Goal: Task Accomplishment & Management: Complete application form

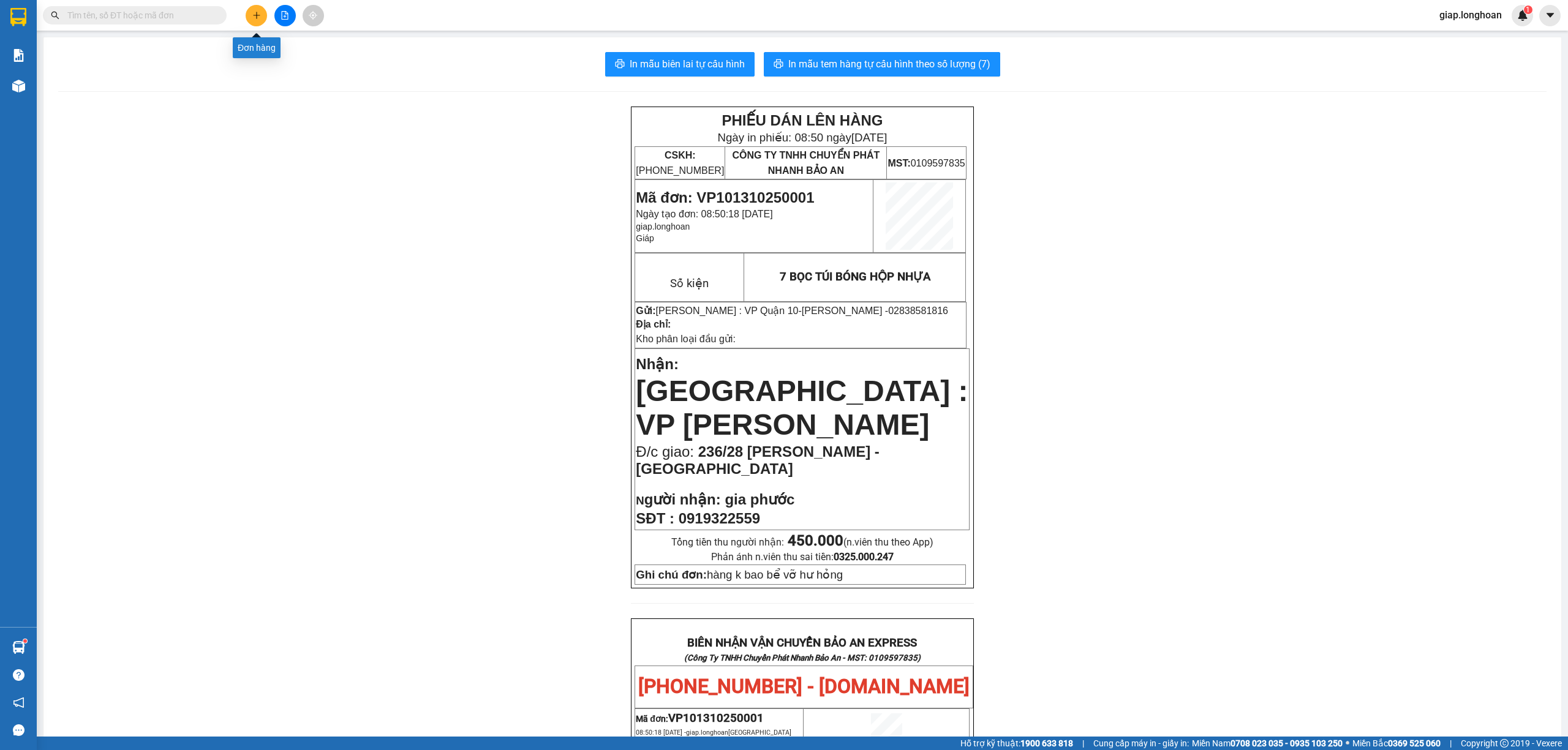
click at [252, 20] on button at bounding box center [257, 15] width 21 height 21
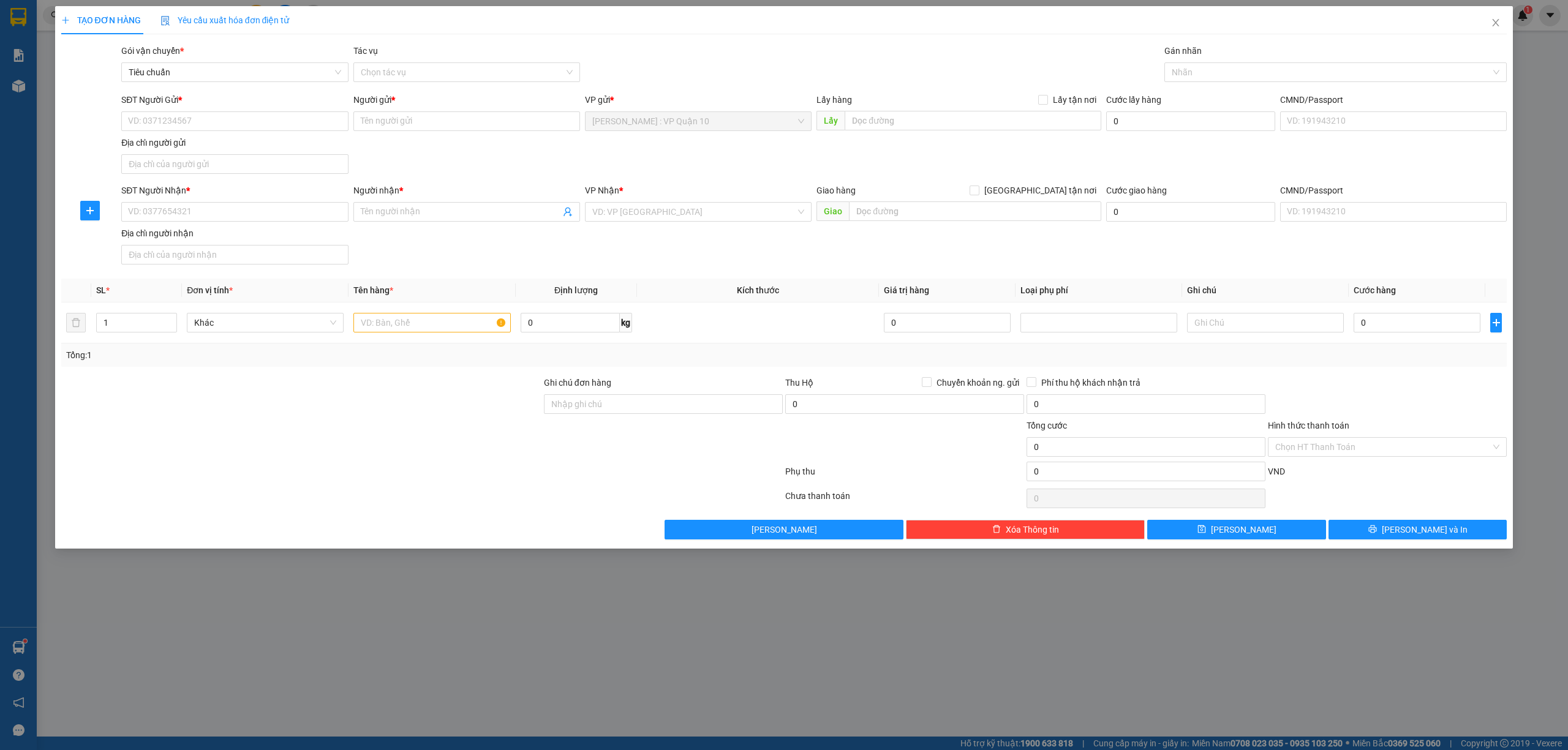
click at [533, 634] on div "TẠO ĐƠN HÀNG Yêu cầu xuất hóa đơn điện tử Transit Pickup Surcharge Ids Transit …" at bounding box center [784, 375] width 1568 height 750
click at [136, 328] on input "1" at bounding box center [136, 323] width 80 height 18
type input "2"
drag, startPoint x: 405, startPoint y: 333, endPoint x: 401, endPoint y: 324, distance: 9.8
click at [405, 332] on input "text" at bounding box center [431, 323] width 157 height 20
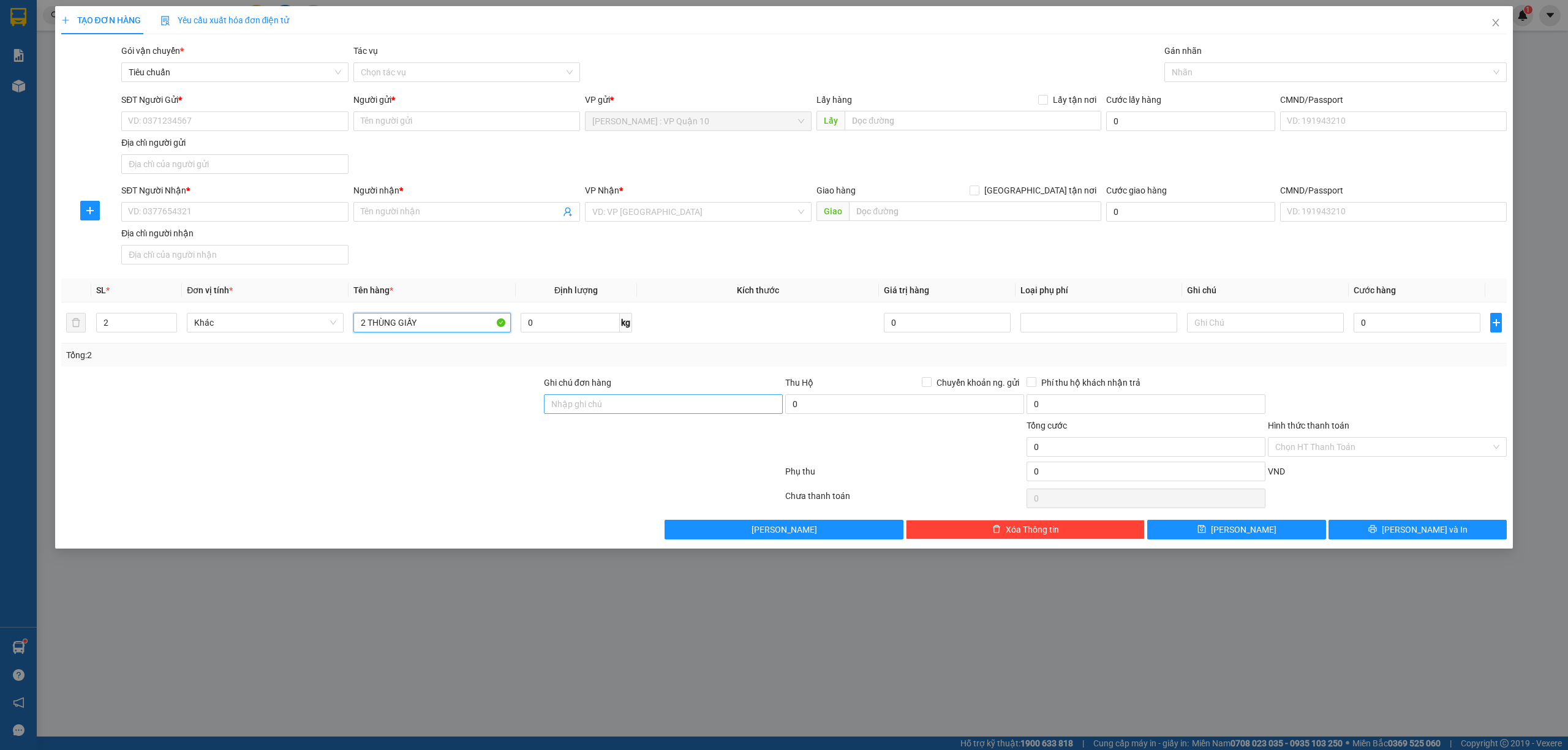
type input "2 THÙNG GIẤY"
click at [652, 405] on input "Ghi chú đơn hàng" at bounding box center [664, 404] width 239 height 20
type input "hàng k bao bể vỡ hư hỏng"
click at [1211, 72] on div at bounding box center [1330, 72] width 325 height 15
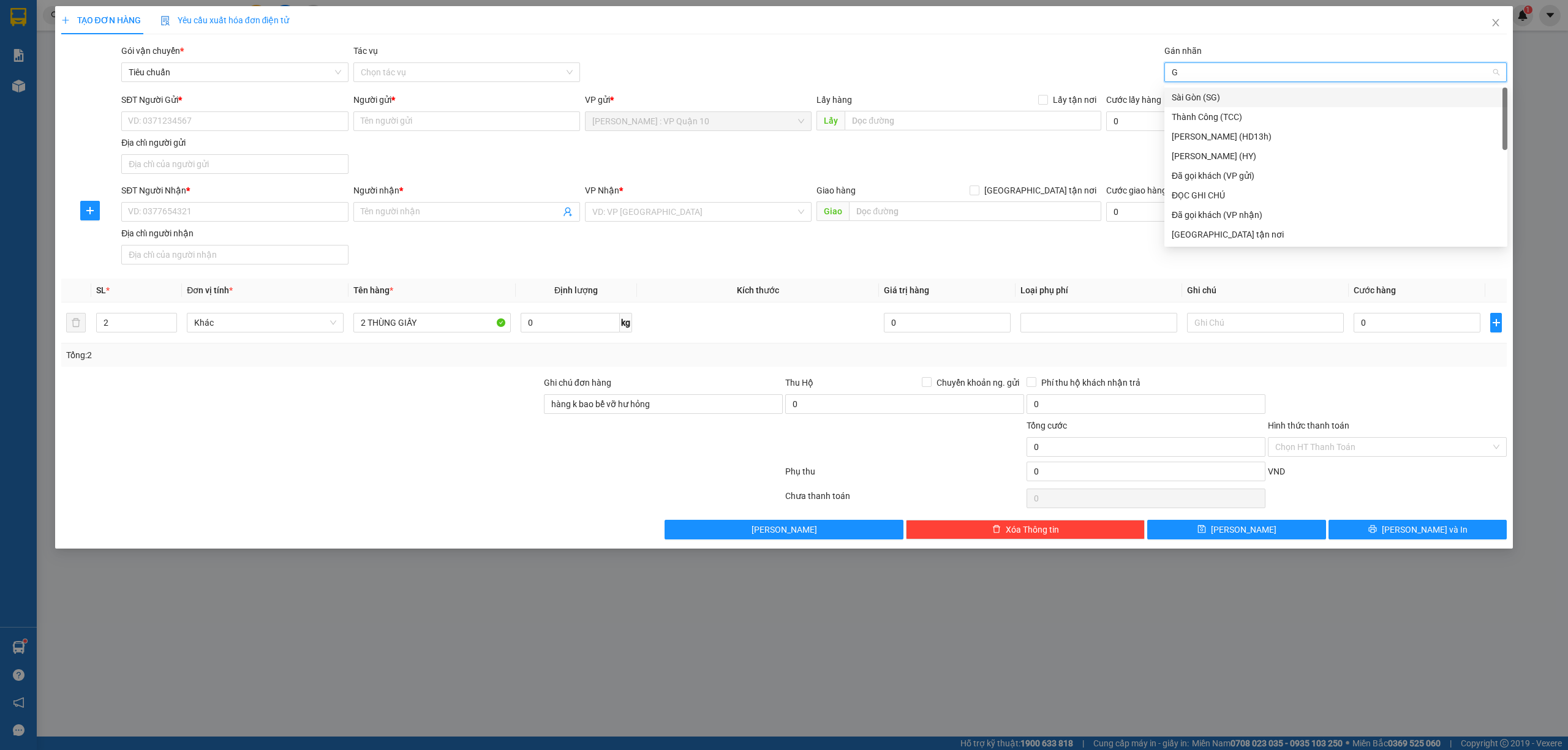
type input "GI"
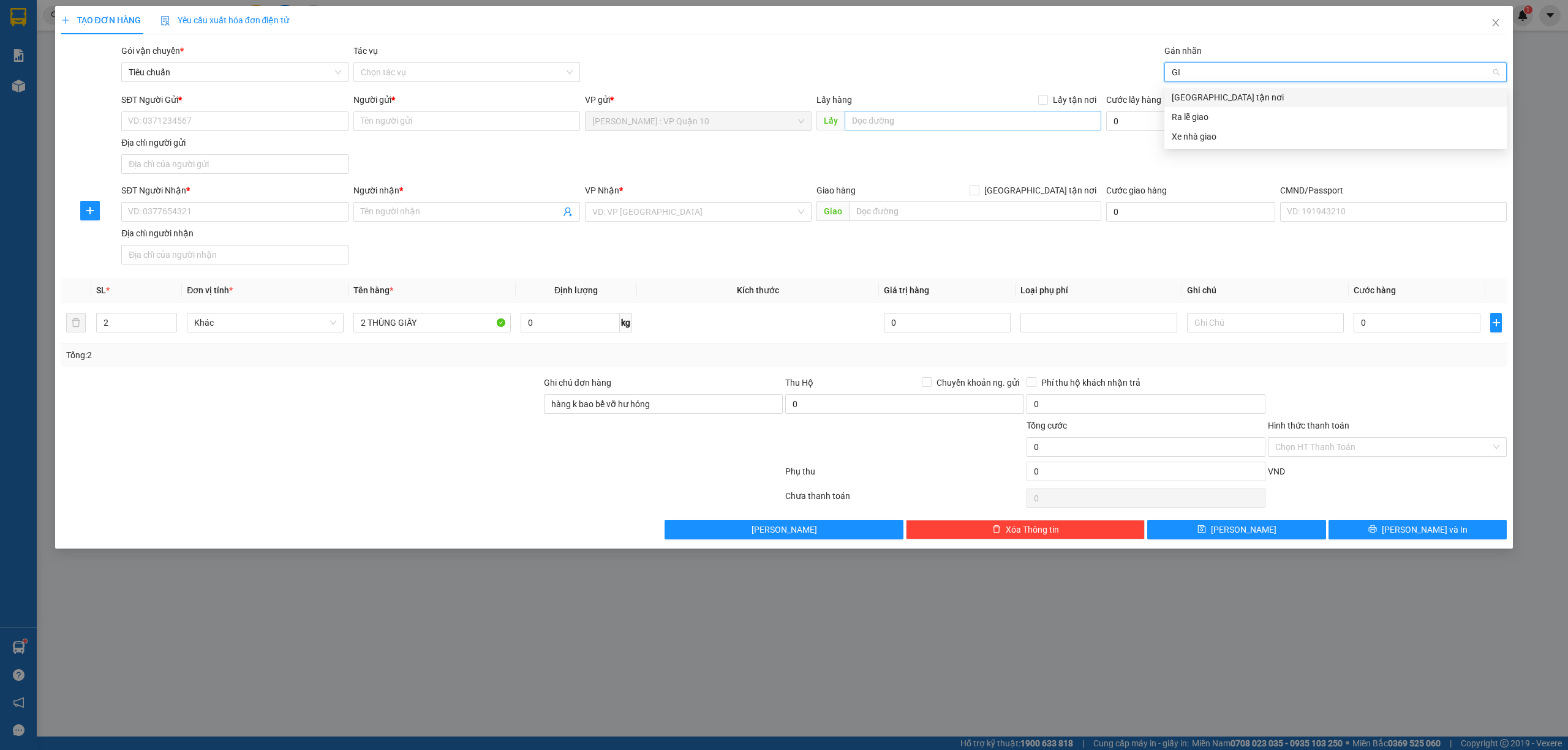
drag, startPoint x: 1236, startPoint y: 96, endPoint x: 1098, endPoint y: 111, distance: 138.8
click at [1232, 97] on div "[GEOGRAPHIC_DATA] tận nơi" at bounding box center [1336, 97] width 328 height 14
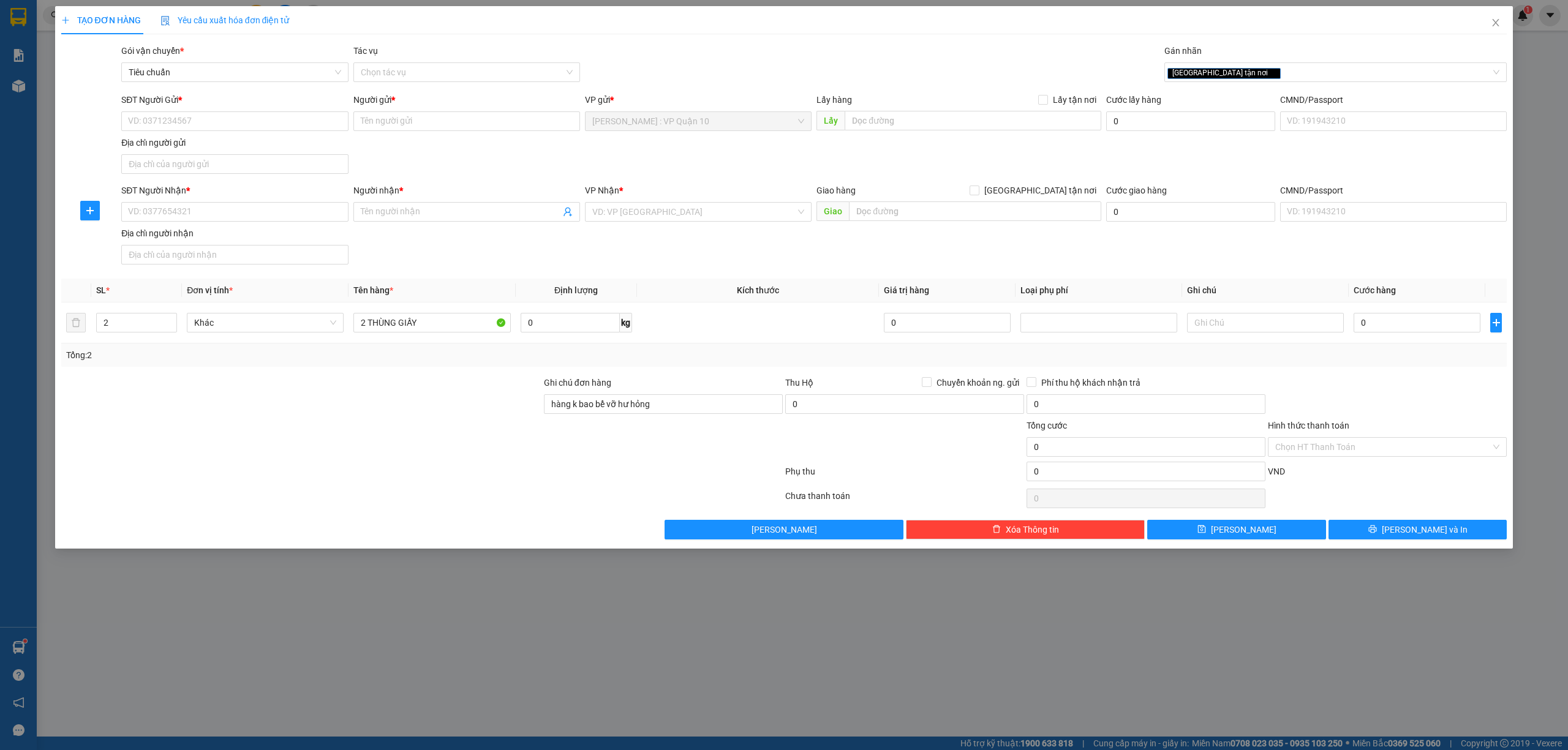
drag, startPoint x: 207, startPoint y: 539, endPoint x: 202, endPoint y: 516, distance: 23.5
click at [206, 534] on div "Lưu nháp Xóa Thông tin Lưu Lưu và In" at bounding box center [784, 530] width 1449 height 20
click at [177, 203] on input "SĐT Người Nhận *" at bounding box center [235, 212] width 227 height 20
type input "0921635025"
drag, startPoint x: 167, startPoint y: 243, endPoint x: 175, endPoint y: 198, distance: 45.7
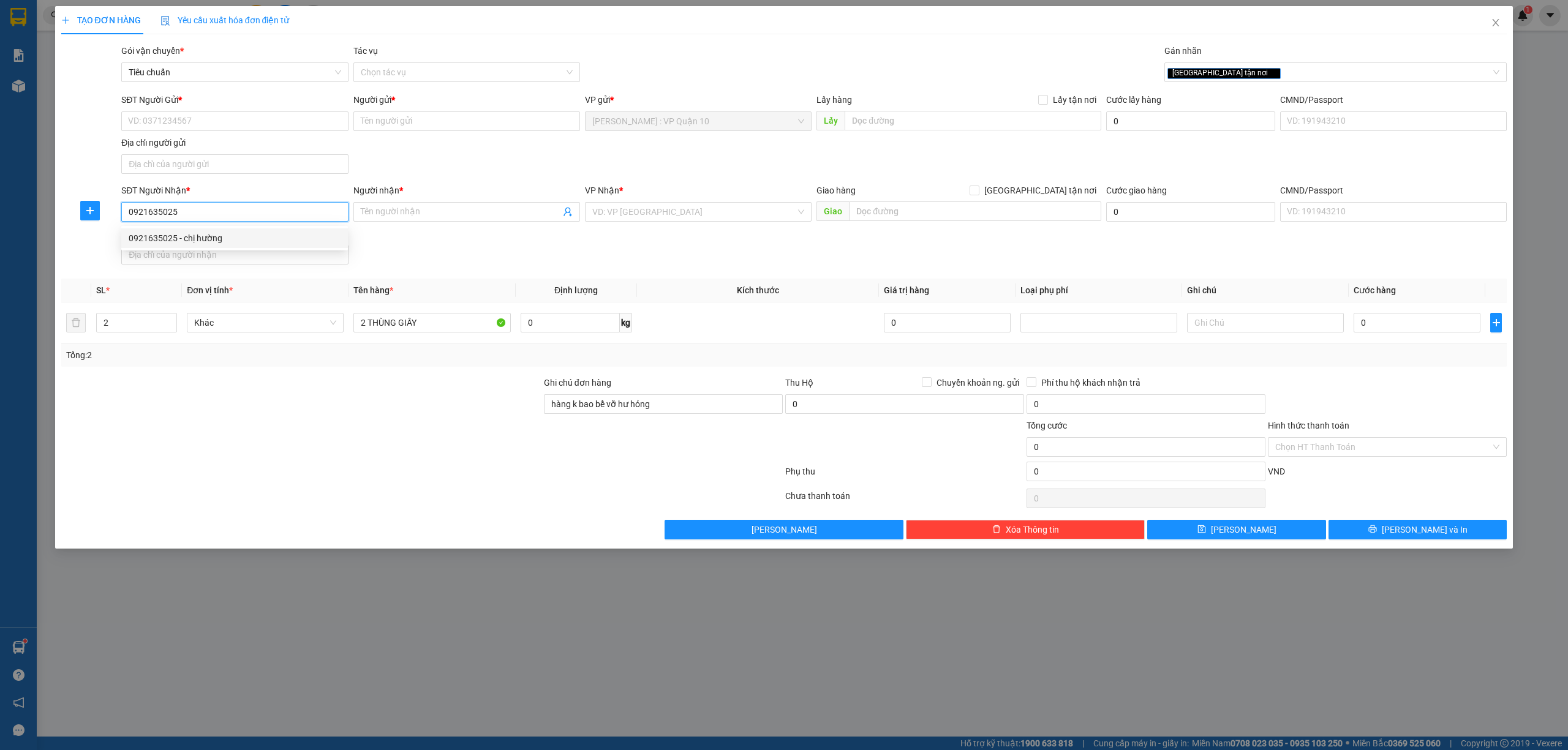
click at [166, 241] on div "0921635025 - chị hường" at bounding box center [235, 238] width 212 height 14
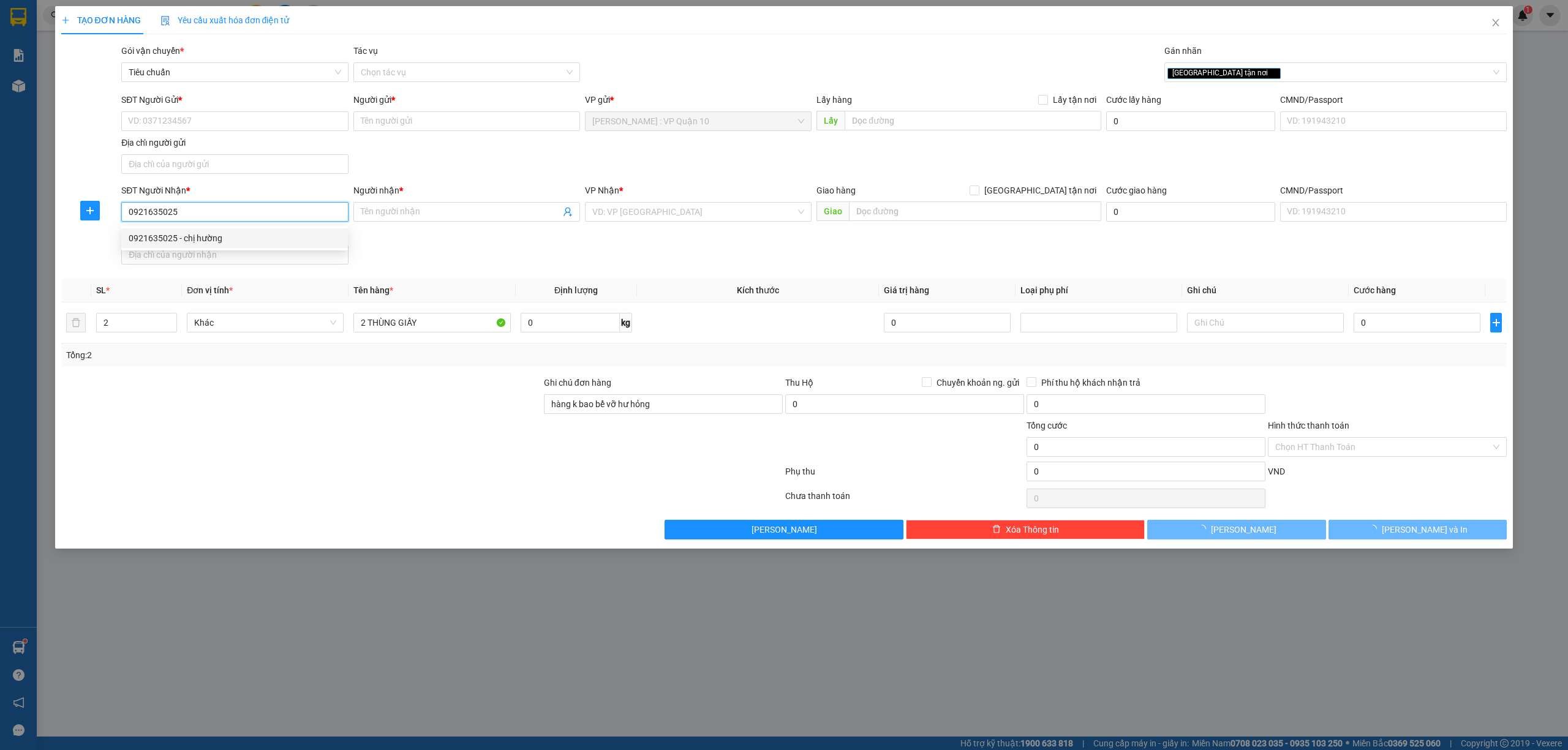
type input "chị hường"
checkbox input "true"
type input "Tòa L4 le grand jardin - huỳnh văn nghệ phúc đồng - long biên - hà nội"
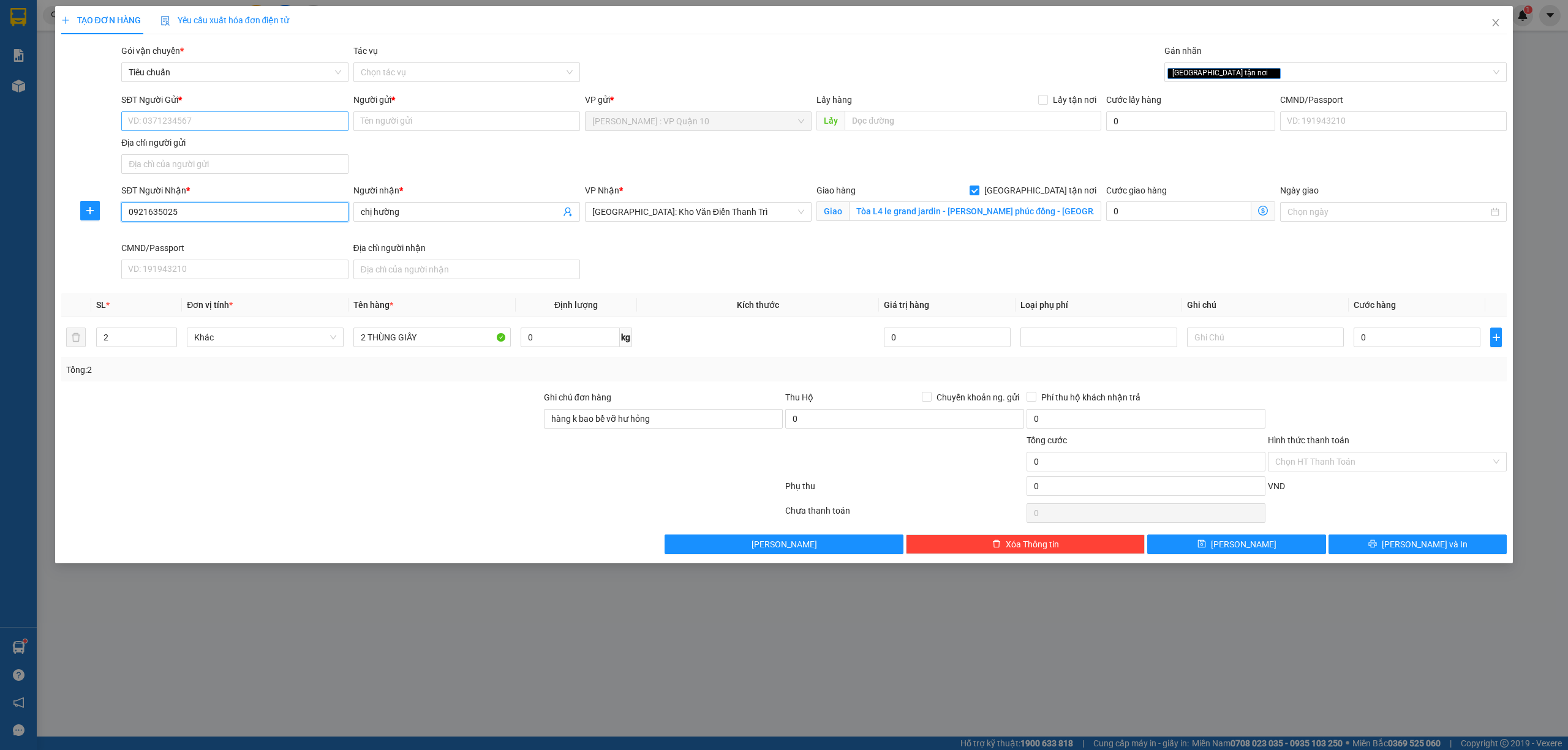
type input "0921635025"
click at [209, 120] on input "SĐT Người Gửi *" at bounding box center [235, 121] width 227 height 20
click at [194, 152] on div "0898091411 - ngọc loan" at bounding box center [235, 146] width 212 height 14
type input "0898091411"
type input "ngọc loan"
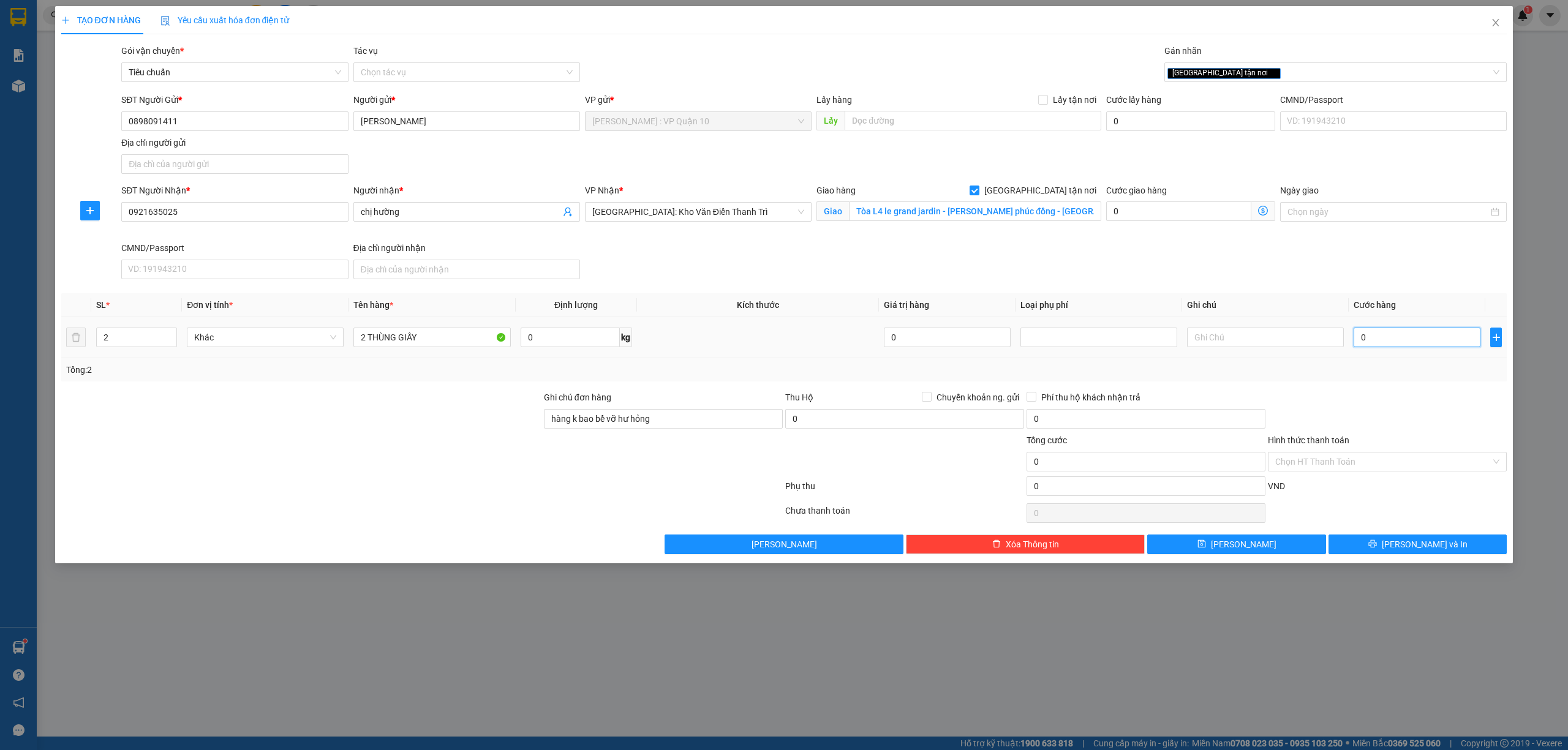
click at [1379, 336] on input "0" at bounding box center [1417, 338] width 126 height 20
type input "40"
type input "460"
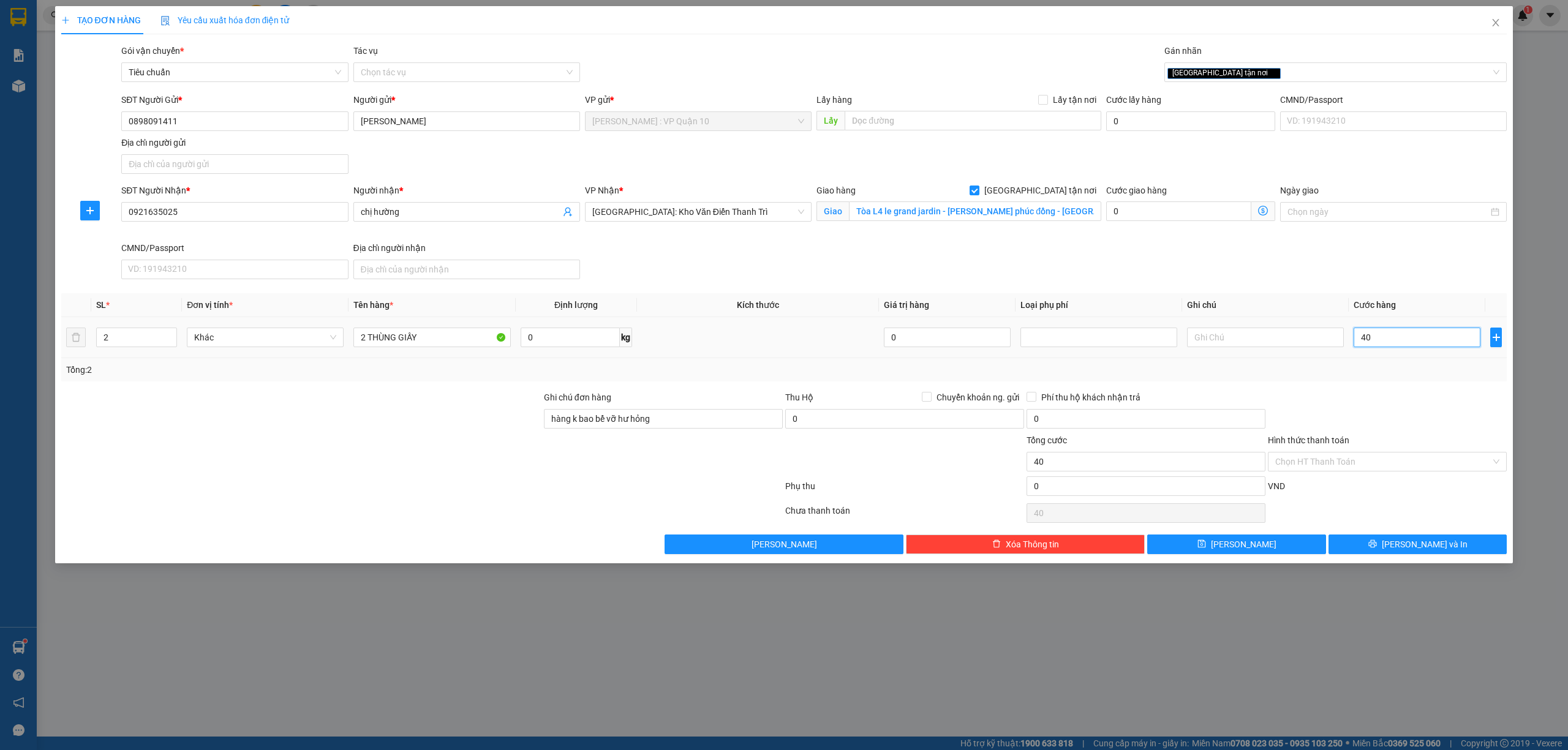
type input "460"
type input "4.600"
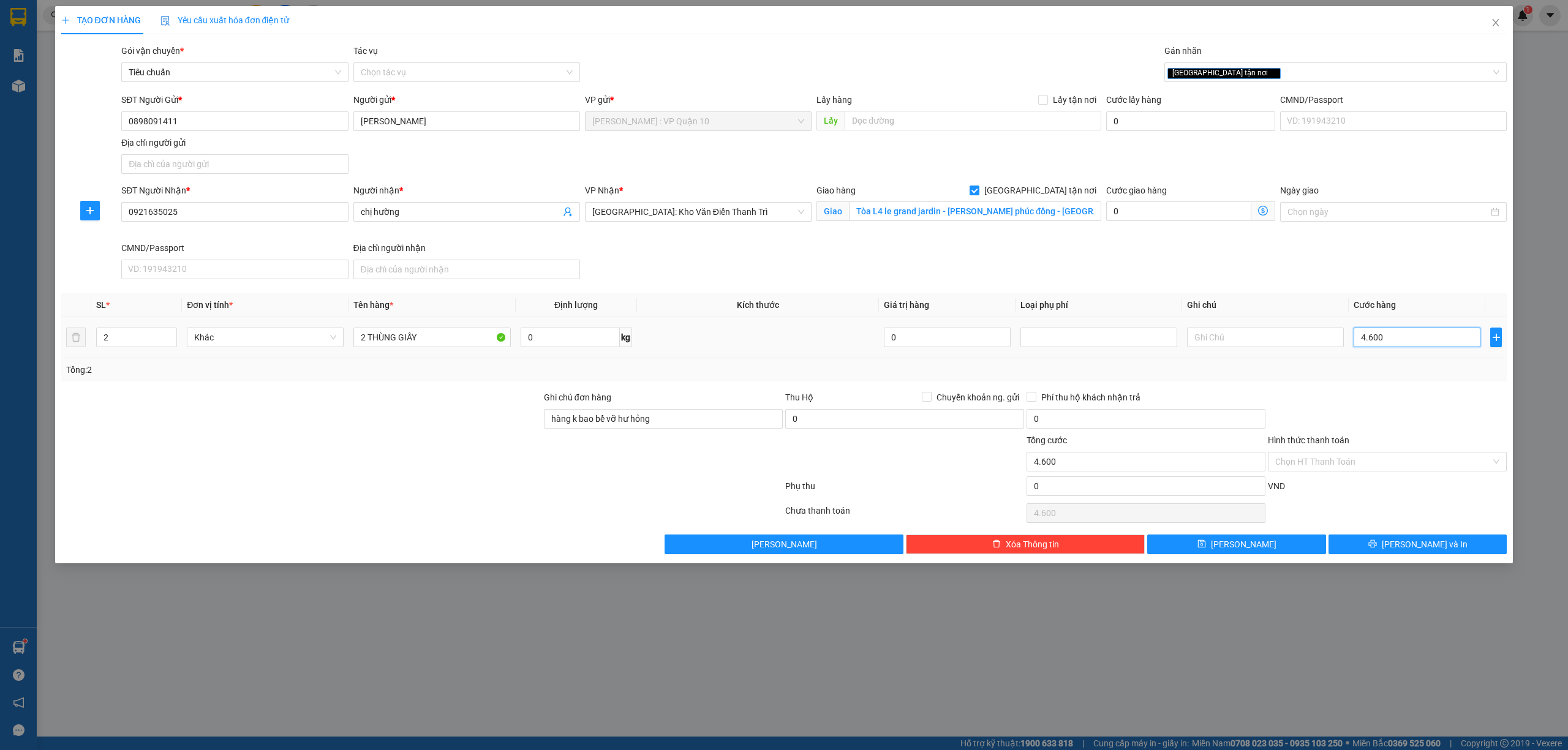
type input "46.000"
type input "460.000"
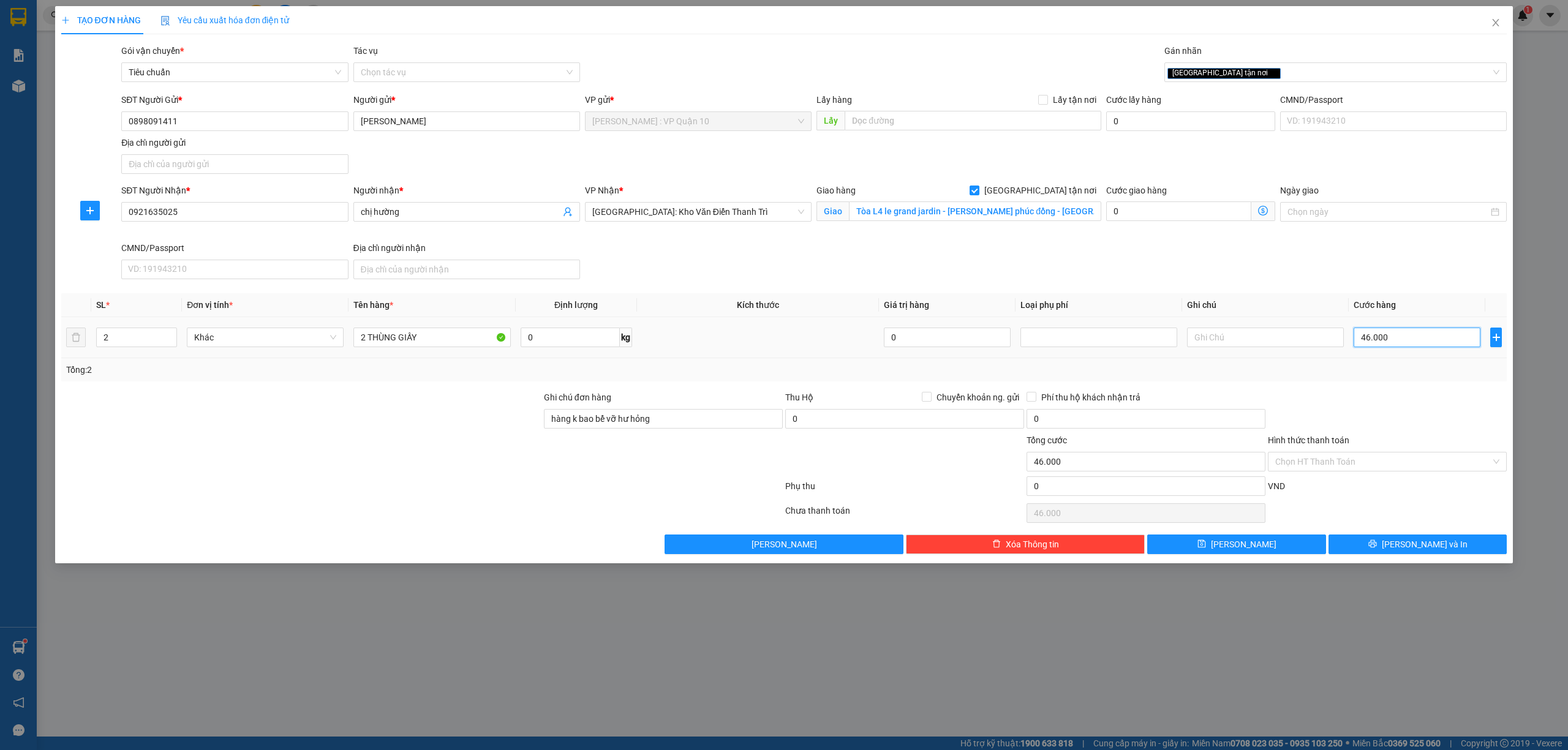
type input "460.000"
click at [1260, 47] on div "Gán nhãn" at bounding box center [1337, 54] width 343 height 18
click at [1261, 67] on div "[GEOGRAPHIC_DATA] tận nơi" at bounding box center [1330, 72] width 325 height 15
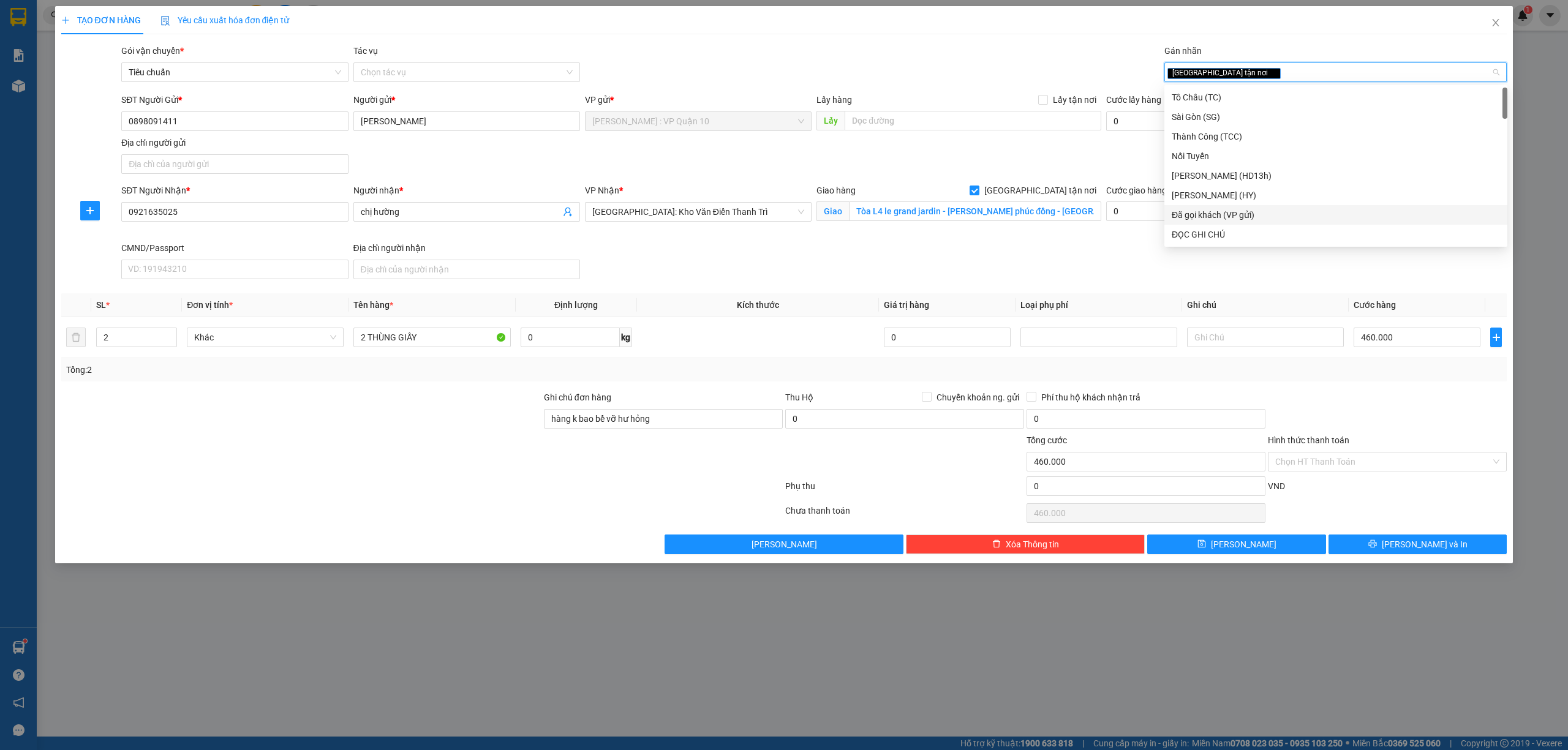
click at [1250, 209] on div "Đã gọi khách (VP gửi)" at bounding box center [1336, 215] width 328 height 14
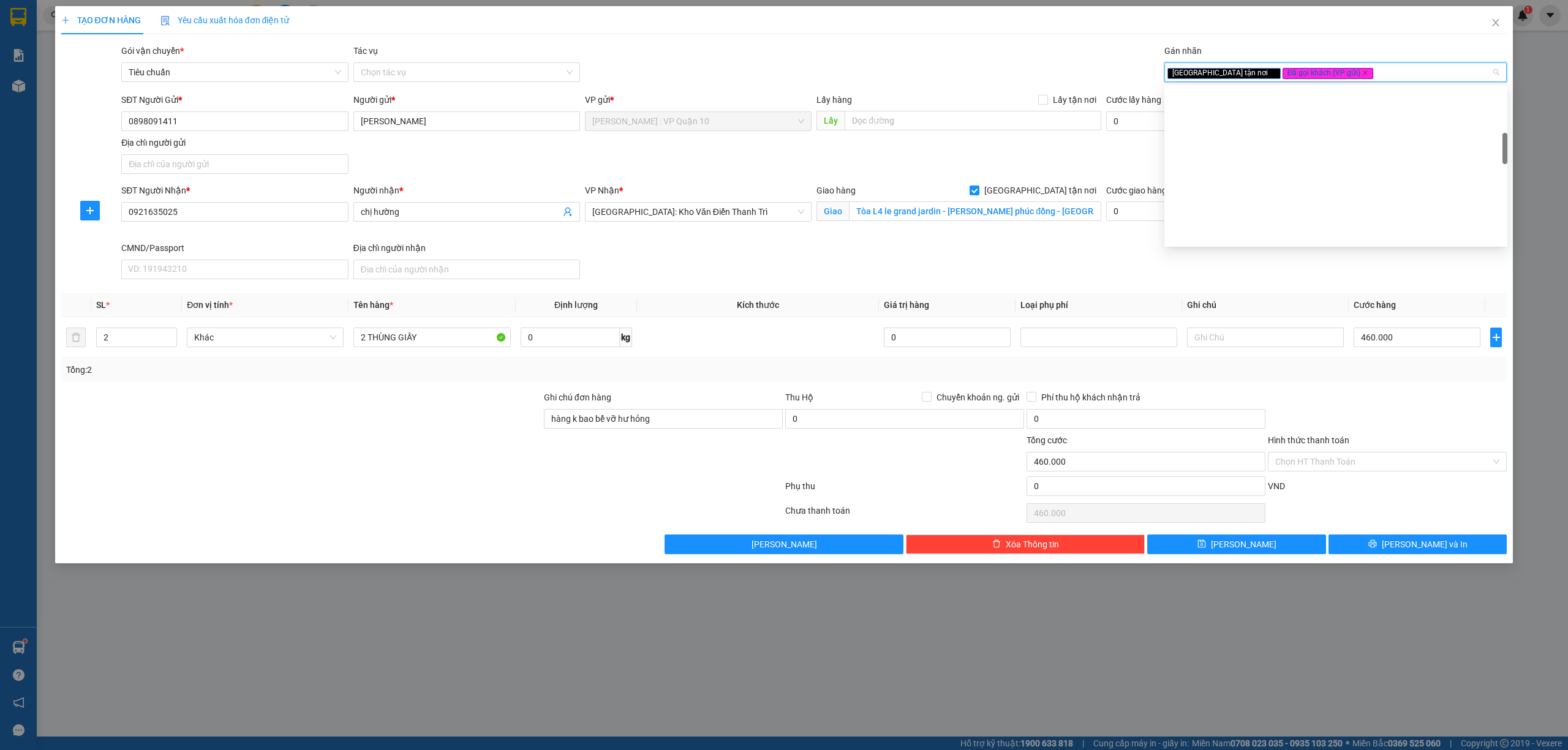
scroll to position [245, 0]
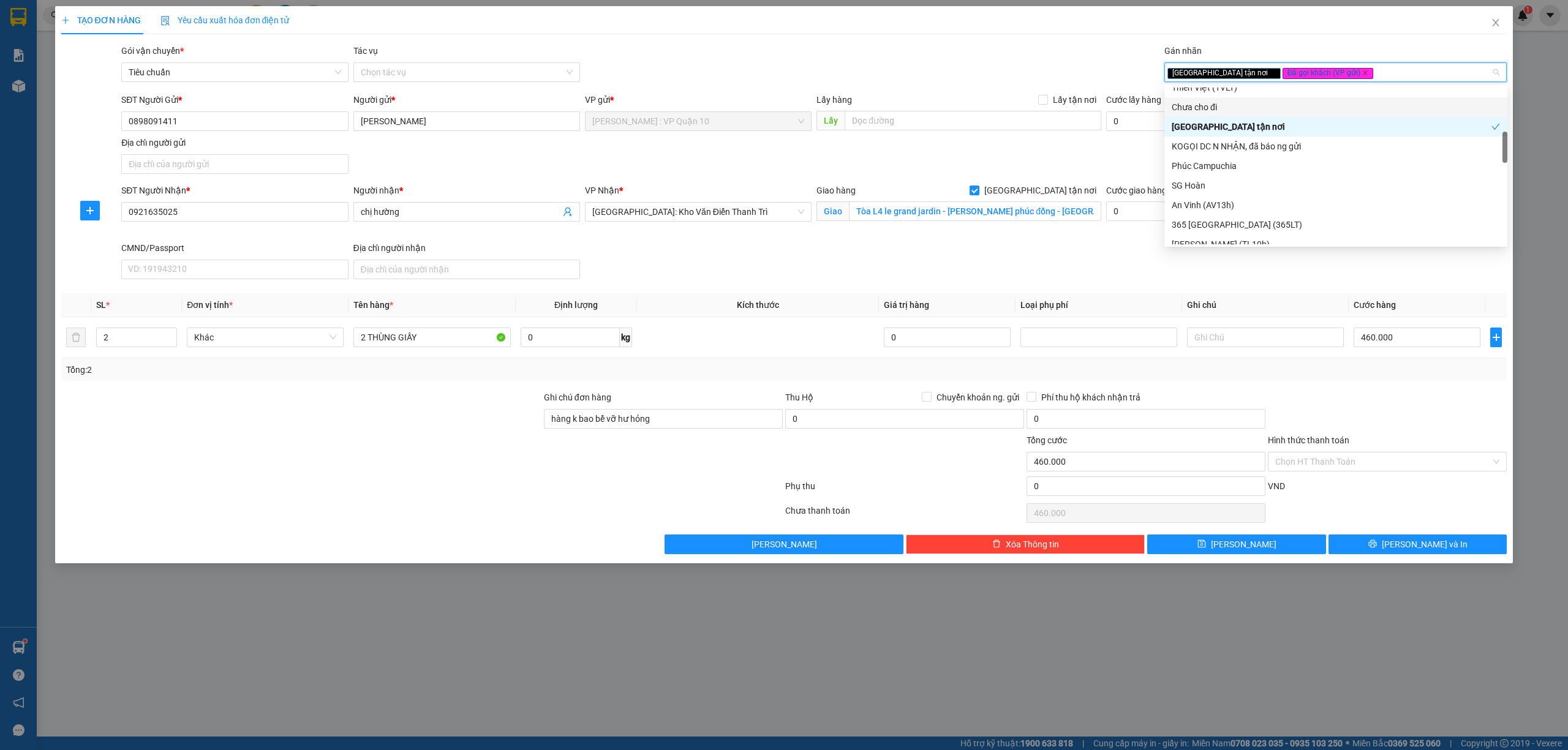
click at [1209, 99] on div "Chưa cho đi" at bounding box center [1337, 107] width 343 height 20
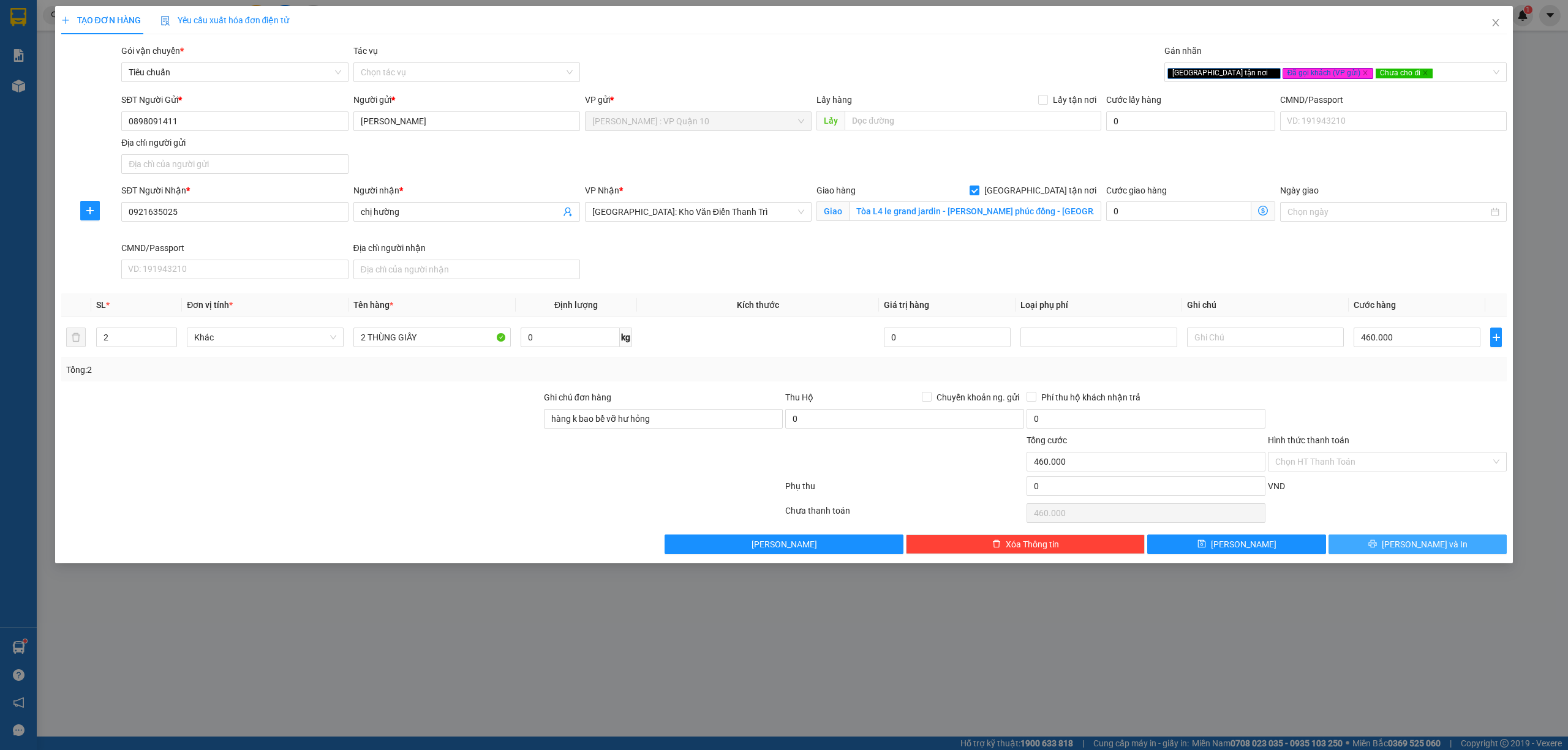
click at [1408, 544] on span "[PERSON_NAME] và In" at bounding box center [1425, 545] width 86 height 14
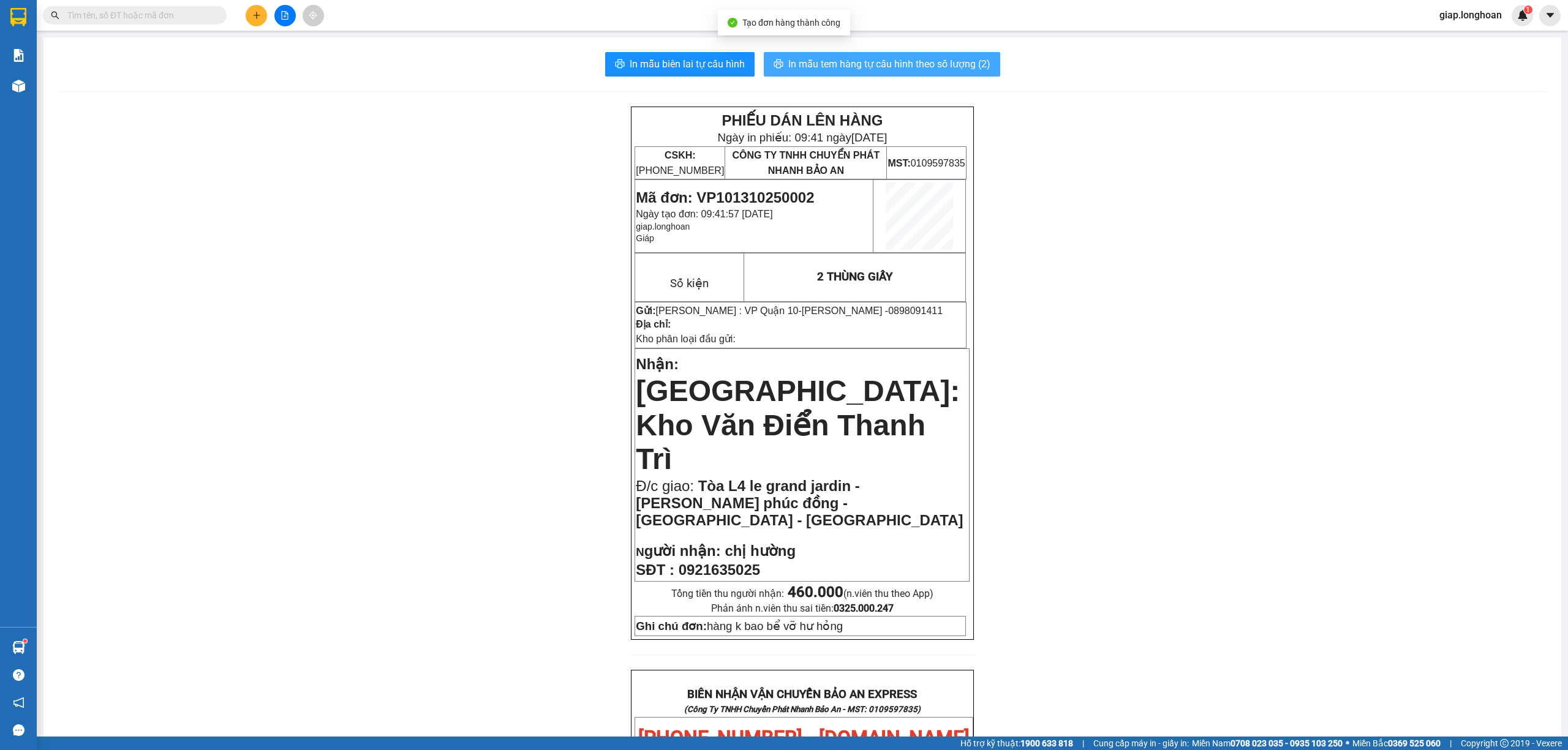
click at [886, 60] on span "In mẫu tem hàng tự cấu hình theo số lượng (2)" at bounding box center [890, 64] width 202 height 15
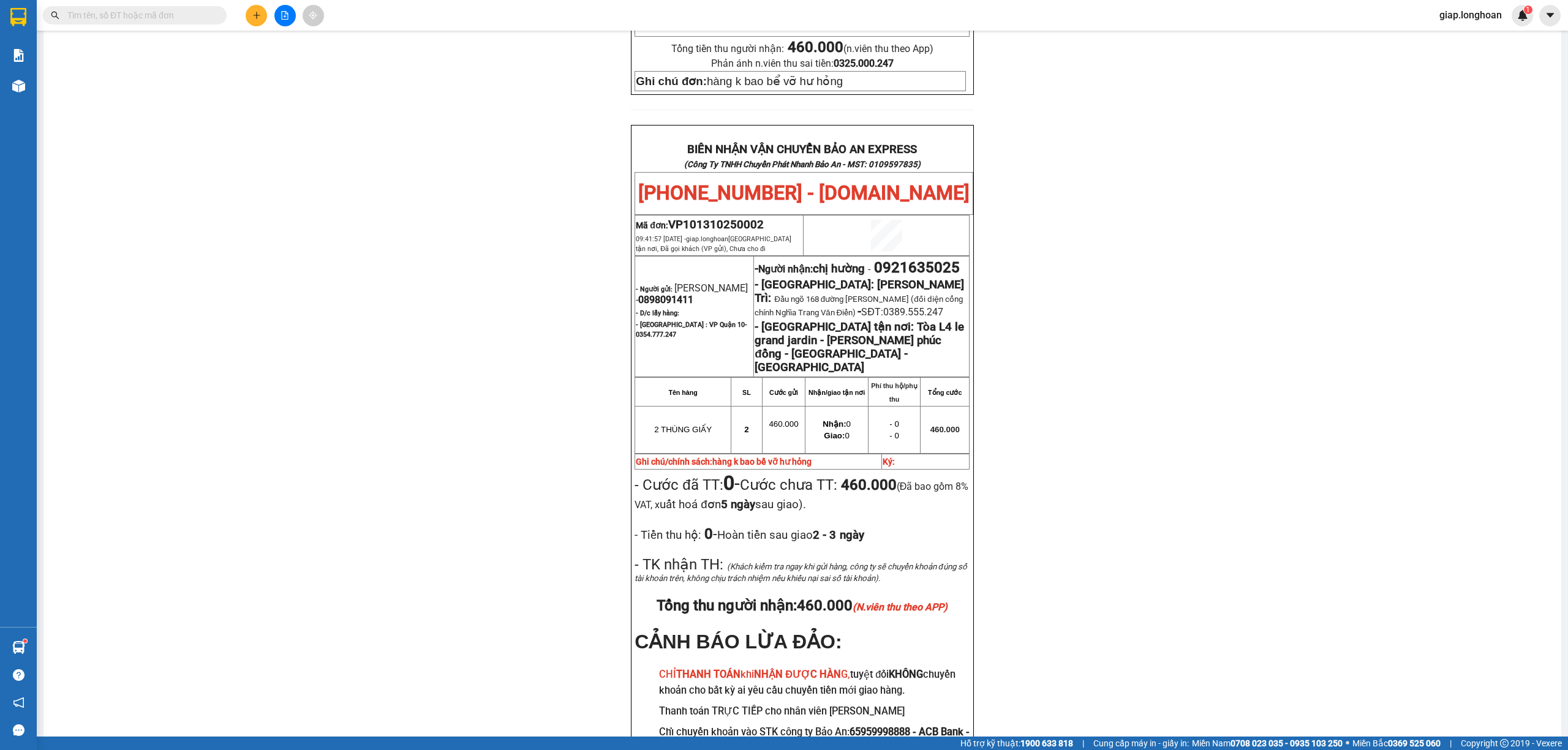
scroll to position [628, 0]
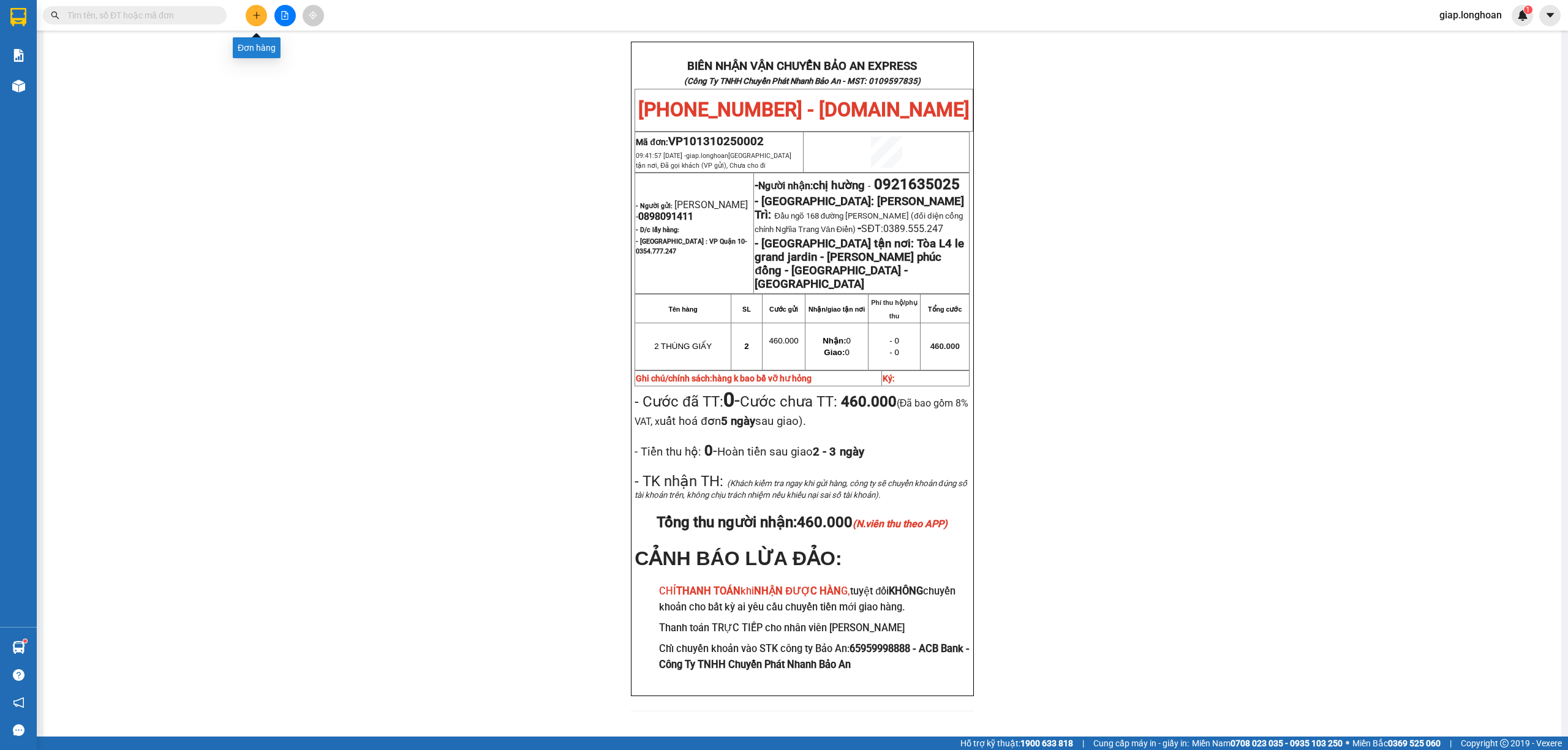
click at [258, 20] on button at bounding box center [257, 15] width 21 height 21
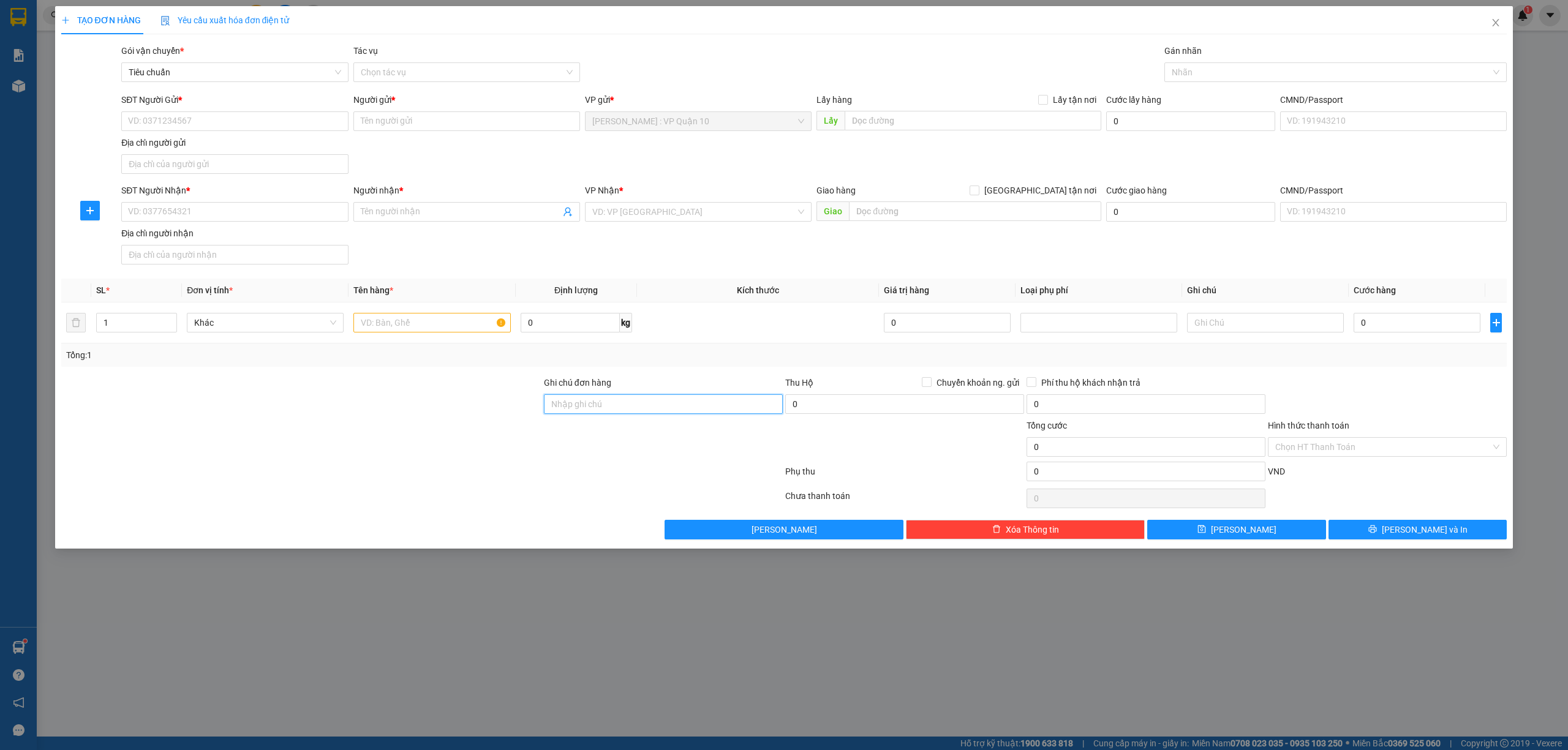
click at [602, 409] on input "Ghi chú đơn hàng" at bounding box center [664, 404] width 239 height 20
type input "hàng k bao bể vỡ hư hỏng"
click at [1186, 74] on div at bounding box center [1330, 72] width 325 height 15
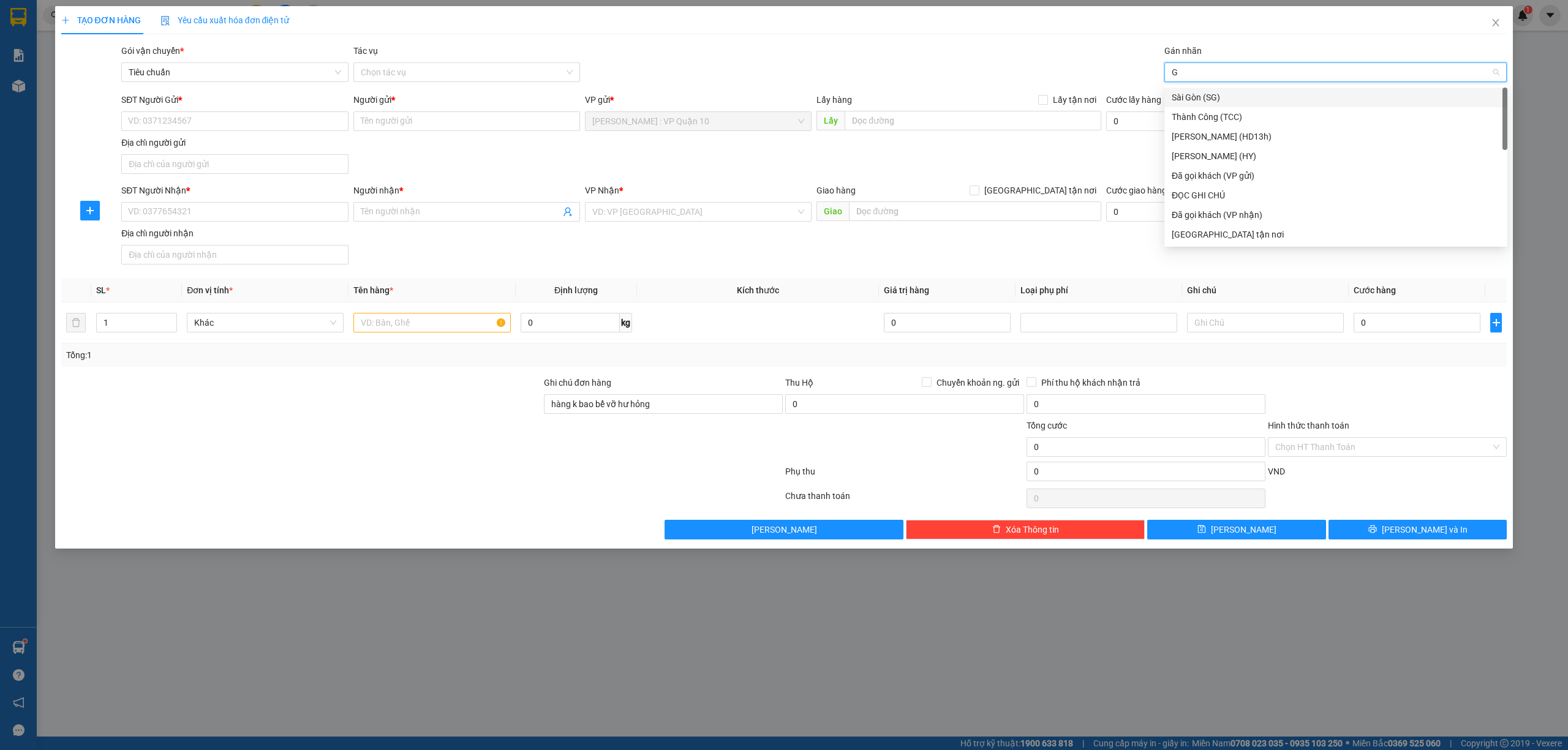
type input "GI"
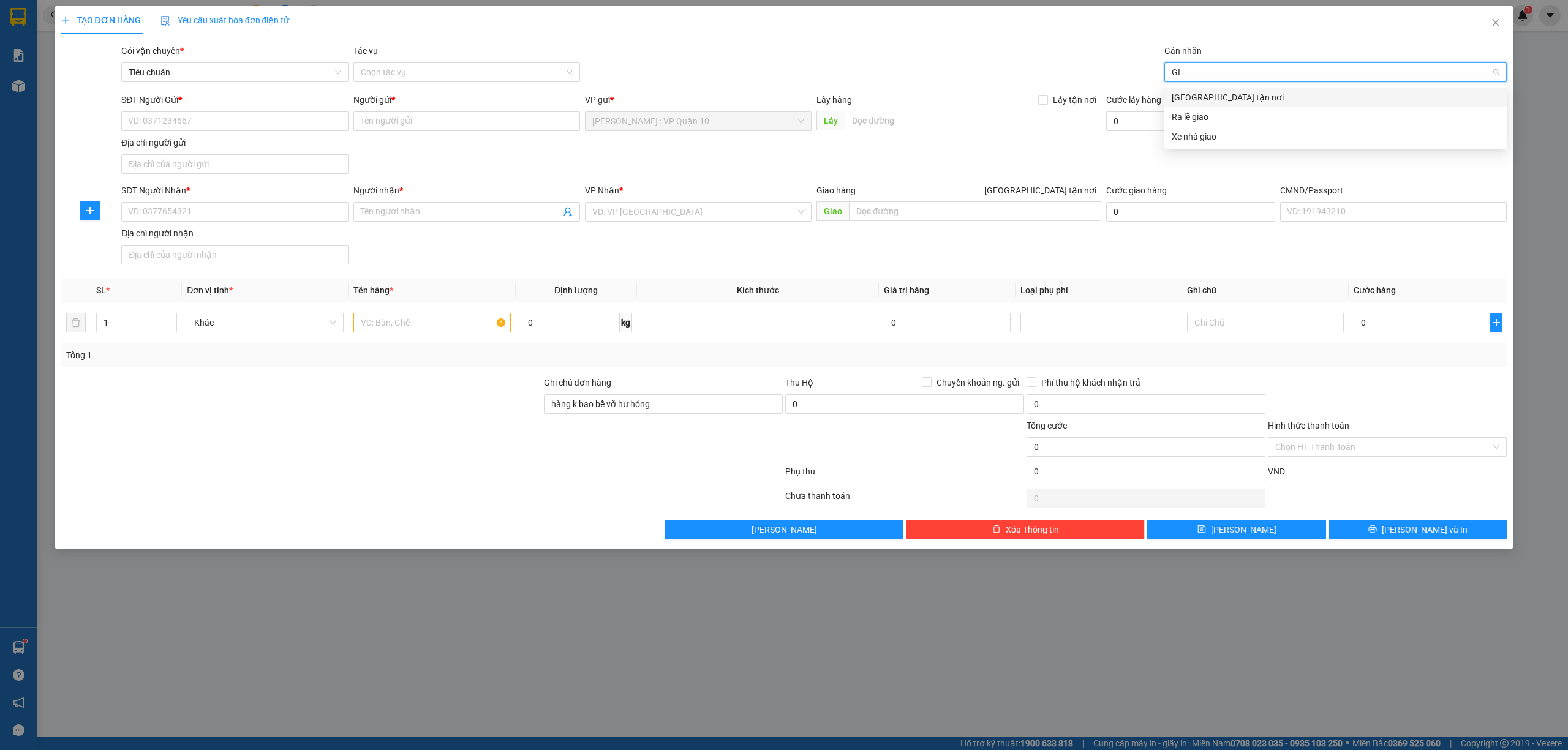
drag, startPoint x: 1194, startPoint y: 99, endPoint x: 1183, endPoint y: 81, distance: 21.1
click at [1193, 98] on div "[GEOGRAPHIC_DATA] tận nơi" at bounding box center [1336, 97] width 328 height 14
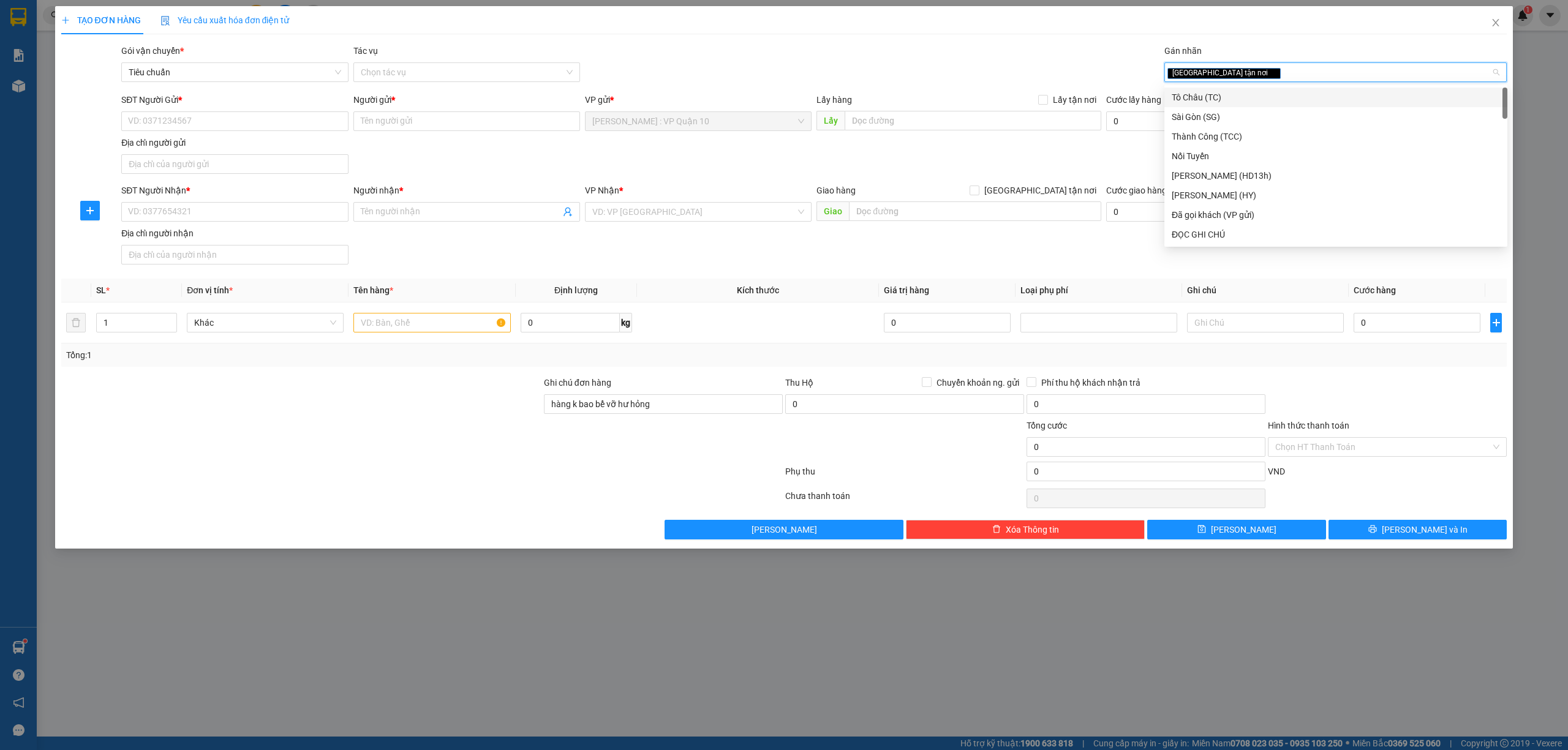
click at [954, 53] on div "Gói vận chuyển * Tiêu chuẩn Tác vụ Chọn tác vụ Gán nhãn Giao tận nơi" at bounding box center [814, 66] width 1391 height 43
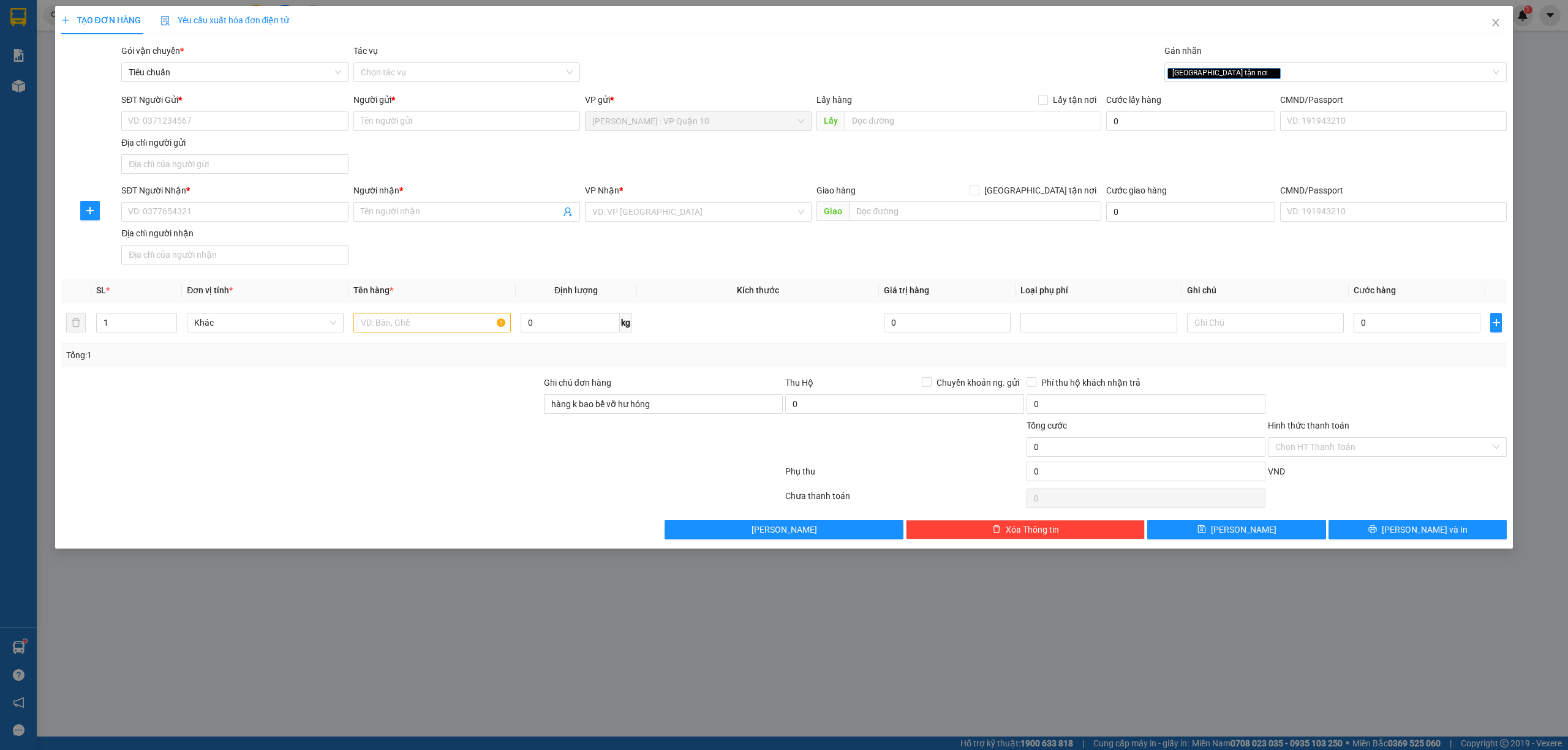
click at [346, 432] on div at bounding box center [301, 441] width 483 height 43
click at [123, 327] on input "1" at bounding box center [136, 323] width 80 height 18
type input "5"
click at [405, 323] on input "text" at bounding box center [431, 323] width 157 height 20
type input "4 BAO TẢI VÀ 1 BỌC TÚI BÁH TRÁG"
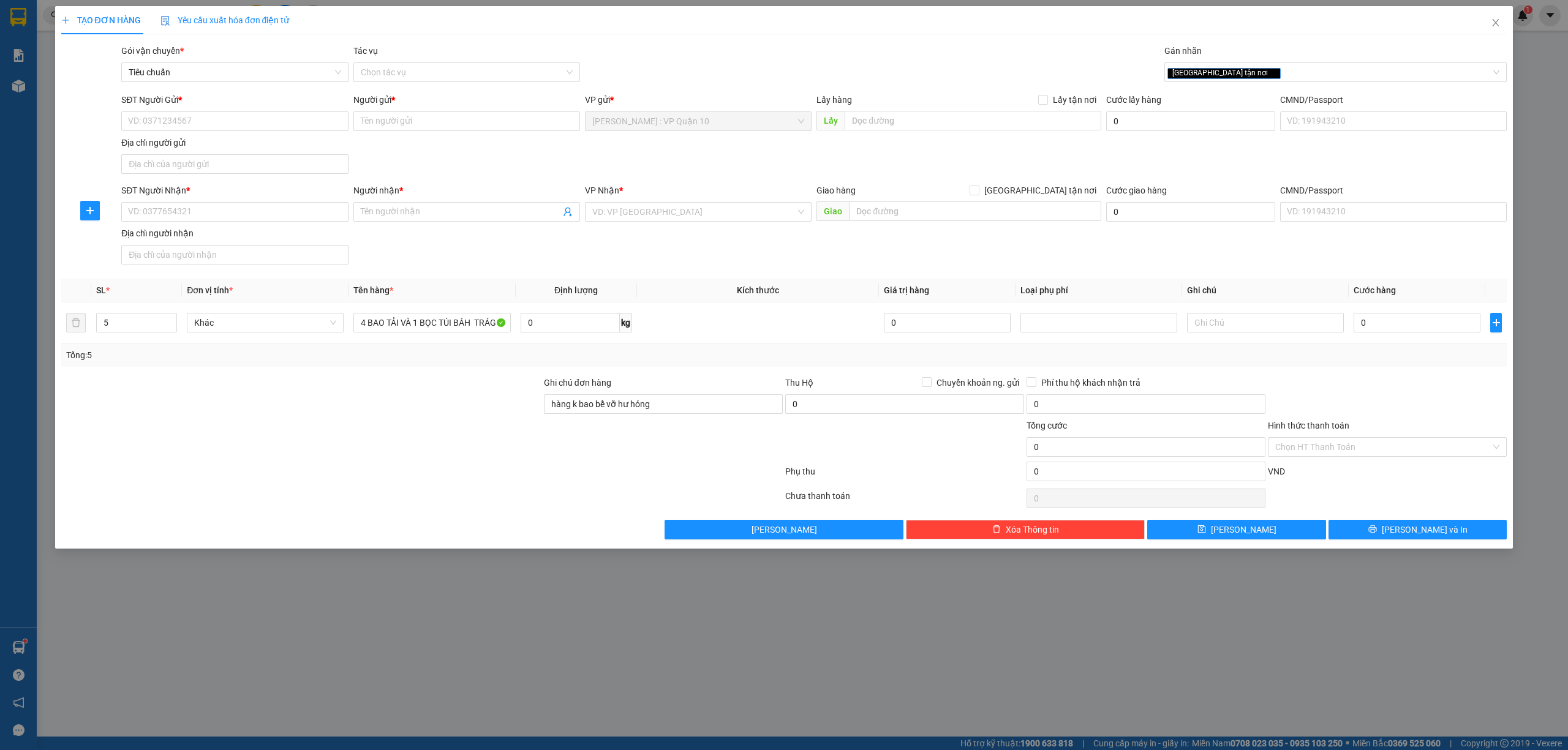
click at [425, 431] on div at bounding box center [301, 441] width 483 height 43
drag, startPoint x: 176, startPoint y: 216, endPoint x: 172, endPoint y: 202, distance: 14.6
click at [175, 216] on input "SĐT Người Nhận *" at bounding box center [235, 212] width 227 height 20
paste input "0832386363"
type input "0832386363"
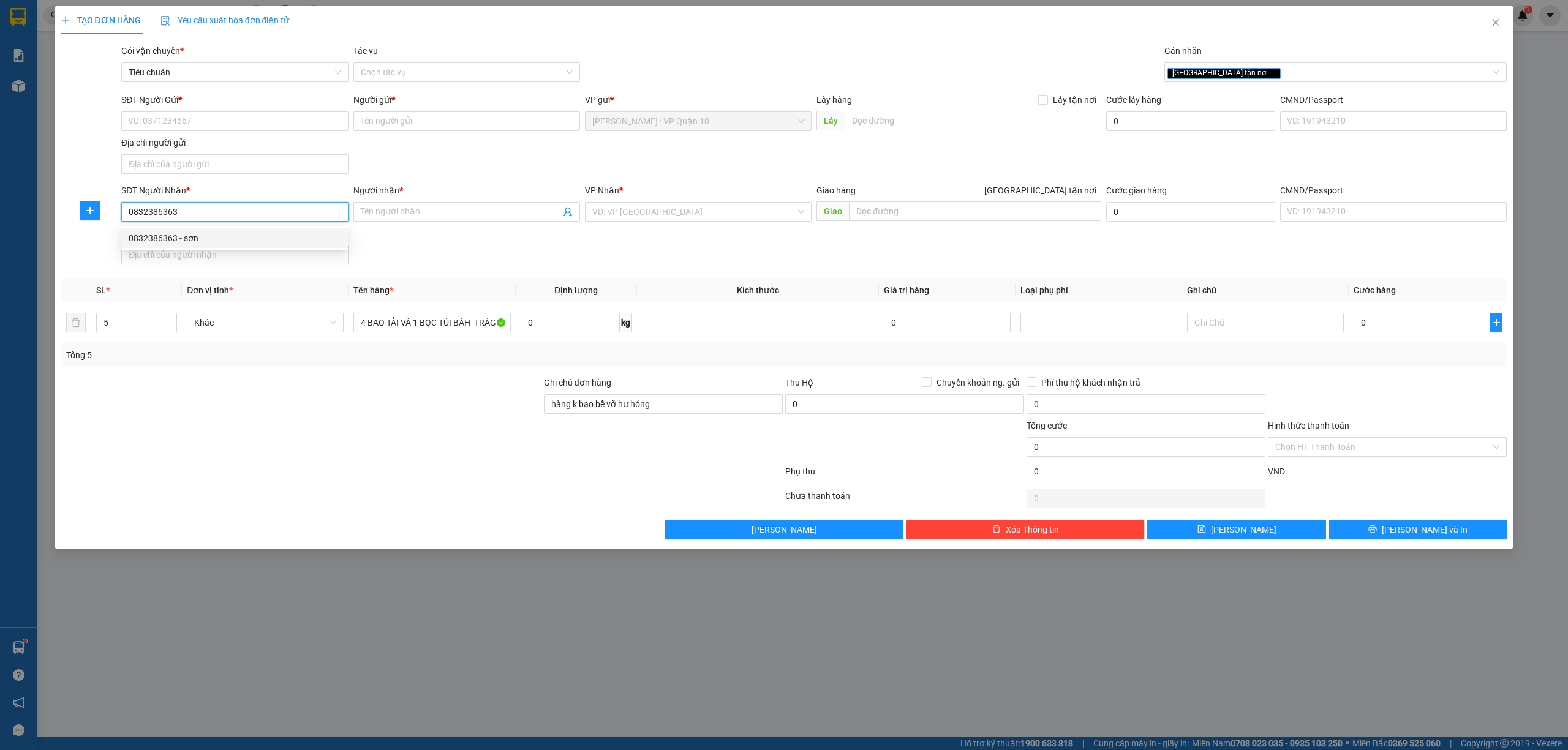
click at [157, 238] on div "0832386363 - sơn" at bounding box center [235, 238] width 212 height 14
type input "sơn"
type input "TP Thanh Hóa: Đường tránh TP Thanh Hóa"
type input "0832386363"
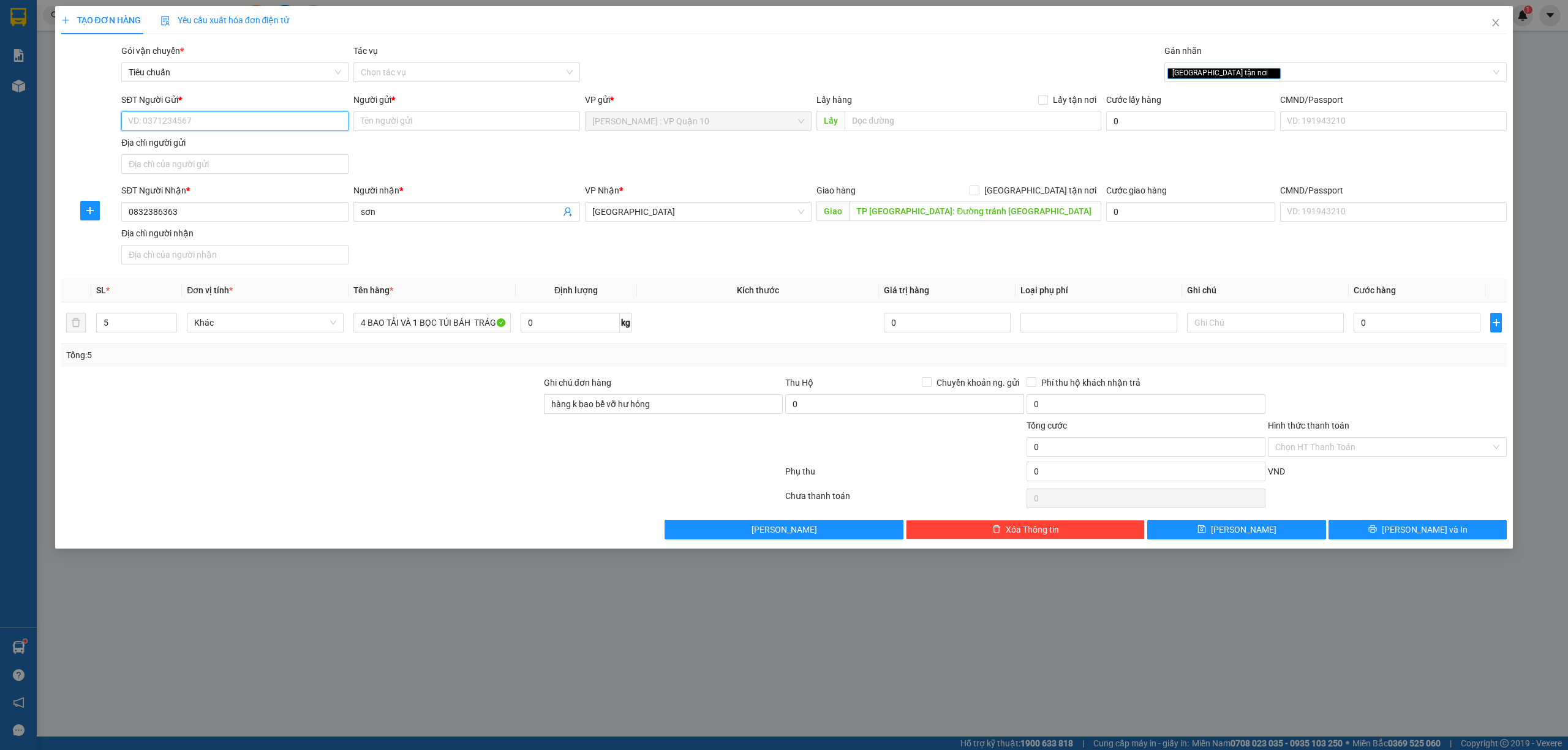
click at [187, 120] on input "SĐT Người Gửi *" at bounding box center [235, 121] width 227 height 20
click at [179, 141] on div "0917457264 - nhung" at bounding box center [235, 146] width 212 height 14
type input "0917457264"
type input "nhung"
click at [240, 499] on div at bounding box center [422, 499] width 724 height 25
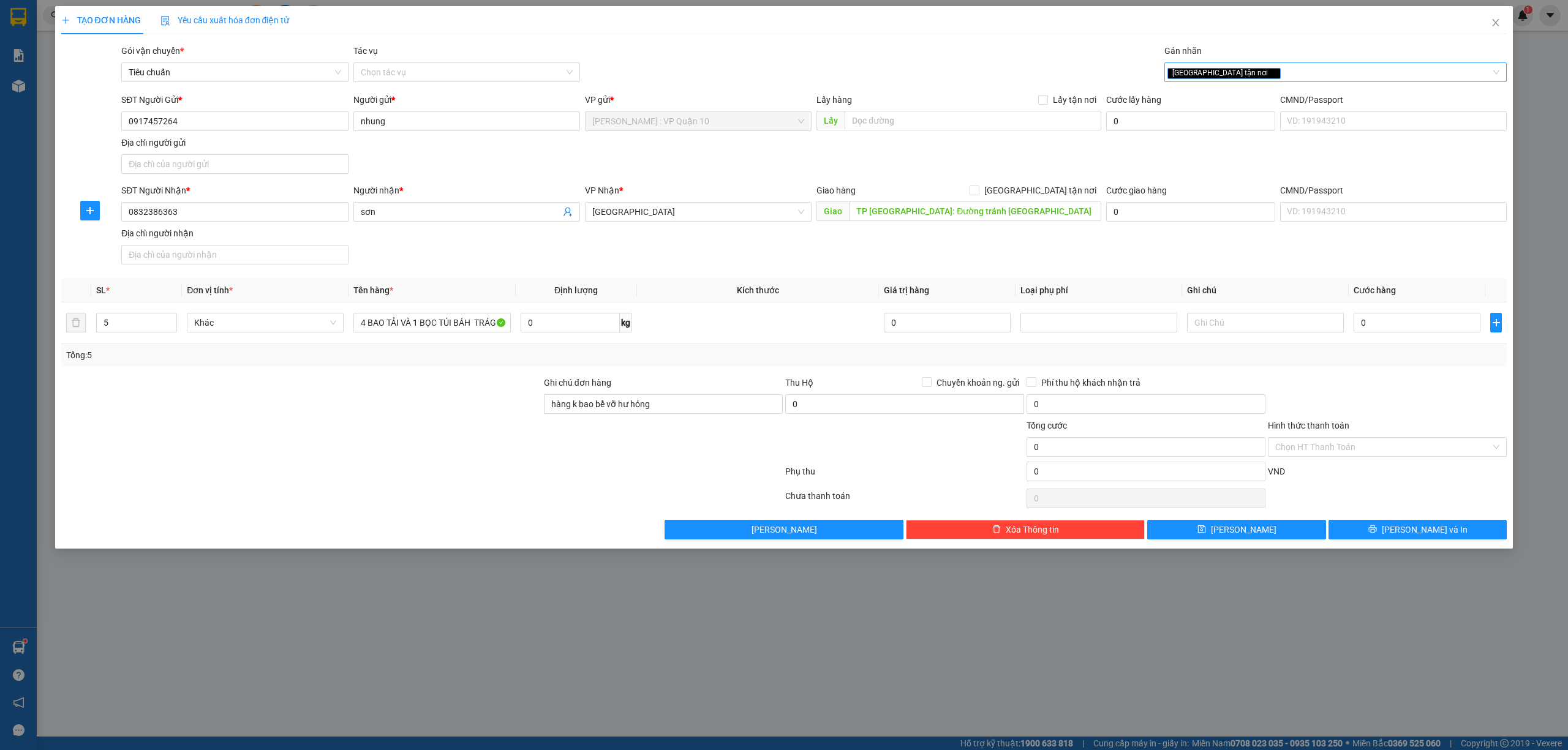
click at [1270, 71] on icon "close" at bounding box center [1273, 73] width 6 height 6
click at [976, 215] on input "TP Thanh Hóa: Đường tránh TP Thanh Hóa" at bounding box center [975, 211] width 252 height 20
click at [657, 209] on span "Thanh Hóa" at bounding box center [698, 212] width 212 height 18
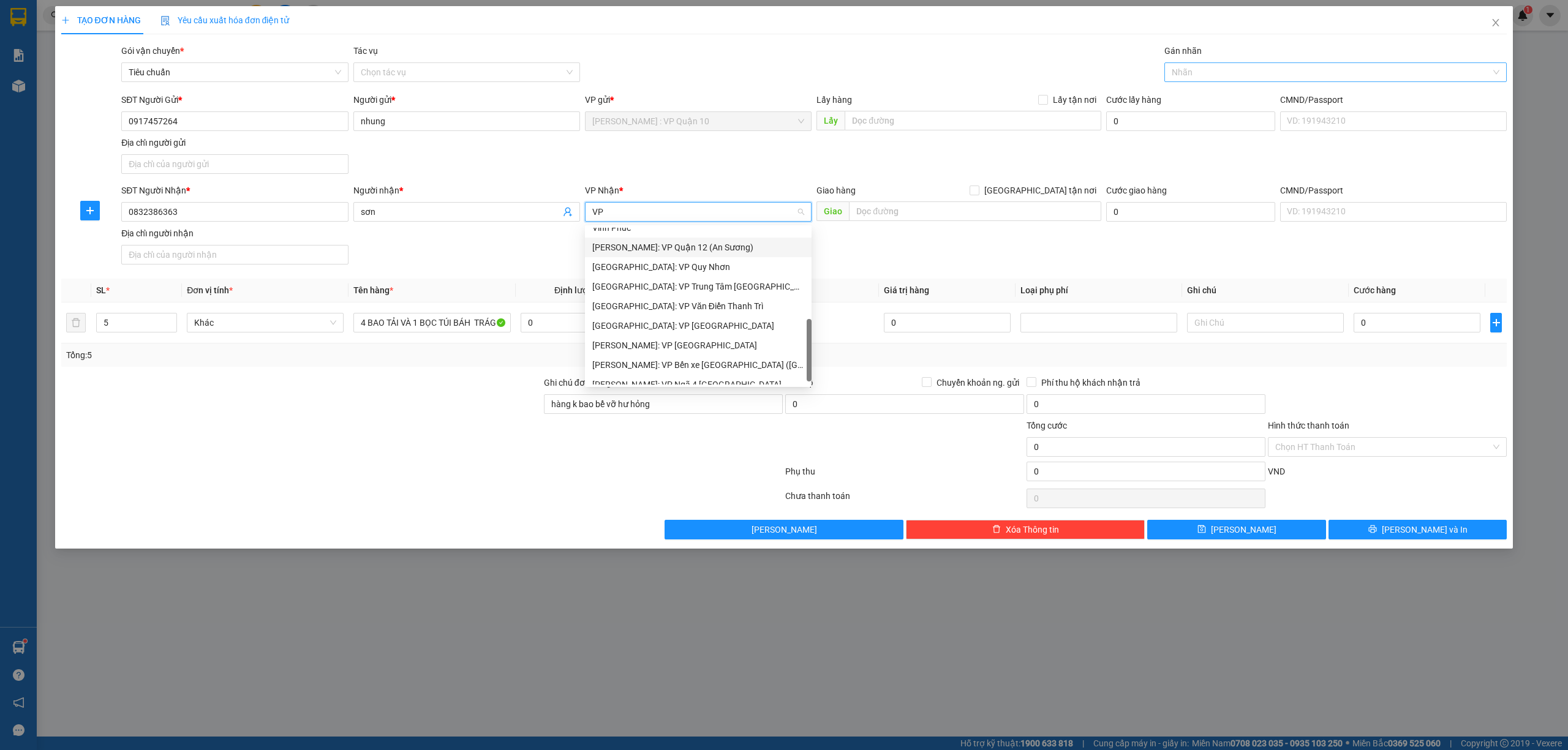
scroll to position [270, 0]
type input "VP T"
click at [650, 316] on div "[GEOGRAPHIC_DATA]: VP [GEOGRAPHIC_DATA]" at bounding box center [704, 316] width 225 height 14
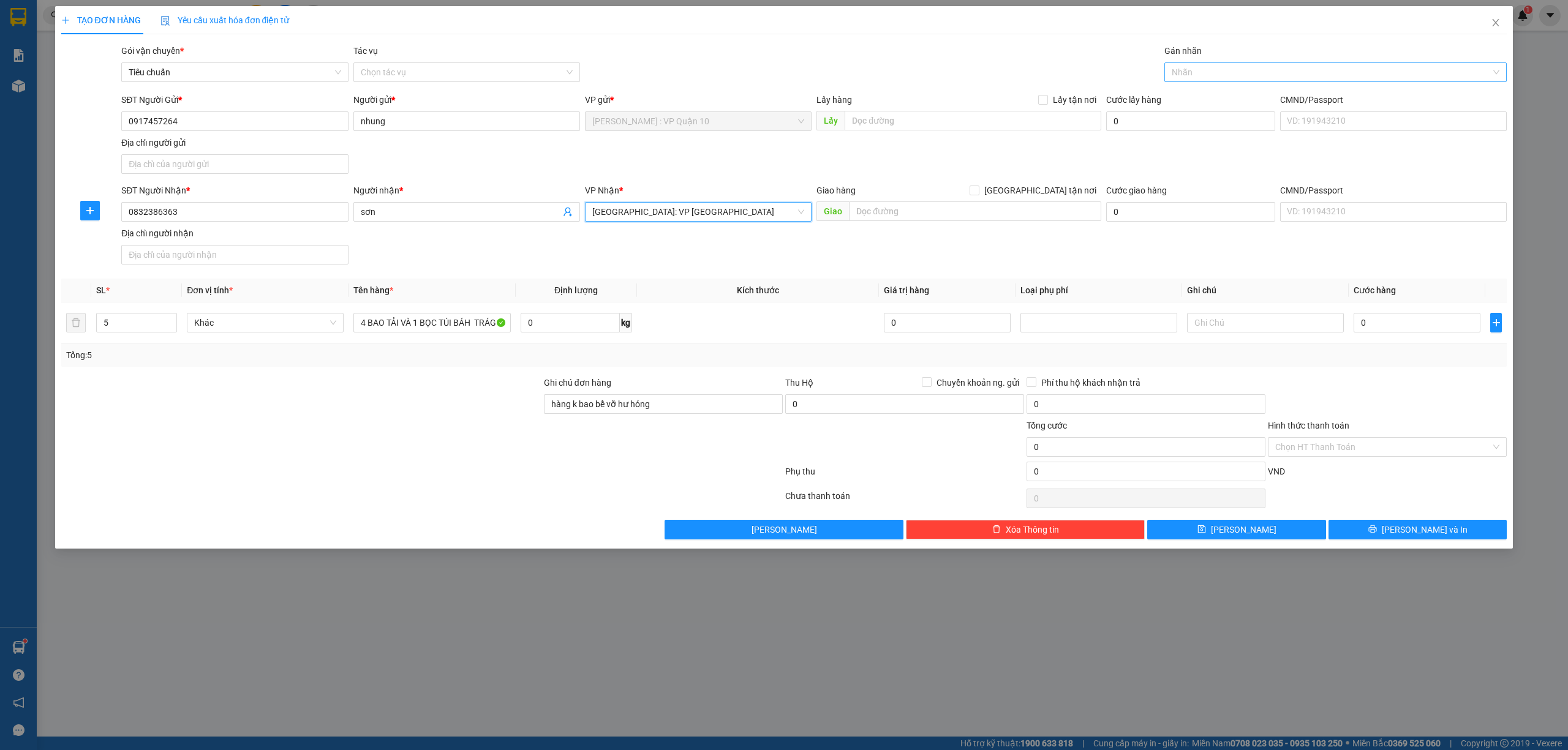
drag, startPoint x: 1191, startPoint y: 69, endPoint x: 1204, endPoint y: 72, distance: 13.3
click at [1193, 72] on div at bounding box center [1330, 72] width 325 height 15
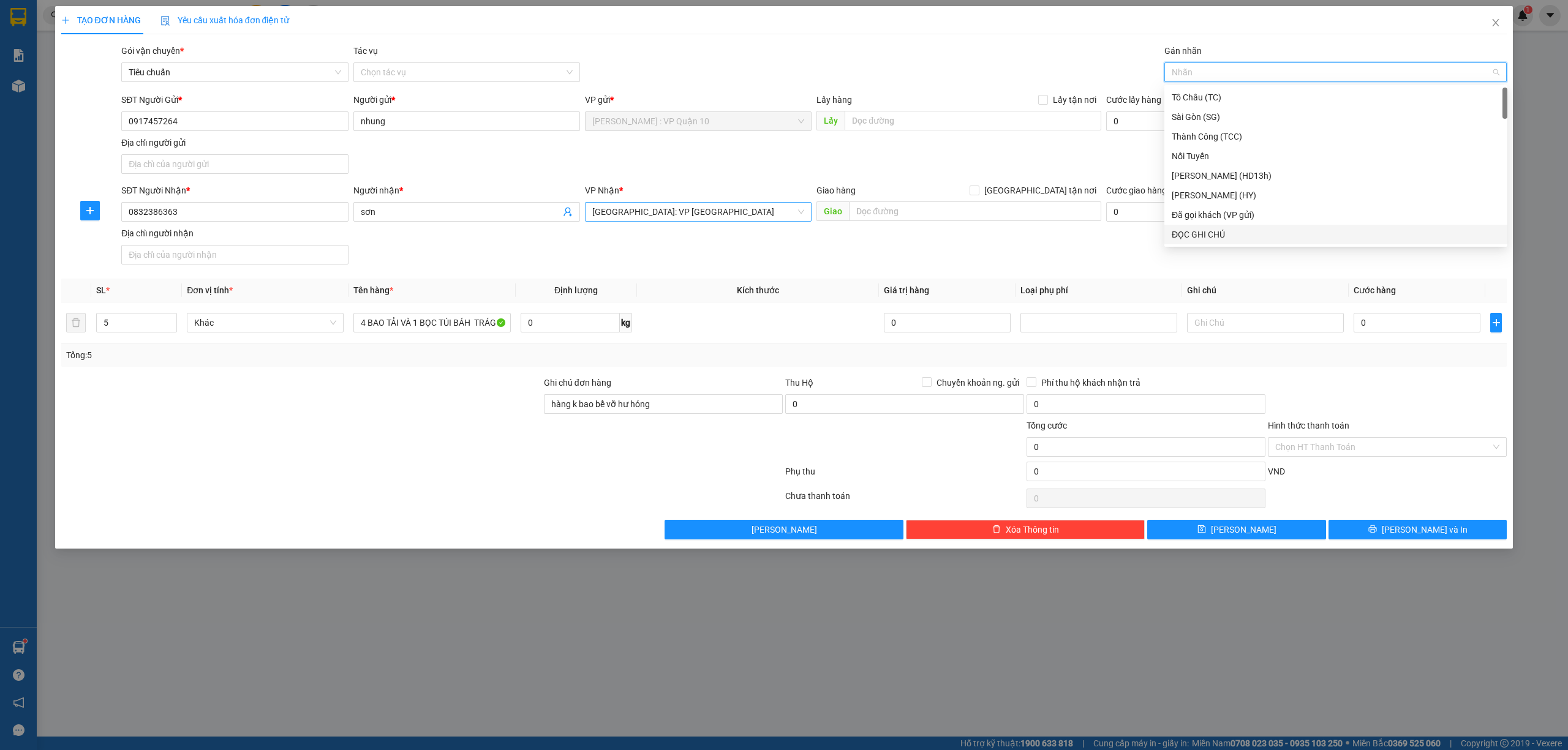
drag, startPoint x: 1212, startPoint y: 233, endPoint x: 1202, endPoint y: 231, distance: 10.2
click at [1211, 233] on div "ĐỌC GHI CHÚ" at bounding box center [1336, 234] width 328 height 14
click at [1220, 214] on div "Đã gọi khách (VP gửi)" at bounding box center [1336, 215] width 328 height 14
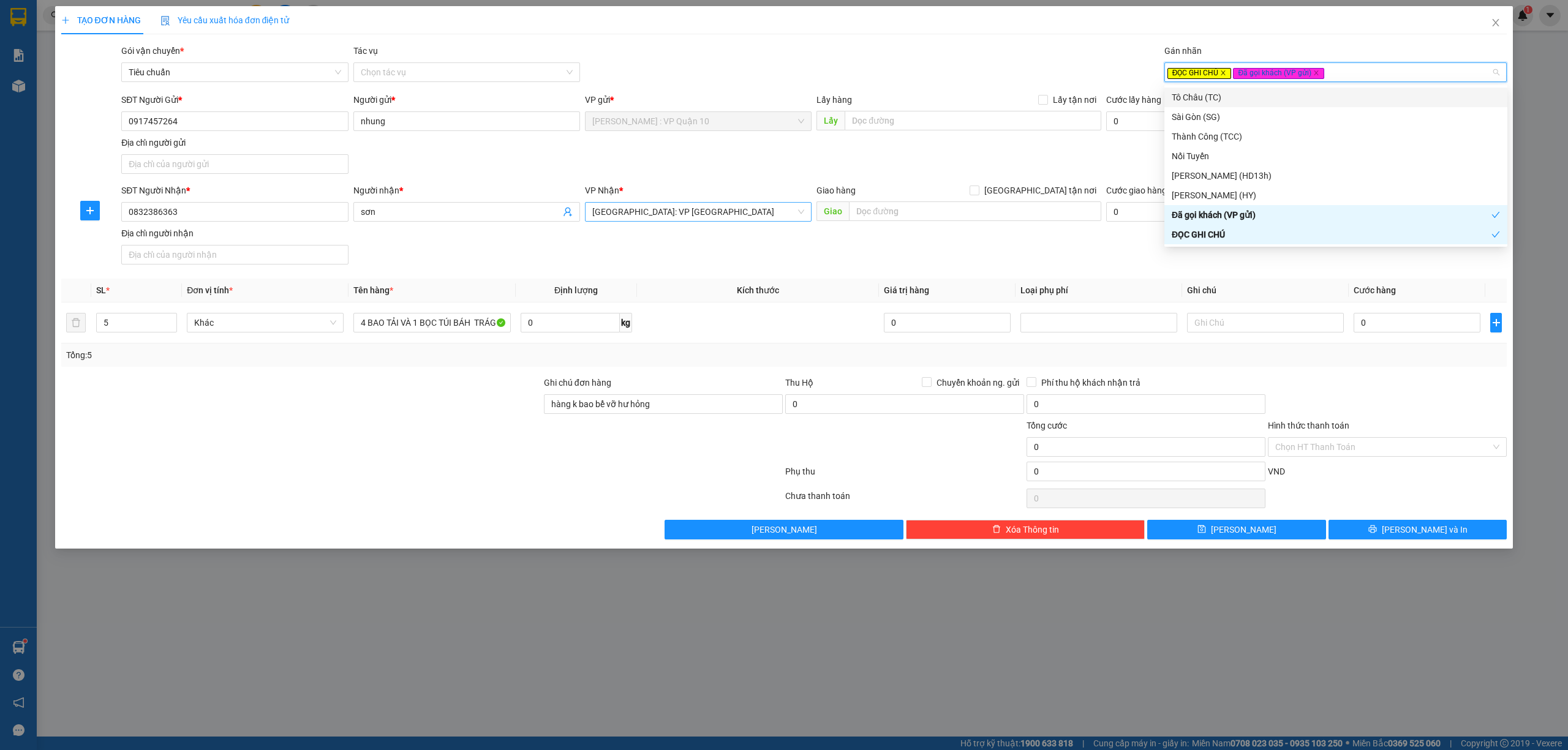
click at [1223, 71] on icon "close" at bounding box center [1223, 73] width 6 height 6
click at [815, 60] on div "Gói vận chuyển * Tiêu chuẩn Tác vụ Chọn tác vụ Gán nhãn Đã gọi khách (VP gửi)" at bounding box center [814, 66] width 1391 height 43
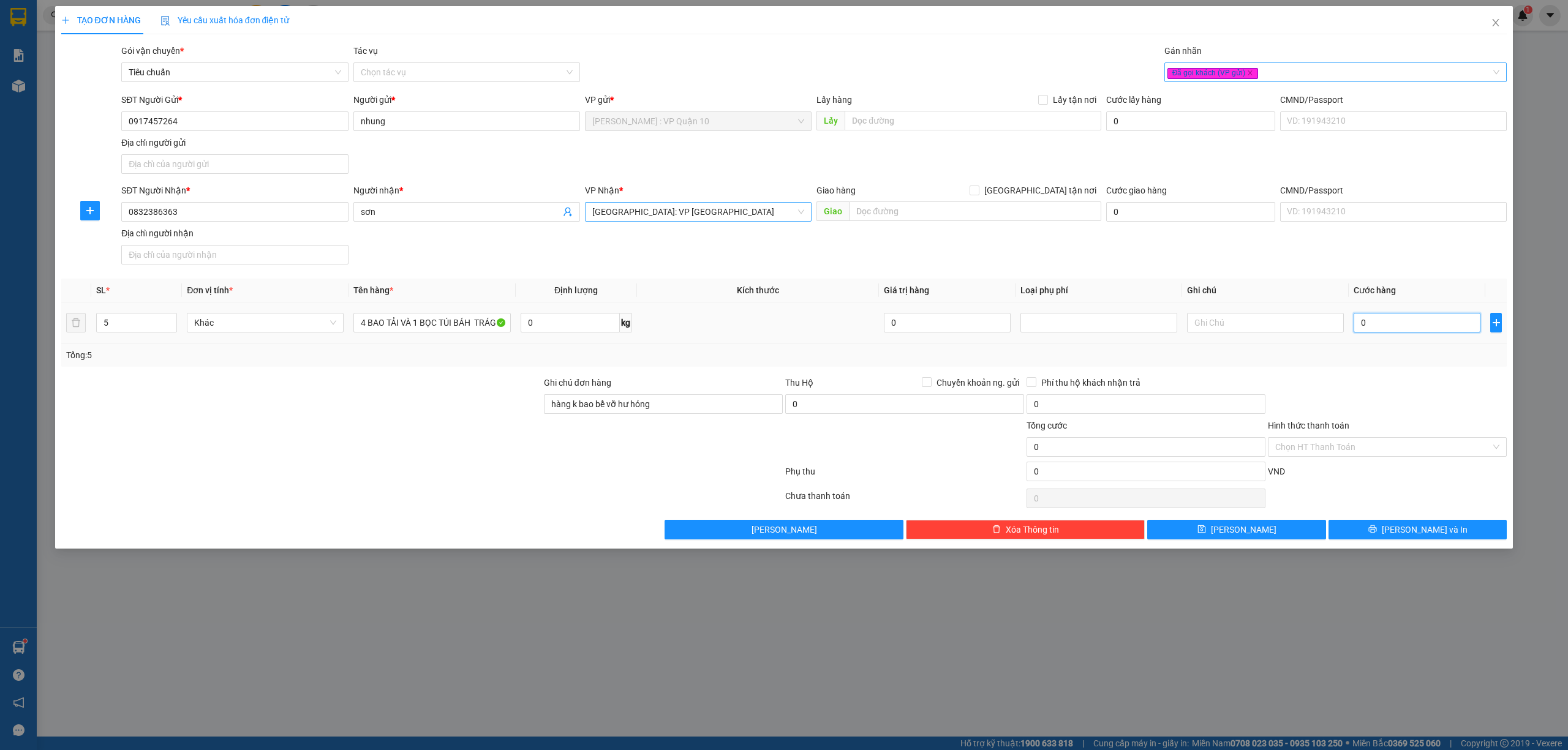
click at [1379, 328] on input "0" at bounding box center [1417, 323] width 126 height 20
type input "60"
type input "600"
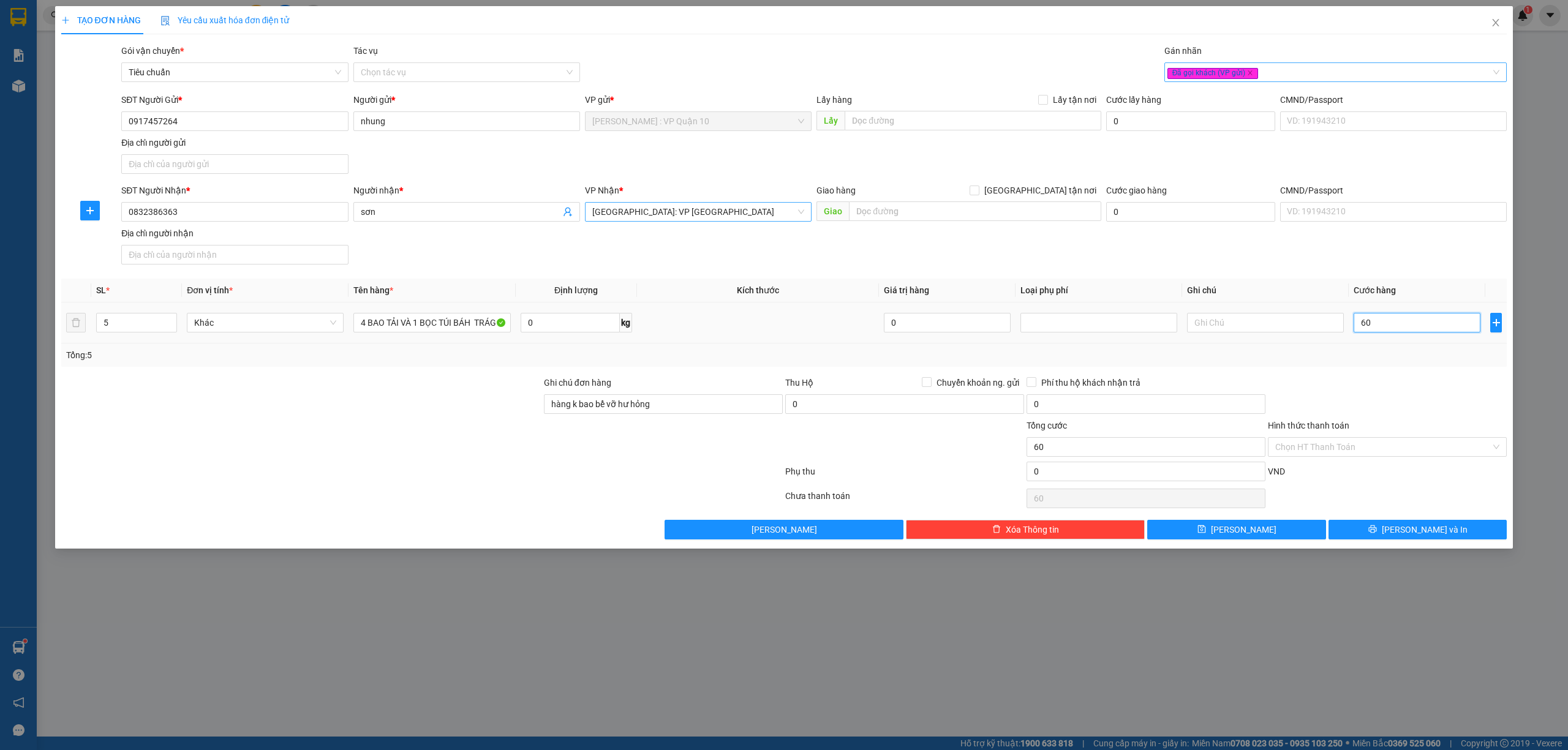
type input "600"
type input "6.000"
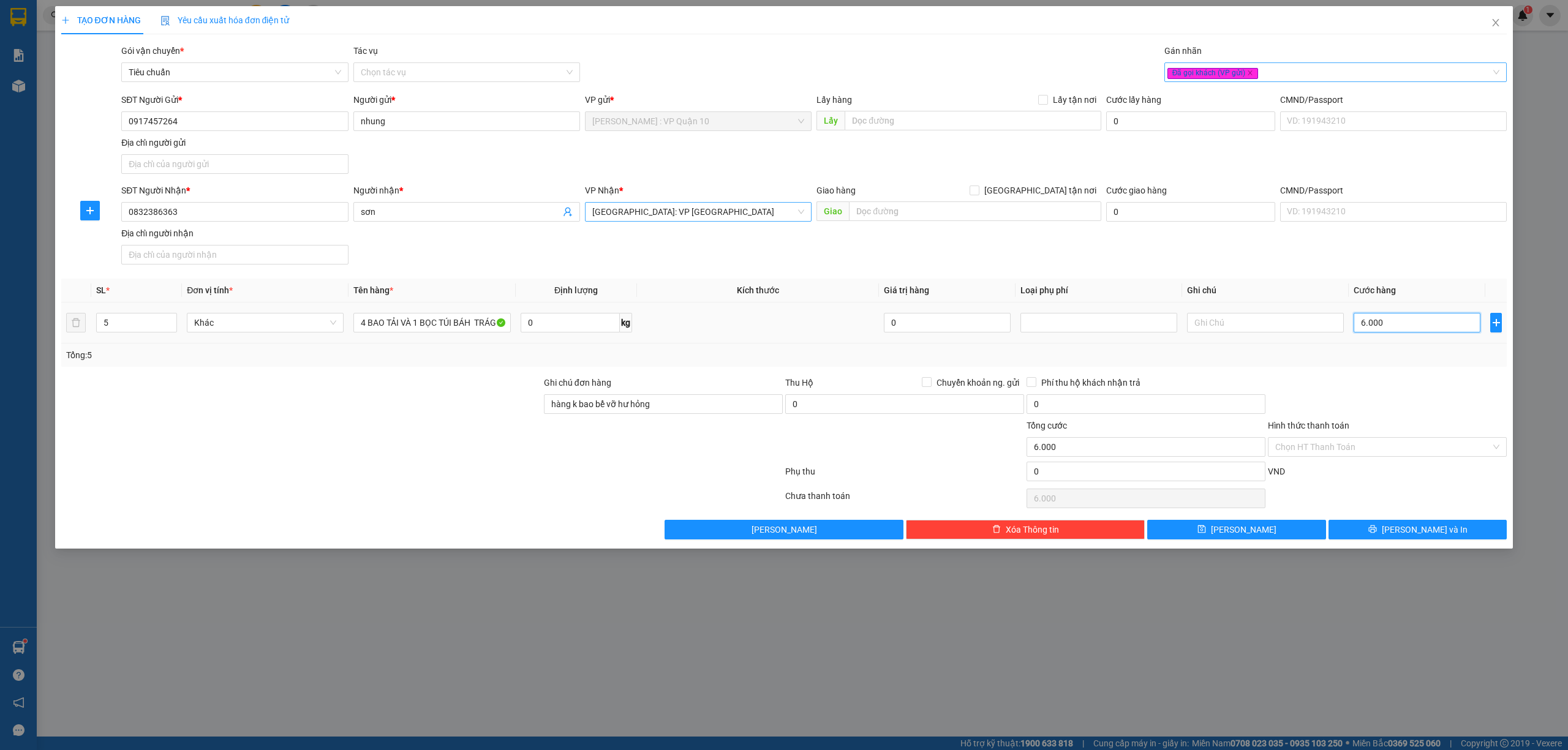
type input "60.000"
type input "600.000"
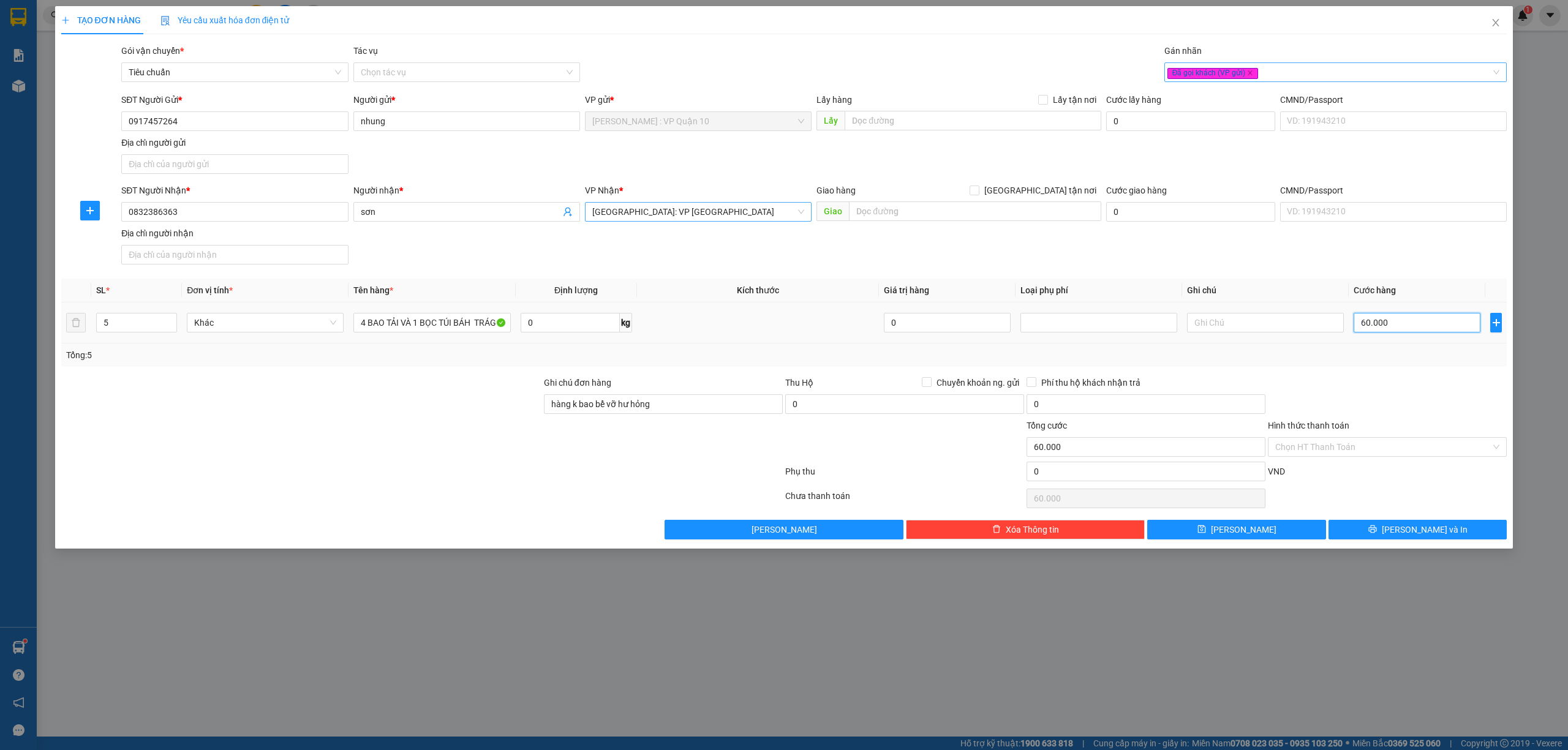
type input "600.000"
click at [1080, 475] on input "0" at bounding box center [1146, 472] width 239 height 20
type input "600.050"
type input "50"
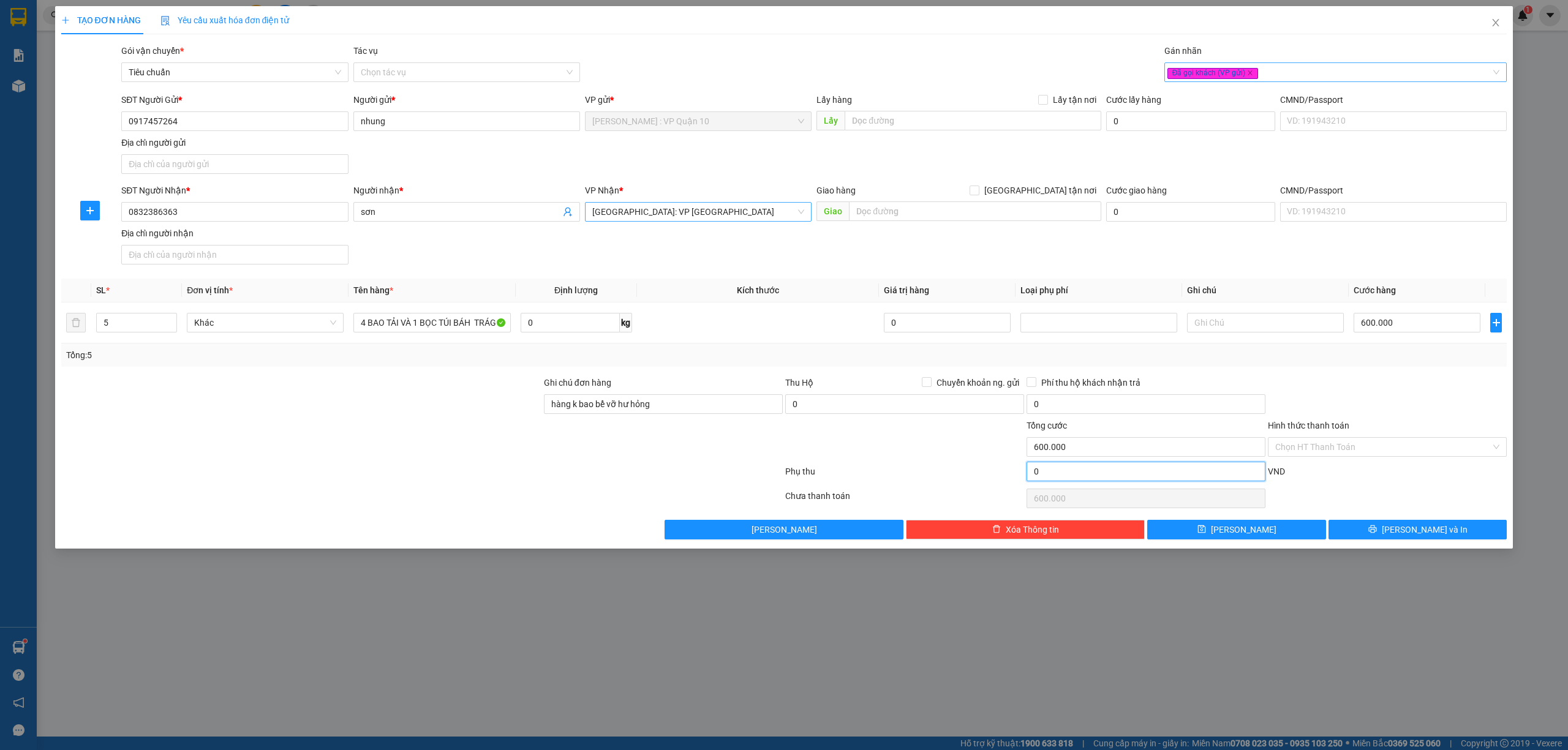
type input "600.050"
type input "600.500"
type input "500"
type input "600.500"
type input "605.000"
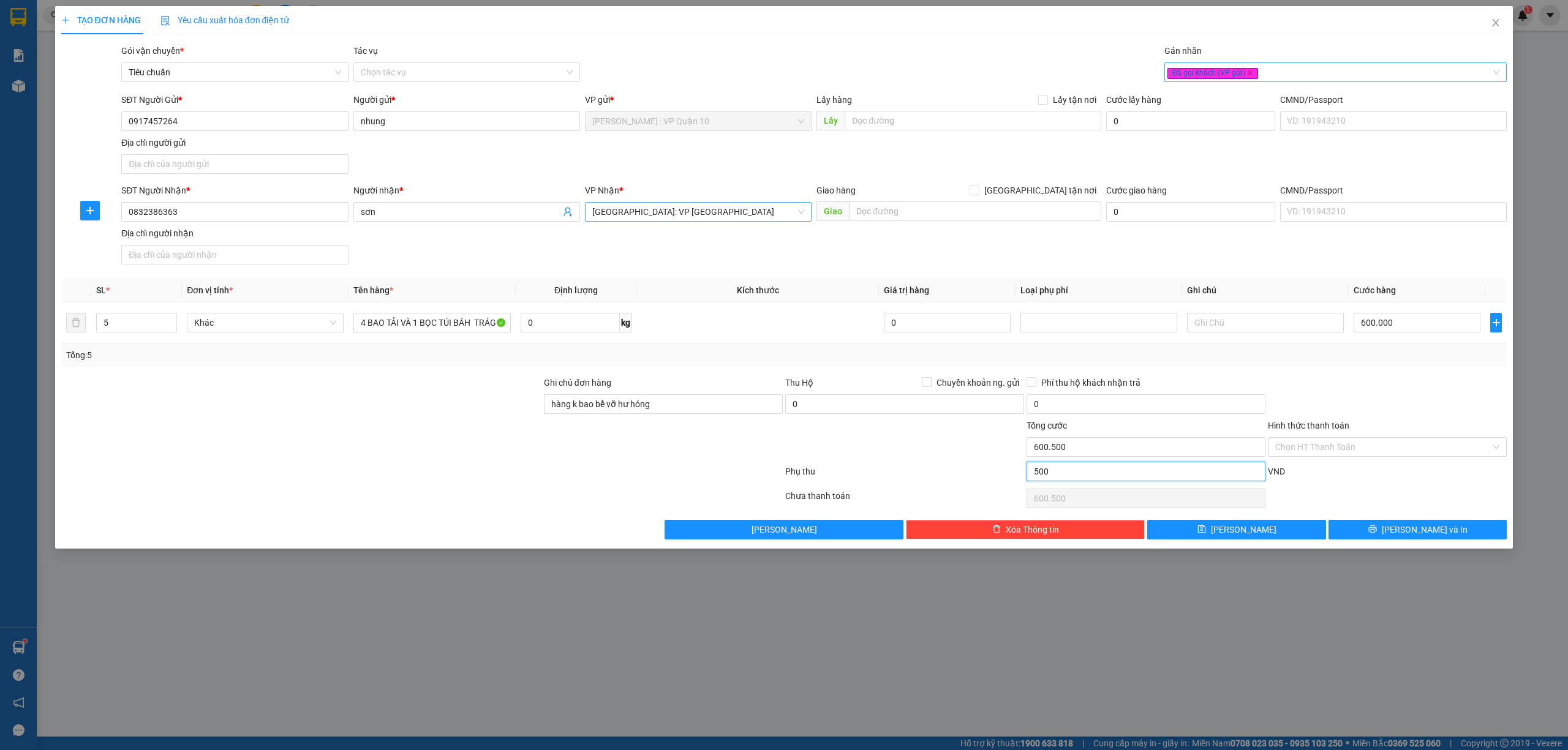
type input "5.000"
type input "605.000"
type input "650.000"
type input "50.000"
type input "650.000"
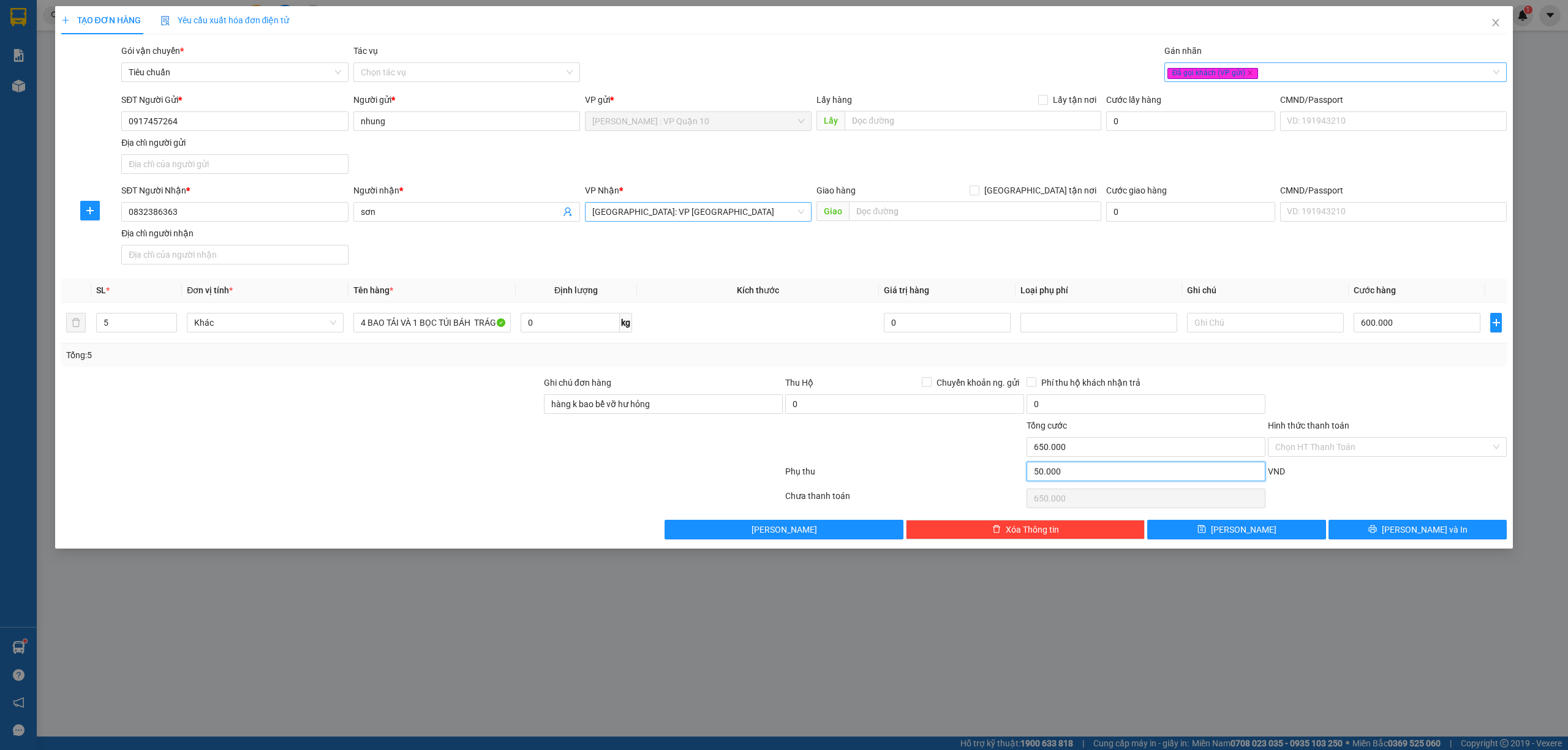
type input "605.000"
type input "5.000"
type input "605.000"
type input "600.500"
type input "500"
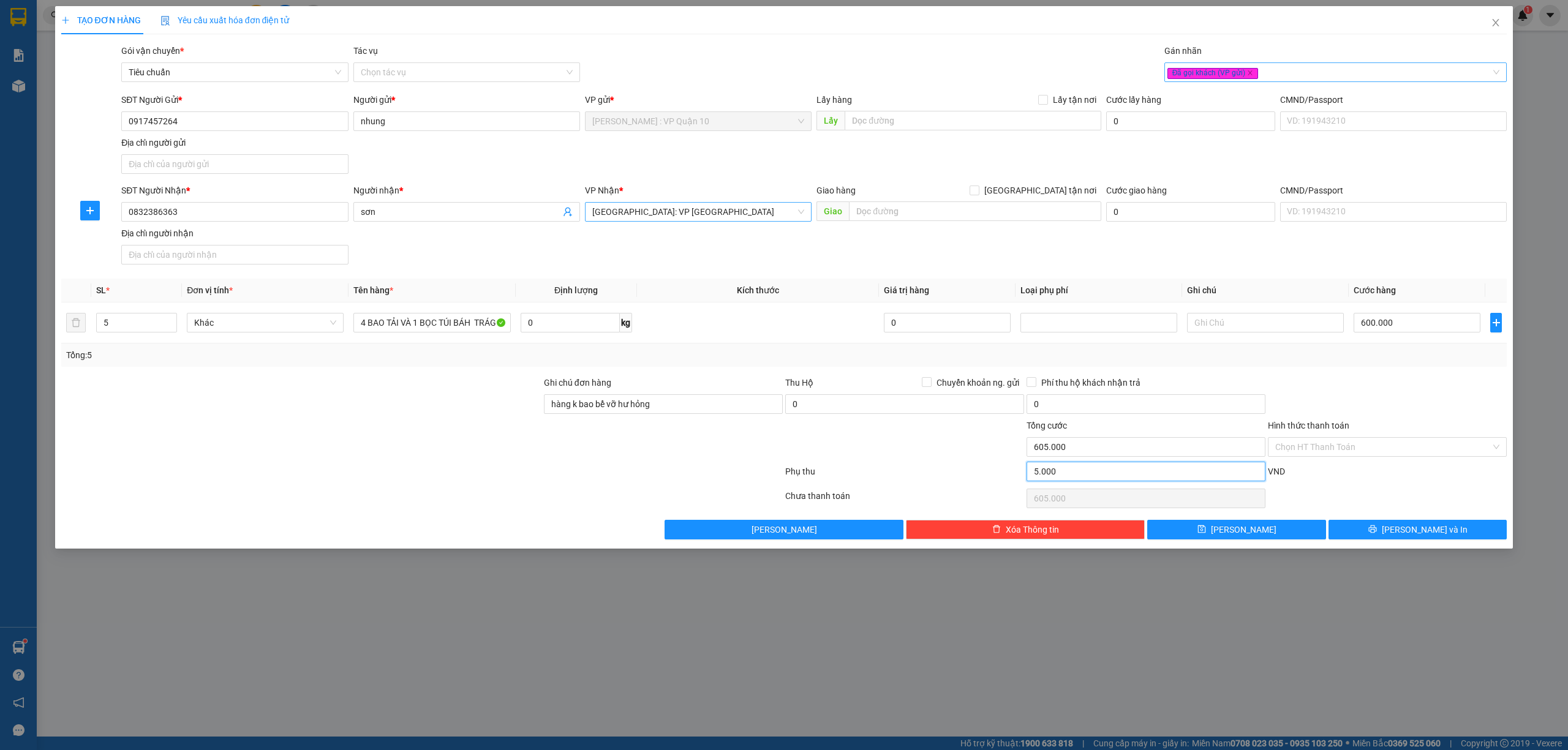
type input "600.500"
type input "600.050"
type input "50"
type input "600.050"
type input "600.005"
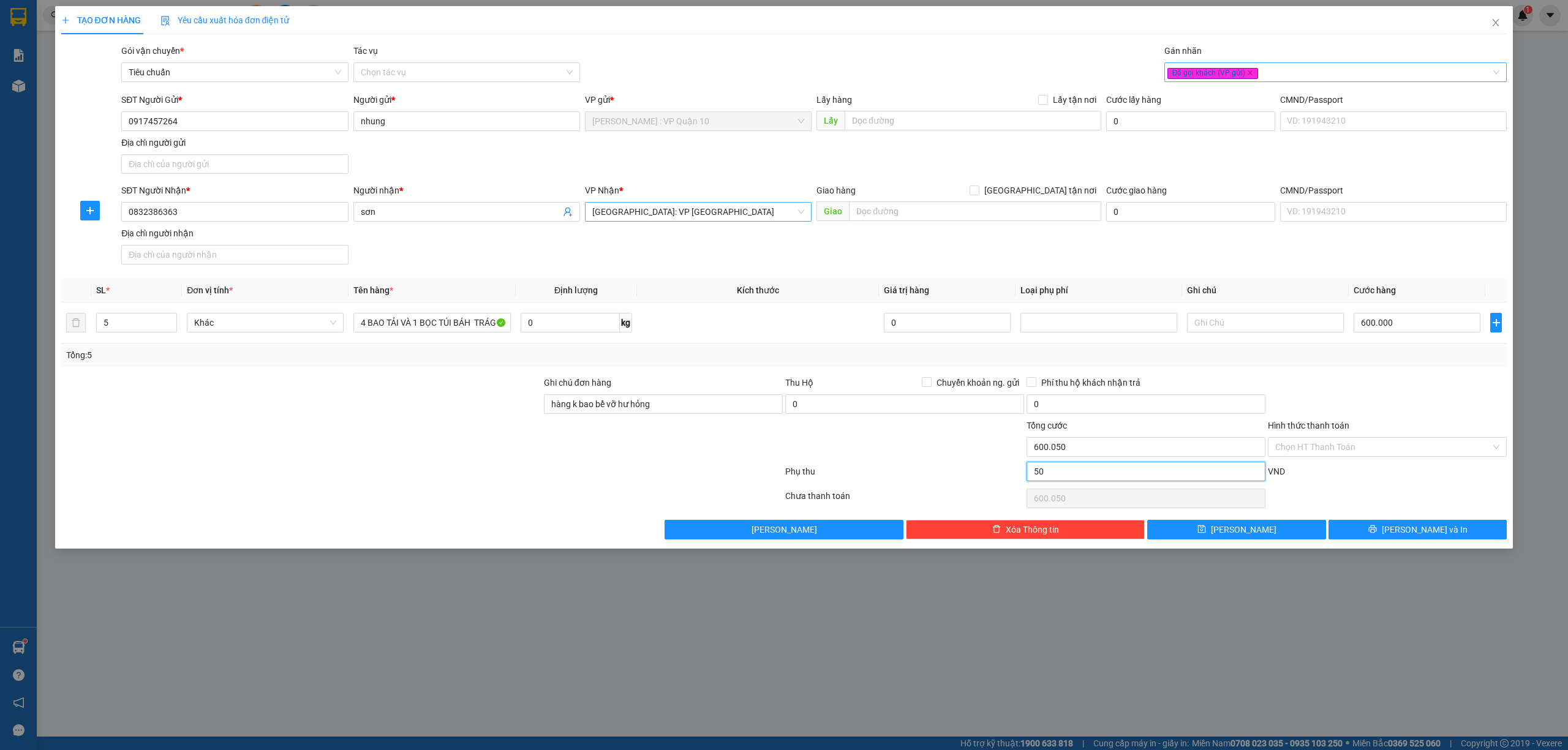
type input "5"
type input "600.005"
type input "600.000"
type input "0"
type input "600.000"
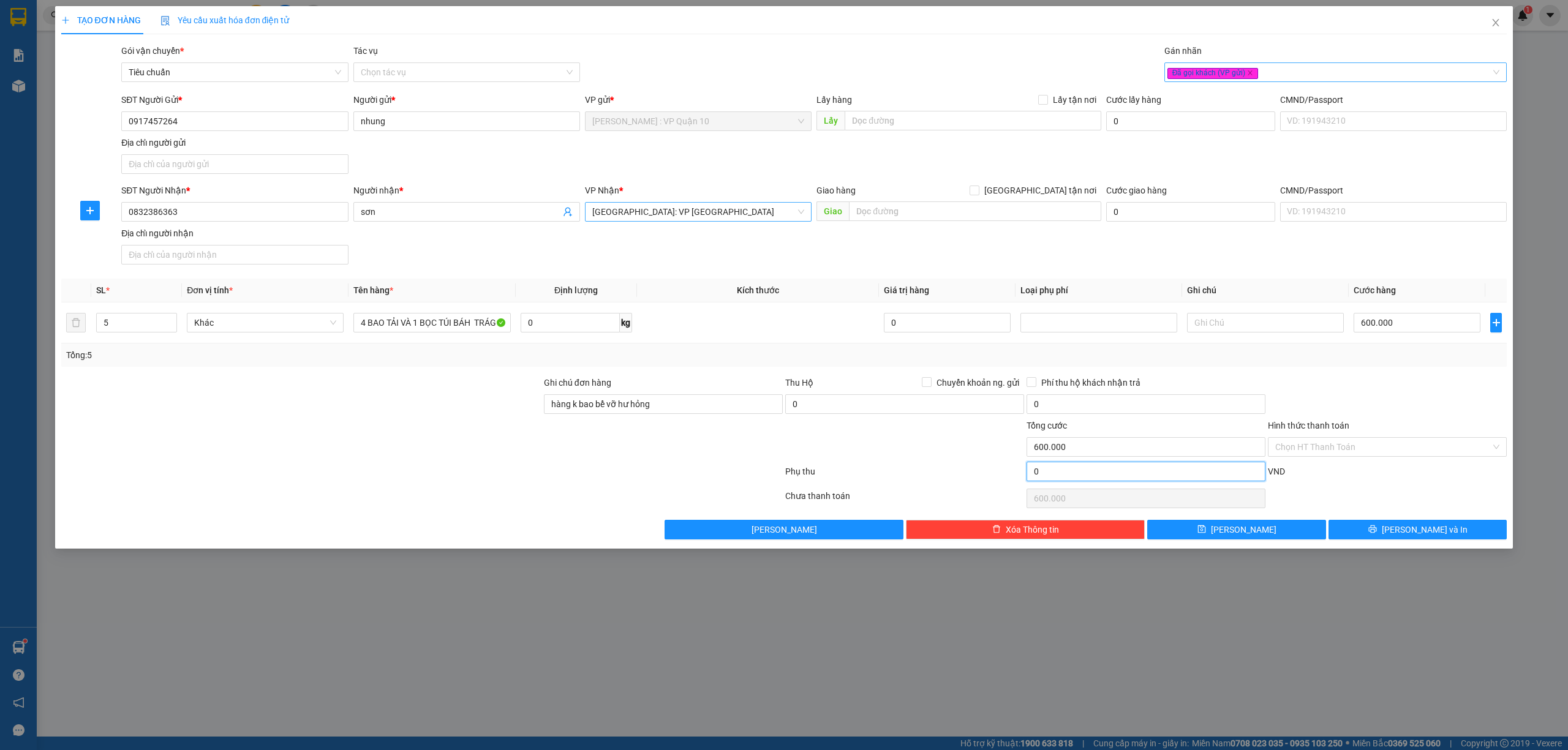
type input "0"
type input "600.050"
type input "50"
type input "600.050"
type input "600.500"
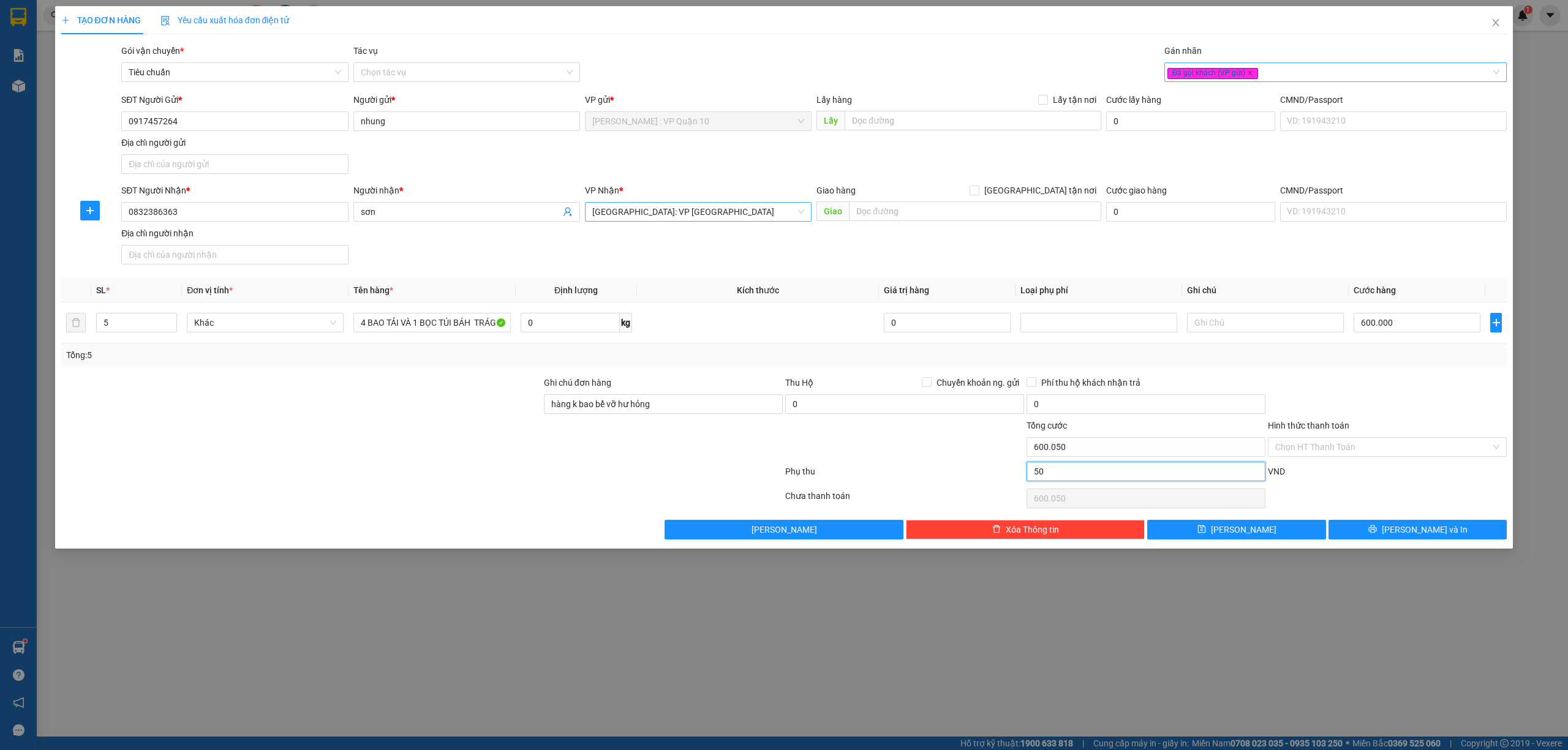
type input "500"
type input "600.500"
type input "605.000"
type input "5.000"
type input "605.000"
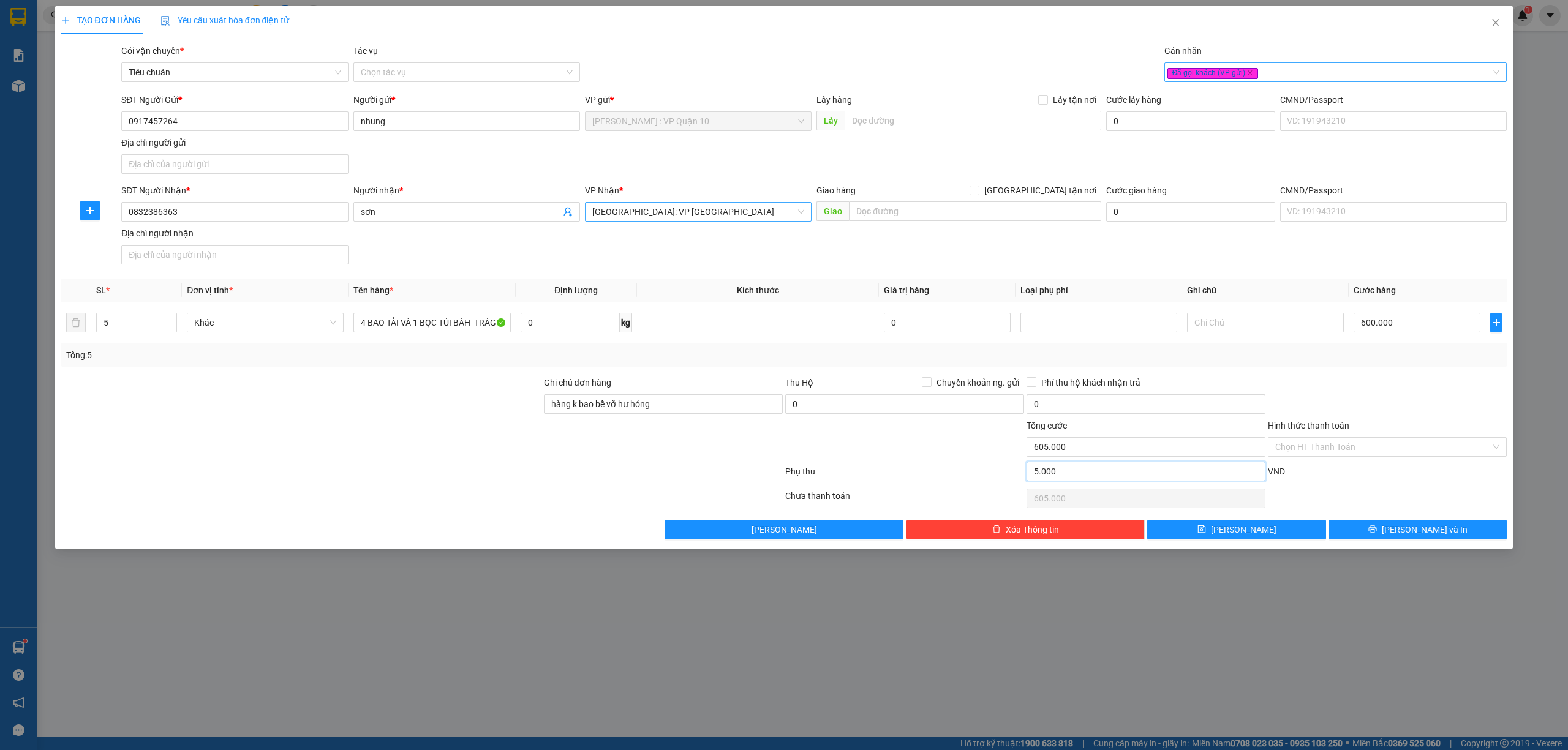
type input "650.000"
type input "50.000"
type input "650.000"
type input "1.100.000"
type input "500.000"
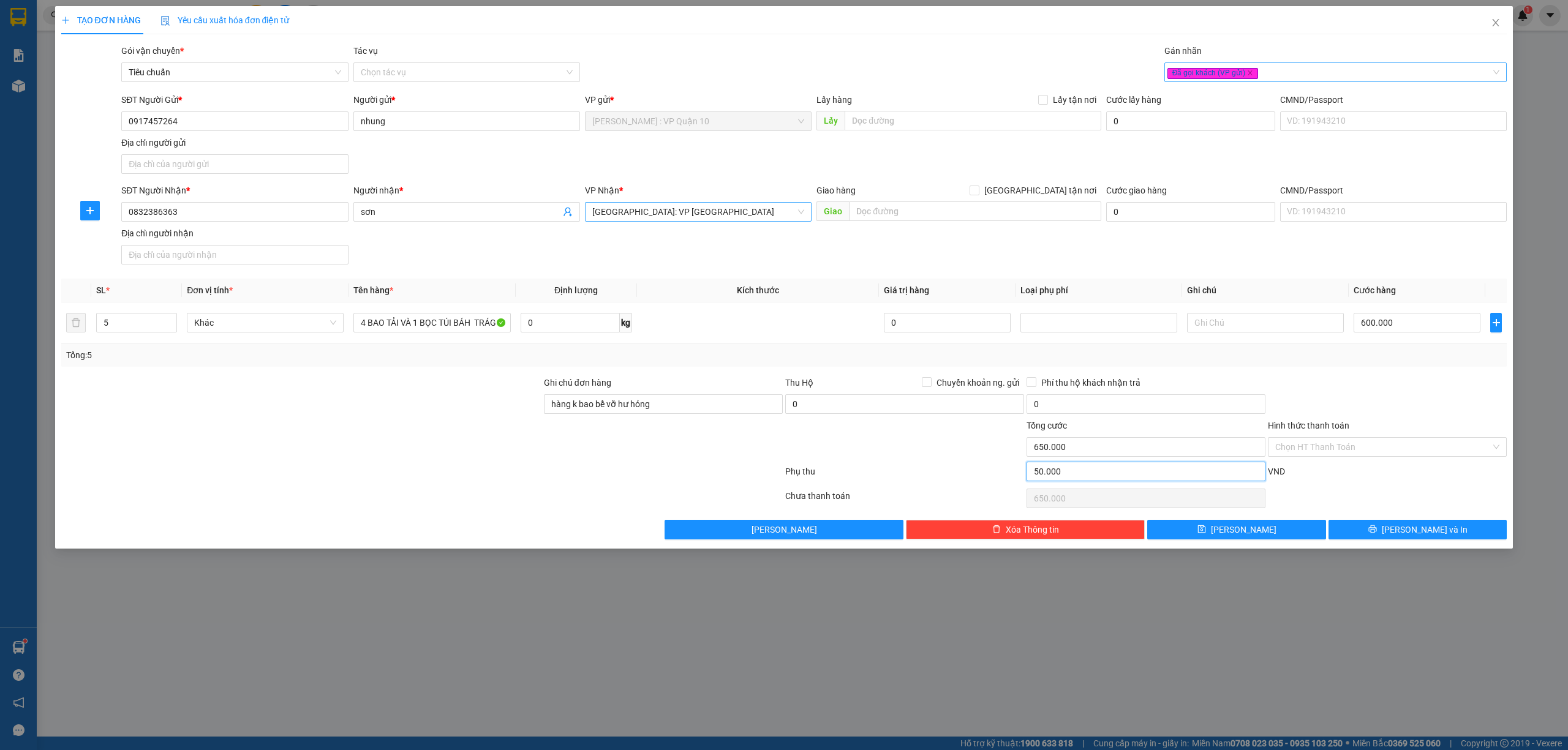
type input "1.100.000"
type input "650.000"
type input "50.000"
type input "650.000"
type input "50.000"
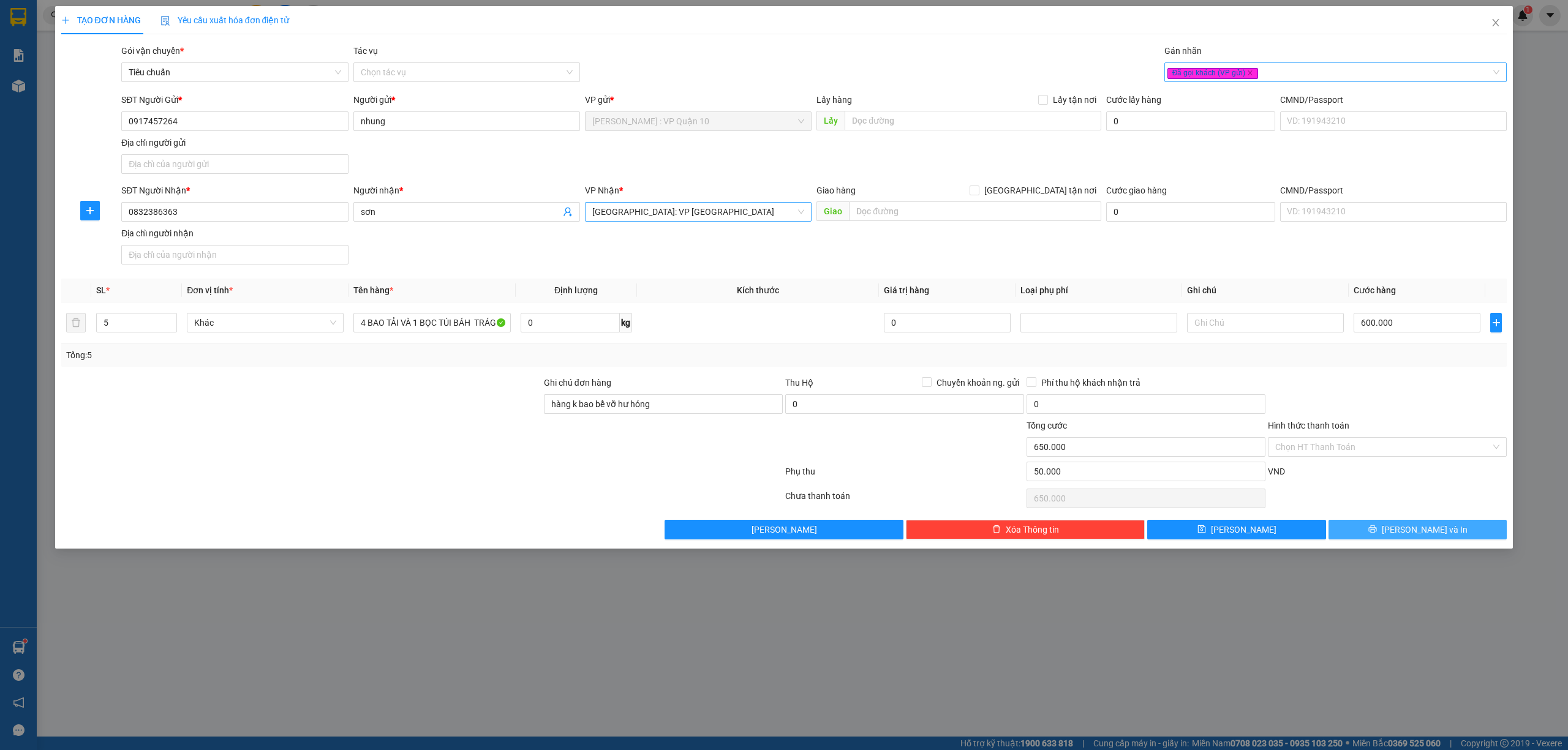
click at [1383, 539] on button "[PERSON_NAME] và In" at bounding box center [1418, 530] width 179 height 20
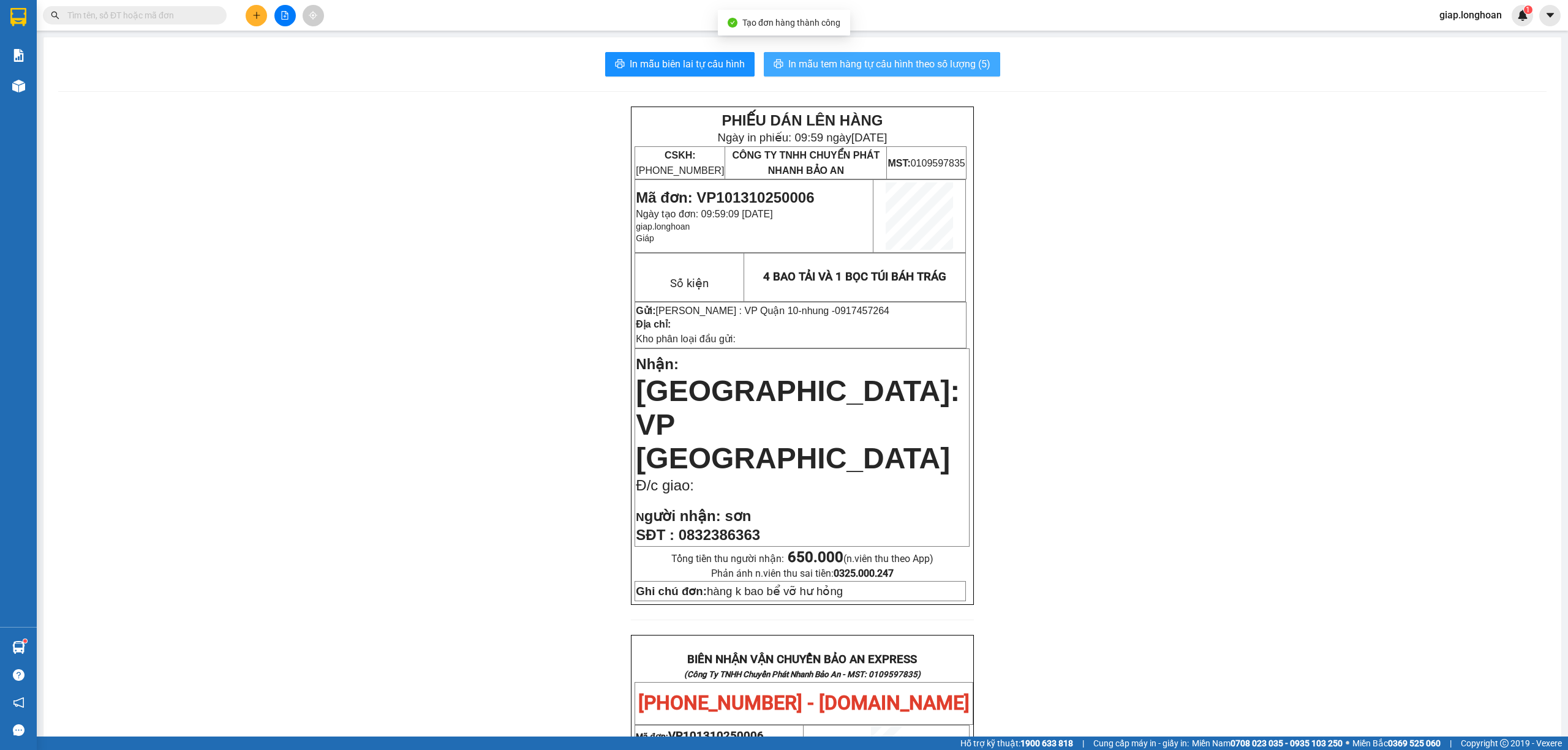
click at [802, 60] on span "In mẫu tem hàng tự cấu hình theo số lượng (5)" at bounding box center [890, 64] width 202 height 15
click at [256, 15] on icon "plus" at bounding box center [256, 15] width 7 height 1
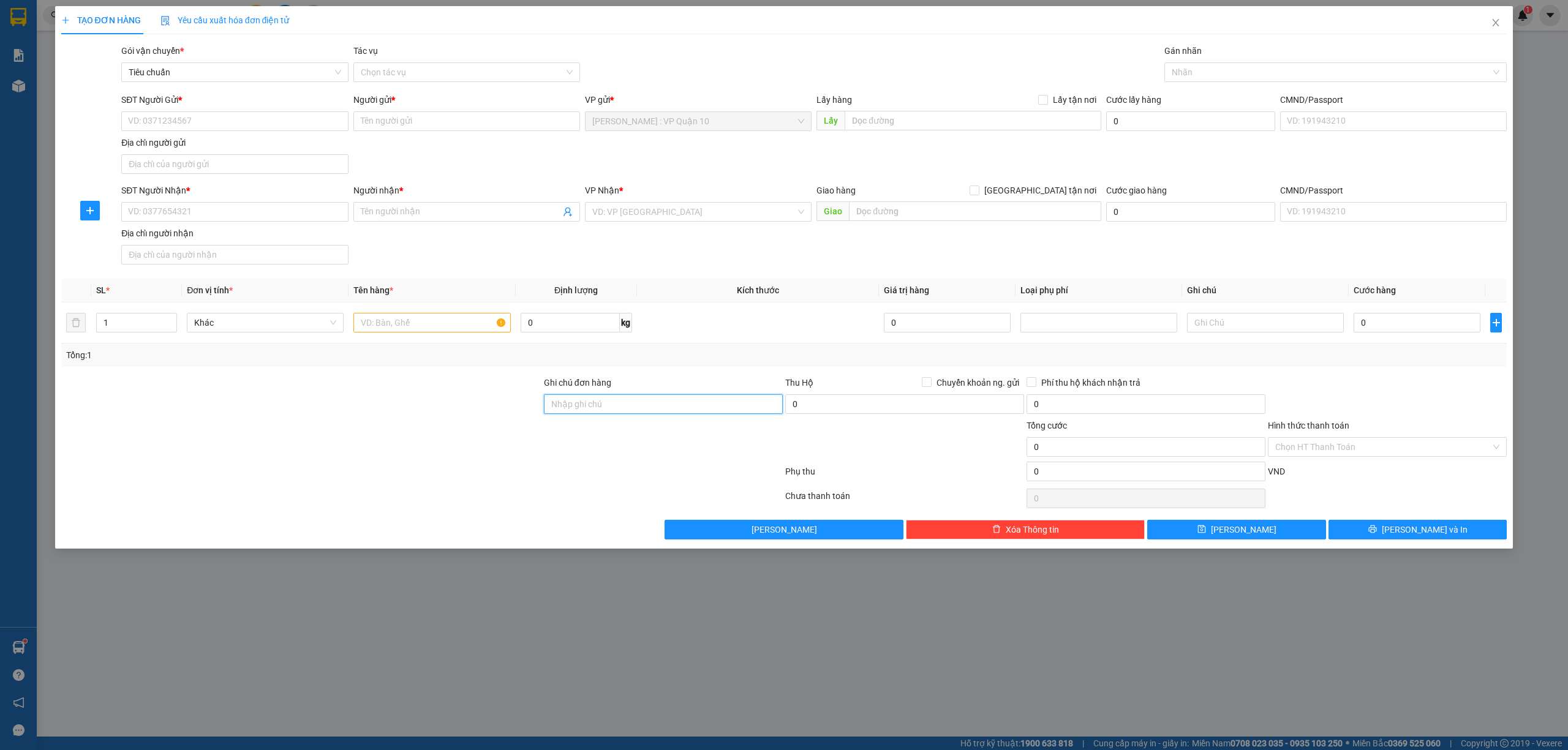
click at [589, 402] on input "Ghi chú đơn hàng" at bounding box center [664, 404] width 239 height 20
type input "1"
click at [628, 407] on input "Ghi chú đơn hàng" at bounding box center [664, 404] width 239 height 20
type input "hàng k bao bể vỡ hư hỏng"
click at [395, 326] on input "text" at bounding box center [431, 323] width 157 height 20
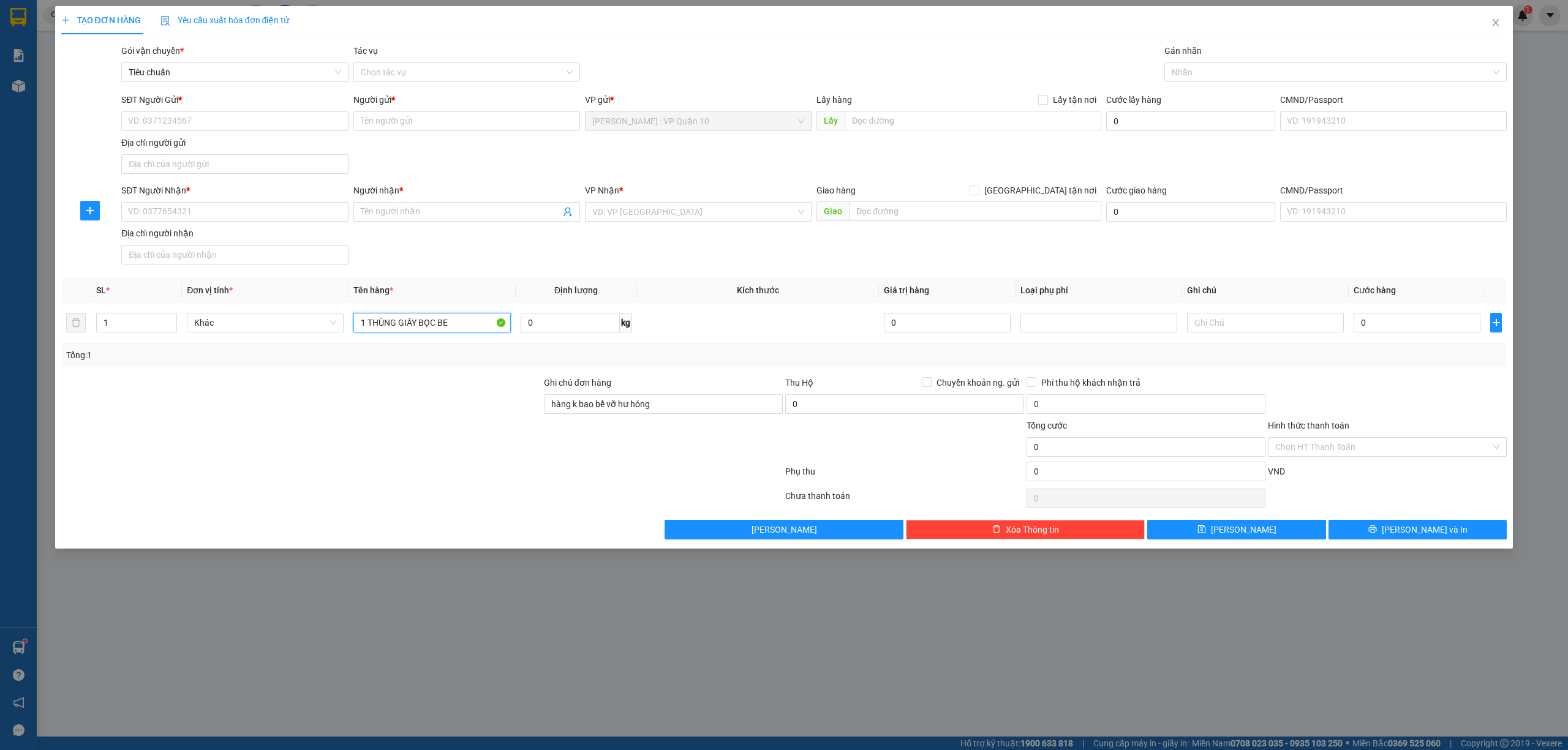
type input "1 THÙNG GIẤY BỌC BE"
click at [401, 418] on div at bounding box center [301, 398] width 483 height 43
click at [287, 201] on div "SĐT Người Nhận *" at bounding box center [235, 193] width 227 height 18
click at [292, 212] on input "SĐT Người Nhận *" at bounding box center [235, 212] width 227 height 20
type input "0338661515"
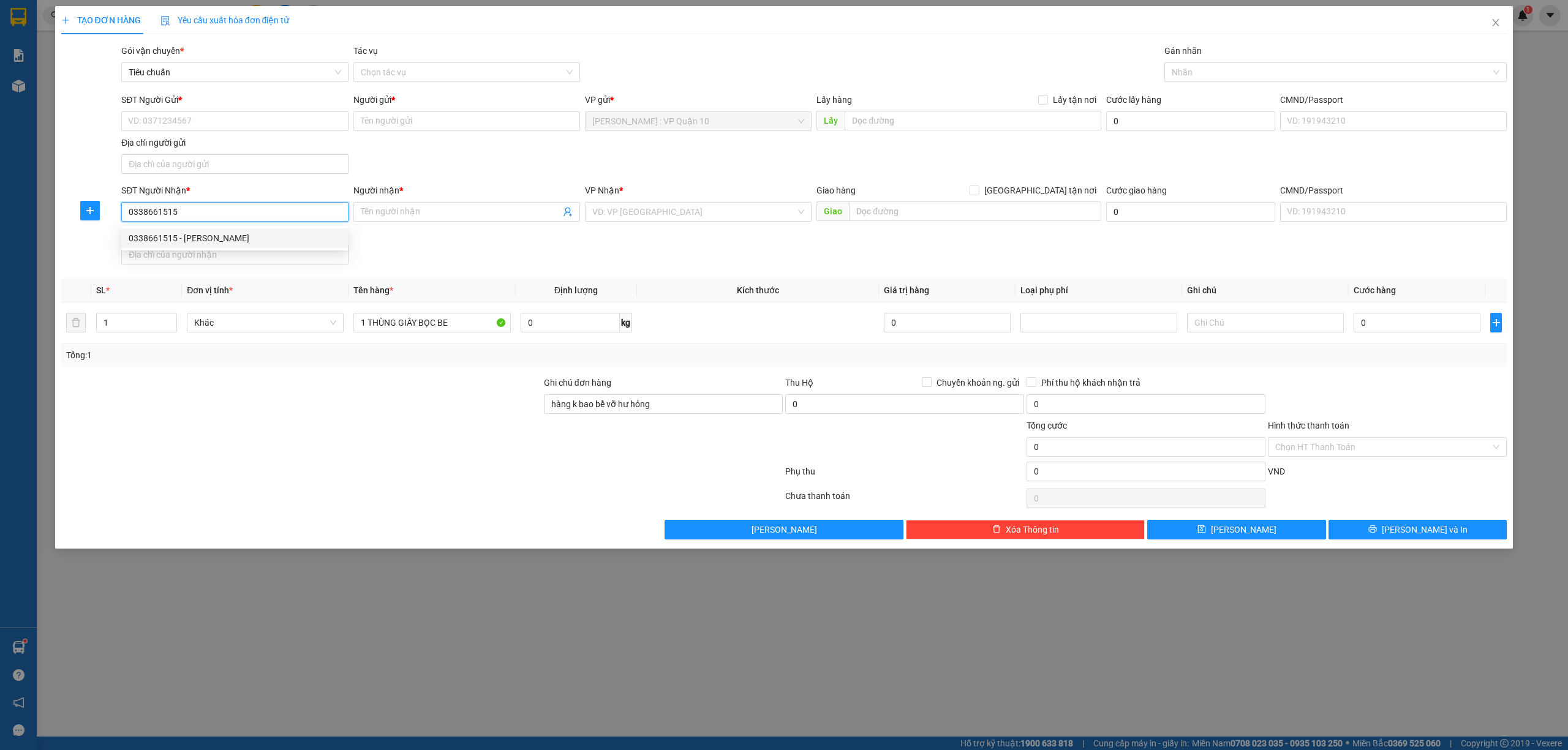
click at [148, 237] on div "0338661515 - ANH VĨNH" at bounding box center [235, 238] width 212 height 14
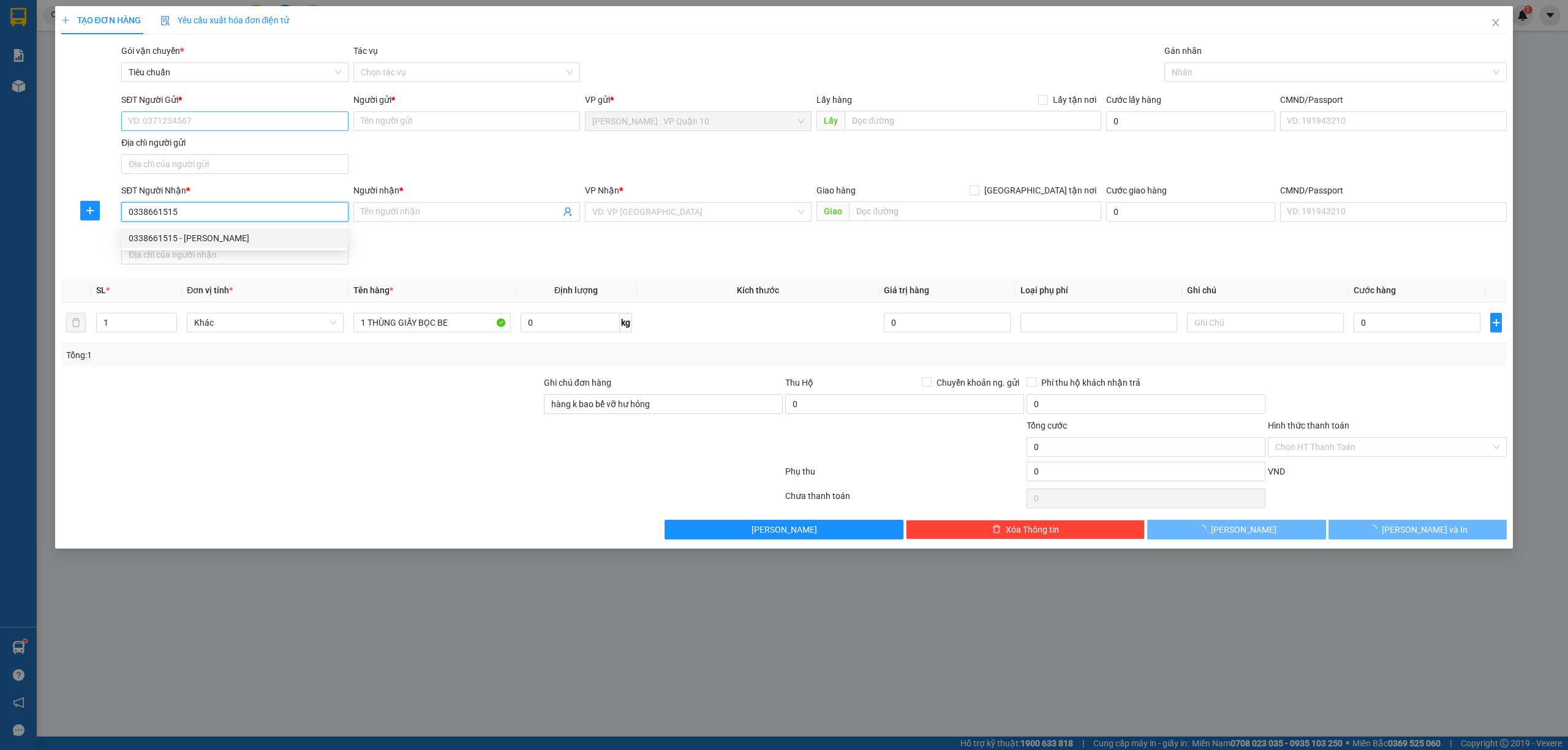
type input "[PERSON_NAME]"
checkbox input "true"
type input "[PERSON_NAME] (VĐ) - [GEOGRAPHIC_DATA]): Bến xe [GEOGRAPHIC_DATA]"
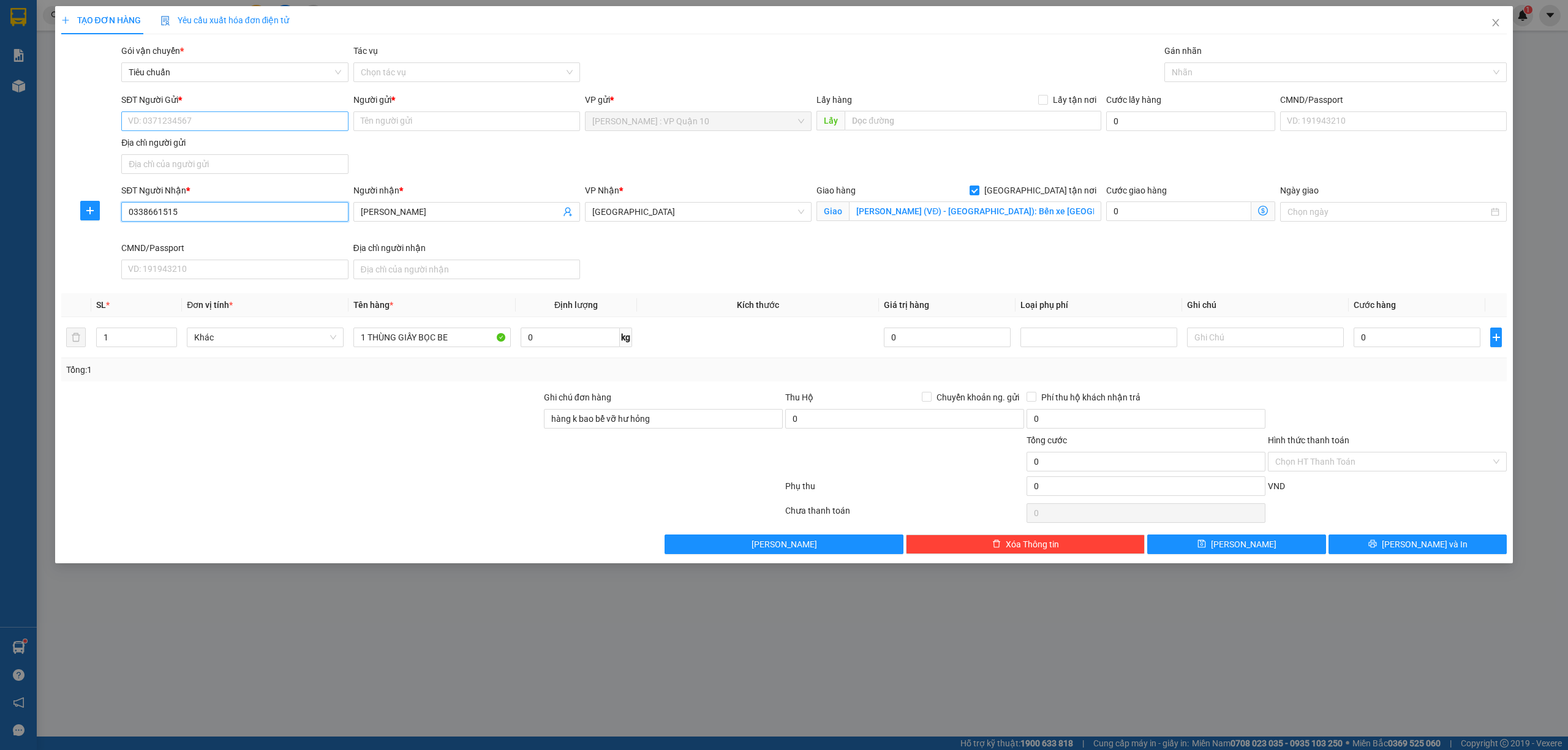
type input "0338661515"
click at [216, 121] on input "SĐT Người Gửi *" at bounding box center [235, 121] width 227 height 20
click at [175, 146] on div "0898119159 - uyên" at bounding box center [235, 146] width 212 height 14
type input "0898119159"
type input "uyên"
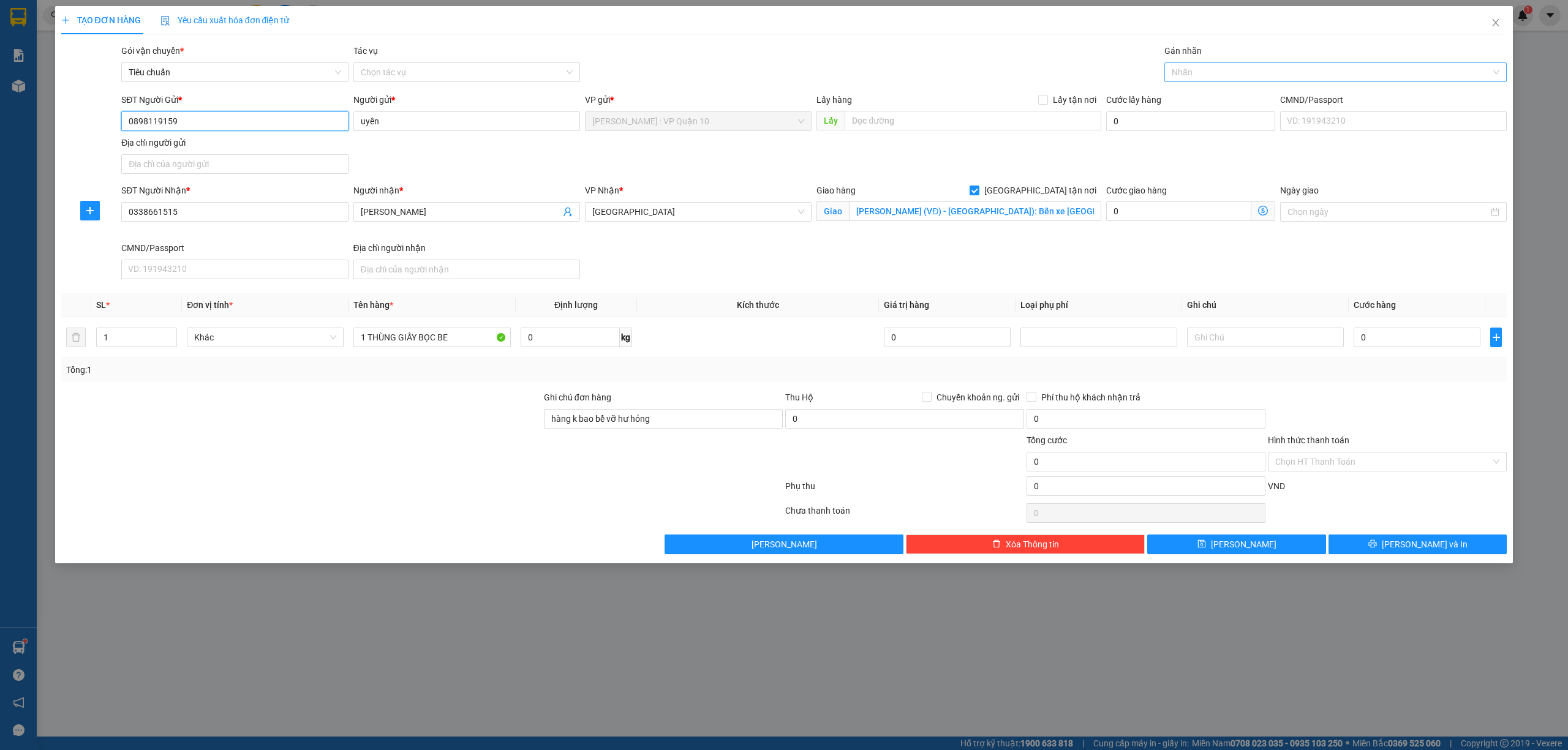
click at [1199, 75] on div at bounding box center [1330, 72] width 325 height 15
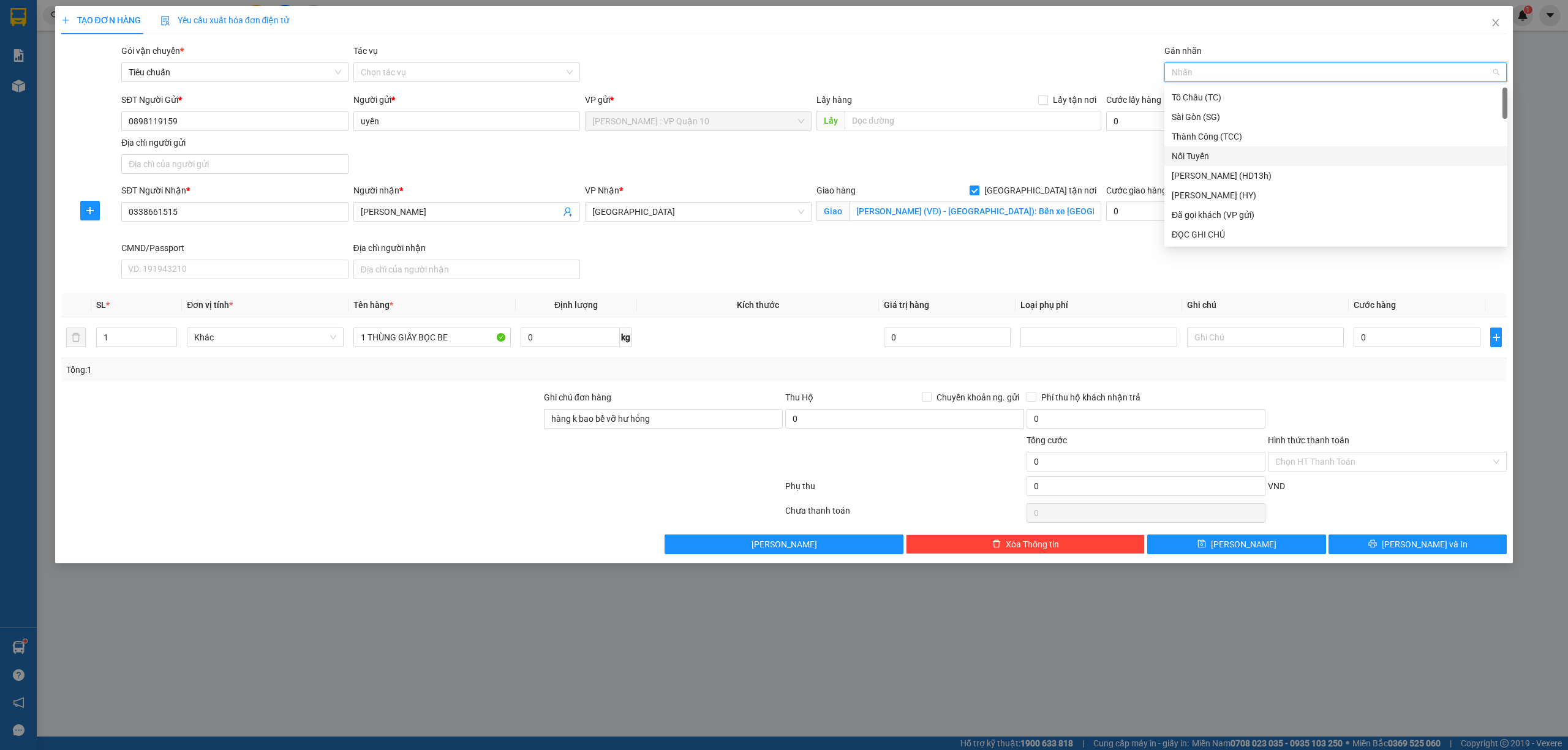
click at [1184, 152] on div "Nối Tuyến" at bounding box center [1336, 156] width 328 height 14
click at [1261, 215] on div "Đã gọi khách (VP gửi)" at bounding box center [1336, 215] width 328 height 14
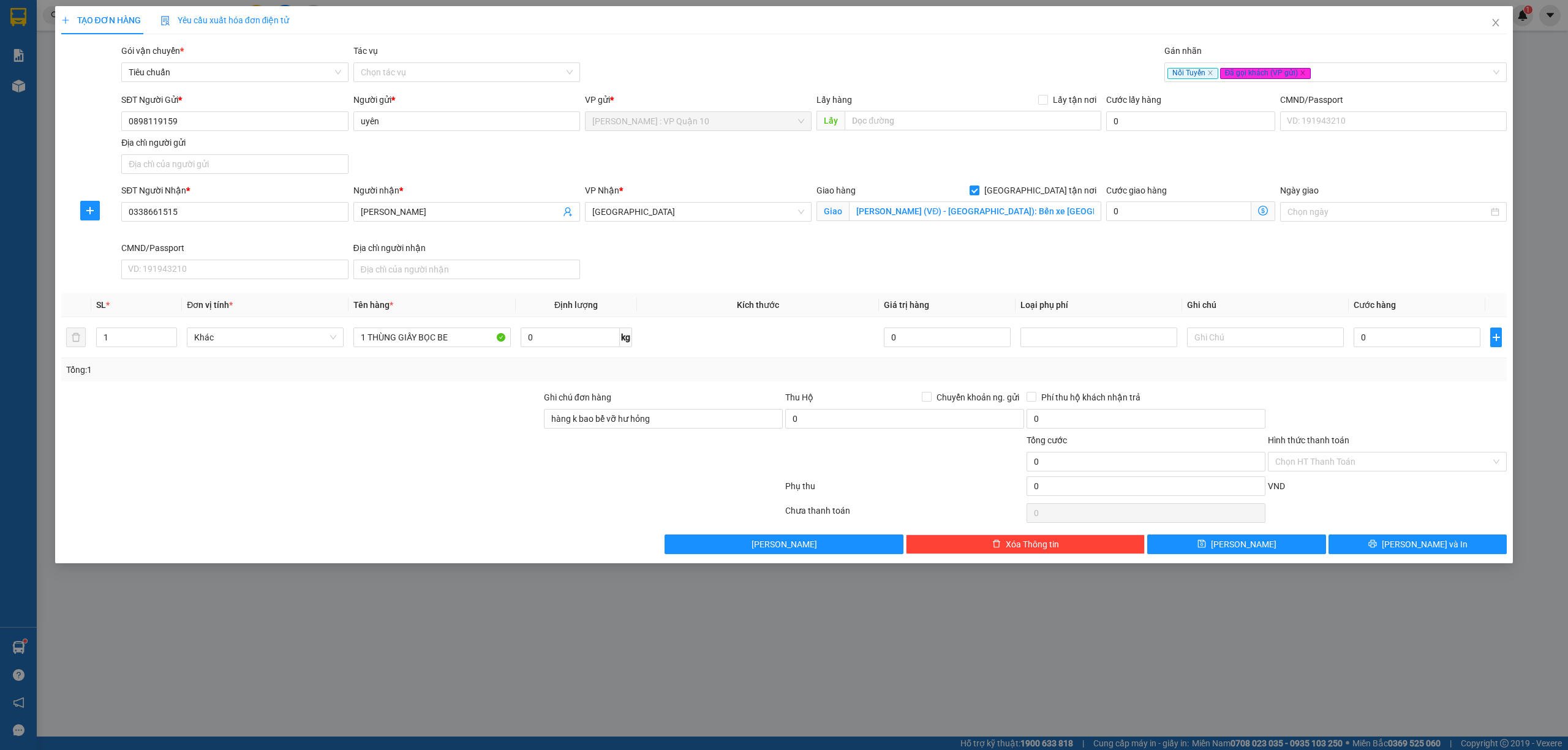
click at [395, 476] on div at bounding box center [301, 455] width 483 height 43
click at [469, 334] on input "1 THÙNG GIẤY BỌC BE" at bounding box center [431, 338] width 157 height 20
type input "1 THÙNG GIẤY BỌC BE ( ĐÈN )"
drag, startPoint x: 1439, startPoint y: 339, endPoint x: 1430, endPoint y: 340, distance: 9.1
click at [1437, 339] on input "0" at bounding box center [1417, 338] width 126 height 20
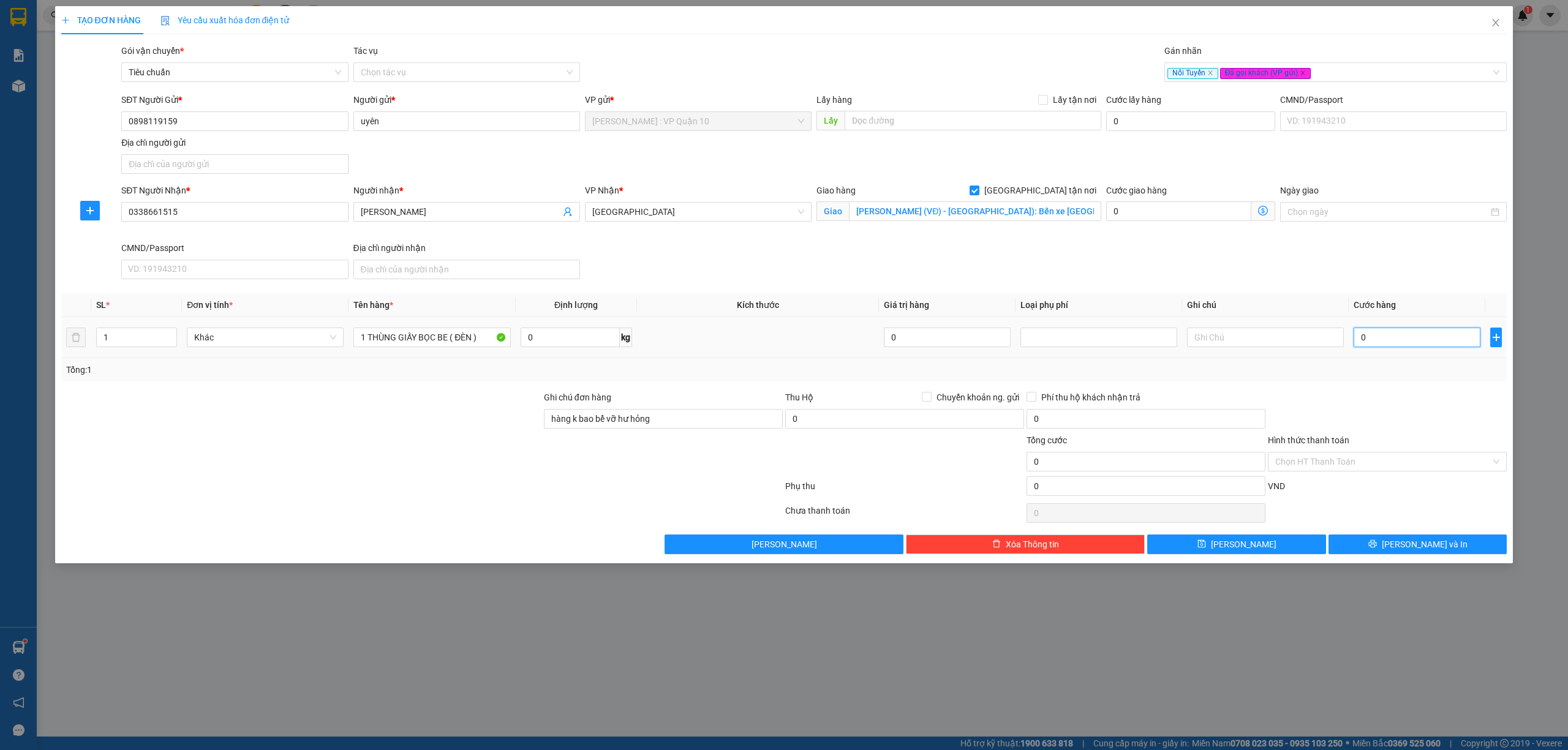
type input "10"
type input "150"
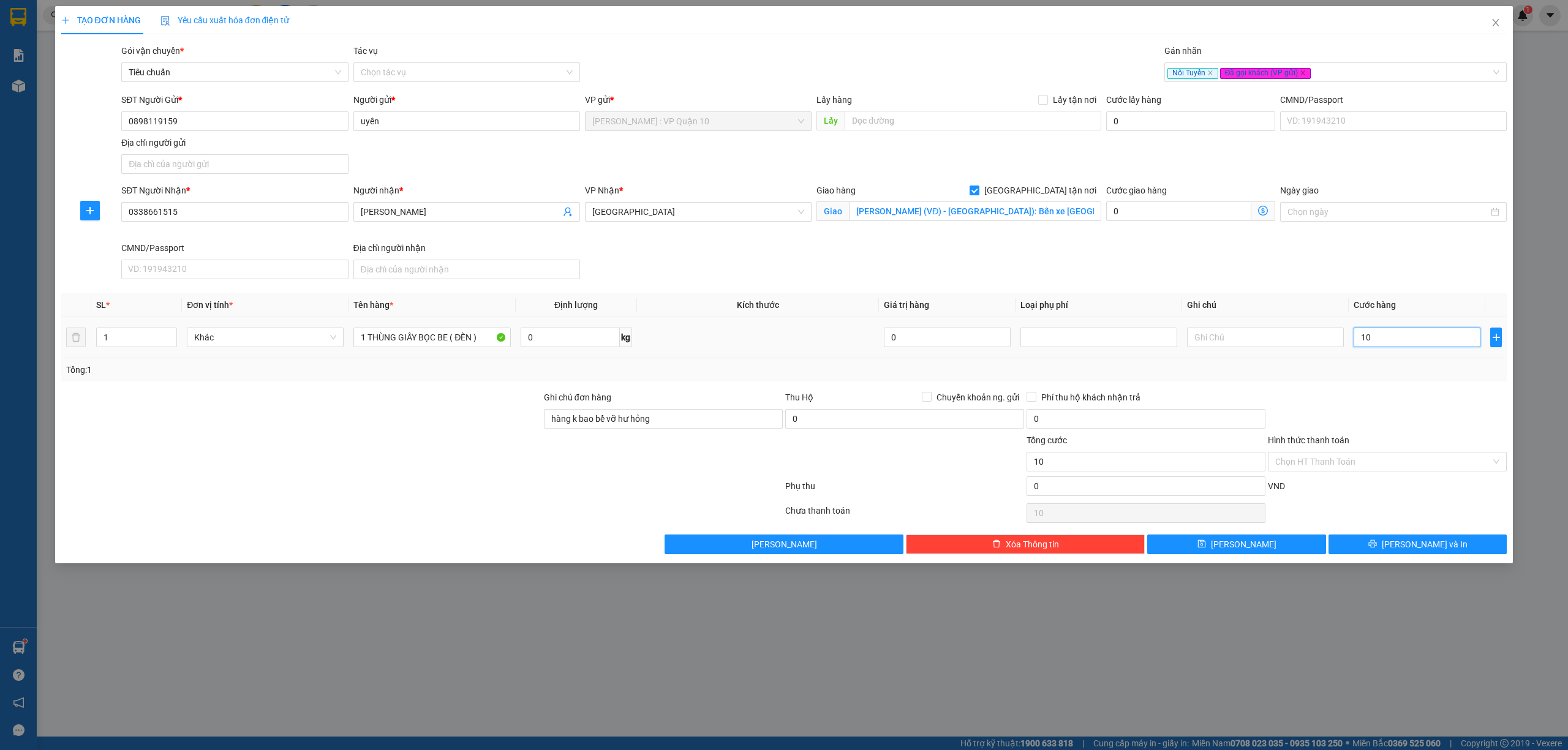
type input "150"
type input "1.500"
type input "15.000"
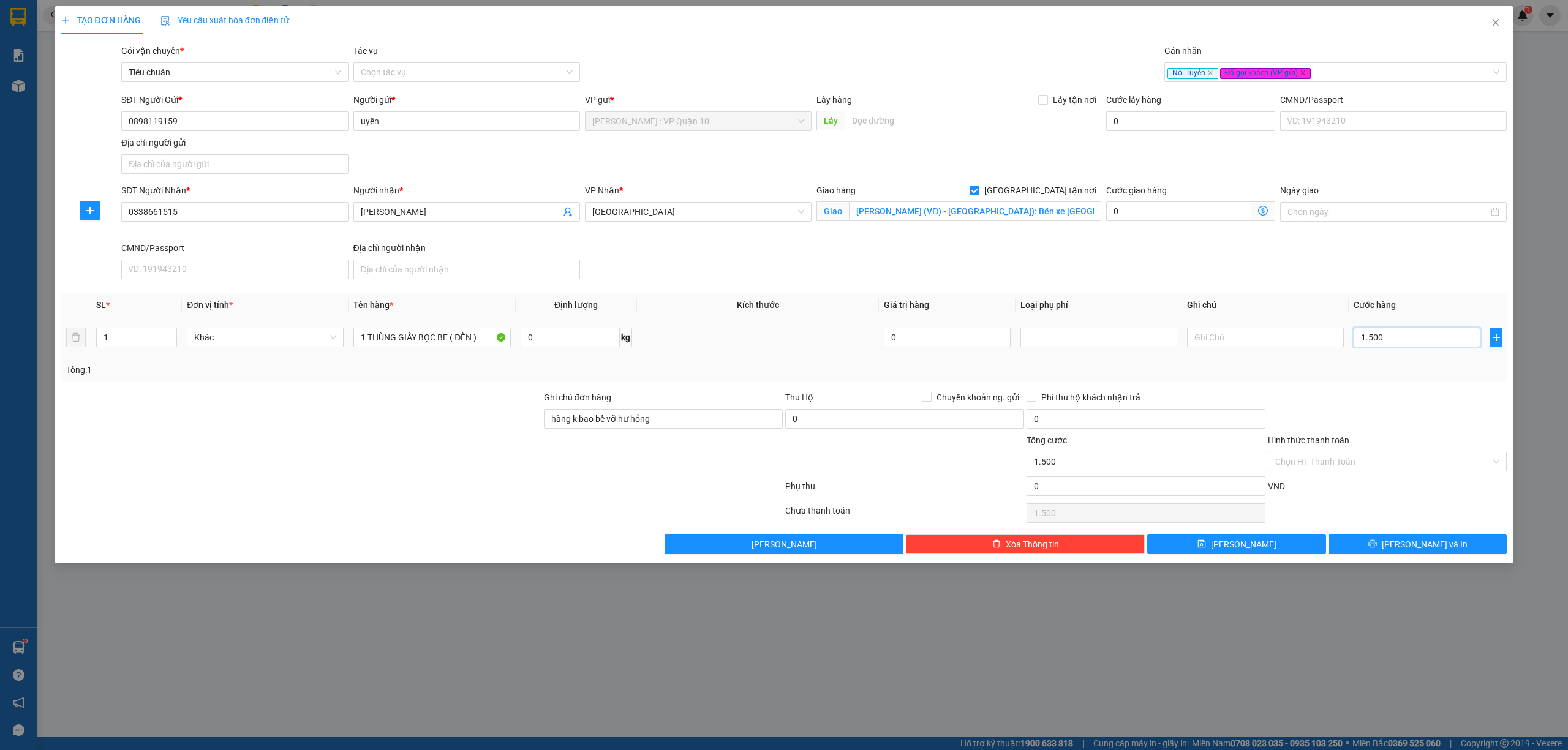
type input "15.000"
type input "150.000"
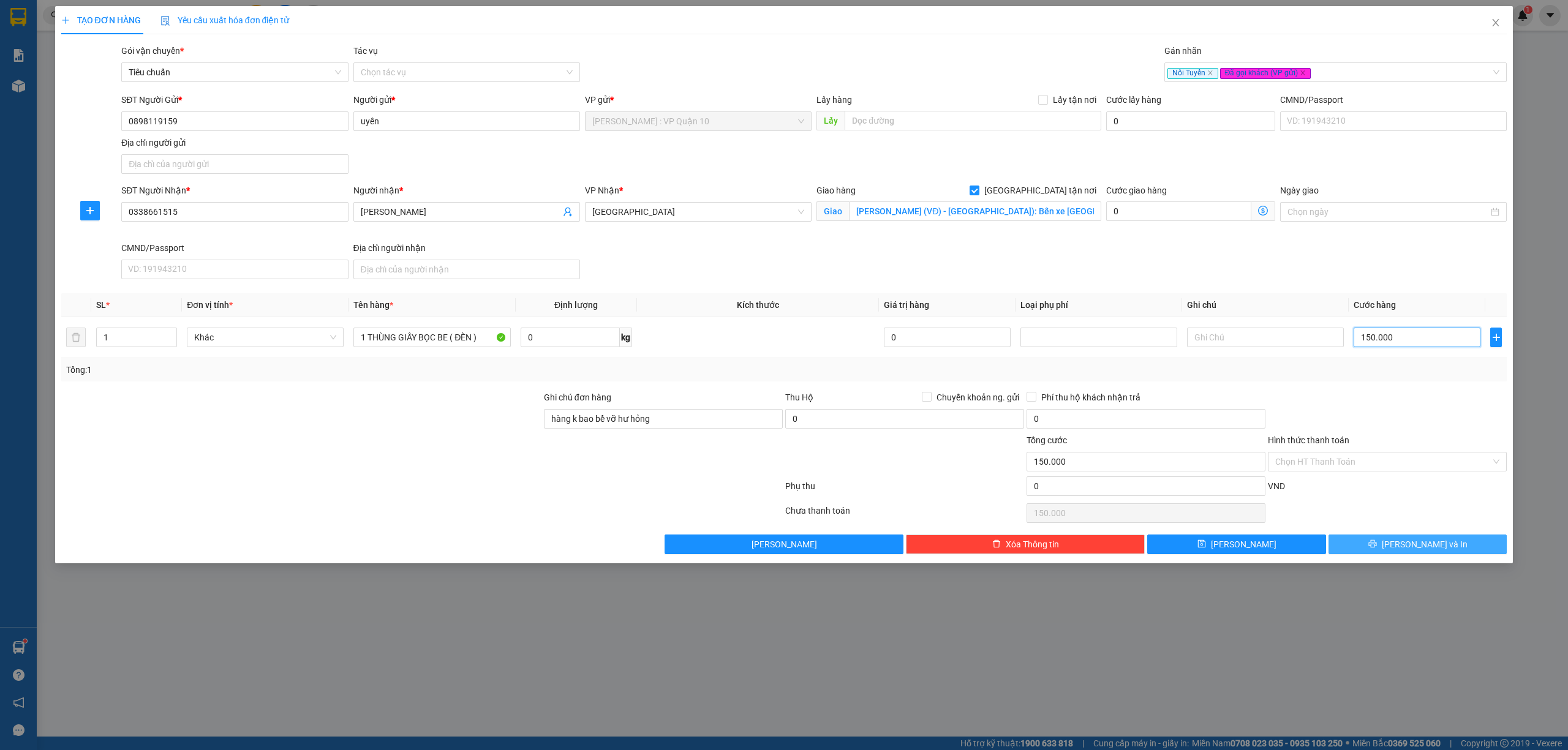
type input "150.000"
click at [1422, 550] on span "[PERSON_NAME] và In" at bounding box center [1425, 545] width 86 height 14
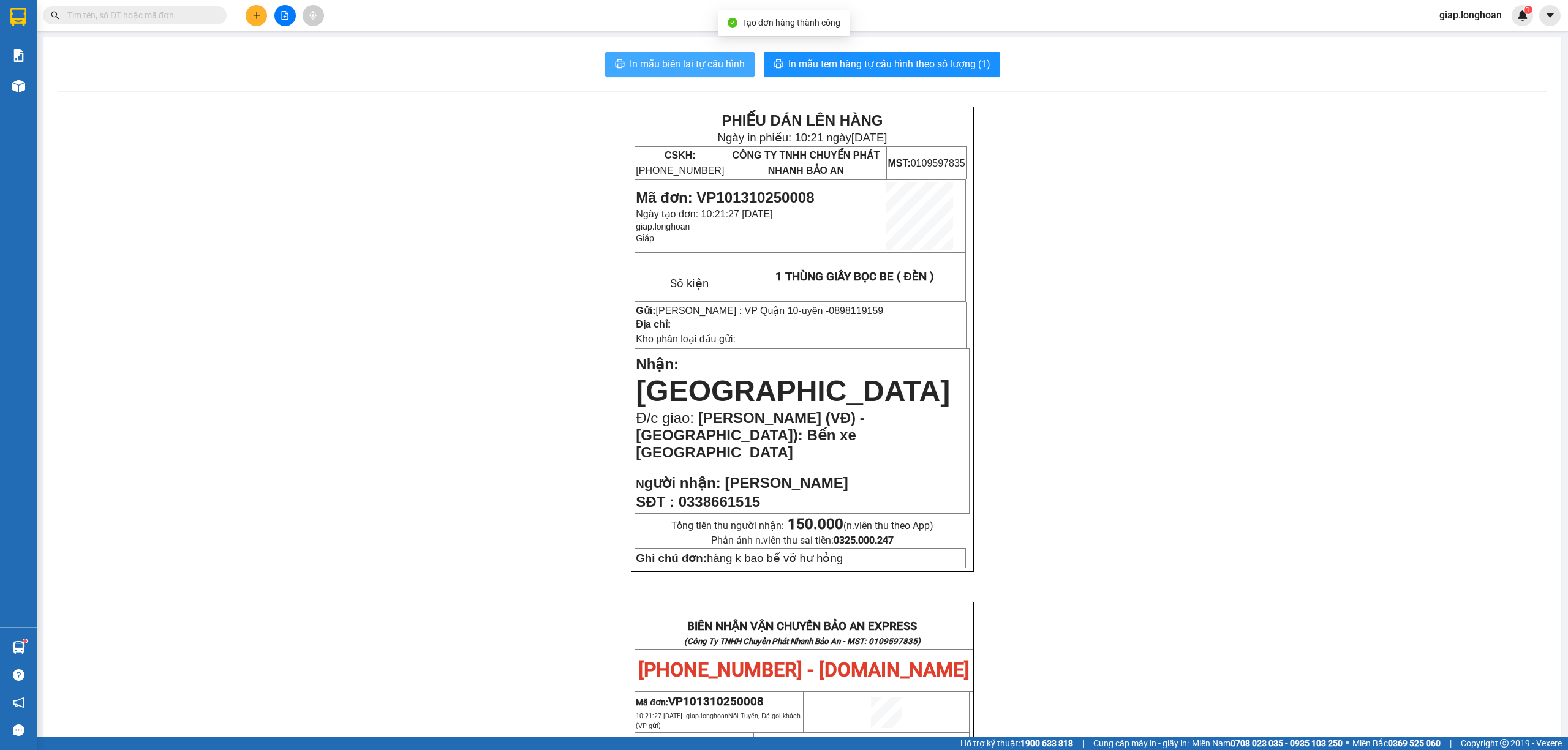
click at [694, 64] on span "In mẫu biên lai tự cấu hình" at bounding box center [687, 64] width 115 height 15
click at [832, 60] on span "In mẫu tem hàng tự cấu hình theo số lượng (1)" at bounding box center [890, 64] width 202 height 15
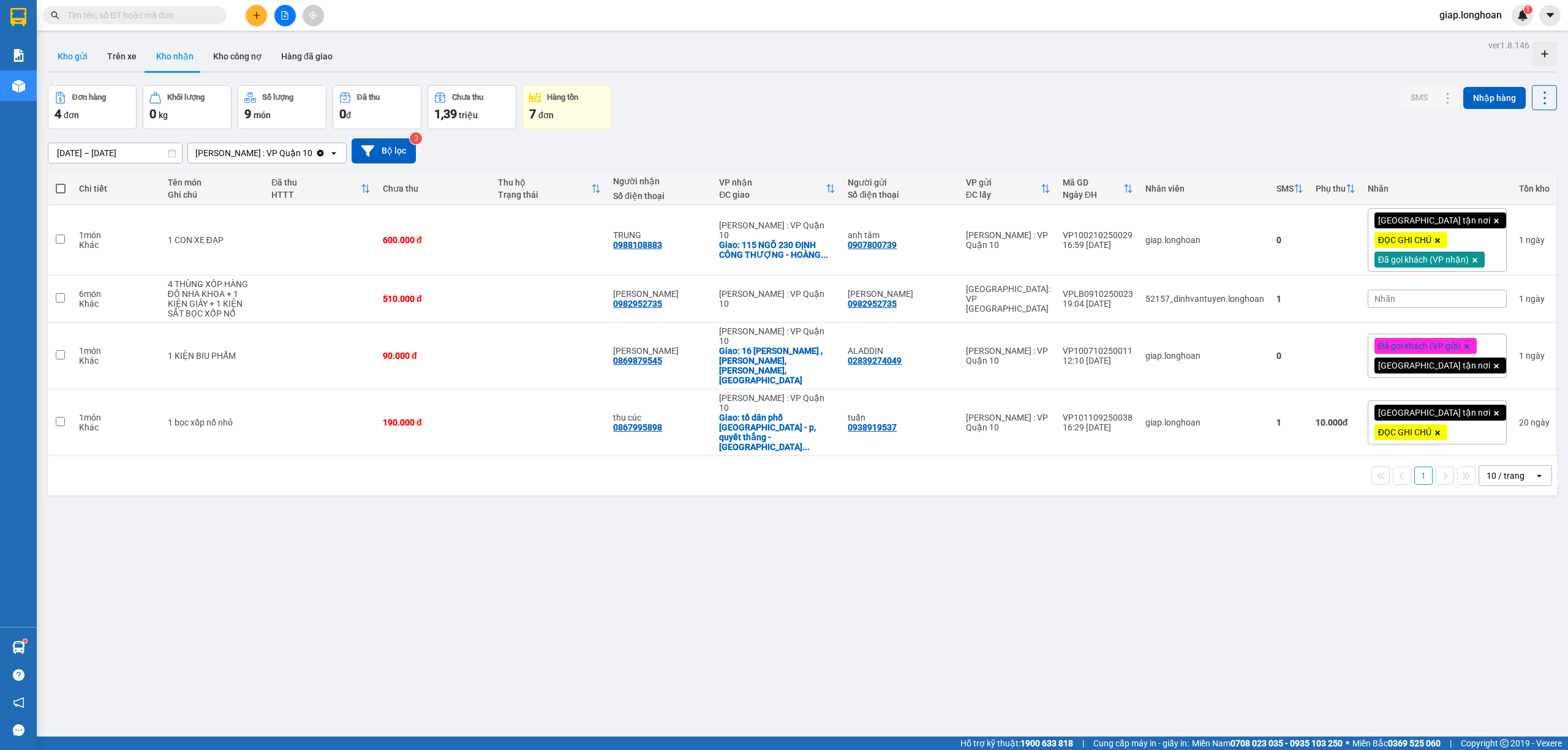
click at [67, 51] on button "Kho gửi" at bounding box center [72, 56] width 50 height 29
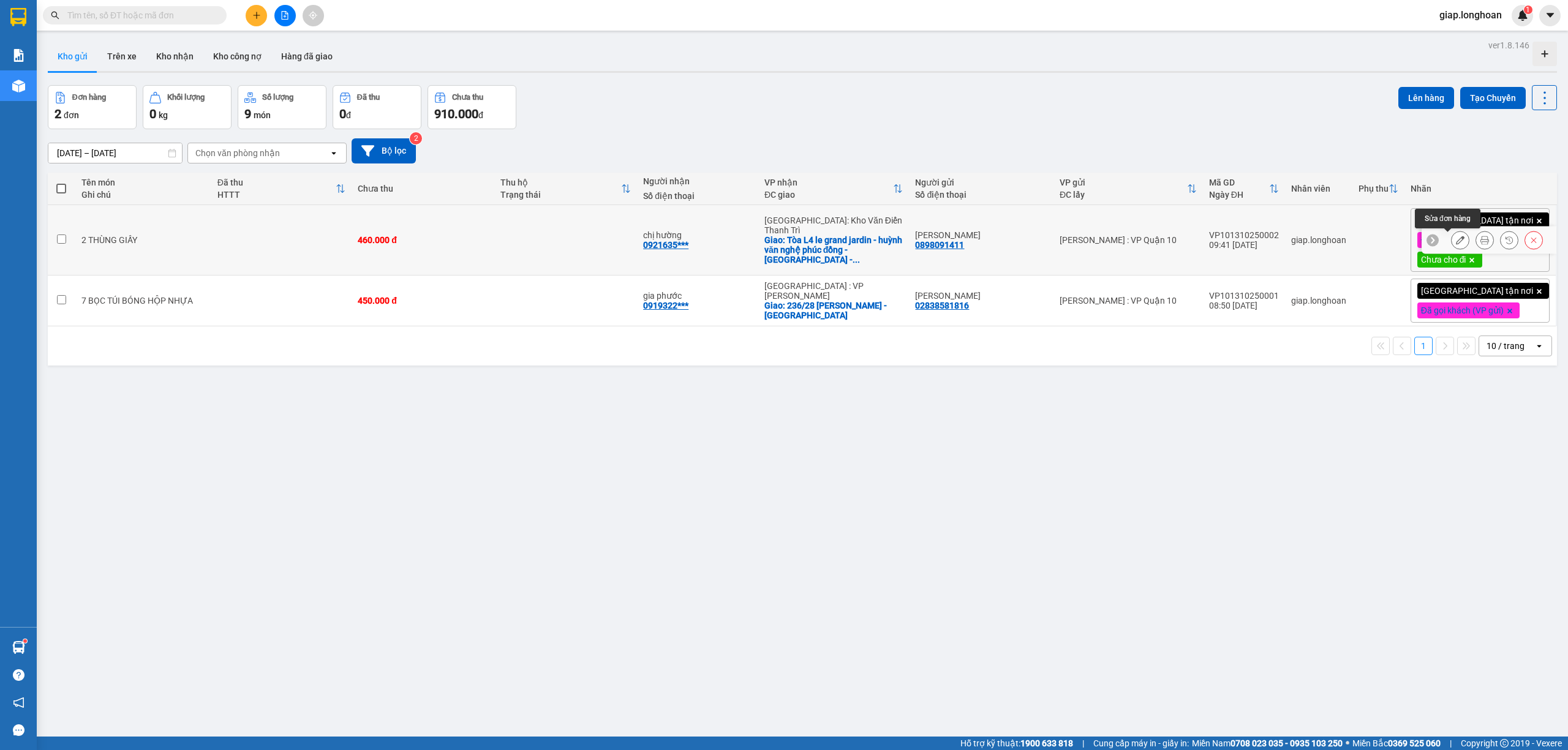
click at [1456, 238] on icon at bounding box center [1460, 240] width 8 height 8
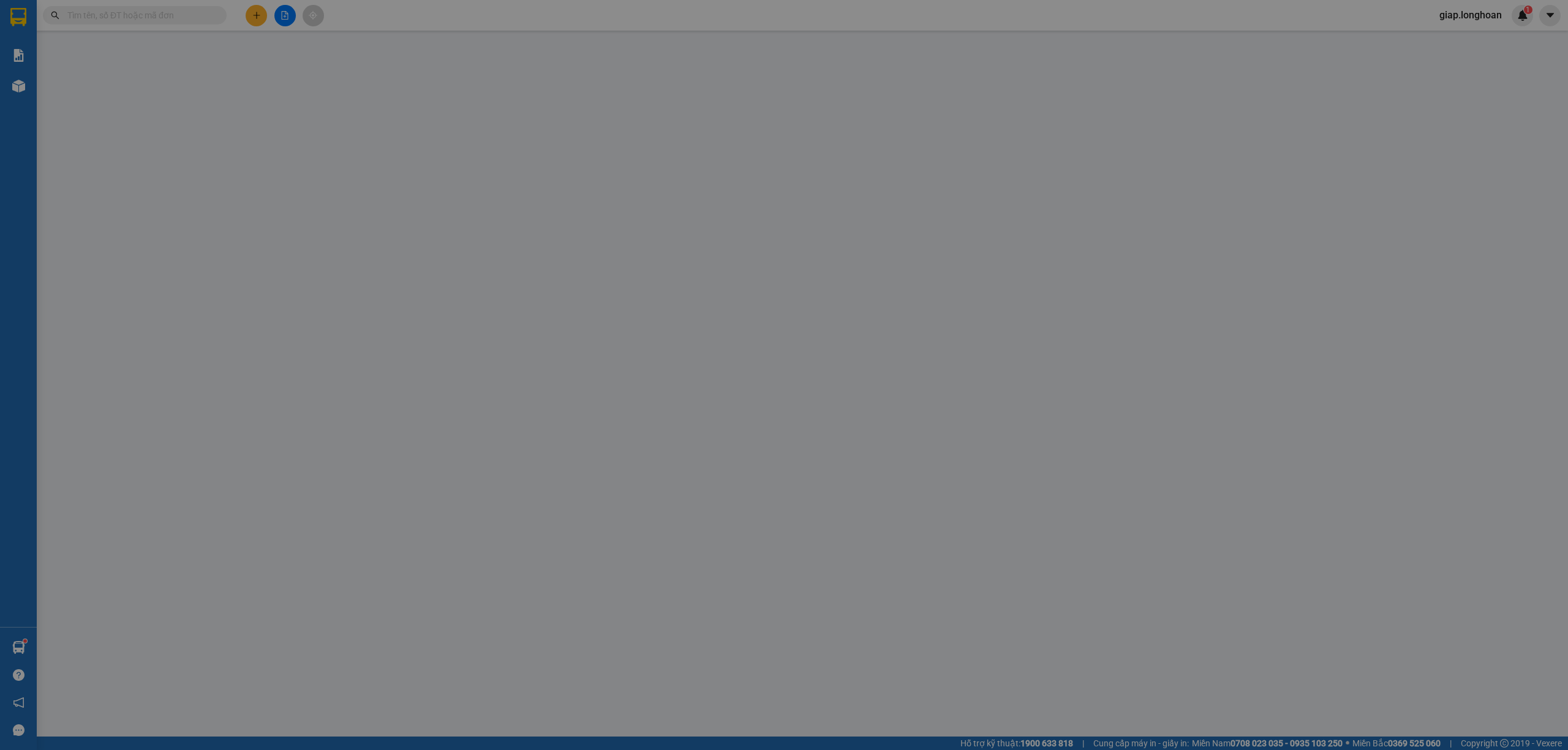
type input "0898091411"
type input "[PERSON_NAME]"
type input "0921635025"
type input "chị hường"
checkbox input "true"
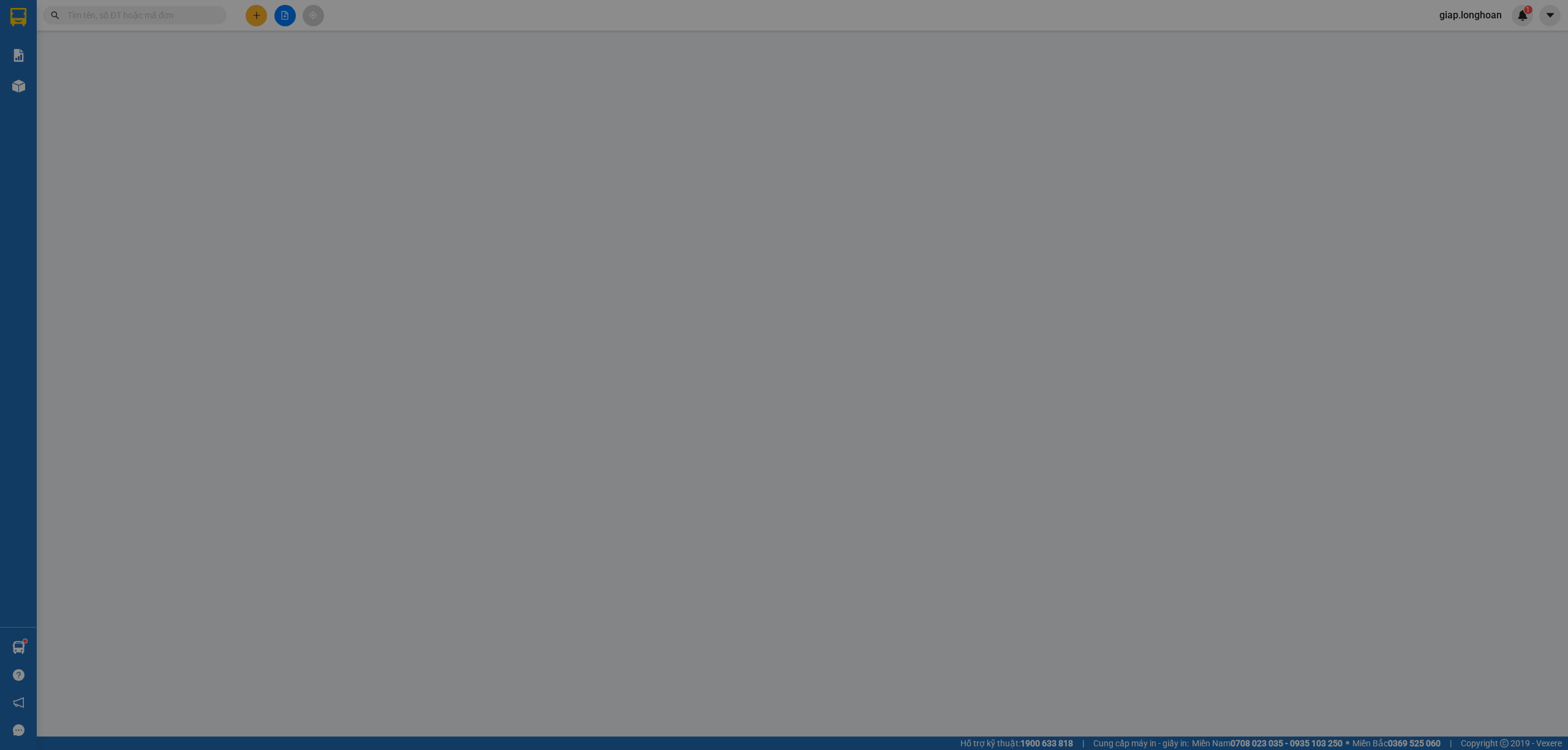
type input "Tòa L4 le grand jardin - huỳnh văn nghệ phúc đồng - long biên - hà nội"
type input "hàng k bao bể vỡ hư hỏng"
type input "0"
type input "460.000"
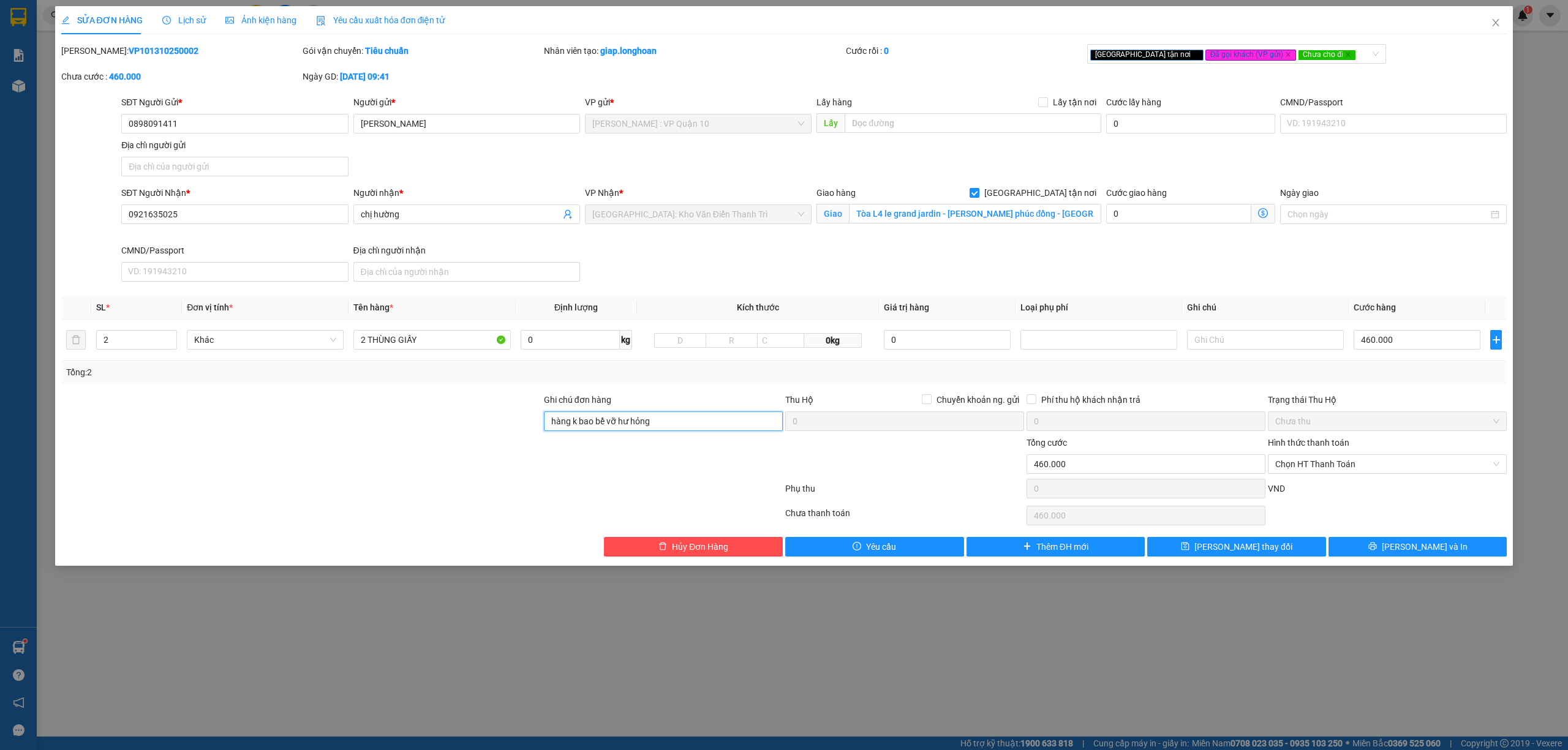
click at [648, 415] on input "hàng k bao bể vỡ hư hỏng" at bounding box center [664, 421] width 239 height 20
type input "hàng k bao bể vỡ hư hỏng ( THU THEO ÁP )"
click at [1346, 52] on icon "close" at bounding box center [1349, 54] width 6 height 6
click at [1263, 57] on div "Giao tận nơi Đã gọi khách (VP gửi)" at bounding box center [1231, 54] width 281 height 15
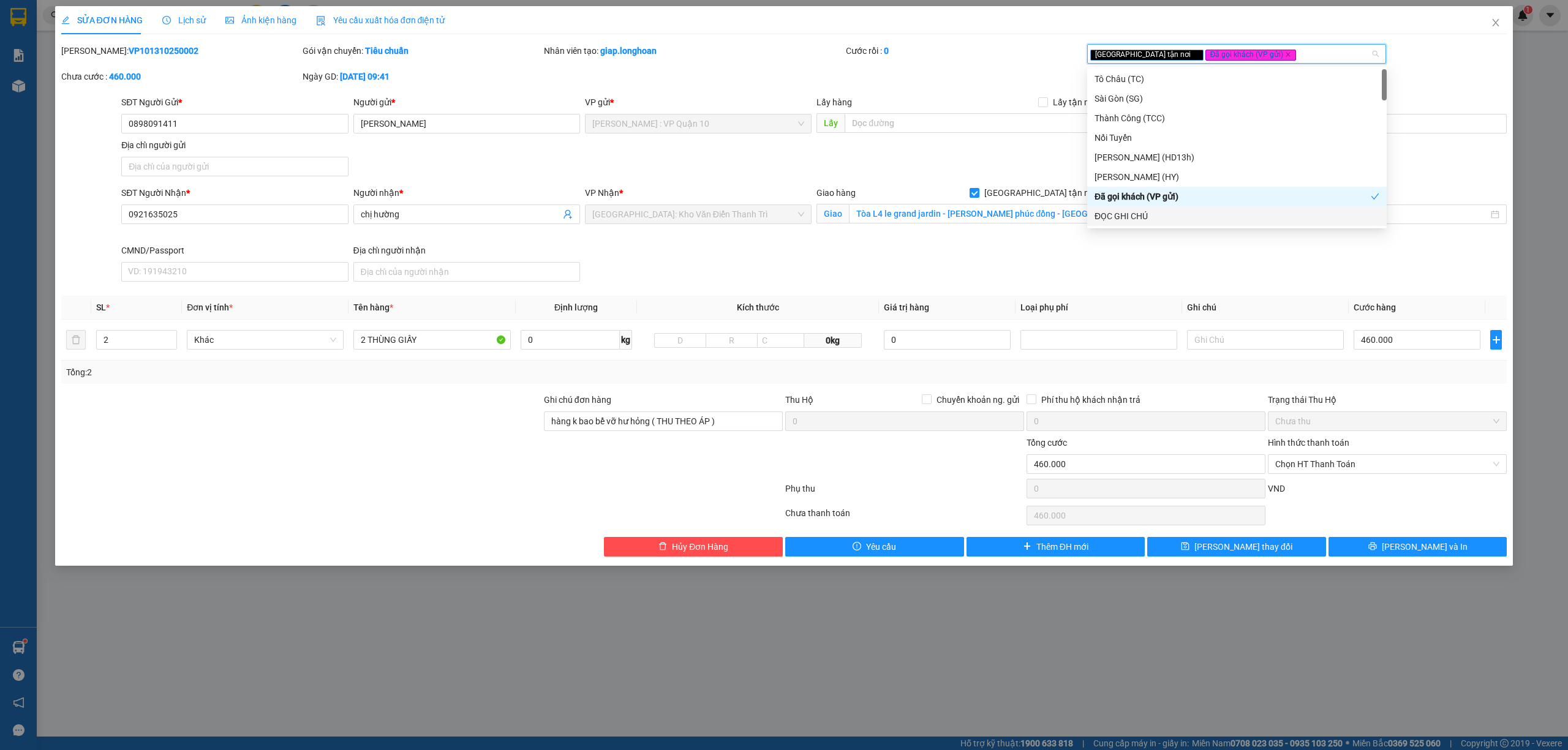
click at [1126, 217] on div "ĐỌC GHI CHÚ" at bounding box center [1238, 216] width 285 height 14
click at [1287, 547] on button "Lưu thay đổi" at bounding box center [1236, 547] width 179 height 20
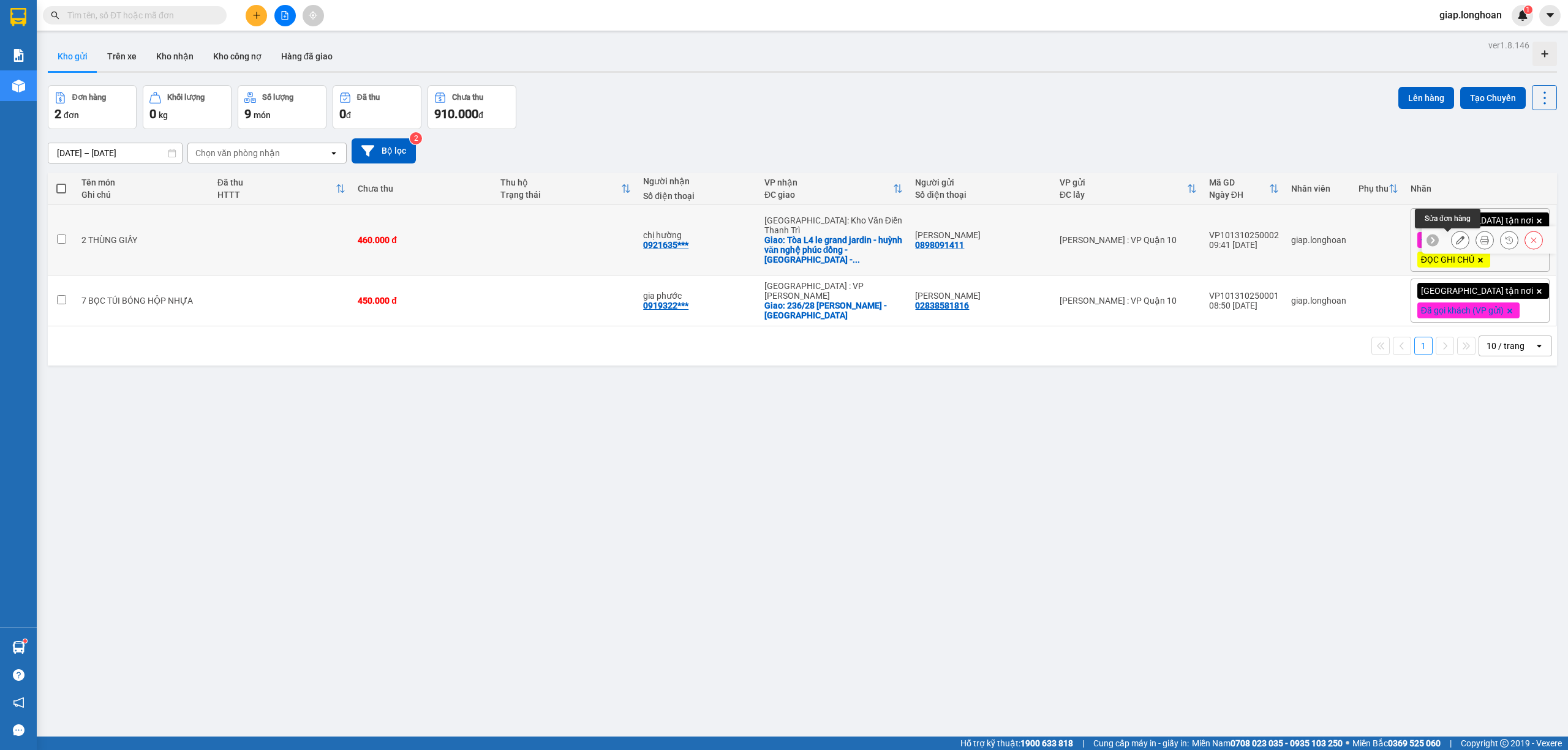
click at [1452, 240] on button at bounding box center [1461, 241] width 17 height 21
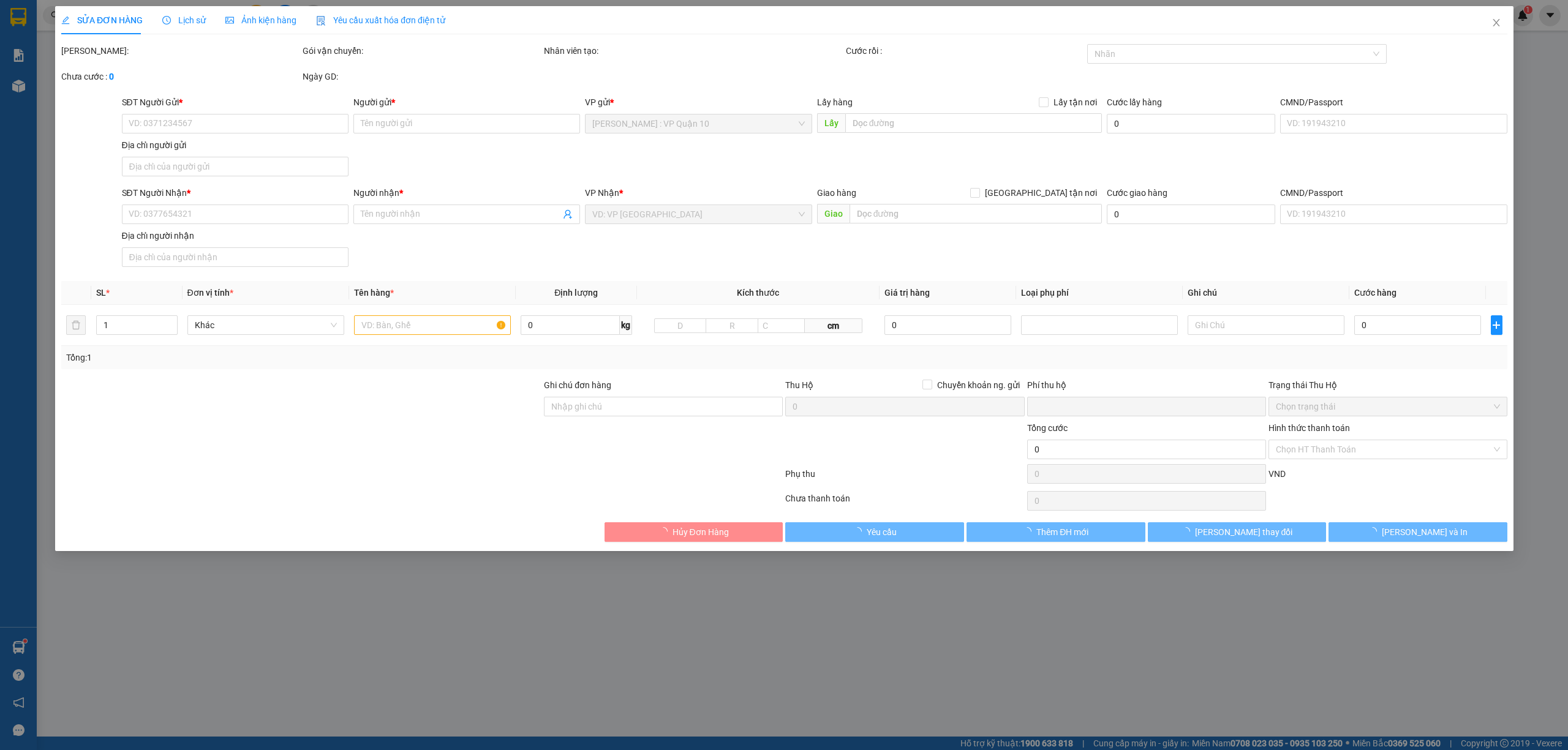
type input "0898091411"
type input "ngọc loan"
type input "0921635025"
type input "chị hường"
checkbox input "true"
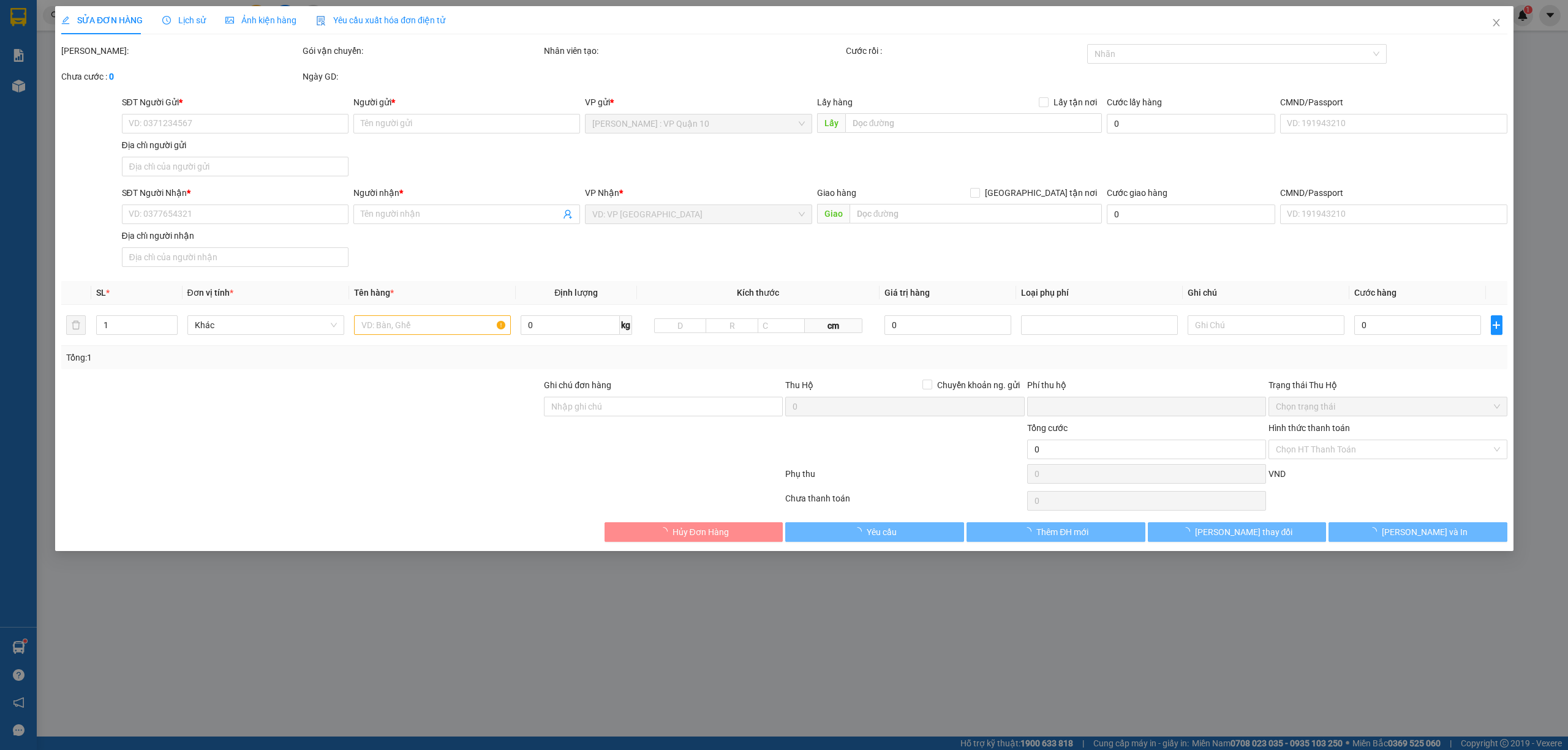
type input "Tòa L4 le grand jardin - huỳnh văn nghệ phúc đồng - long biên - hà nội"
type input "hàng k bao bể vỡ hư hỏng ( THU THEO ÁP )"
type input "0"
type input "460.000"
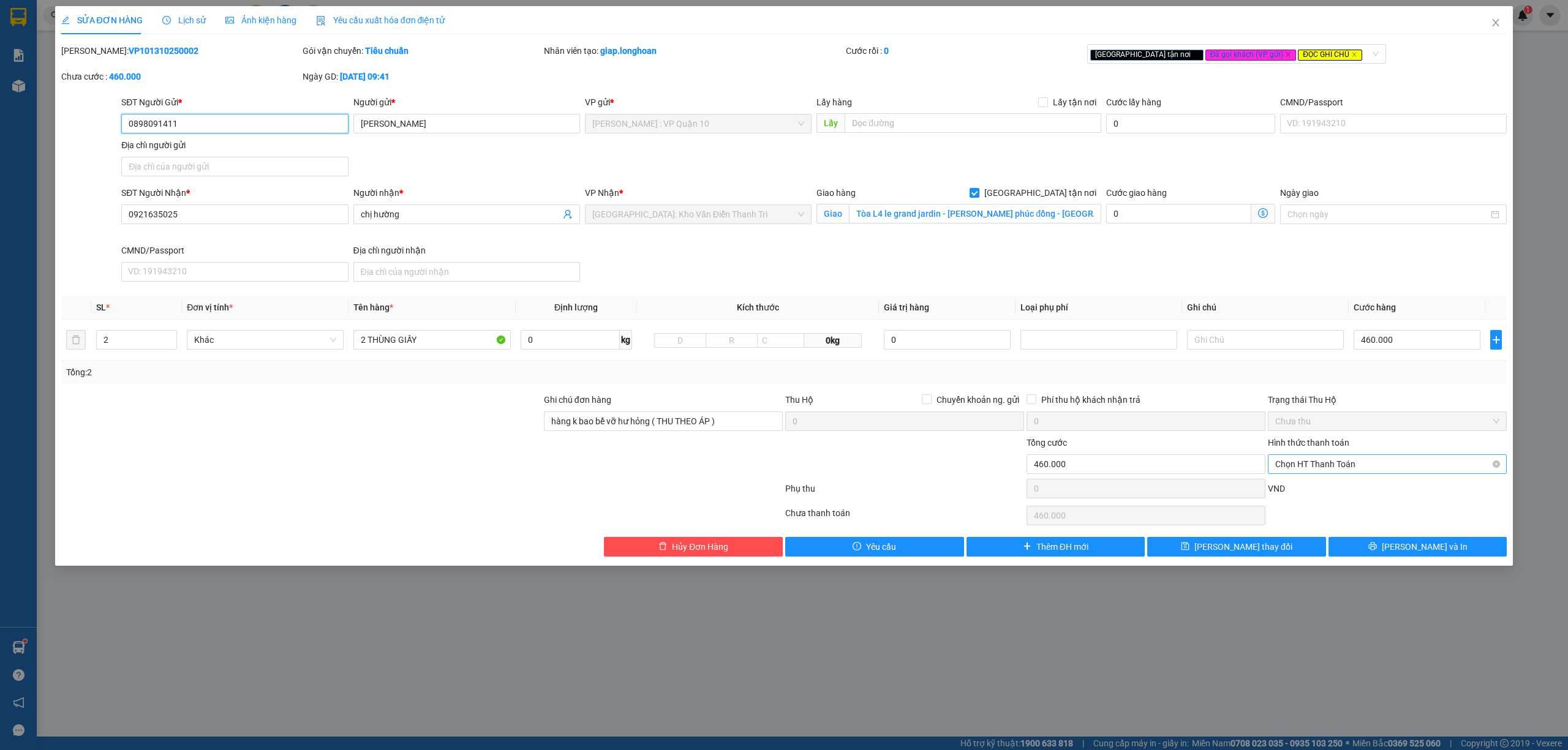
click at [1319, 461] on span "Chọn HT Thanh Toán" at bounding box center [1387, 464] width 225 height 18
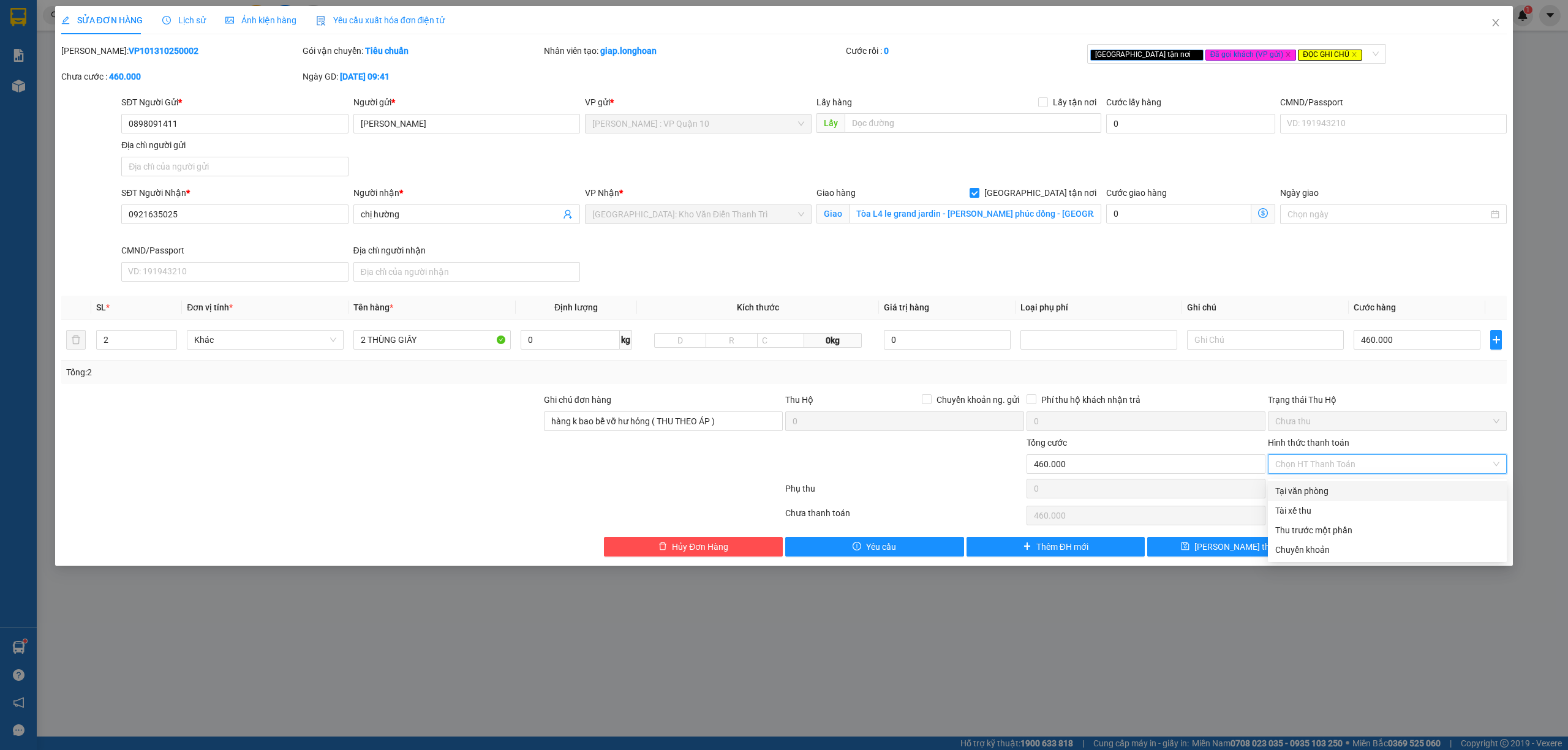
click at [1330, 487] on div "Tại văn phòng" at bounding box center [1387, 491] width 225 height 14
type input "0"
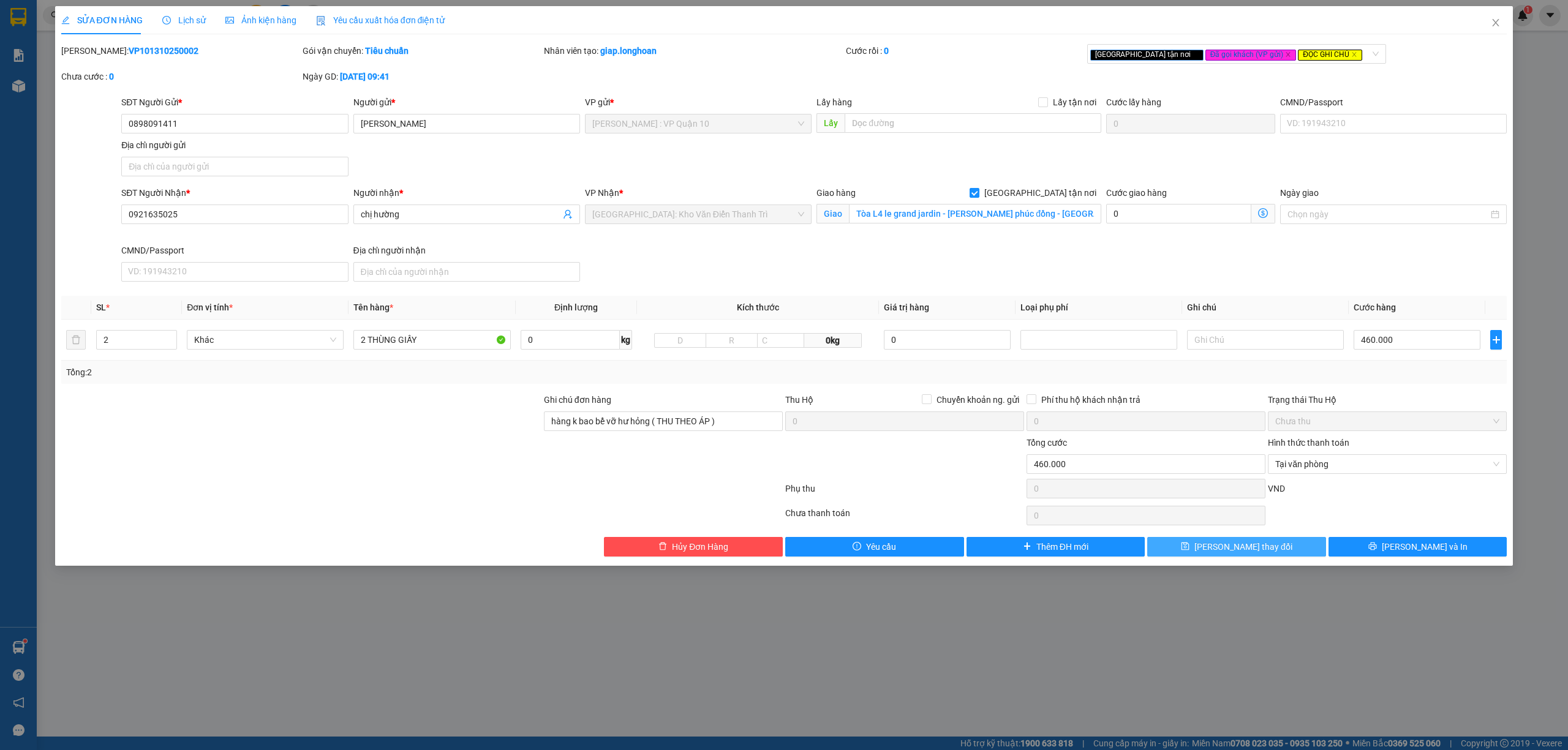
click at [1275, 555] on button "[PERSON_NAME] thay đổi" at bounding box center [1236, 547] width 179 height 20
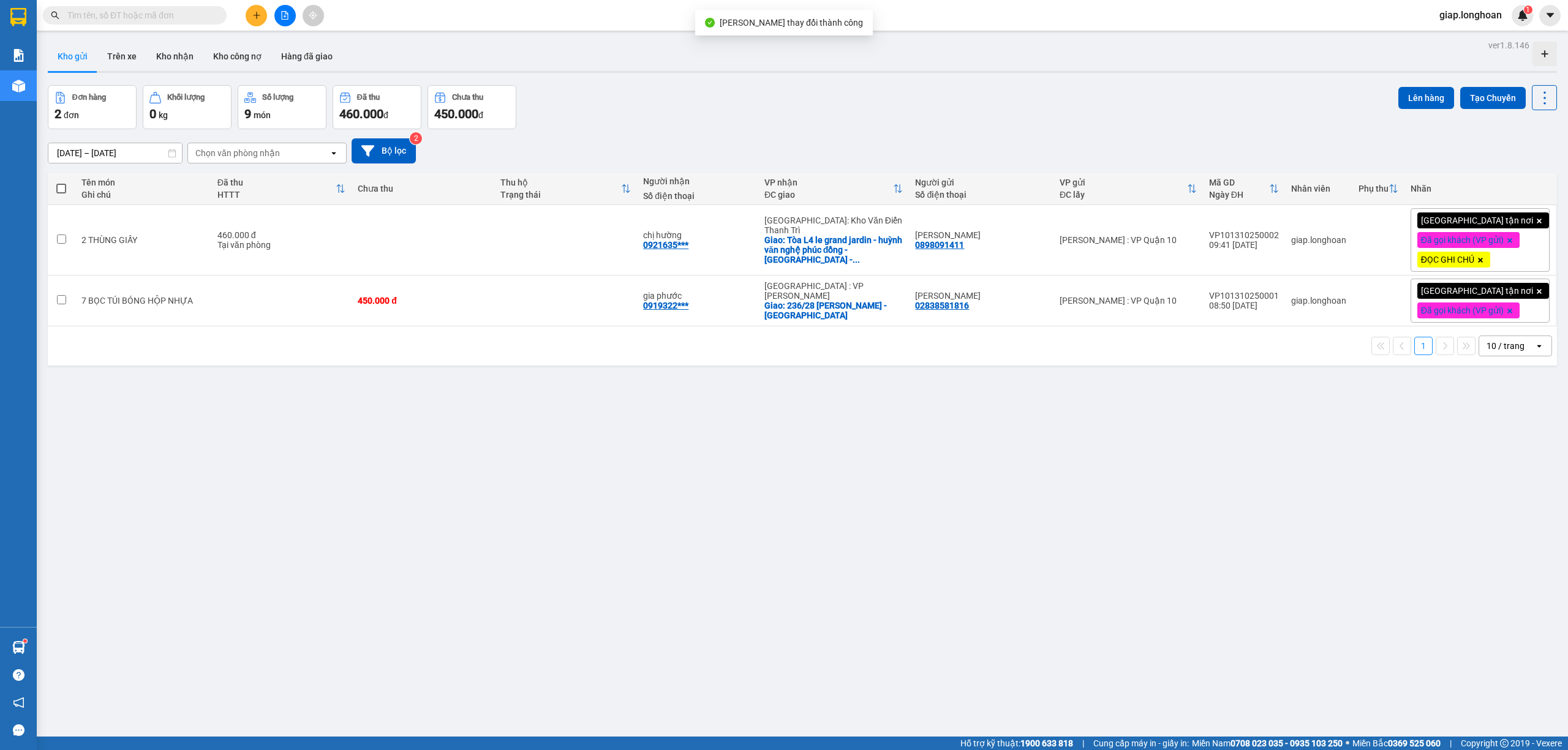
click at [645, 457] on div "ver 1.8.146 Kho gửi Trên xe Kho nhận Kho công nợ Hàng đã giao Đơn hàng 2 đơn Kh…" at bounding box center [802, 411] width 1520 height 750
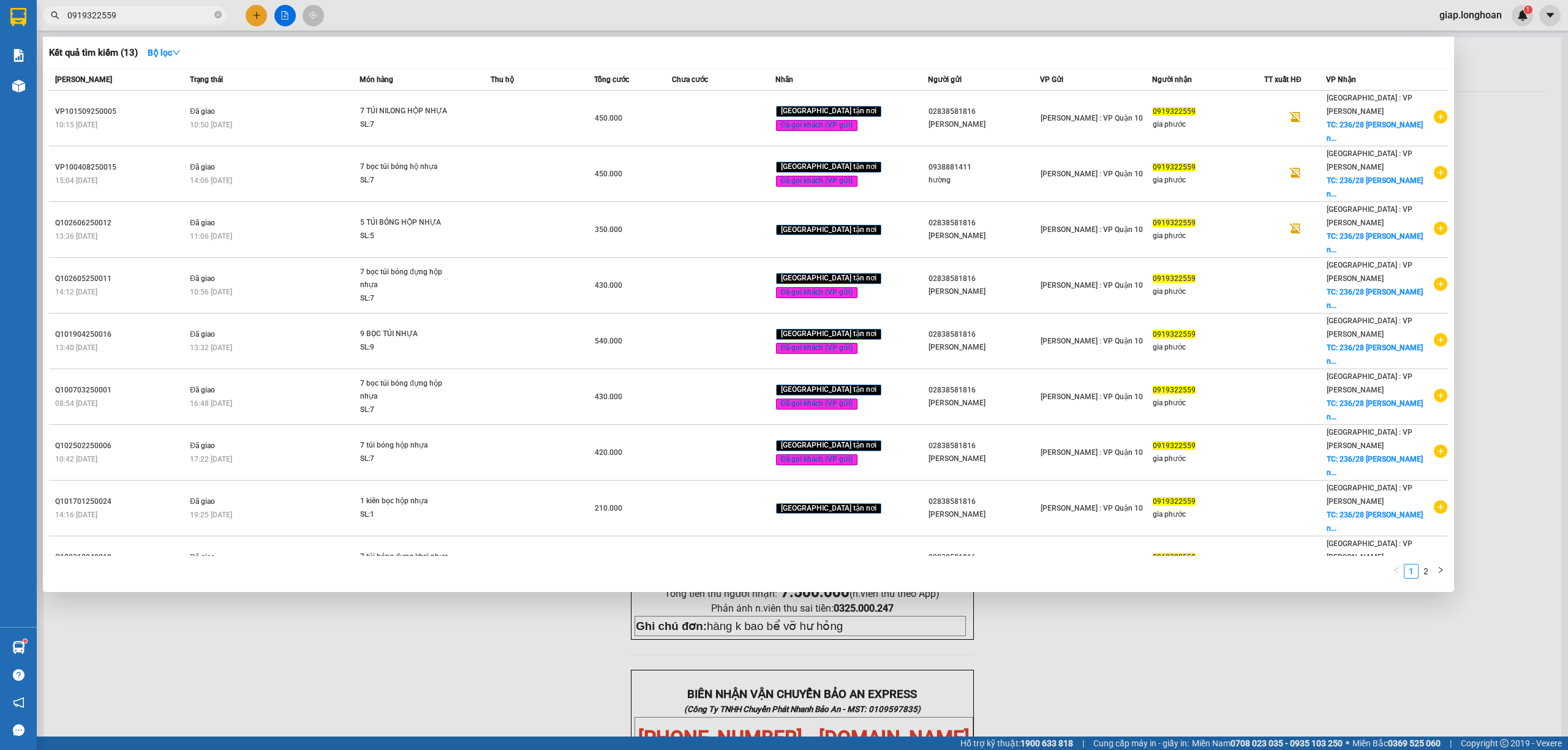
click at [290, 614] on div at bounding box center [784, 375] width 1568 height 750
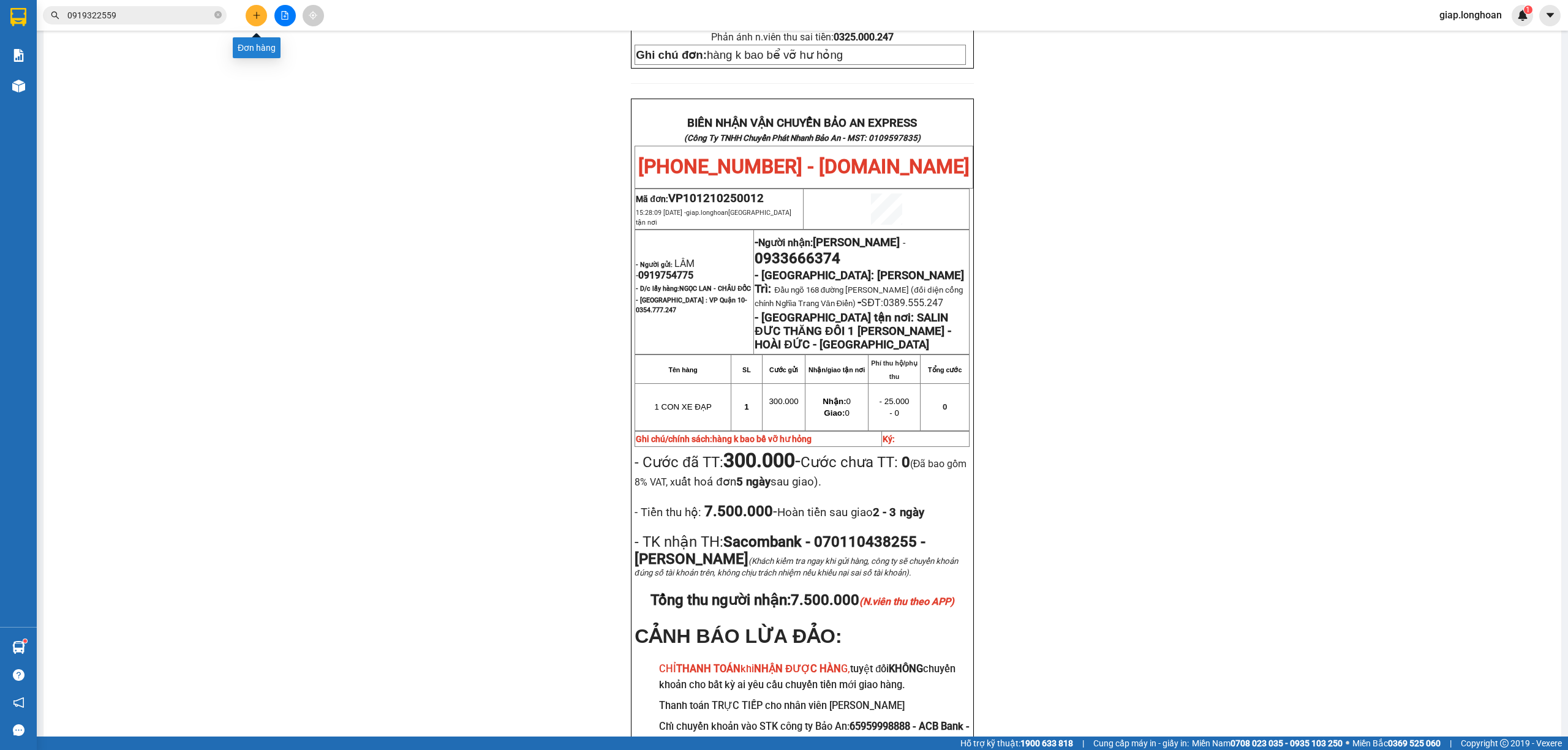
click at [255, 25] on button at bounding box center [257, 15] width 21 height 21
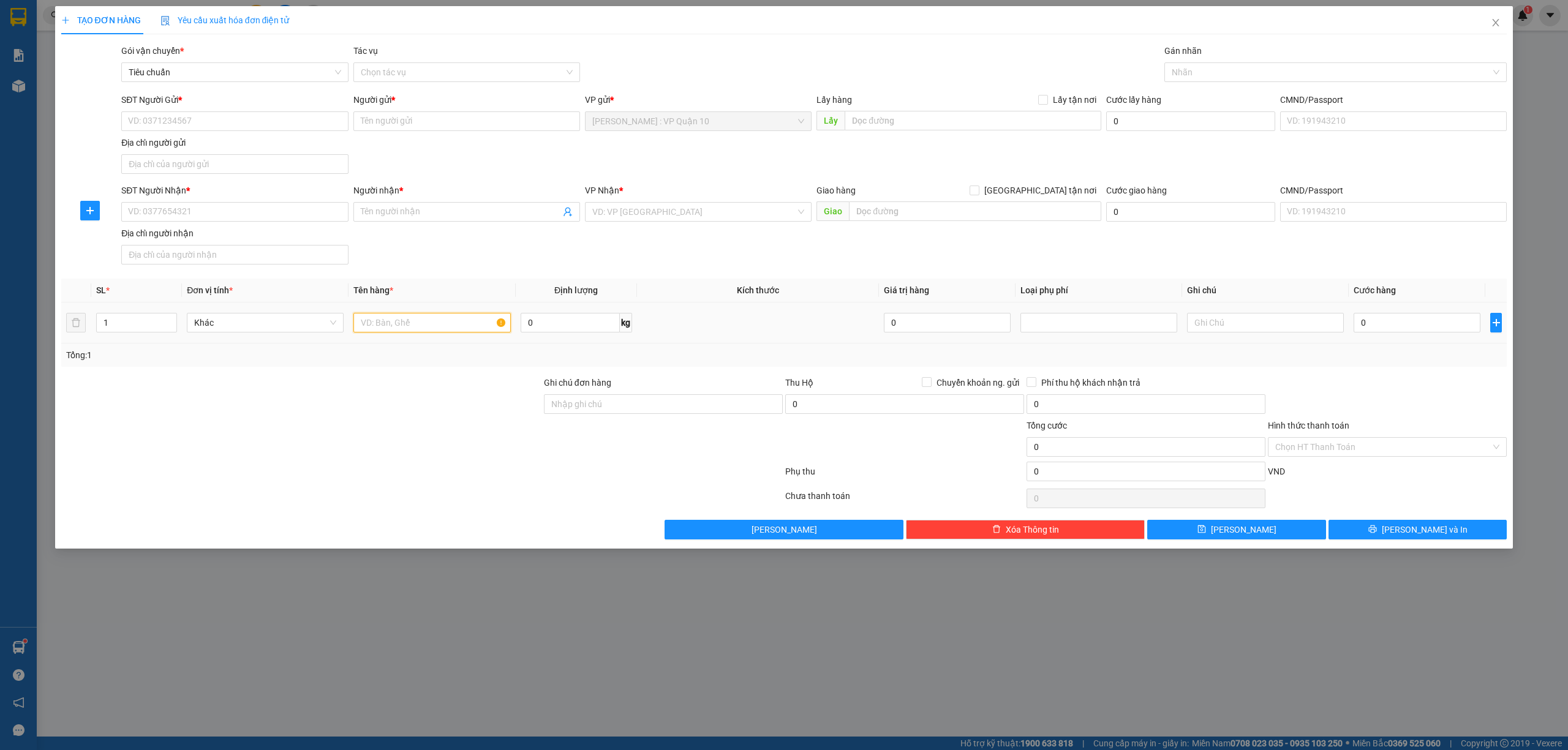
click at [386, 319] on input "text" at bounding box center [431, 323] width 157 height 20
type input "1 THÙNG GIẤY"
drag, startPoint x: 621, startPoint y: 404, endPoint x: 655, endPoint y: 417, distance: 36.4
click at [622, 404] on input "Ghi chú đơn hàng" at bounding box center [664, 404] width 239 height 20
type input "hàng k bao bể vỡ hư hỏng"
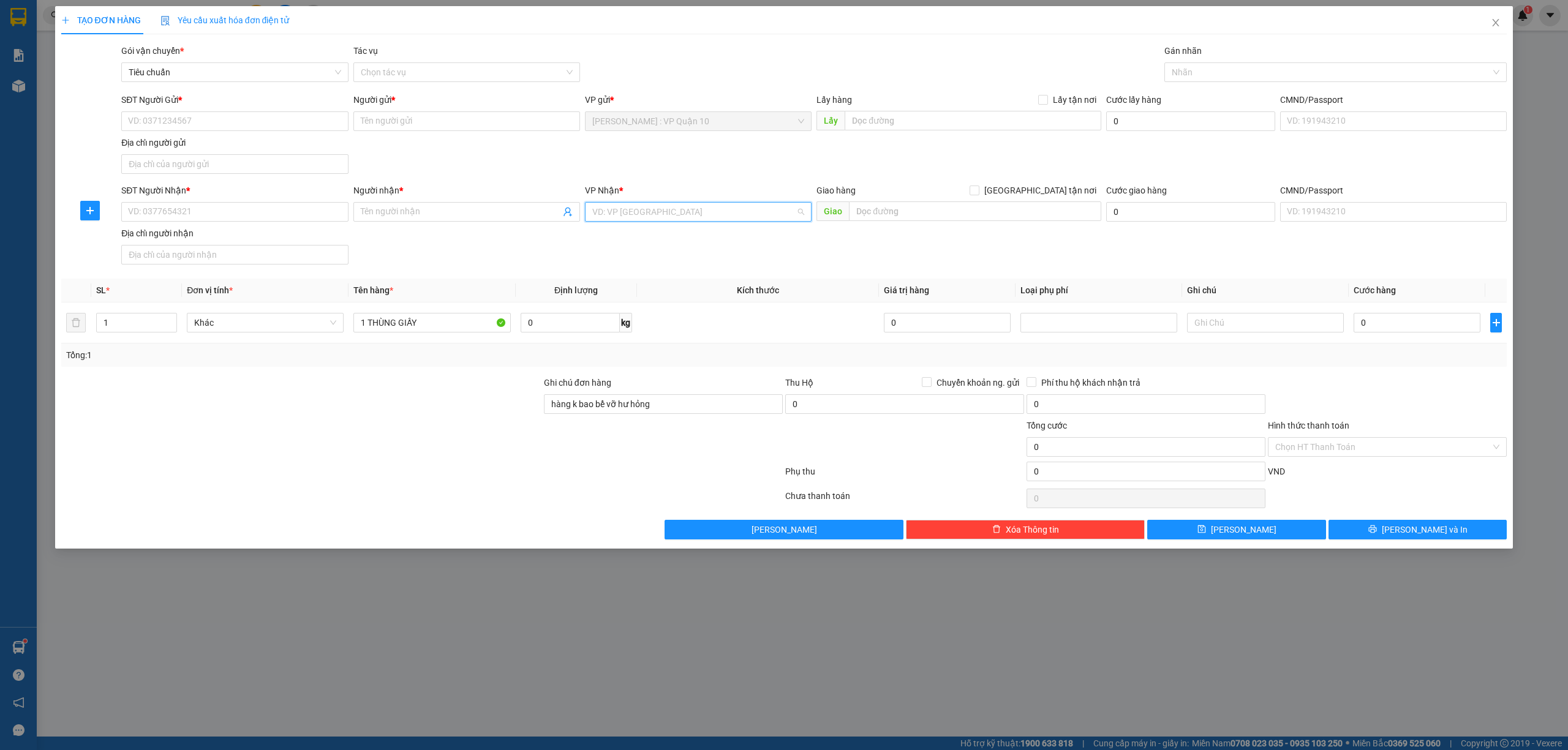
click at [695, 214] on input "search" at bounding box center [694, 212] width 203 height 18
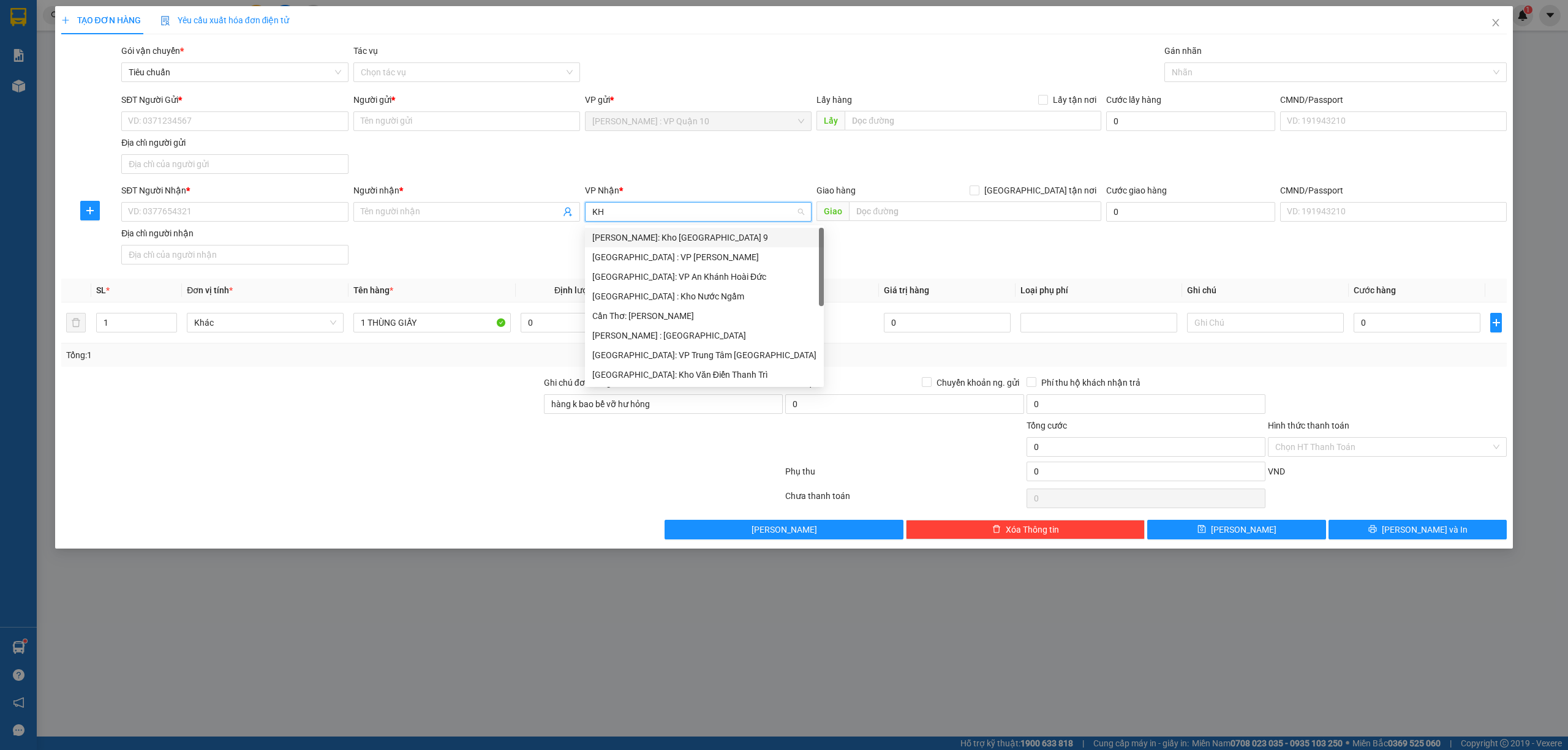
type input "KHO"
click at [658, 276] on div "Cần Thơ: Kho Ninh Kiều" at bounding box center [698, 277] width 212 height 14
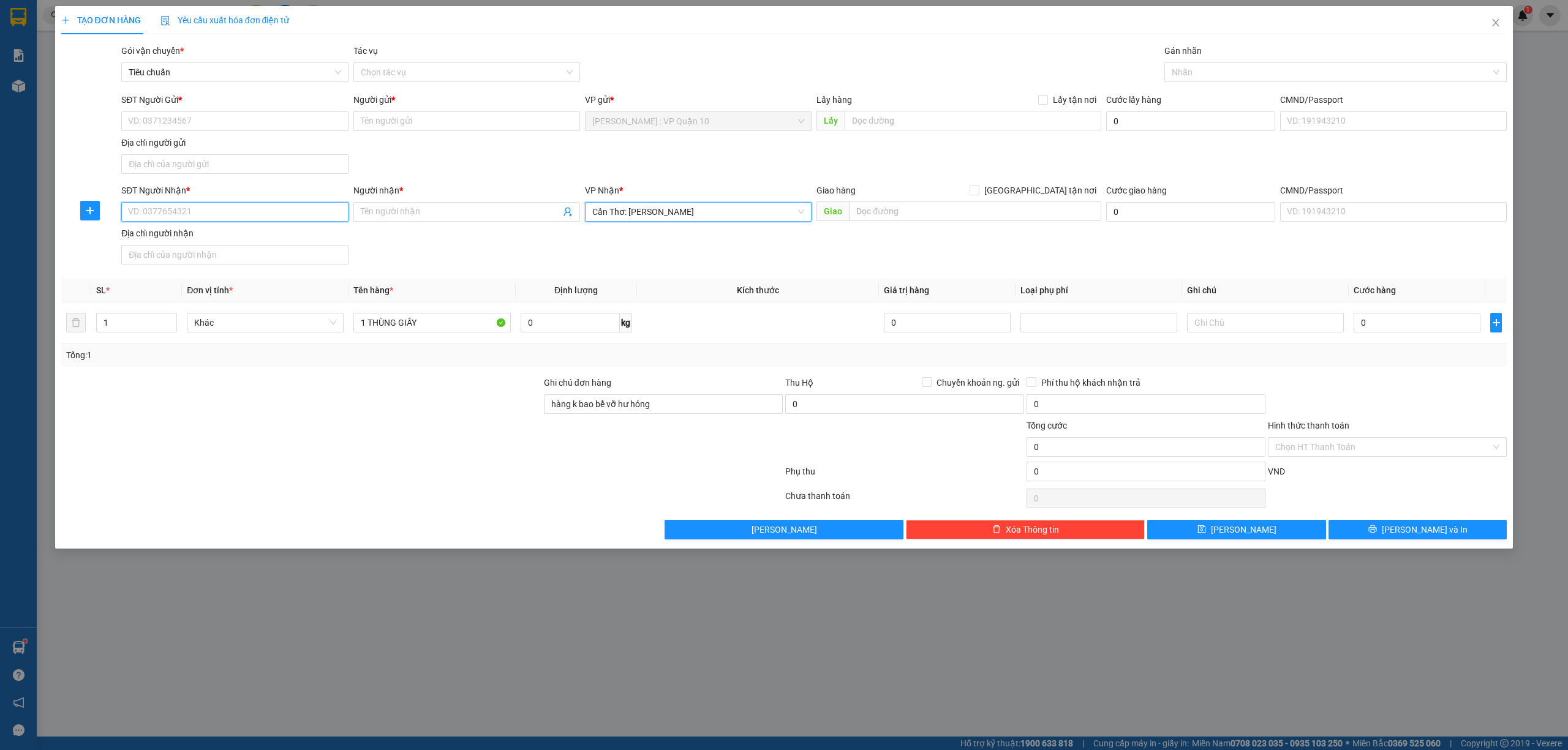
click at [189, 207] on input "SĐT Người Nhận *" at bounding box center [235, 212] width 227 height 20
drag, startPoint x: 195, startPoint y: 253, endPoint x: 186, endPoint y: 248, distance: 10.3
click at [194, 253] on div "0972826616 - THẢO" at bounding box center [235, 258] width 212 height 14
type input "0972826616"
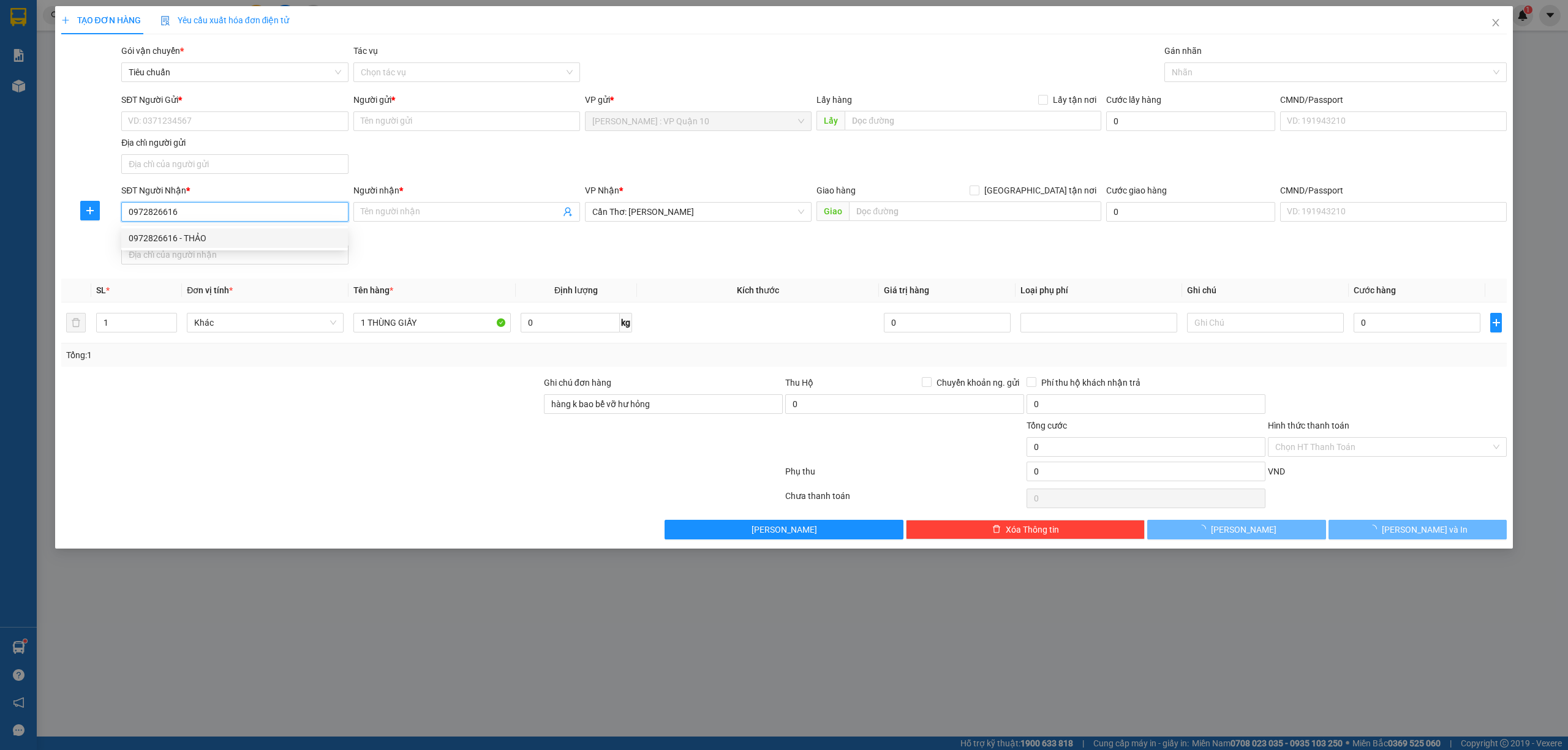
type input "THẢO"
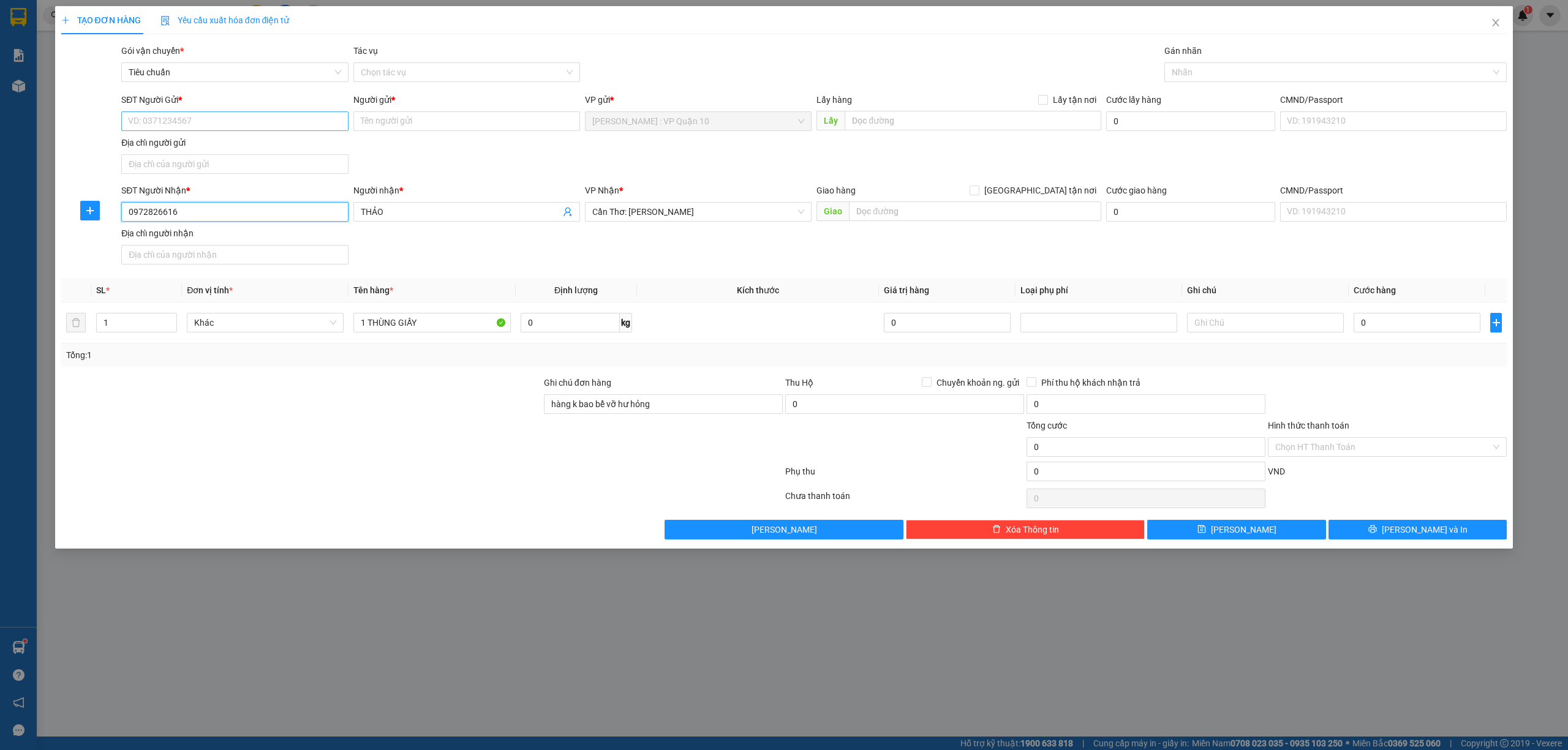
type input "0972826616"
click at [209, 117] on input "SĐT Người Gửi *" at bounding box center [235, 121] width 227 height 20
click at [198, 180] on div "0937991359 - QUÂN" at bounding box center [235, 185] width 212 height 14
type input "0937991359"
type input "QUÂN"
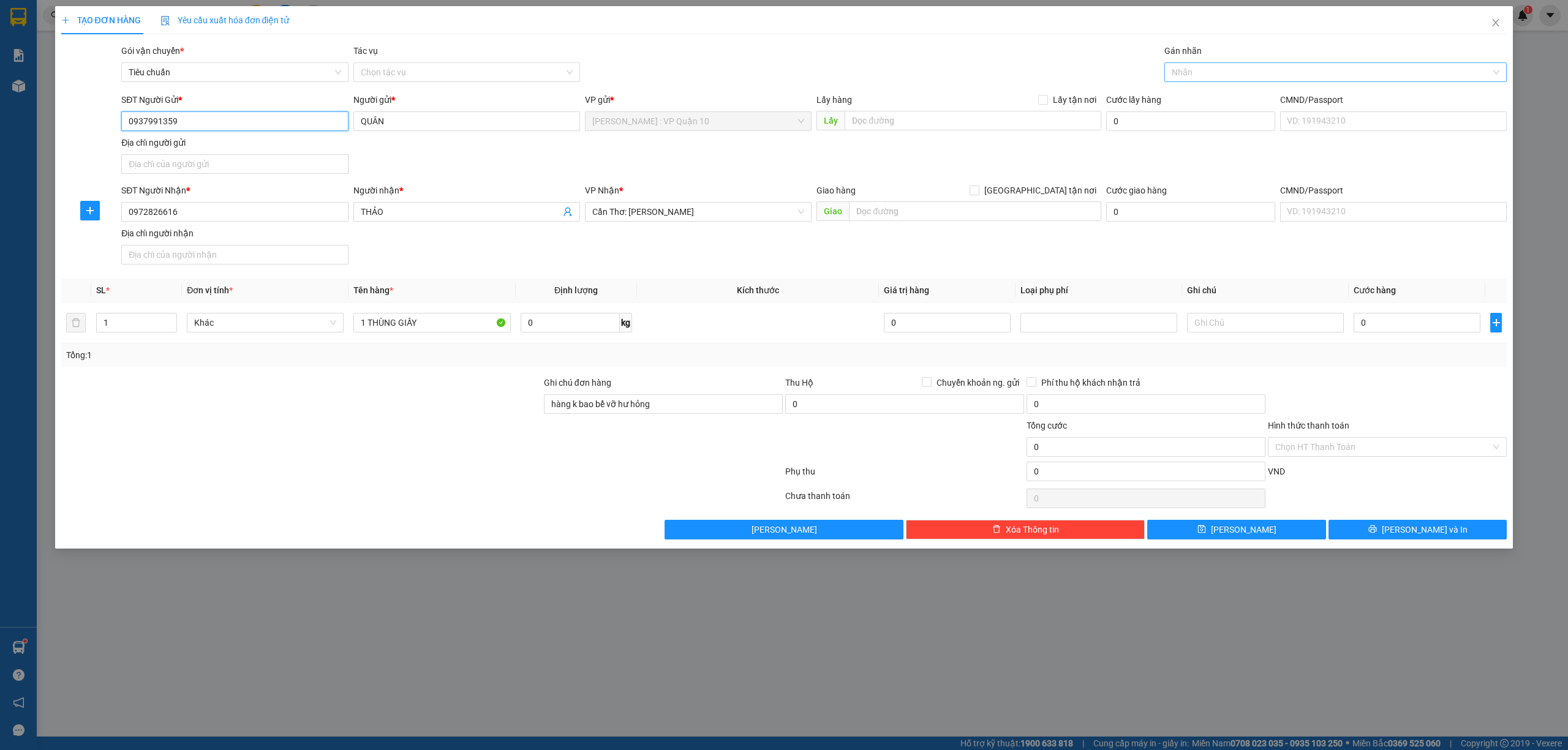
click at [1196, 67] on div at bounding box center [1330, 72] width 325 height 15
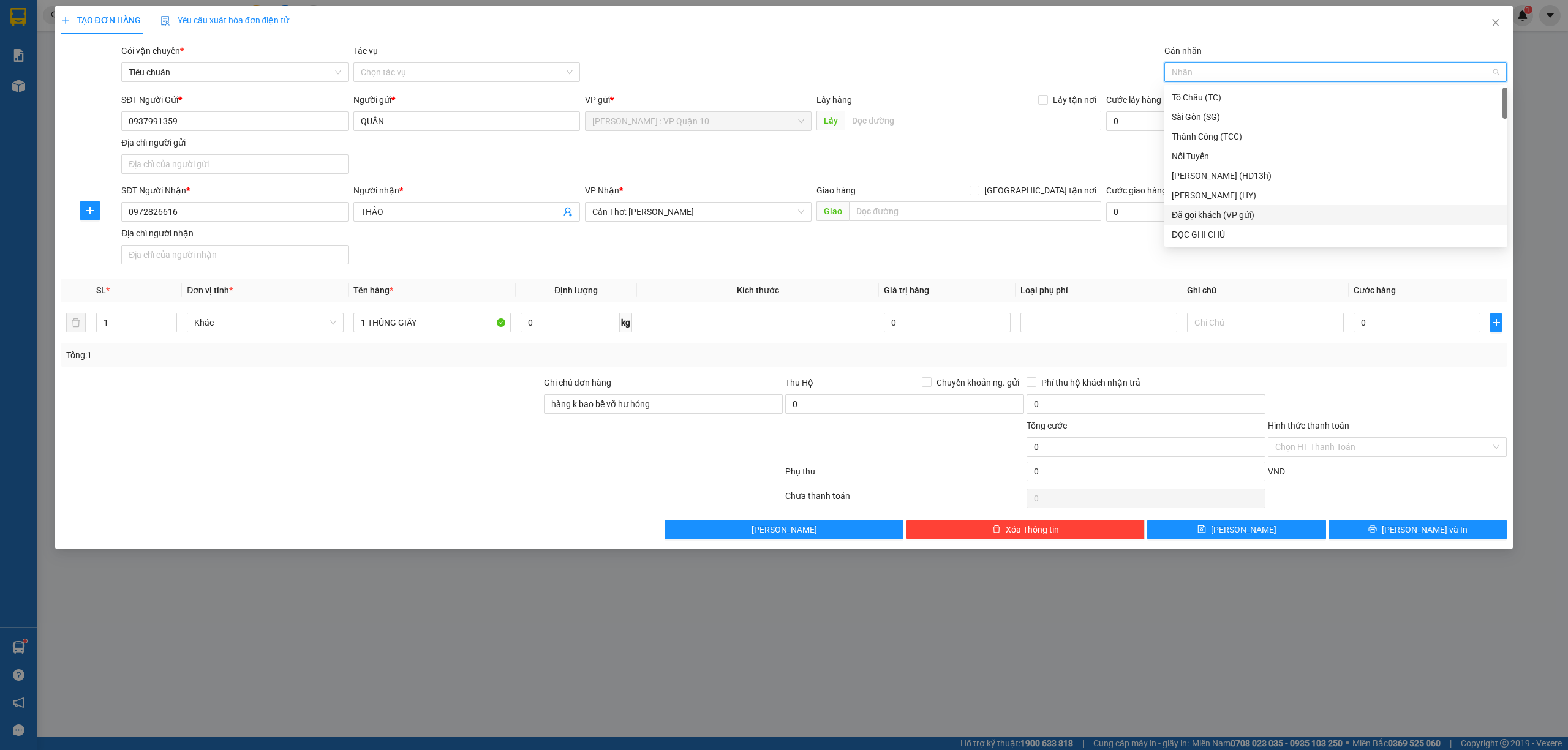
click at [1223, 215] on div "Đã gọi khách (VP gửi)" at bounding box center [1336, 215] width 328 height 14
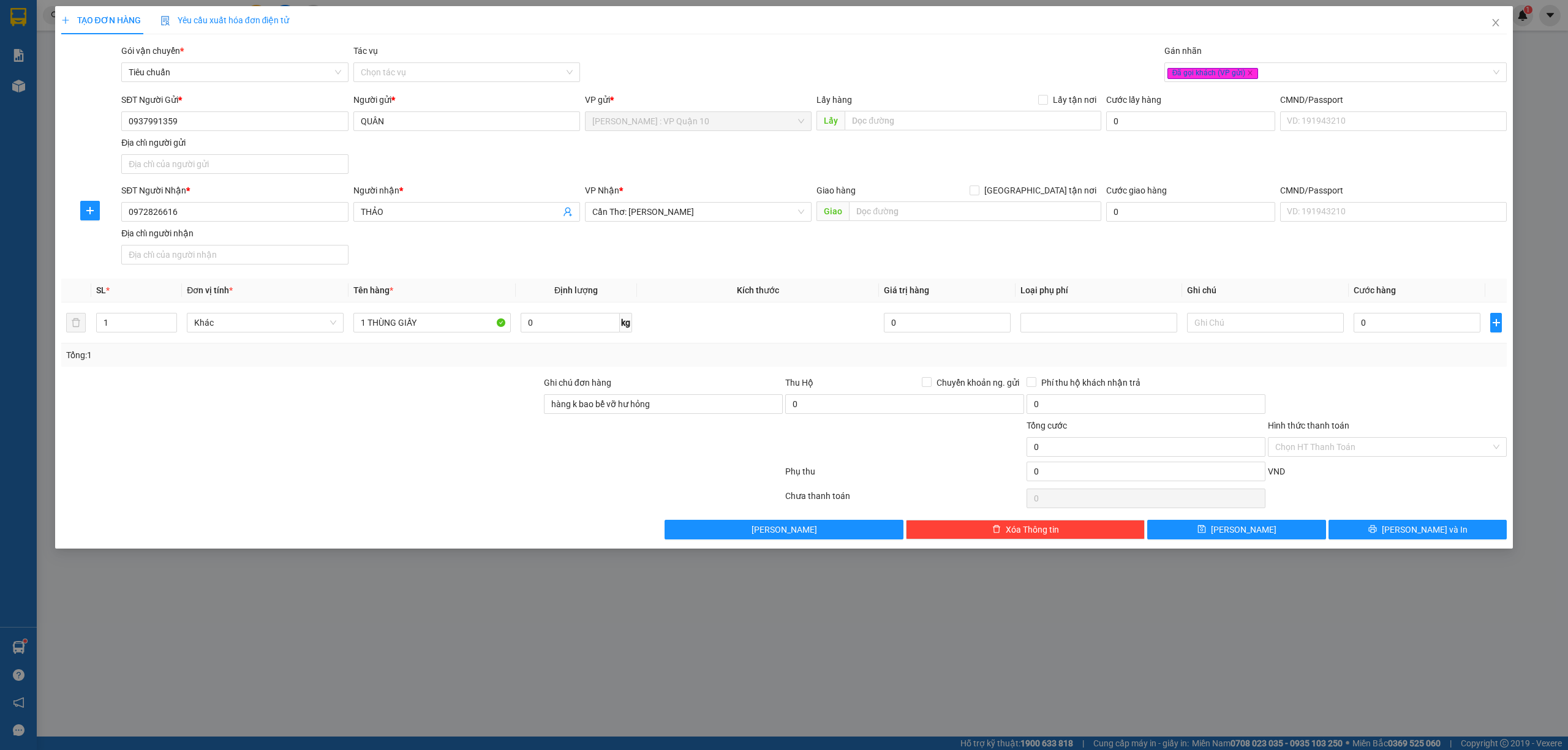
click at [383, 476] on div at bounding box center [422, 474] width 724 height 25
click at [1412, 335] on div "0" at bounding box center [1417, 323] width 126 height 25
click at [1407, 326] on input "0" at bounding box center [1417, 323] width 126 height 20
type input "30"
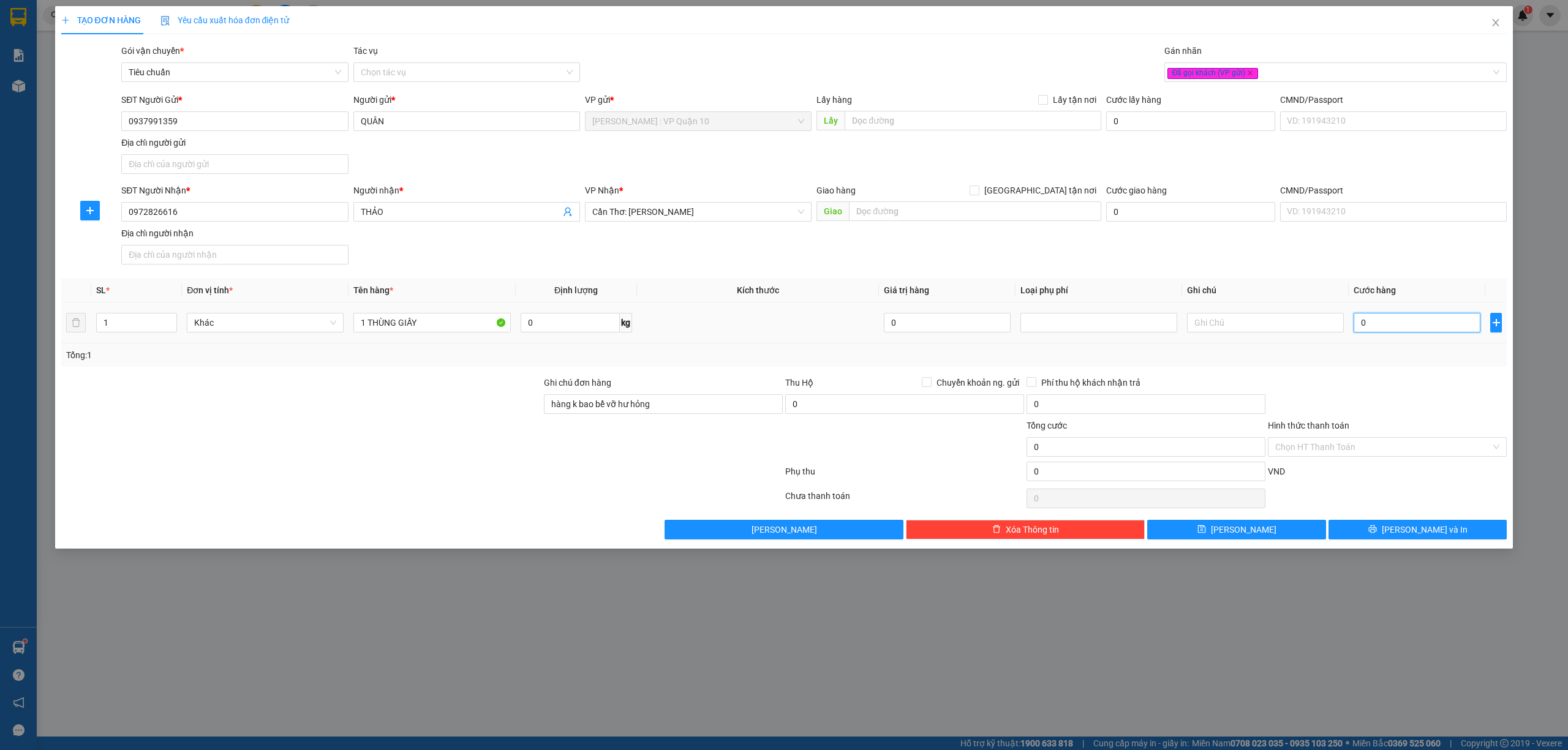
type input "30"
type input "300"
type input "3.000"
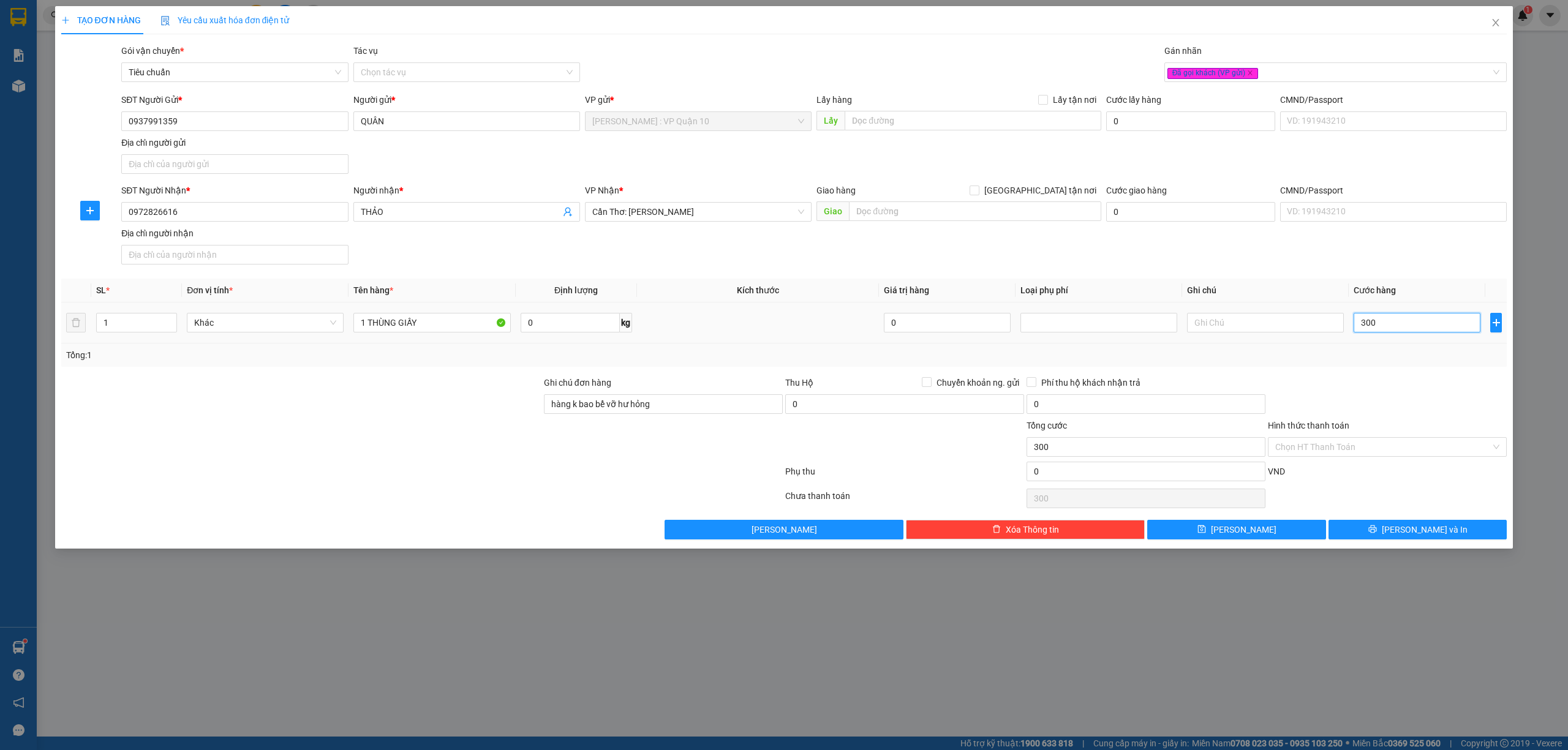
type input "3.000"
type input "30.000"
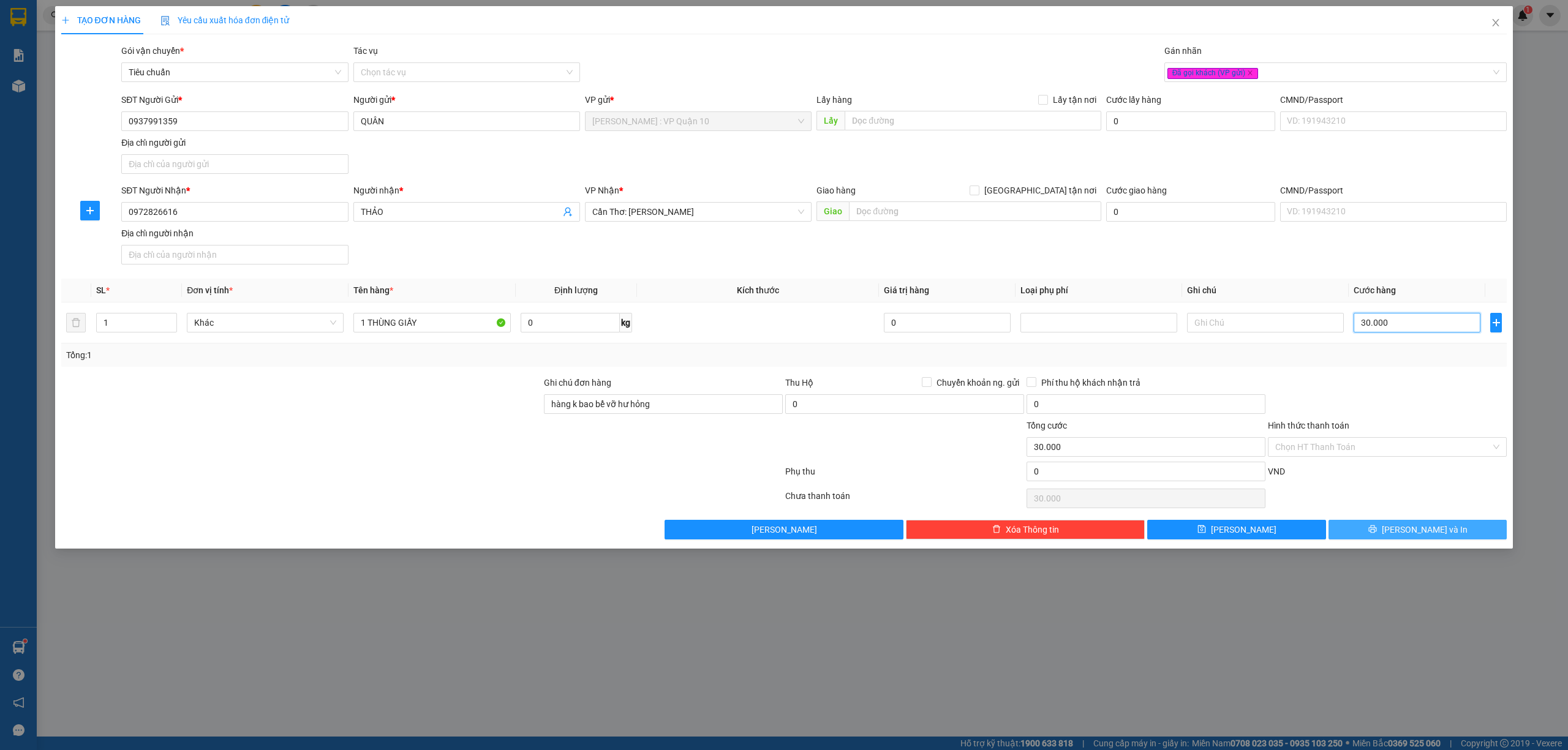
type input "30.000"
click at [1379, 532] on button "[PERSON_NAME] và In" at bounding box center [1418, 530] width 179 height 20
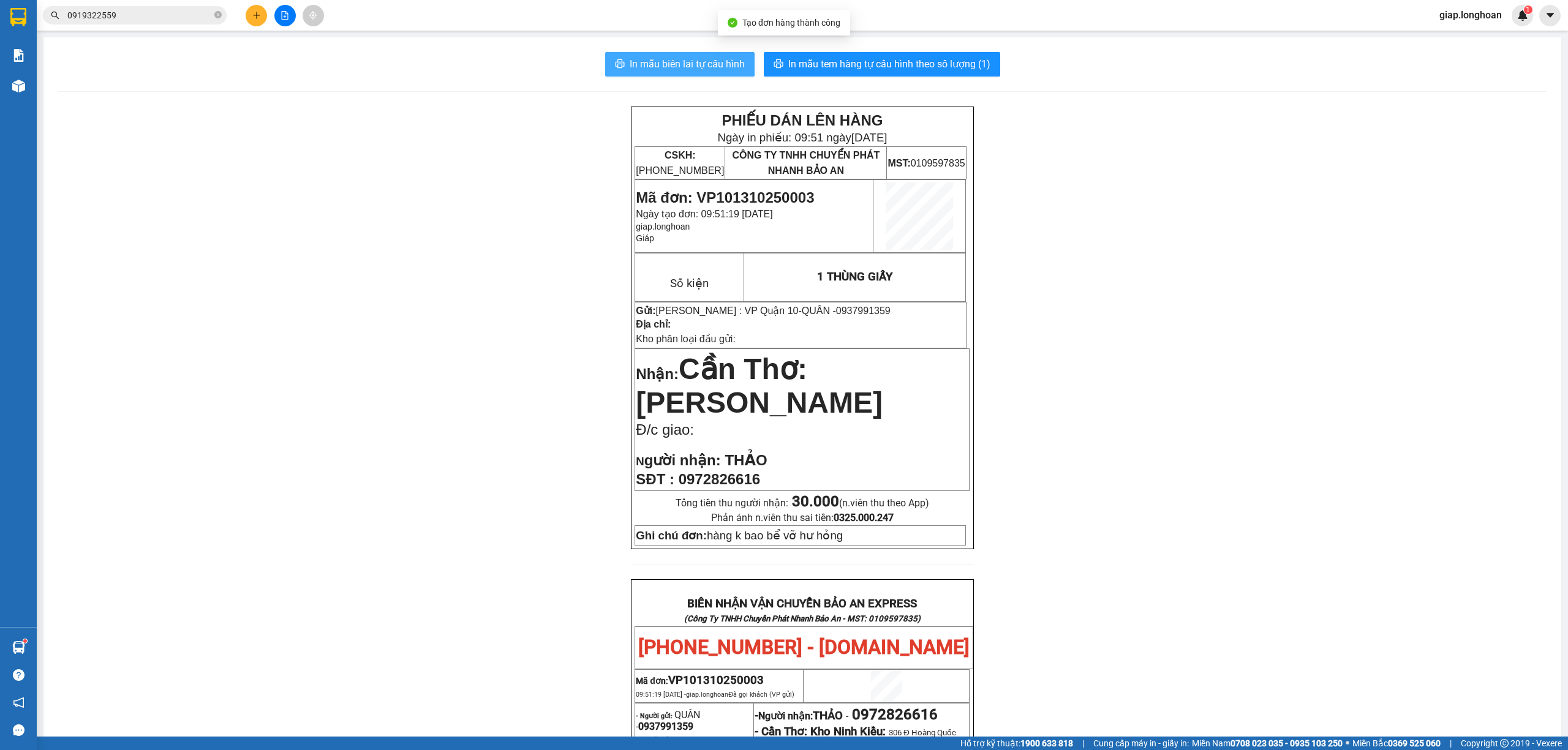
click at [648, 64] on span "In mẫu biên lai tự cấu hình" at bounding box center [687, 64] width 115 height 15
click at [802, 67] on span "In mẫu tem hàng tự cấu hình theo số lượng (1)" at bounding box center [890, 64] width 202 height 15
click at [249, 13] on button at bounding box center [257, 15] width 21 height 21
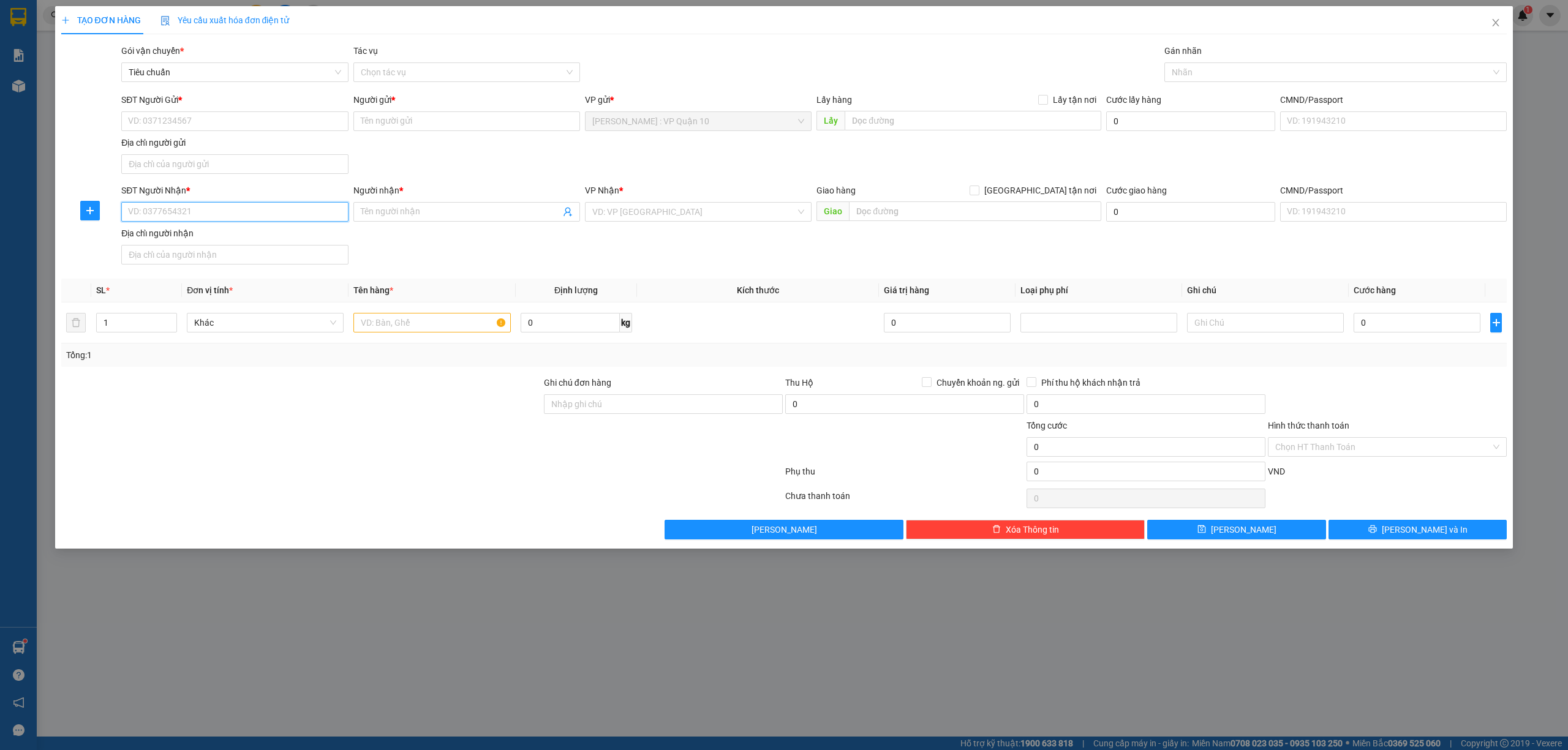
click at [190, 211] on input "SĐT Người Nhận *" at bounding box center [235, 212] width 227 height 20
click at [167, 239] on div "0969909986 - anh hưng" at bounding box center [235, 238] width 212 height 14
type input "0969909986"
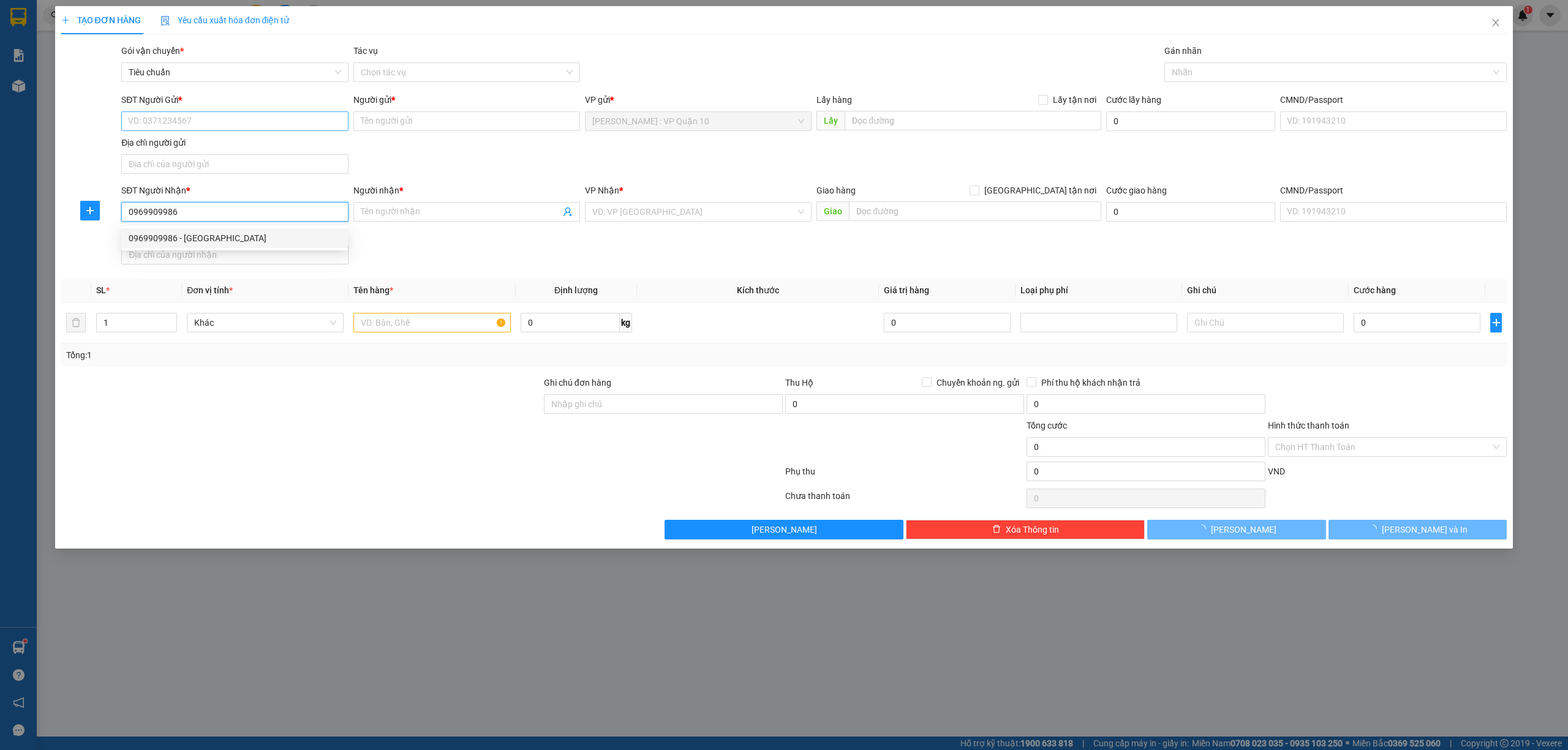
type input "anh hưng"
checkbox input "true"
type input "39 hàng vải - hoàn kiếm - hà nội"
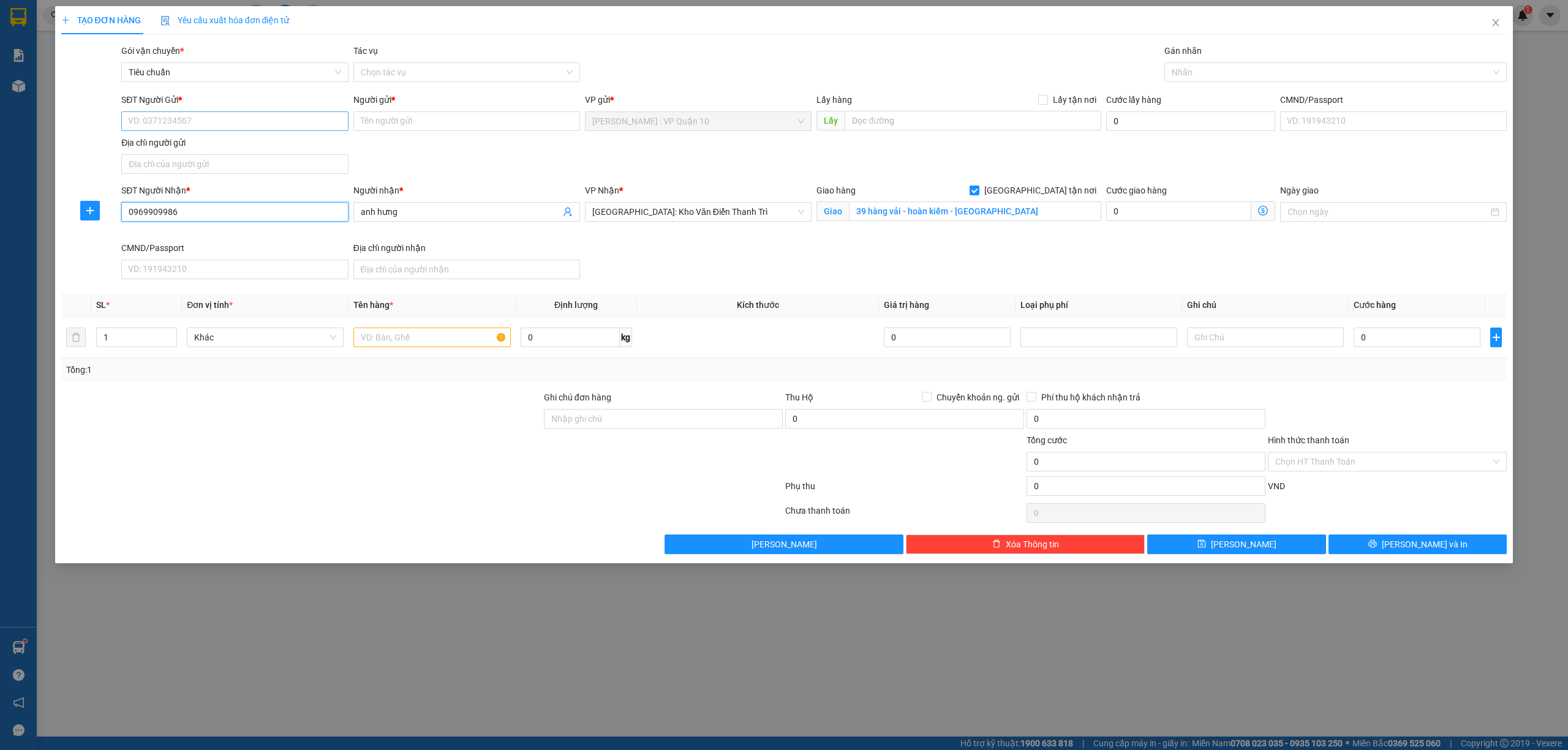
type input "0969909986"
click at [219, 117] on input "SĐT Người Gửi *" at bounding box center [235, 121] width 227 height 20
click at [217, 136] on div "0932509181 - hùng đèn cầy" at bounding box center [235, 146] width 227 height 20
type input "0932509181"
type input "hùng đèn cầy"
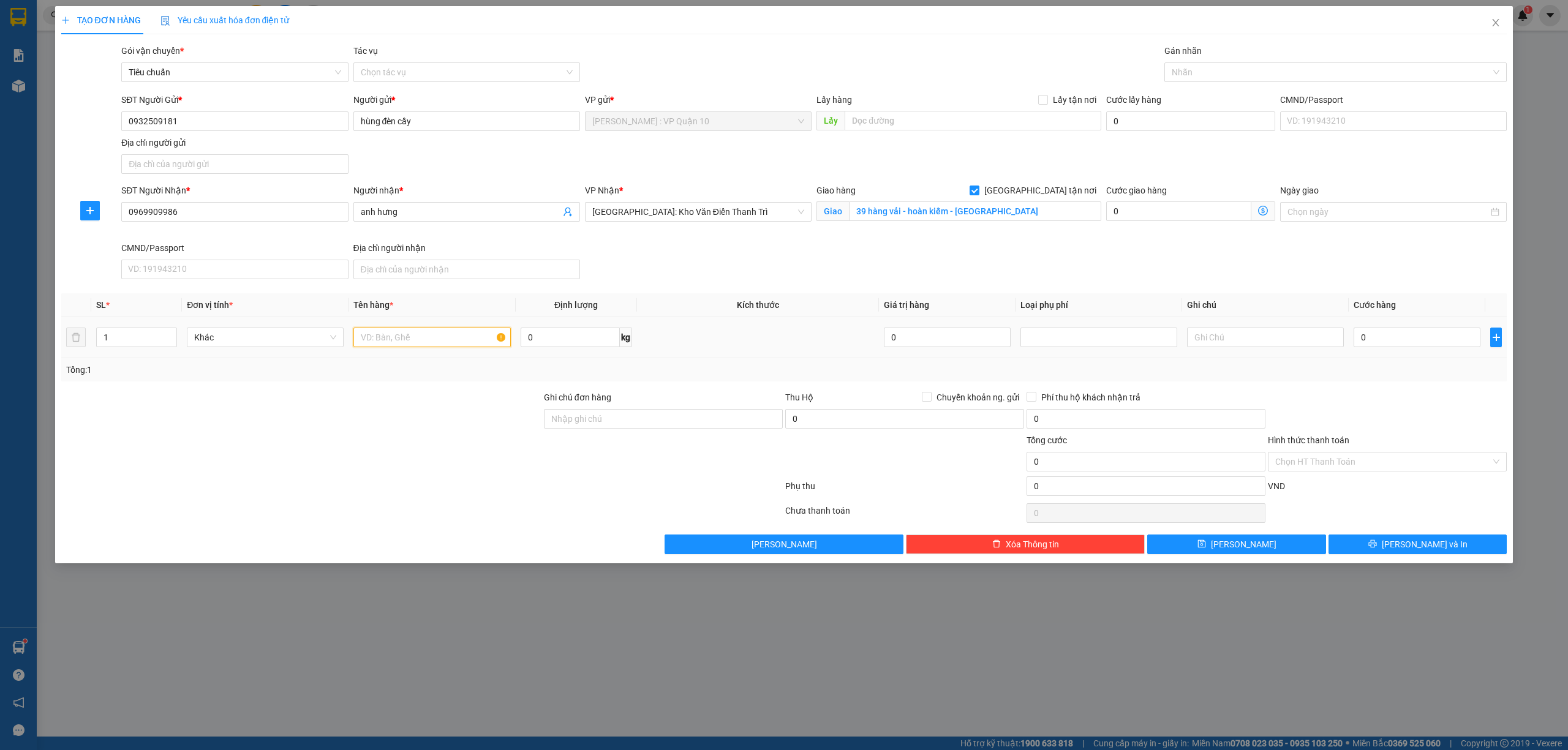
click at [390, 341] on input "text" at bounding box center [431, 338] width 157 height 20
type input "2 THÙNG GIẤY"
click at [139, 336] on input "1" at bounding box center [136, 337] width 80 height 18
type input "2"
click at [240, 380] on div "Tổng: 2" at bounding box center [784, 370] width 1446 height 23
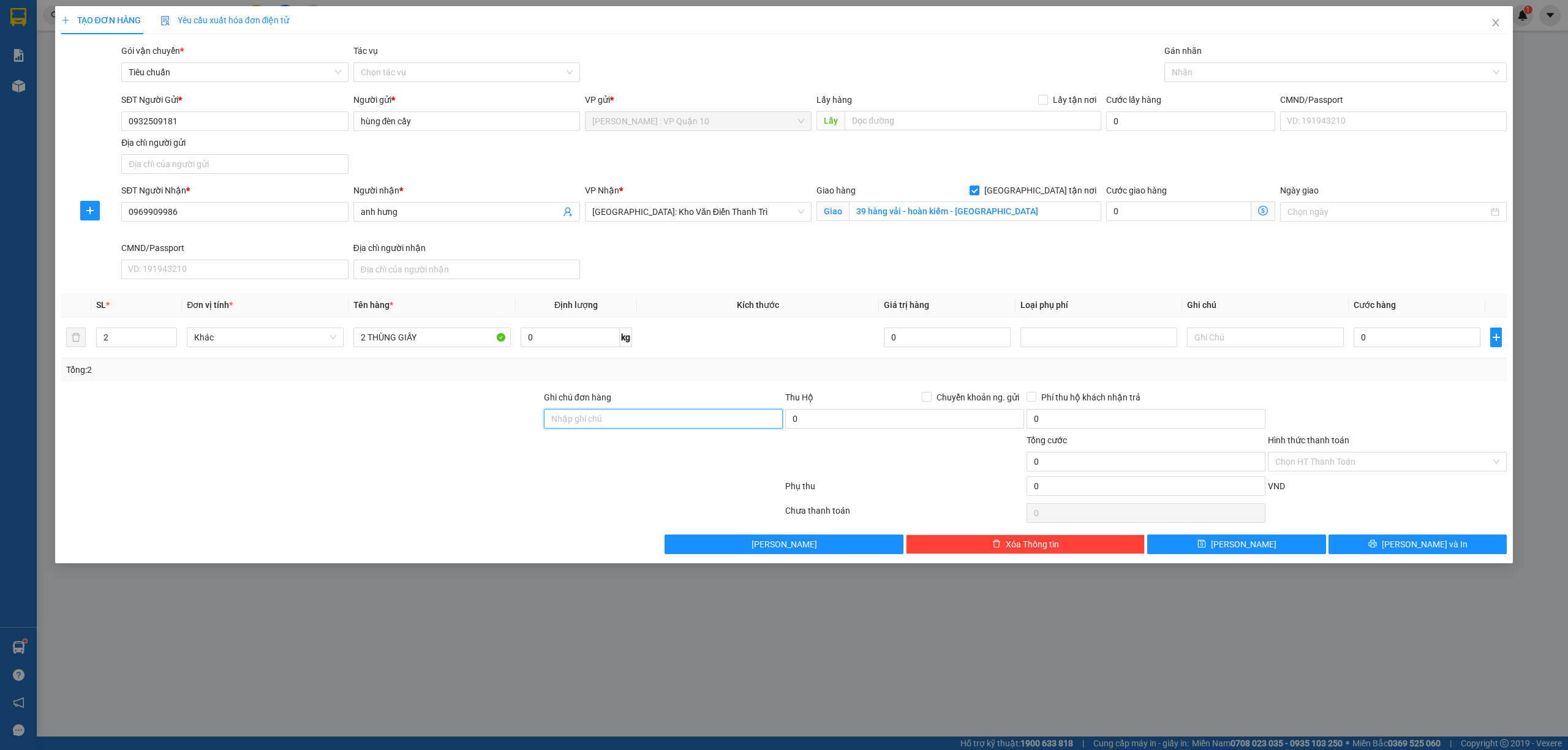
click at [674, 412] on input "Ghi chú đơn hàng" at bounding box center [664, 419] width 239 height 20
type input "hàng k bao bể vỡ hư hỏng"
drag, startPoint x: 473, startPoint y: 481, endPoint x: 810, endPoint y: 382, distance: 351.2
click at [478, 481] on div at bounding box center [422, 489] width 724 height 25
click at [1193, 71] on div at bounding box center [1330, 72] width 325 height 15
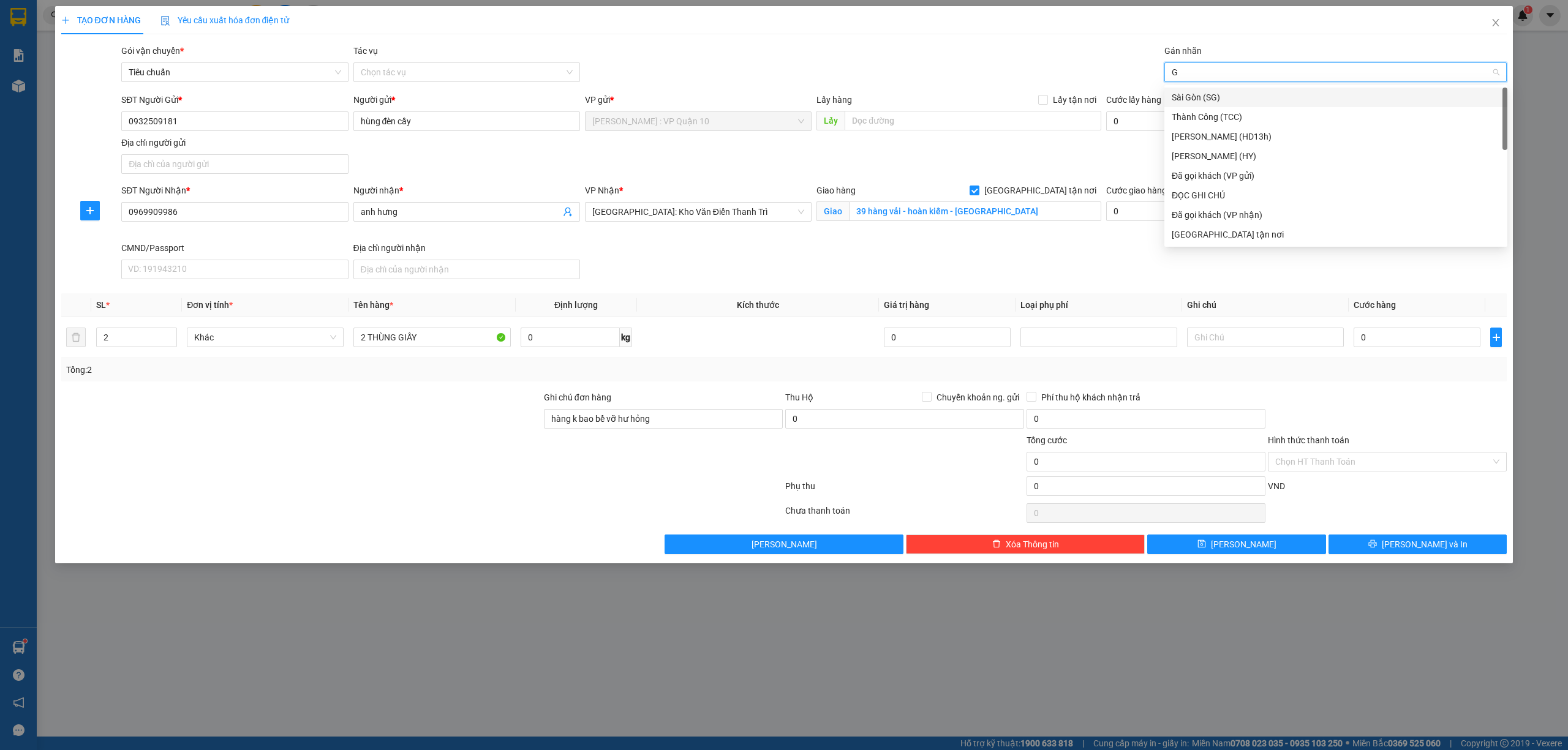
type input "GI"
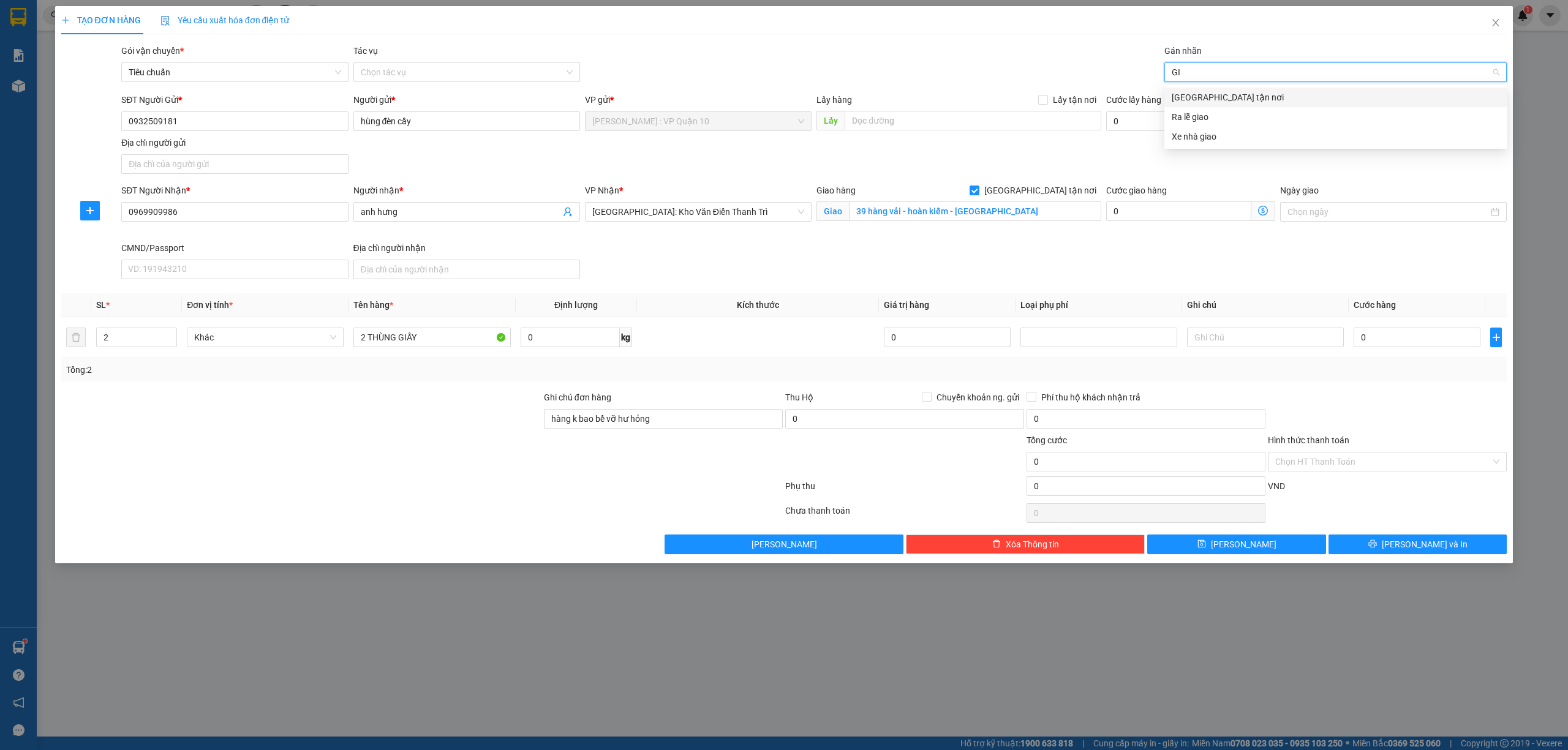
click at [1195, 96] on div "[GEOGRAPHIC_DATA] tận nơi" at bounding box center [1336, 97] width 328 height 14
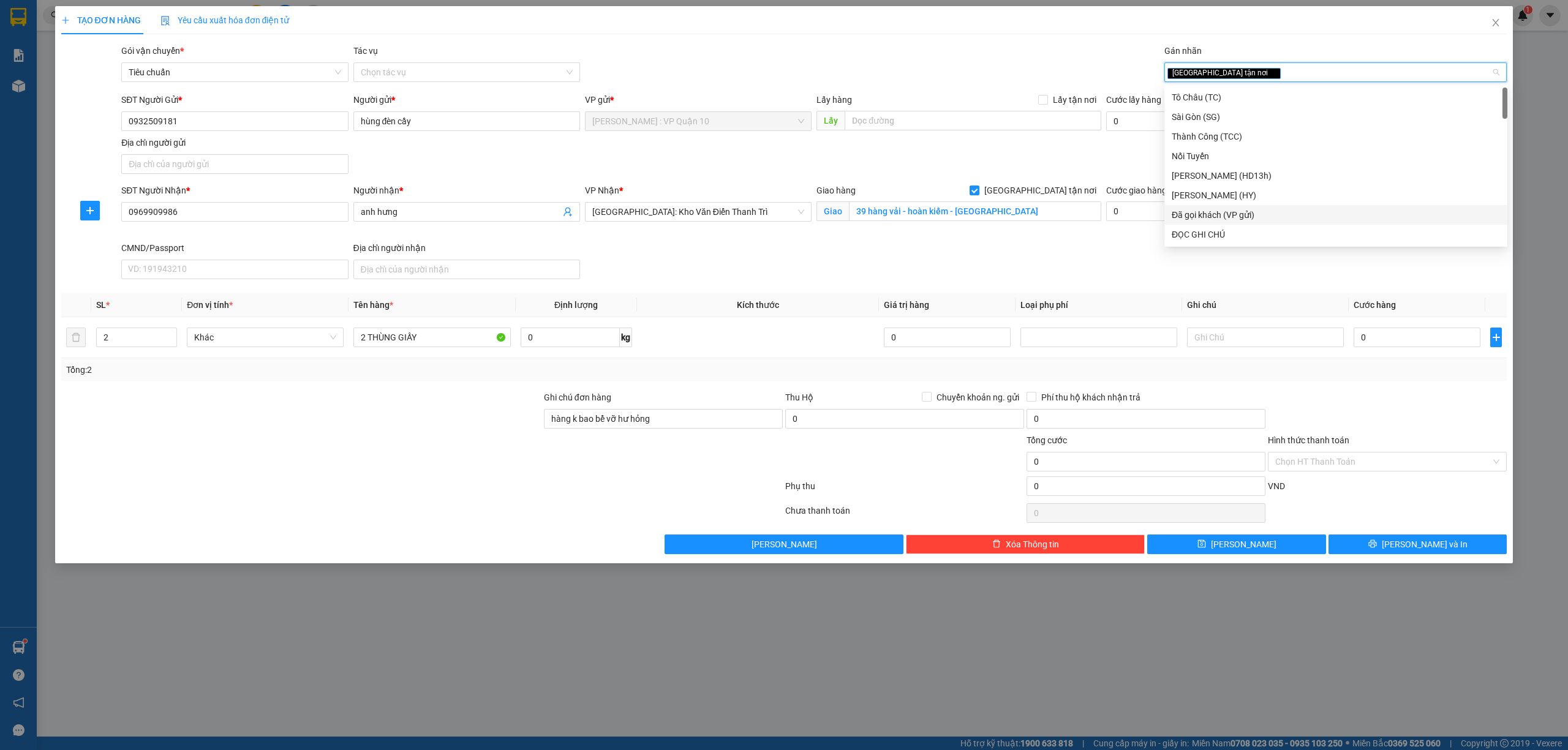
drag, startPoint x: 1235, startPoint y: 211, endPoint x: 1082, endPoint y: 237, distance: 155.2
click at [1229, 213] on div "Đã gọi khách (VP gửi)" at bounding box center [1336, 215] width 328 height 14
click at [192, 462] on div at bounding box center [301, 455] width 483 height 43
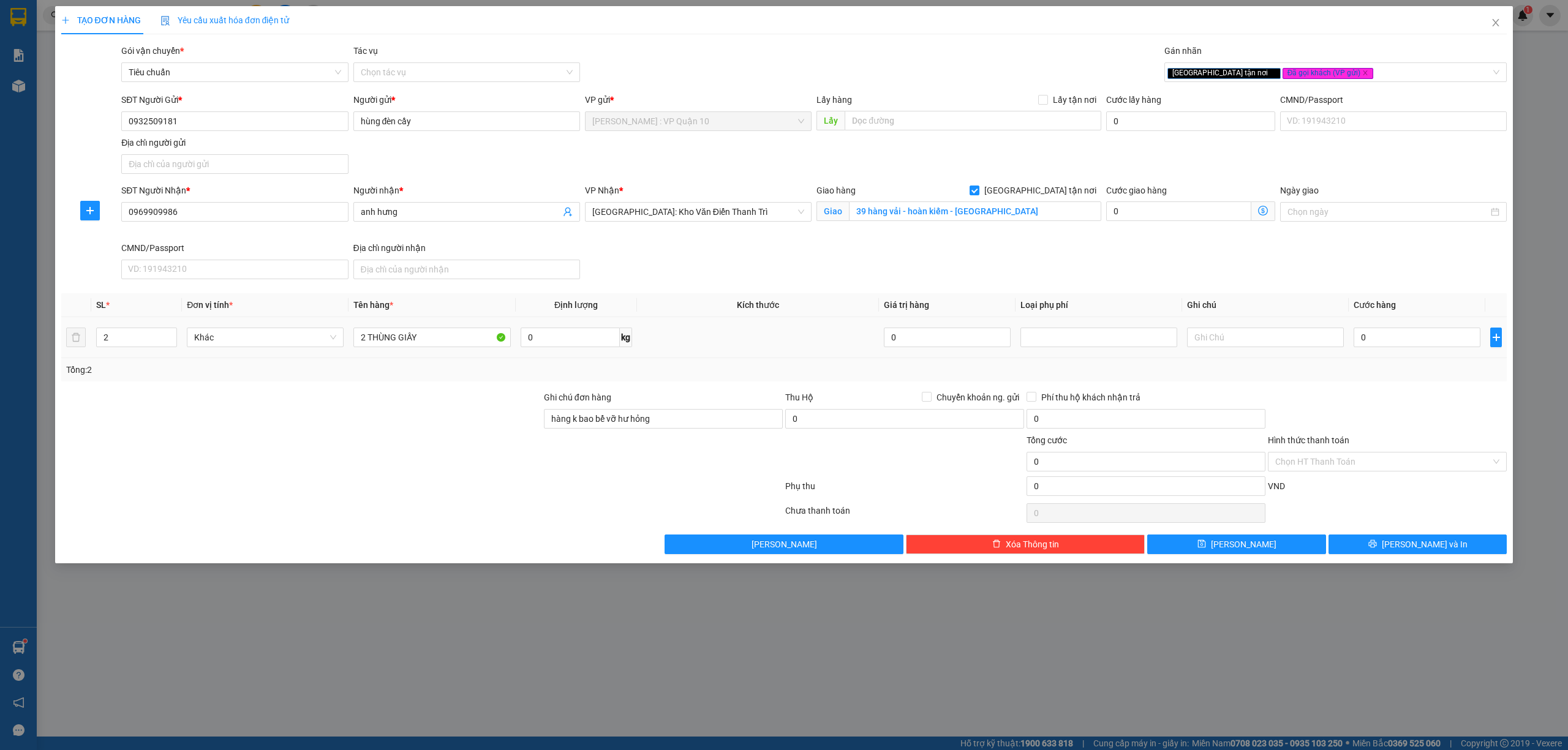
drag, startPoint x: 1404, startPoint y: 354, endPoint x: 1388, endPoint y: 350, distance: 16.5
click at [1402, 352] on td "0" at bounding box center [1417, 338] width 136 height 41
type input "60"
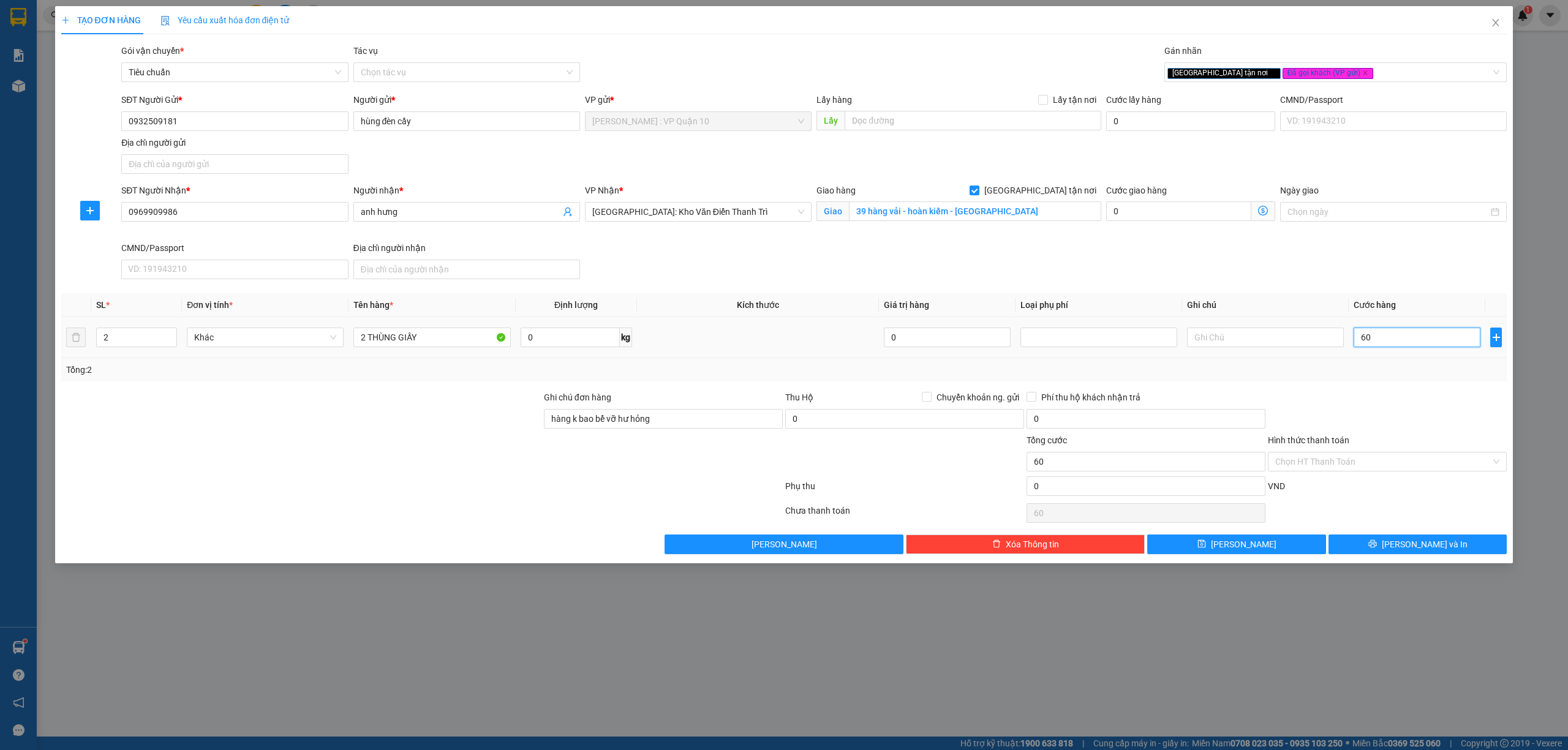
type input "600"
type input "6.000"
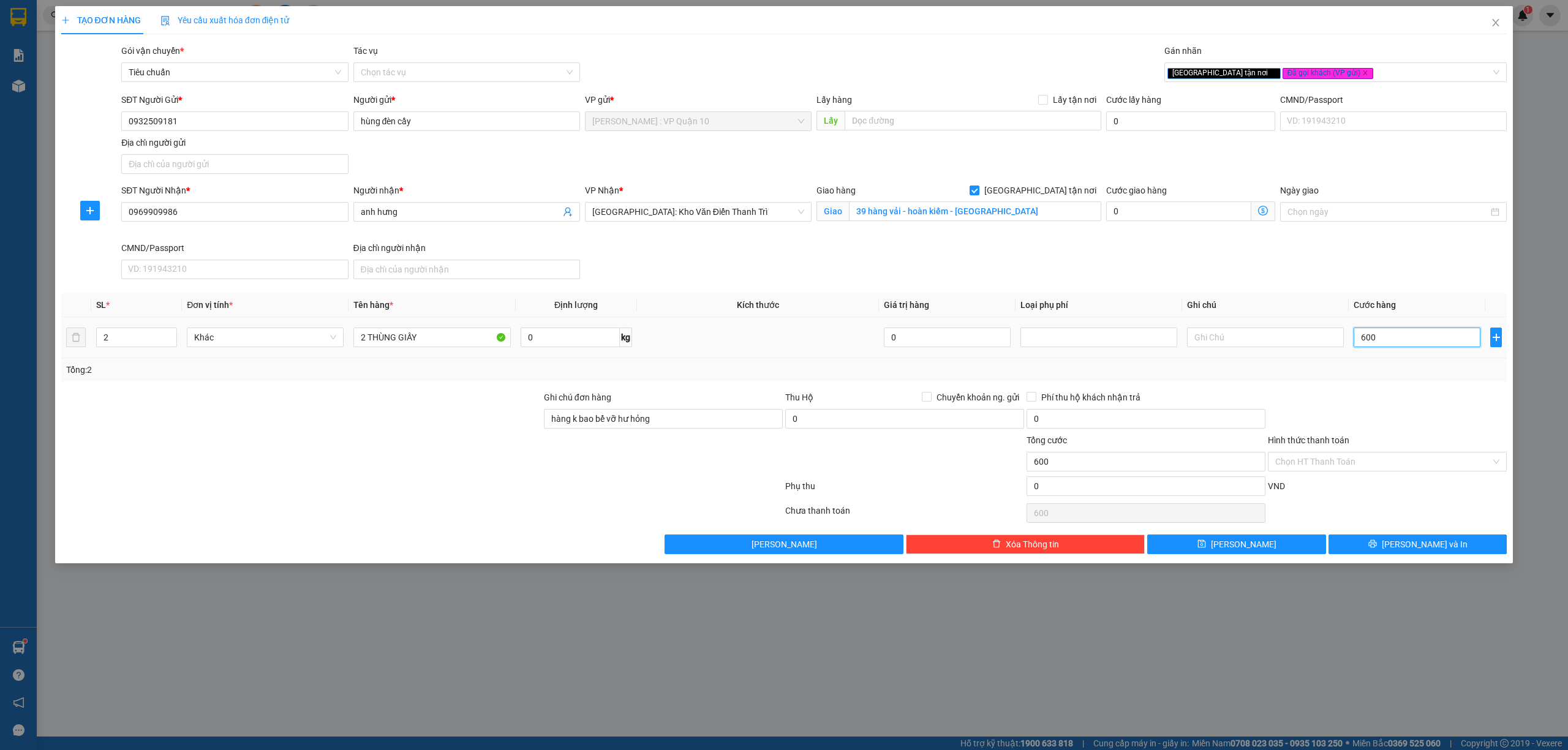
type input "6.000"
type input "60.000"
type input "600.000"
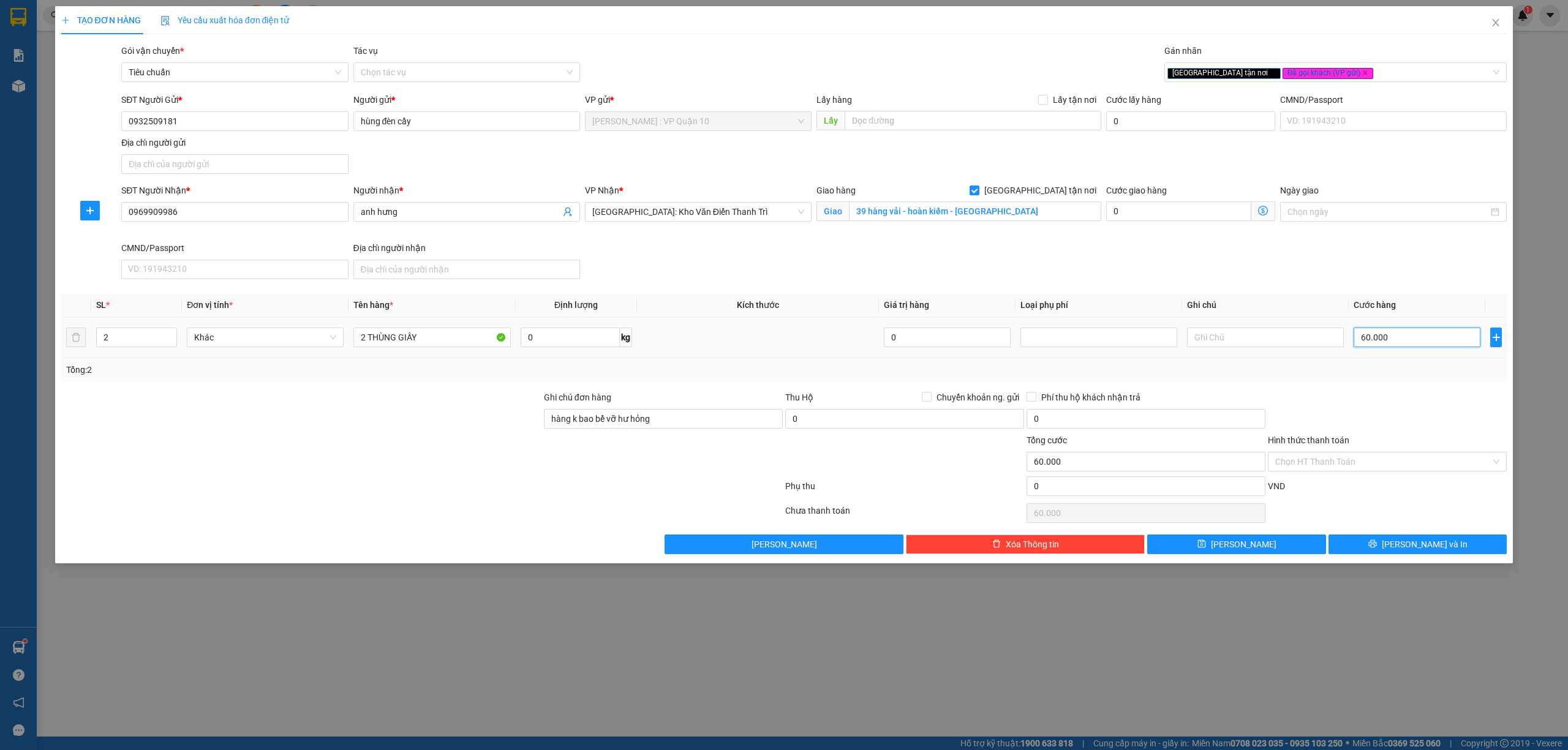
type input "600.000"
click at [1397, 554] on button "[PERSON_NAME] và In" at bounding box center [1418, 545] width 179 height 20
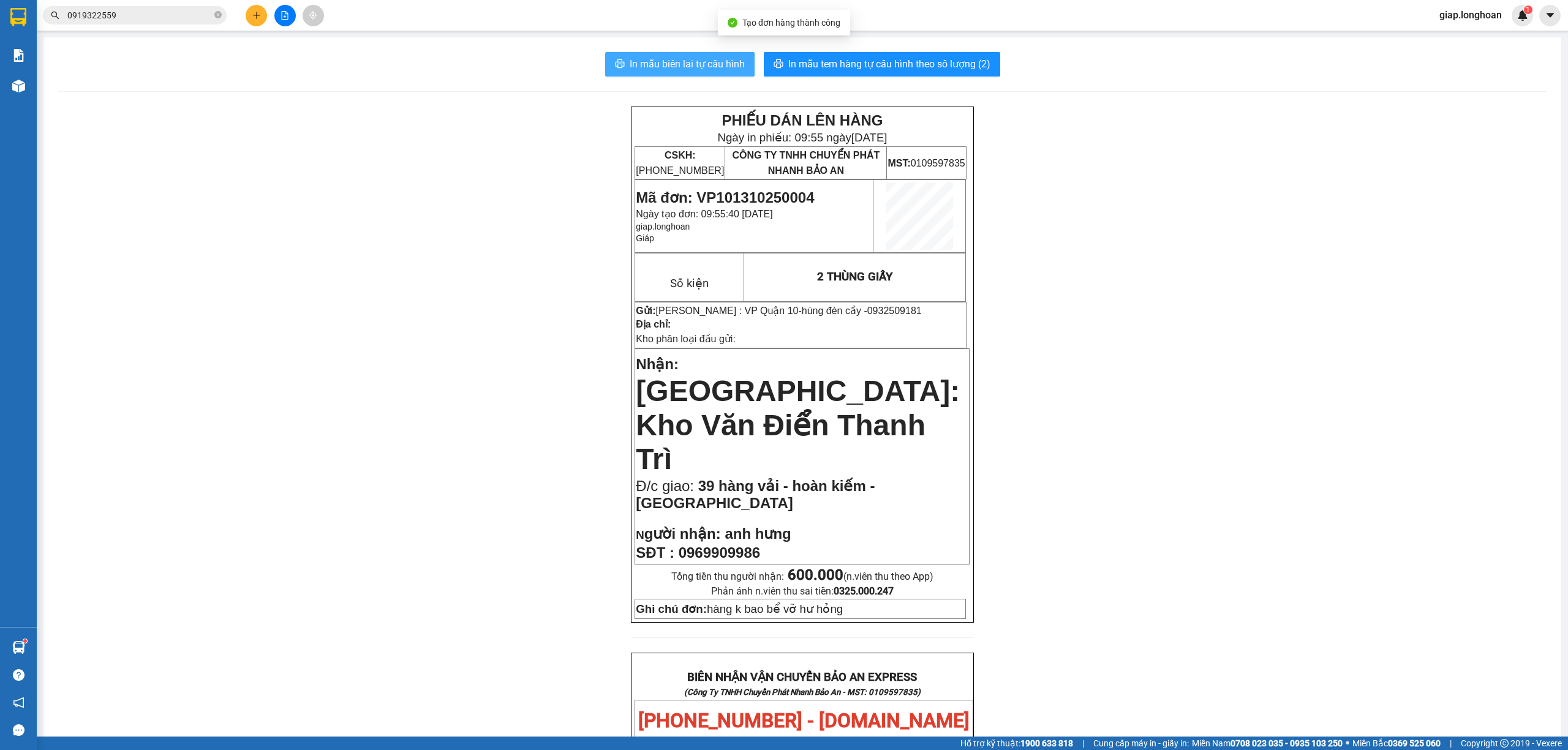
click at [682, 54] on button "In mẫu biên lai tự cấu hình" at bounding box center [680, 64] width 149 height 25
click at [838, 57] on span "In mẫu tem hàng tự cấu hình theo số lượng (2)" at bounding box center [890, 64] width 202 height 15
click at [493, 377] on div "PHIẾU DÁN LÊN HÀNG Ngày in phiếu: 09:55 ngày 13-10-2025 CSKH: 1900.06.88.33 CÔN…" at bounding box center [802, 709] width 1489 height 1204
click at [258, 11] on icon "plus" at bounding box center [256, 15] width 8 height 8
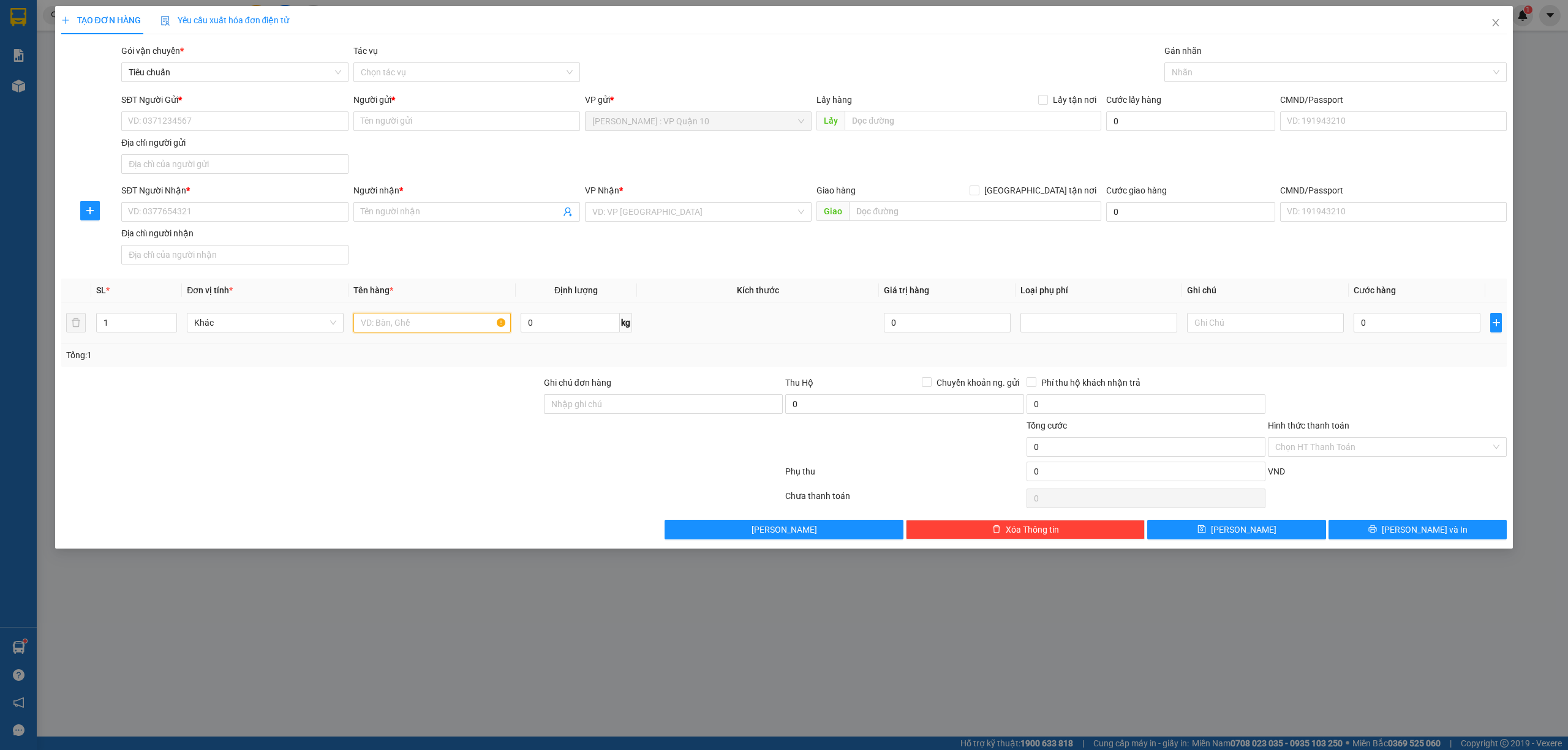
click at [380, 324] on input "text" at bounding box center [431, 323] width 157 height 20
type input "1 THÙNG GIẤY NHỎ"
click at [399, 381] on div at bounding box center [301, 398] width 483 height 43
click at [582, 409] on input "Ghi chú đơn hàng" at bounding box center [664, 404] width 239 height 20
type input "hàng k bao bể vỡ hư hỏng"
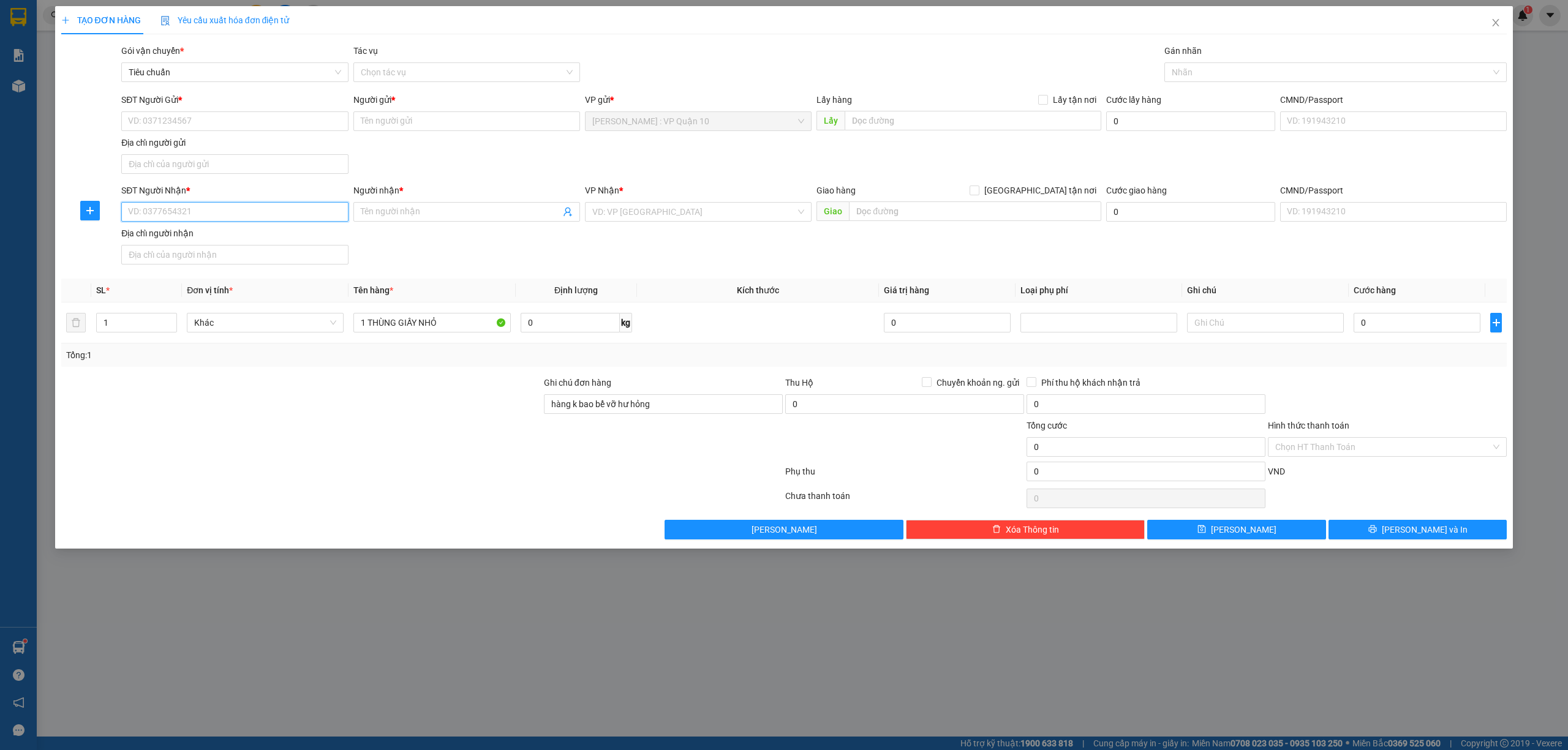
click at [175, 218] on input "SĐT Người Nhận *" at bounding box center [235, 212] width 227 height 20
type input "0357780275"
click at [420, 218] on input "Người nhận *" at bounding box center [461, 212] width 200 height 14
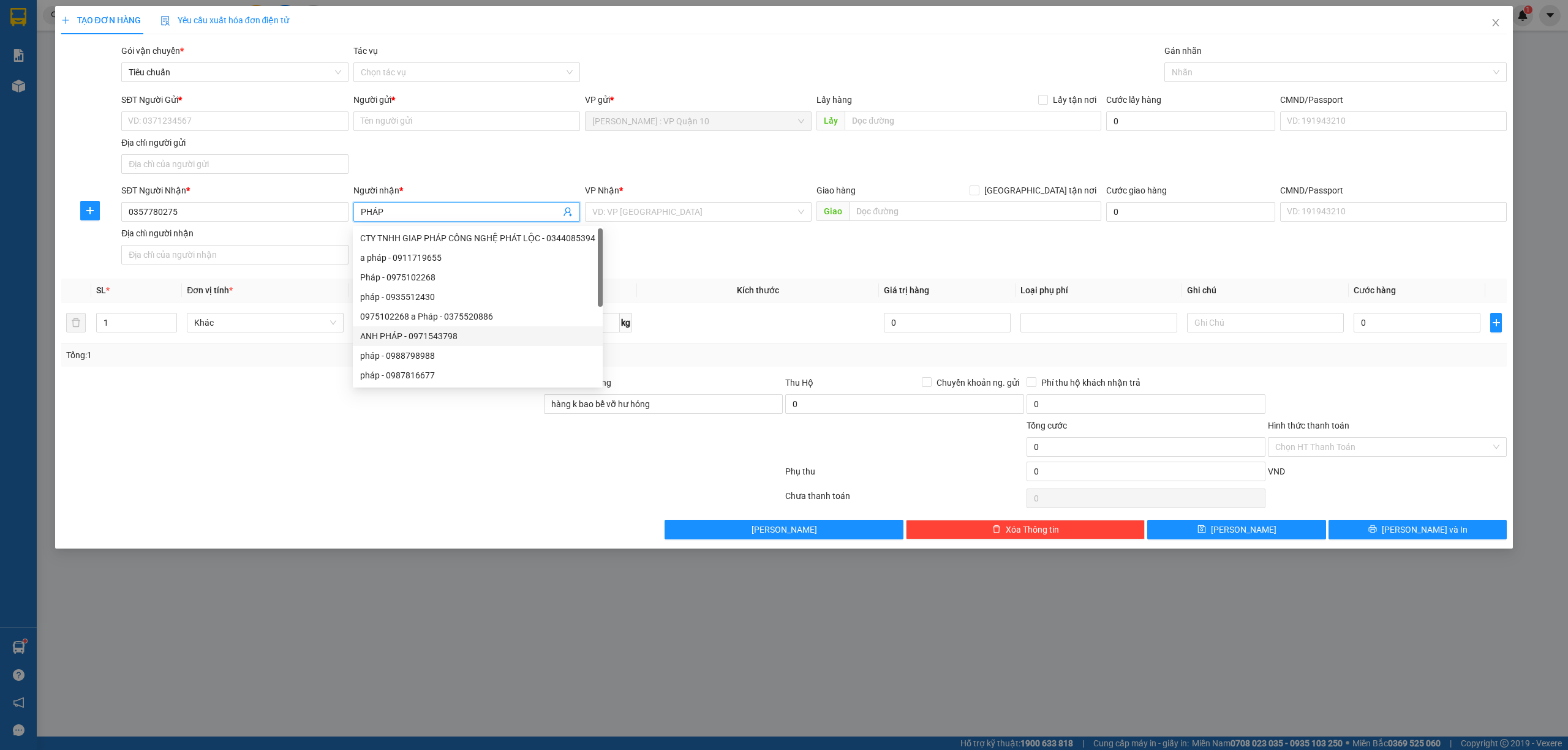
type input "PHÁP"
drag, startPoint x: 243, startPoint y: 427, endPoint x: 246, endPoint y: 399, distance: 28.2
click at [241, 429] on div at bounding box center [301, 441] width 483 height 43
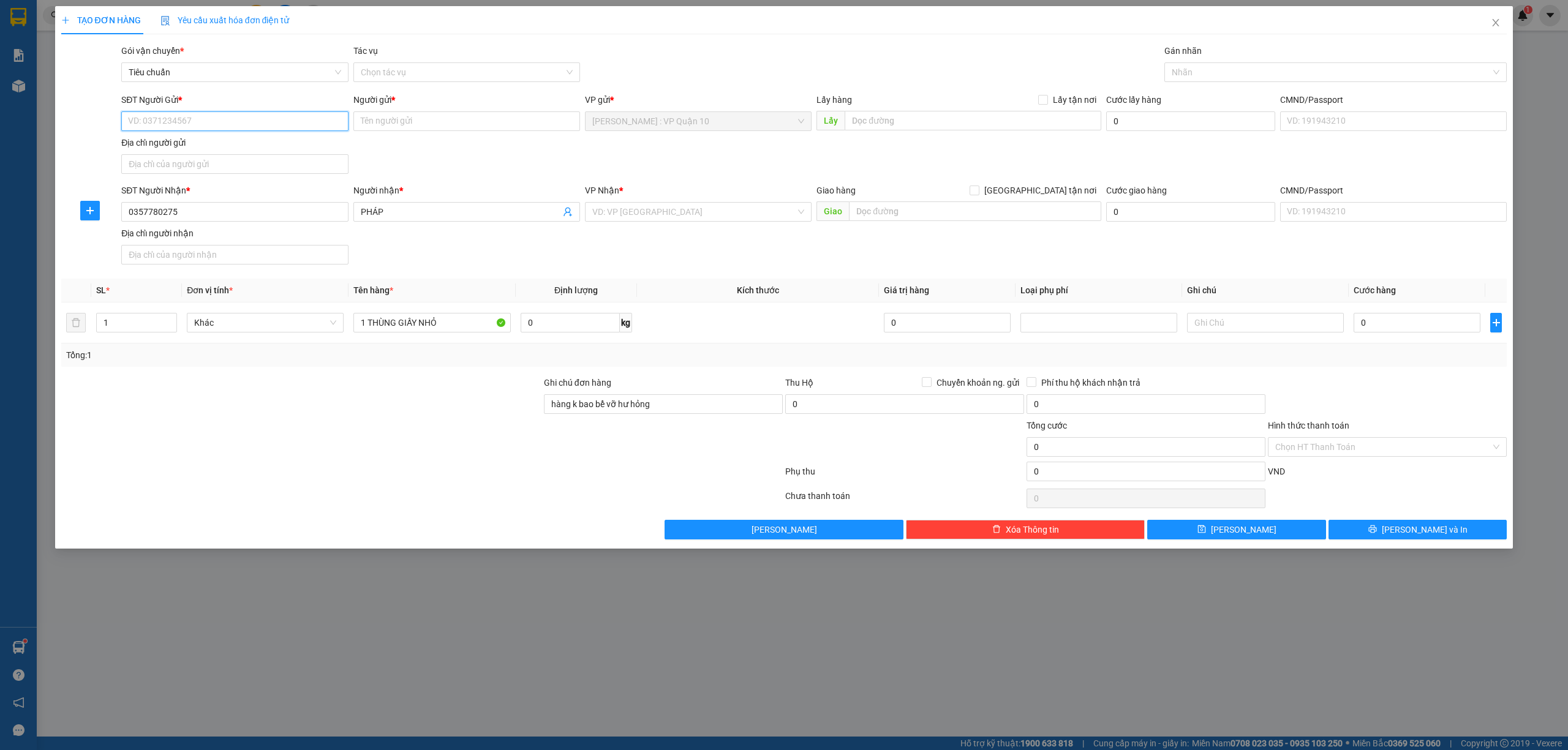
click at [275, 123] on input "SĐT Người Gửi *" at bounding box center [235, 121] width 227 height 20
type input "0332065489"
click at [403, 123] on input "Người gửi *" at bounding box center [467, 121] width 227 height 20
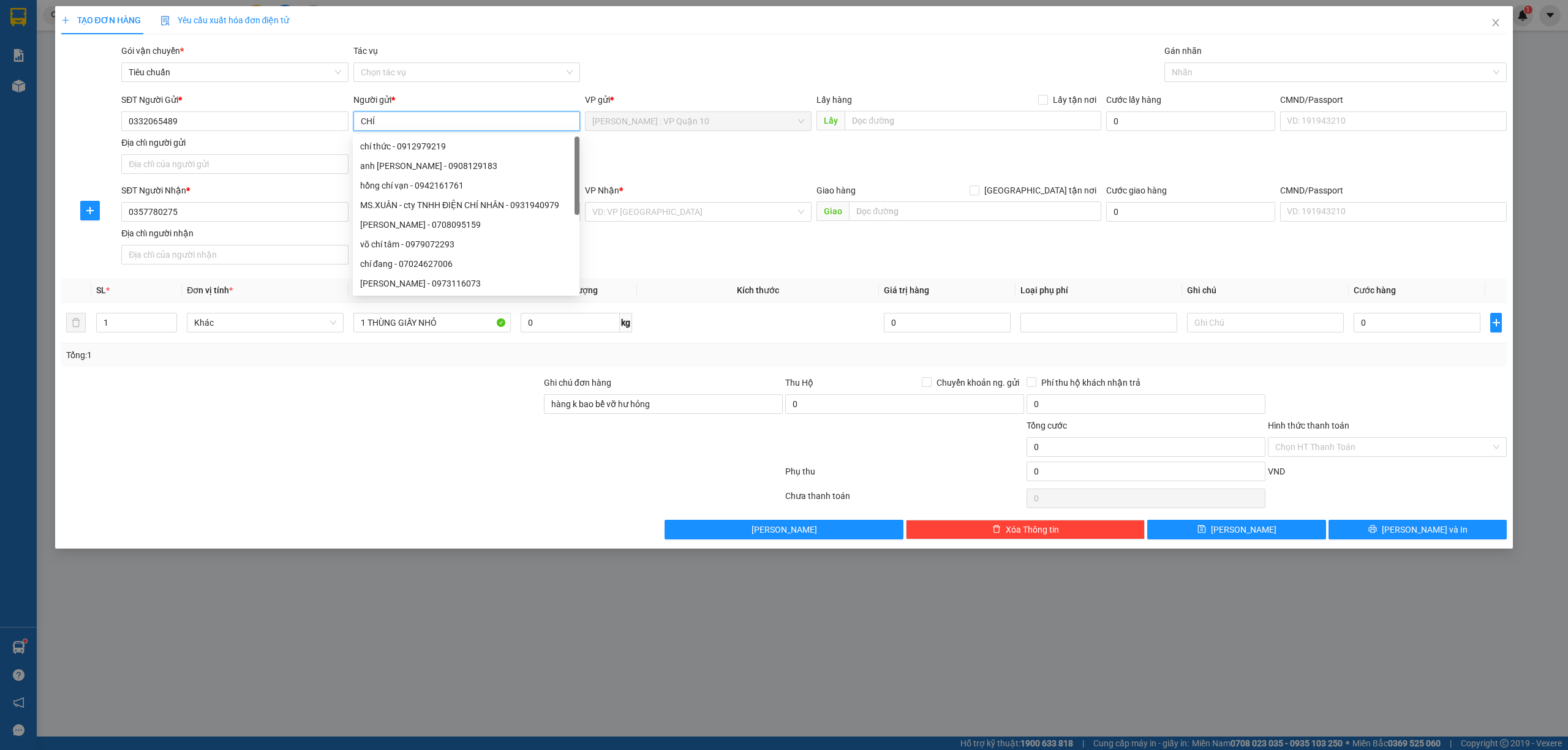
type input "CHÍ"
click at [701, 255] on div "SĐT Người Nhận * 0357780275 Người nhận * PHÁP VP Nhận * VD: VP Sài Gòn Giao hàn…" at bounding box center [814, 227] width 1391 height 86
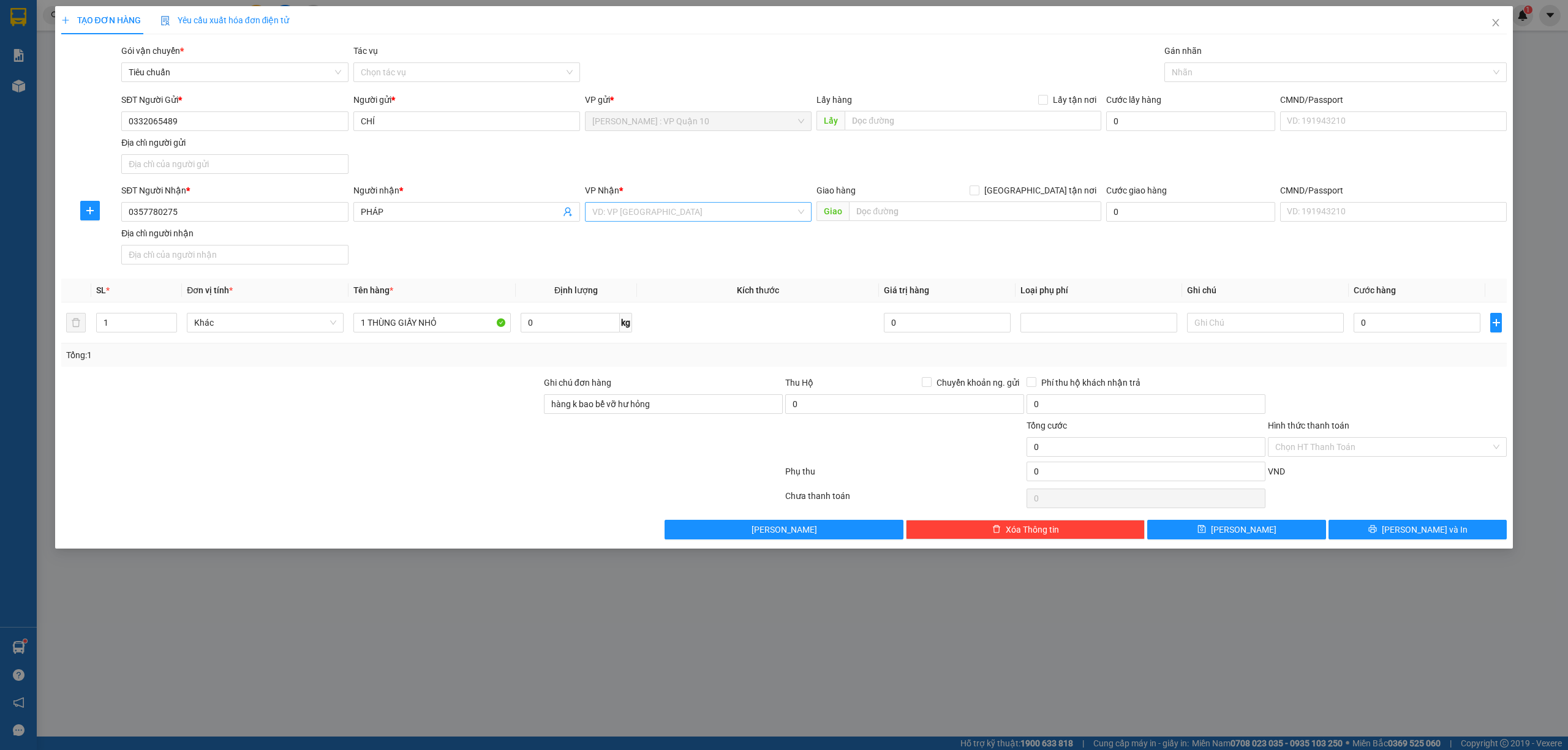
drag, startPoint x: 628, startPoint y: 196, endPoint x: 638, endPoint y: 203, distance: 12.2
click at [628, 197] on div "VP Nhận *" at bounding box center [698, 191] width 227 height 14
click at [640, 205] on input "search" at bounding box center [694, 212] width 203 height 18
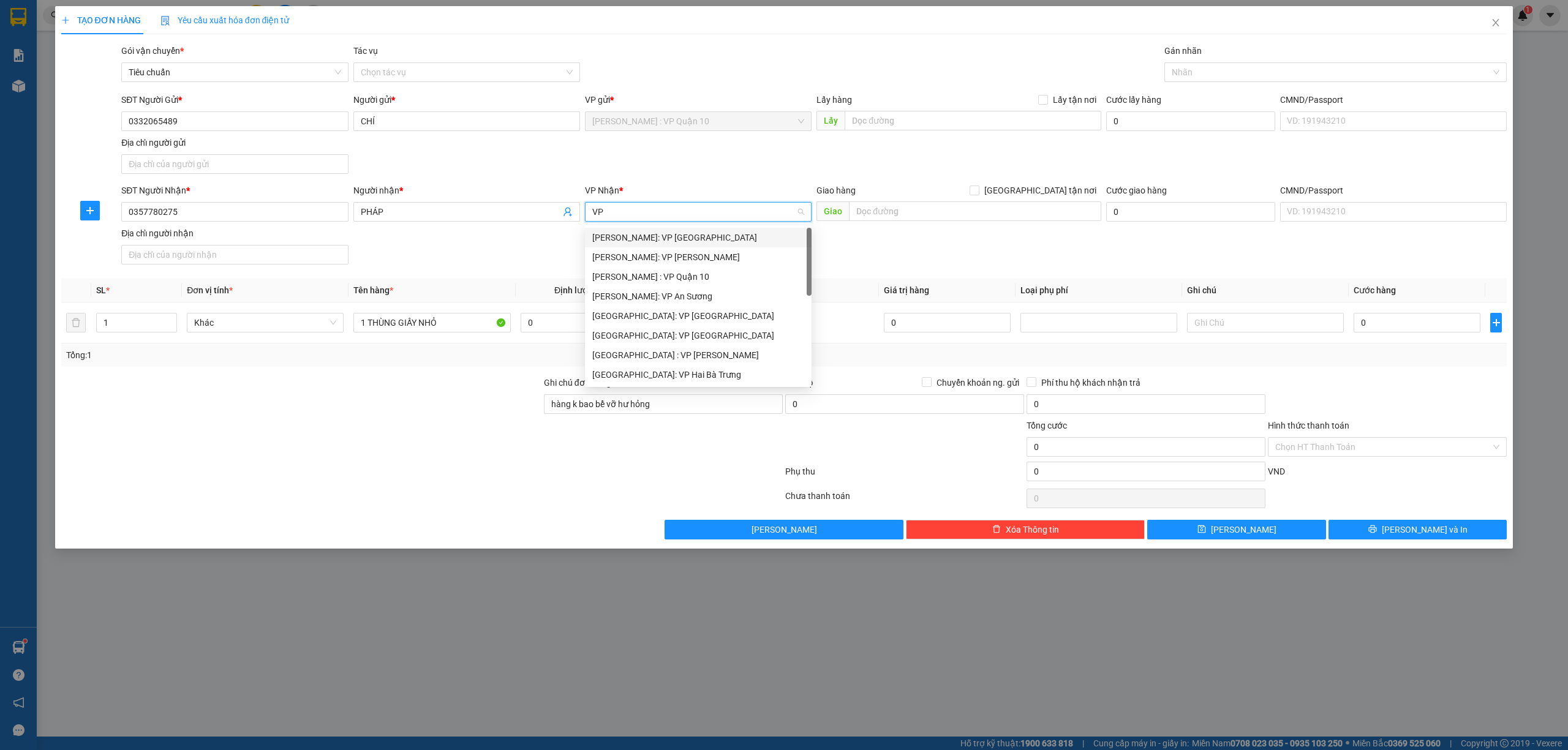
type input "VP N"
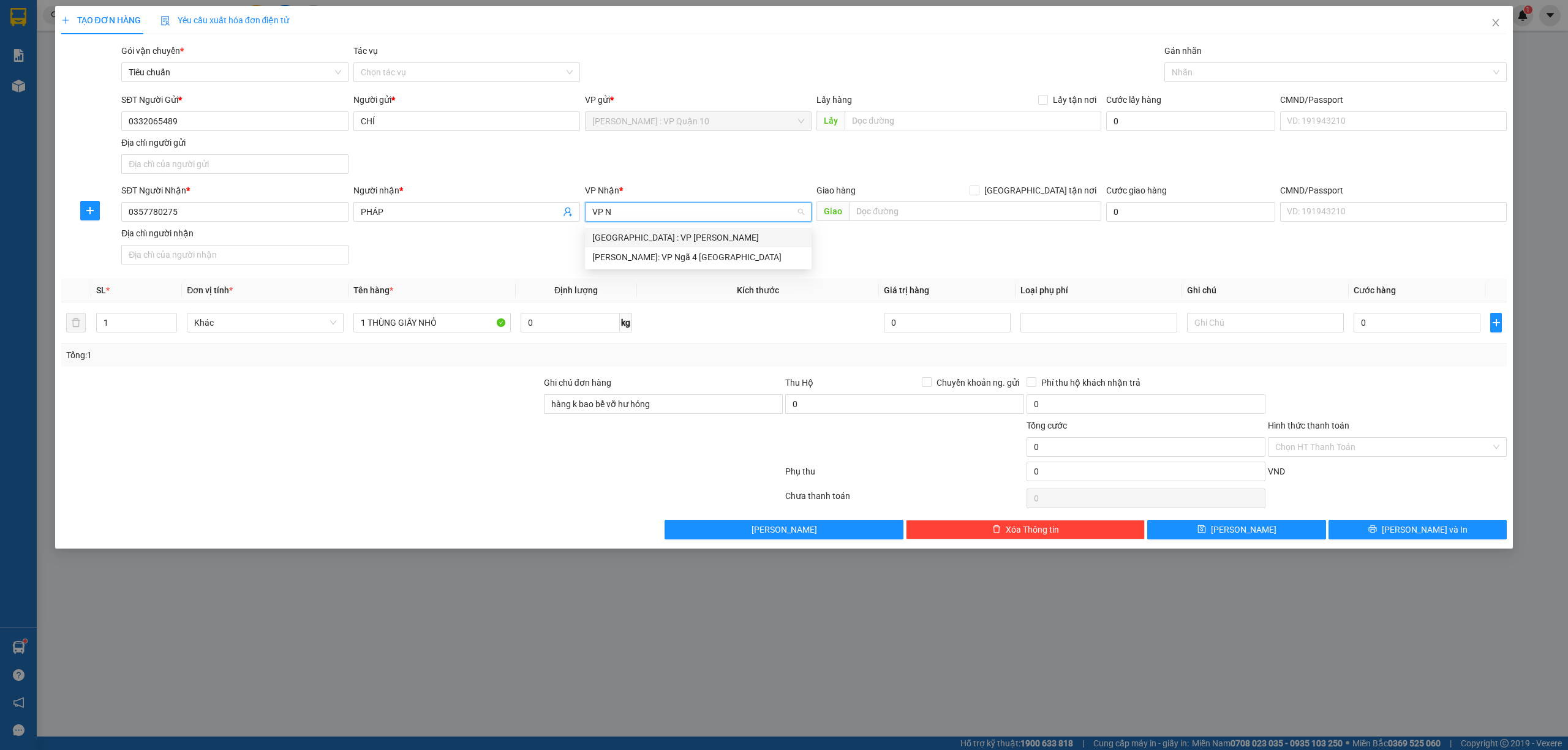
click at [682, 234] on div "[GEOGRAPHIC_DATA] : VP [PERSON_NAME]" at bounding box center [698, 237] width 212 height 14
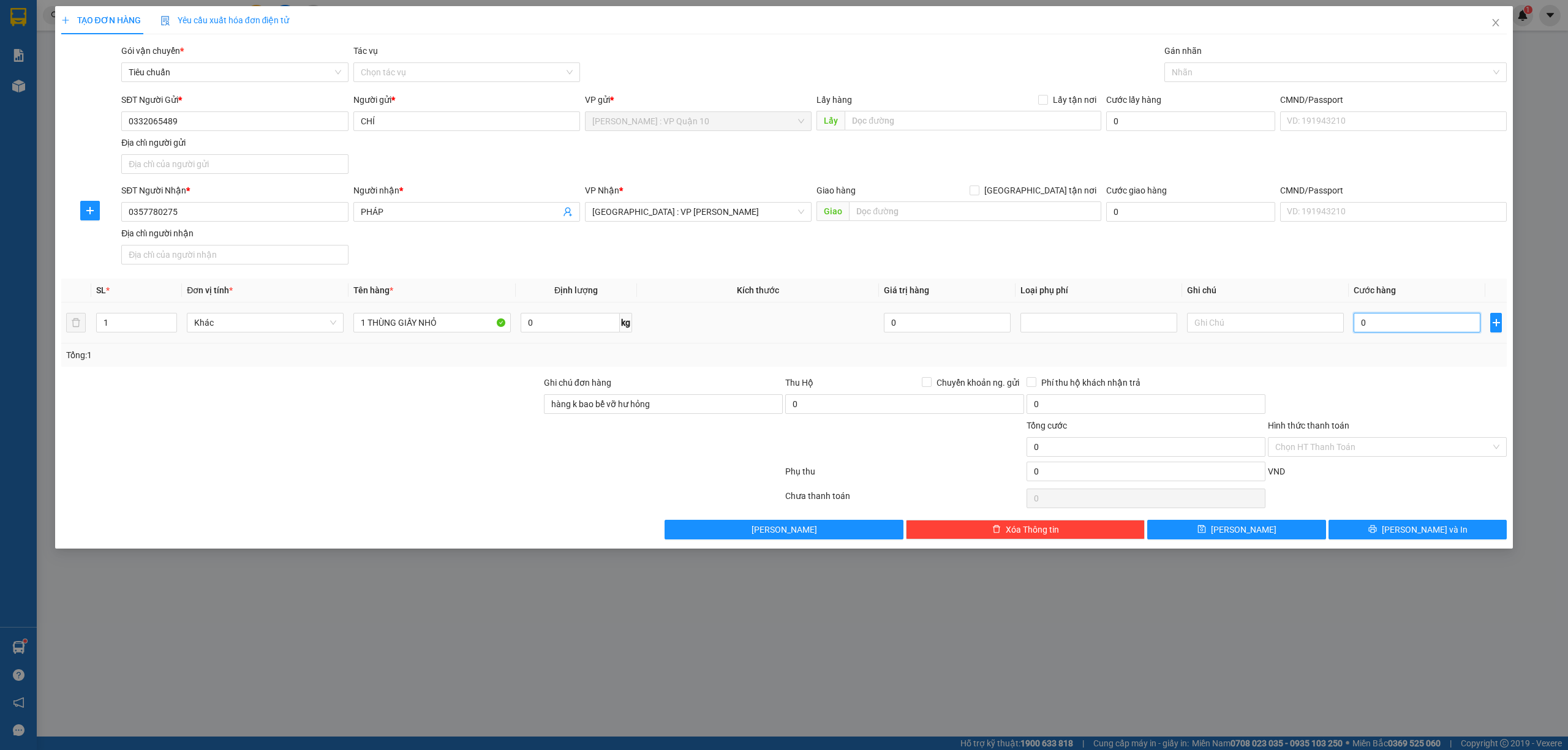
click at [1412, 322] on input "0" at bounding box center [1417, 323] width 126 height 20
type input "70"
type input "700"
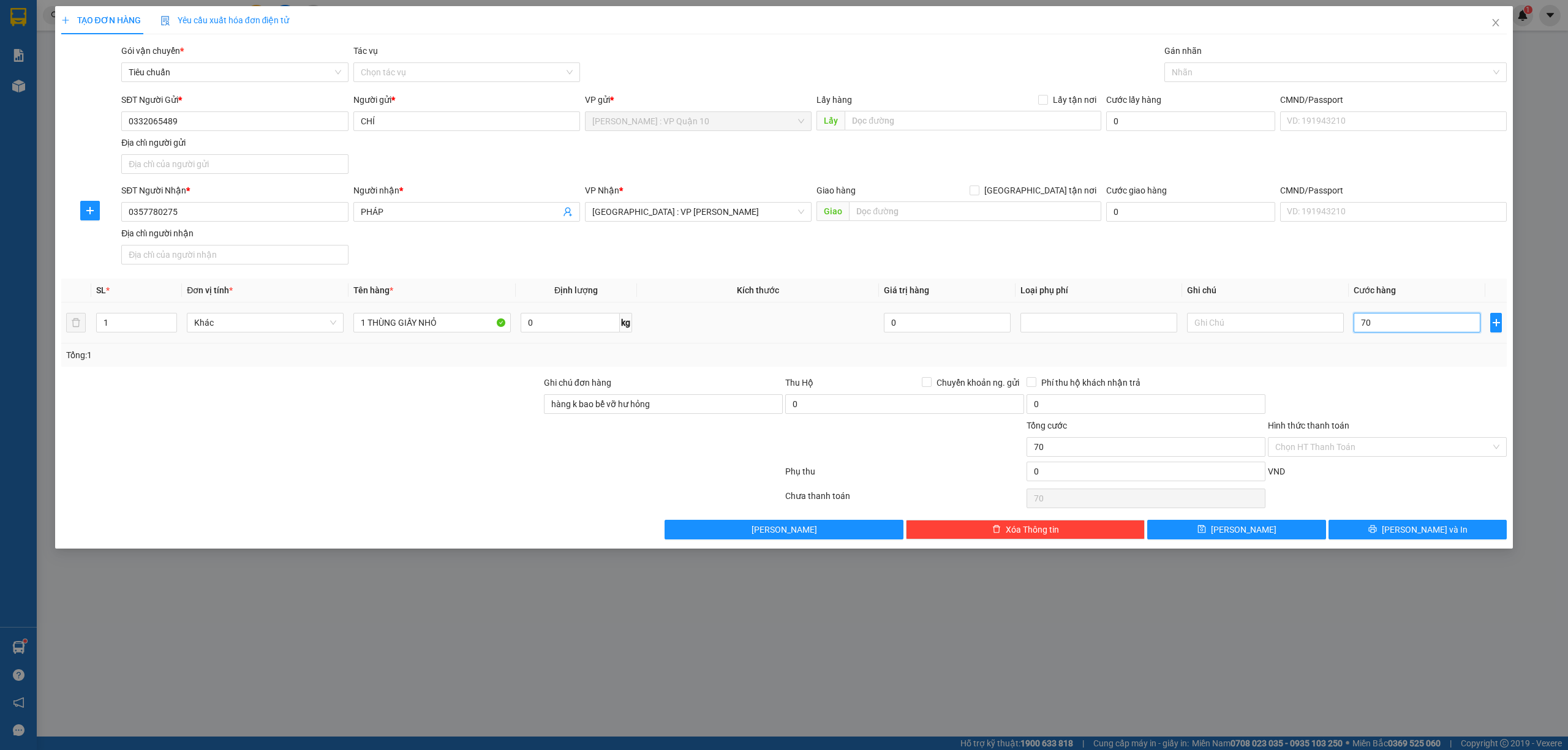
type input "700"
type input "7.000"
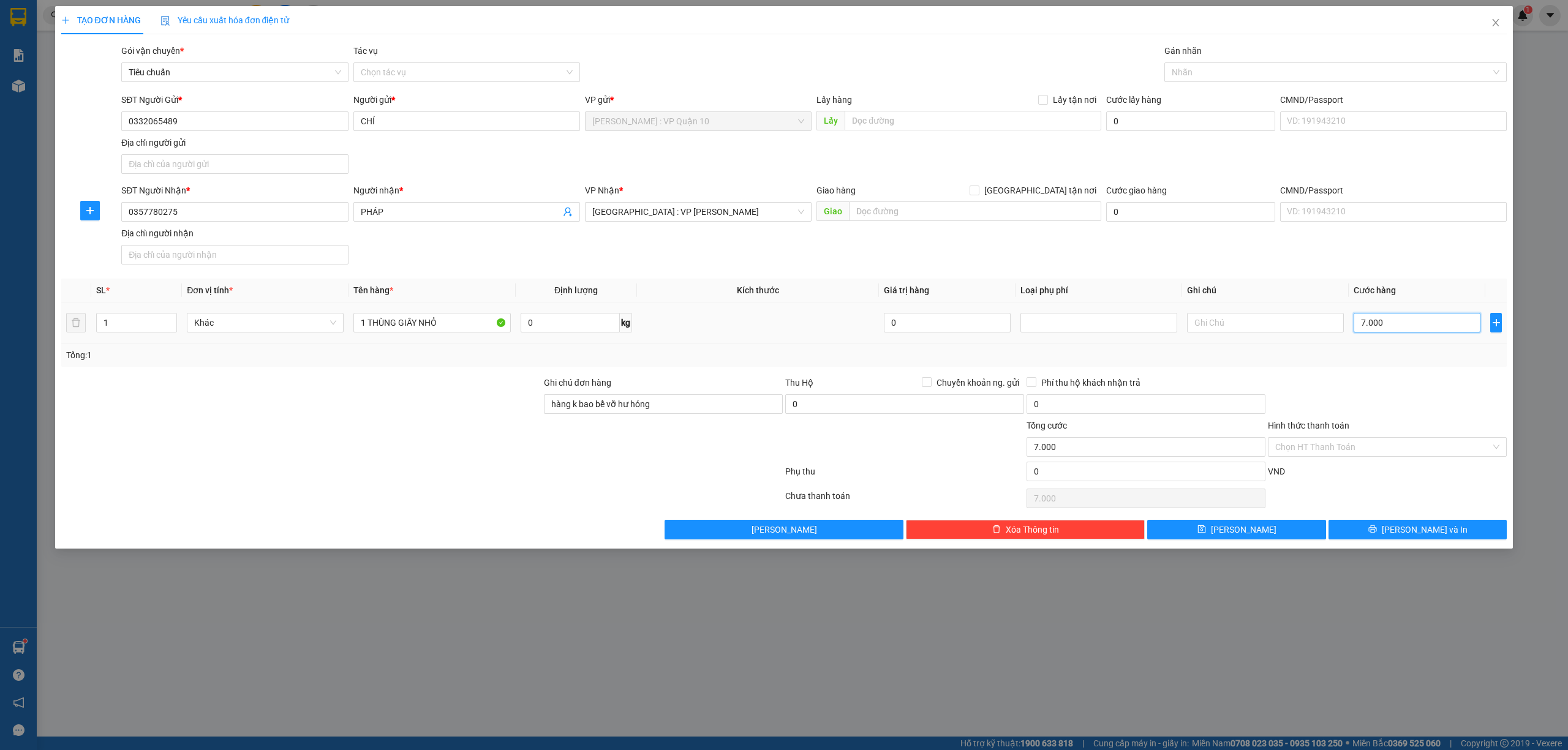
type input "70.000"
click at [1338, 452] on input "Hình thức thanh toán" at bounding box center [1383, 447] width 215 height 18
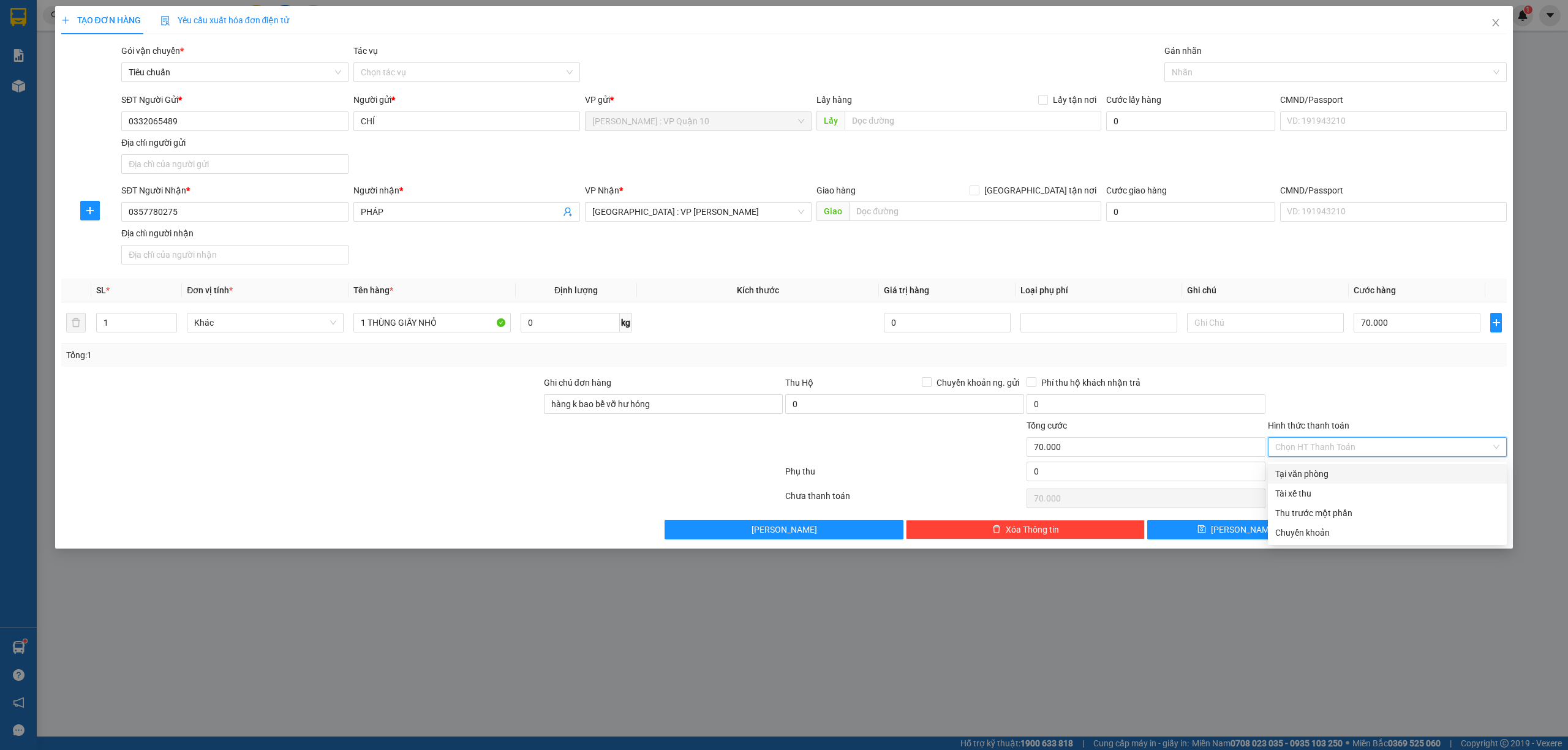
click at [1330, 468] on div "Tại văn phòng" at bounding box center [1387, 474] width 225 height 14
type input "0"
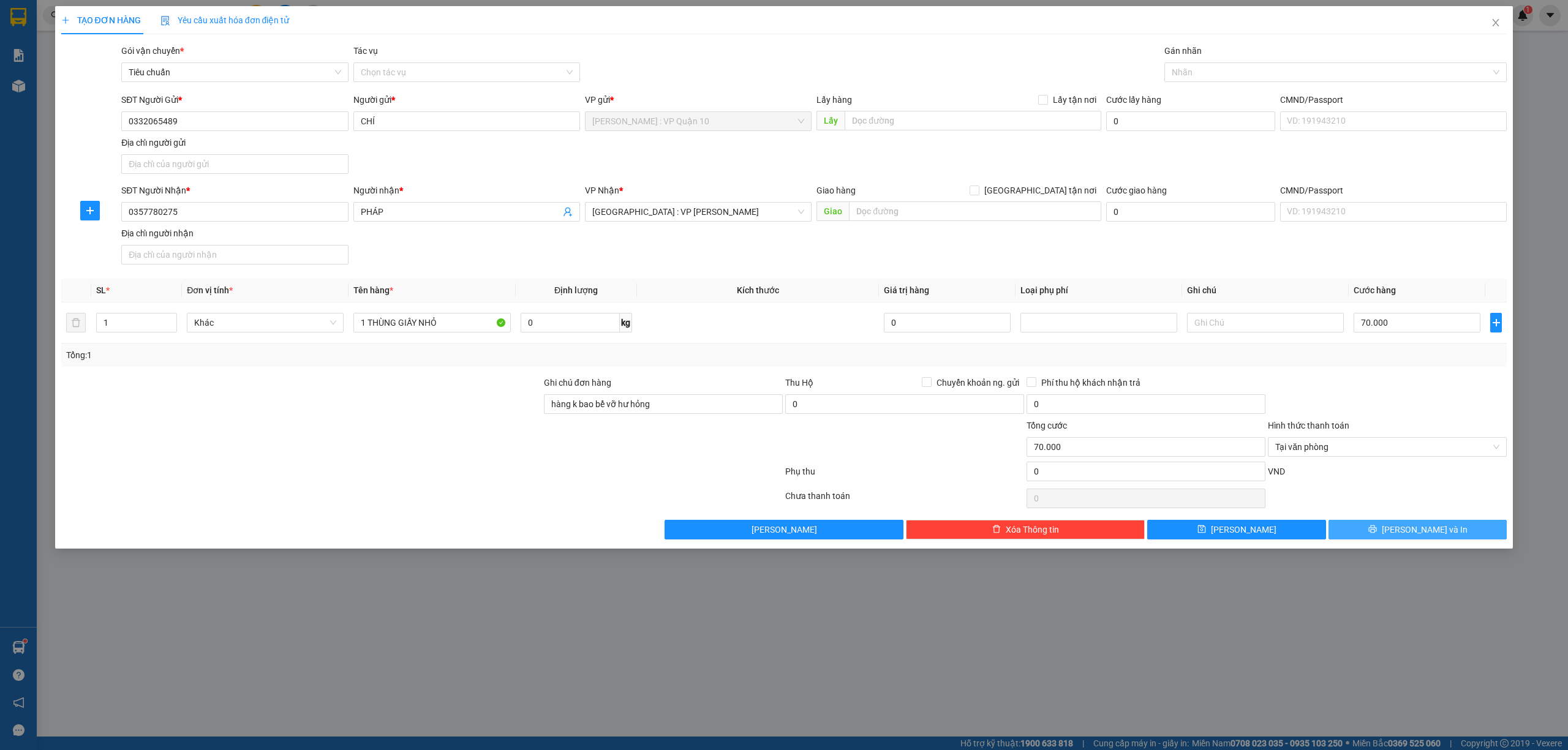
click at [1377, 528] on icon "printer" at bounding box center [1373, 529] width 8 height 8
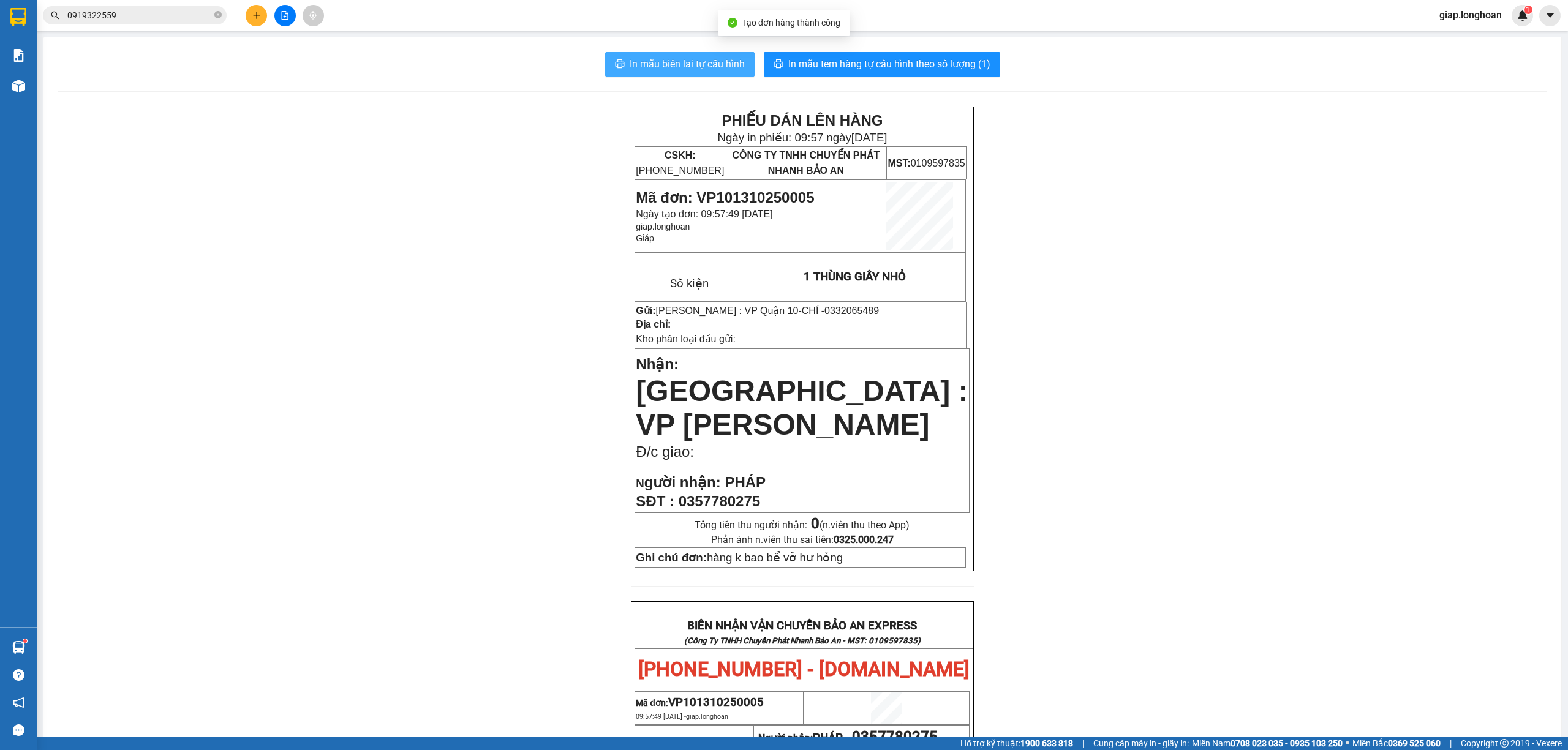
click at [680, 63] on span "In mẫu biên lai tự cấu hình" at bounding box center [687, 64] width 115 height 15
click at [864, 60] on span "In mẫu tem hàng tự cấu hình theo số lượng (1)" at bounding box center [890, 64] width 202 height 15
drag, startPoint x: 407, startPoint y: 522, endPoint x: 410, endPoint y: 544, distance: 22.2
click at [408, 534] on div "PHIẾU DÁN LÊN HÀNG Ngày in phiếu: 09:58 ngày 13-10-2025 CSKH: 1900.06.88.33 CÔN…" at bounding box center [802, 679] width 1489 height 1145
click at [254, 16] on icon "plus" at bounding box center [256, 15] width 8 height 8
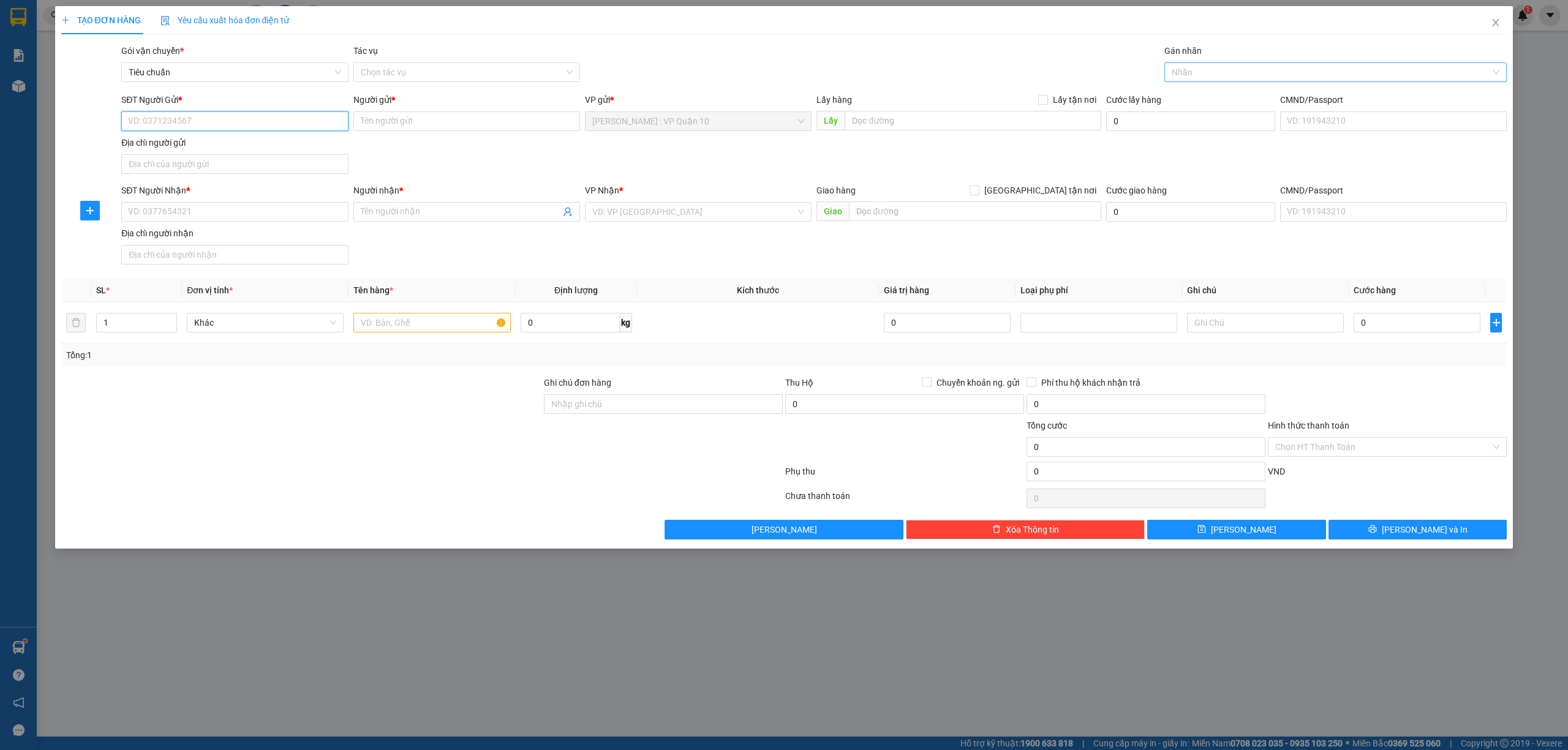
click at [1196, 72] on div at bounding box center [1330, 72] width 325 height 15
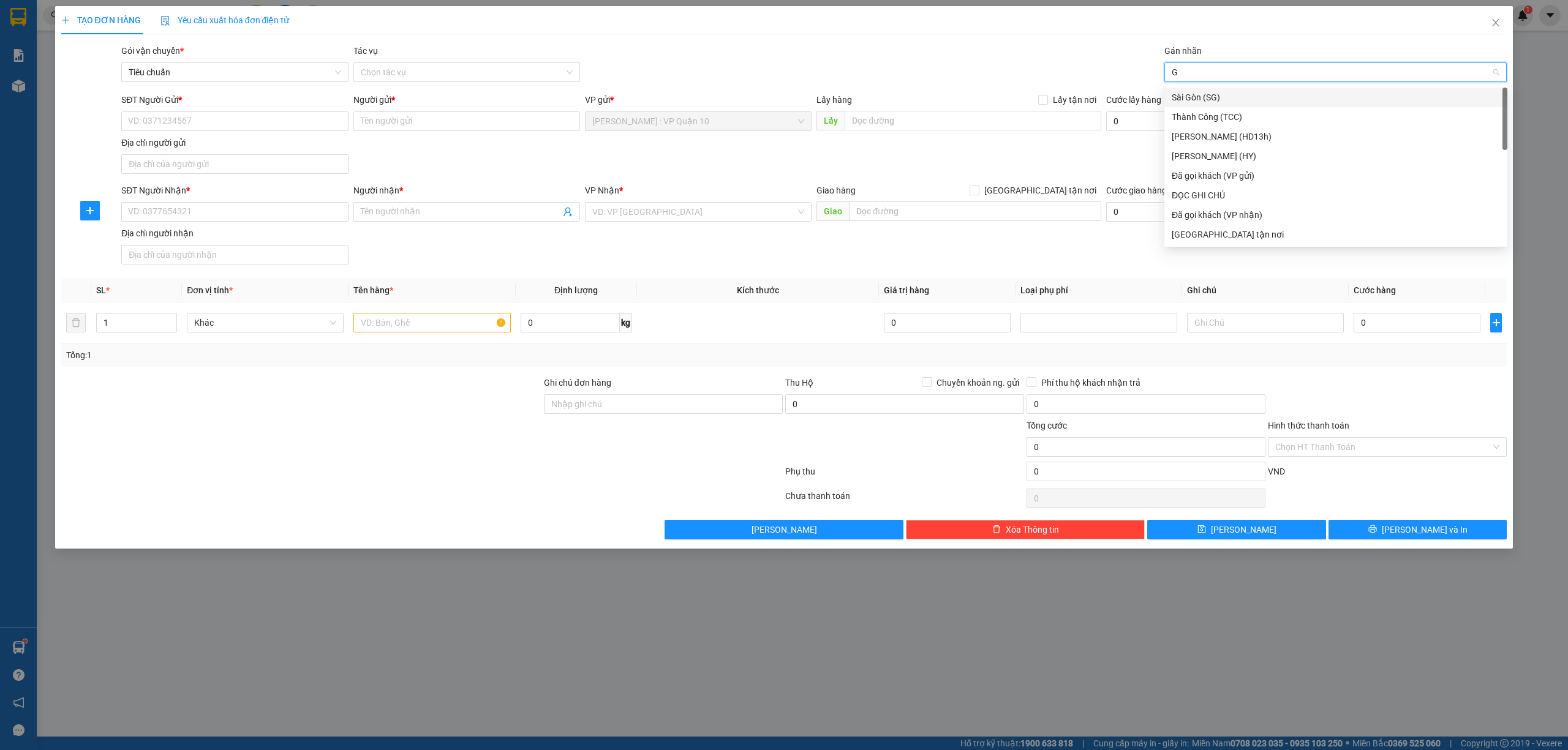
type input "GI"
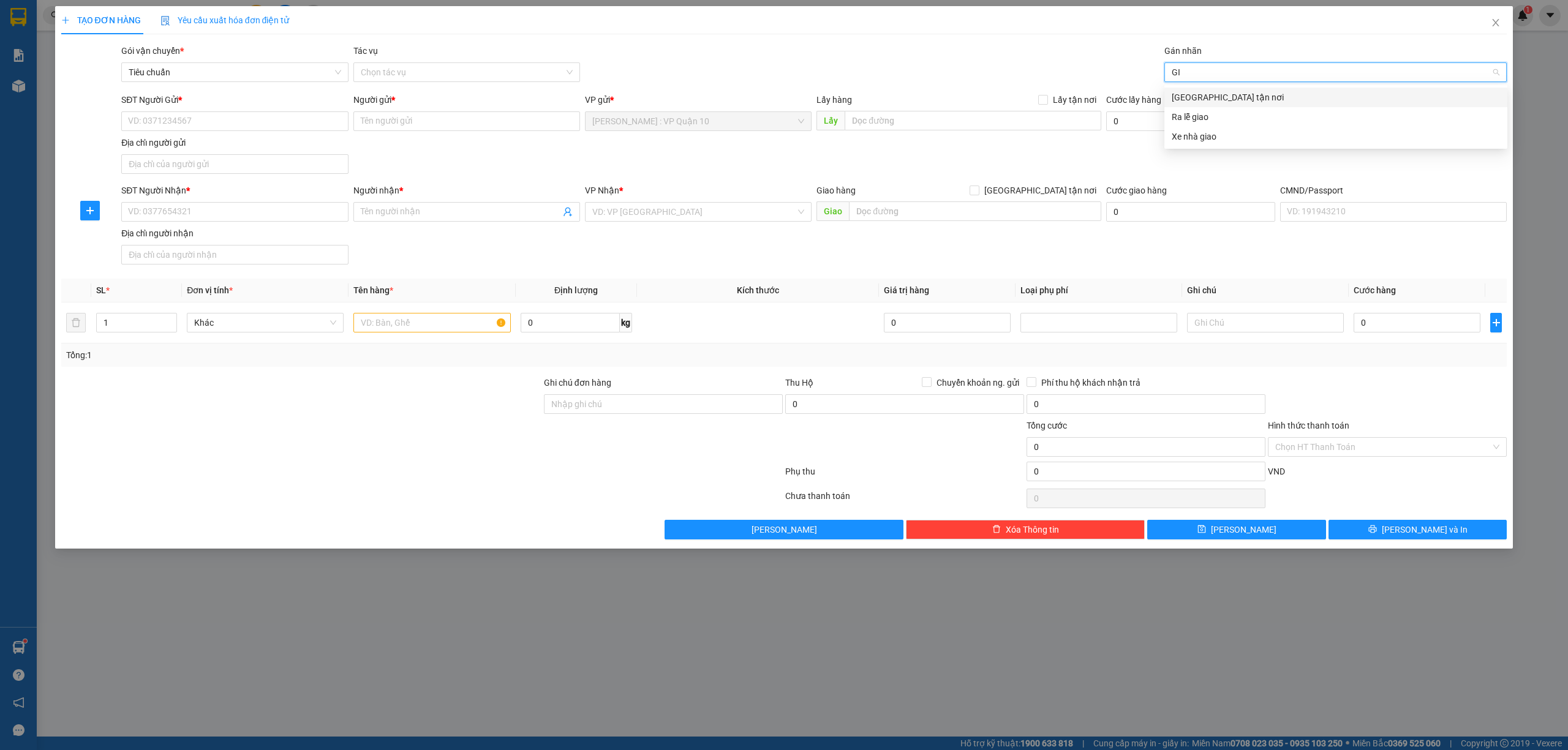
click at [1194, 99] on div "[GEOGRAPHIC_DATA] tận nơi" at bounding box center [1336, 97] width 328 height 14
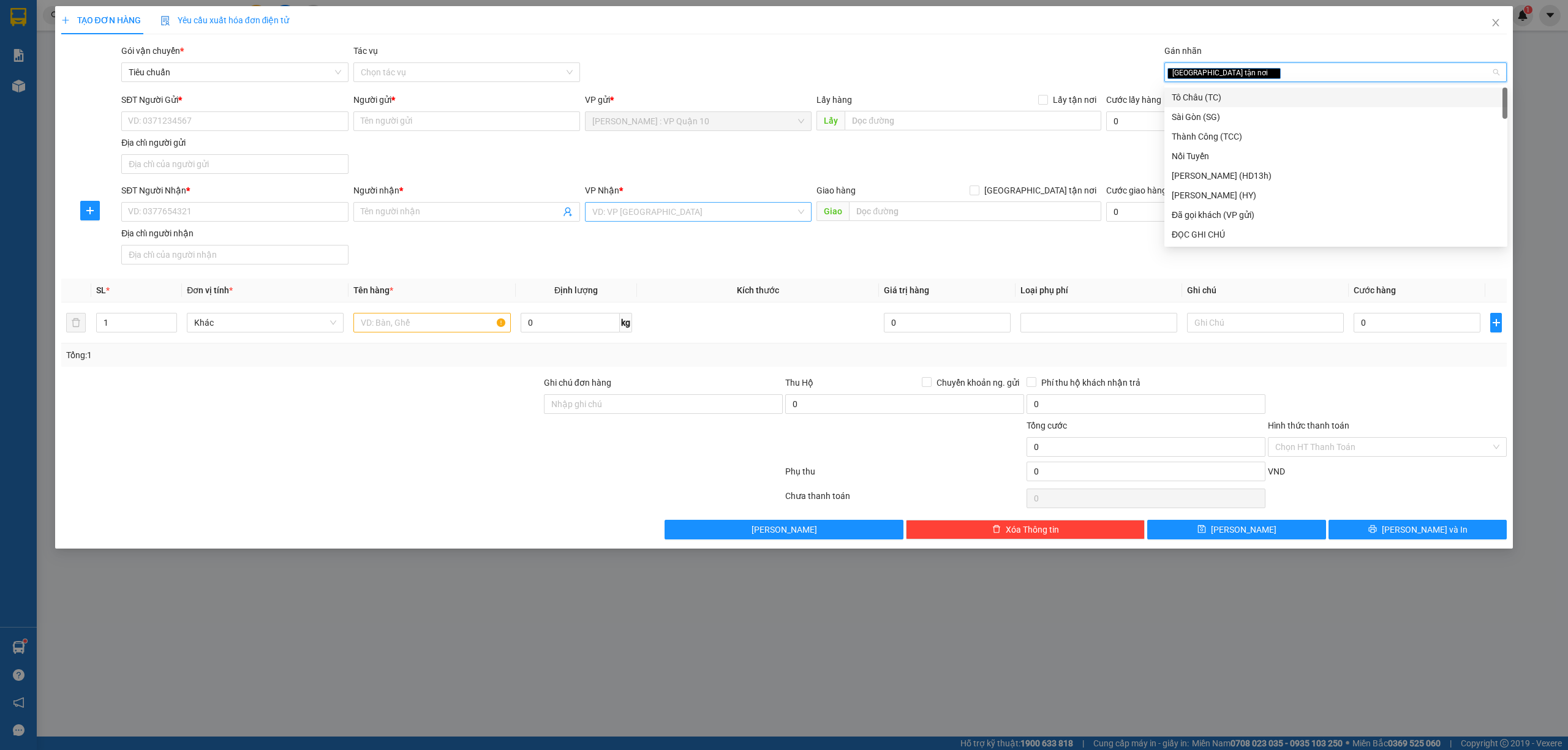
click at [624, 217] on input "search" at bounding box center [694, 212] width 203 height 18
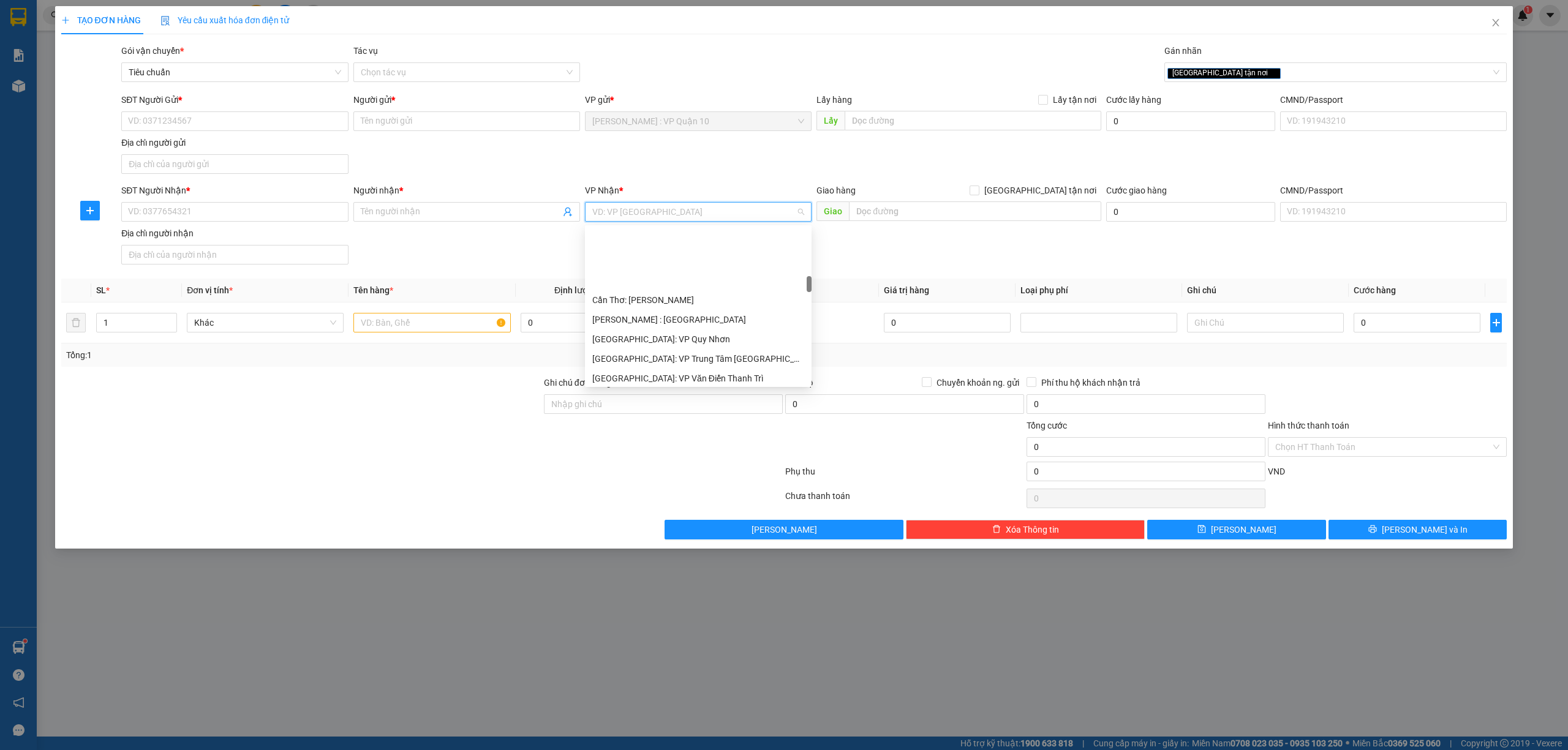
scroll to position [490, 0]
click at [675, 332] on div "Nha Trang: Kho Bến Xe Phía Nam" at bounding box center [698, 336] width 212 height 14
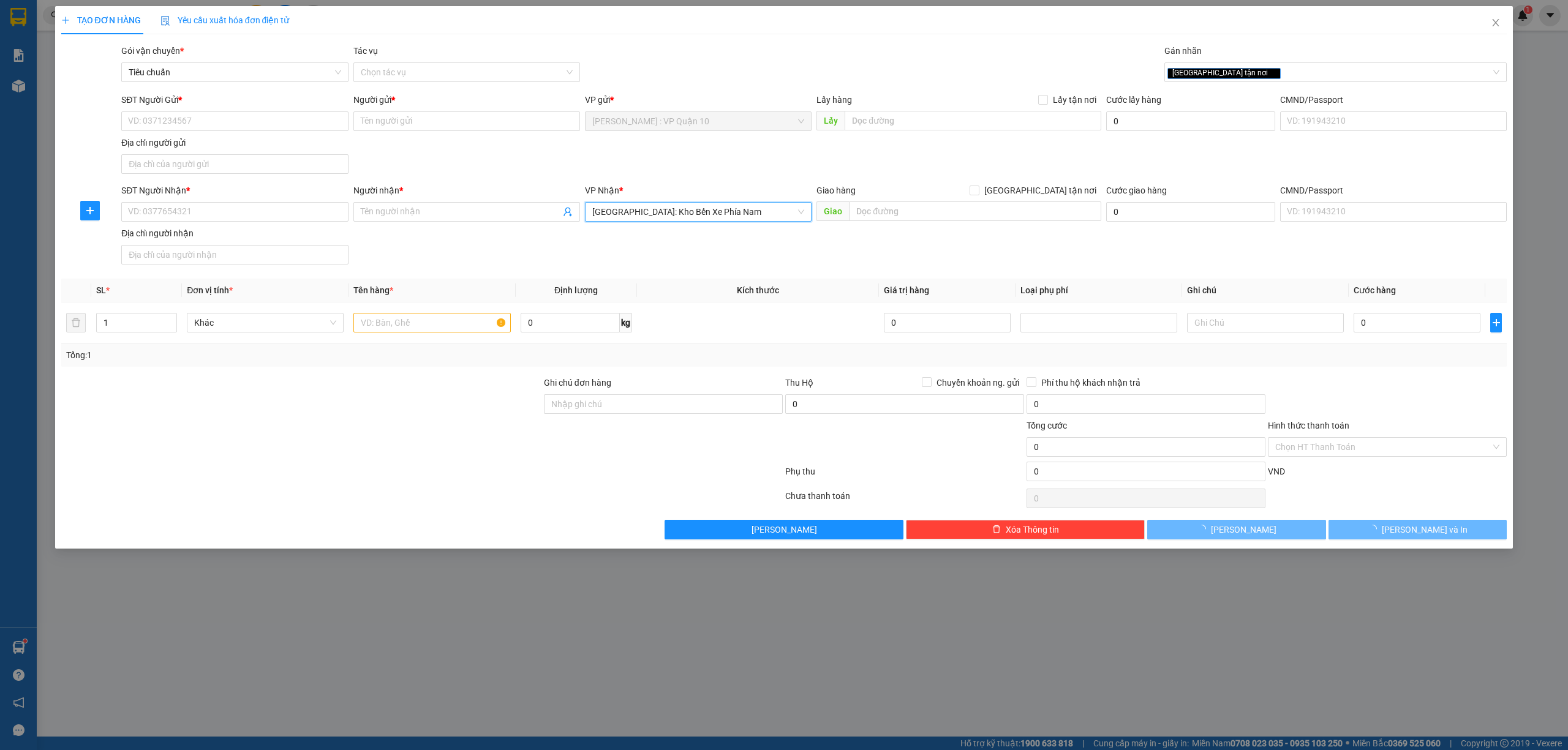
click at [400, 444] on div at bounding box center [301, 441] width 483 height 43
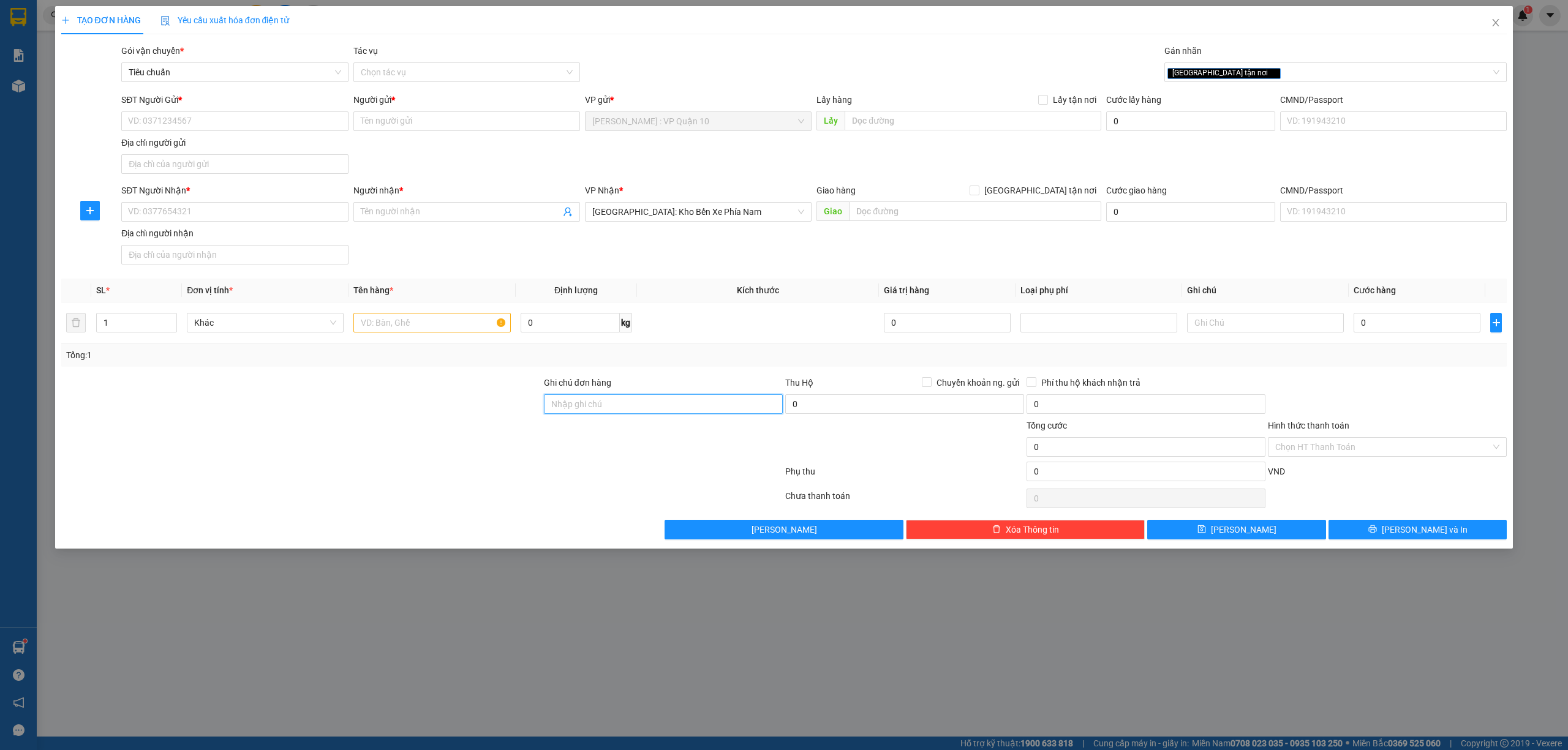
drag, startPoint x: 601, startPoint y: 409, endPoint x: 612, endPoint y: 413, distance: 11.7
click at [601, 409] on input "Ghi chú đơn hàng" at bounding box center [664, 404] width 239 height 20
type input "hàng k bao bể vỡ hư hỏng"
click at [444, 454] on div at bounding box center [301, 441] width 483 height 43
click at [399, 325] on input "text" at bounding box center [431, 323] width 157 height 20
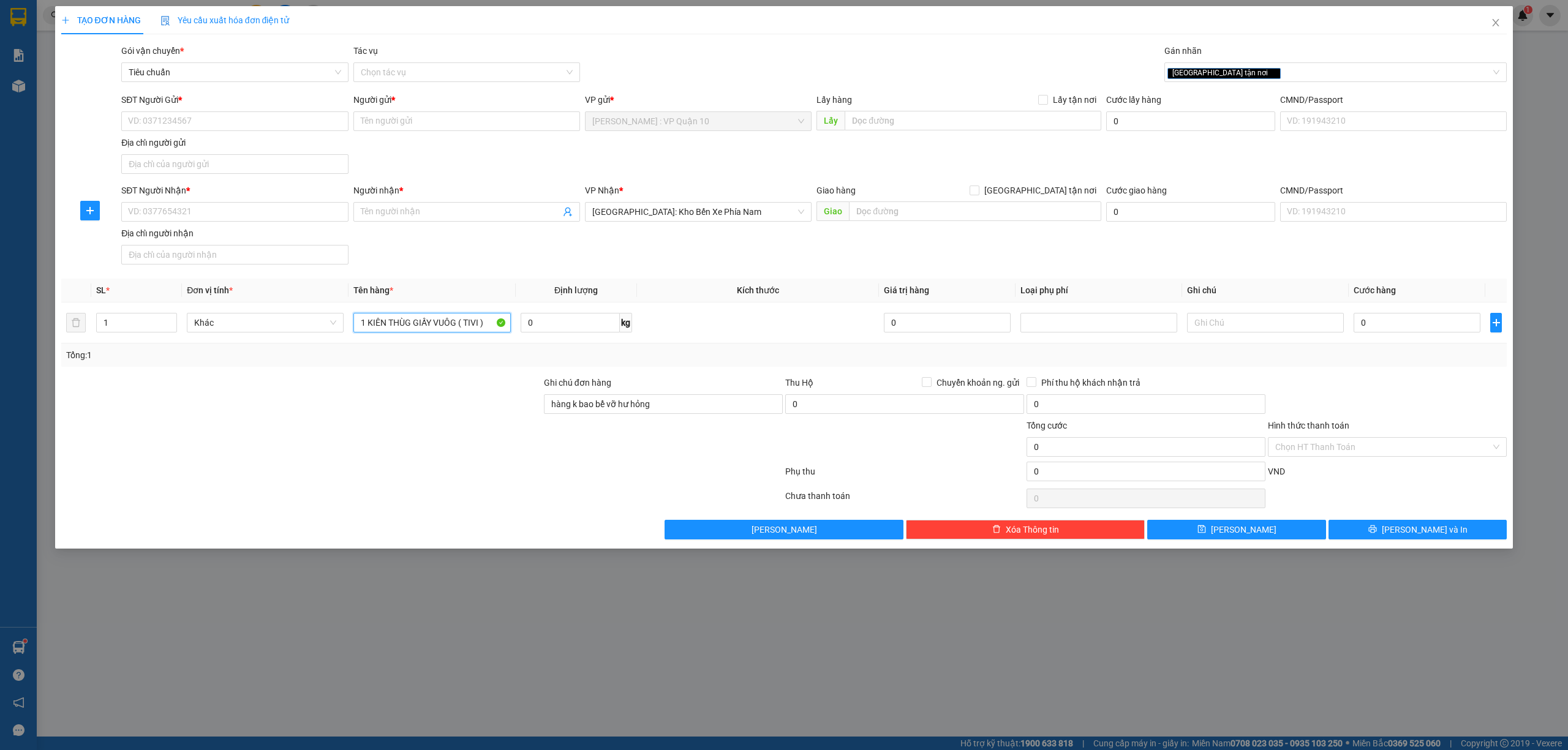
type input "1 KIÊN THÙG GIẤY VUÔG ( TIVI )"
click at [412, 408] on div at bounding box center [301, 398] width 483 height 43
click at [904, 214] on input "text" at bounding box center [975, 211] width 252 height 20
type input "LÔ A7 - KQH 35 - ĐƯỜNG QUANG TRUNG - P, LÂM VIÊN - ĐÀ LẠT - LÂM ĐỒNG"
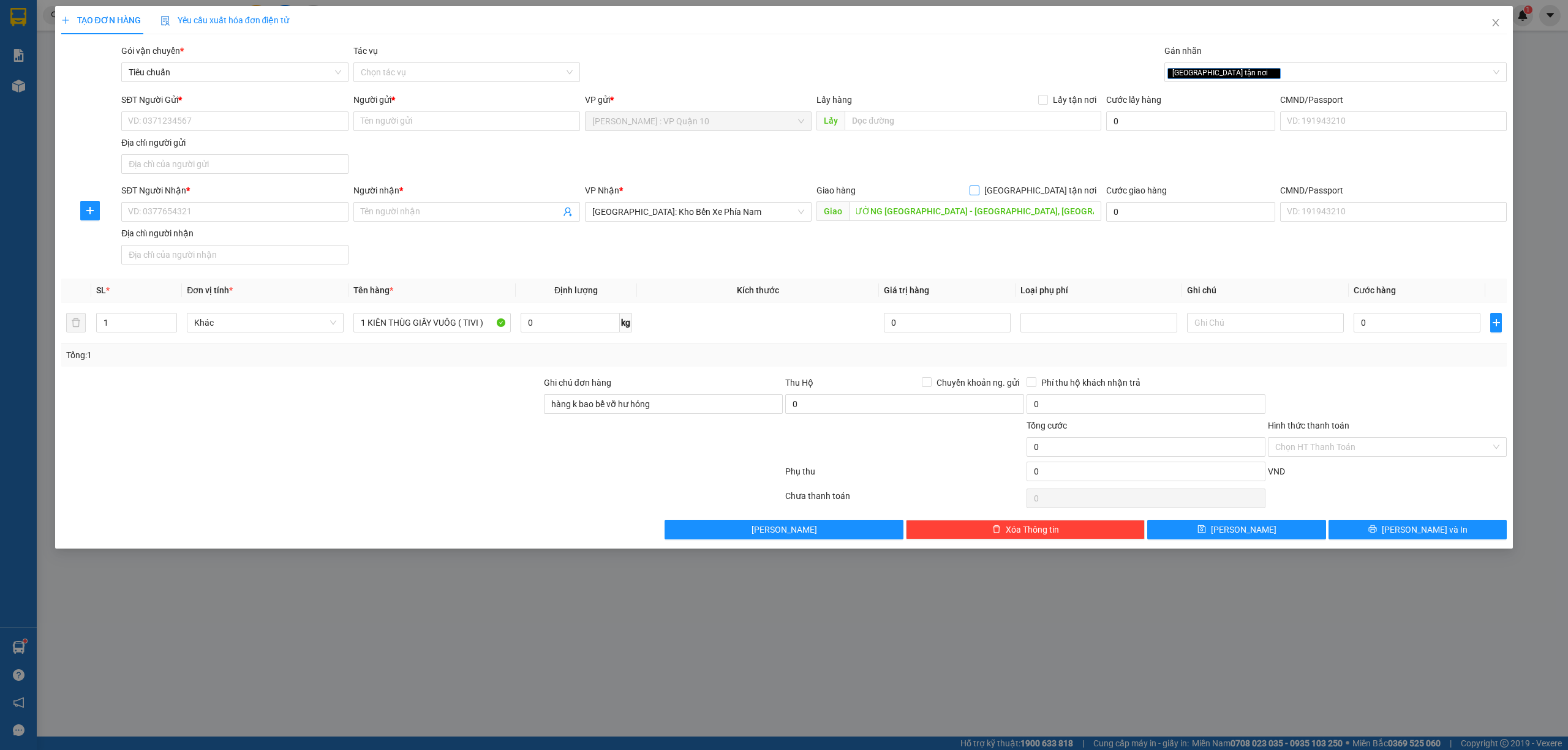
click at [1039, 185] on form "SĐT Người Gửi * VD: 0371234567 Người gửi * Tên người gửi VP gửi * Hồ Chí Minh :…" at bounding box center [784, 182] width 1446 height 176
click at [208, 215] on input "SĐT Người Nhận *" at bounding box center [235, 212] width 227 height 20
click at [979, 191] on input "[GEOGRAPHIC_DATA] tận nơi" at bounding box center [973, 189] width 8 height 8
checkbox input "true"
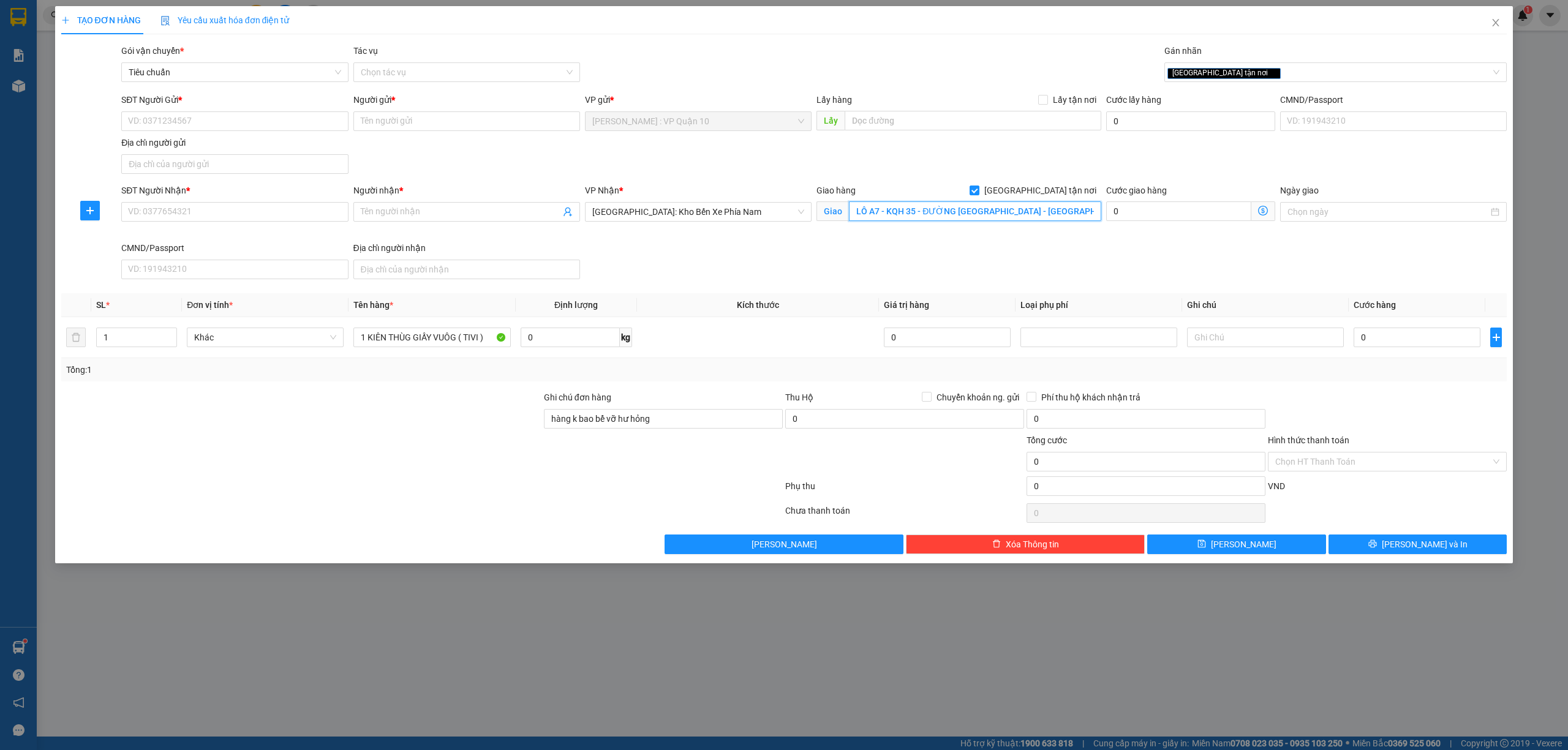
drag, startPoint x: 982, startPoint y: 218, endPoint x: 976, endPoint y: 218, distance: 6.0
click at [981, 218] on input "LÔ A7 - KQH 35 - ĐƯỜNG QUANG TRUNG - P, LÂM VIÊN - ĐÀ LẠT - LÂM ĐỒNG" at bounding box center [975, 211] width 252 height 20
click at [883, 262] on div "SĐT Người Nhận * VD: 0377654321 Người nhận * Tên người nhận VP Nhận * Nha Trang…" at bounding box center [814, 234] width 1391 height 100
drag, startPoint x: 191, startPoint y: 215, endPoint x: 238, endPoint y: 206, distance: 47.9
click at [196, 215] on input "SĐT Người Nhận *" at bounding box center [235, 212] width 227 height 20
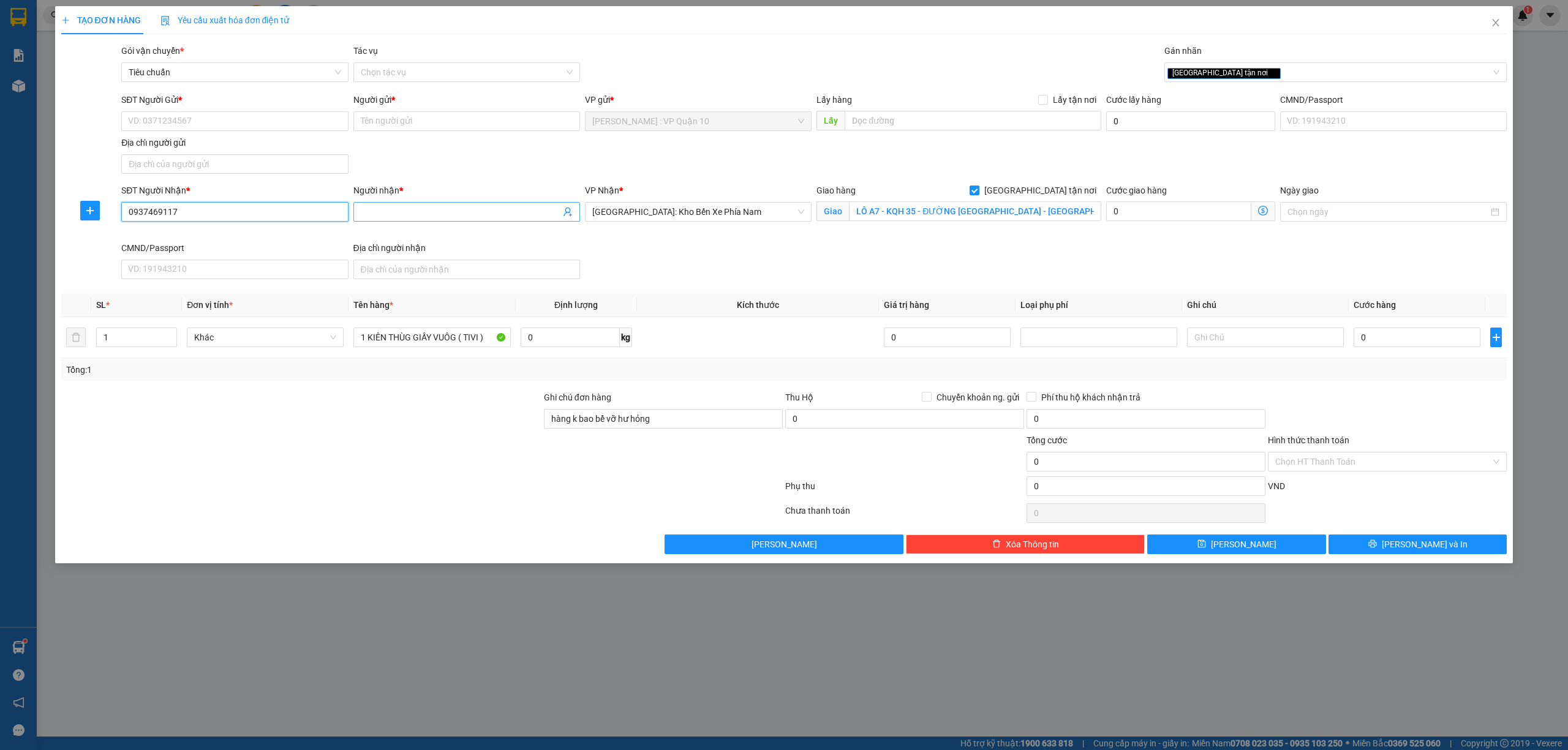
type input "0937469117"
click at [373, 209] on input "Người nhận *" at bounding box center [461, 212] width 200 height 14
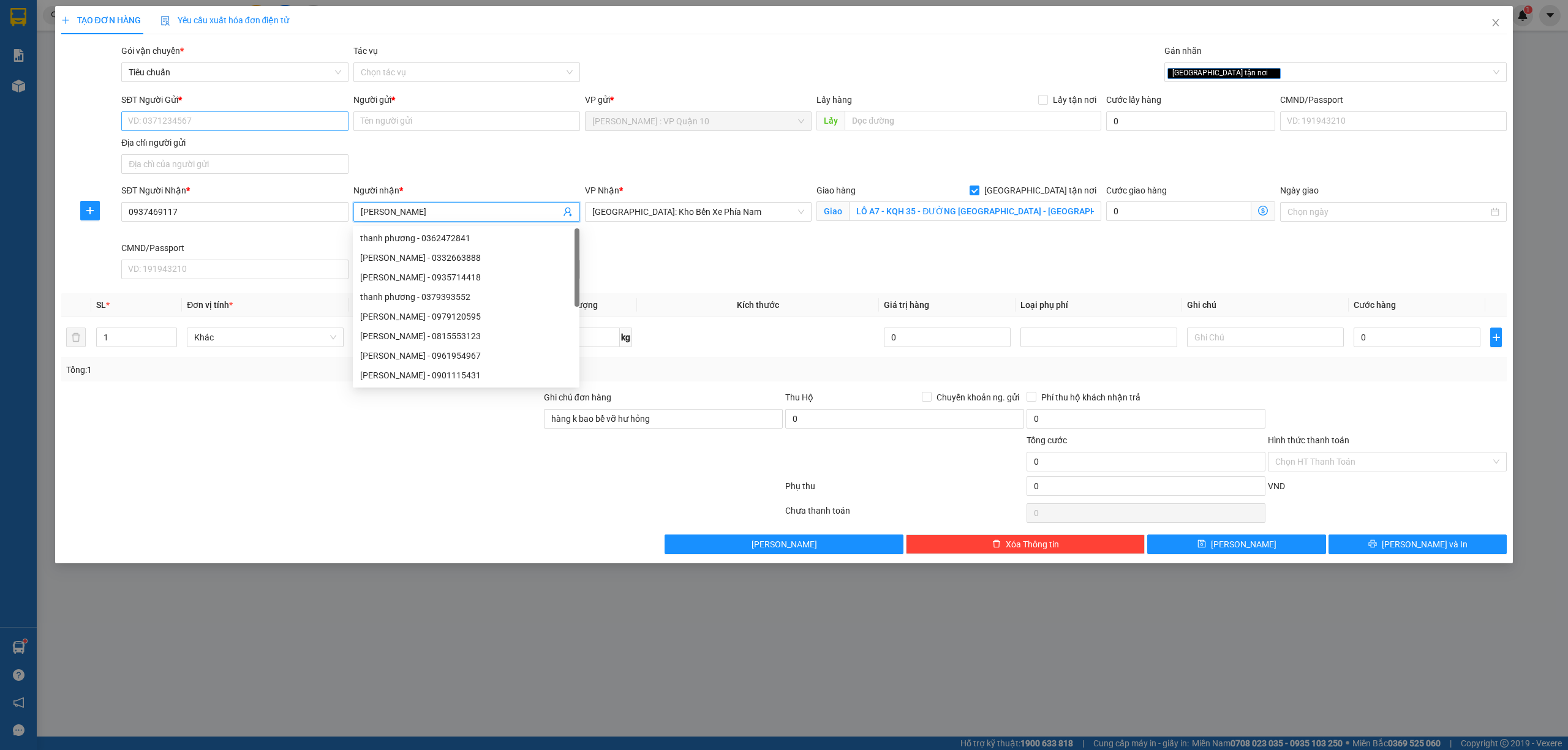
type input "THANH PHƯƠNG"
click at [182, 121] on input "SĐT Người Gửi *" at bounding box center [235, 121] width 227 height 20
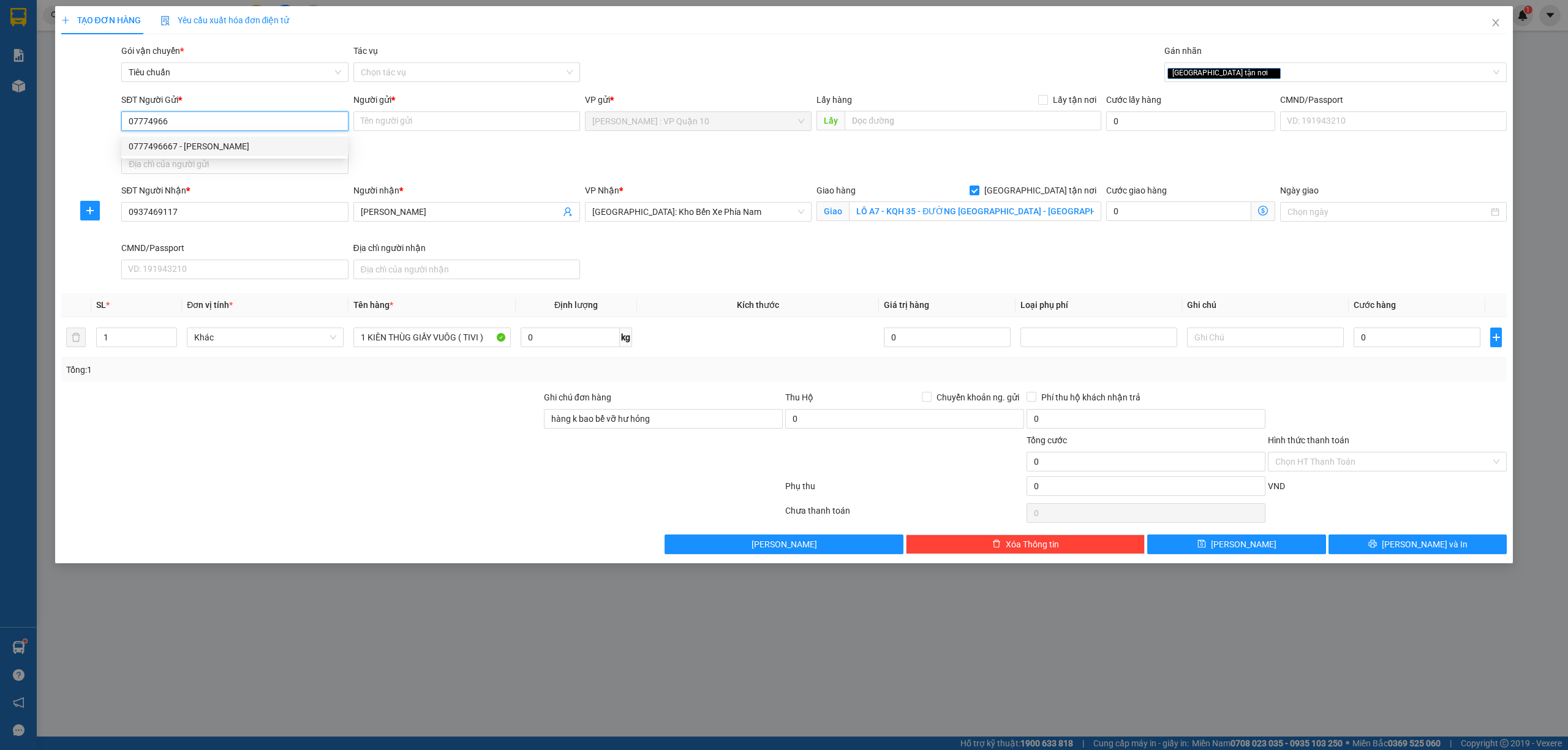
click at [194, 148] on div "0777496667 - ANH TUẤN" at bounding box center [235, 146] width 212 height 14
type input "0777496667"
type input "ANH TUẤN"
type input "0777496667"
click at [121, 343] on input "1" at bounding box center [136, 337] width 80 height 18
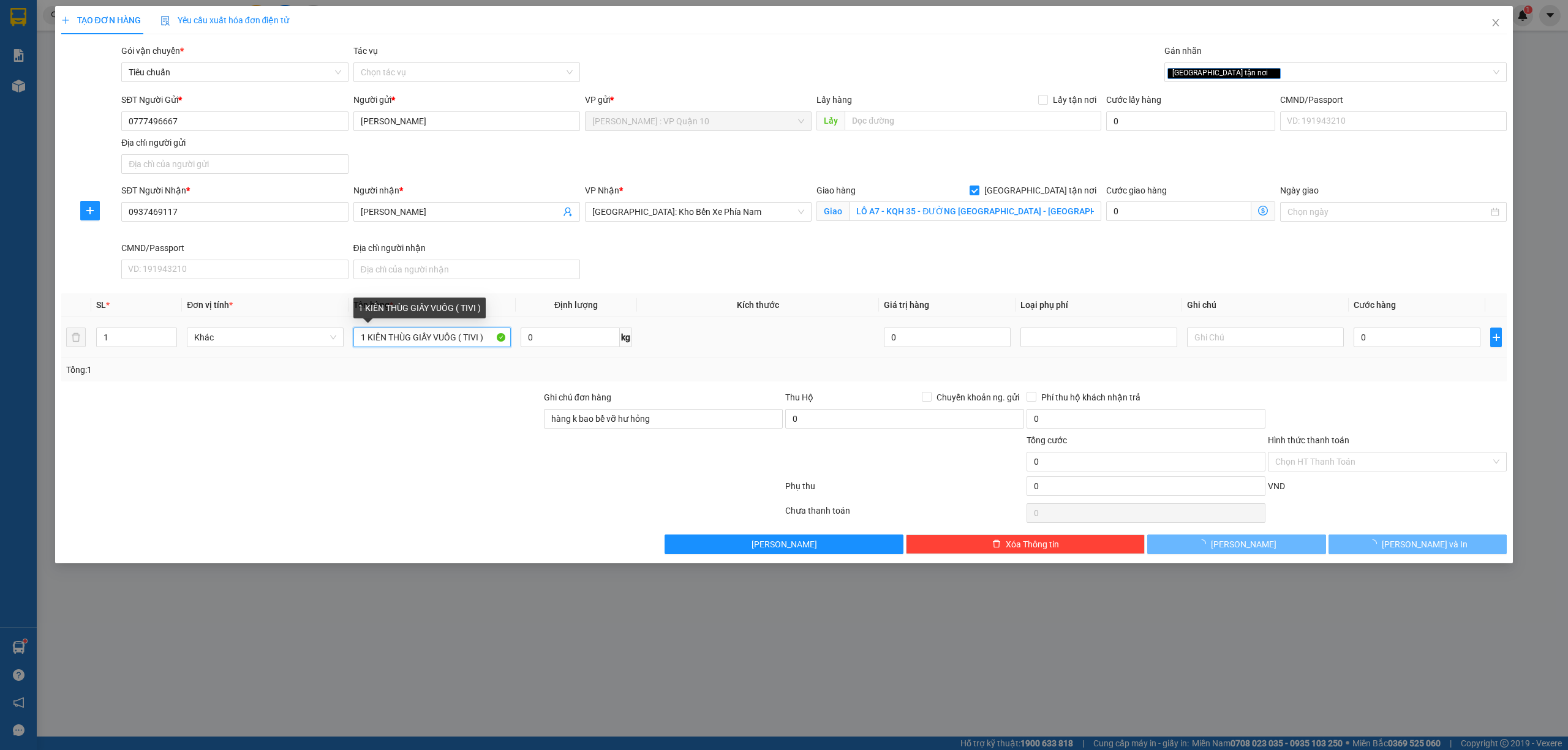
click at [479, 339] on input "1 KIÊN THÙG GIẤY VUÔG ( TIVI )" at bounding box center [431, 338] width 157 height 20
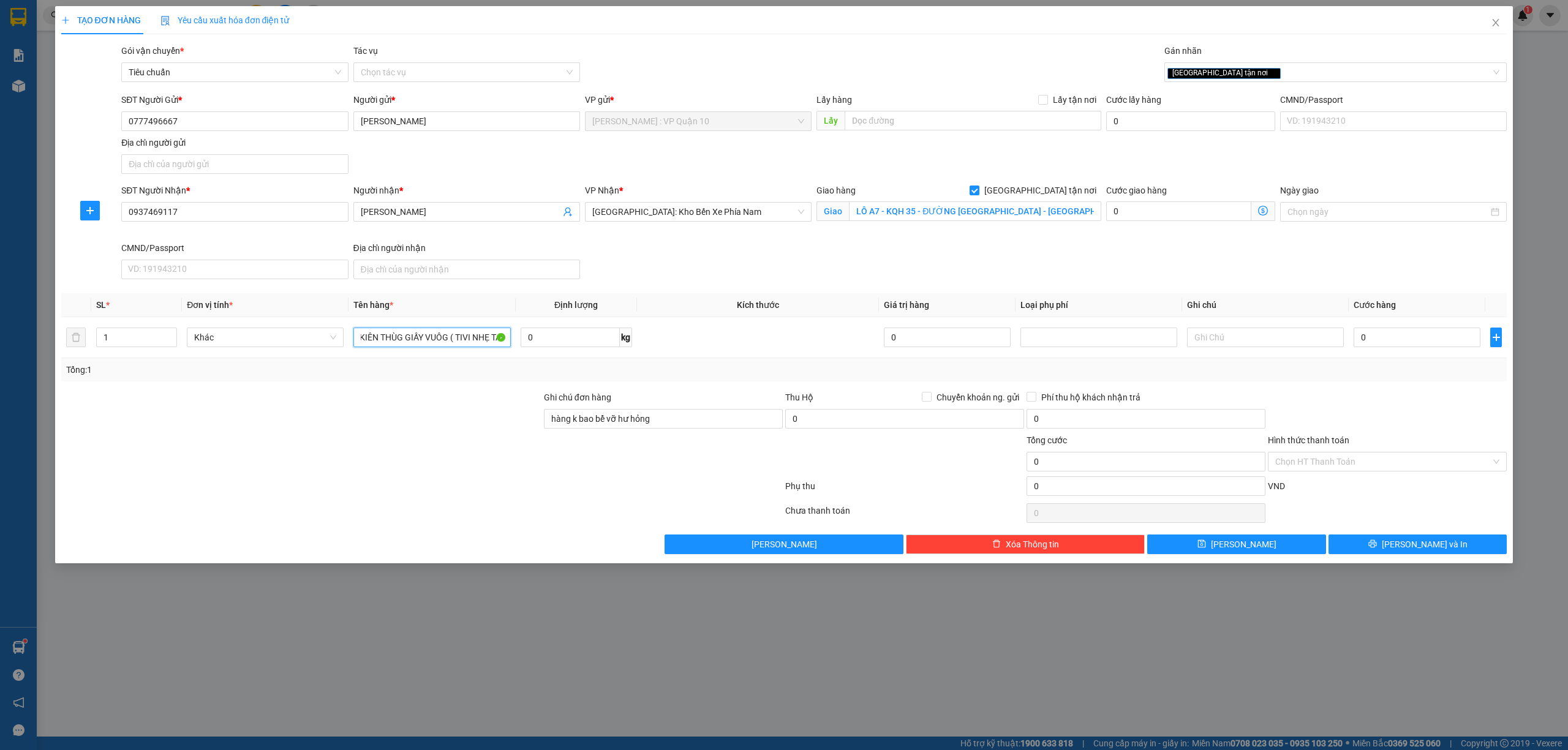
scroll to position [0, 12]
type input "1 KIÊN THÙG GIẤY VUÔG ( TIVI NHẸ TAY )"
click at [1418, 329] on input "0" at bounding box center [1417, 338] width 126 height 20
type input "80"
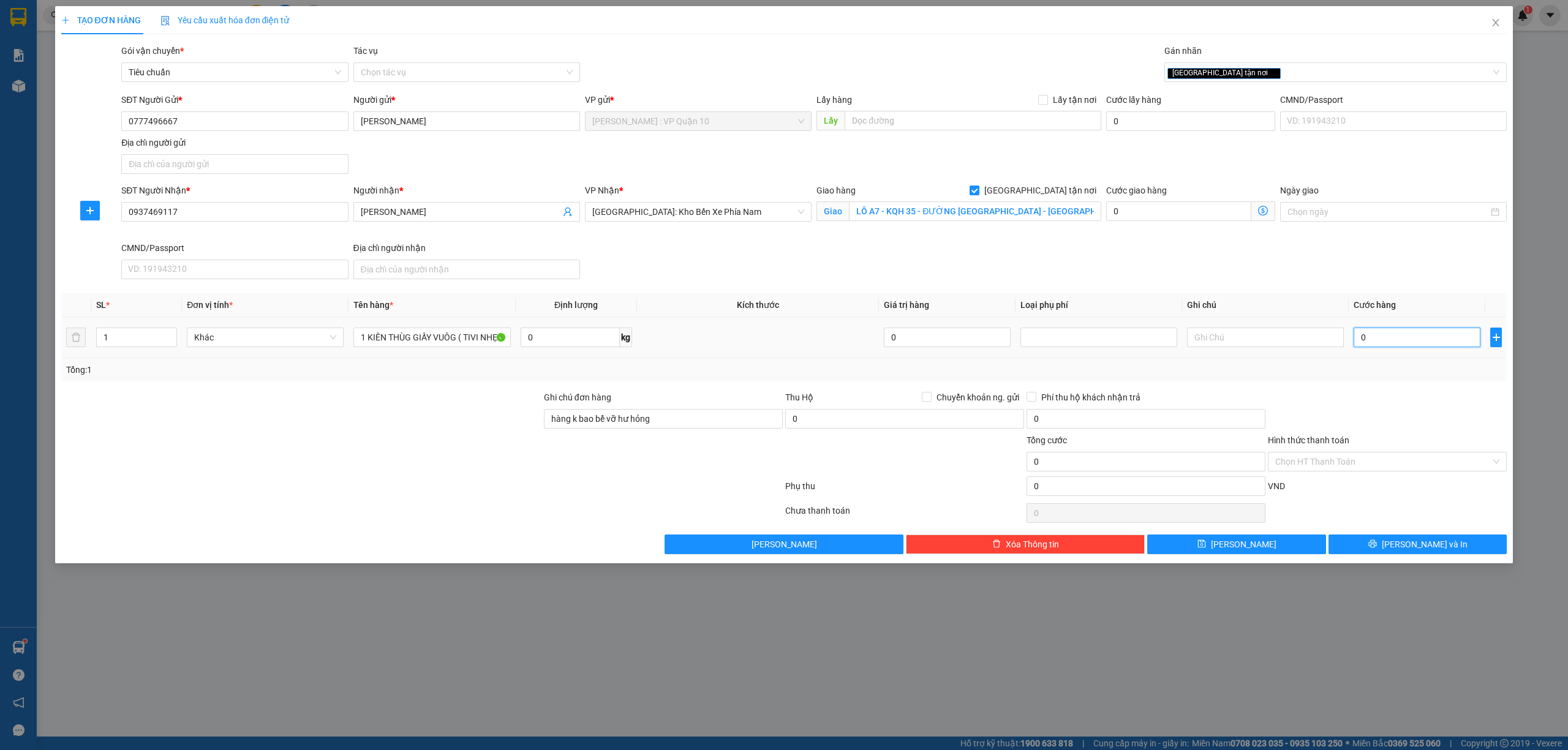
type input "80"
type input "800"
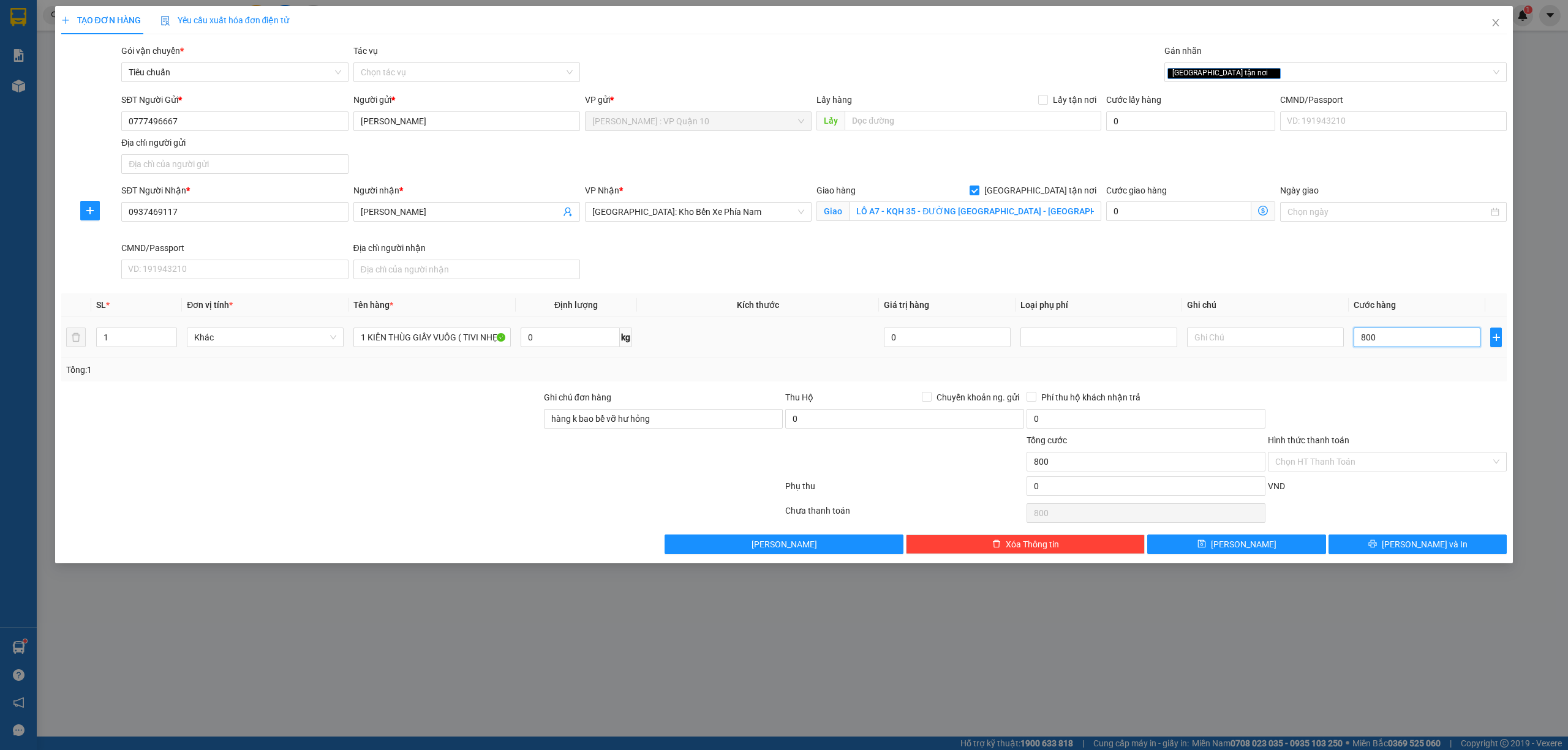
type input "8.000"
type input "80.000"
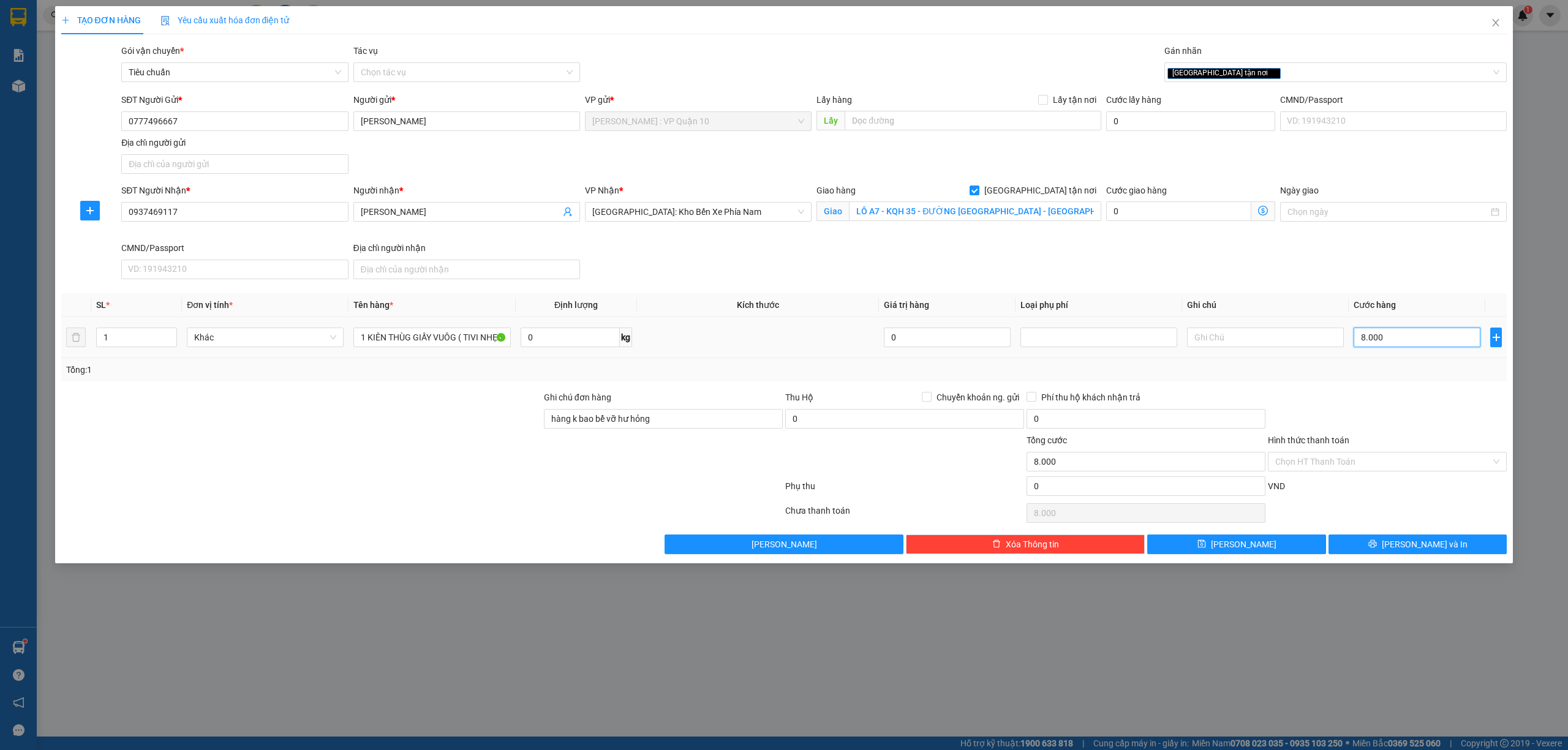
type input "80.000"
type input "800.000"
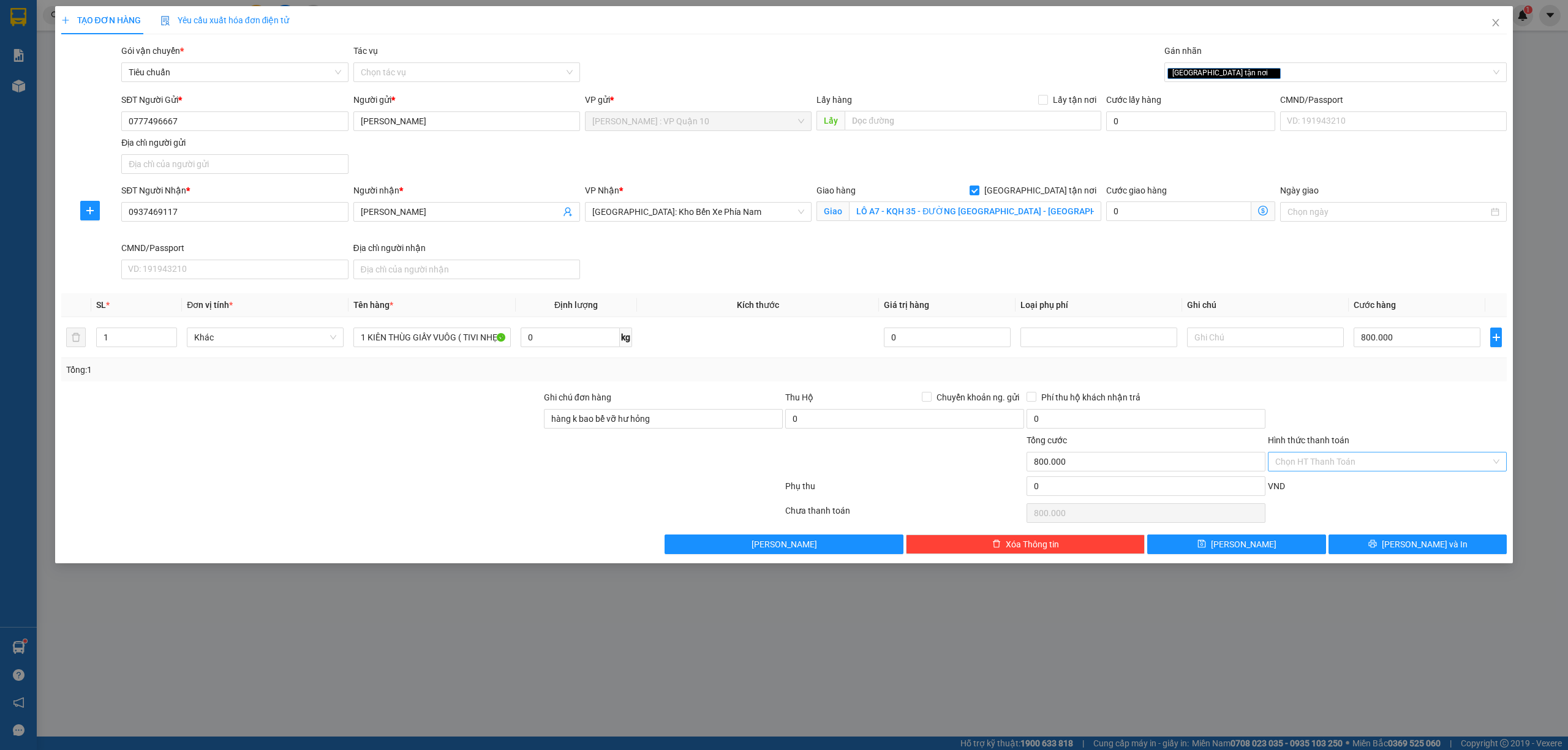
click at [1315, 464] on input "Hình thức thanh toán" at bounding box center [1383, 462] width 215 height 18
click at [1314, 485] on div "Tại văn phòng" at bounding box center [1387, 489] width 225 height 14
type input "0"
click at [1403, 545] on button "[PERSON_NAME] và In" at bounding box center [1418, 545] width 179 height 20
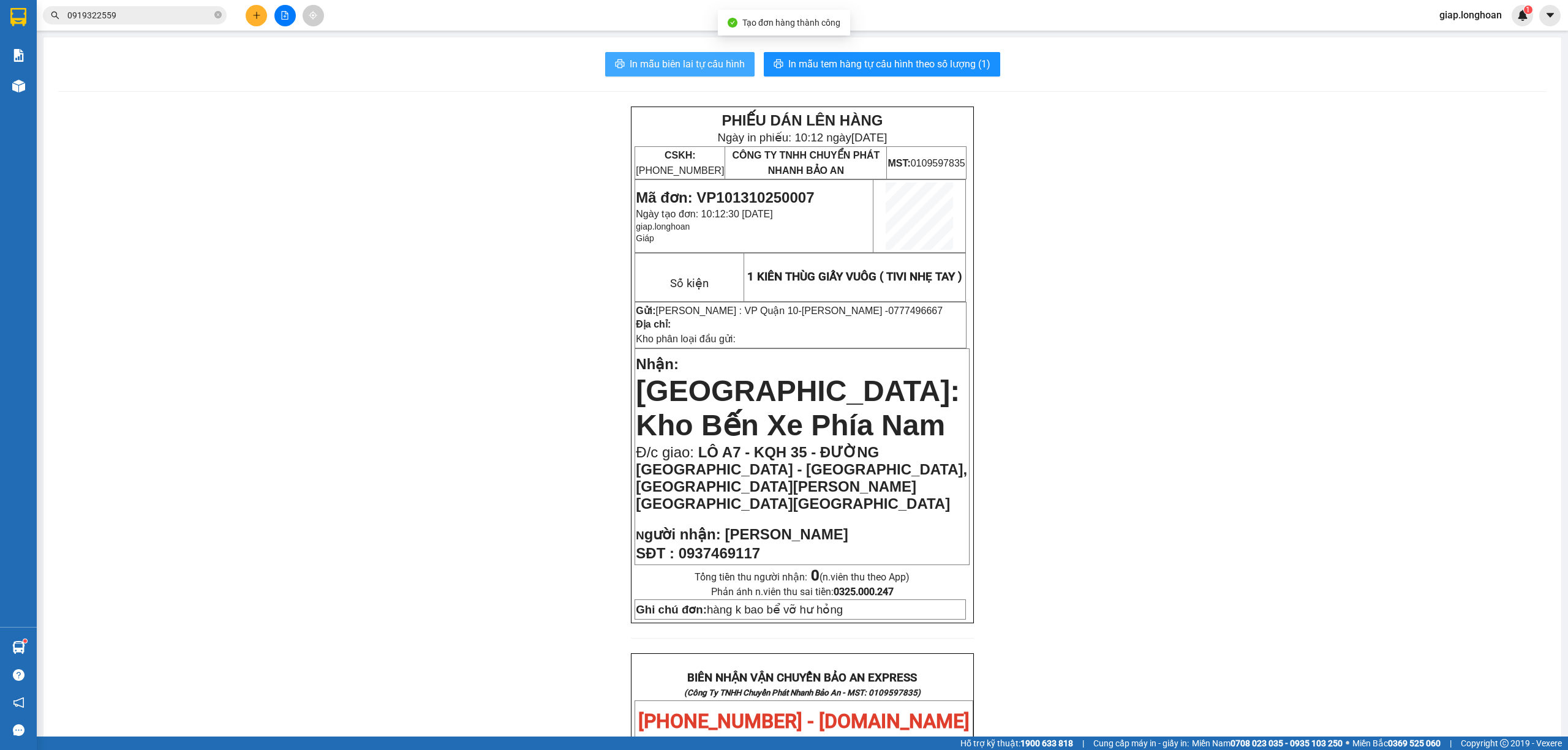
click at [690, 60] on span "In mẫu biên lai tự cấu hình" at bounding box center [687, 64] width 115 height 15
click at [900, 66] on span "In mẫu tem hàng tự cấu hình theo số lượng (1)" at bounding box center [890, 64] width 202 height 15
click at [219, 16] on icon "close-circle" at bounding box center [218, 15] width 8 height 8
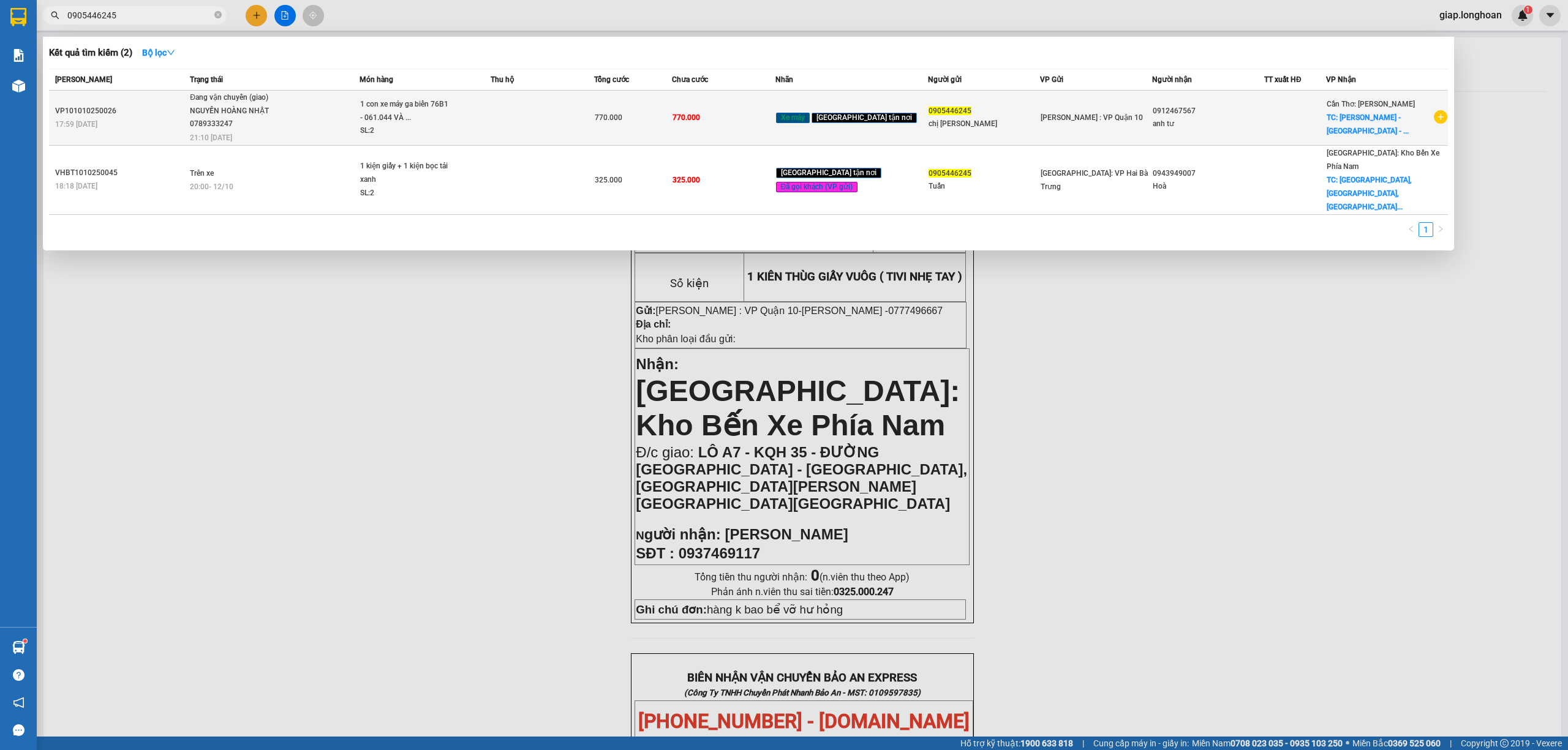
type input "0905446245"
click at [582, 121] on td at bounding box center [542, 118] width 103 height 55
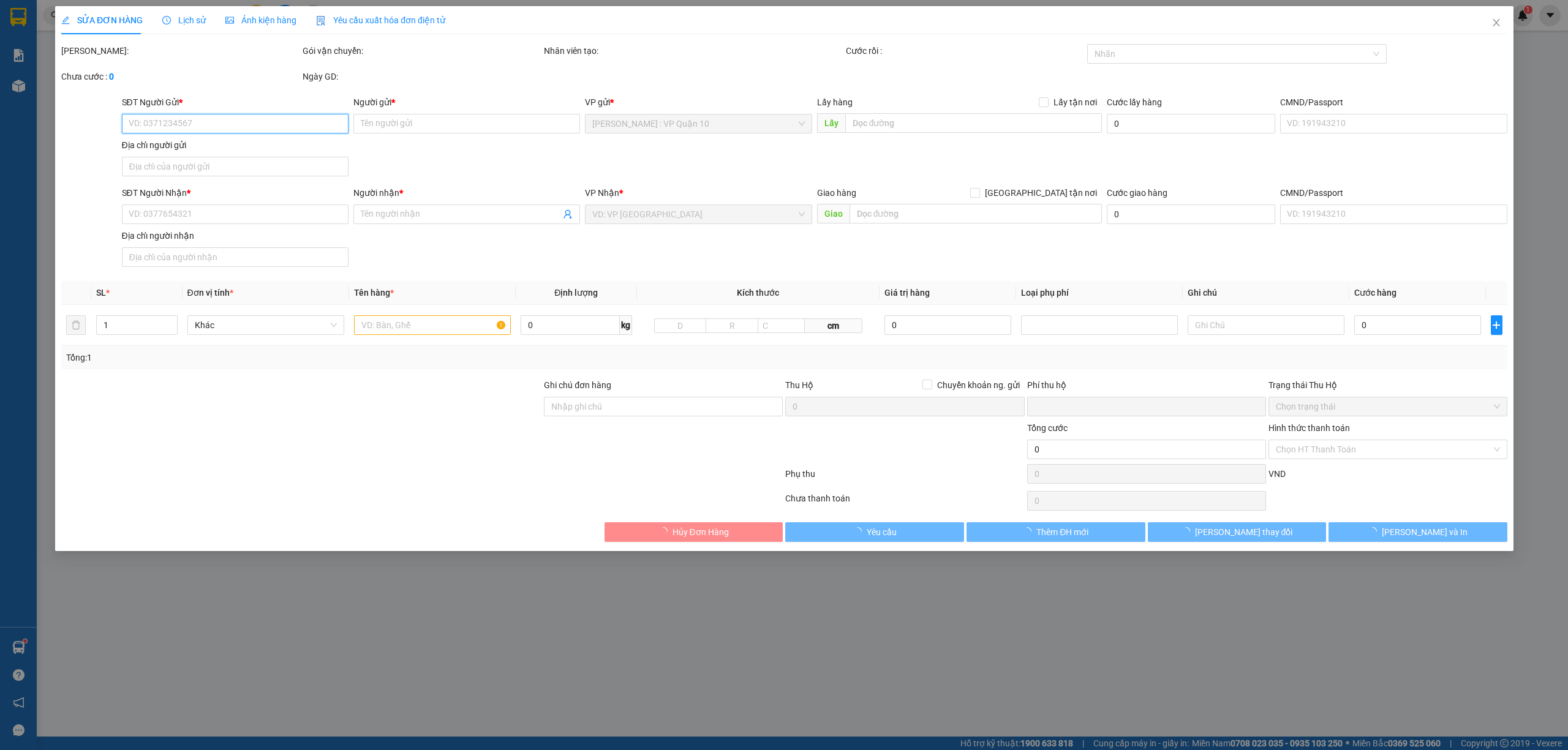
type input "0905446245"
type input "chị thanh"
type input "0912467567"
type input "anh tư"
checkbox input "true"
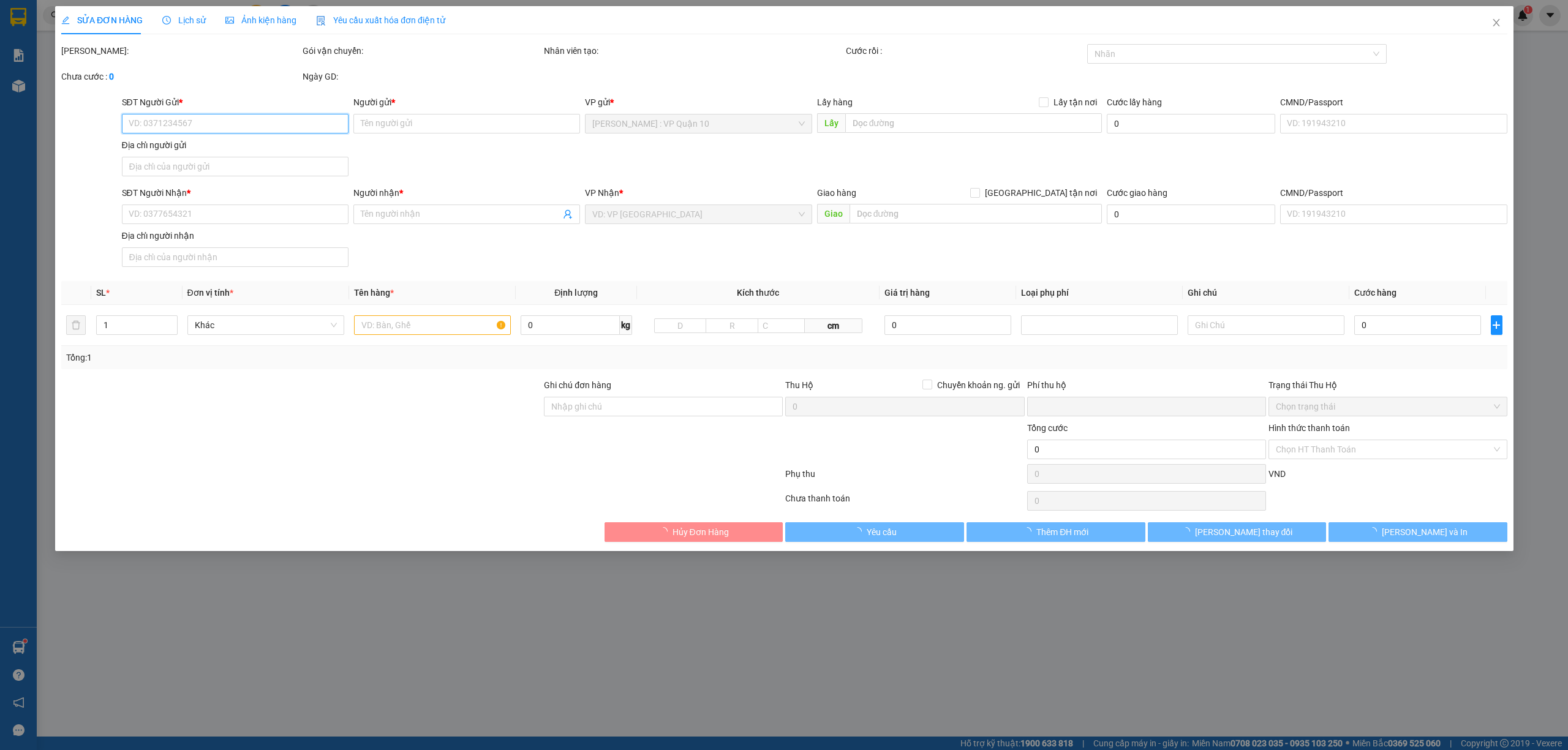
type input "dương đông - kiên giang - phú quốc"
type input "CÓ CHÌA KHÓA VÀ CAVET ĐI KÈM"
type input "0"
type input "770.000"
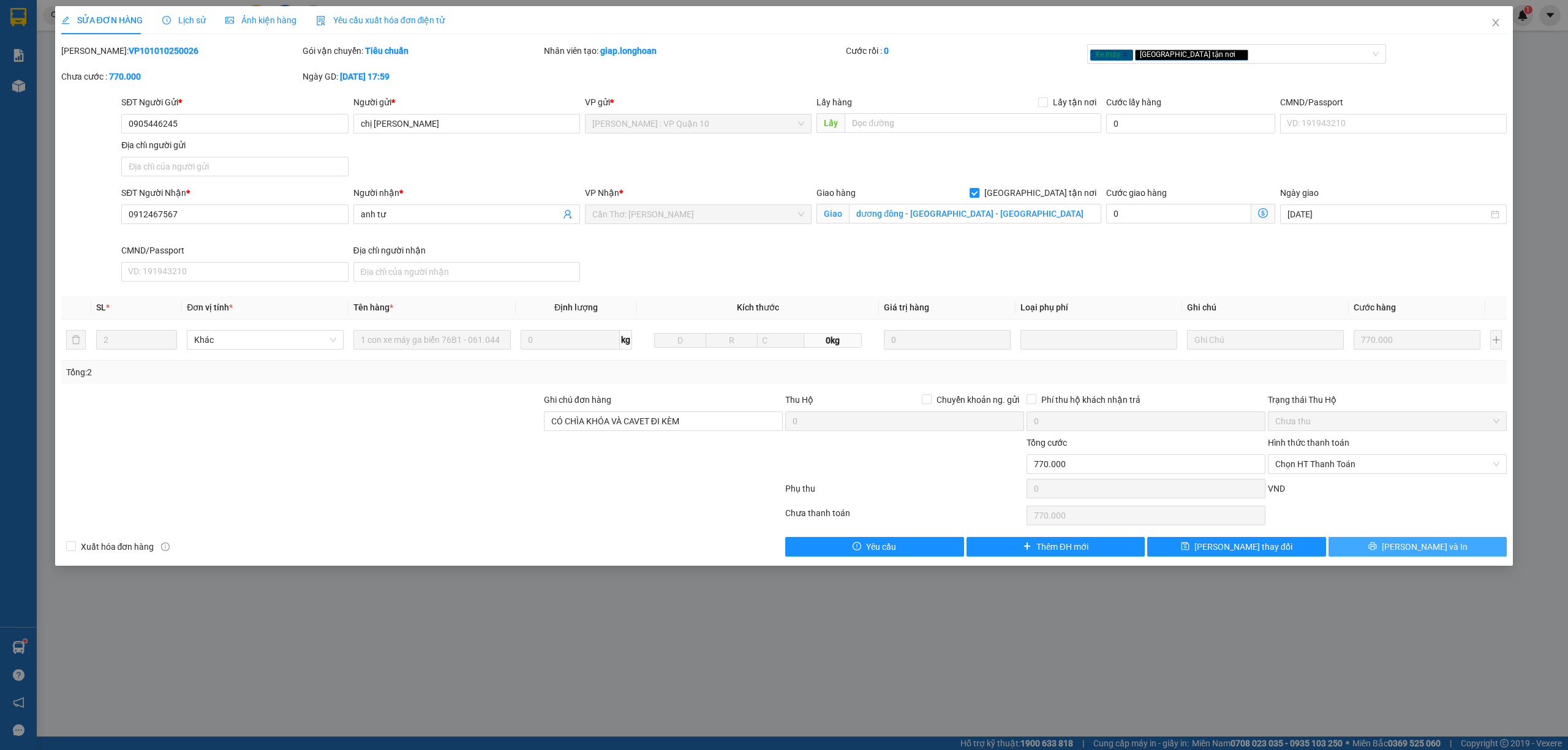
click at [1389, 549] on button "[PERSON_NAME] và In" at bounding box center [1418, 547] width 179 height 20
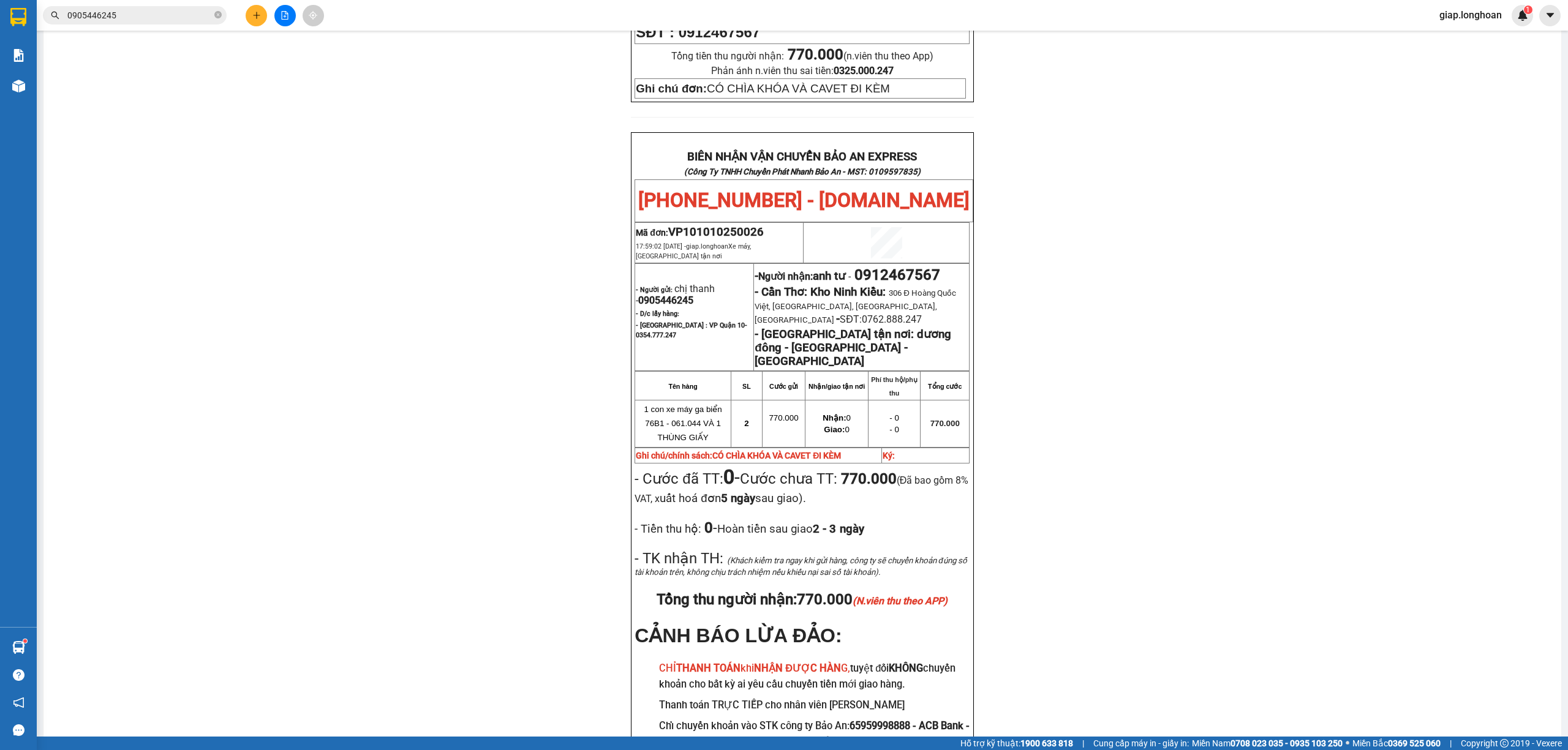
scroll to position [316, 0]
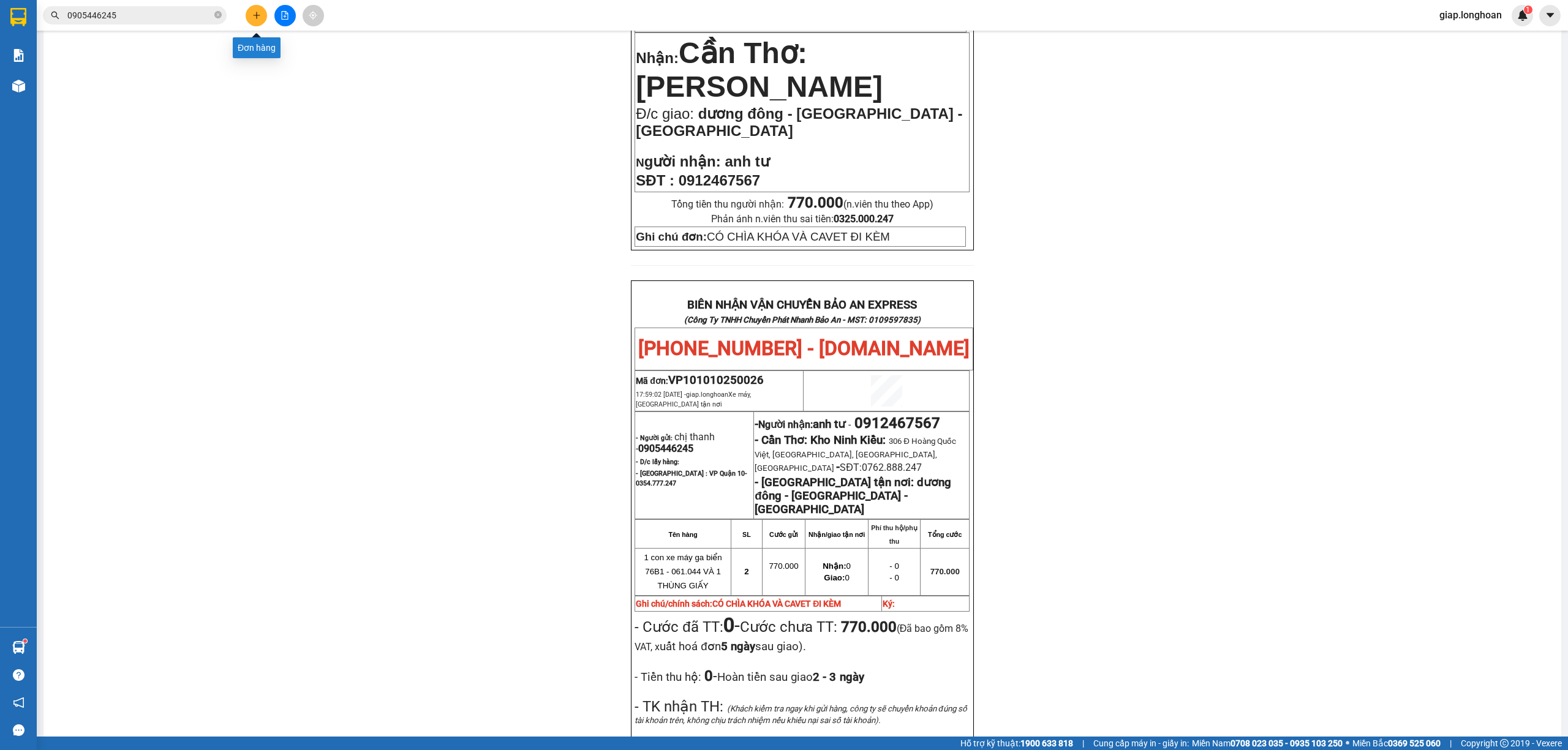
click at [248, 18] on button at bounding box center [257, 15] width 21 height 21
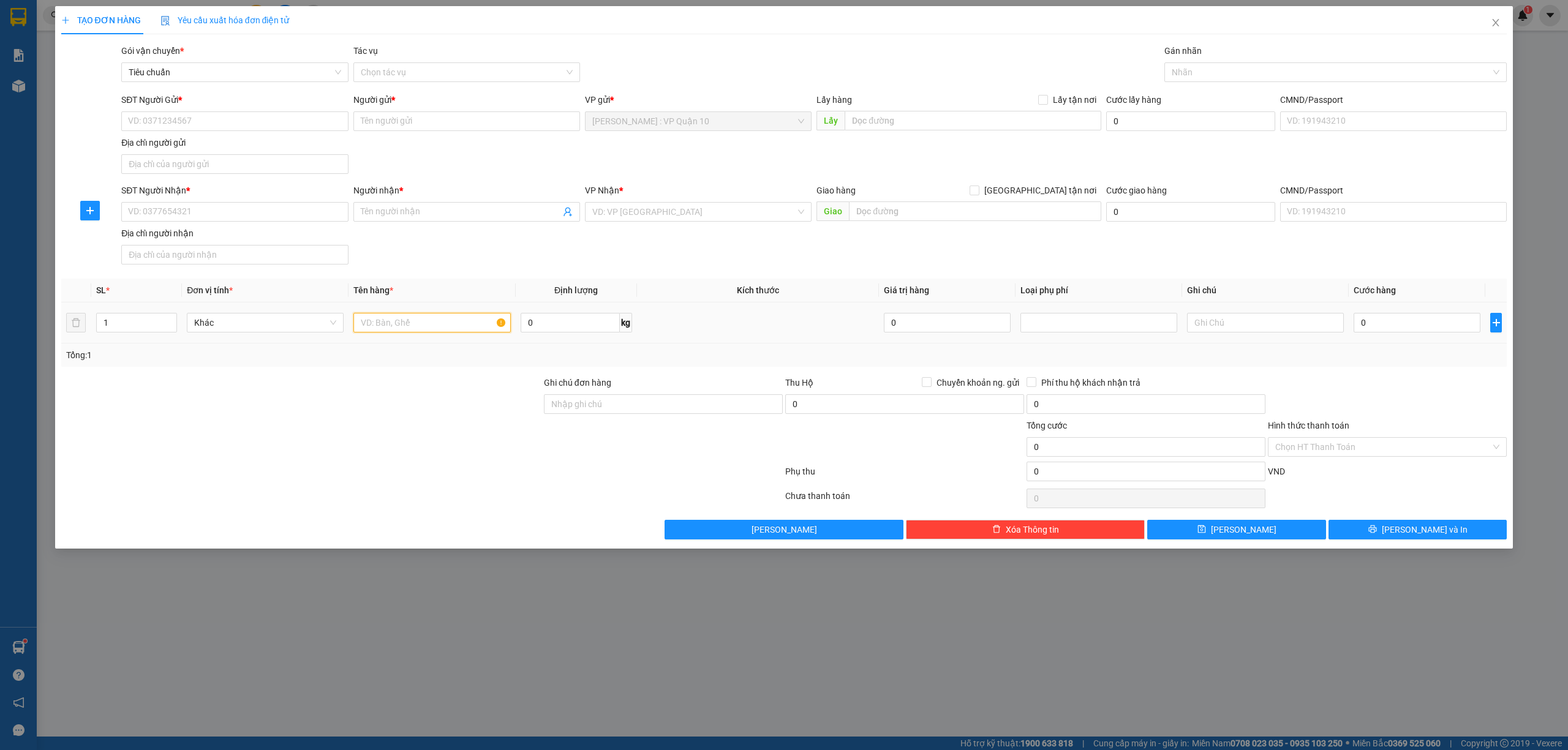
click at [405, 326] on input "text" at bounding box center [431, 323] width 157 height 20
type input "2 THÙNG GIẤY BỌC XỐP NỔ ( ĐÈN NHẸ TAY )"
click at [469, 418] on div at bounding box center [301, 398] width 483 height 43
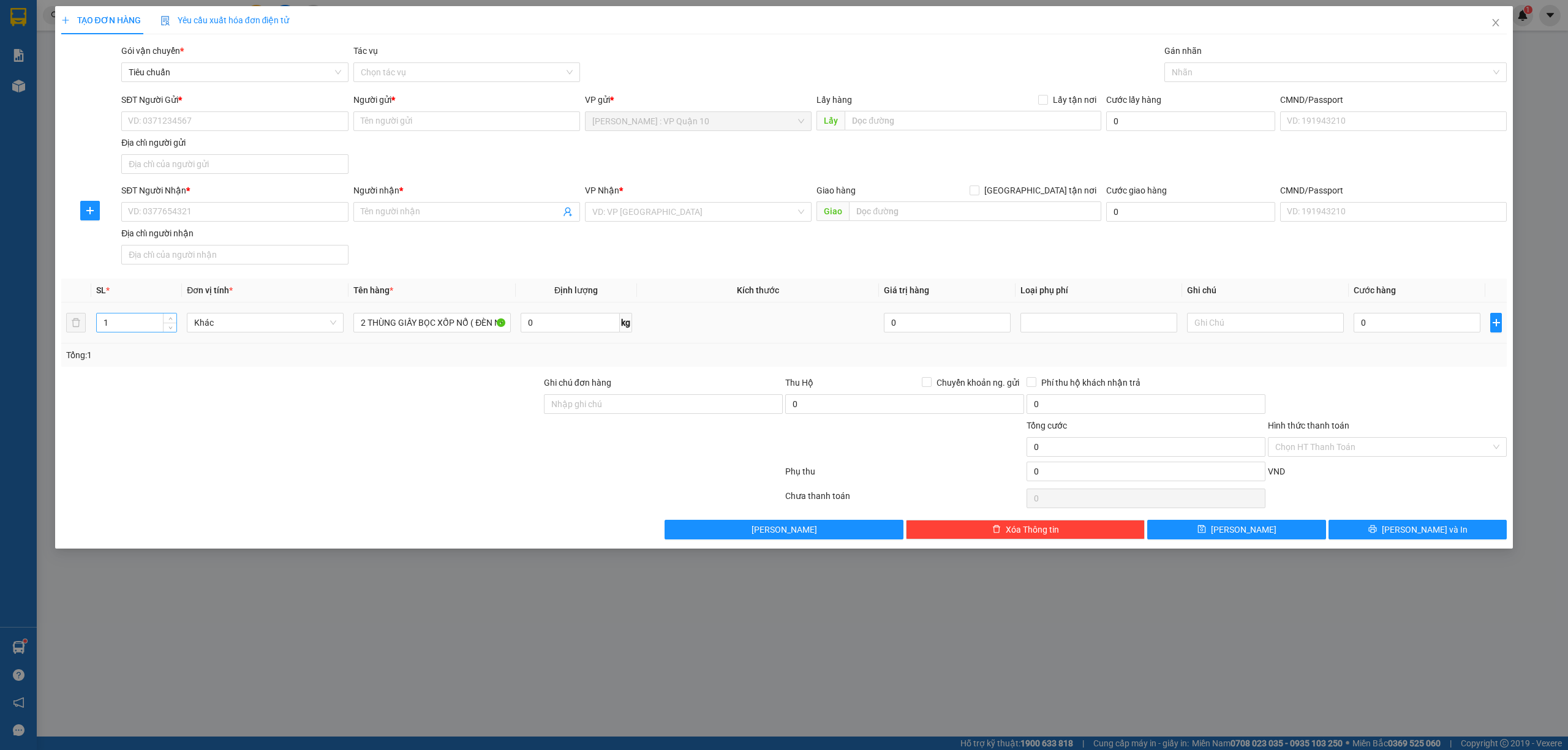
click at [125, 325] on input "1" at bounding box center [136, 323] width 80 height 18
type input "2"
click at [231, 418] on div at bounding box center [301, 398] width 483 height 43
click at [582, 403] on input "Ghi chú đơn hàng" at bounding box center [664, 404] width 239 height 20
type input "hàng k bao bể vỡ hư hỏng"
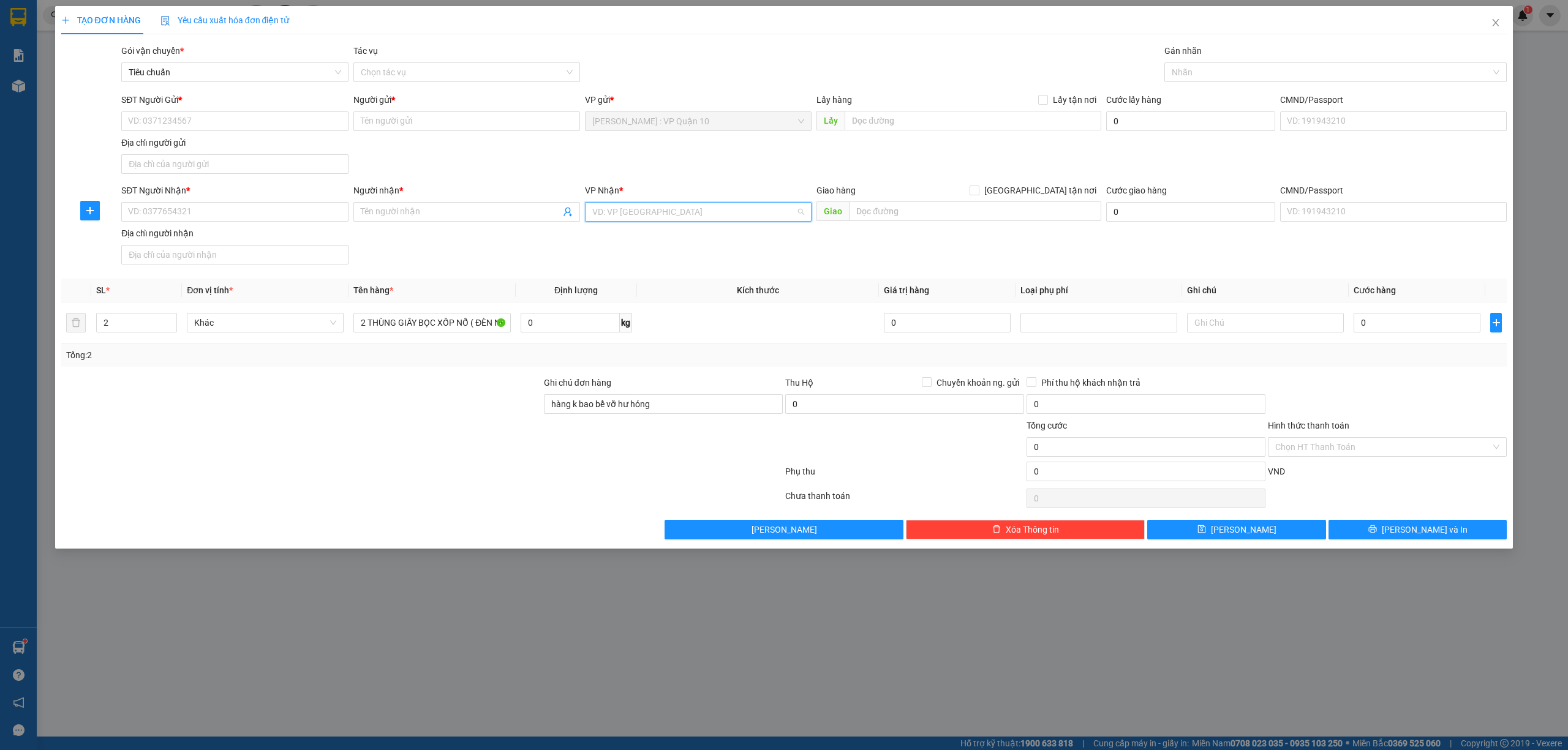
click at [645, 215] on input "search" at bounding box center [694, 212] width 203 height 18
type input "QUẢNG BÌNH"
drag, startPoint x: 631, startPoint y: 234, endPoint x: 615, endPoint y: 261, distance: 31.4
click at [630, 234] on div "Quảng Bình" at bounding box center [698, 237] width 212 height 14
drag, startPoint x: 305, startPoint y: 457, endPoint x: 315, endPoint y: 457, distance: 10.0
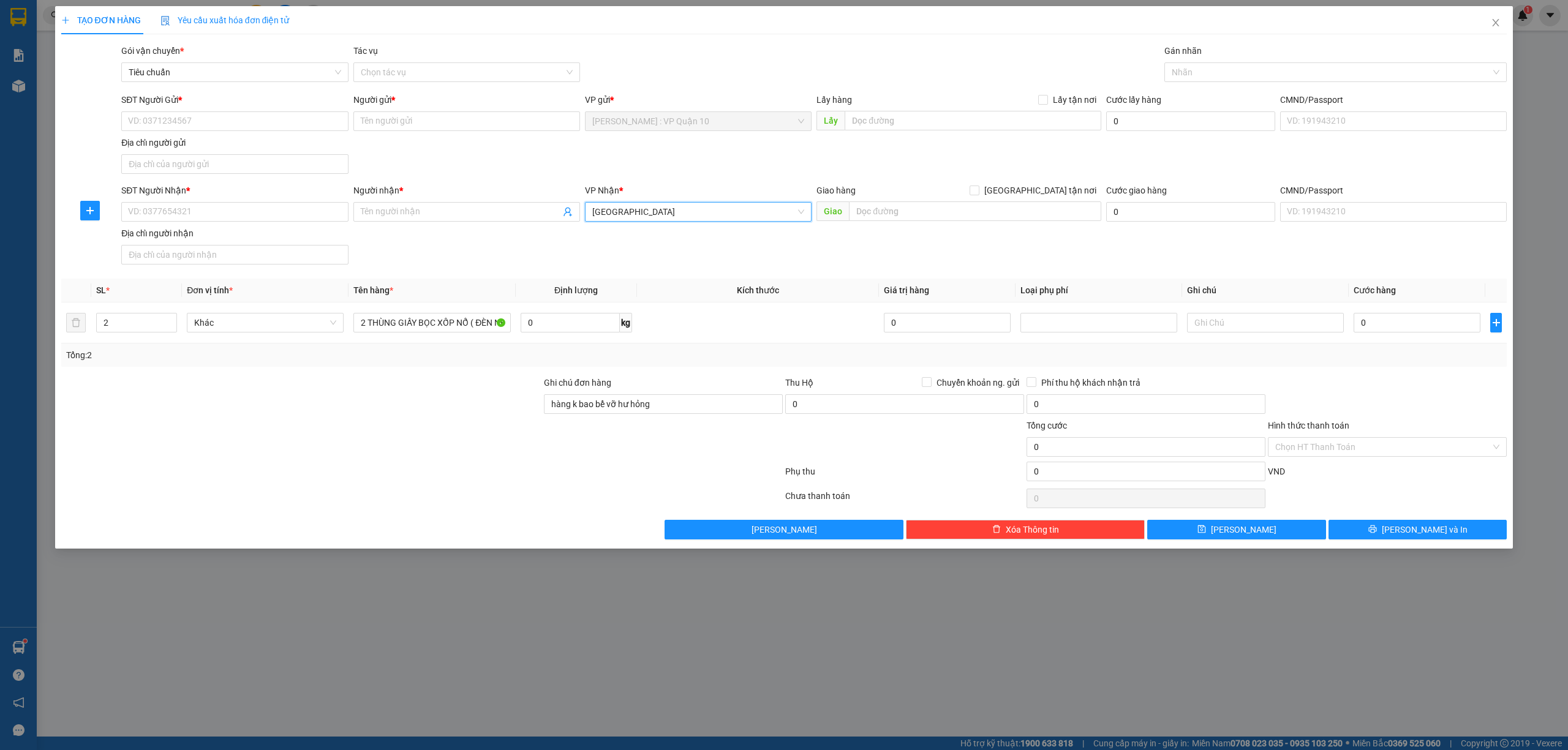
click at [305, 457] on div at bounding box center [301, 441] width 483 height 43
click at [158, 209] on input "SĐT Người Nhận *" at bounding box center [235, 212] width 227 height 20
type input "0935215223"
click at [418, 214] on input "Người nhận *" at bounding box center [461, 212] width 200 height 14
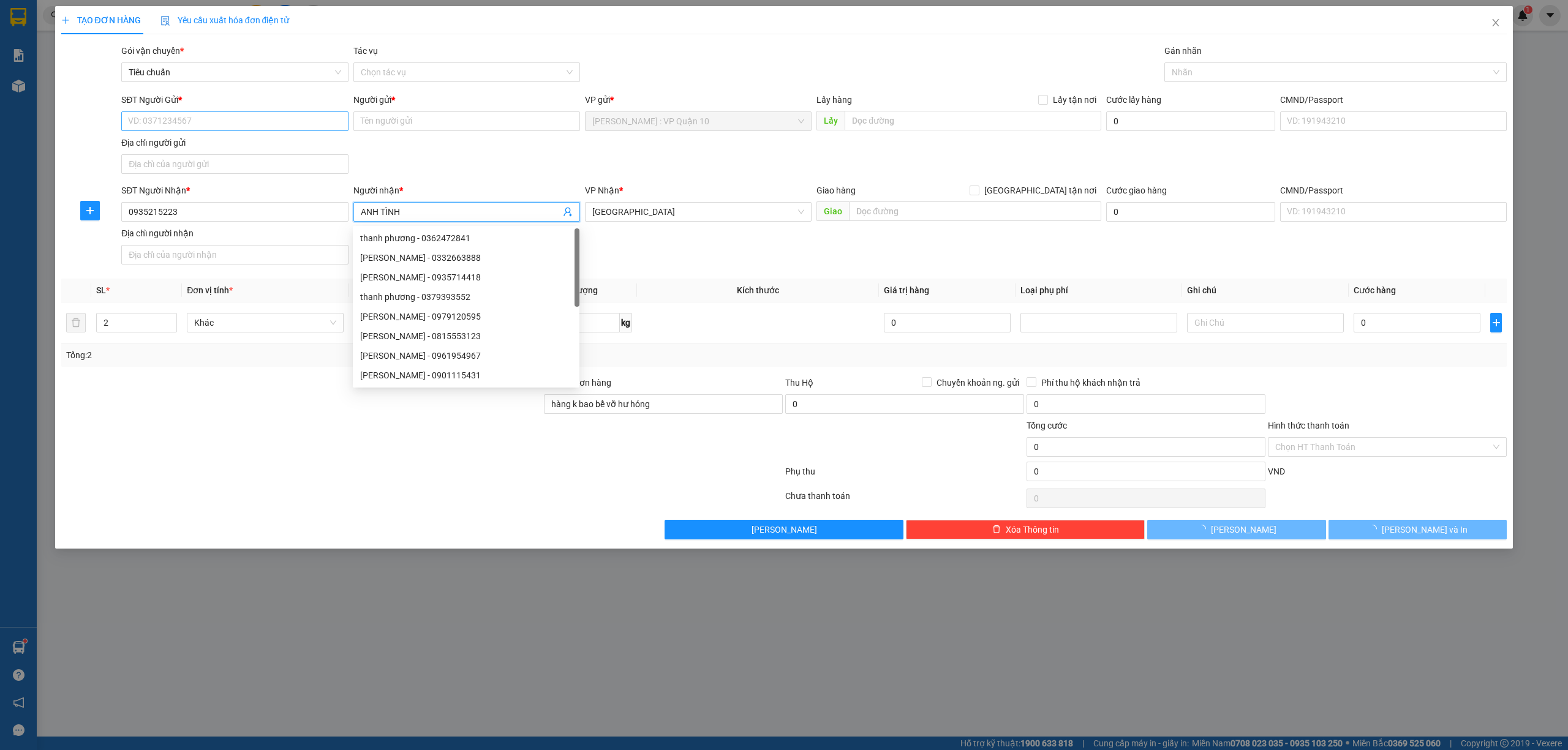
type input "ANH TÌNH"
click at [236, 125] on input "SĐT Người Gửi *" at bounding box center [235, 121] width 227 height 20
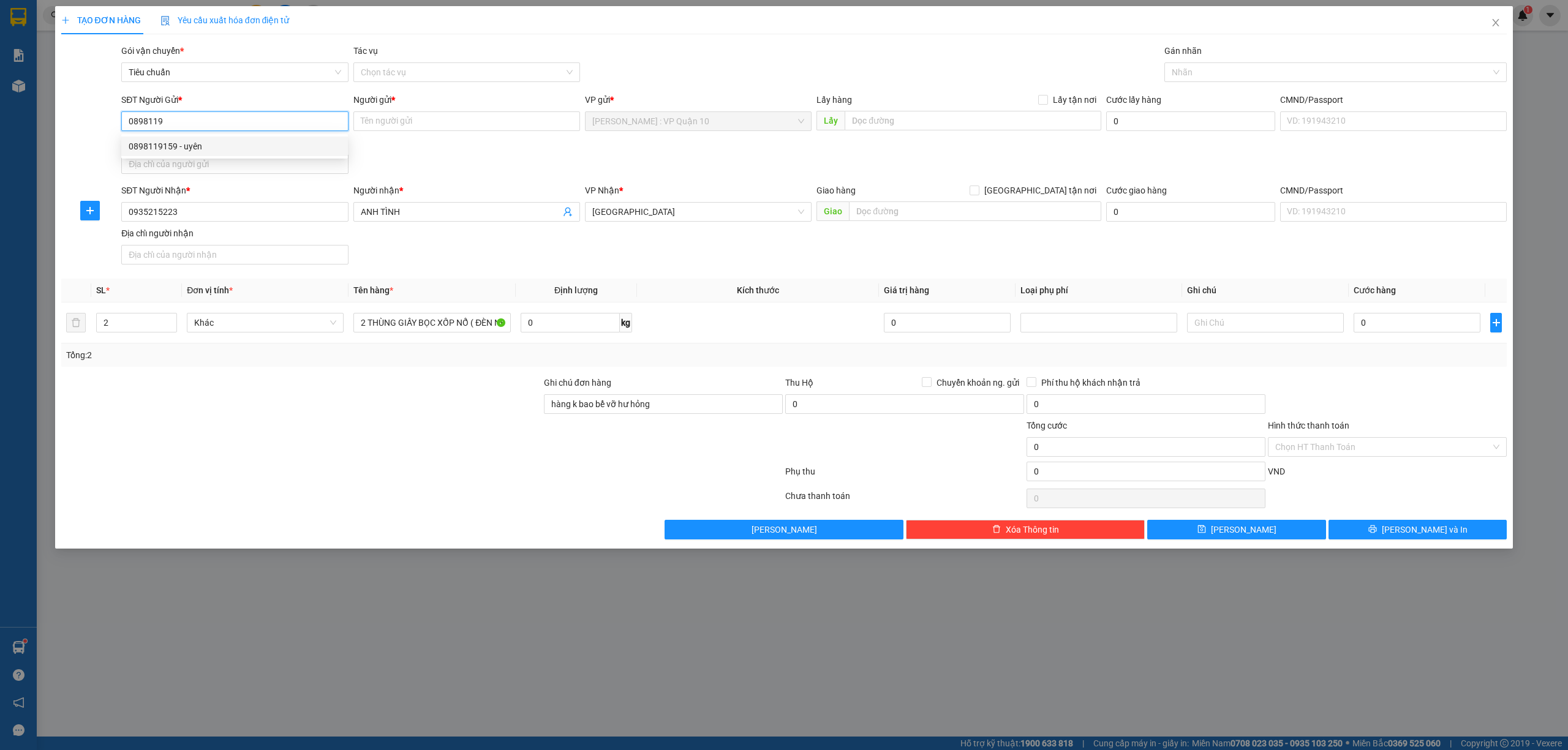
click at [162, 141] on div "0898119159 - uyên" at bounding box center [235, 146] width 212 height 14
type input "0898119159"
type input "uyên"
type input "0898119159"
click at [891, 218] on input "text" at bounding box center [975, 211] width 252 height 20
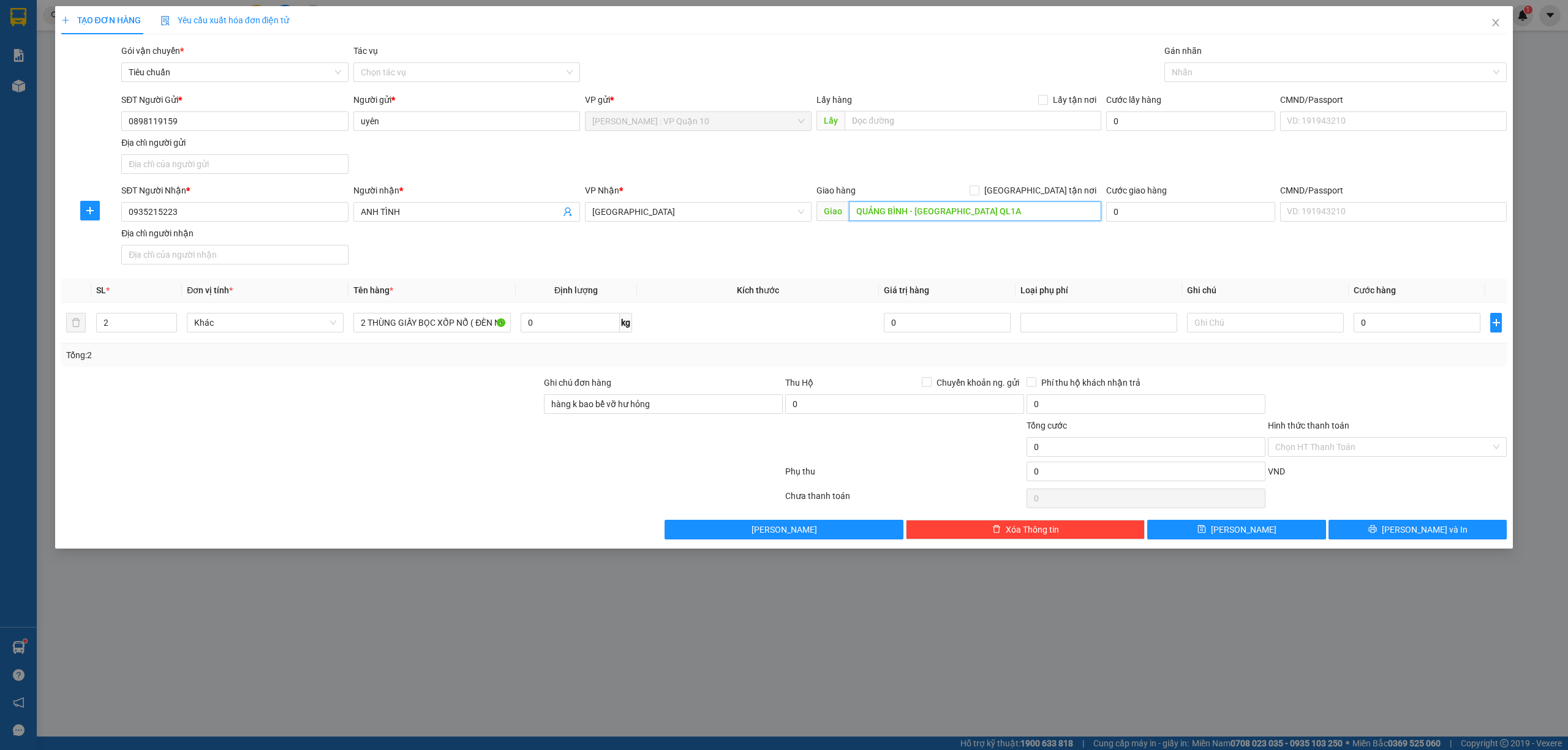
type input "QUẢNG BÌNH - QUẢNG TRẠCH QL1A"
click at [1436, 386] on div at bounding box center [1387, 398] width 241 height 43
click at [1461, 316] on input "0" at bounding box center [1417, 323] width 126 height 20
type input "20"
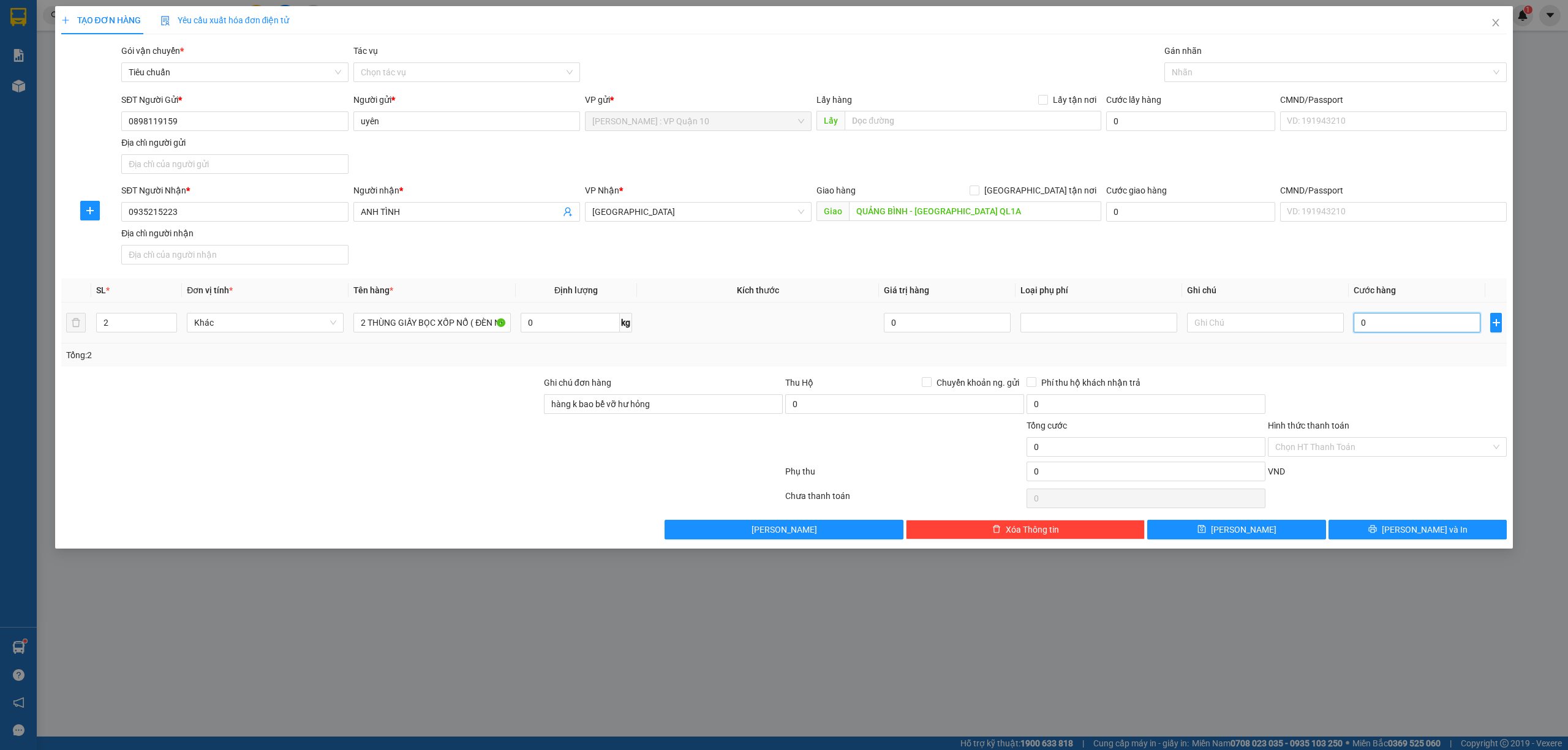
type input "20"
type input "200"
type input "2.000"
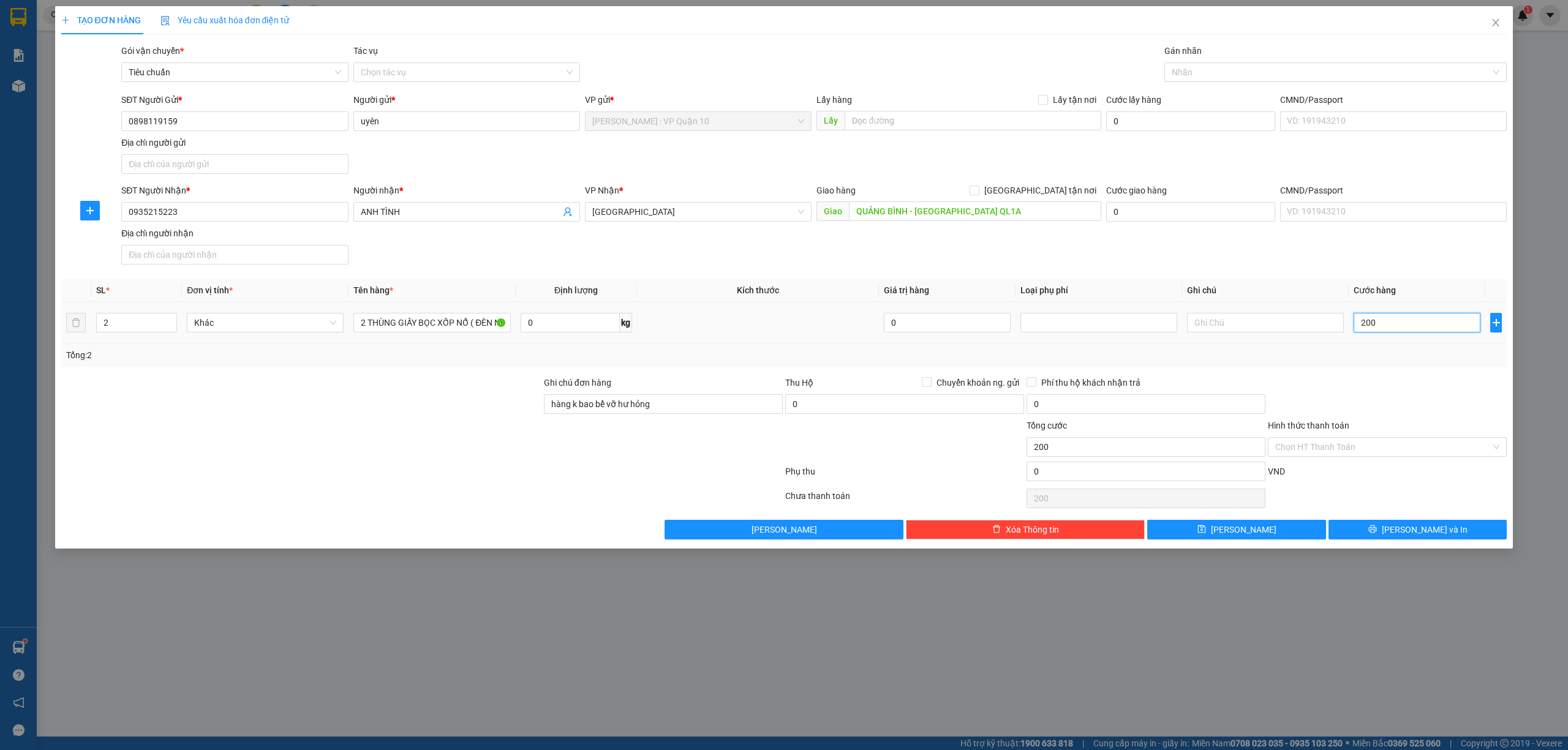
type input "2.000"
type input "20.000"
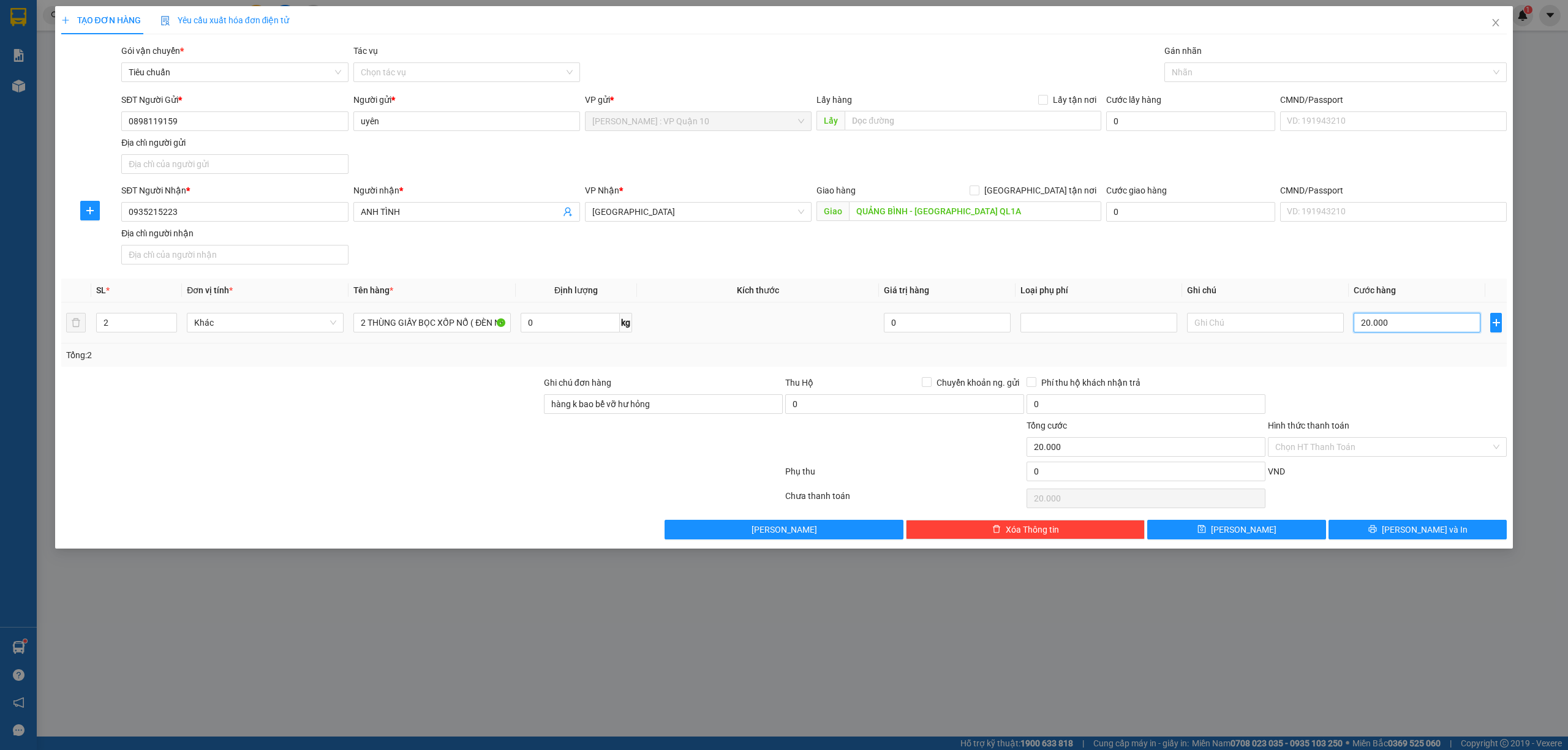
type input "200.000"
click at [1405, 528] on button "[PERSON_NAME] và In" at bounding box center [1418, 530] width 179 height 20
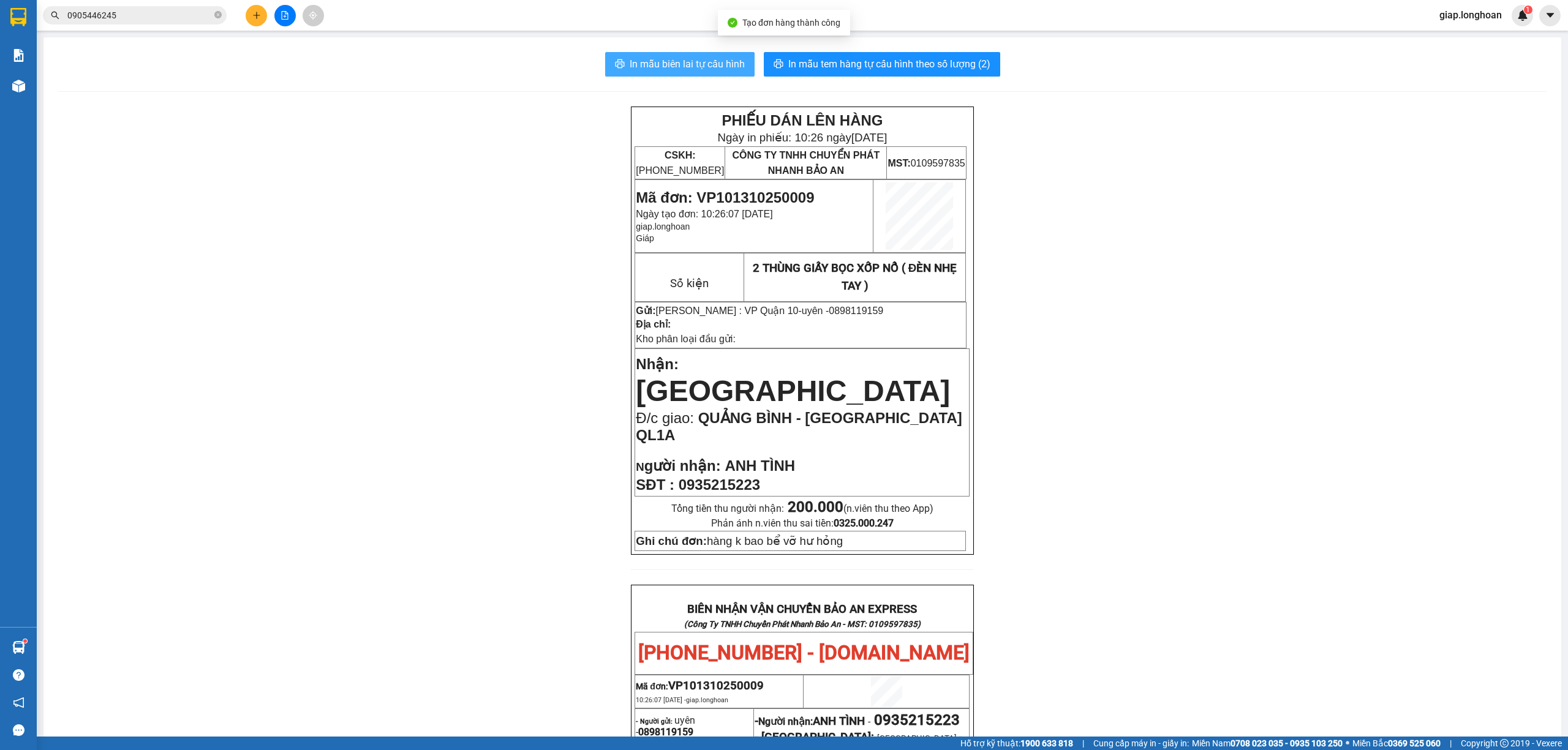
click at [657, 61] on span "In mẫu biên lai tự cấu hình" at bounding box center [687, 64] width 115 height 15
click at [855, 53] on button "In mẫu tem hàng tự cấu hình theo số lượng (2)" at bounding box center [882, 64] width 237 height 25
drag, startPoint x: 484, startPoint y: 200, endPoint x: 429, endPoint y: 157, distance: 69.8
click at [481, 200] on div "PHIẾU DÁN LÊN HÀNG Ngày in phiếu: 10:26 ngày 13-10-2025 CSKH: 1900.06.88.33 CÔN…" at bounding box center [802, 664] width 1489 height 1115
click at [258, 15] on icon "plus" at bounding box center [256, 15] width 8 height 8
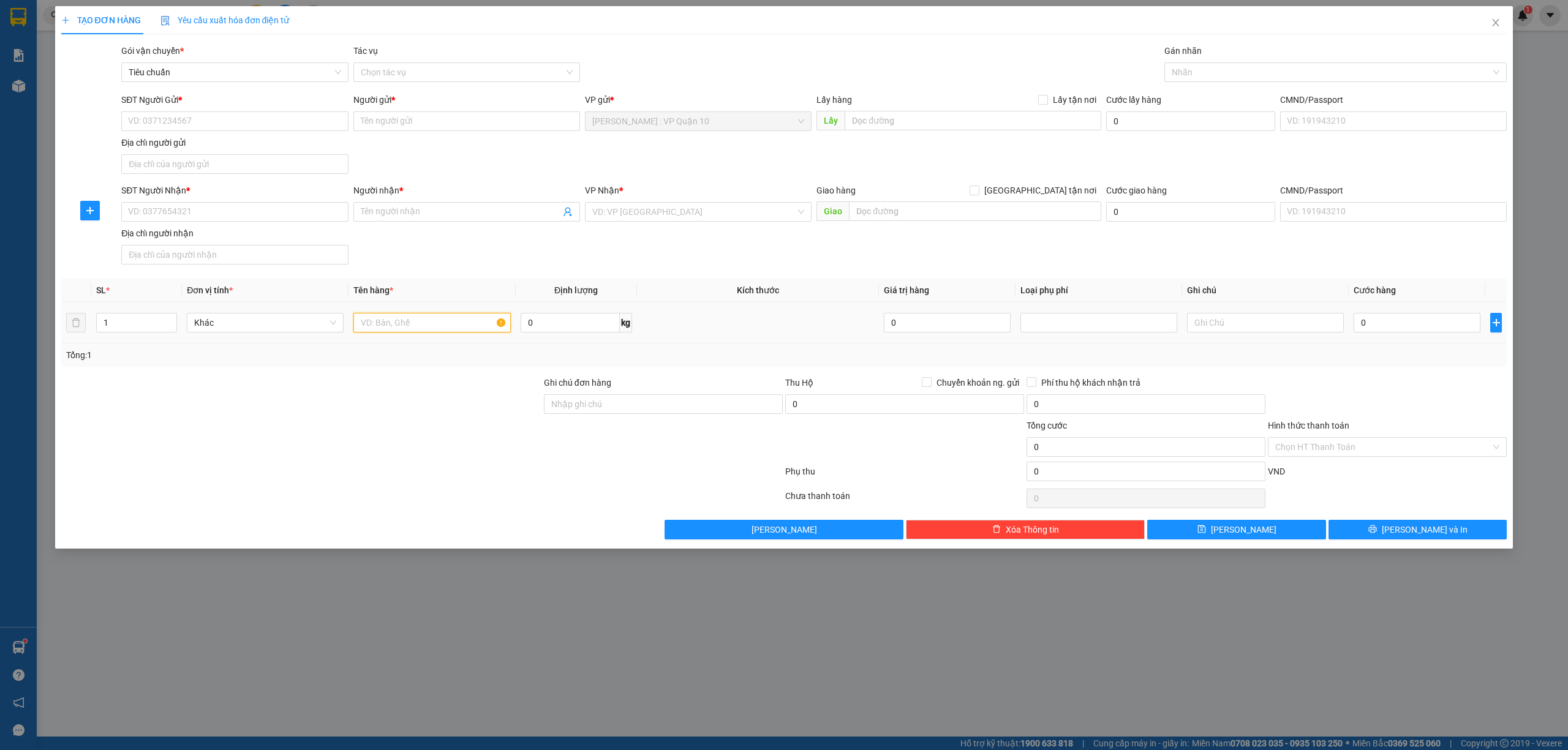
click at [409, 324] on input "text" at bounding box center [431, 323] width 157 height 20
click at [618, 408] on input "Ghi chú đơn hàng" at bounding box center [664, 404] width 239 height 20
type input "hàng k bao bể vỡ hư hỏng"
drag, startPoint x: 137, startPoint y: 327, endPoint x: 130, endPoint y: 327, distance: 7.0
click at [136, 327] on input "1" at bounding box center [136, 323] width 80 height 18
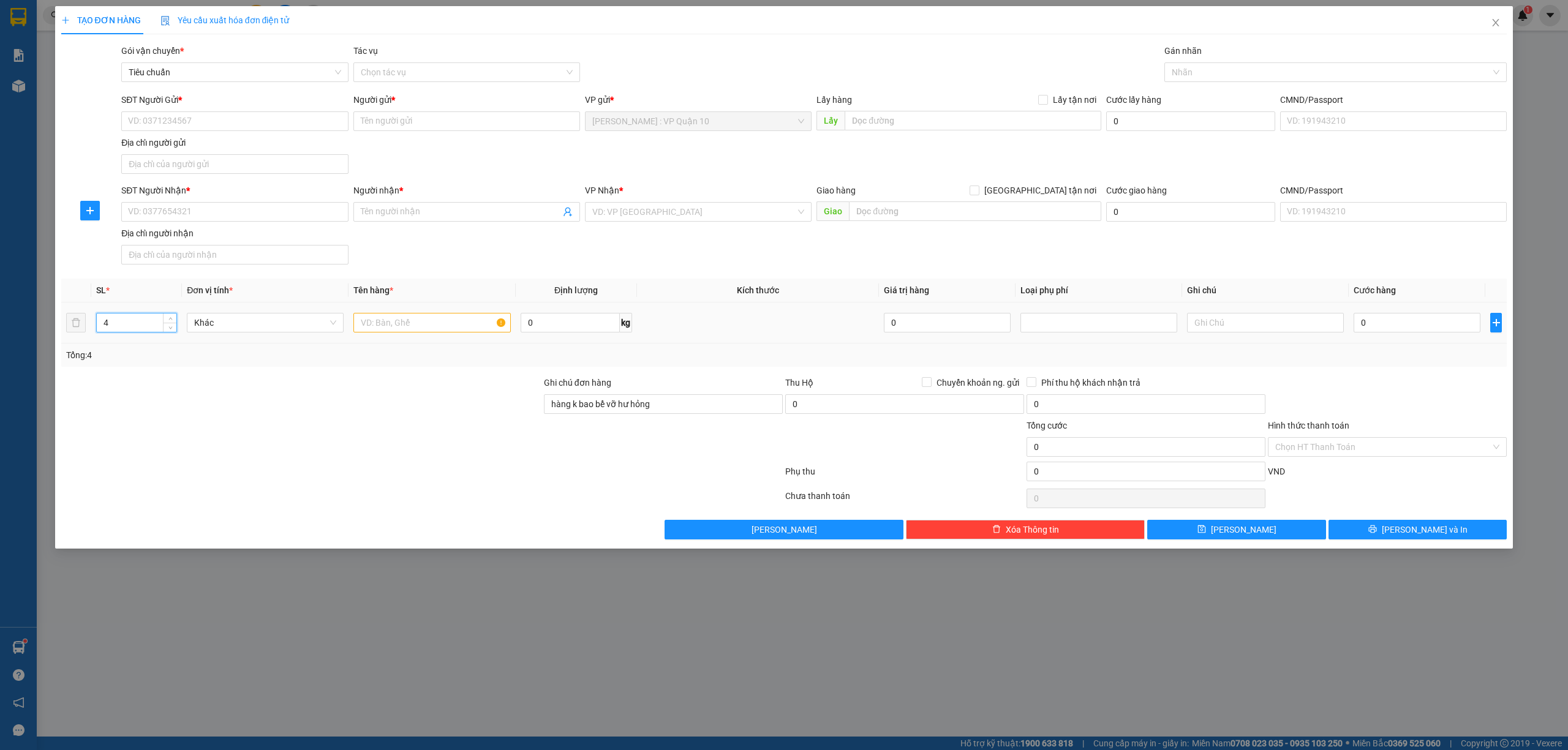
type input "4"
click at [412, 323] on input "text" at bounding box center [431, 323] width 157 height 20
type input "4 THÙNG GIẤY"
click at [179, 208] on input "SĐT Người Nhận *" at bounding box center [235, 212] width 227 height 20
click at [182, 209] on input "SĐT Người Nhận *" at bounding box center [235, 212] width 227 height 20
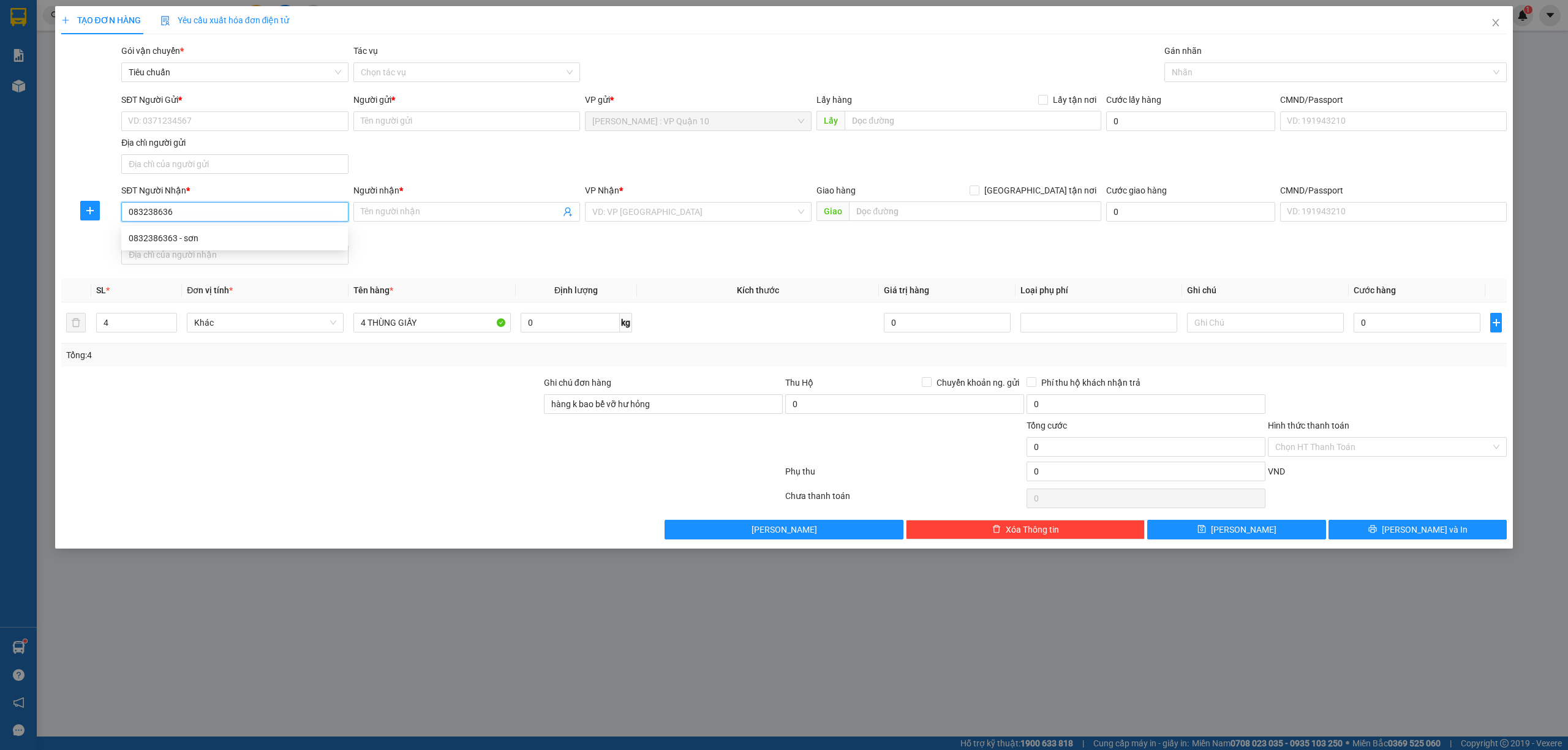
type input "0832386363"
click at [153, 237] on div "0832386363 - sơn" at bounding box center [235, 238] width 212 height 14
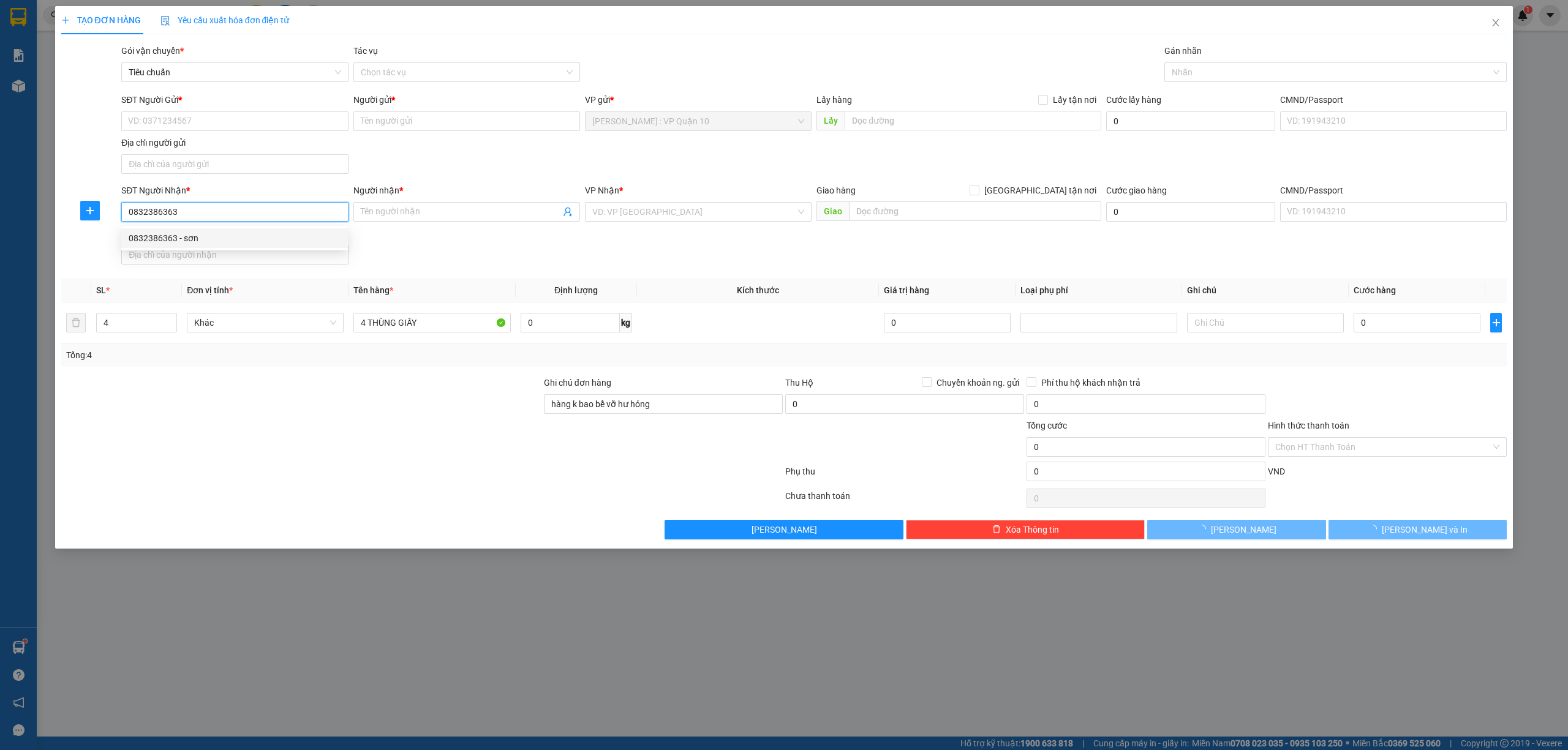
type input "sơn"
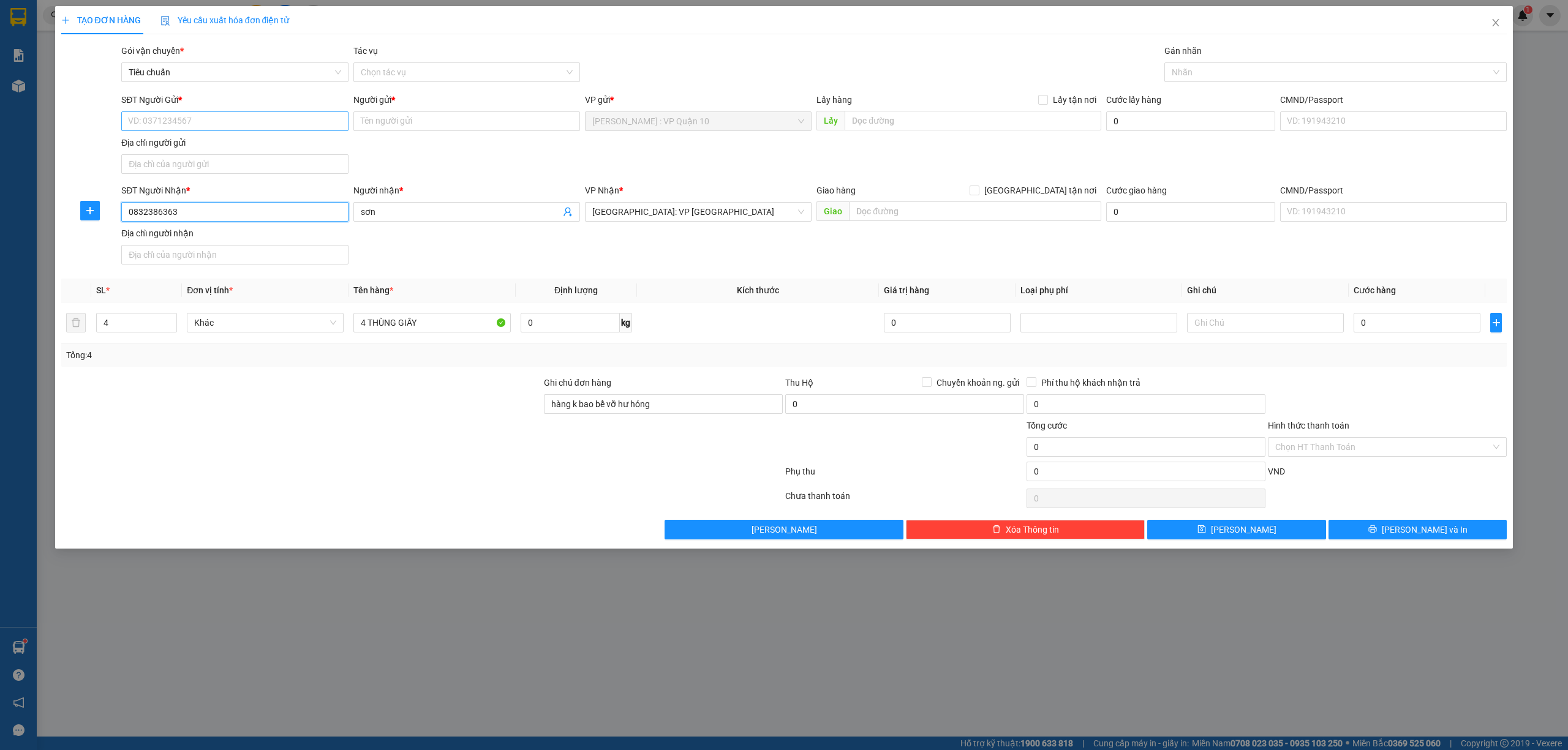
type input "0832386363"
click at [206, 118] on input "SĐT Người Gửi *" at bounding box center [235, 121] width 227 height 20
type input "0335666088"
click at [395, 123] on input "Người gửi *" at bounding box center [467, 121] width 227 height 20
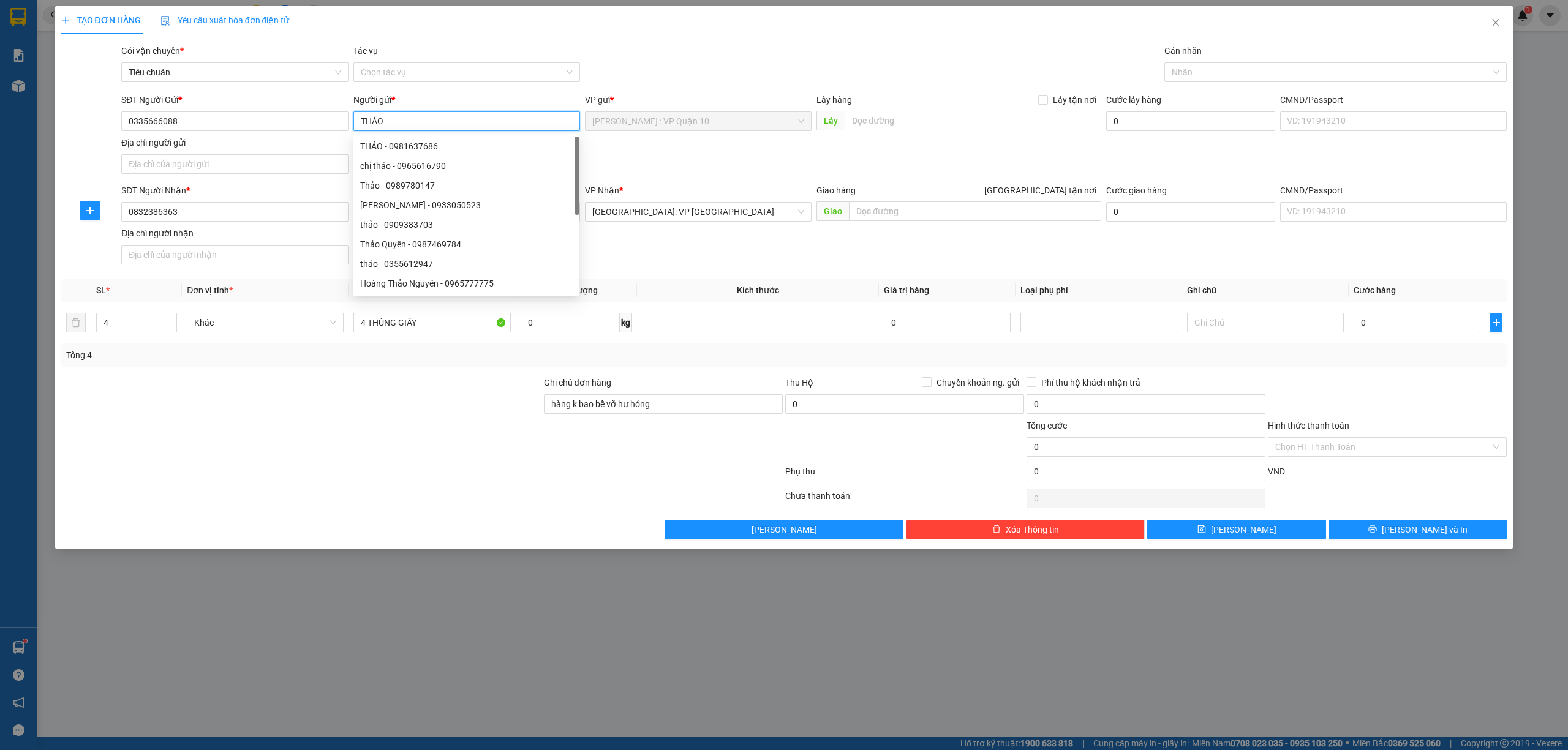
type input "THẢO"
click at [326, 461] on div at bounding box center [301, 441] width 483 height 43
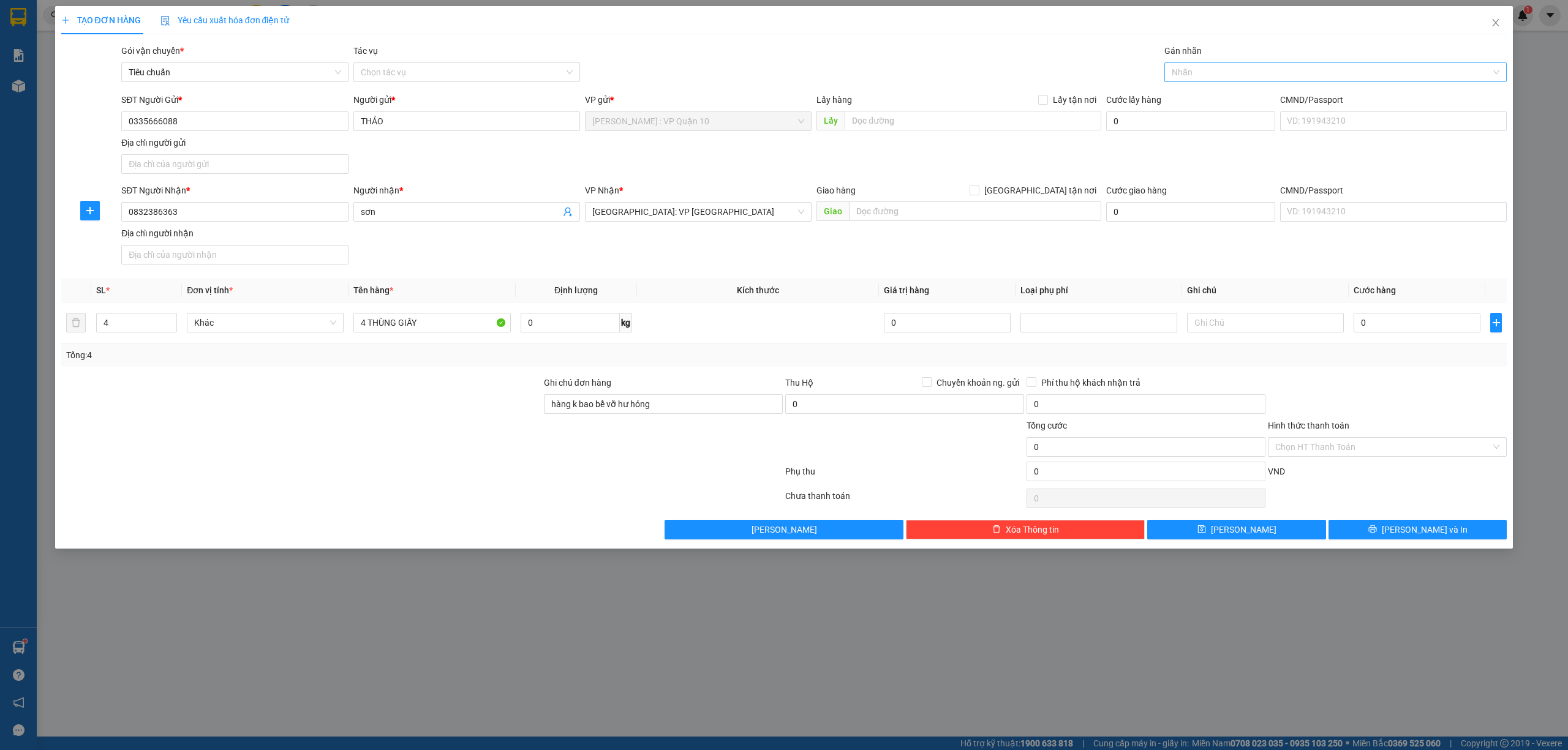
click at [1208, 76] on div at bounding box center [1330, 72] width 325 height 15
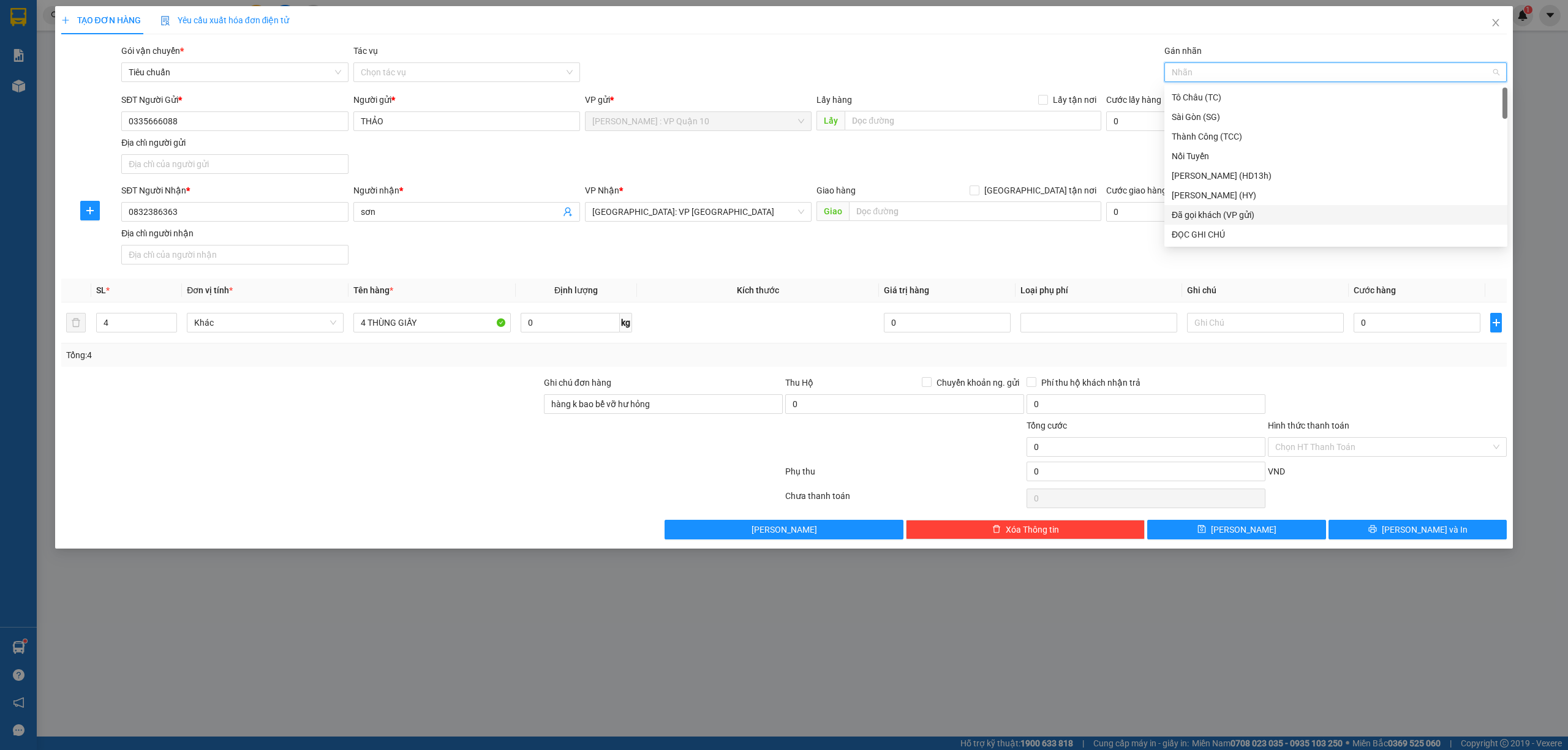
click at [1252, 214] on div "Đã gọi khách (VP gửi)" at bounding box center [1336, 215] width 328 height 14
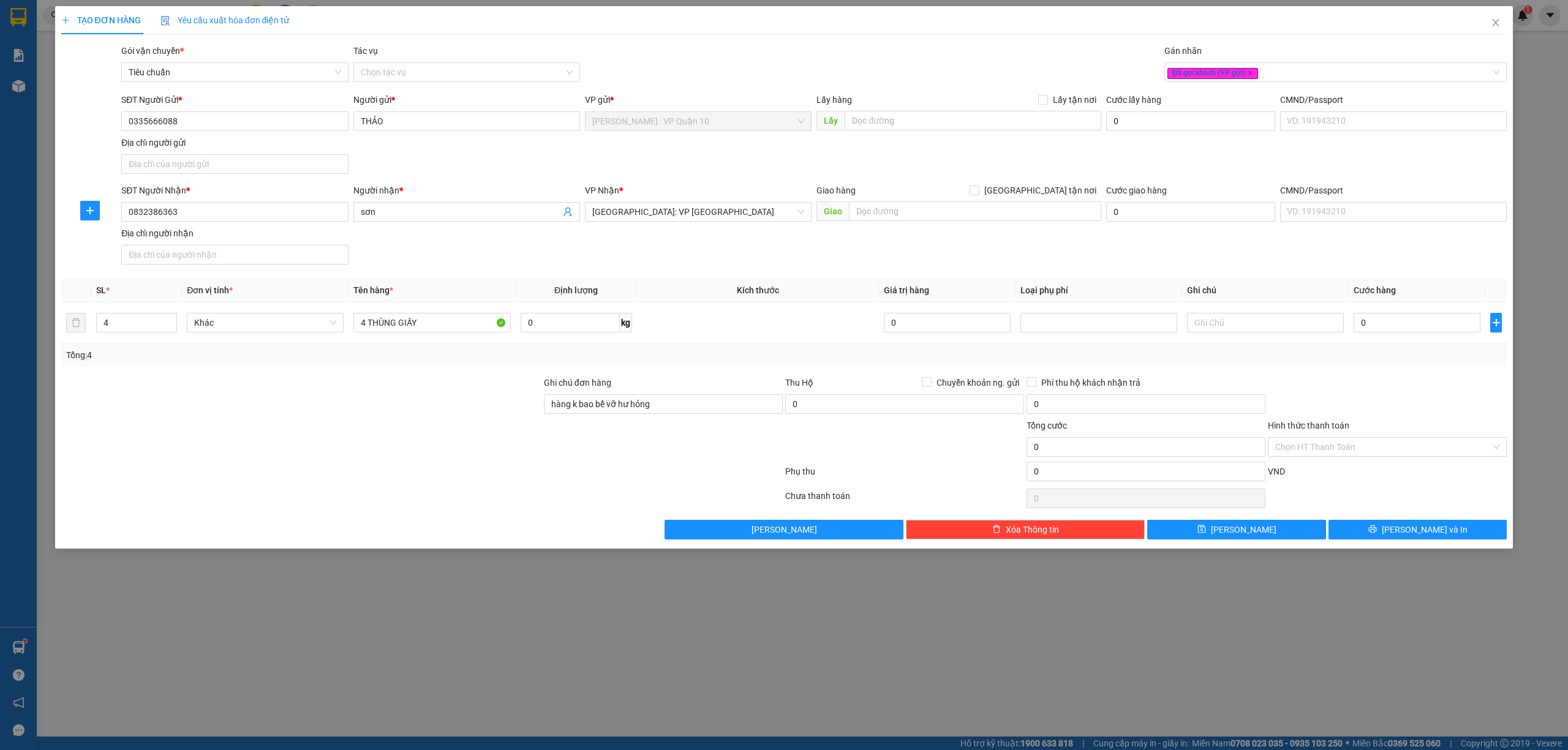
click at [274, 507] on div at bounding box center [422, 499] width 724 height 25
drag, startPoint x: 1402, startPoint y: 325, endPoint x: 1388, endPoint y: 336, distance: 17.8
click at [1402, 326] on input "0" at bounding box center [1417, 323] width 126 height 20
type input "60"
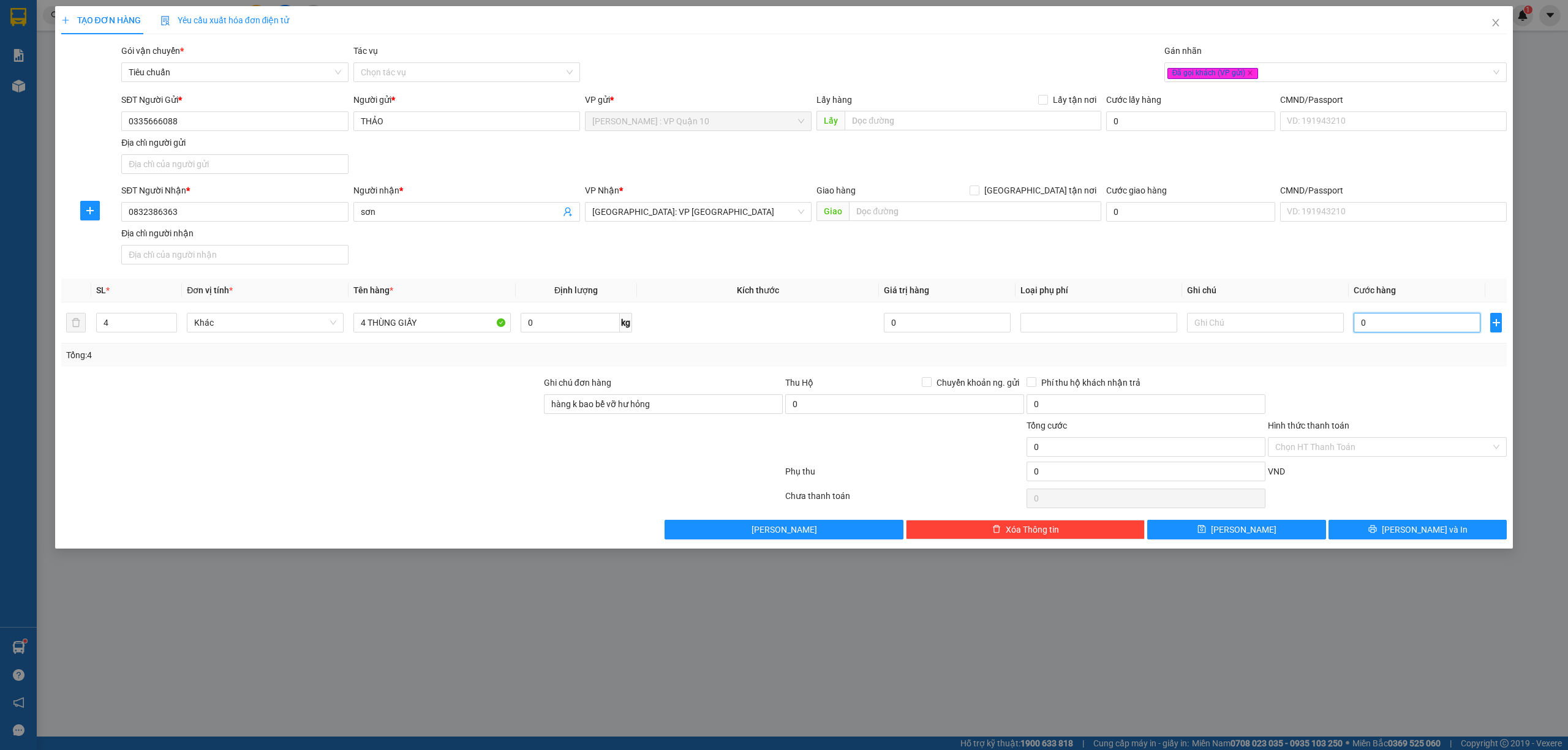
type input "60"
type input "650"
type input "6.500"
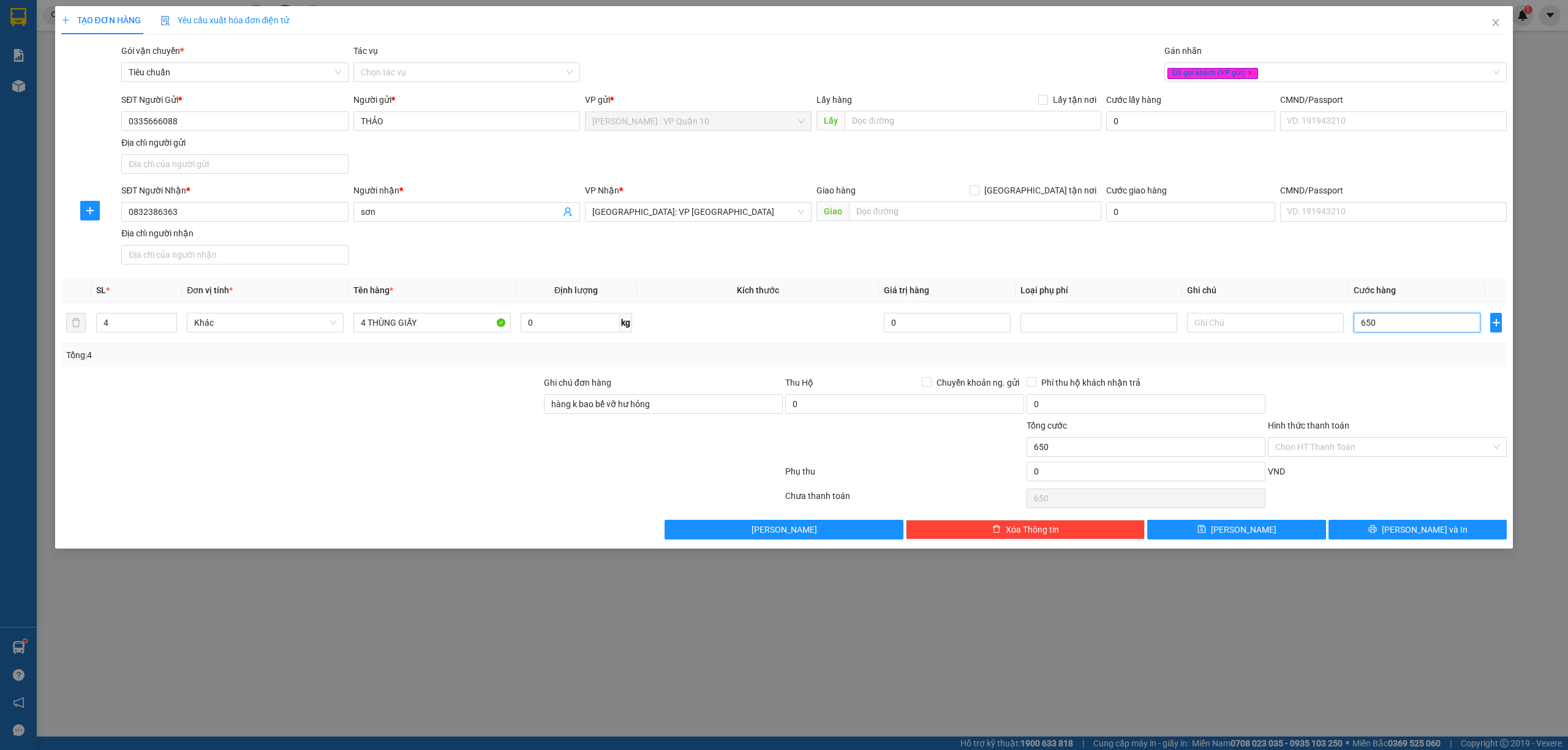
type input "6.500"
type input "65.000"
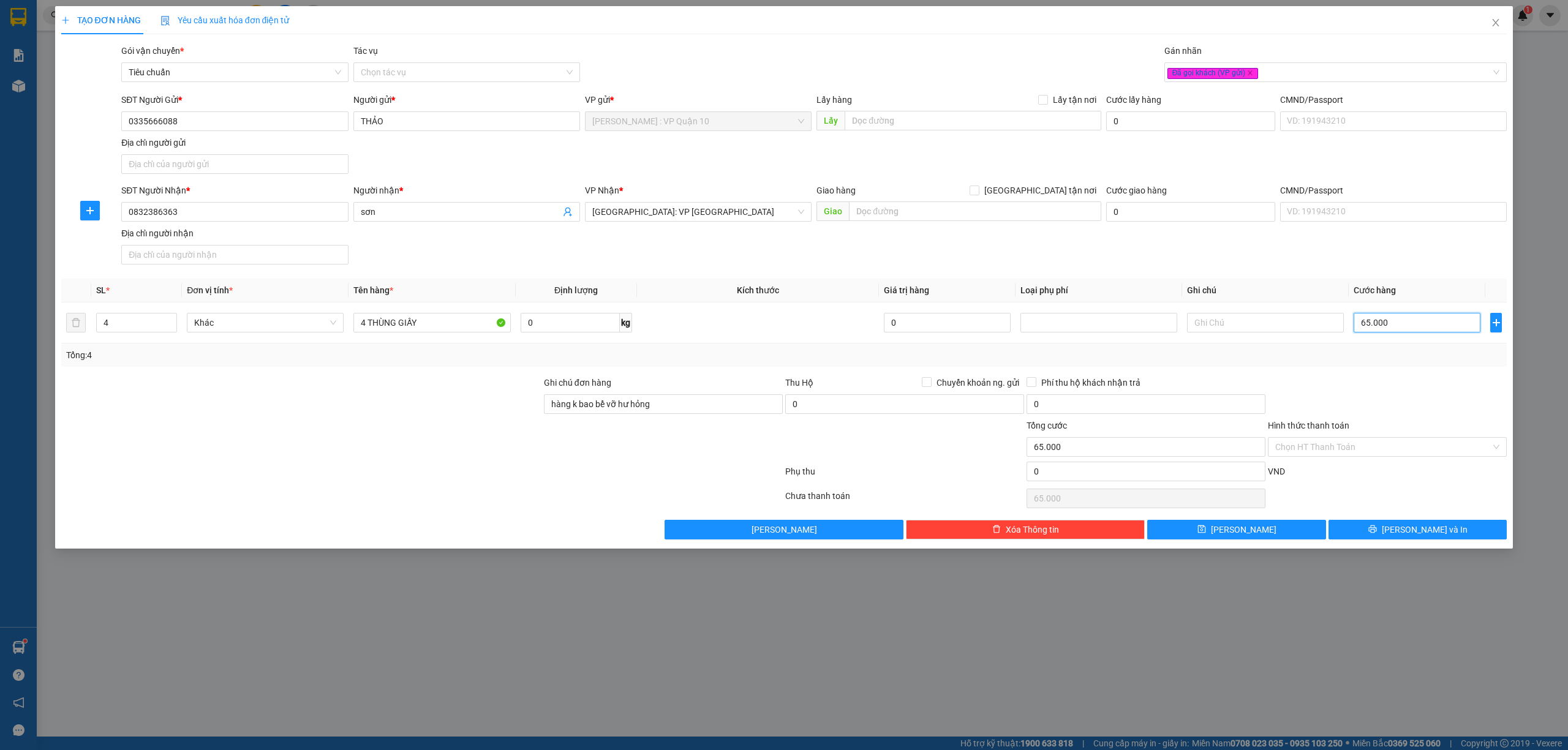
type input "650.000"
drag, startPoint x: 1386, startPoint y: 362, endPoint x: 1388, endPoint y: 418, distance: 56.0
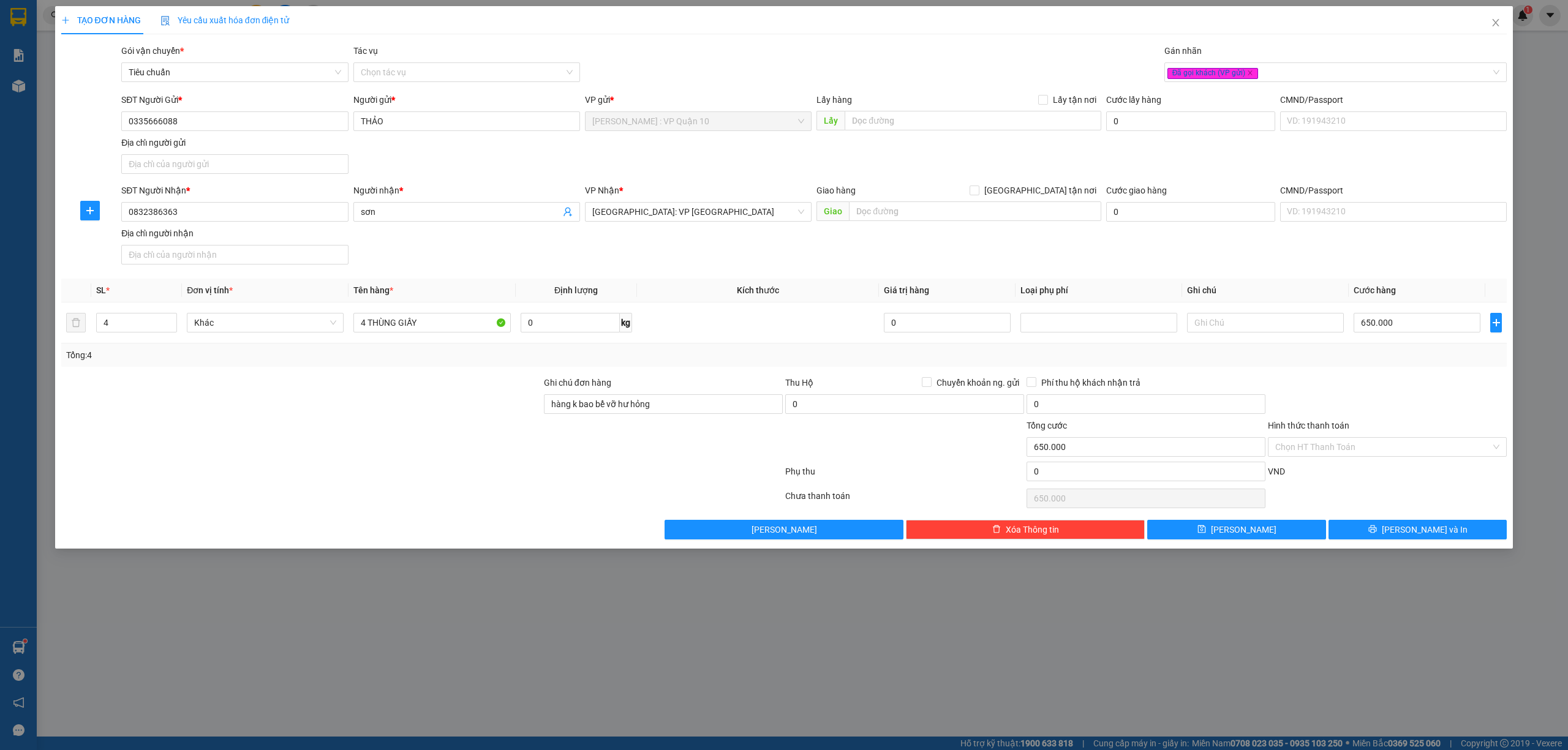
click at [1383, 365] on div "Tổng: 4" at bounding box center [784, 355] width 1446 height 23
click at [1410, 532] on span "[PERSON_NAME] và In" at bounding box center [1425, 530] width 86 height 14
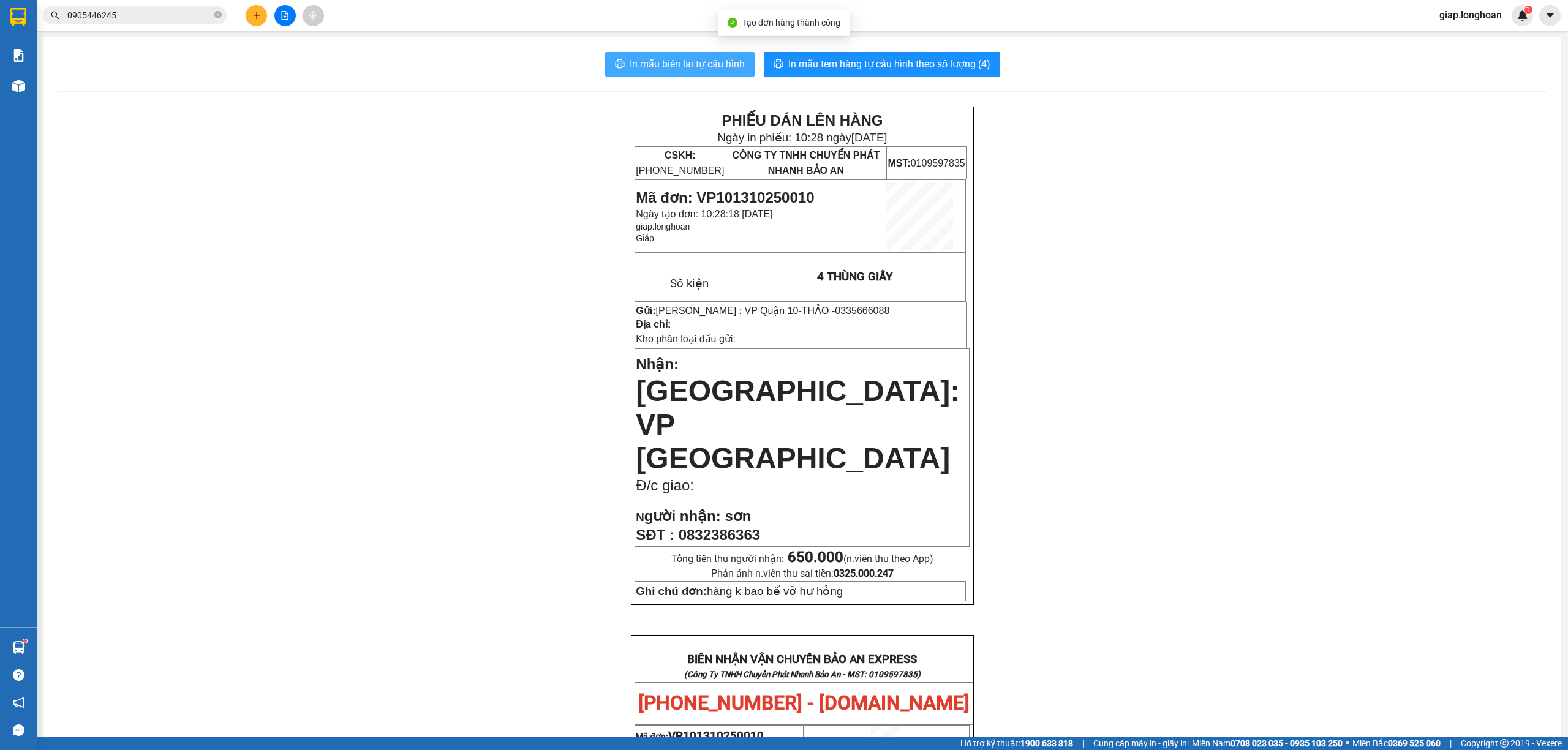
click at [664, 62] on span "In mẫu biên lai tự cấu hình" at bounding box center [687, 64] width 115 height 15
click at [832, 54] on button "In mẫu tem hàng tự cấu hình theo số lượng (4)" at bounding box center [882, 64] width 237 height 25
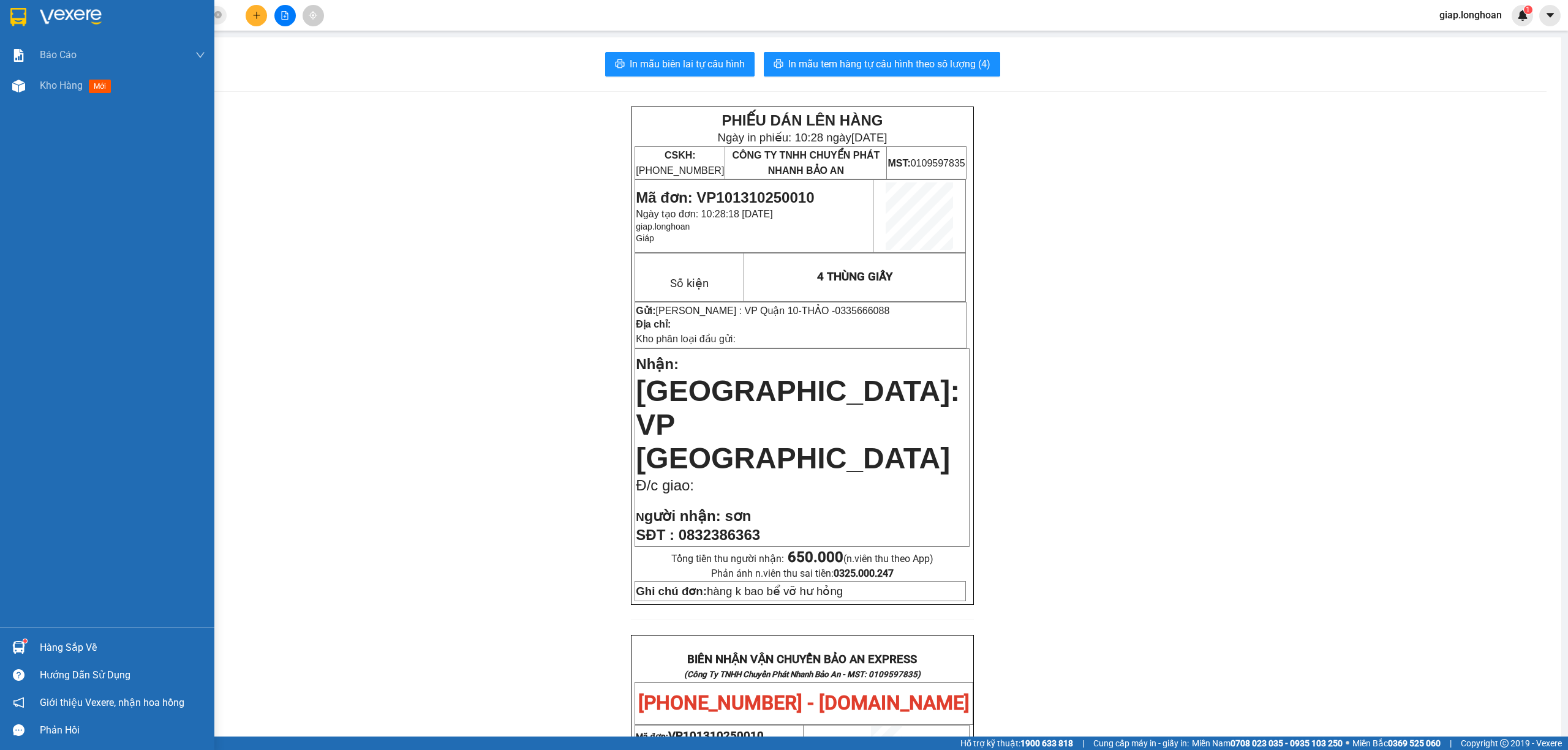
click at [76, 16] on img at bounding box center [71, 17] width 62 height 18
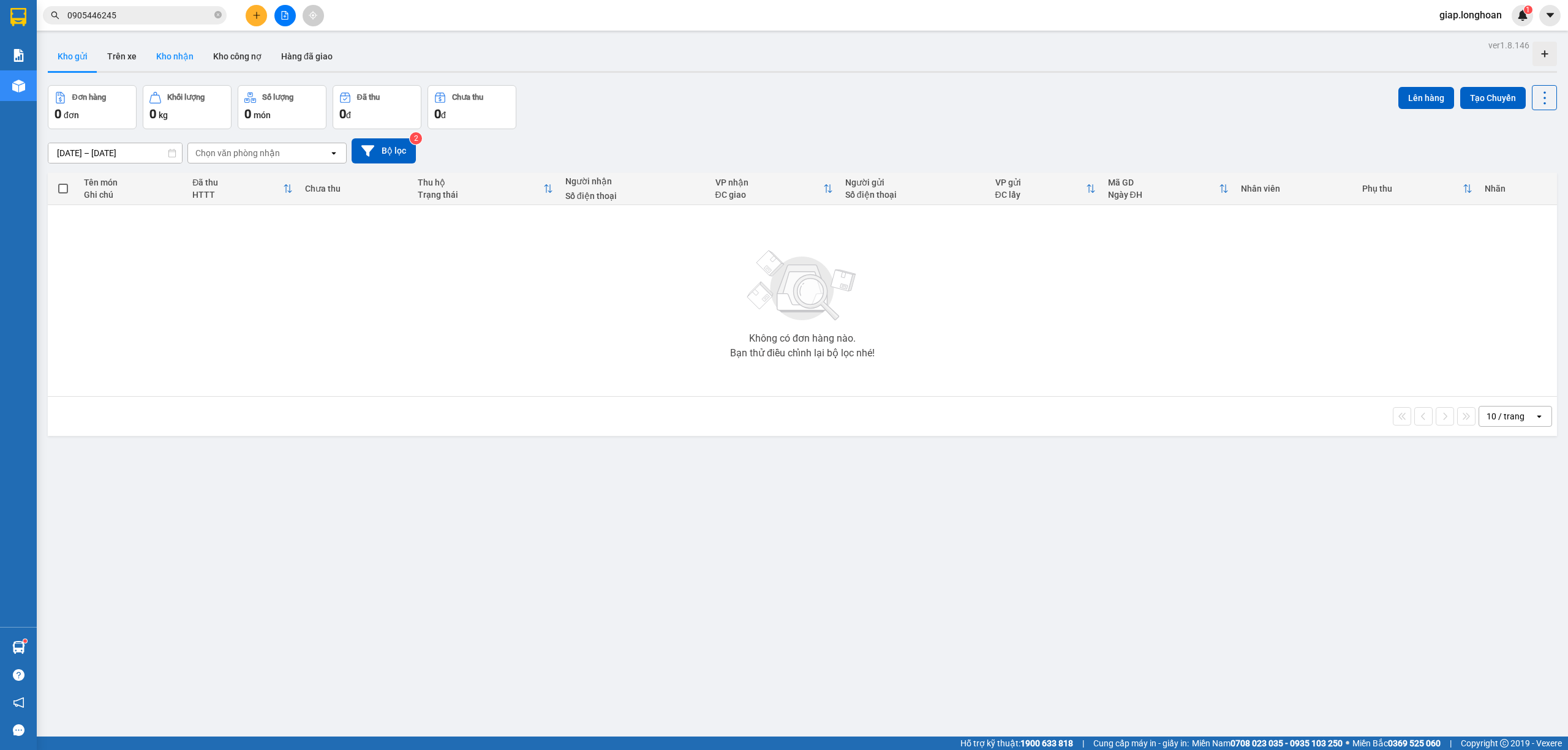
click at [175, 54] on button "Kho nhận" at bounding box center [175, 56] width 57 height 29
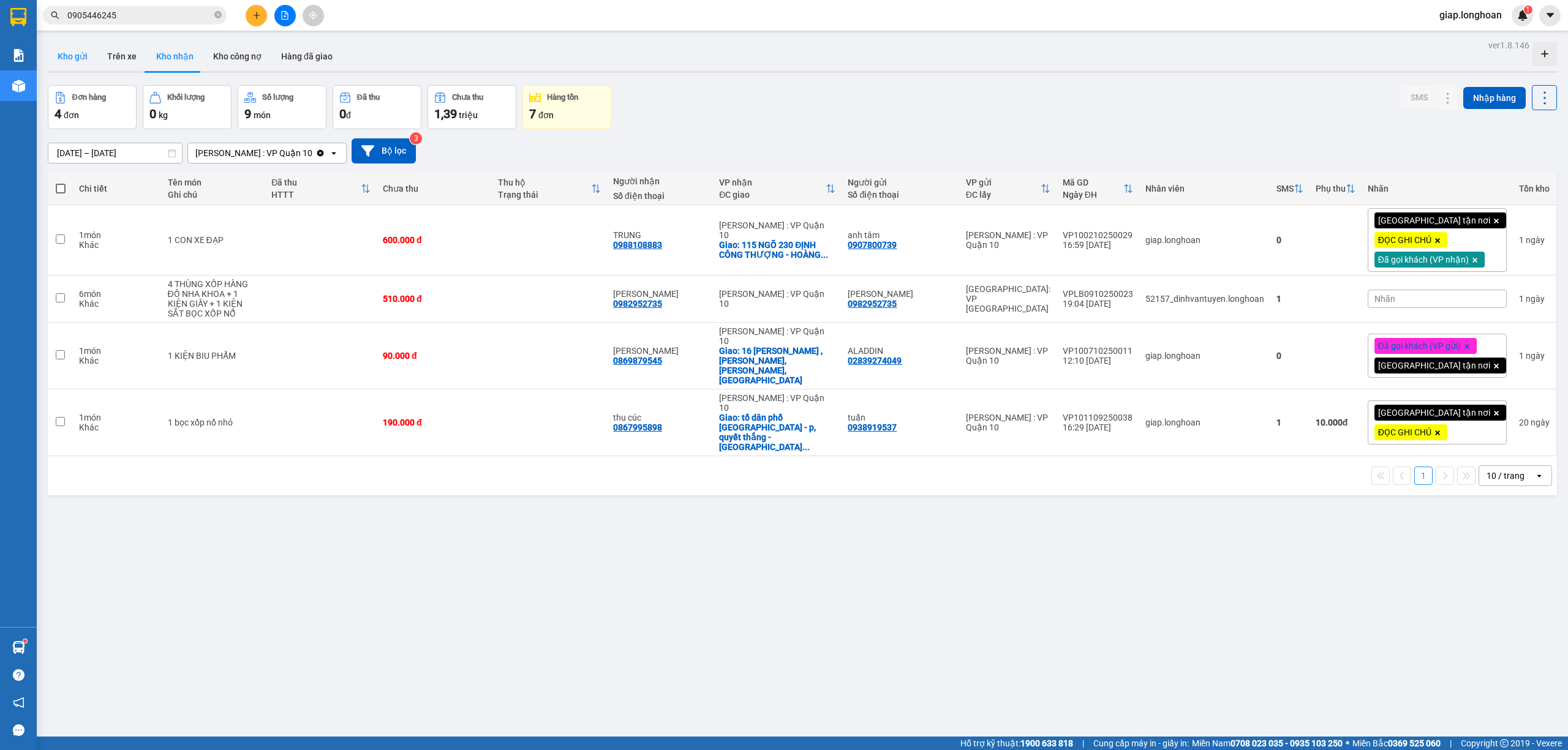
click at [64, 64] on button "Kho gửi" at bounding box center [72, 56] width 50 height 29
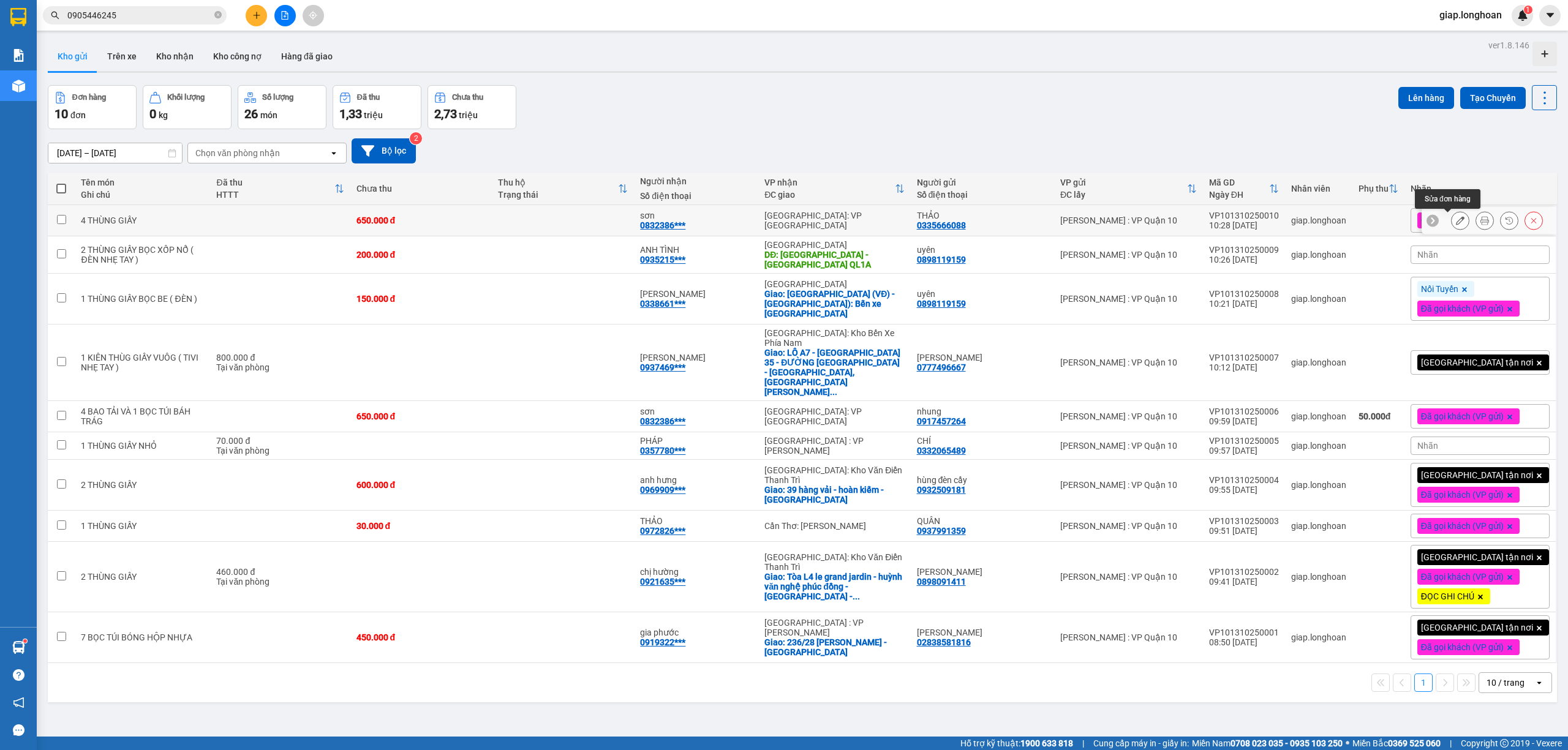
click at [1456, 221] on icon at bounding box center [1460, 220] width 8 height 8
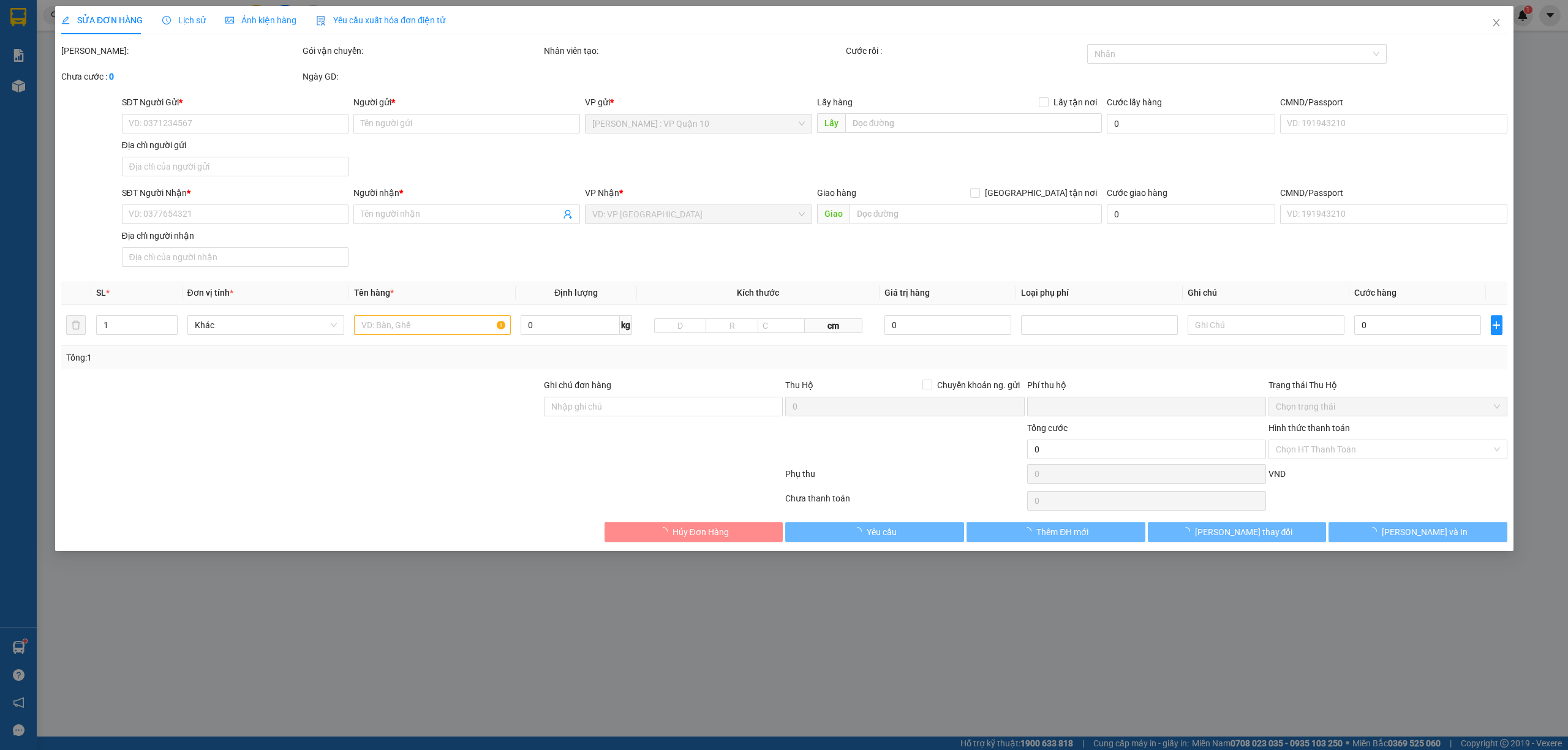
type input "0335666088"
type input "THẢO"
type input "0832386363"
type input "sơn"
type input "hàng k bao bể vỡ hư hỏng"
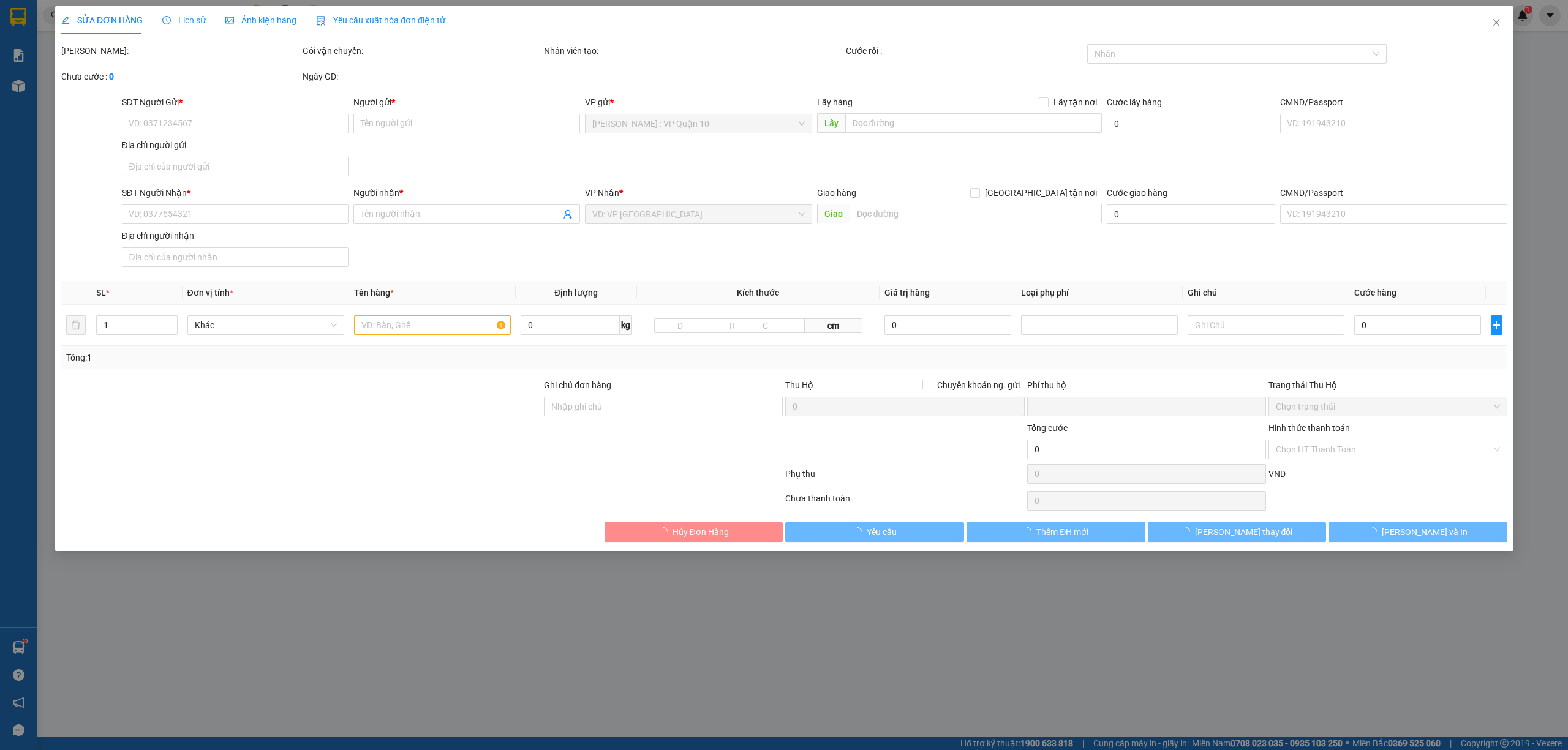
type input "0"
type input "650.000"
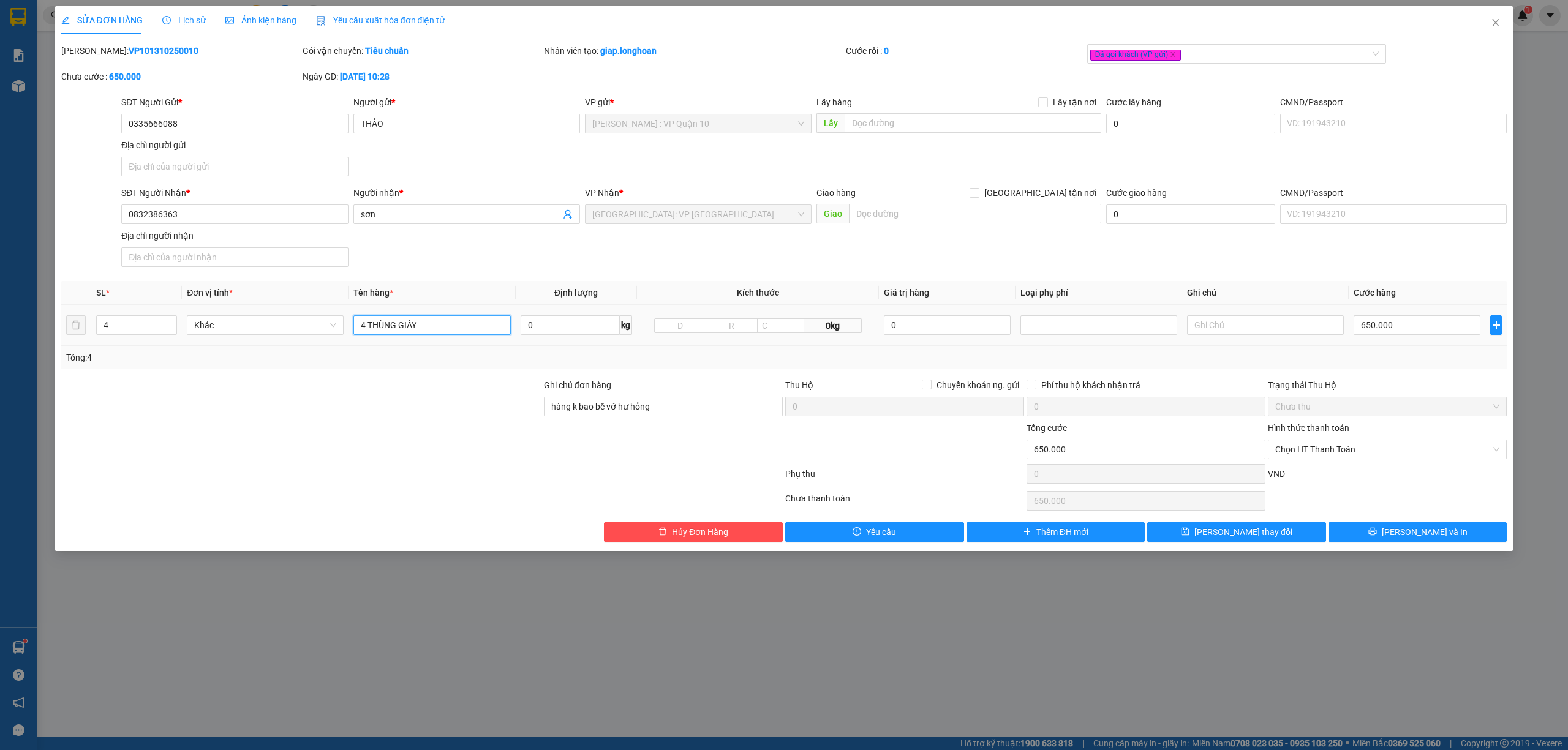
click at [438, 333] on input "4 THÙNG GIẤY" at bounding box center [431, 326] width 157 height 20
type input "4 THÙNG XỐP TRẮNG ( ĐỂ ĐÚNG CHIỀU )"
click at [1287, 532] on button "[PERSON_NAME] thay đổi" at bounding box center [1236, 532] width 179 height 20
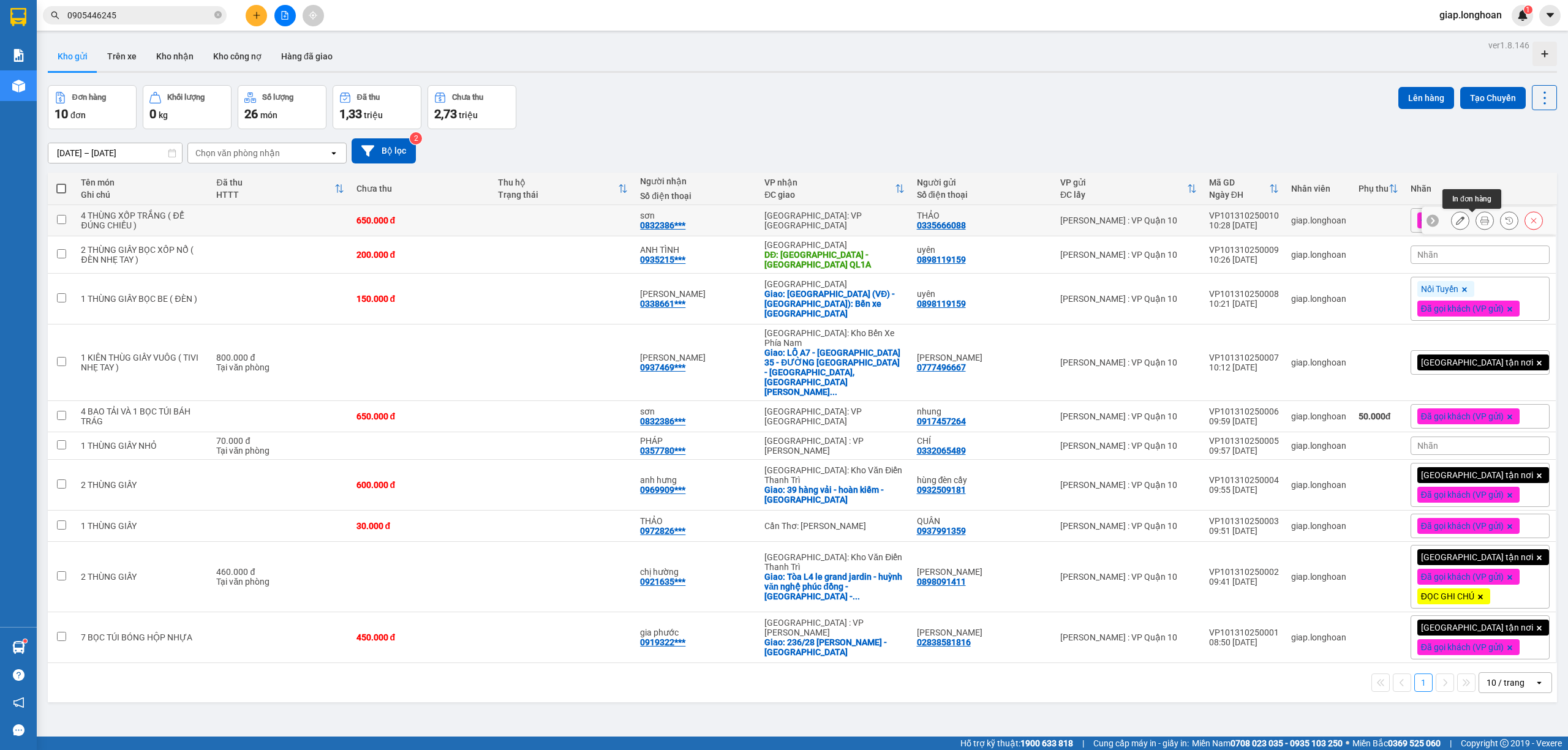
click at [1481, 221] on icon at bounding box center [1484, 220] width 8 height 8
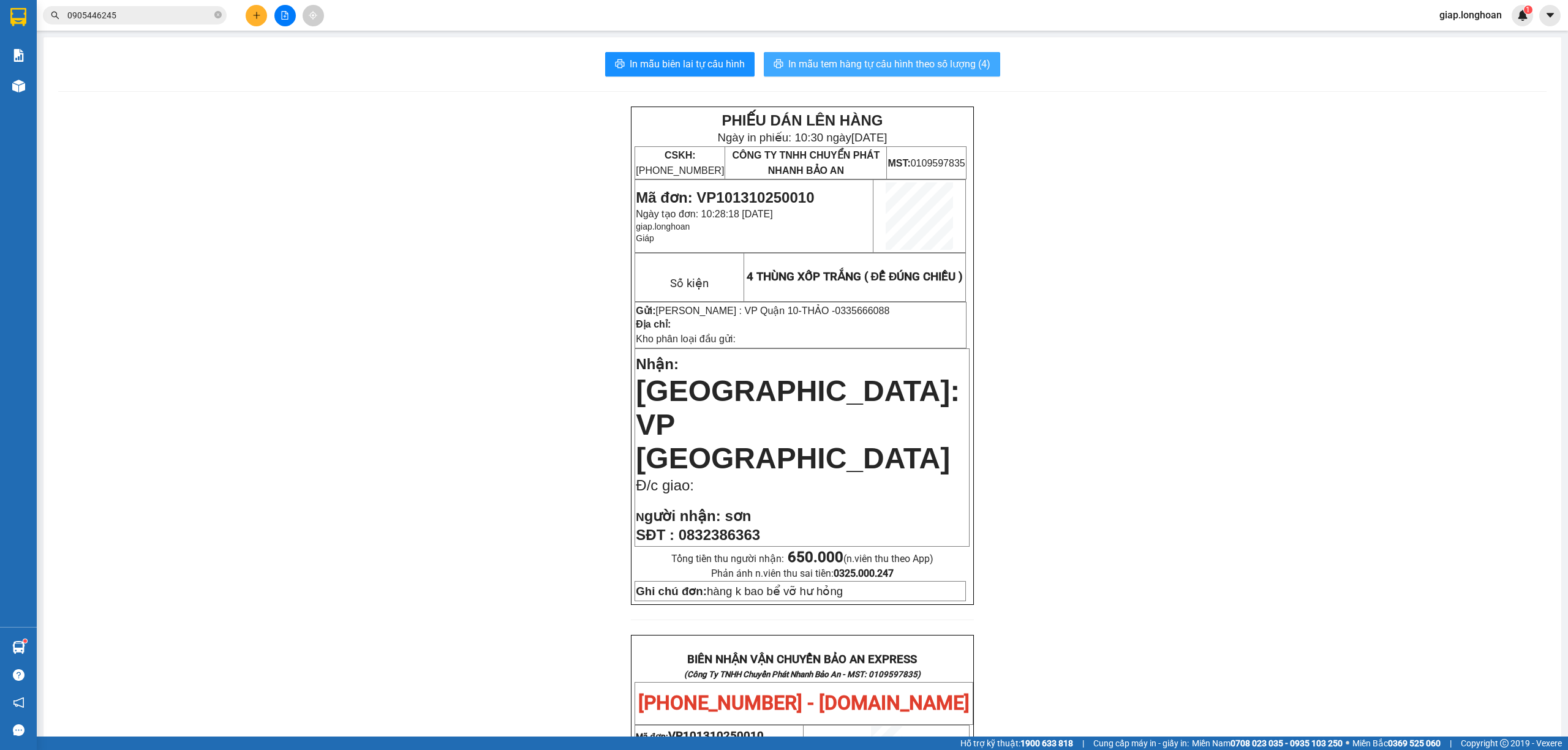
click at [866, 64] on span "In mẫu tem hàng tự cấu hình theo số lượng (4)" at bounding box center [890, 64] width 202 height 15
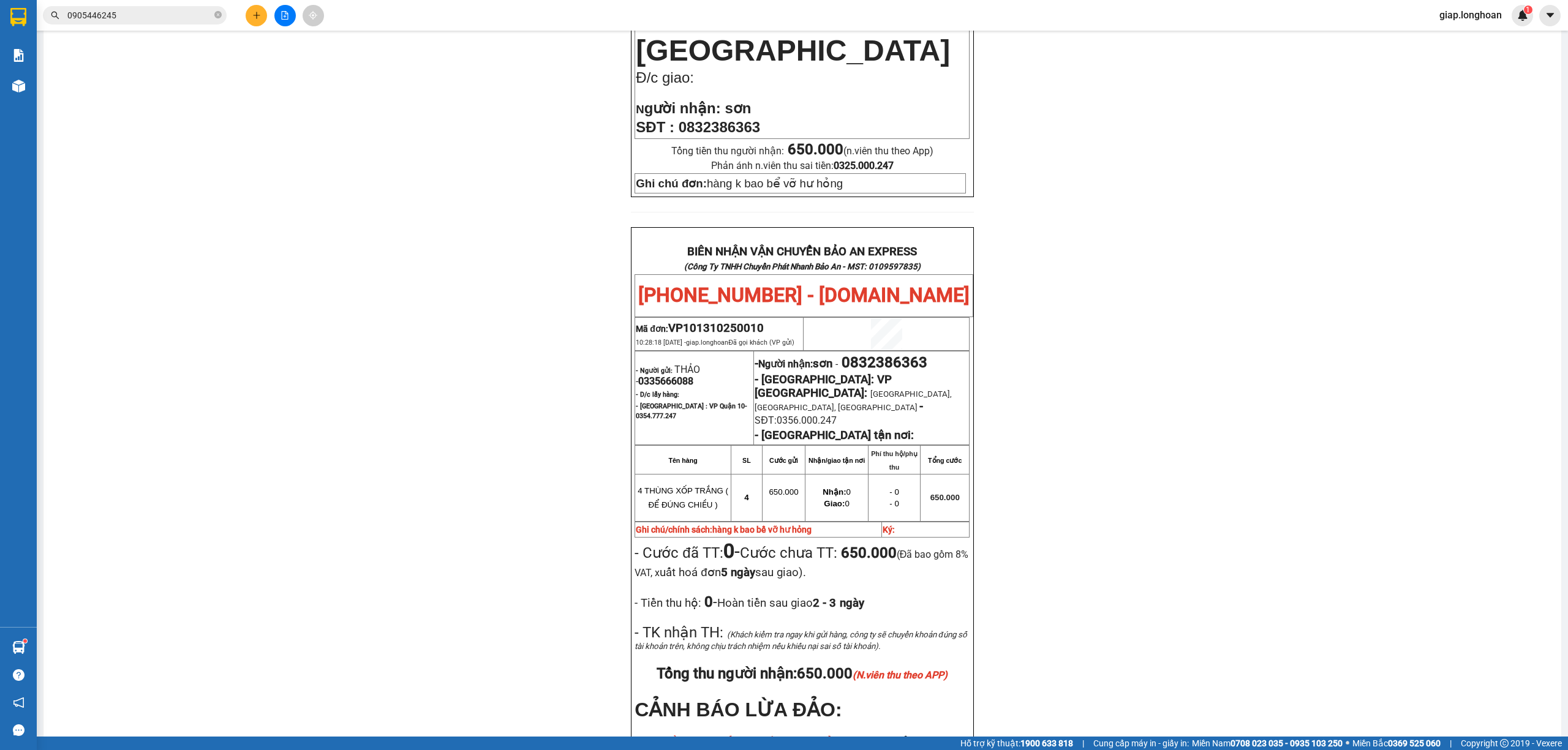
scroll to position [490, 0]
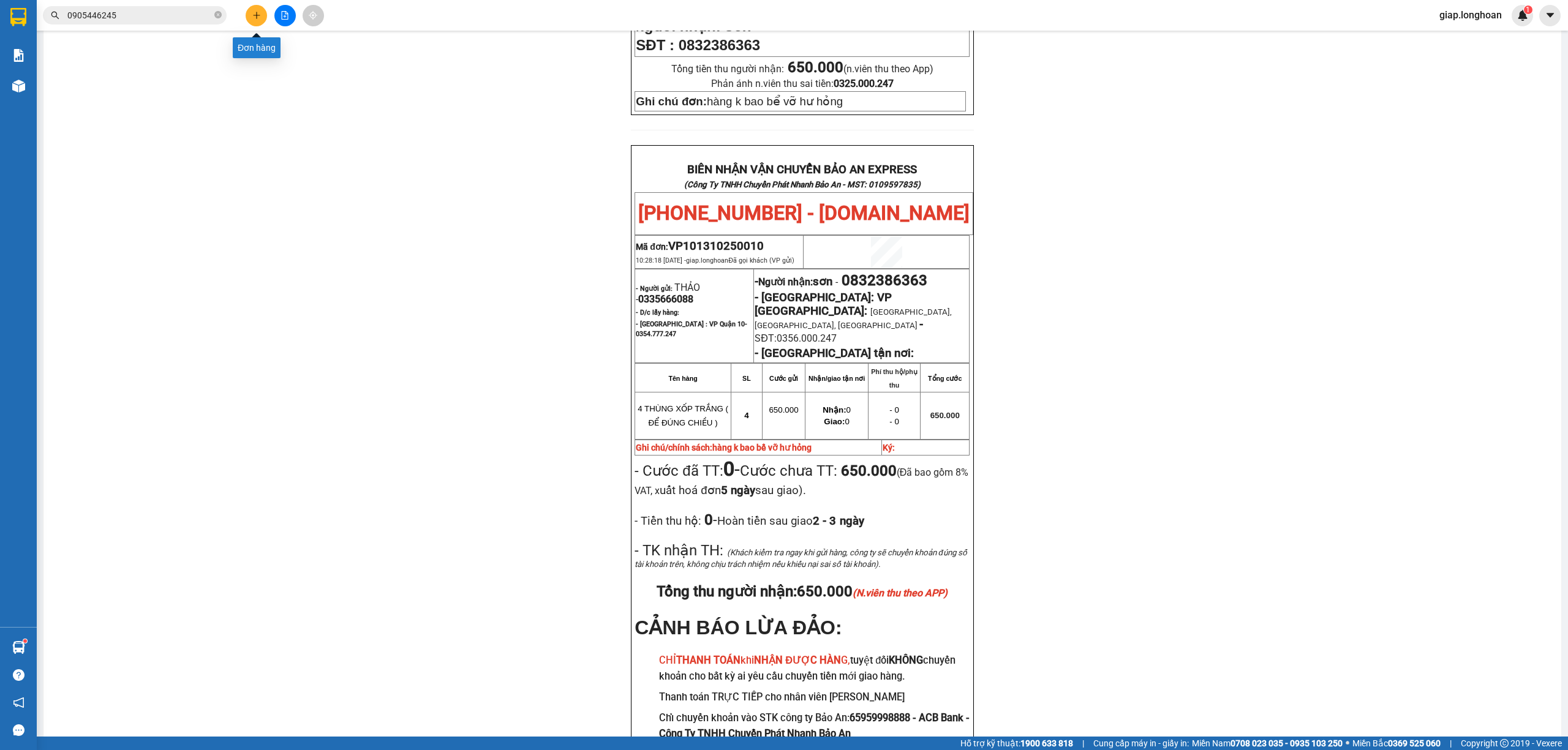
click at [256, 20] on button at bounding box center [257, 15] width 21 height 21
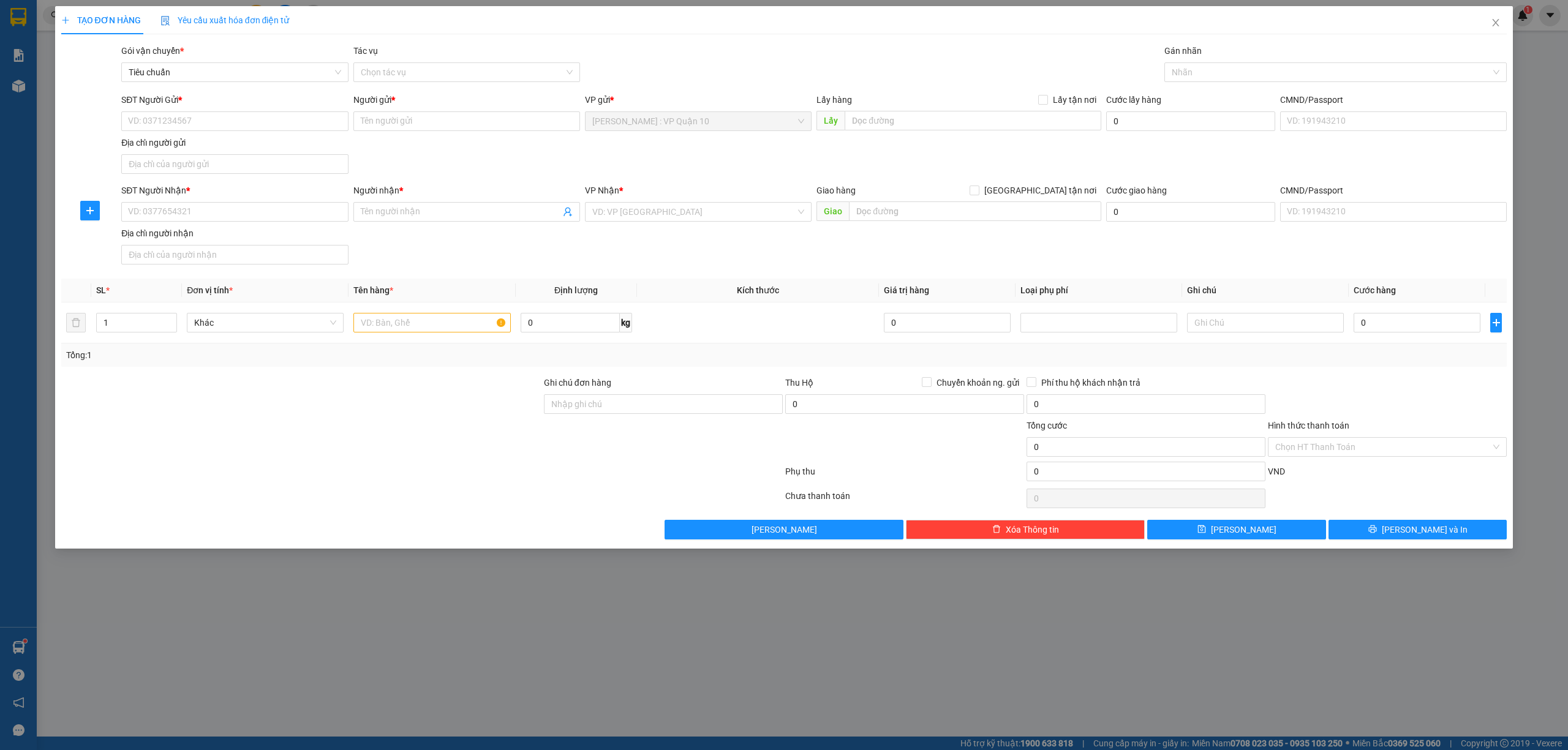
click at [593, 393] on div "Ghi chú đơn hàng" at bounding box center [664, 385] width 239 height 18
click at [599, 407] on input "Ghi chú đơn hàng" at bounding box center [664, 404] width 239 height 20
type input "hàng k bao bể vỡ hư hỏng"
click at [467, 481] on div at bounding box center [422, 474] width 724 height 25
click at [127, 321] on input "1" at bounding box center [136, 323] width 80 height 18
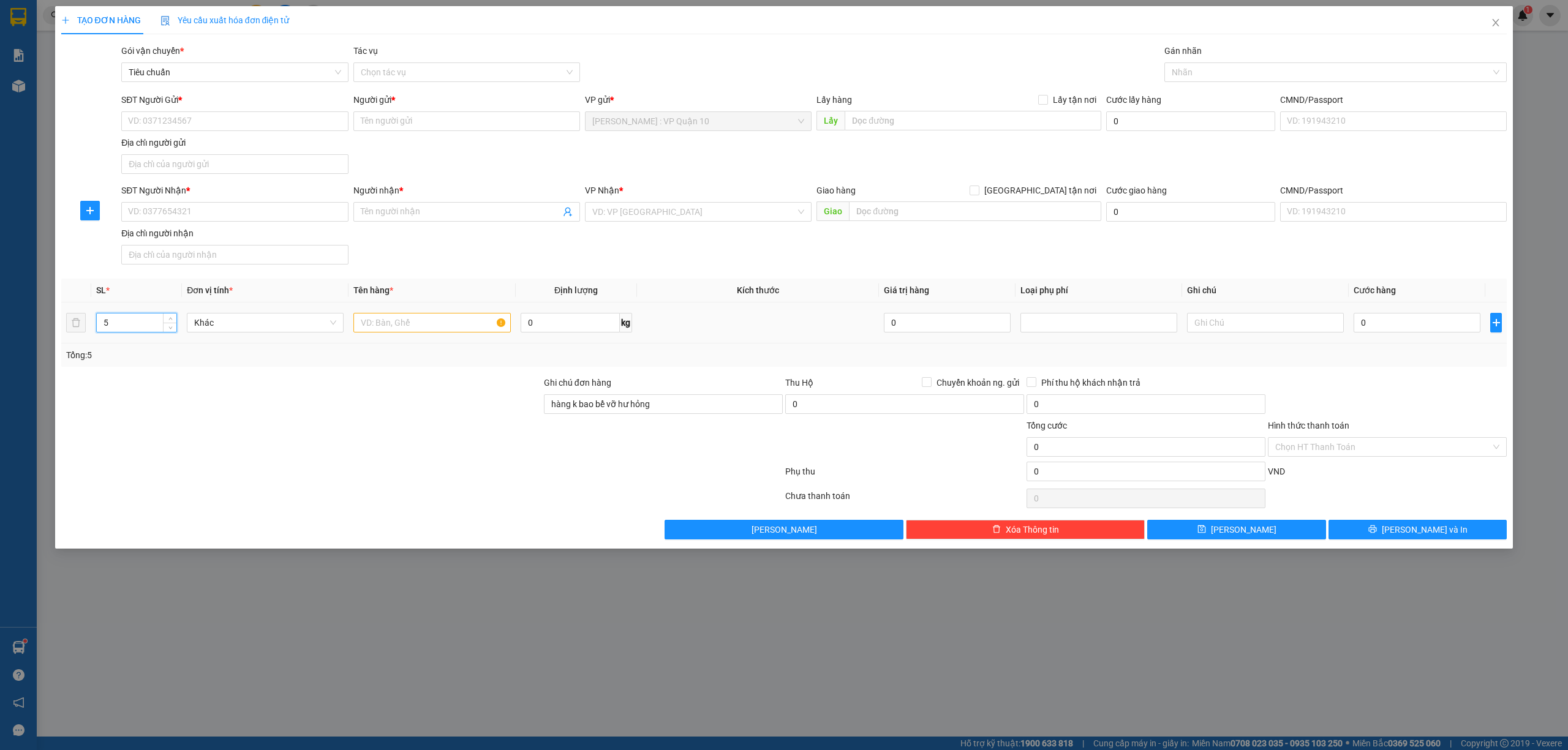
type input "5"
click at [424, 316] on input "text" at bounding box center [431, 323] width 157 height 20
type input "5 THÙNG GIẤY"
click at [244, 213] on input "SĐT Người Nhận *" at bounding box center [235, 212] width 227 height 20
type input "0981697174"
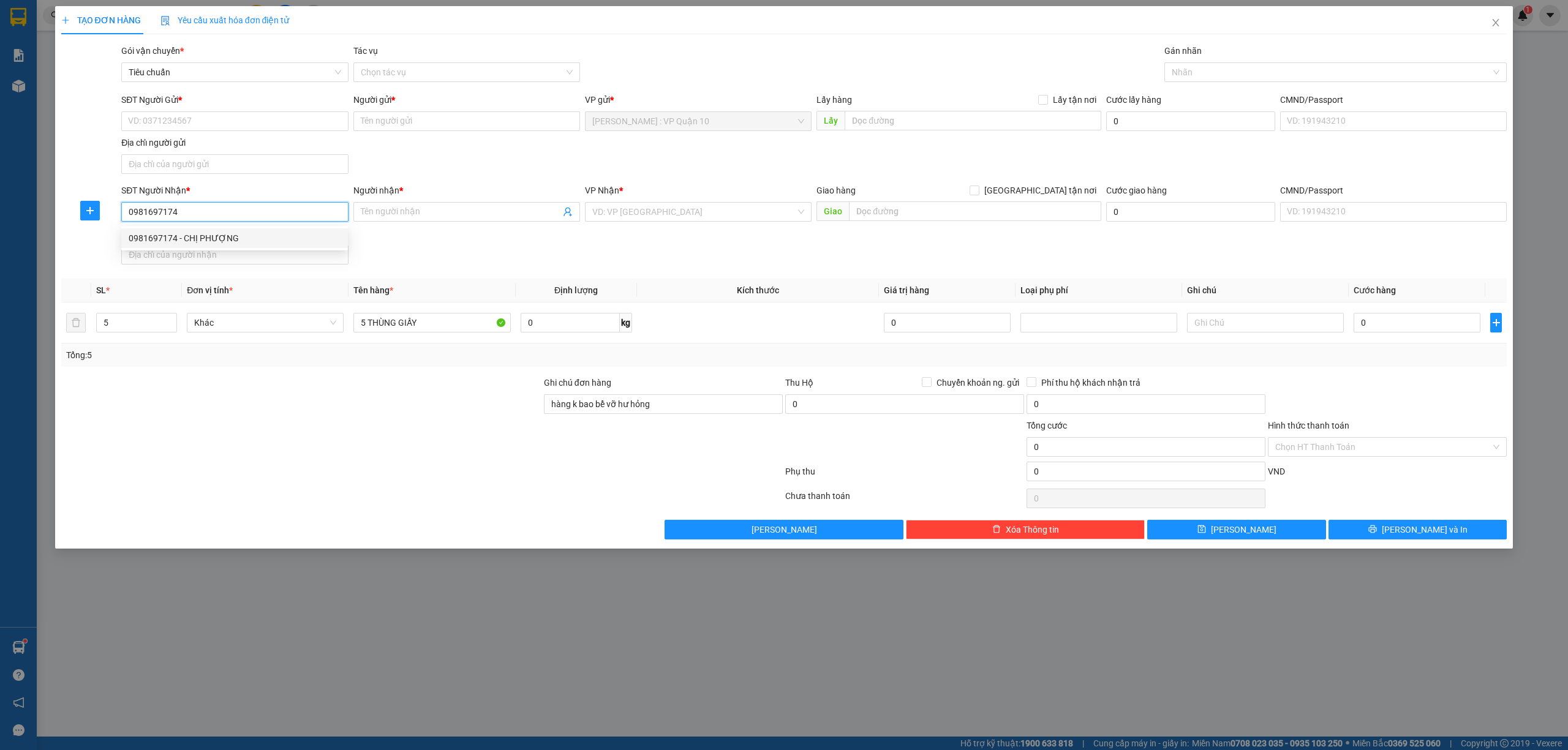
drag, startPoint x: 182, startPoint y: 239, endPoint x: 215, endPoint y: 206, distance: 46.7
click at [182, 237] on div "0981697174 - CHỊ PHƯỢNG" at bounding box center [235, 238] width 212 height 14
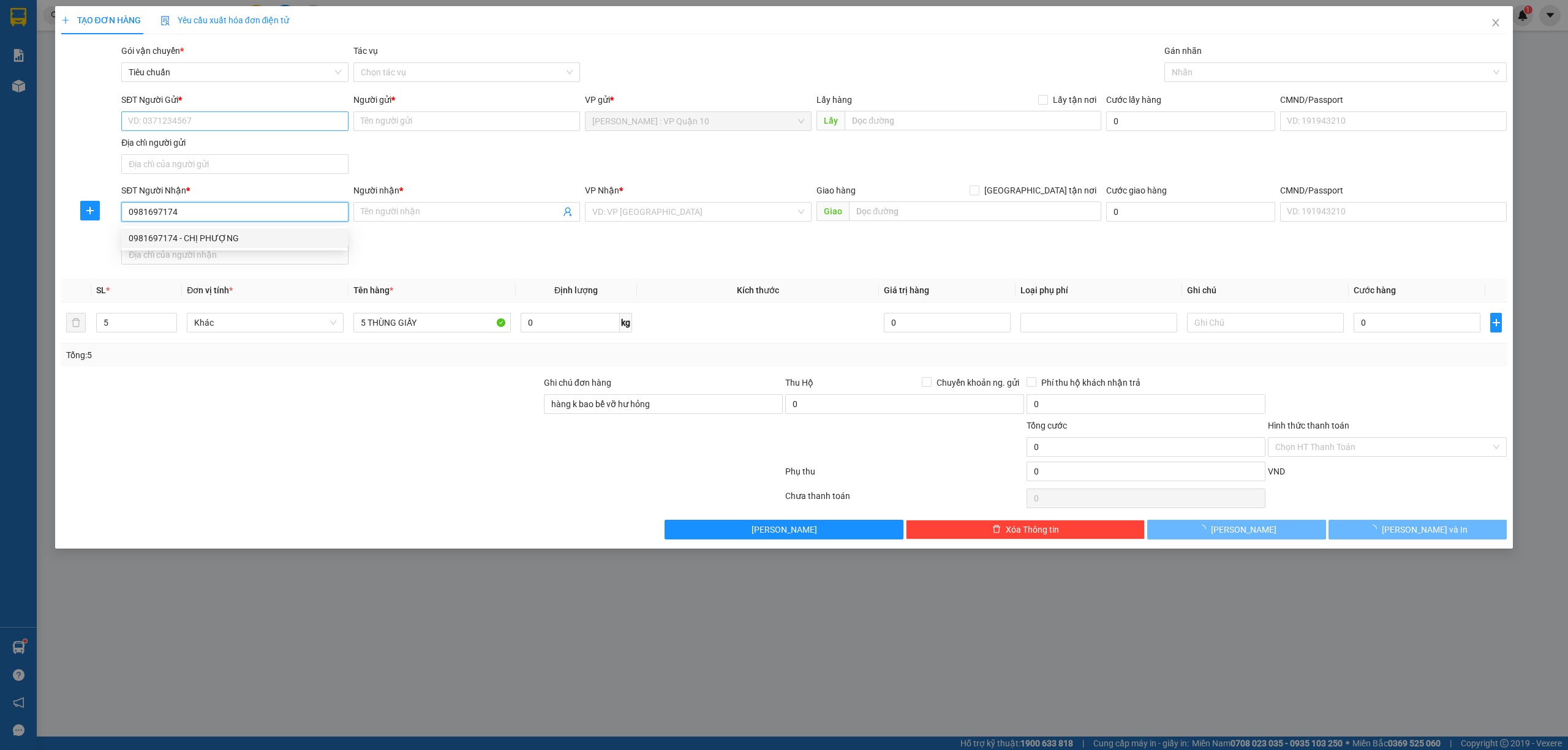
type input "CHỊ PHƯỢNG"
checkbox input "true"
type input "SỐ 280 ĐƯỜNG PHÚC DIỄN - P, XUÂN PHƯƠNG - HÀ NỘI"
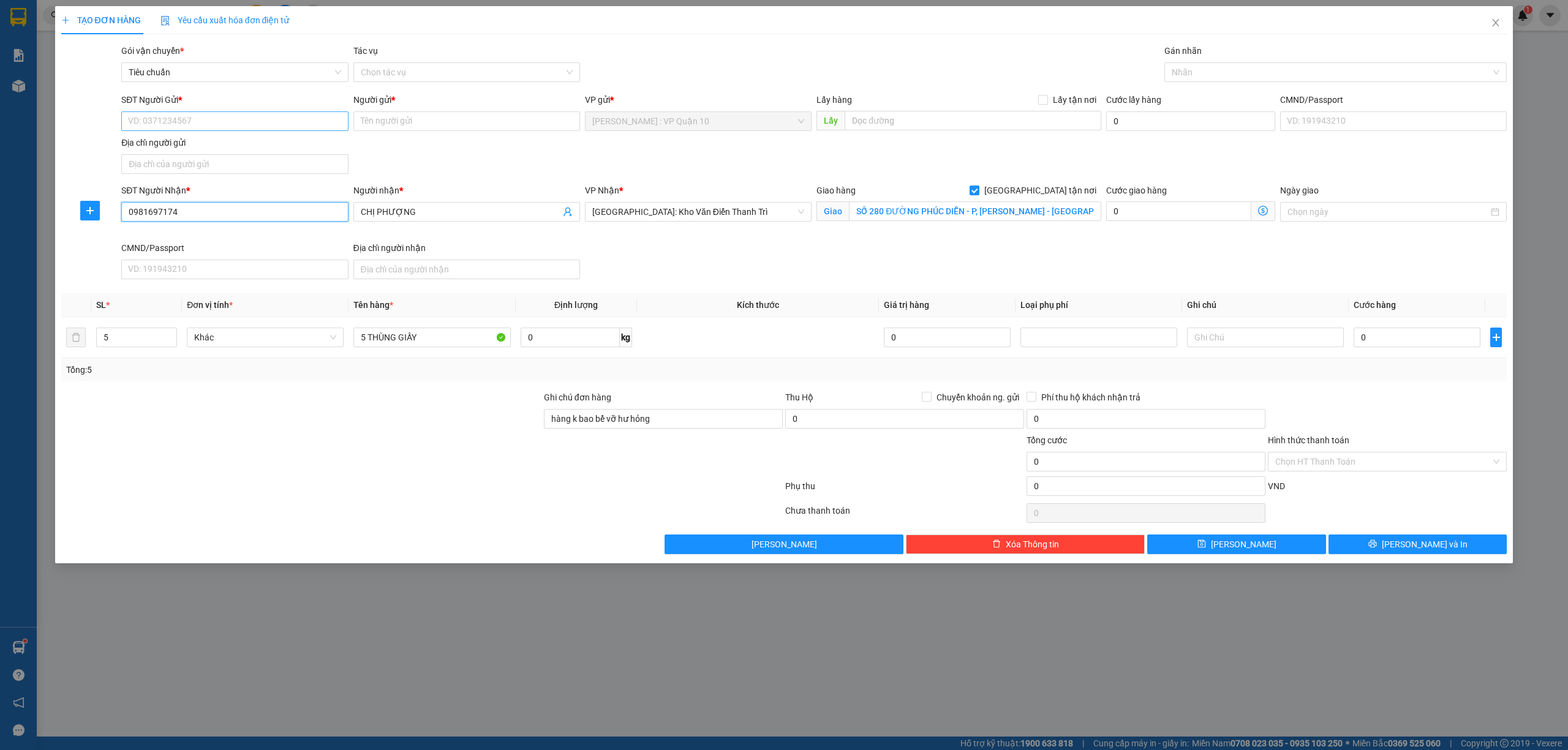
type input "0981697174"
click at [283, 121] on input "SĐT Người Gửi *" at bounding box center [235, 121] width 227 height 20
click at [179, 145] on div "0986314049 - MẠNH" at bounding box center [235, 146] width 212 height 14
type input "0986314049"
type input "MẠNH"
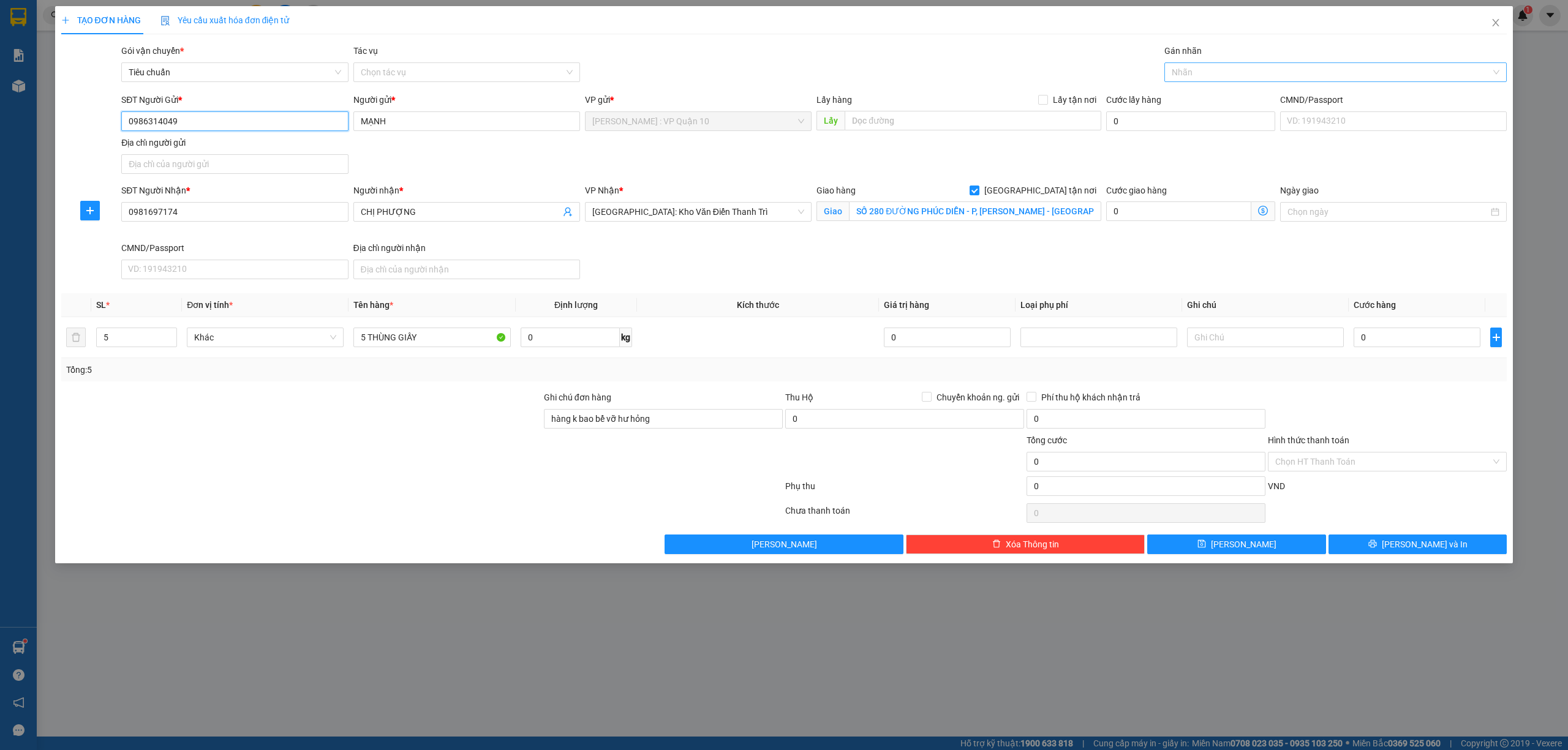
click at [1196, 66] on div at bounding box center [1330, 72] width 325 height 15
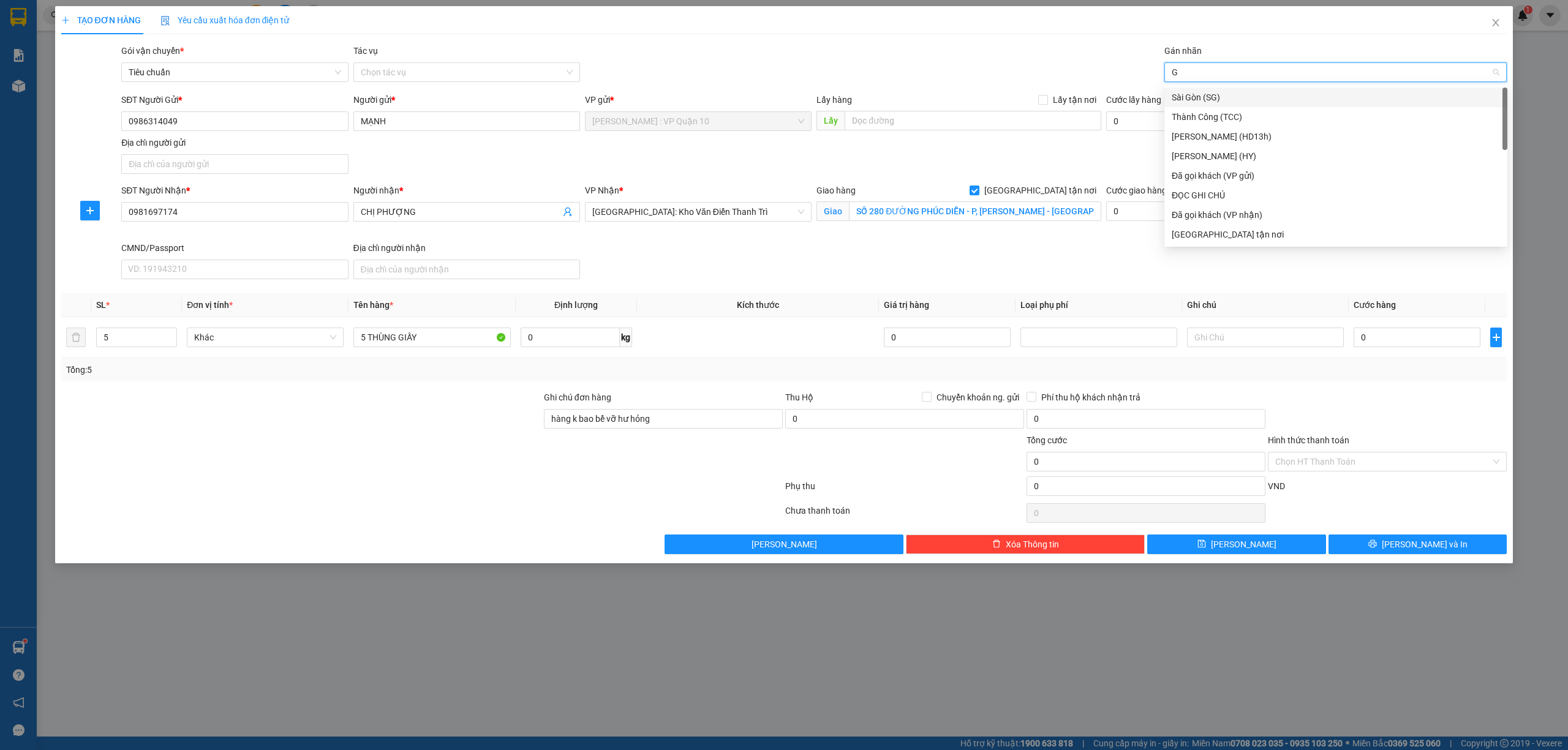
type input "GI"
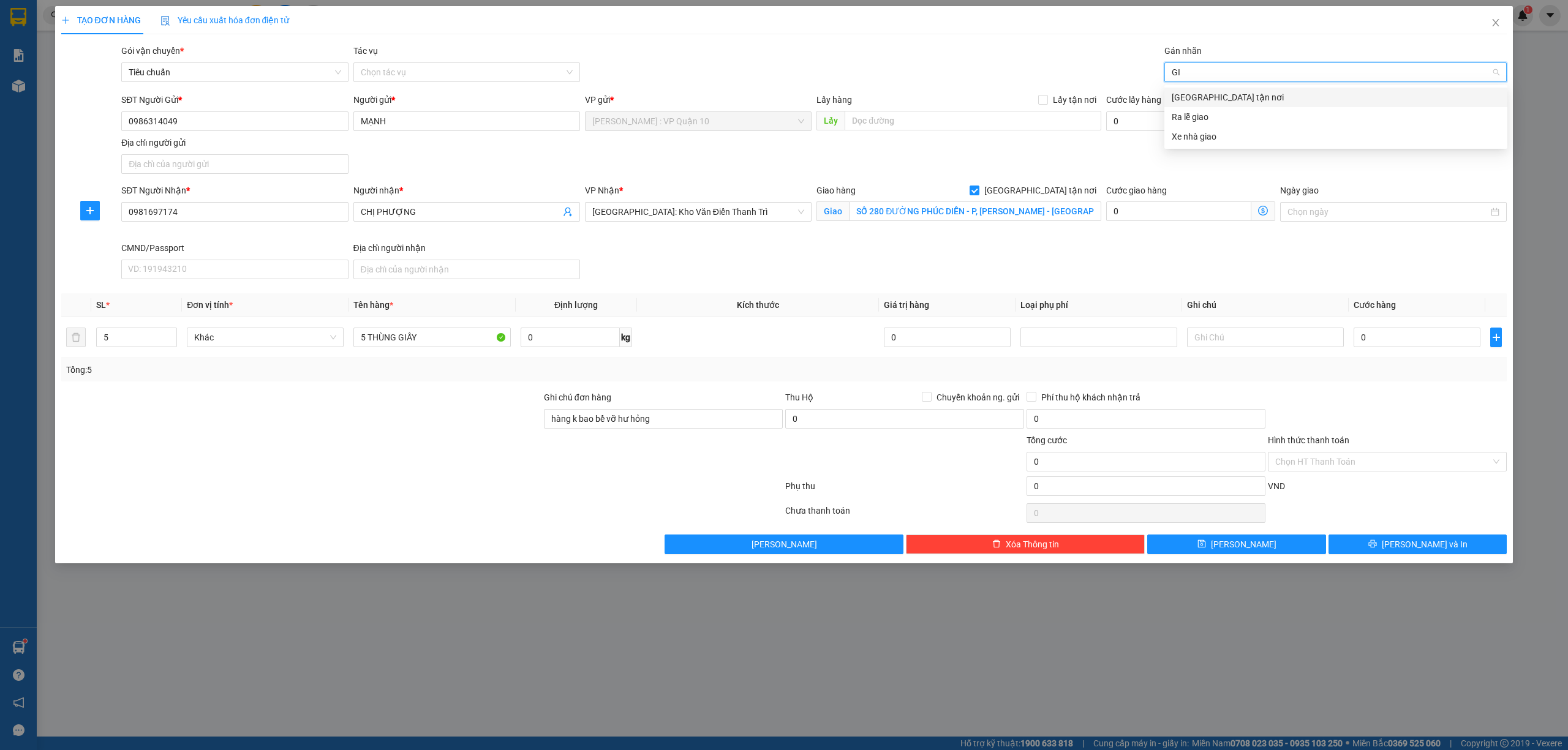
click at [1182, 87] on div "[GEOGRAPHIC_DATA] tận nơi" at bounding box center [1337, 97] width 343 height 20
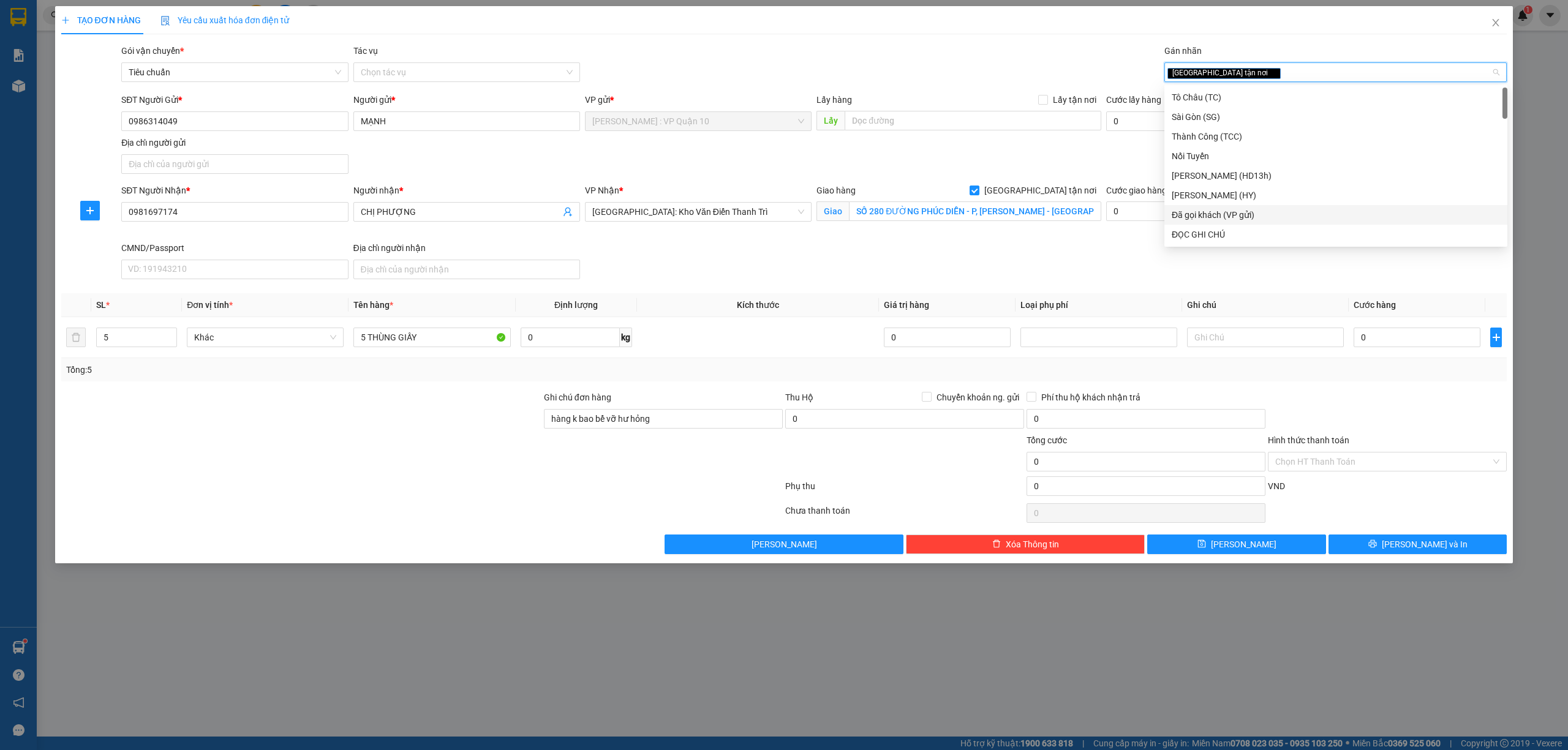
drag, startPoint x: 1219, startPoint y: 211, endPoint x: 1168, endPoint y: 189, distance: 55.5
click at [1219, 211] on div "Đã gọi khách (VP gửi)" at bounding box center [1336, 215] width 328 height 14
click at [381, 530] on div "Transit Pickup Surcharge Ids Transit Deliver Surcharge Ids Transit Deliver Surc…" at bounding box center [784, 300] width 1446 height 510
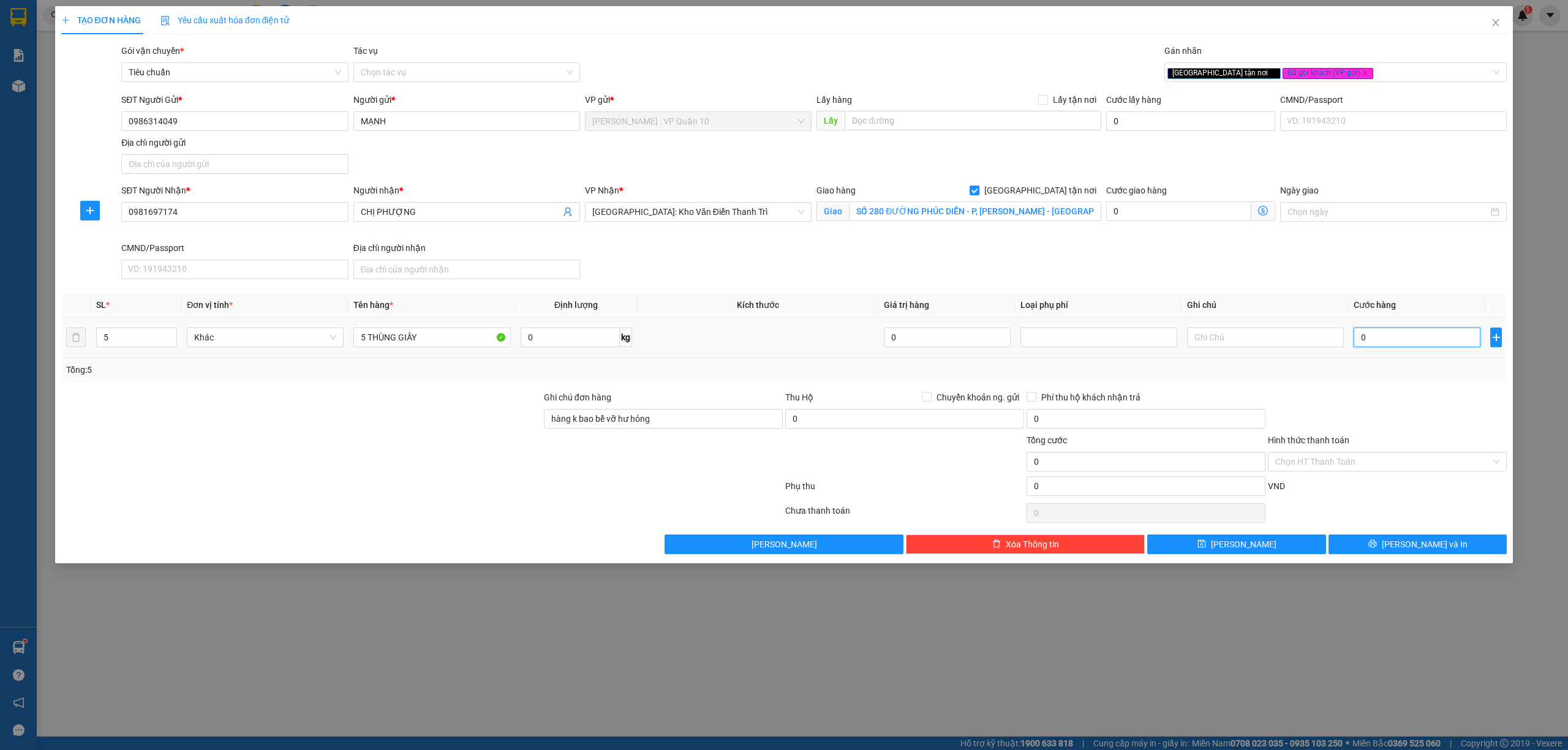
click at [1400, 346] on input "0" at bounding box center [1417, 338] width 126 height 20
type input "40"
type input "460"
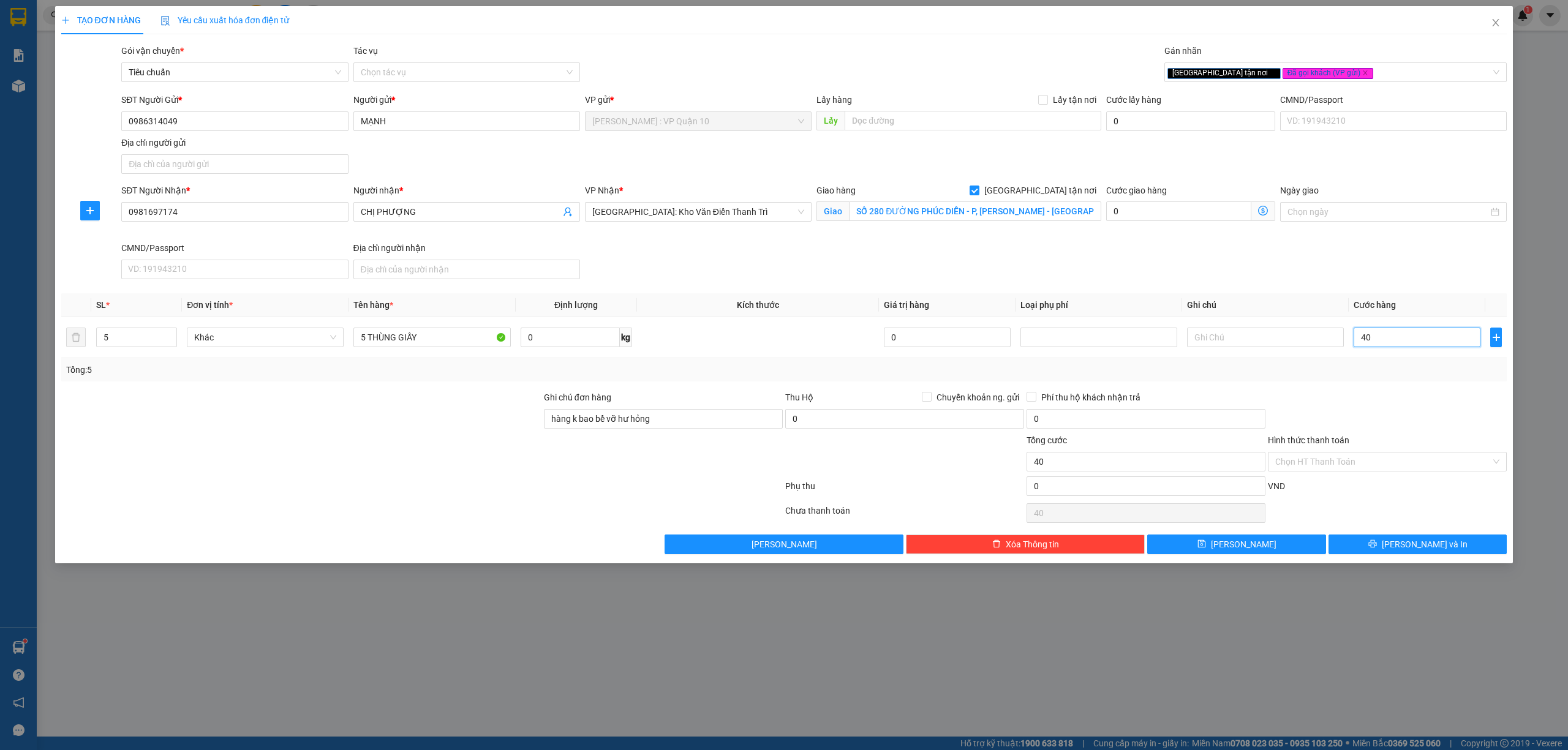
type input "460"
type input "4.600"
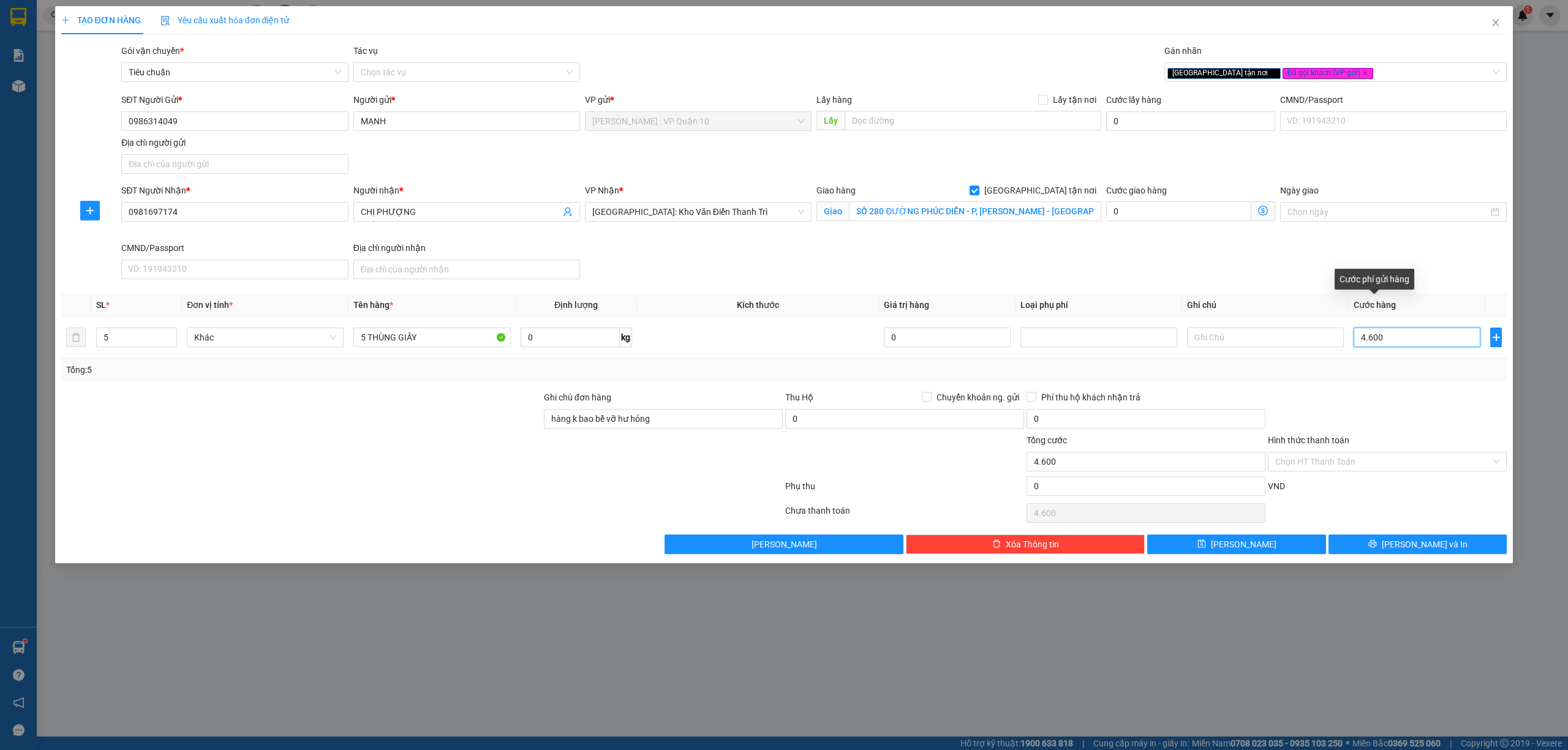
type input "46.000"
type input "460.000"
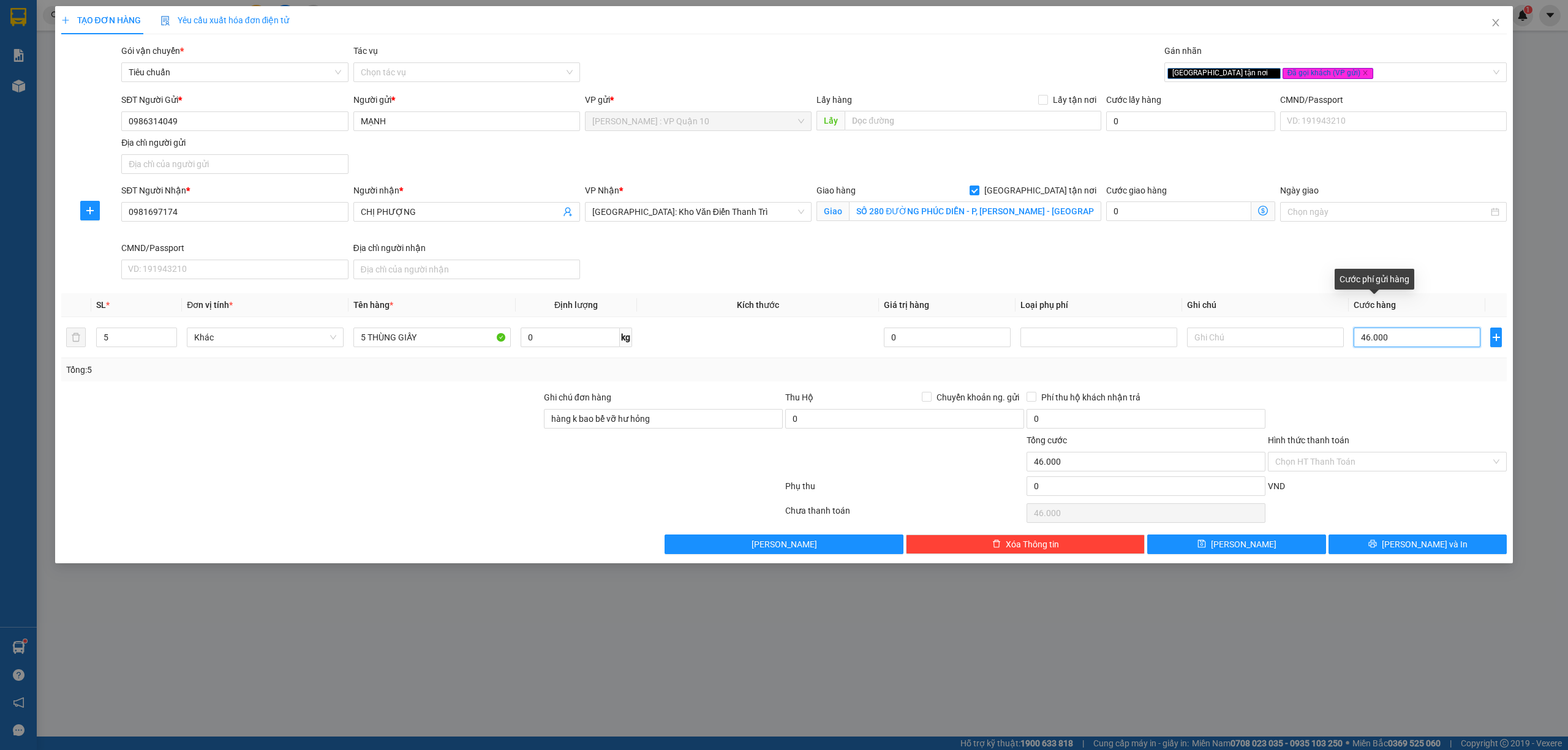
type input "460.000"
click at [1322, 458] on input "Hình thức thanh toán" at bounding box center [1383, 462] width 215 height 18
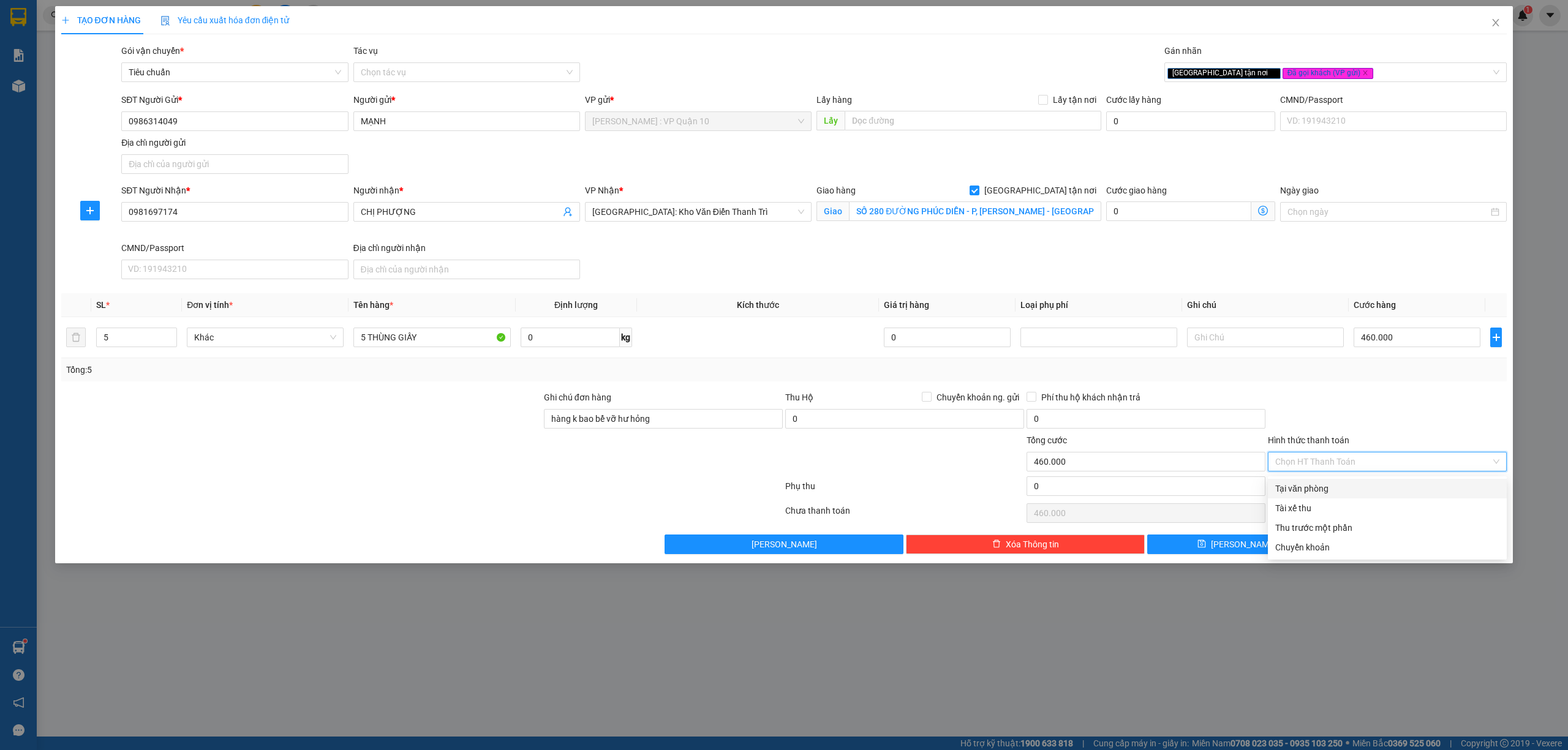
click at [1311, 484] on div "Tại văn phòng" at bounding box center [1387, 489] width 225 height 14
click at [1366, 547] on button "[PERSON_NAME] và In" at bounding box center [1418, 545] width 179 height 20
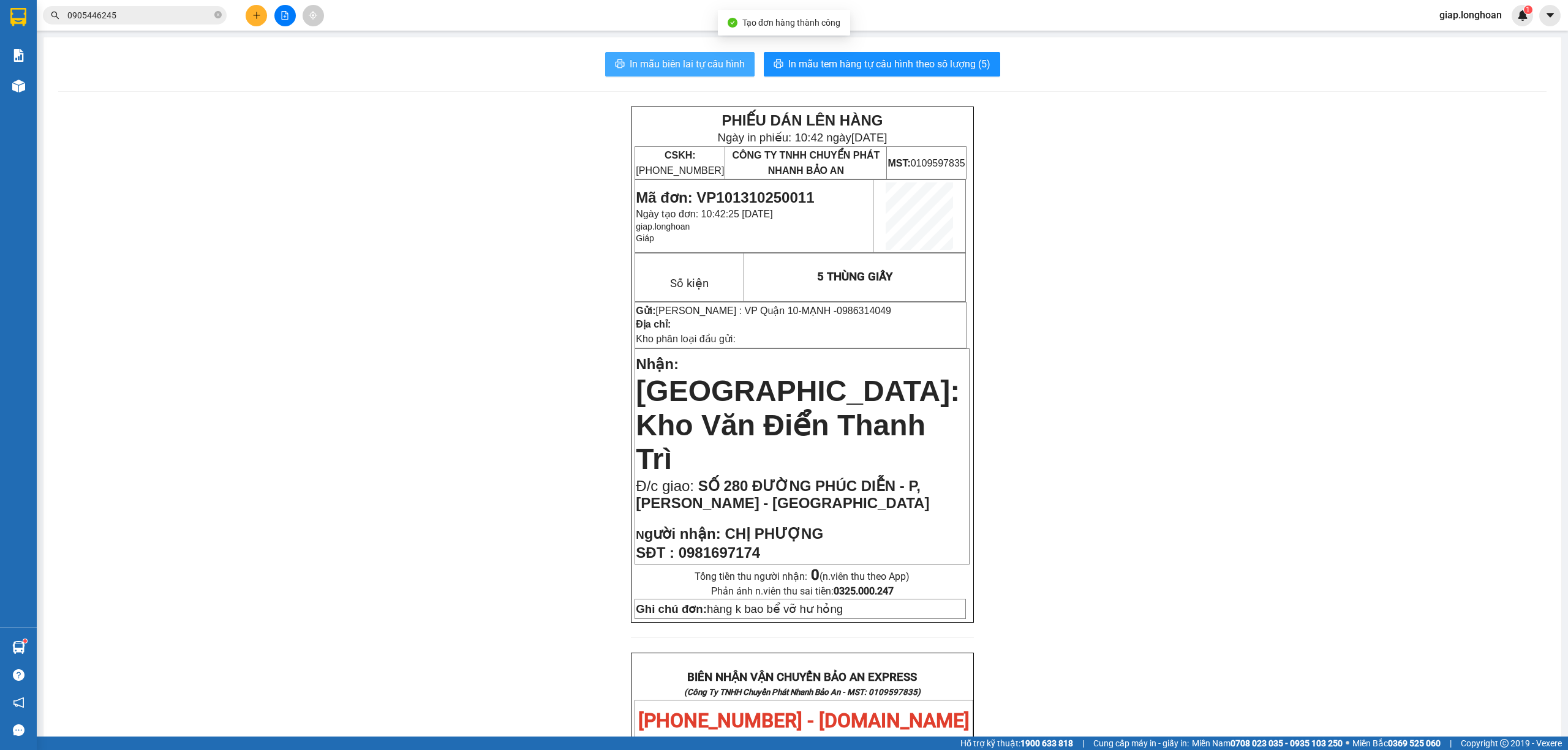
drag, startPoint x: 664, startPoint y: 60, endPoint x: 668, endPoint y: 72, distance: 12.6
click at [664, 60] on span "In mẫu biên lai tự cấu hình" at bounding box center [687, 64] width 115 height 15
drag, startPoint x: 894, startPoint y: 54, endPoint x: 884, endPoint y: 59, distance: 11.2
click at [892, 57] on button "In mẫu tem hàng tự cấu hình theo số lượng (5)" at bounding box center [882, 64] width 237 height 25
click at [250, 17] on button at bounding box center [257, 15] width 21 height 21
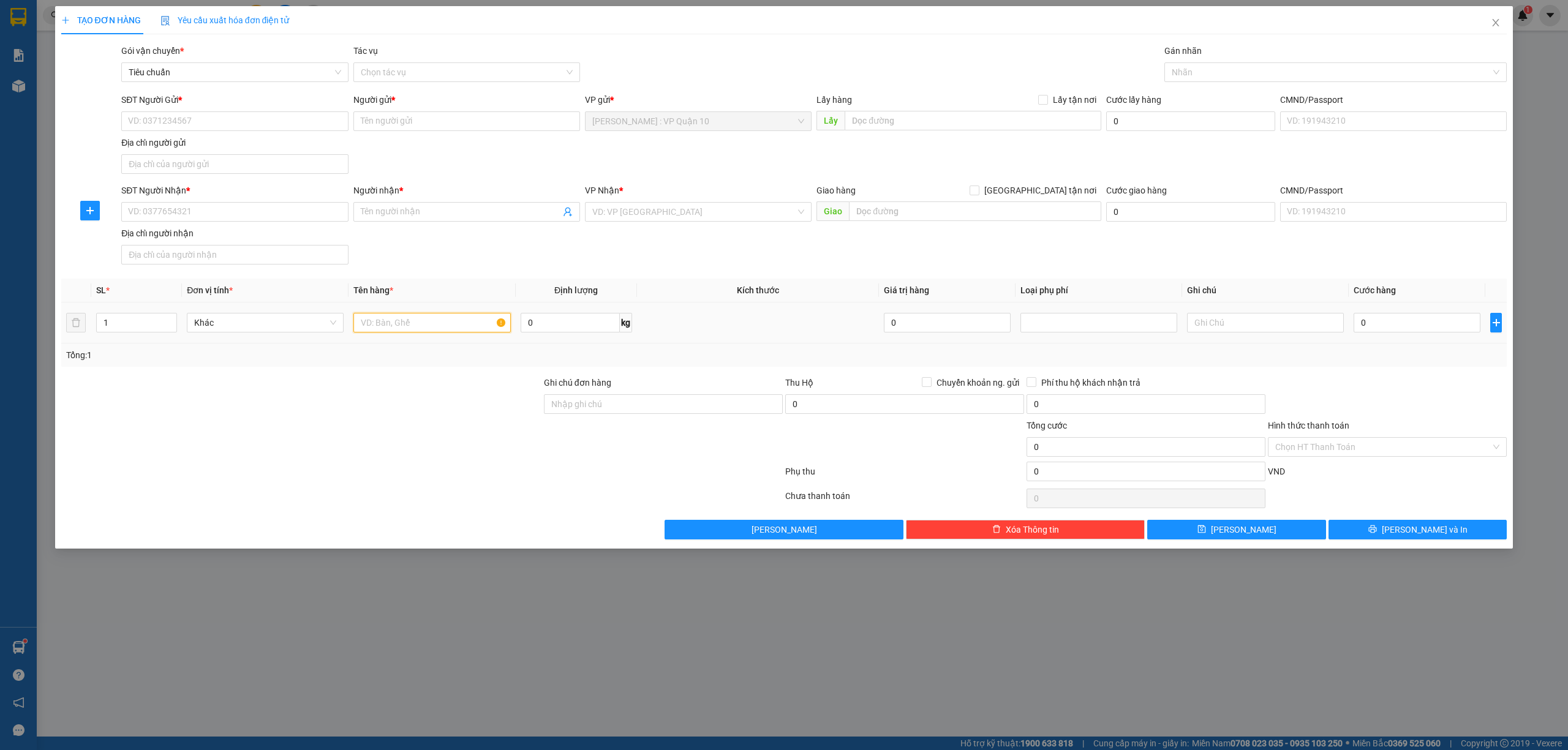
click at [383, 327] on input "text" at bounding box center [431, 323] width 157 height 20
click at [589, 401] on input "Ghi chú đơn hàng" at bounding box center [664, 404] width 239 height 20
click at [500, 479] on div at bounding box center [422, 474] width 724 height 25
click at [1226, 74] on div at bounding box center [1330, 72] width 325 height 15
click at [1193, 91] on div "Xe máy" at bounding box center [1336, 97] width 328 height 14
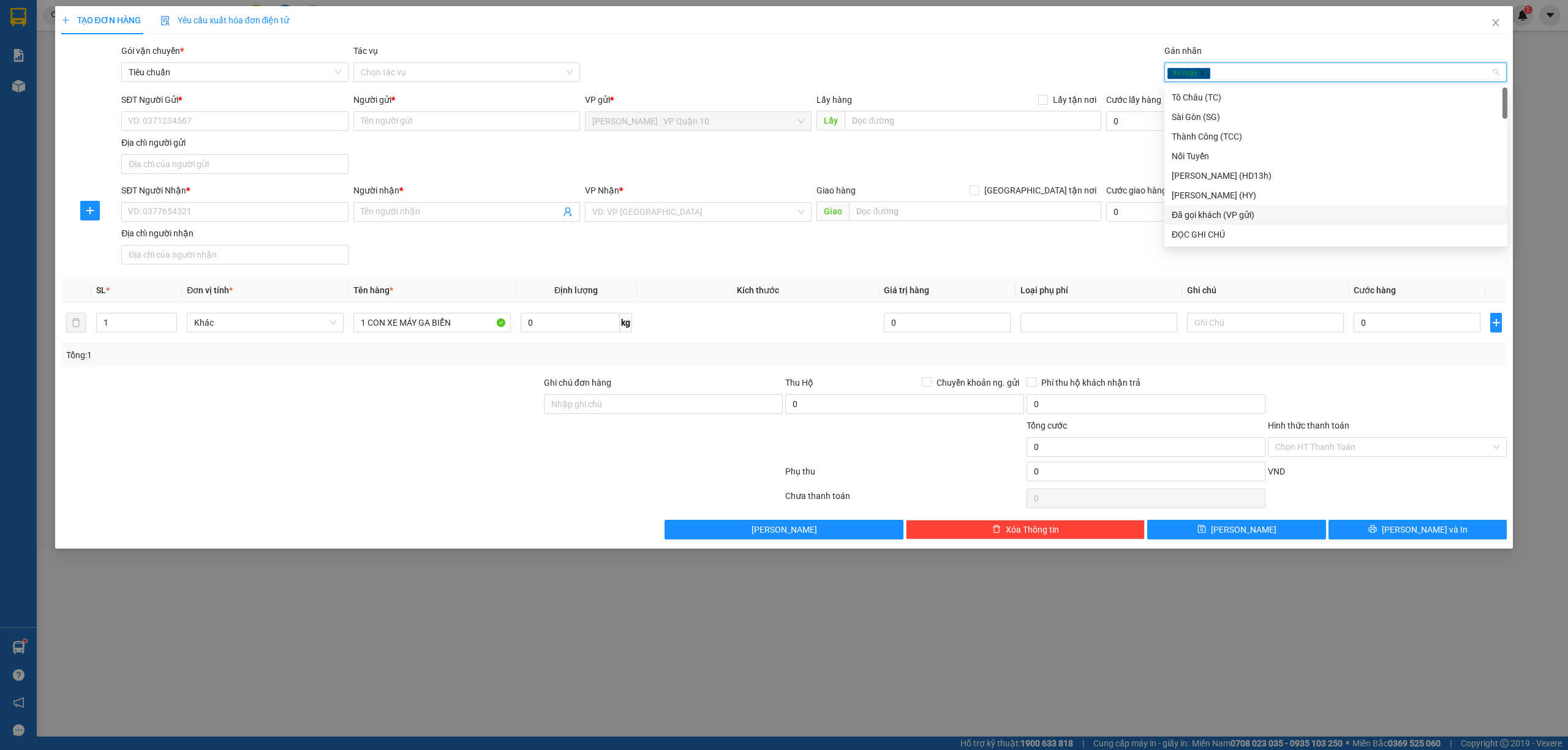
click at [1199, 214] on div "Đã gọi khách (VP gửi)" at bounding box center [1336, 215] width 328 height 14
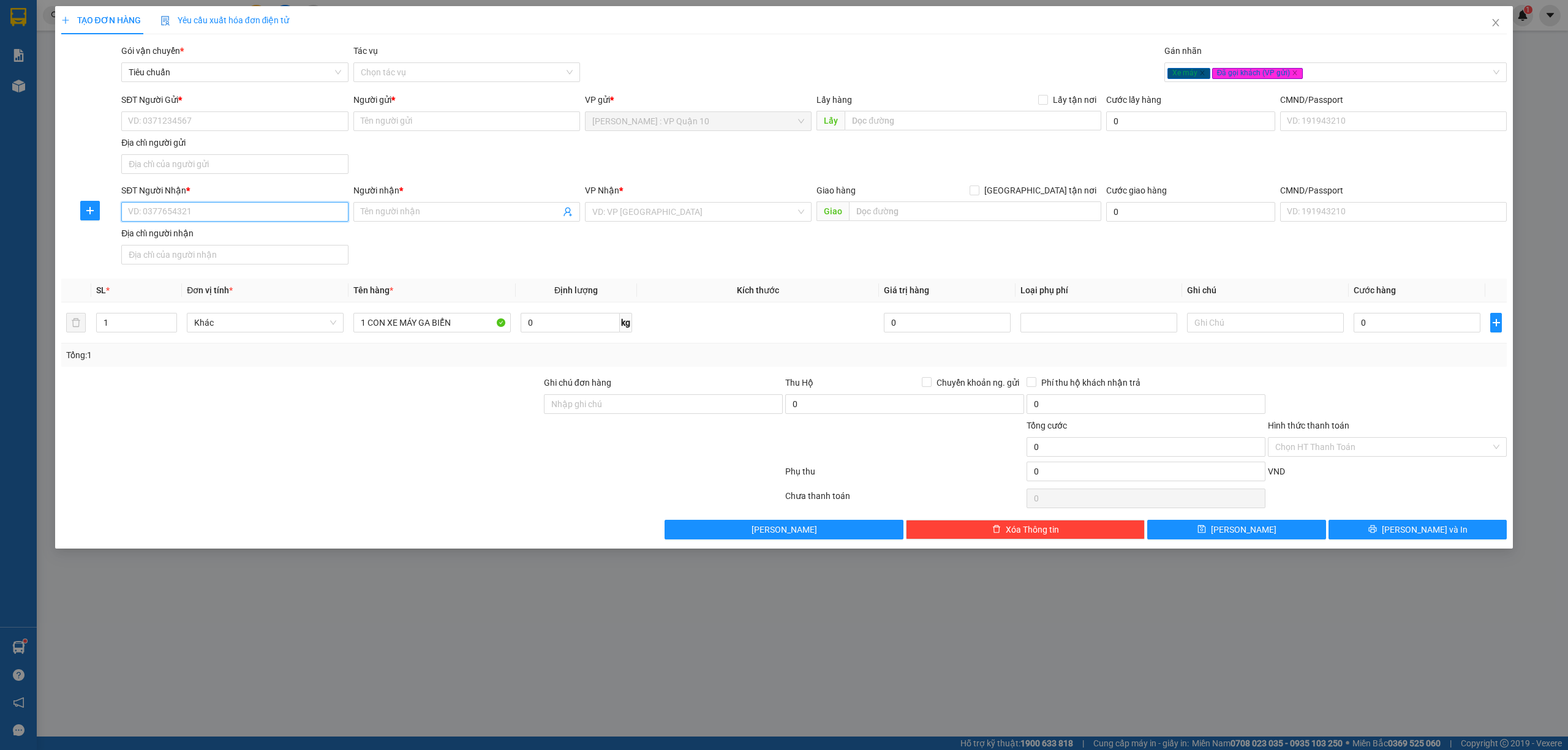
click at [197, 217] on input "SĐT Người Nhận *" at bounding box center [235, 212] width 227 height 20
click at [1293, 71] on icon "close" at bounding box center [1295, 73] width 6 height 6
click at [1232, 67] on div "Xe máy" at bounding box center [1330, 72] width 325 height 15
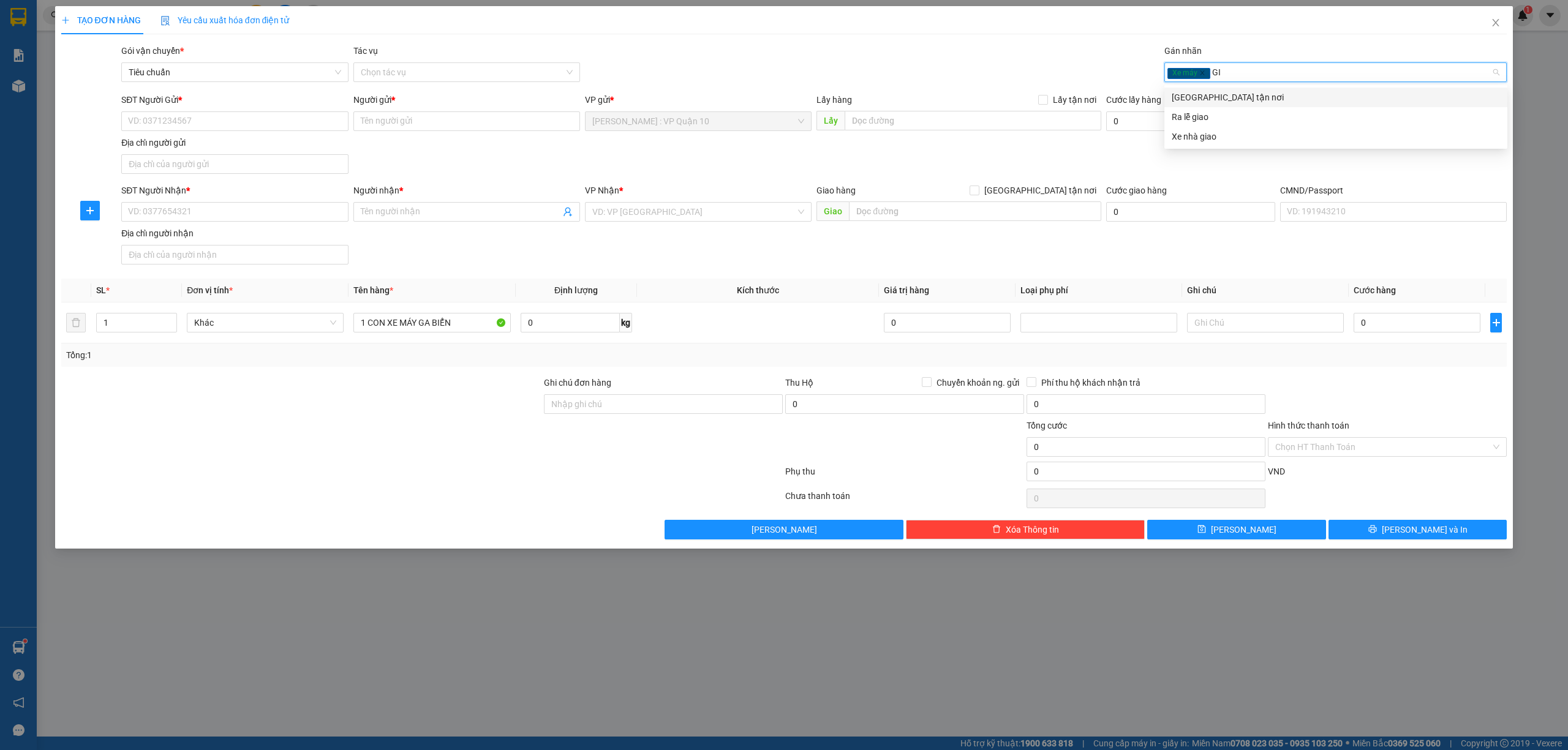
click at [1226, 99] on div "[GEOGRAPHIC_DATA] tận nơi" at bounding box center [1336, 97] width 328 height 14
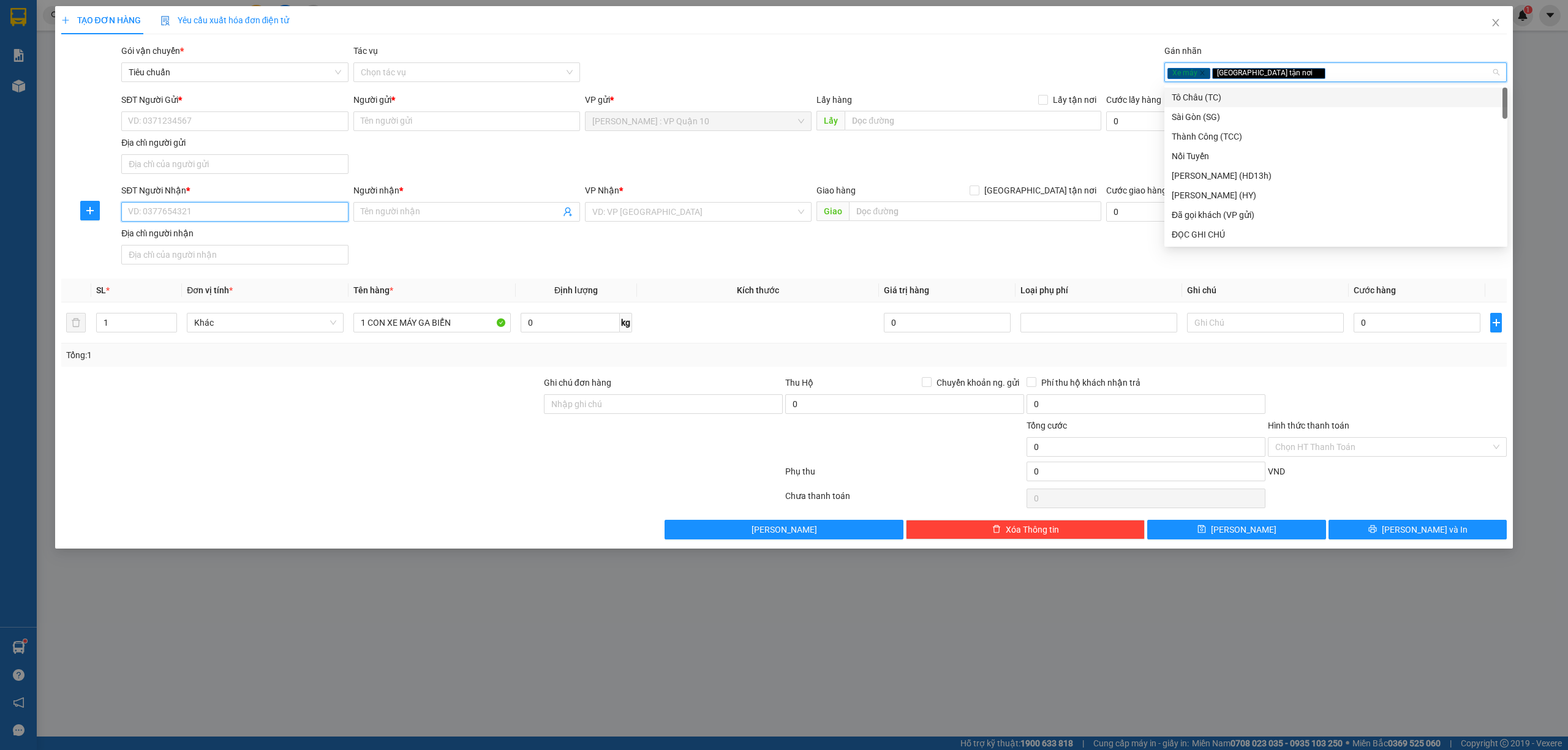
click at [192, 215] on input "SĐT Người Nhận *" at bounding box center [235, 212] width 227 height 20
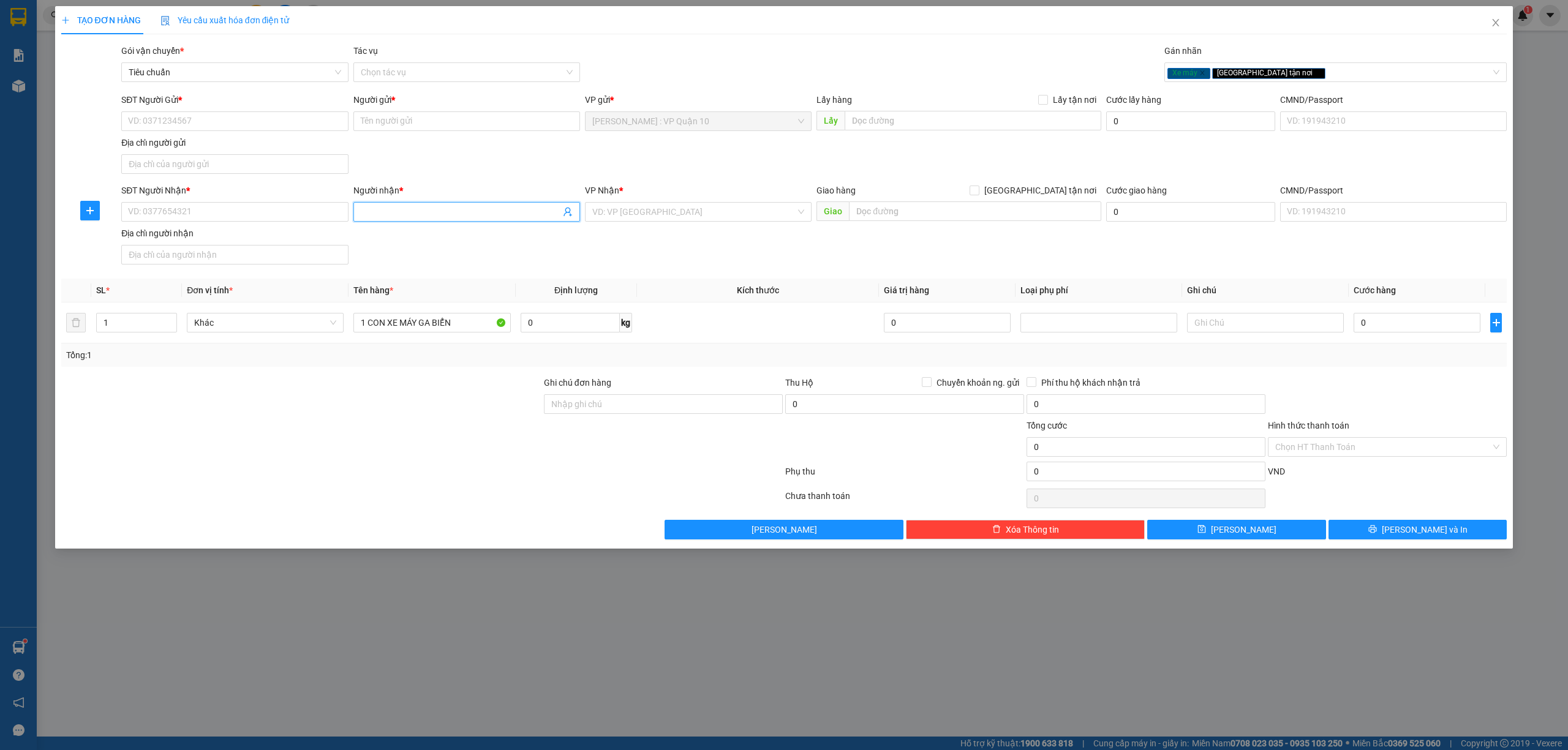
click at [383, 212] on input "Người nhận *" at bounding box center [461, 212] width 200 height 14
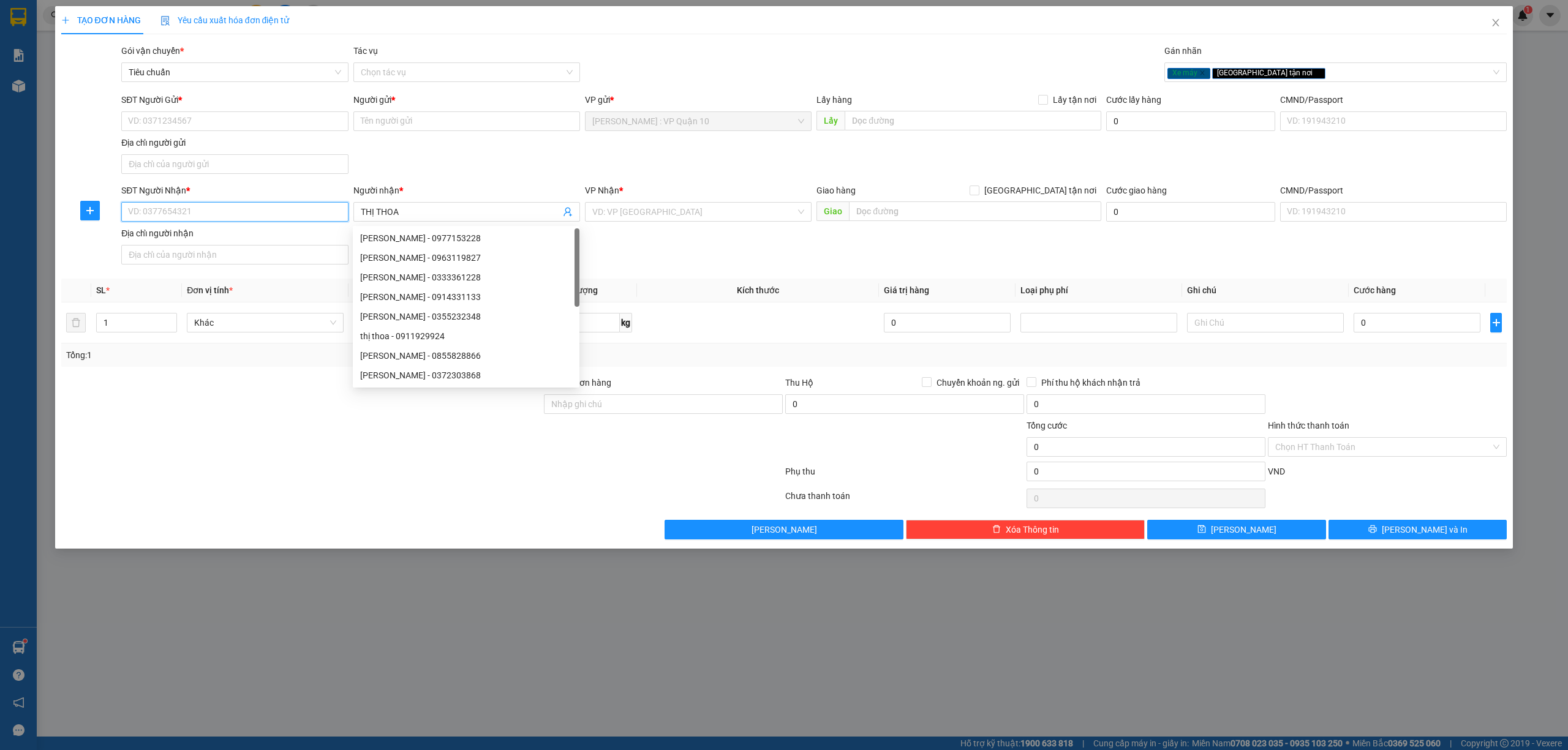
click at [180, 215] on input "SĐT Người Nhận *" at bounding box center [235, 212] width 227 height 20
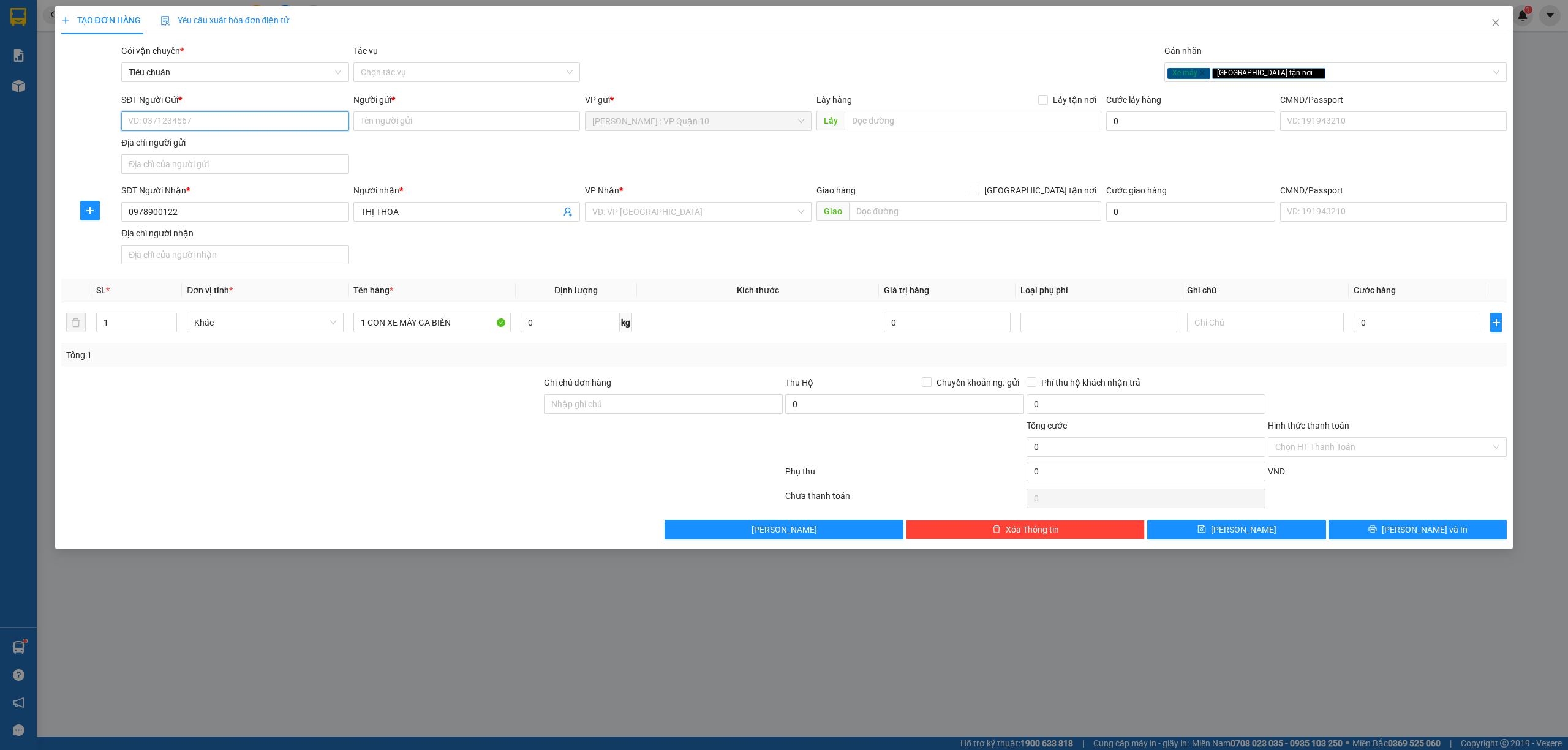
click at [205, 119] on input "SĐT Người Gửi *" at bounding box center [235, 121] width 227 height 20
click at [398, 119] on input "Người gửi *" at bounding box center [467, 121] width 227 height 20
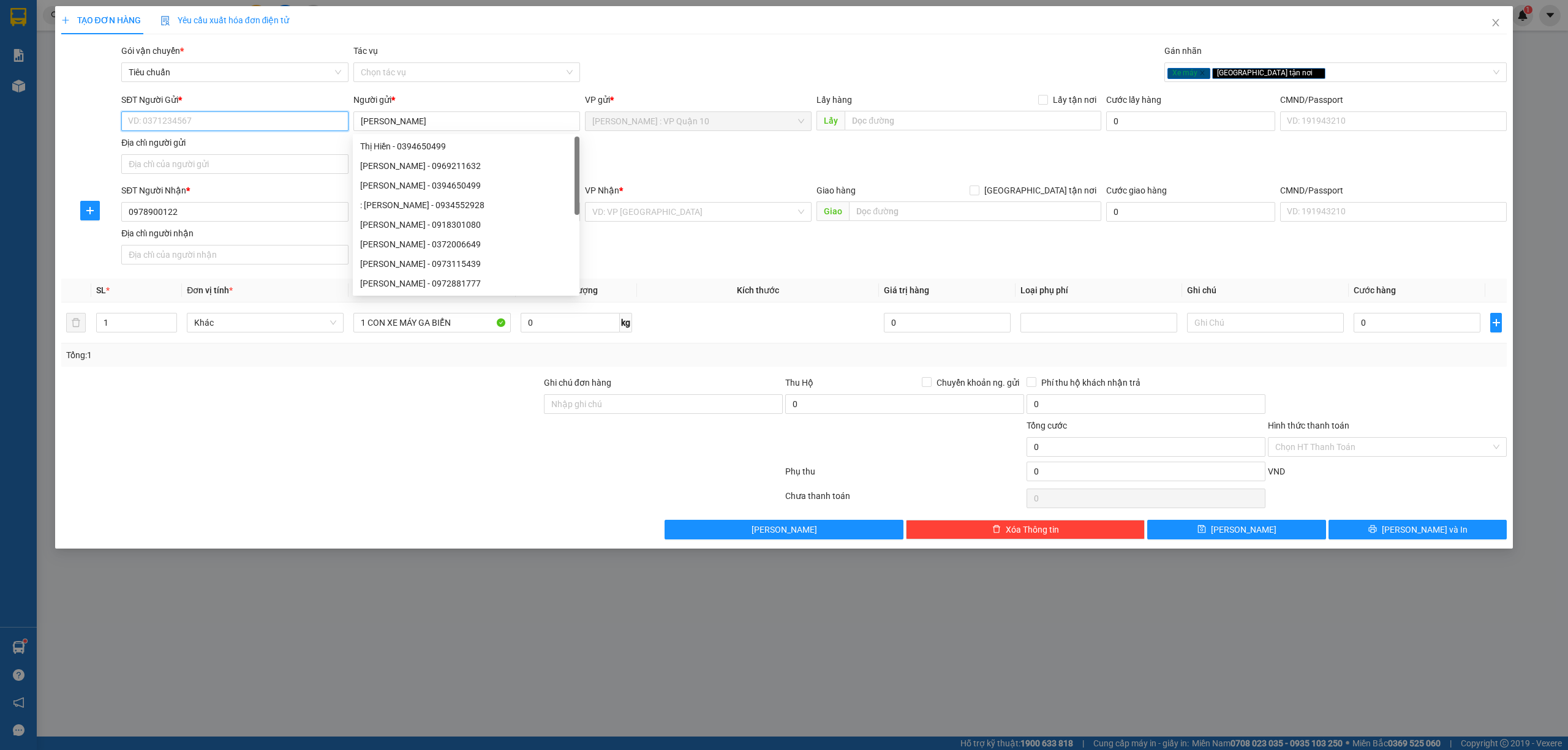
click at [209, 123] on input "SĐT Người Gửi *" at bounding box center [235, 121] width 227 height 20
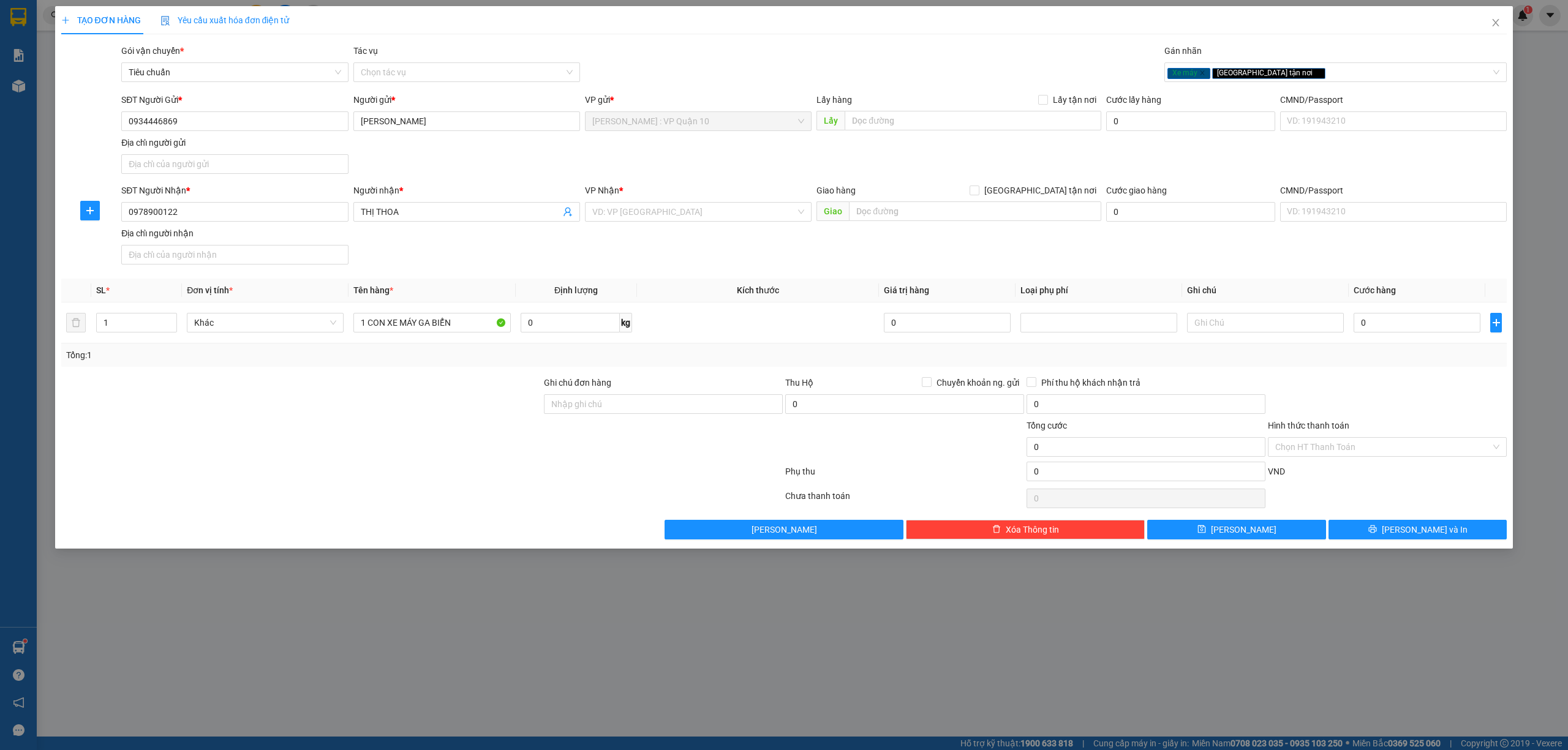
click at [395, 446] on div at bounding box center [301, 441] width 483 height 43
click at [471, 323] on input "1 CON XE MÁY GA BIỂN" at bounding box center [431, 323] width 157 height 20
click at [304, 535] on div "Lưu nháp Xóa Thông tin Lưu Lưu và In" at bounding box center [784, 530] width 1449 height 20
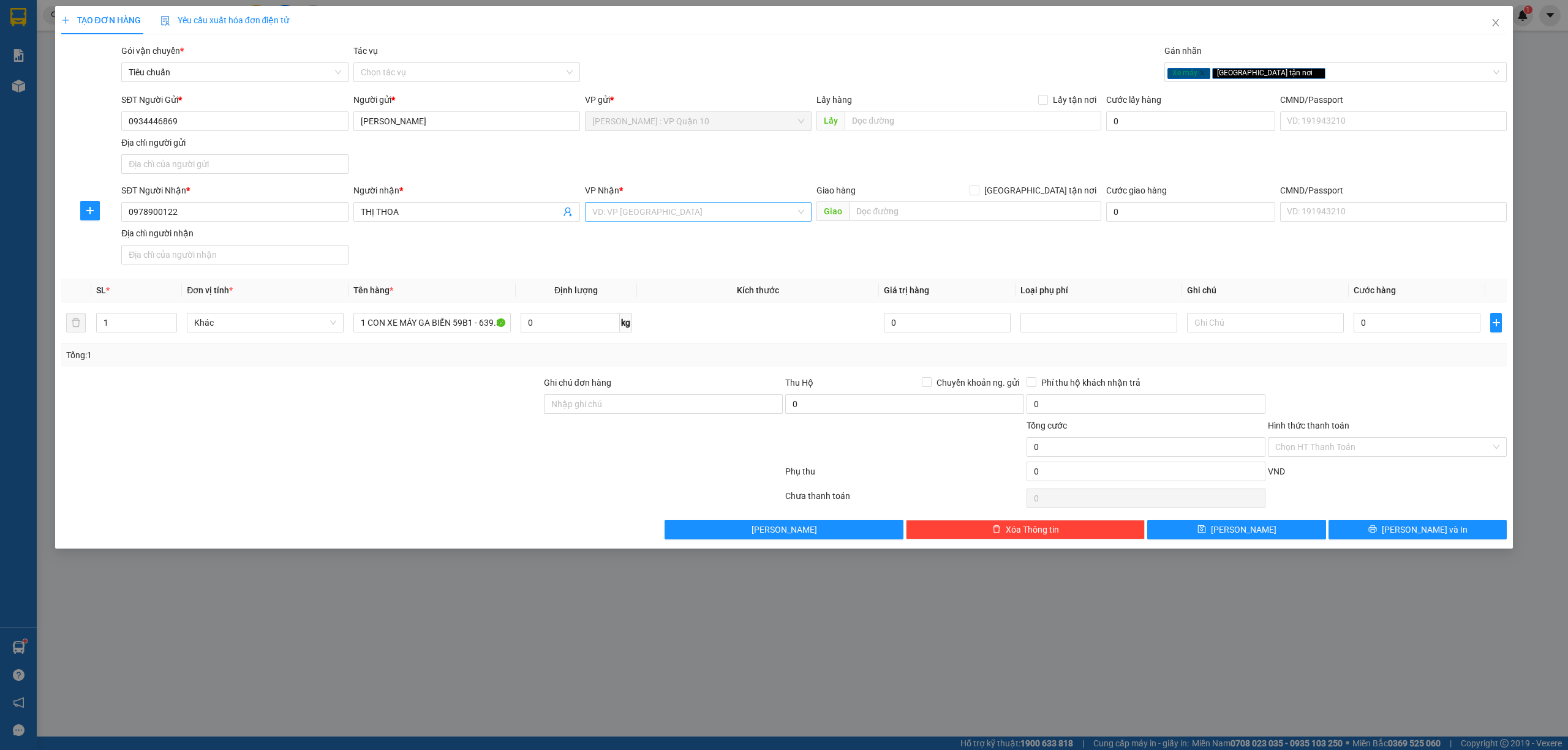
click at [628, 217] on div "VP Nhận * VD: VP Sài Gòn" at bounding box center [698, 205] width 227 height 43
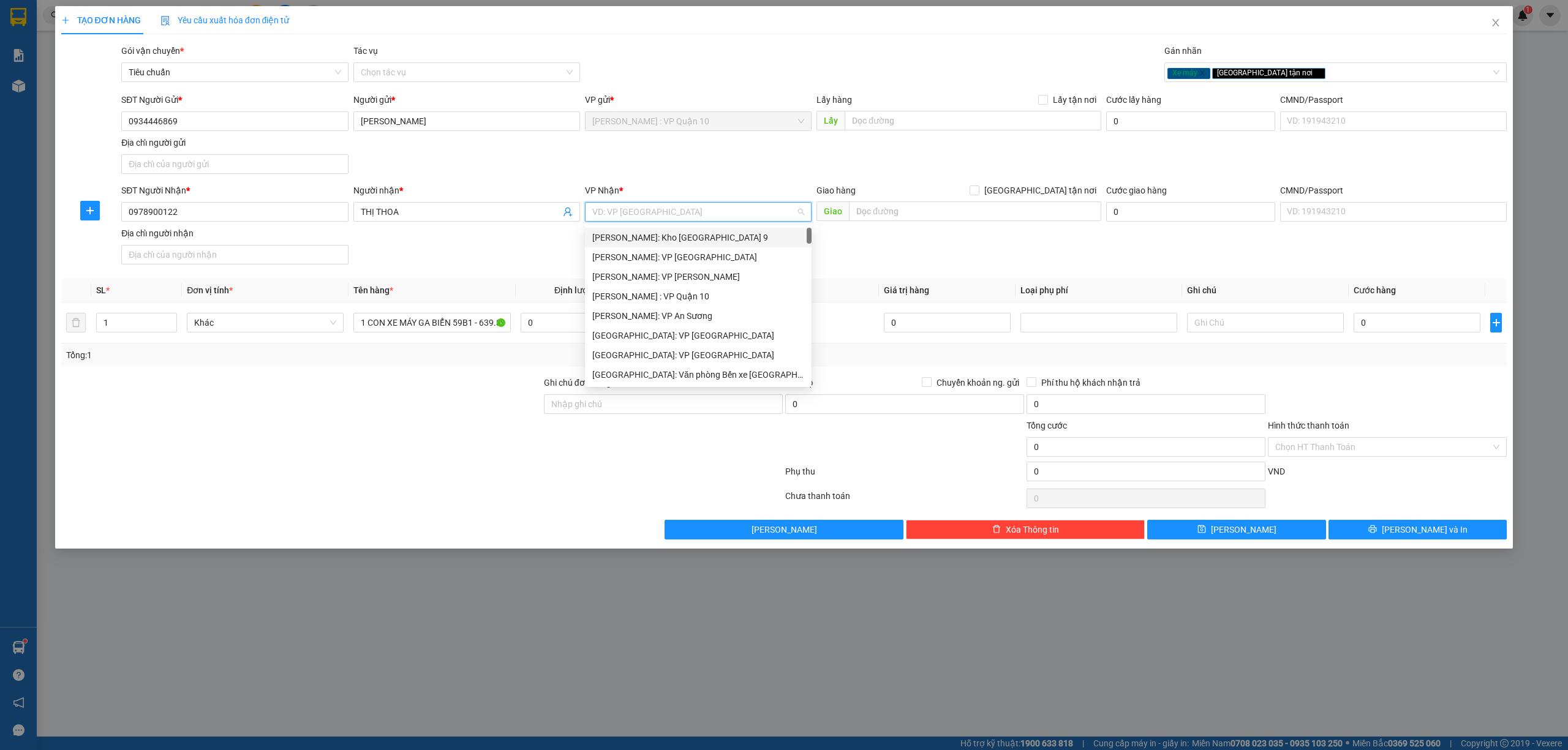
click at [642, 221] on input "search" at bounding box center [694, 212] width 203 height 18
click at [683, 228] on div "[GEOGRAPHIC_DATA]: Kho Văn Điển Thanh Trì" at bounding box center [698, 234] width 212 height 14
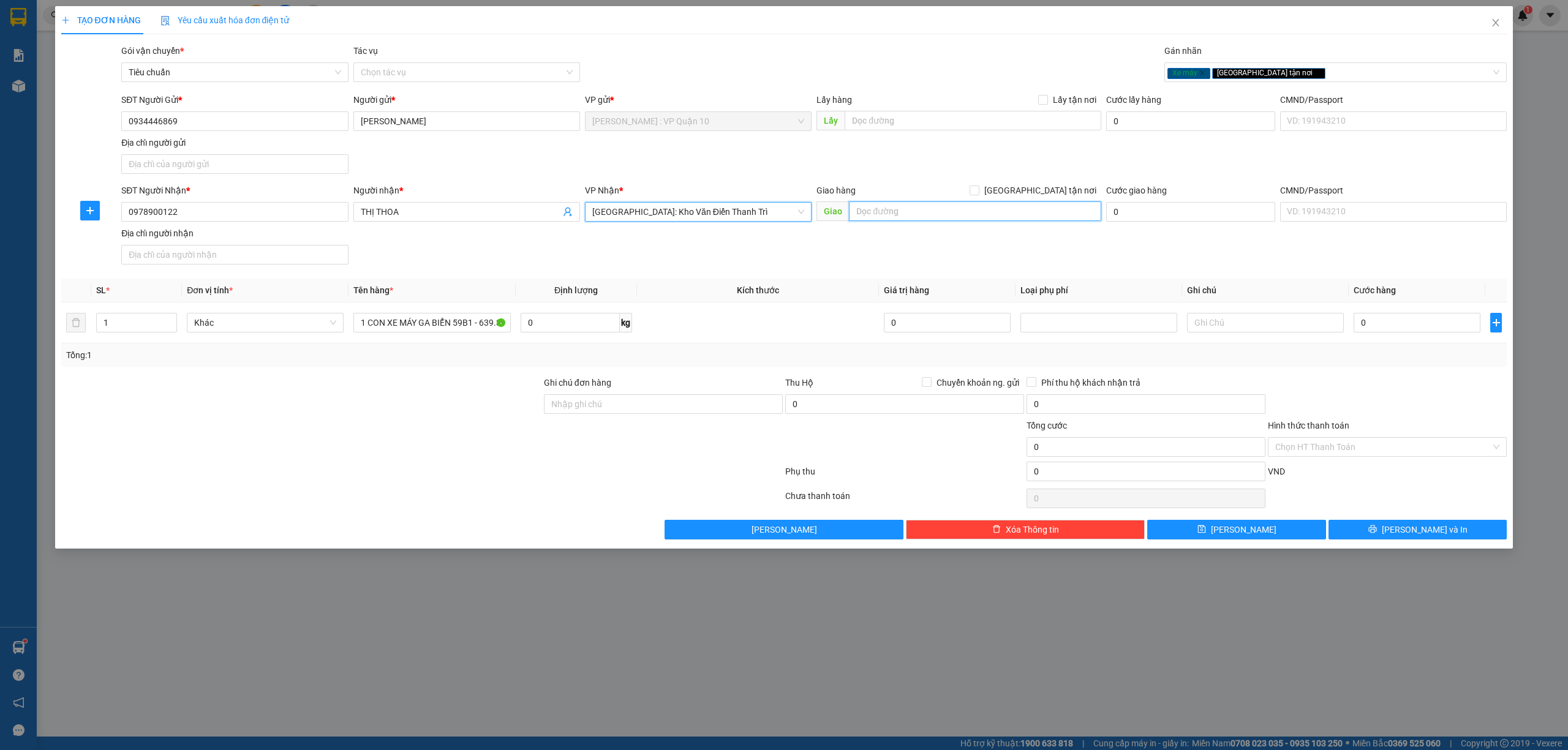
click at [875, 214] on input "text" at bounding box center [975, 211] width 252 height 20
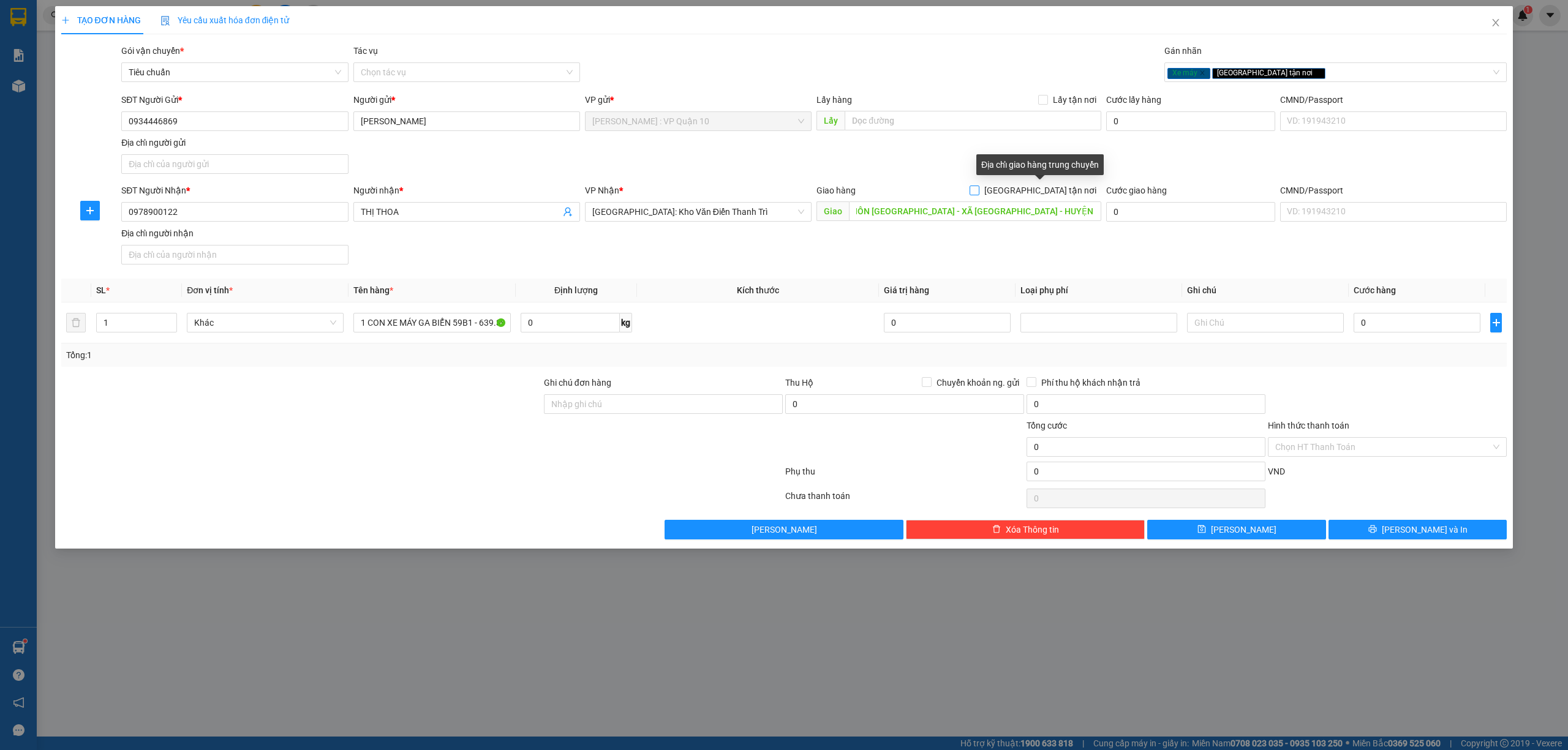
scroll to position [0, 0]
click at [979, 192] on input "[GEOGRAPHIC_DATA] tận nơi" at bounding box center [973, 189] width 8 height 8
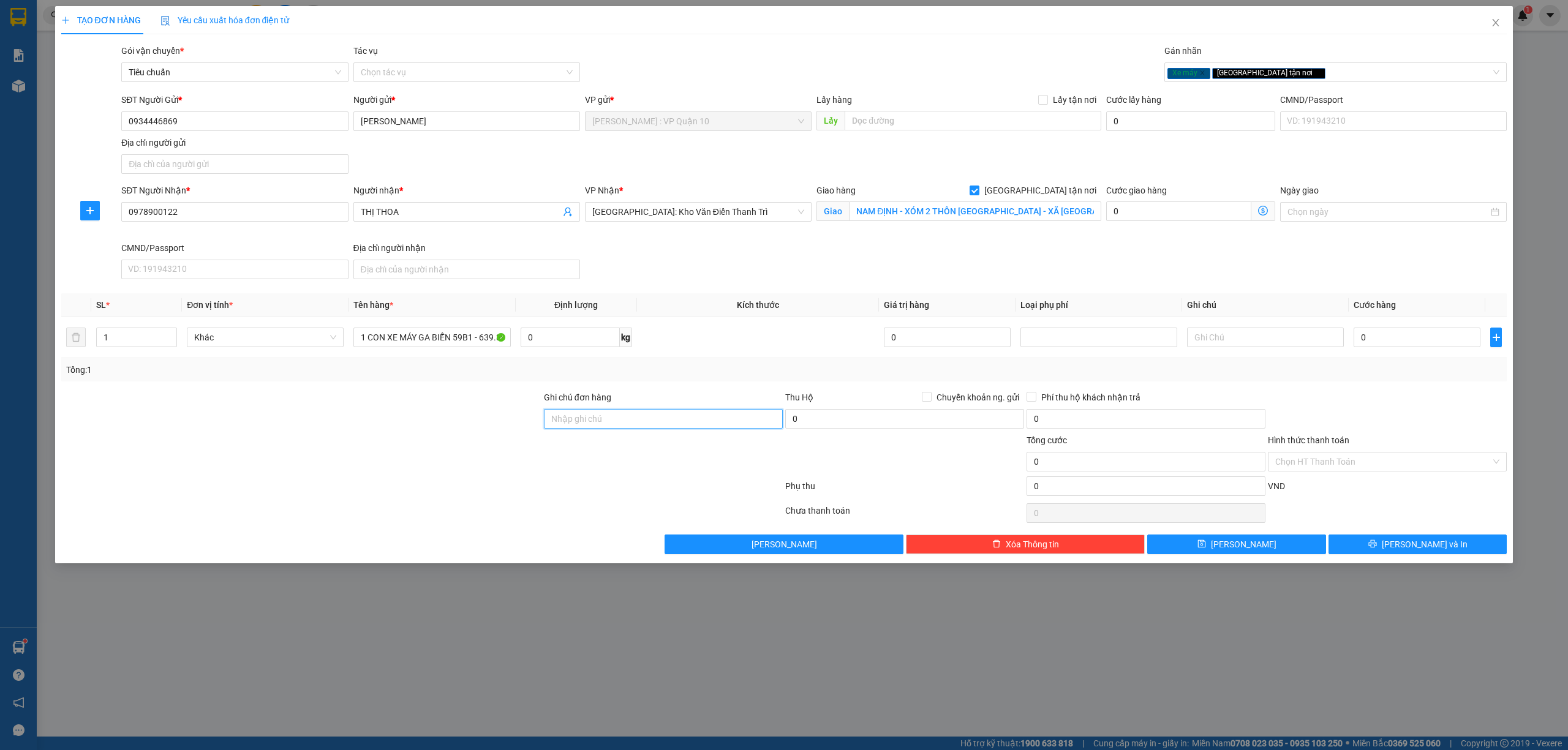
click at [595, 420] on input "Ghi chú đơn hàng" at bounding box center [664, 419] width 239 height 20
click at [505, 491] on div at bounding box center [422, 489] width 724 height 25
click at [1389, 343] on input "0" at bounding box center [1417, 338] width 126 height 20
click at [1357, 457] on input "Hình thức thanh toán" at bounding box center [1383, 462] width 215 height 18
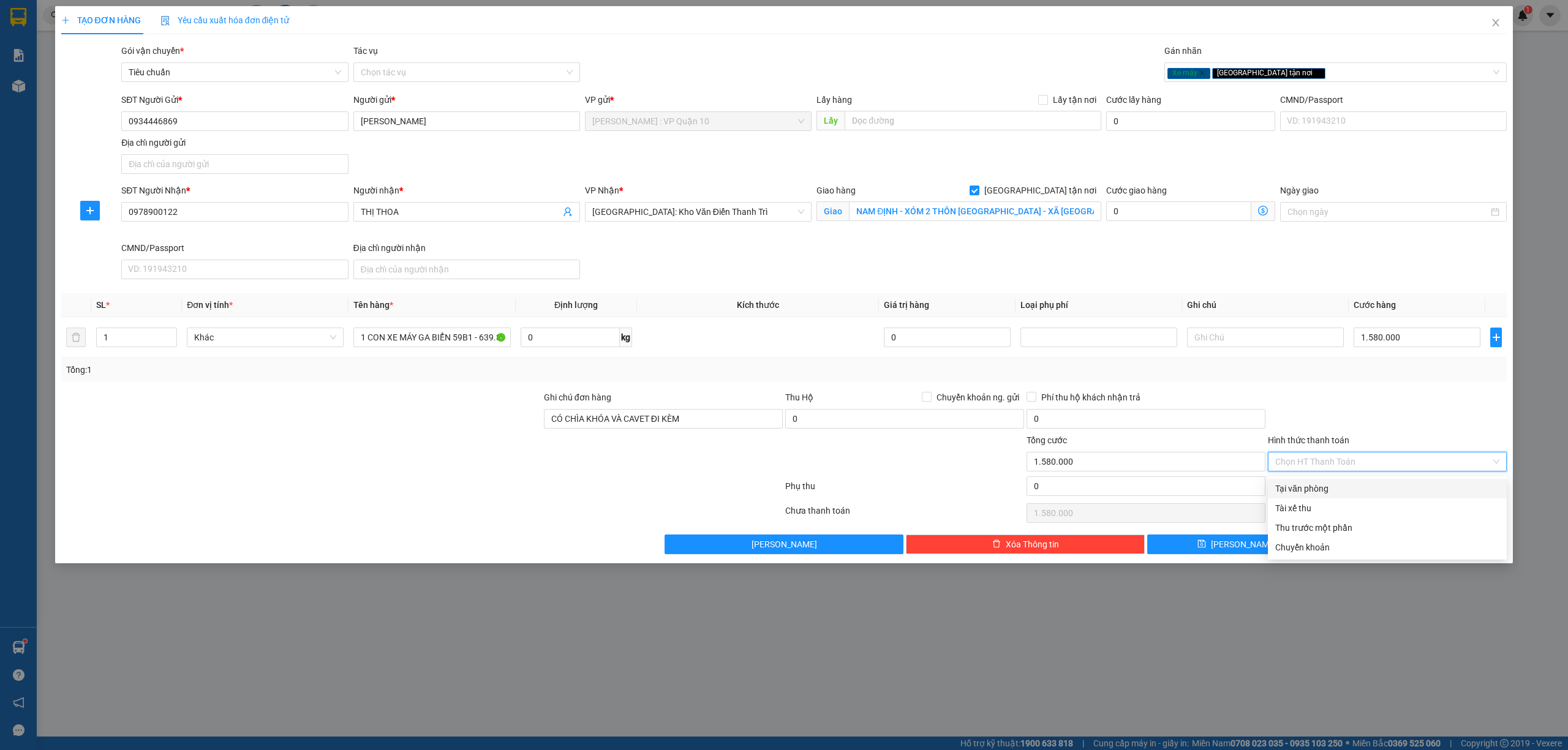
click at [1297, 484] on div "Tại văn phòng" at bounding box center [1387, 489] width 225 height 14
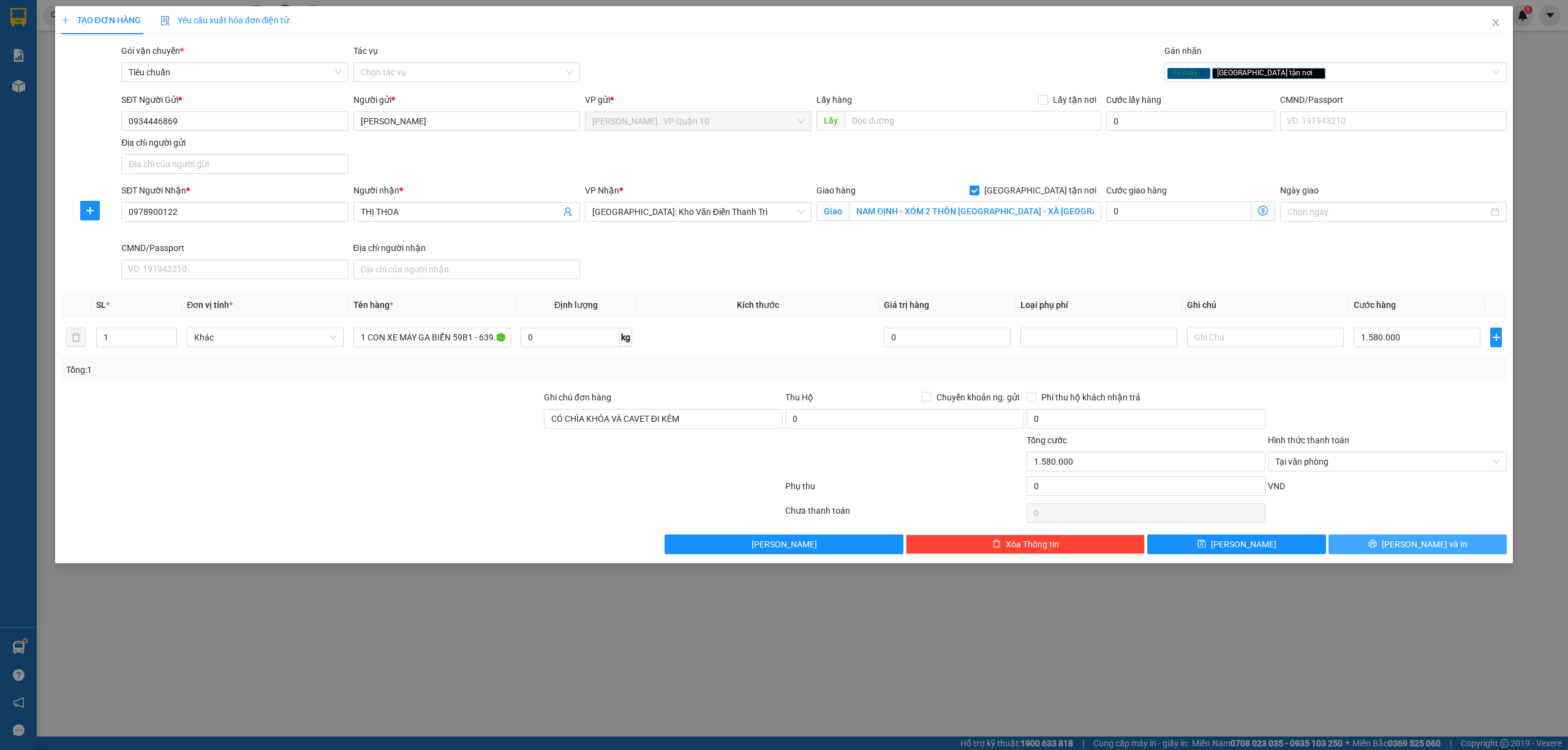
click at [1368, 551] on button "[PERSON_NAME] và In" at bounding box center [1418, 545] width 179 height 20
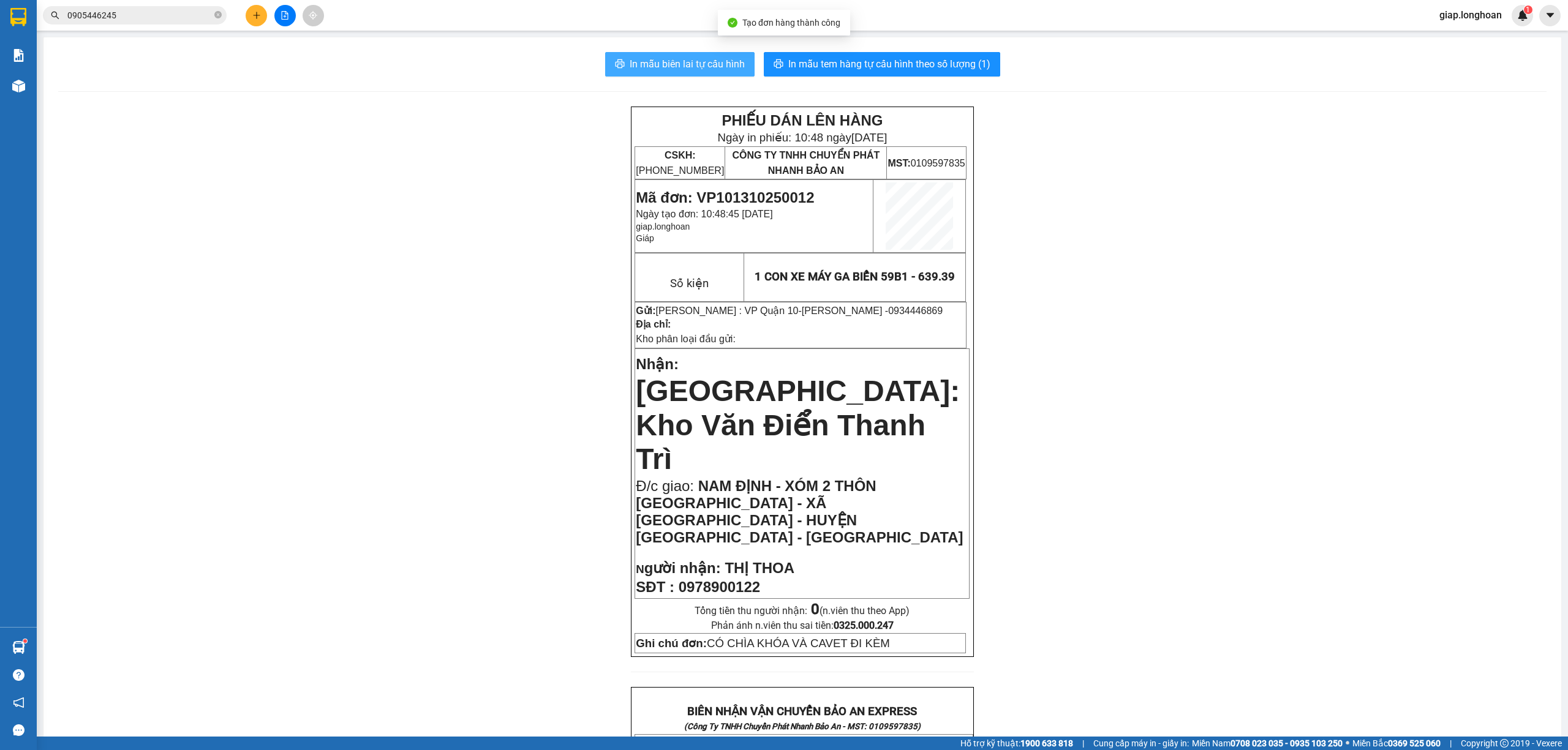
click at [680, 59] on span "In mẫu biên lai tự cấu hình" at bounding box center [687, 64] width 115 height 15
click at [848, 57] on span "In mẫu tem hàng tự cấu hình theo số lượng (1)" at bounding box center [890, 64] width 202 height 15
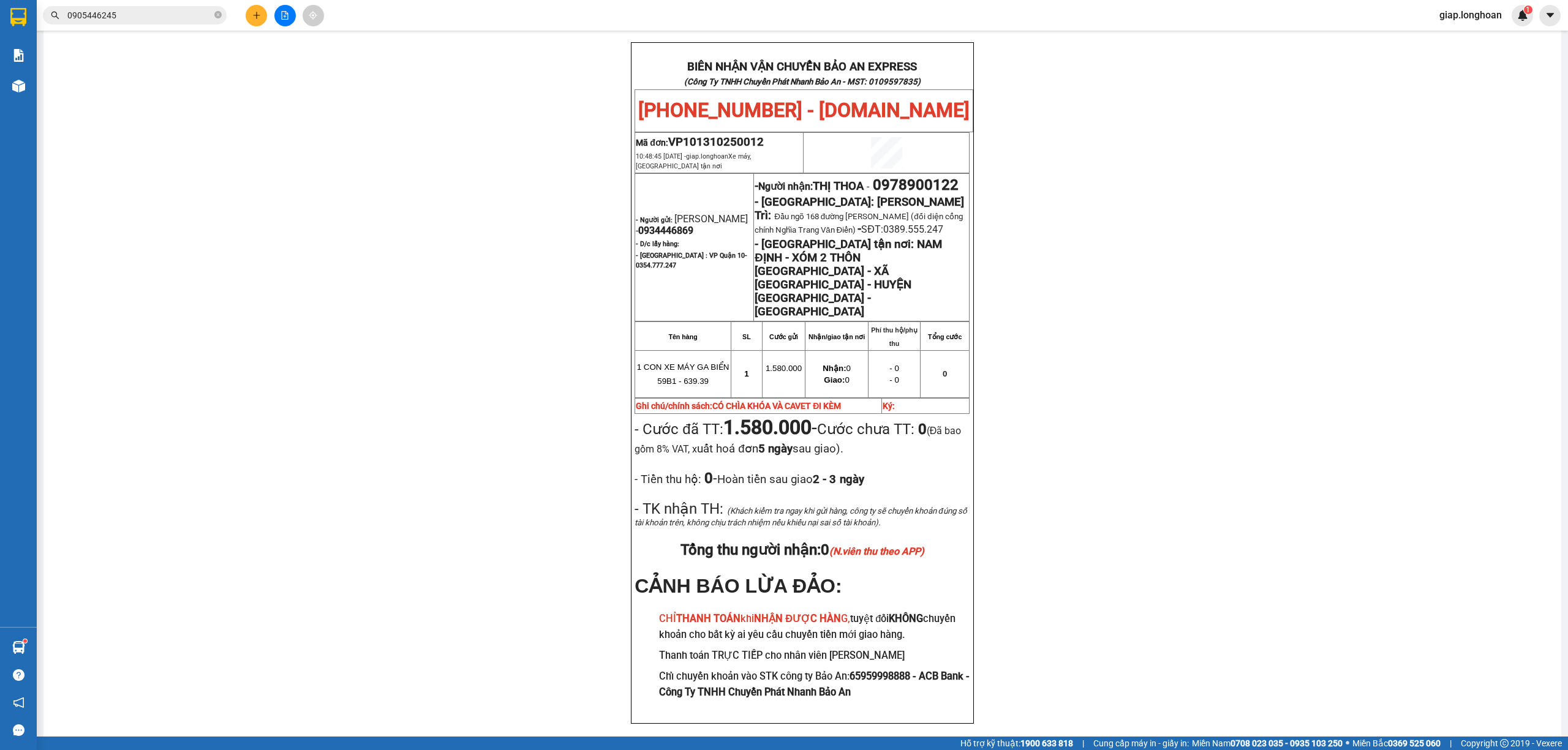
scroll to position [646, 0]
click at [251, 20] on button at bounding box center [257, 15] width 21 height 21
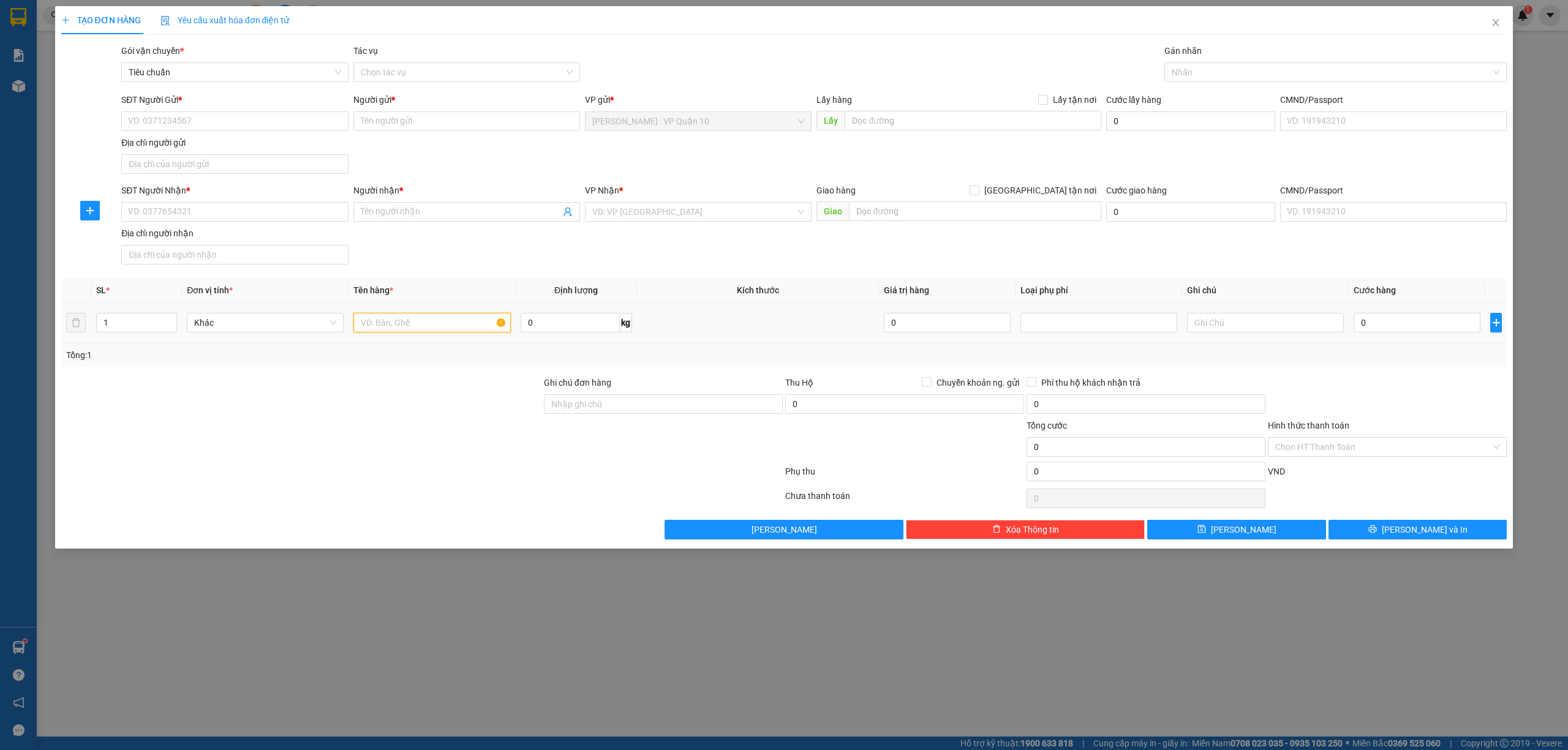
click at [374, 319] on input "text" at bounding box center [431, 323] width 157 height 20
click at [653, 408] on input "Ghi chú đơn hàng" at bounding box center [664, 404] width 239 height 20
click at [391, 472] on div at bounding box center [422, 474] width 724 height 25
click at [190, 214] on input "SĐT Người Nhận *" at bounding box center [235, 212] width 227 height 20
click at [399, 214] on input "Người nhận *" at bounding box center [461, 212] width 200 height 14
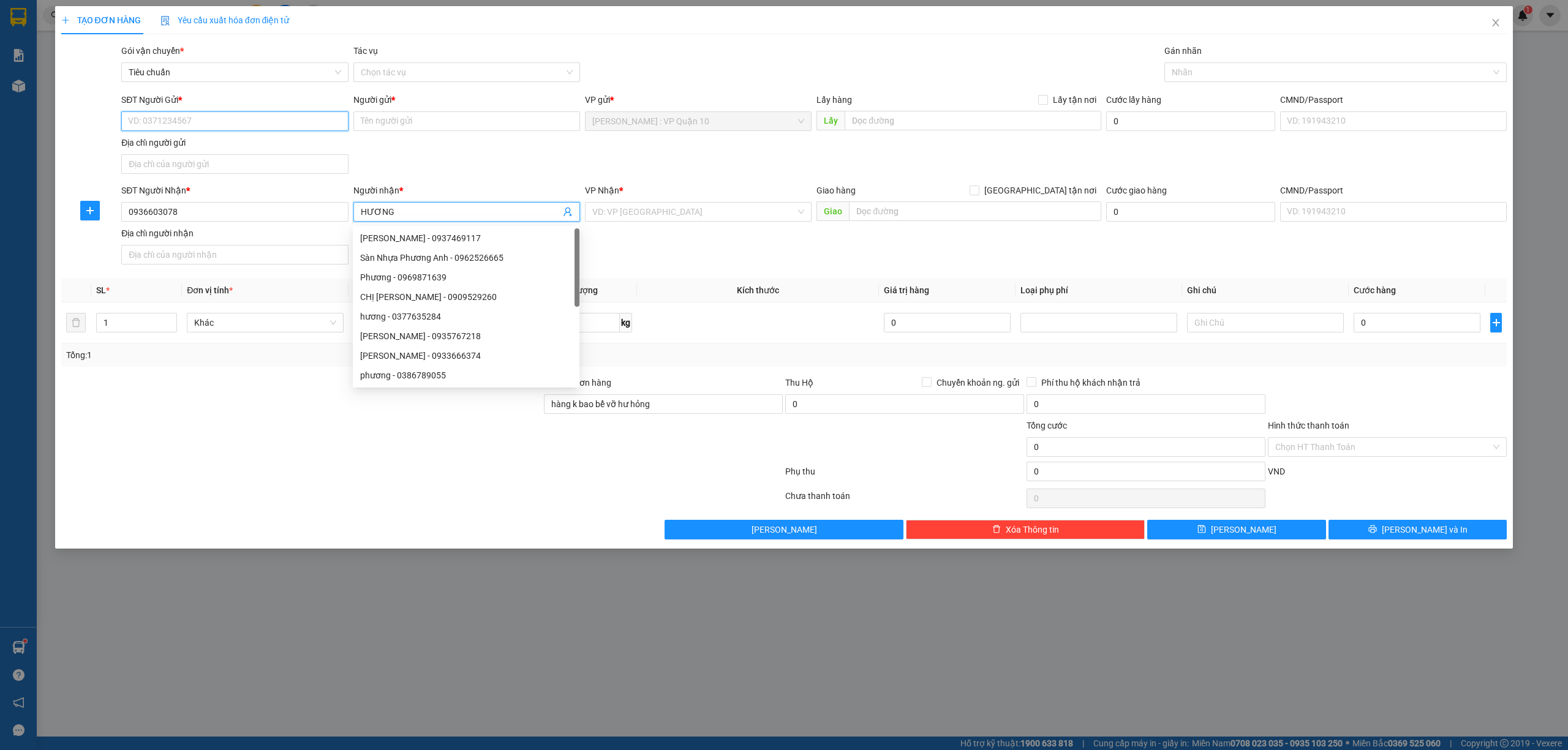
click at [225, 123] on input "SĐT Người Gửi *" at bounding box center [235, 121] width 227 height 20
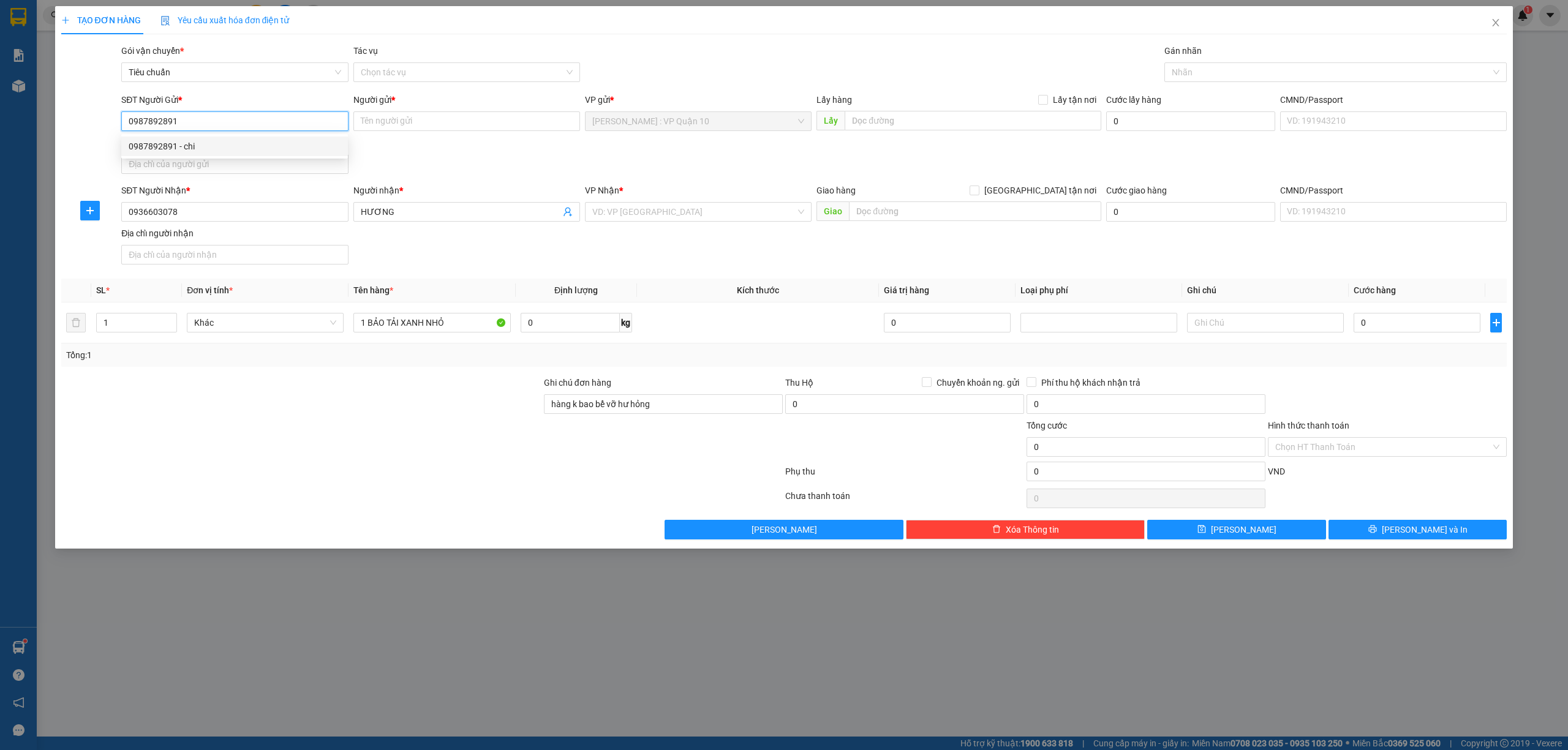
click at [156, 145] on div "0987892891 - chi" at bounding box center [235, 146] width 212 height 14
click at [915, 215] on input "text" at bounding box center [975, 211] width 252 height 20
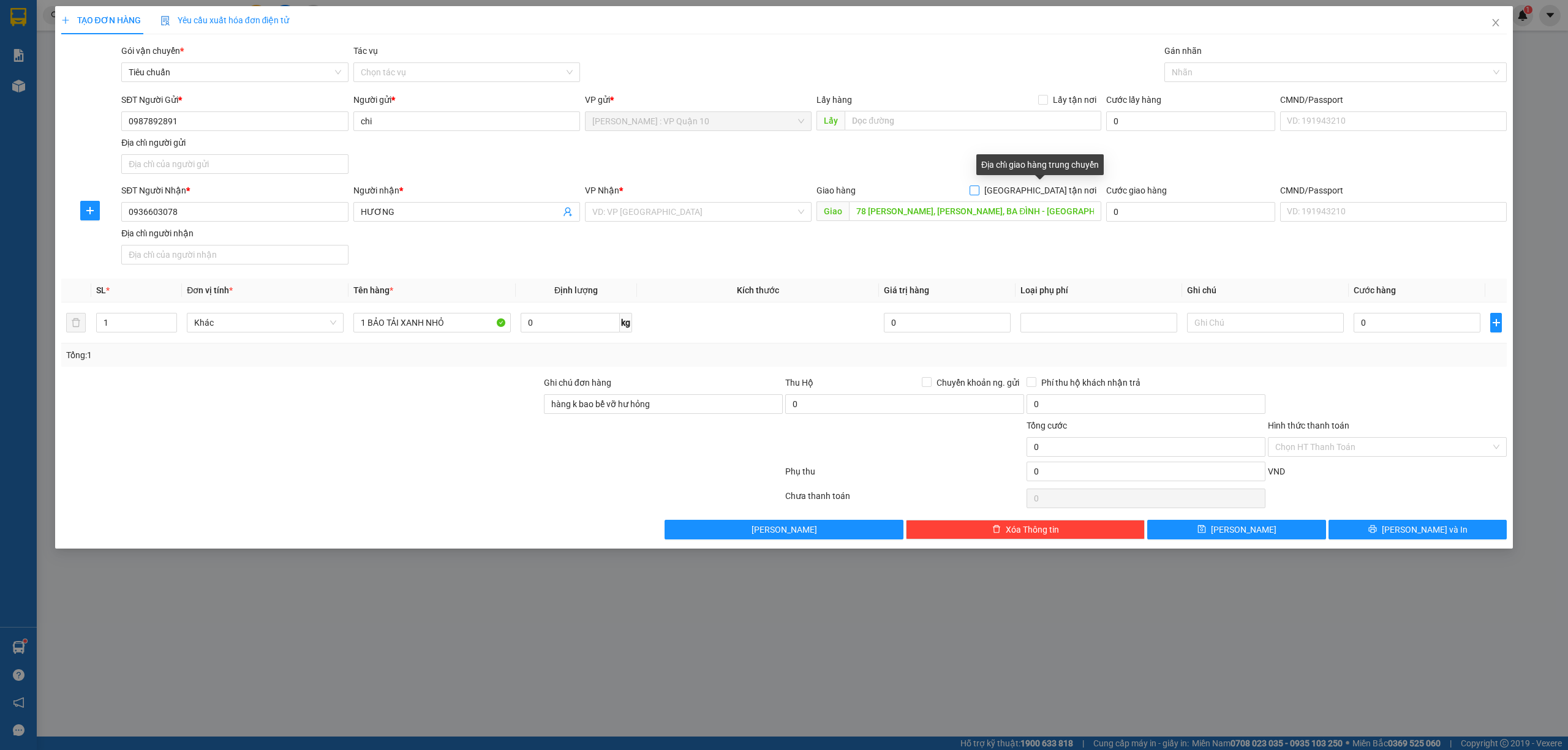
click at [979, 190] on input "[GEOGRAPHIC_DATA] tận nơi" at bounding box center [973, 189] width 8 height 8
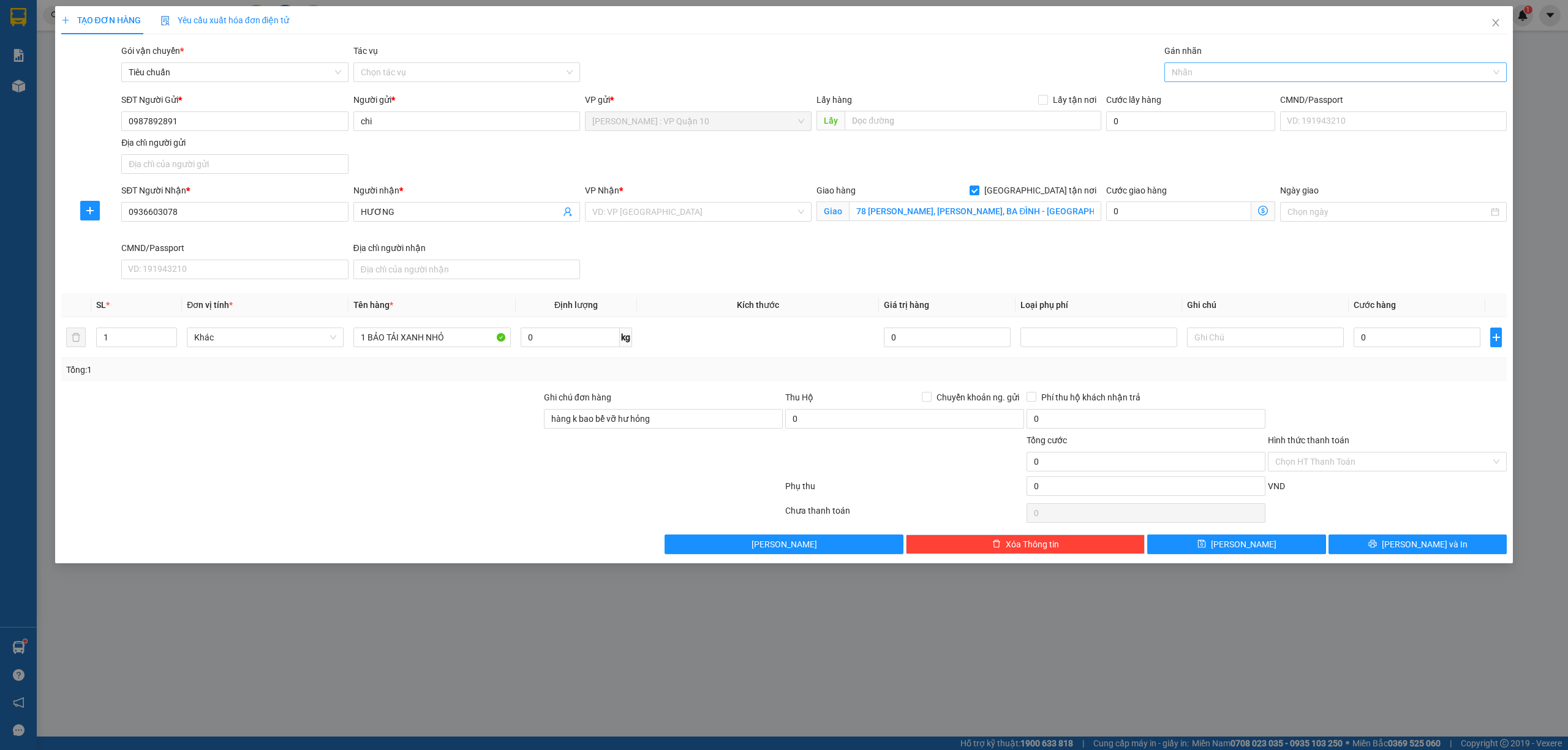
click at [1179, 77] on div at bounding box center [1330, 72] width 325 height 15
click at [1189, 93] on div "[GEOGRAPHIC_DATA] tận nơi" at bounding box center [1336, 97] width 328 height 14
click at [651, 211] on input "search" at bounding box center [694, 212] width 203 height 18
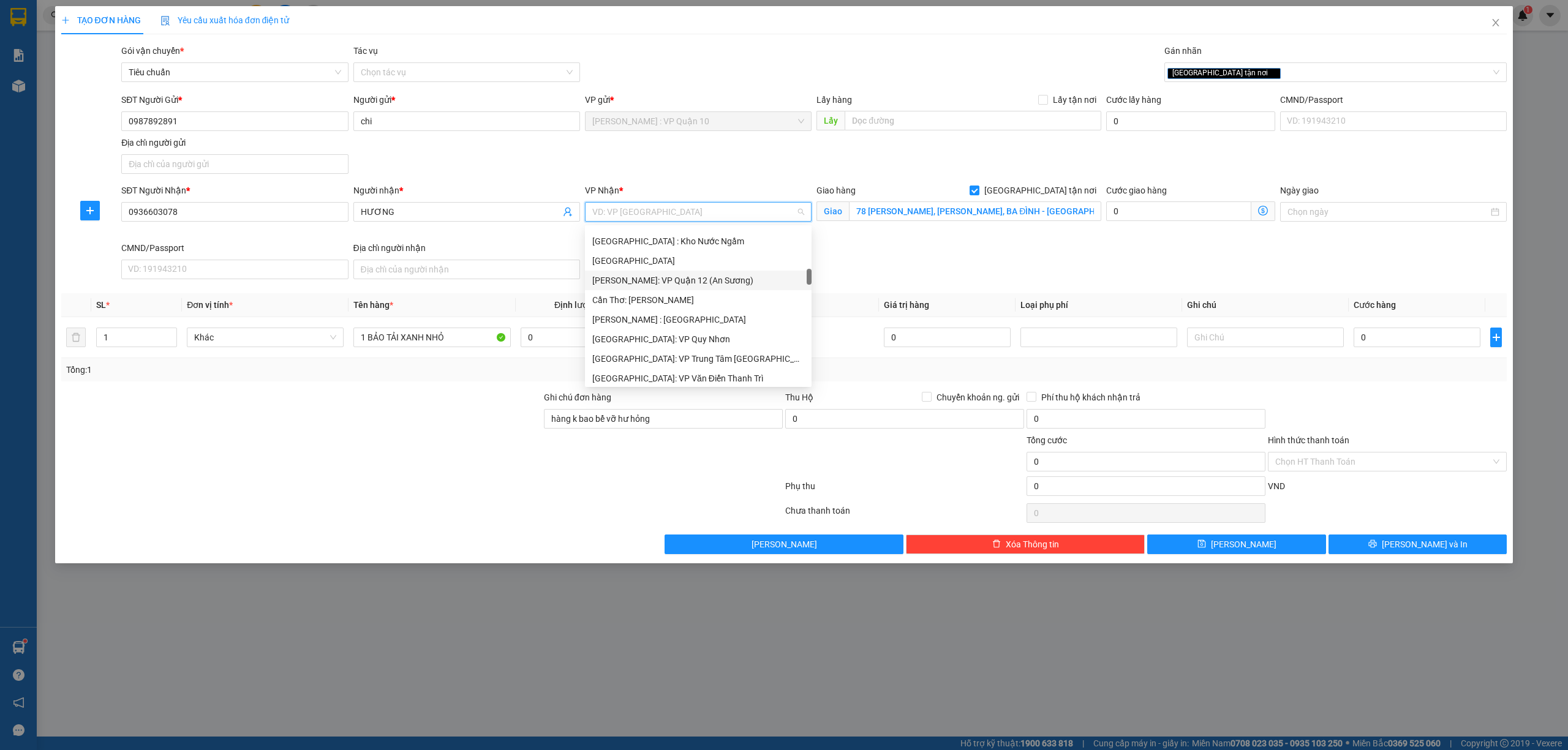
scroll to position [490, 0]
click at [660, 317] on div "[GEOGRAPHIC_DATA]: Kho Văn Điển Thanh Trì" at bounding box center [698, 316] width 212 height 14
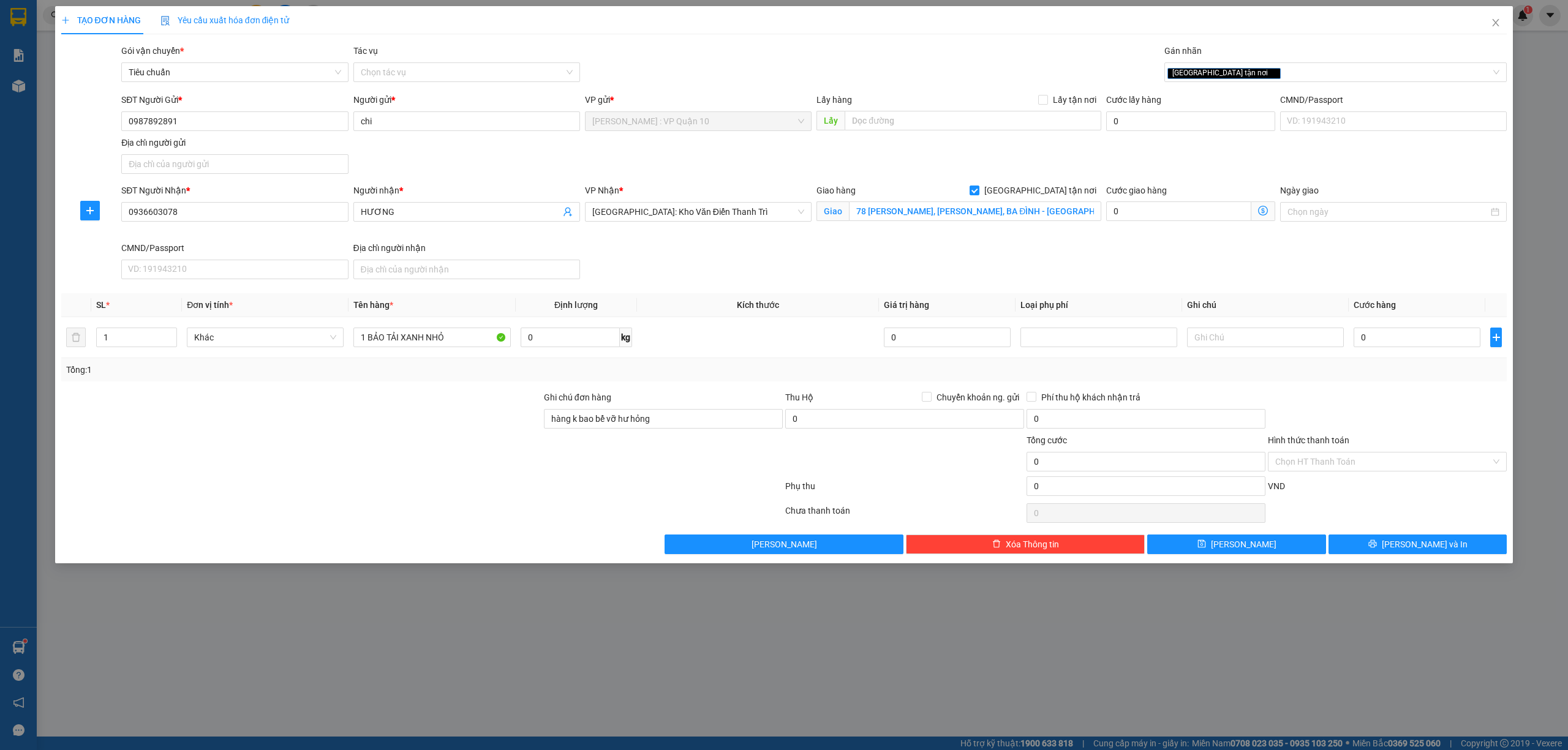
click at [1393, 409] on div at bounding box center [1387, 412] width 241 height 43
click at [1406, 339] on input "0" at bounding box center [1417, 338] width 126 height 20
click at [1305, 466] on input "Hình thức thanh toán" at bounding box center [1383, 462] width 215 height 18
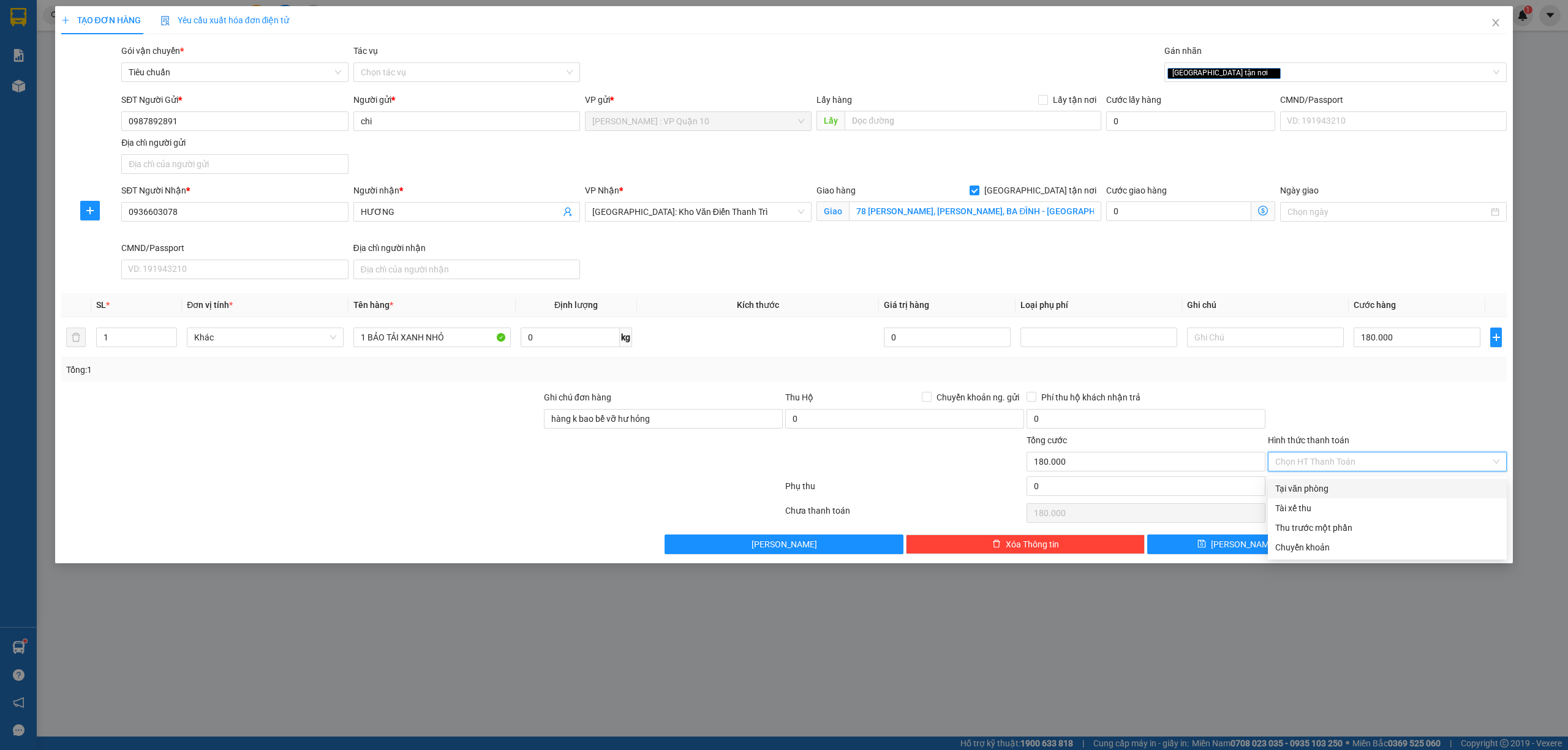
click at [1314, 483] on div "Tại văn phòng" at bounding box center [1387, 489] width 225 height 14
click at [1391, 551] on button "[PERSON_NAME] và In" at bounding box center [1418, 545] width 179 height 20
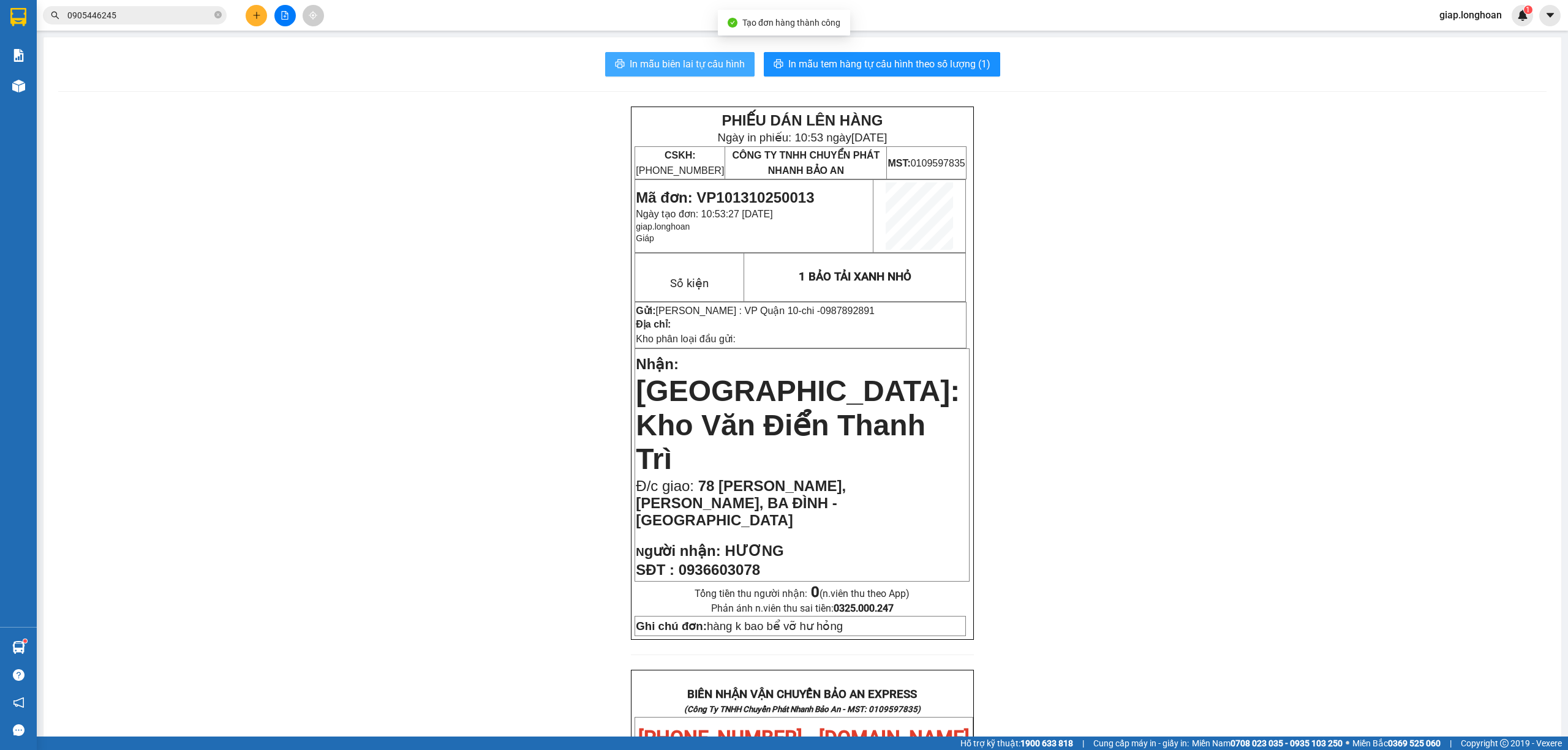
click at [707, 55] on button "In mẫu biên lai tự cấu hình" at bounding box center [680, 64] width 149 height 25
click at [874, 60] on span "In mẫu tem hàng tự cấu hình theo số lượng (1)" at bounding box center [890, 64] width 202 height 15
click at [518, 456] on div "PHIẾU DÁN LÊN HÀNG Ngày in phiếu: 10:53 ngày 13-10-2025 CSKH: 1900.06.88.33 CÔN…" at bounding box center [802, 724] width 1489 height 1235
click at [255, 11] on icon "plus" at bounding box center [256, 15] width 8 height 8
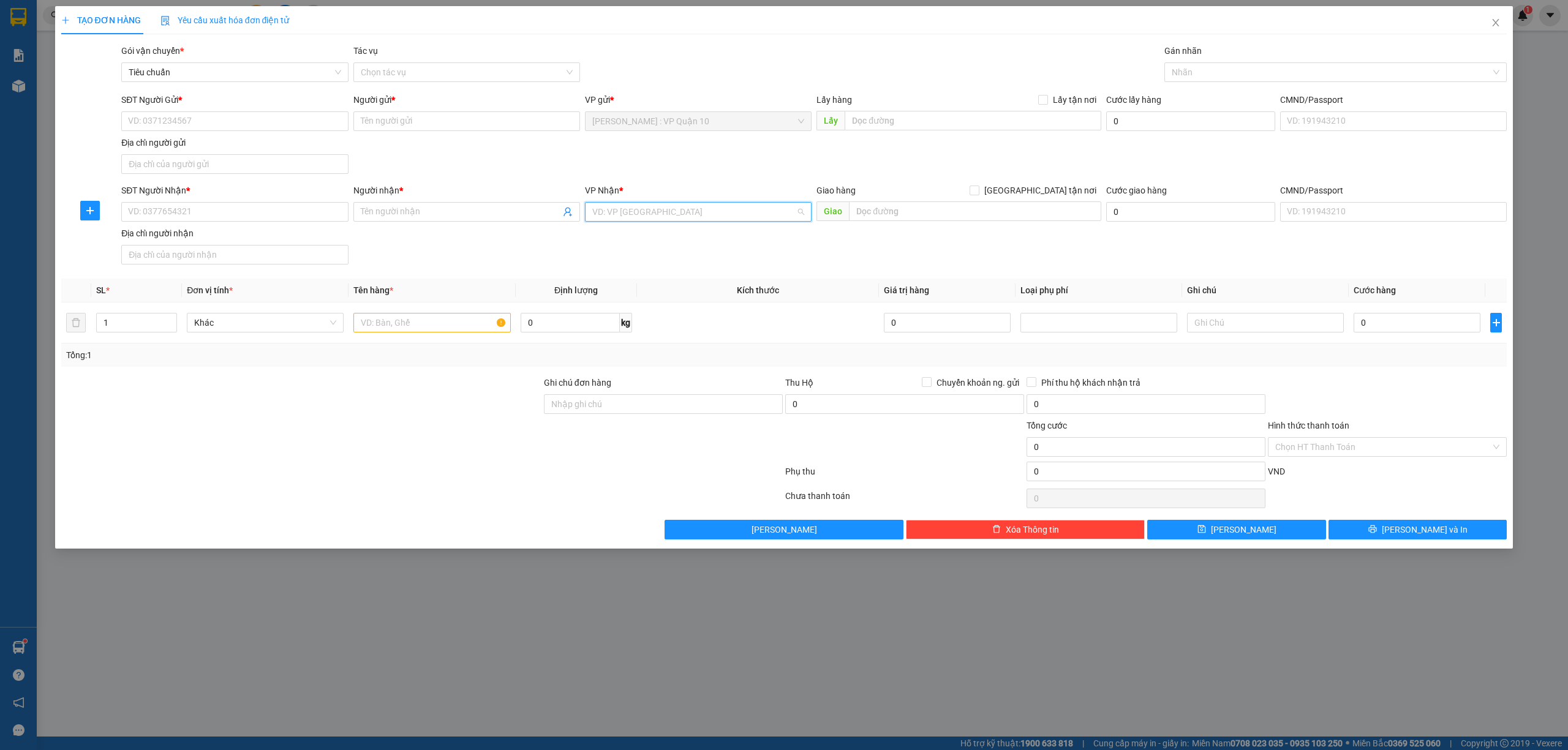
click at [622, 213] on input "search" at bounding box center [694, 212] width 203 height 18
click at [623, 241] on div "Bình Thuận" at bounding box center [698, 237] width 212 height 14
click at [430, 411] on div at bounding box center [301, 398] width 483 height 43
click at [1205, 75] on div at bounding box center [1330, 72] width 325 height 15
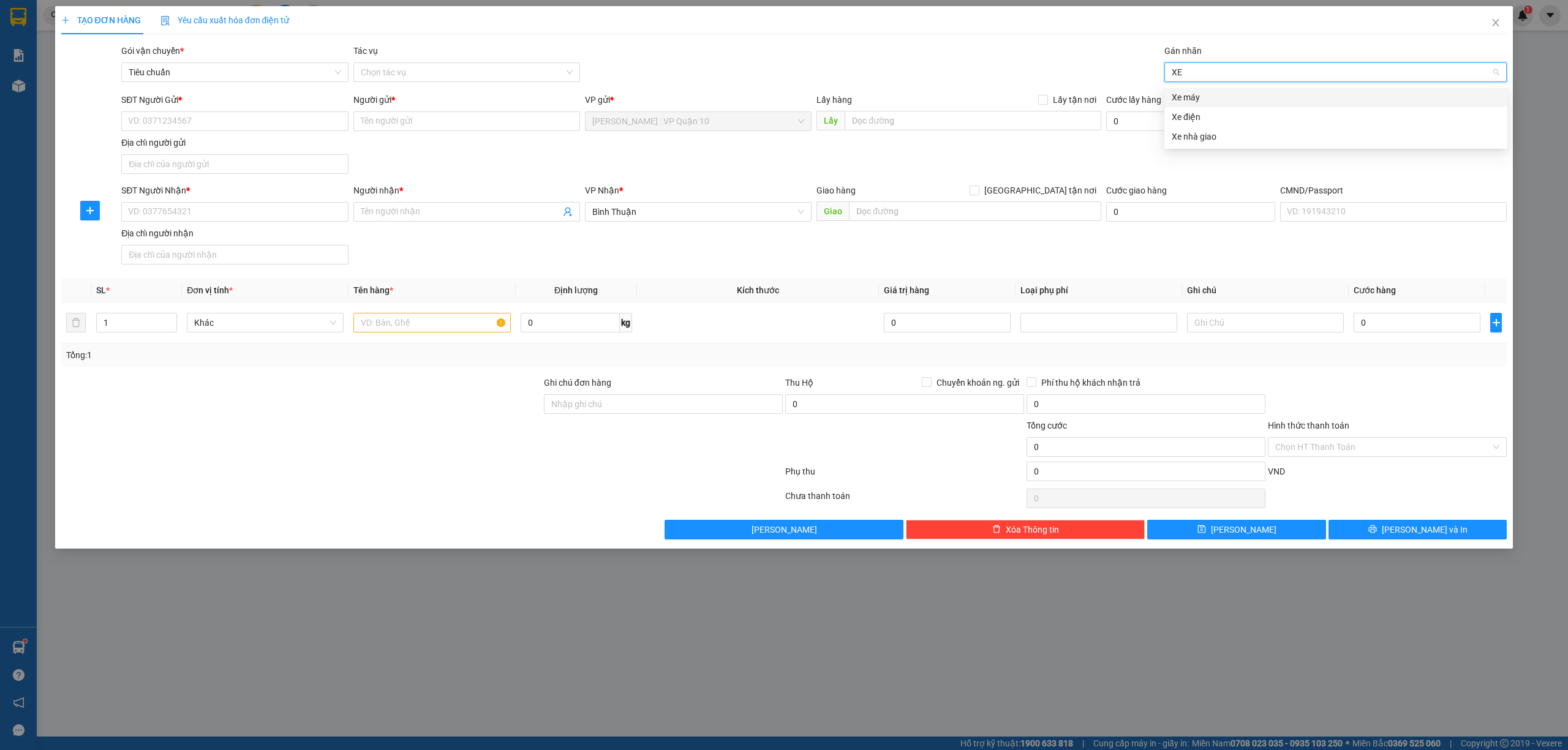
click at [1194, 96] on div "Xe máy" at bounding box center [1336, 97] width 328 height 14
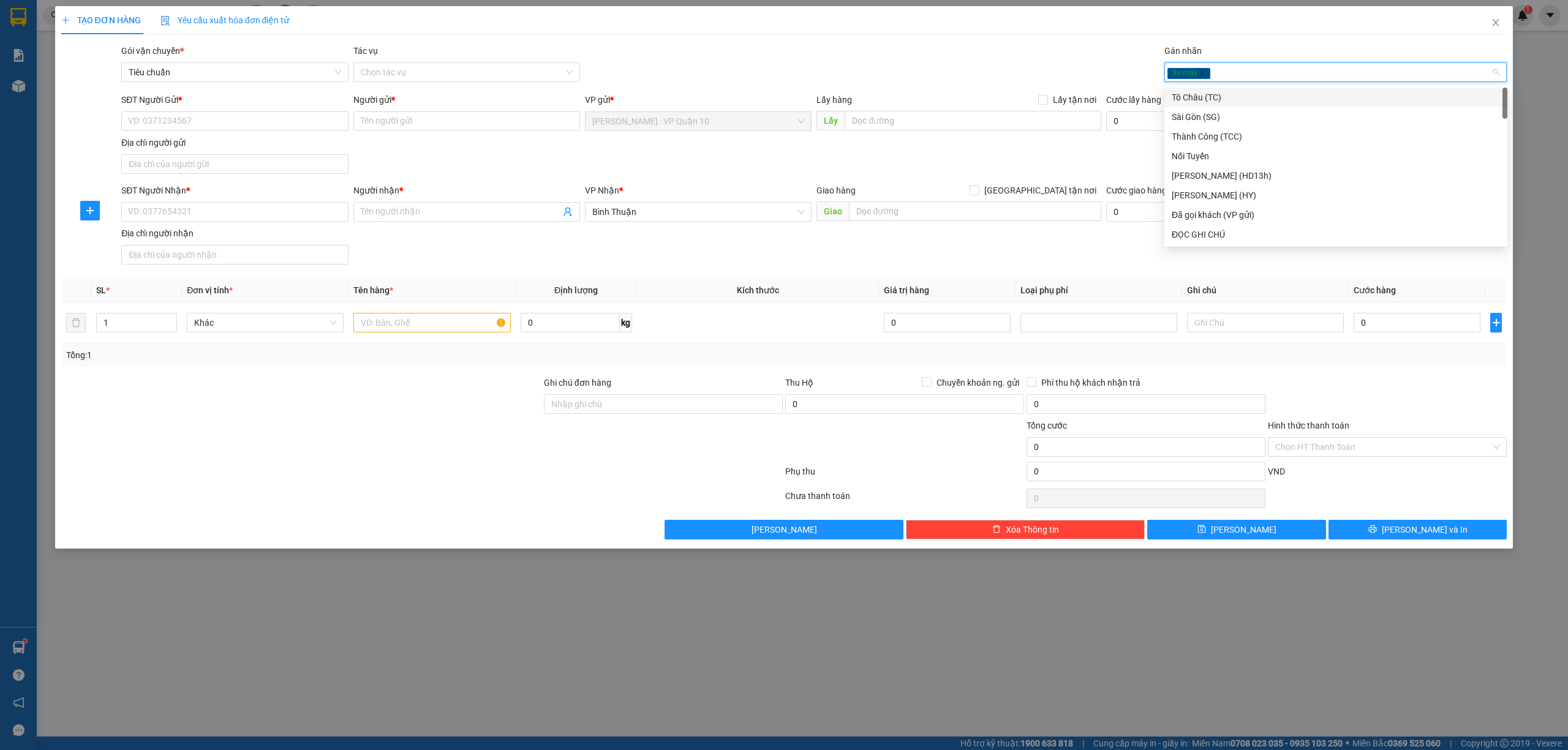
click at [368, 477] on div at bounding box center [422, 474] width 724 height 25
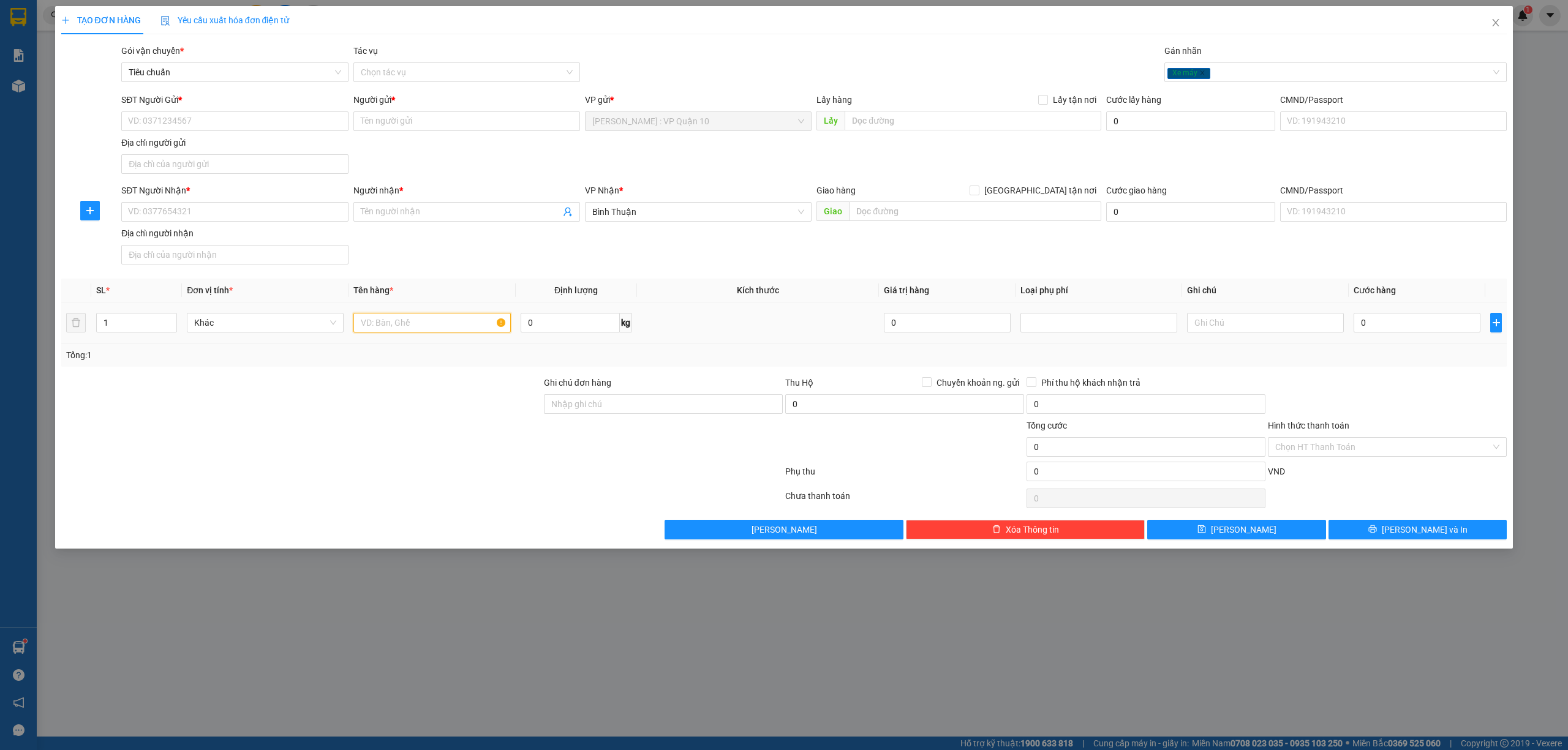
click at [385, 329] on input "text" at bounding box center [431, 323] width 157 height 20
drag, startPoint x: 397, startPoint y: 536, endPoint x: 373, endPoint y: 486, distance: 55.5
click at [395, 536] on div "Lưu nháp Xóa Thông tin Lưu Lưu và In" at bounding box center [784, 530] width 1449 height 20
click at [166, 209] on input "SĐT Người Nhận *" at bounding box center [235, 212] width 227 height 20
click at [402, 208] on input "Người nhận *" at bounding box center [461, 212] width 200 height 14
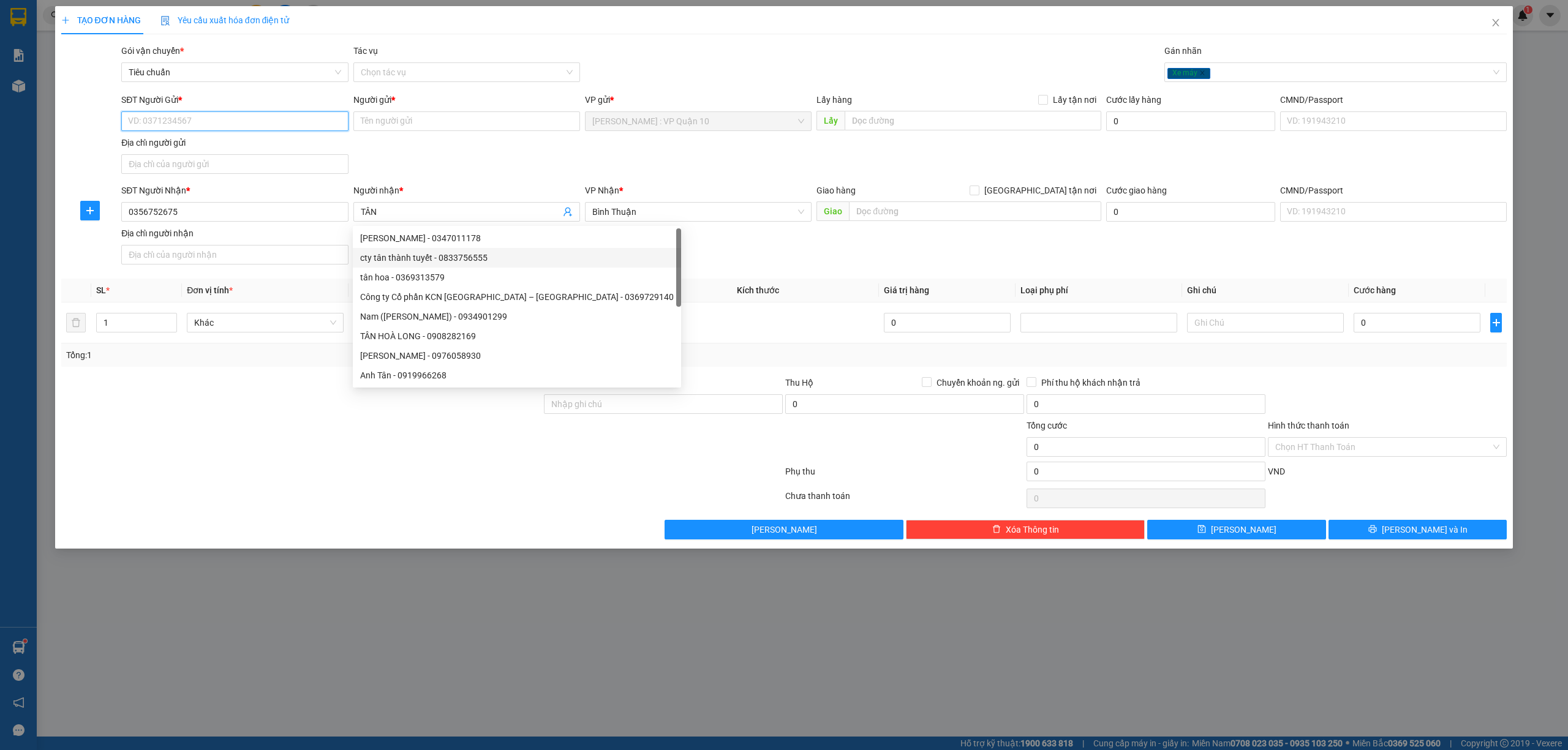
drag, startPoint x: 187, startPoint y: 128, endPoint x: 467, endPoint y: 156, distance: 281.4
click at [189, 126] on input "SĐT Người Gửi *" at bounding box center [235, 121] width 227 height 20
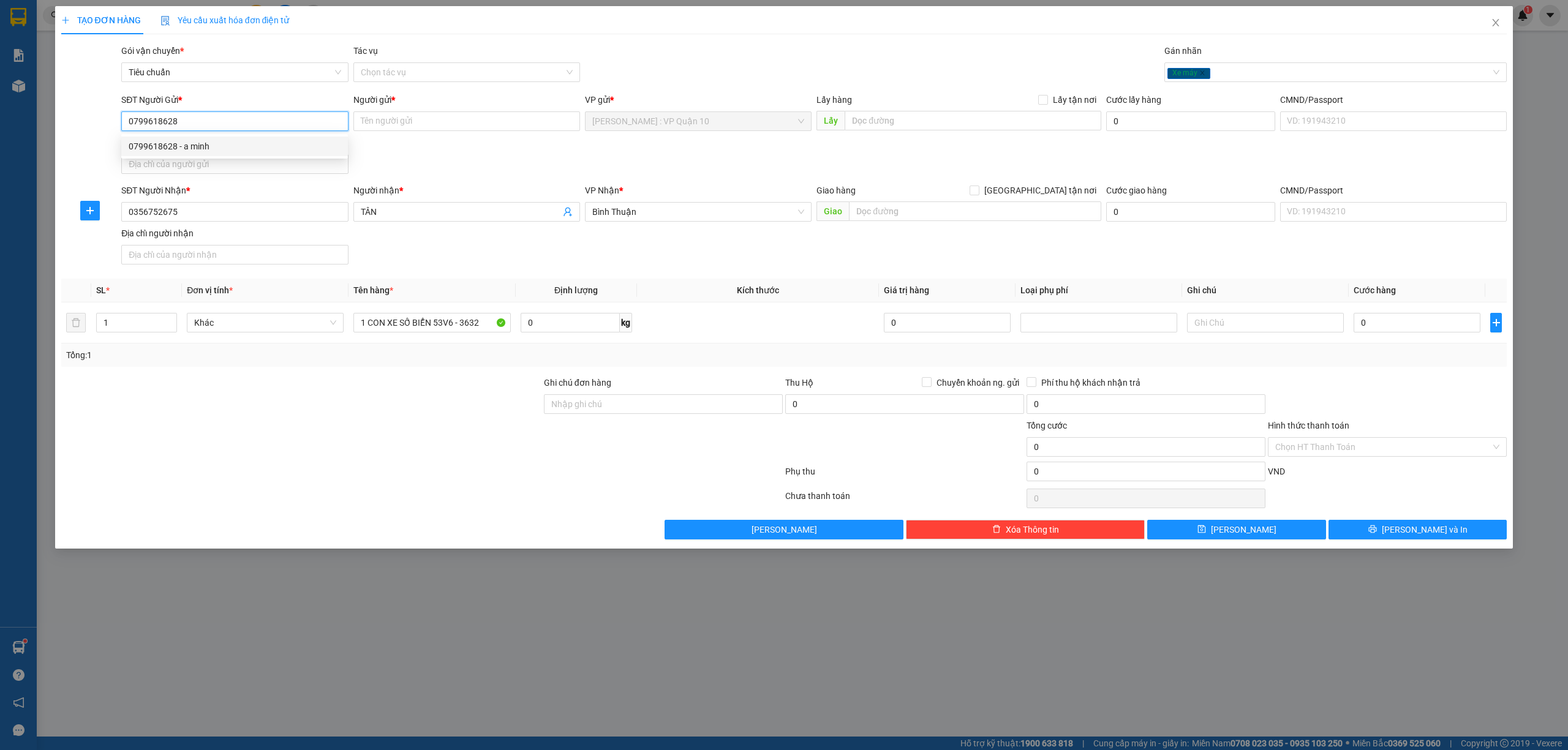
click at [145, 140] on div "0799618628 - a minh" at bounding box center [235, 146] width 212 height 14
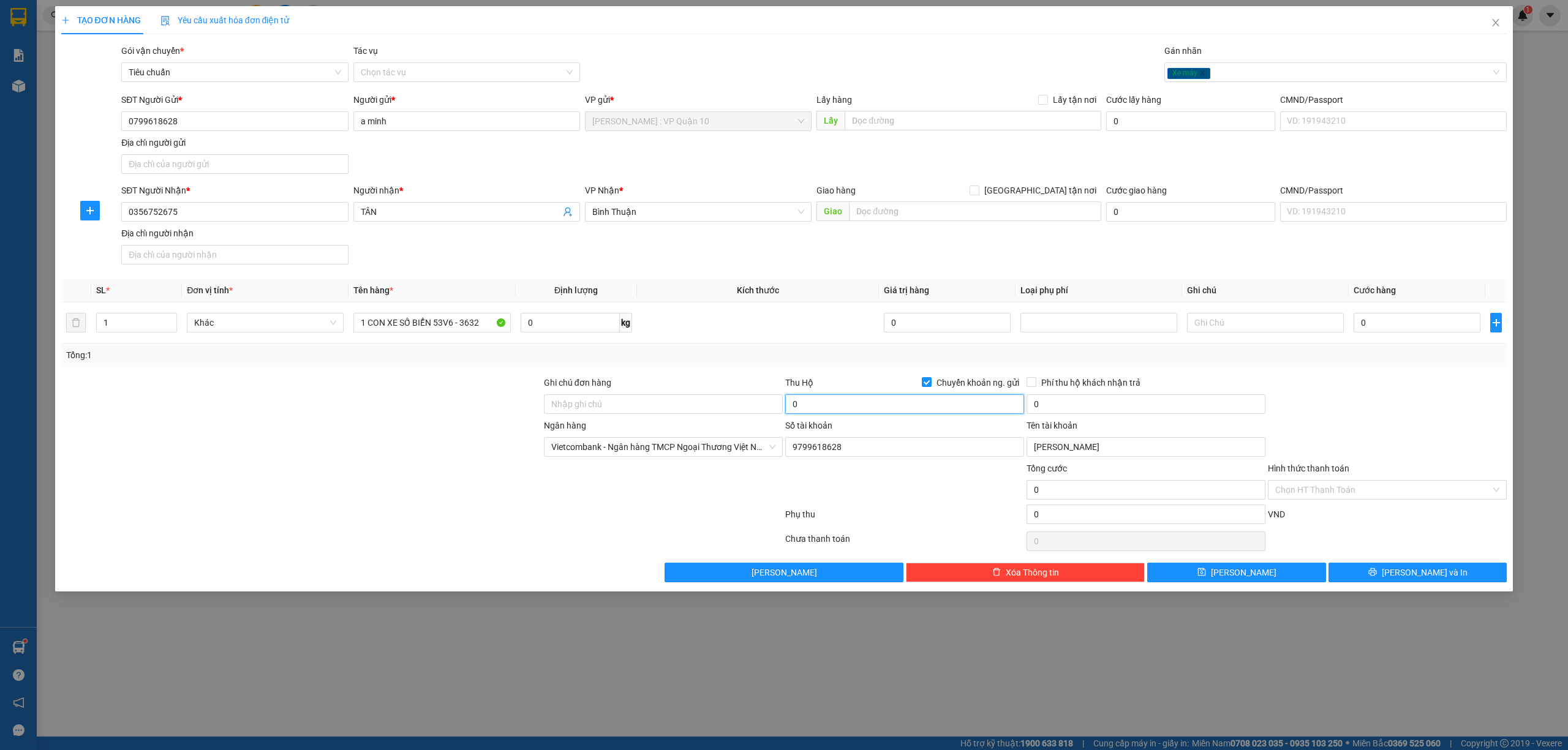
drag, startPoint x: 841, startPoint y: 407, endPoint x: 837, endPoint y: 395, distance: 12.6
click at [841, 407] on input "0" at bounding box center [905, 404] width 239 height 20
click at [917, 221] on input "text" at bounding box center [975, 211] width 252 height 20
click at [694, 212] on span "Bình Thuận" at bounding box center [698, 212] width 212 height 18
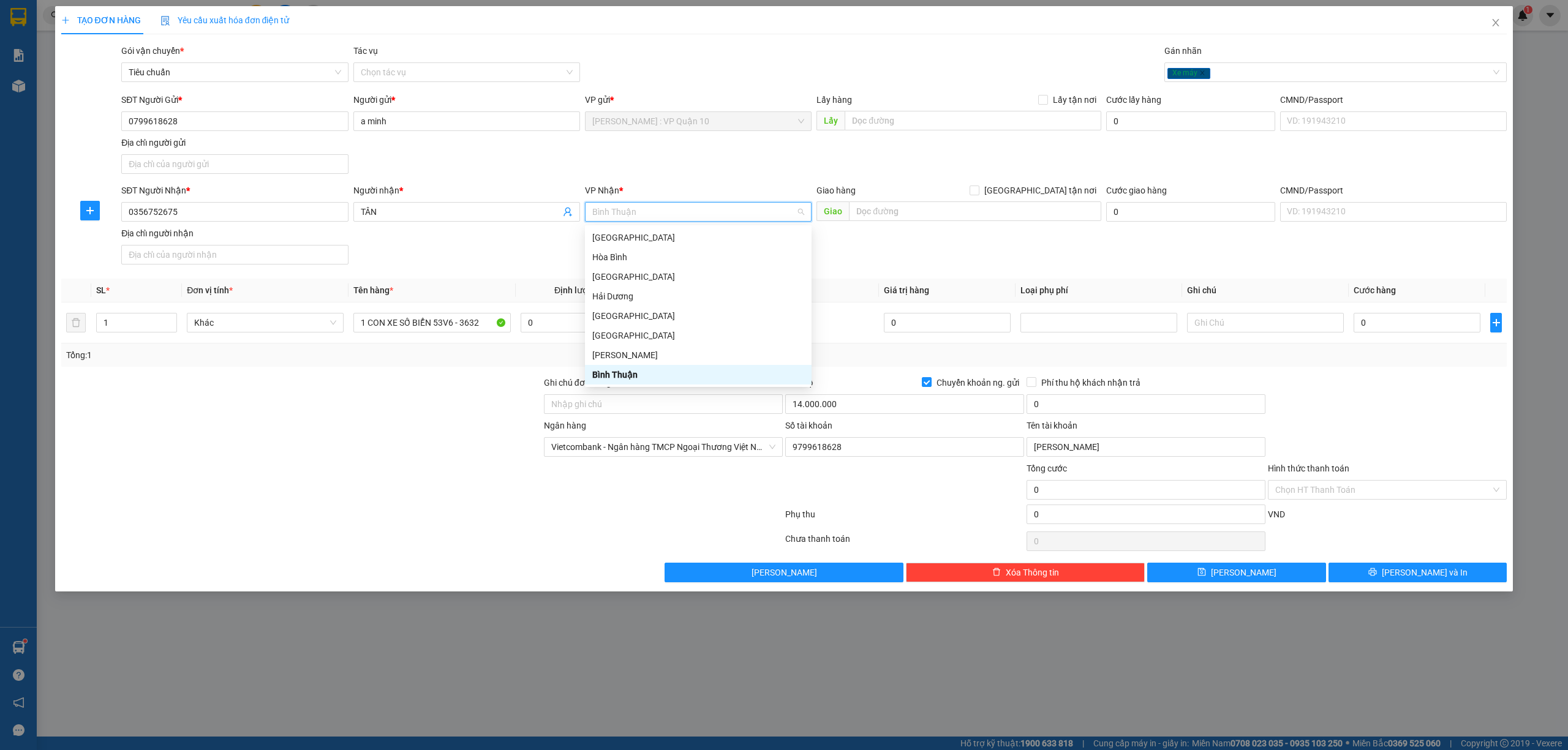
click at [434, 493] on div at bounding box center [301, 483] width 483 height 43
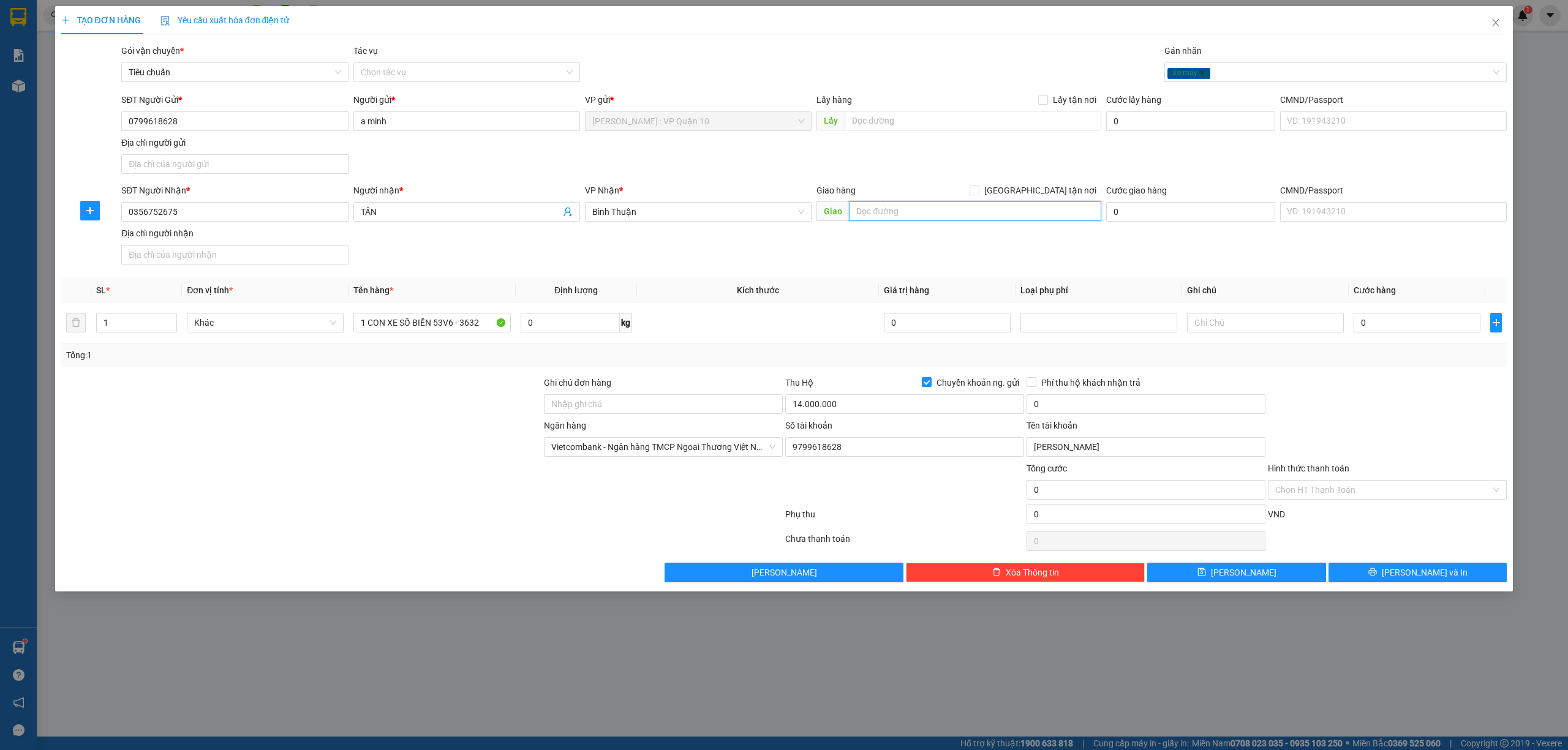
drag, startPoint x: 909, startPoint y: 218, endPoint x: 891, endPoint y: 209, distance: 20.1
click at [908, 218] on input "text" at bounding box center [975, 211] width 252 height 20
paste input "Hàm Thuận Nam giao dọc QL 1A"
click at [1371, 417] on div at bounding box center [1387, 398] width 241 height 43
drag, startPoint x: 1092, startPoint y: 398, endPoint x: 1081, endPoint y: 404, distance: 12.5
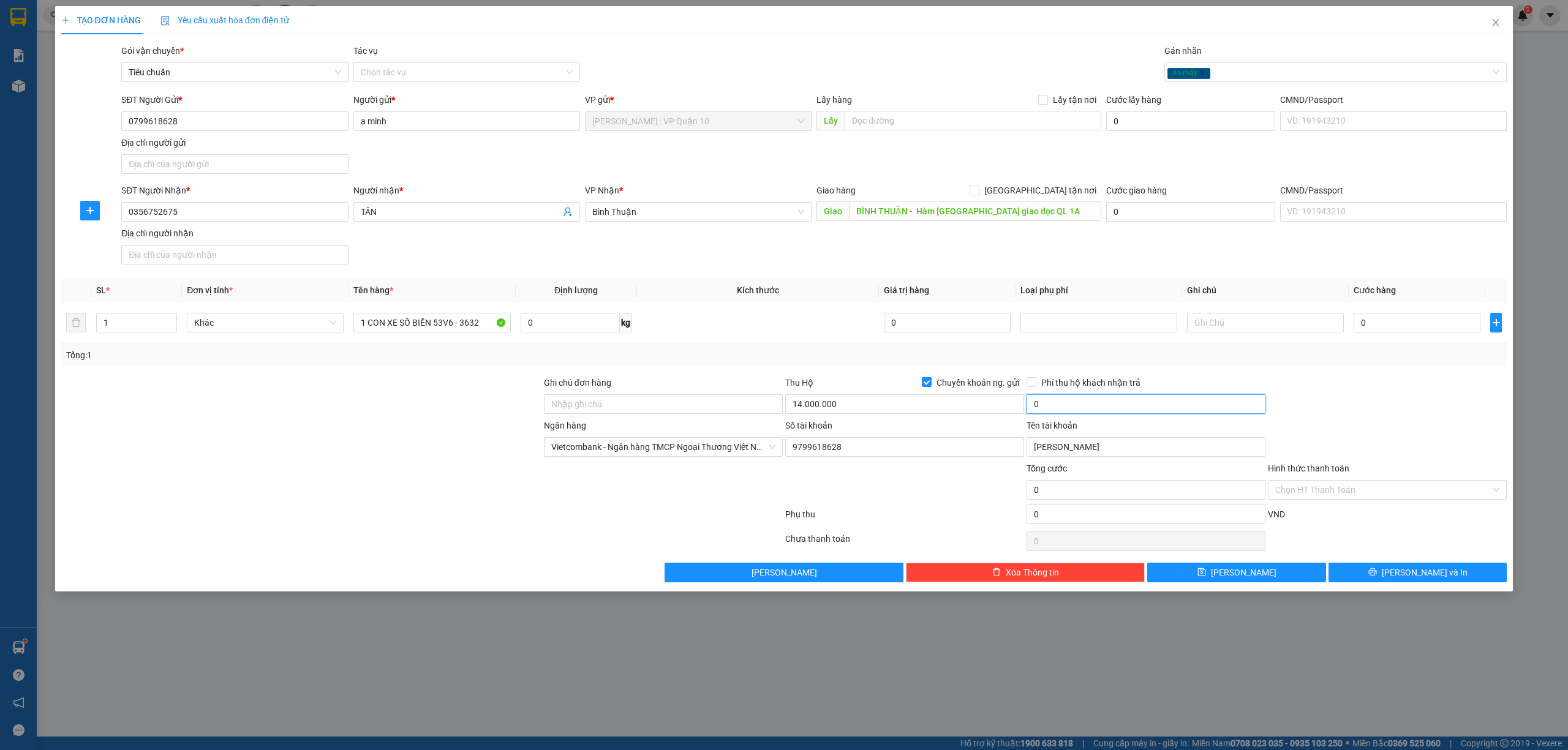
click at [1092, 399] on input "0" at bounding box center [1146, 404] width 239 height 20
drag, startPoint x: 1028, startPoint y: 382, endPoint x: 1025, endPoint y: 391, distance: 9.5
click at [1028, 383] on input "Phí thu hộ khách nhận trả" at bounding box center [1031, 381] width 8 height 8
drag, startPoint x: 1030, startPoint y: 383, endPoint x: 953, endPoint y: 410, distance: 81.6
click at [1029, 383] on input "Phí thu hộ khách nhận trả" at bounding box center [1031, 381] width 8 height 8
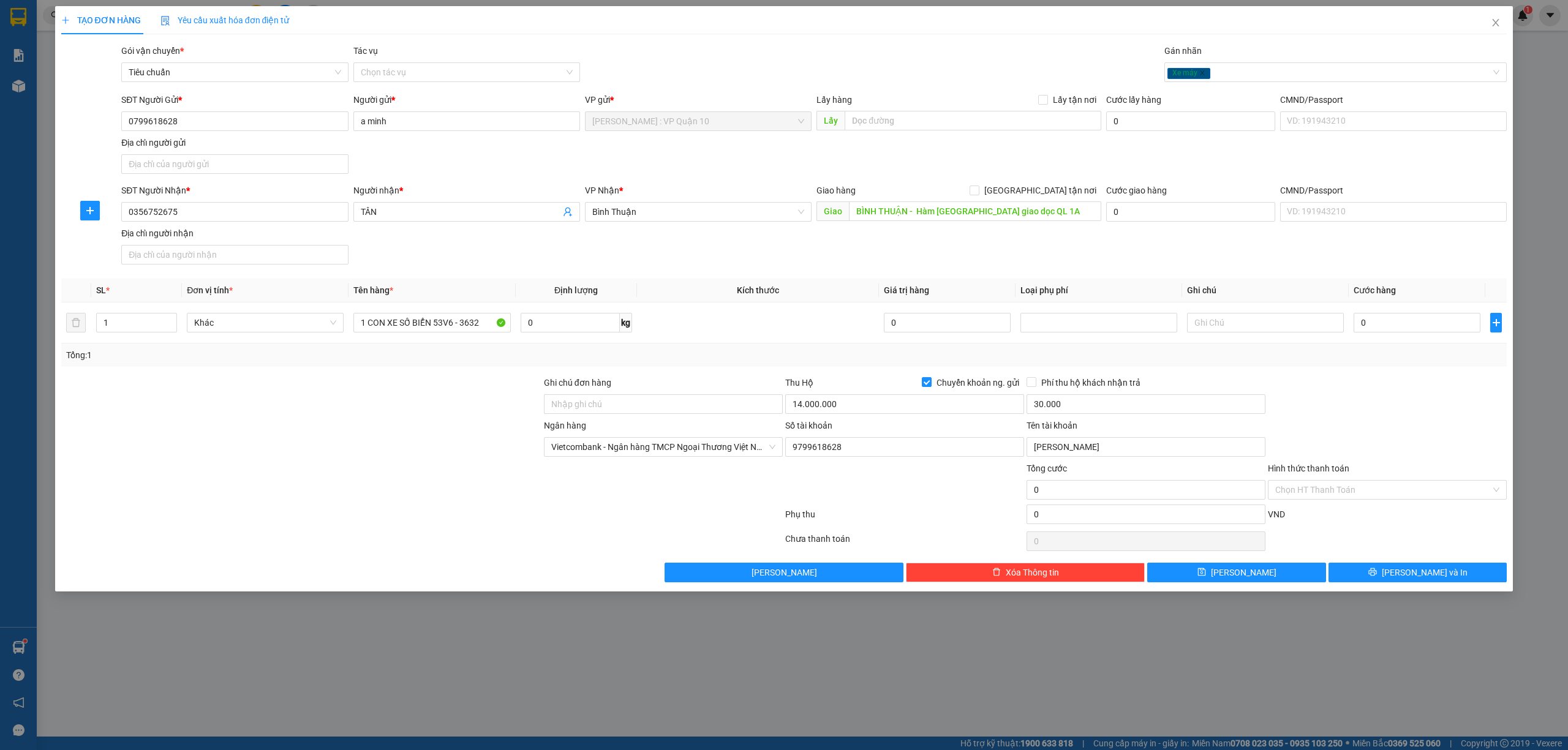
click at [615, 520] on div at bounding box center [422, 517] width 724 height 25
click at [1420, 322] on input "0" at bounding box center [1417, 323] width 126 height 20
click at [1410, 579] on span "[PERSON_NAME] và In" at bounding box center [1425, 573] width 86 height 14
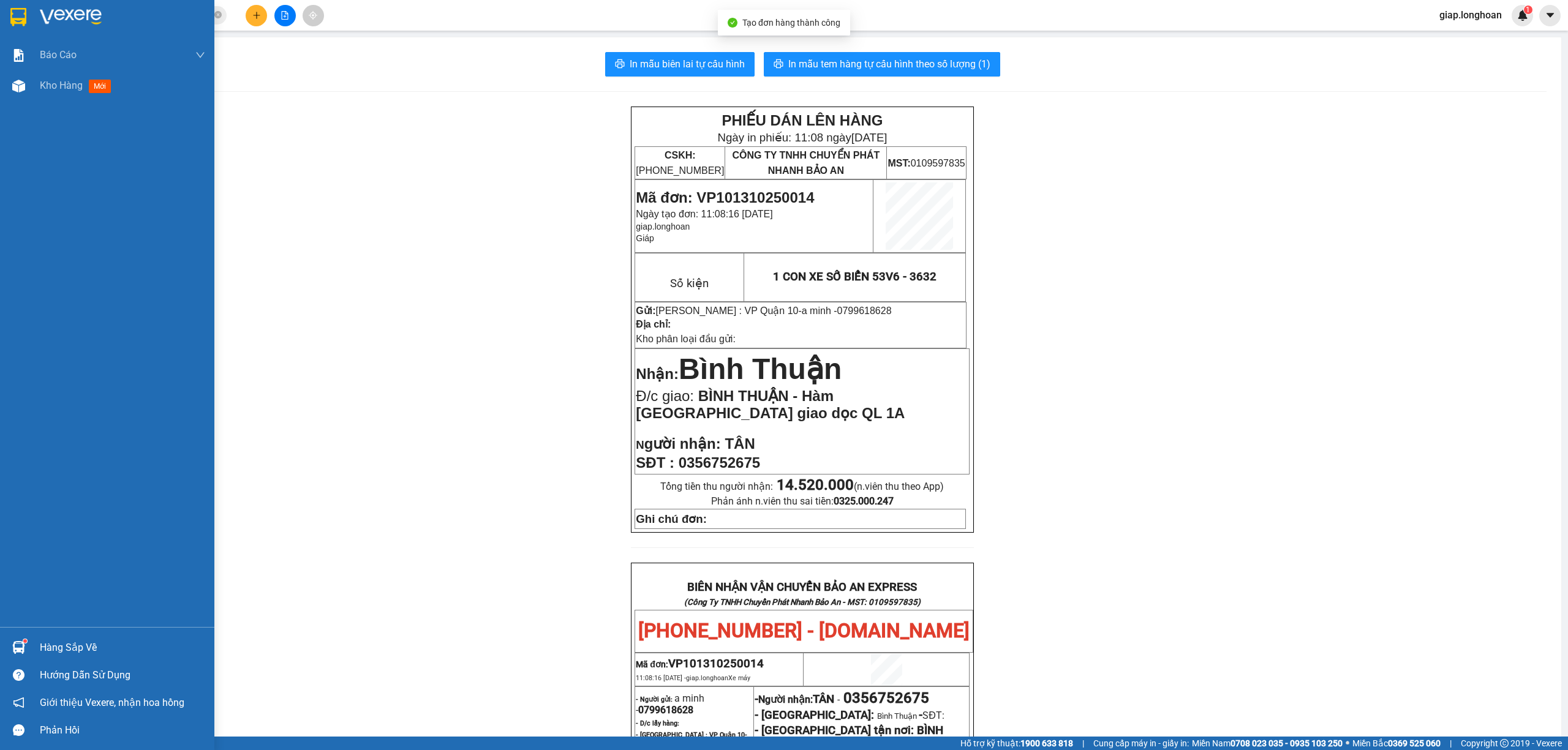
click at [60, 13] on img at bounding box center [71, 17] width 62 height 18
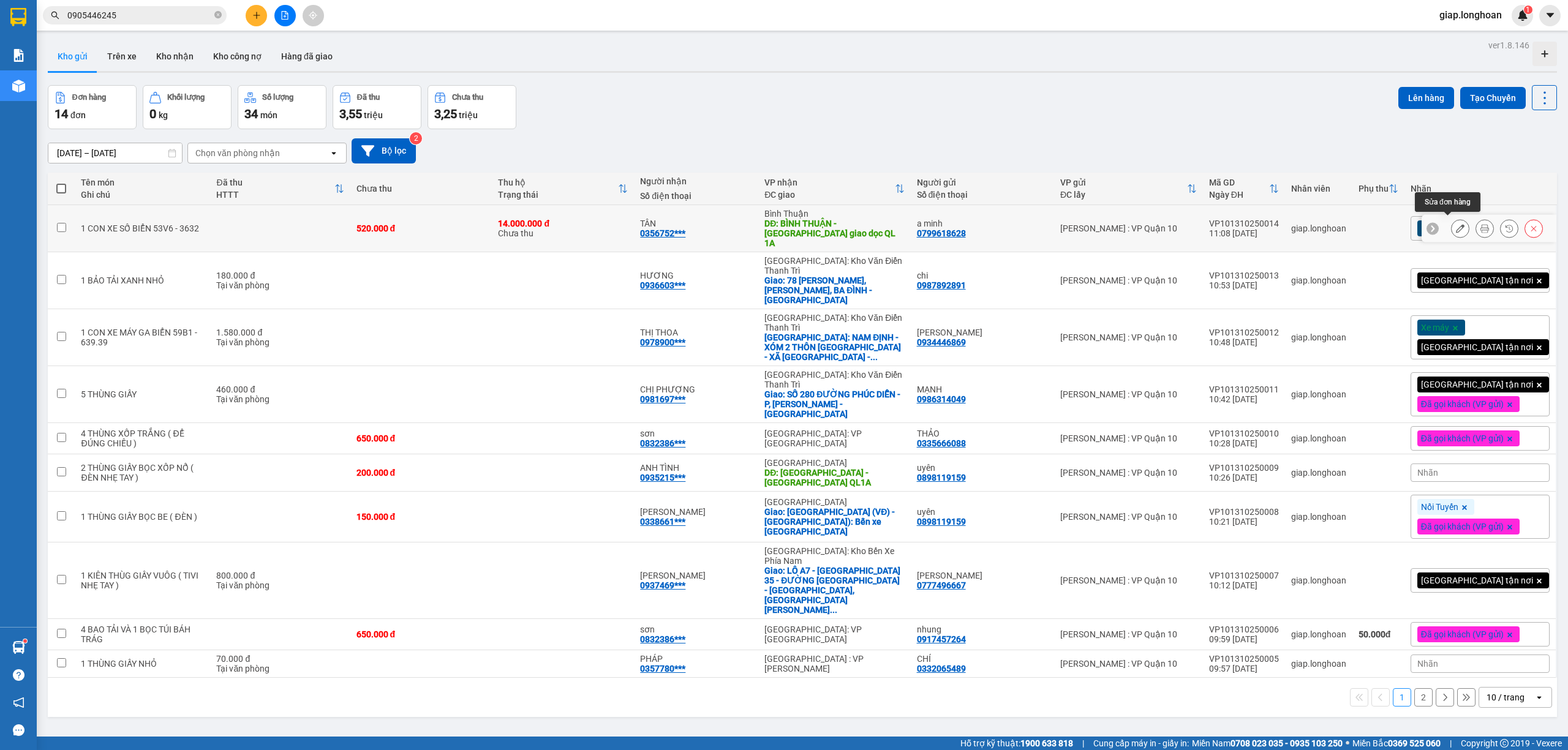
click at [1456, 224] on icon at bounding box center [1460, 228] width 8 height 8
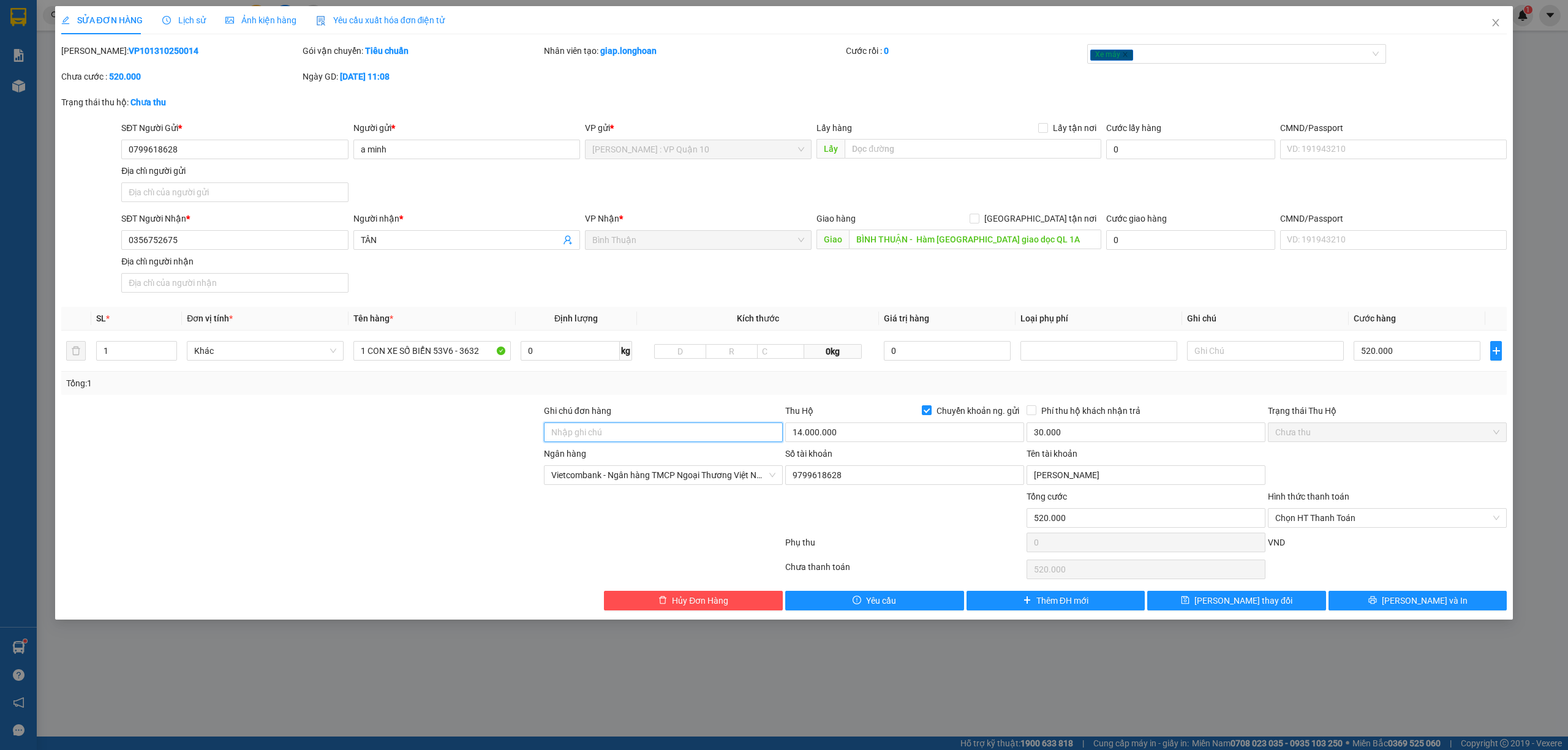
click at [665, 426] on input "Ghi chú đơn hàng" at bounding box center [664, 433] width 239 height 20
click at [1440, 601] on span "[PERSON_NAME] và In" at bounding box center [1425, 601] width 86 height 14
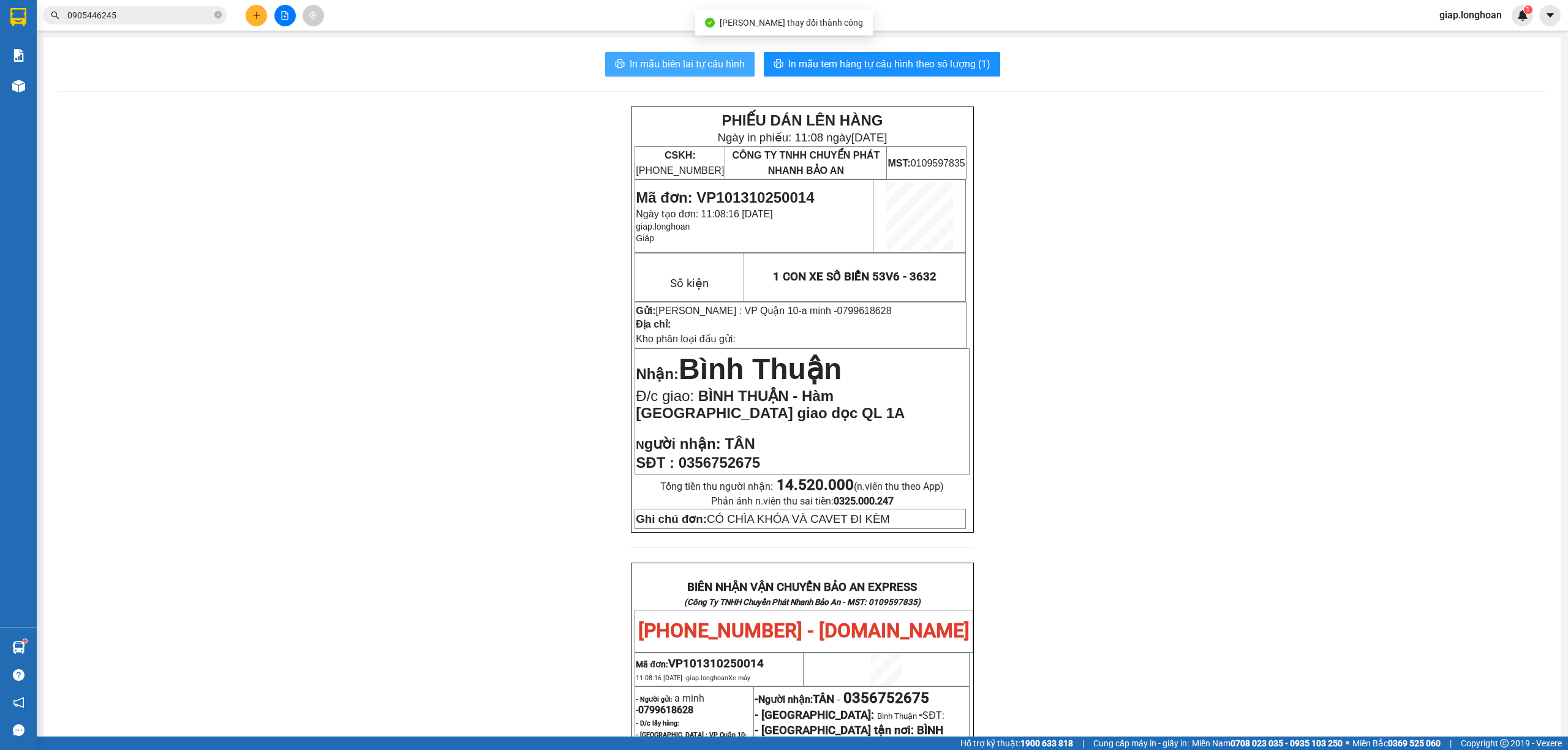
click at [679, 65] on span "In mẫu biên lai tự cấu hình" at bounding box center [687, 64] width 115 height 15
click at [913, 62] on span "In mẫu tem hàng tự cấu hình theo số lượng (1)" at bounding box center [890, 64] width 202 height 15
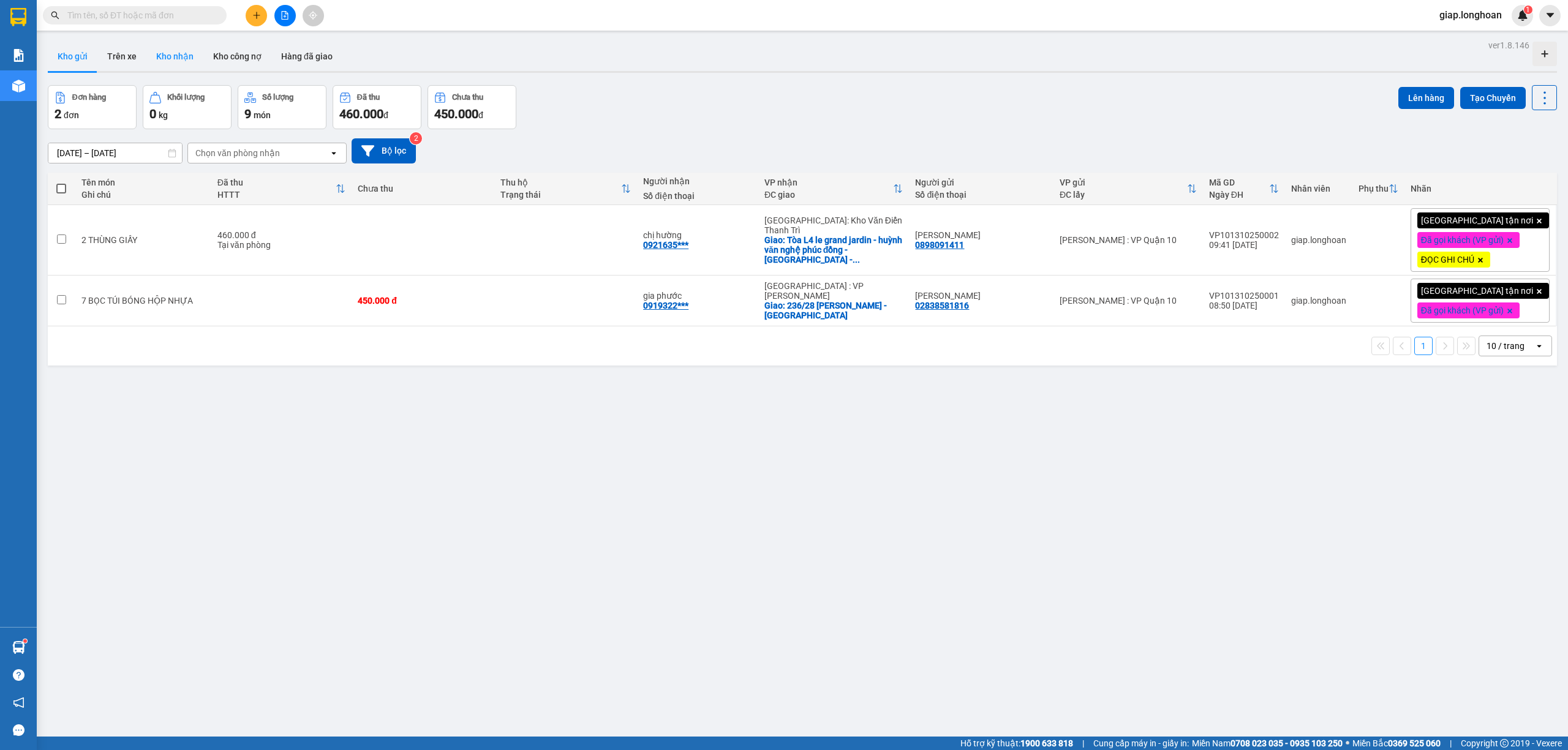
click at [169, 57] on button "Kho nhận" at bounding box center [175, 56] width 57 height 29
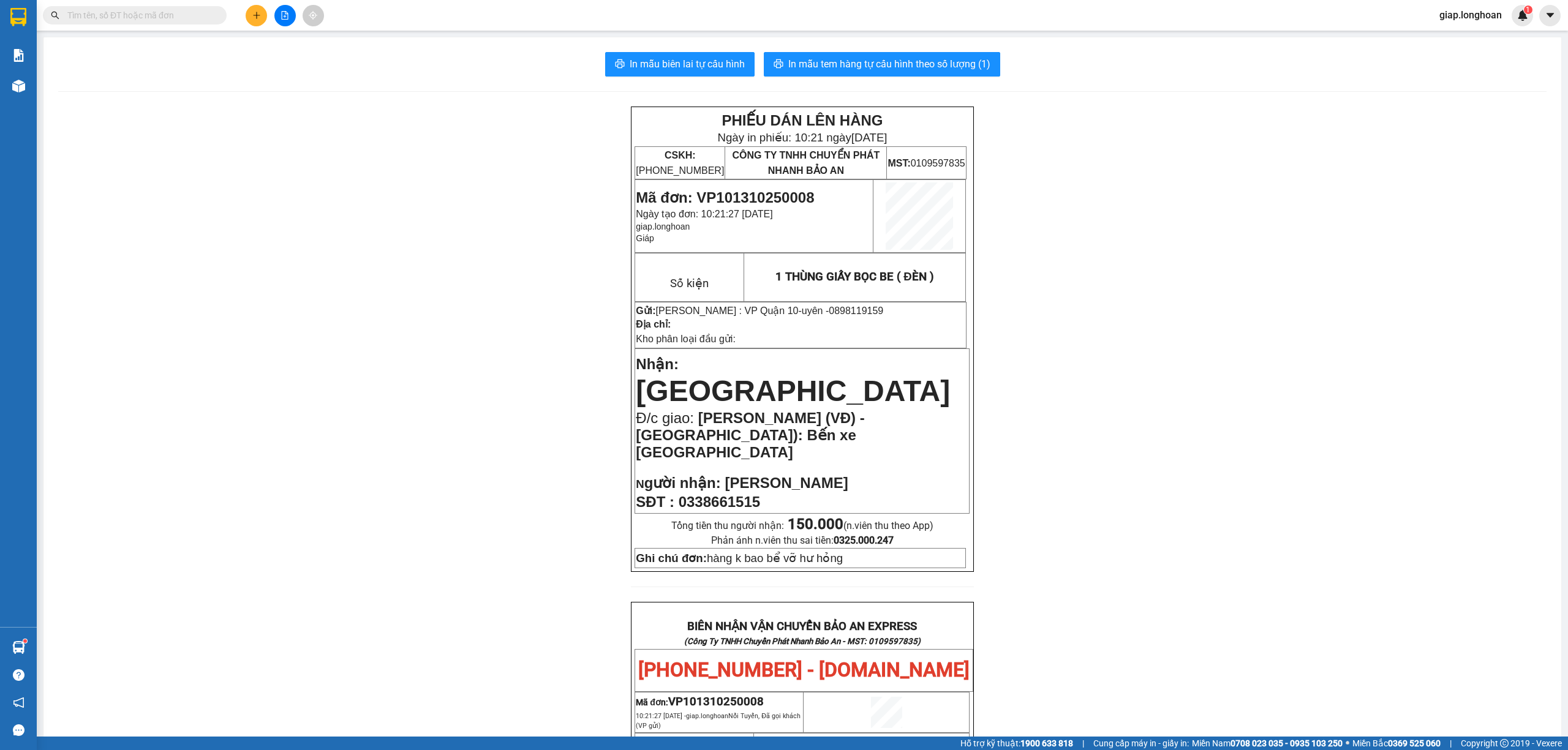
click at [200, 16] on input "text" at bounding box center [139, 15] width 145 height 14
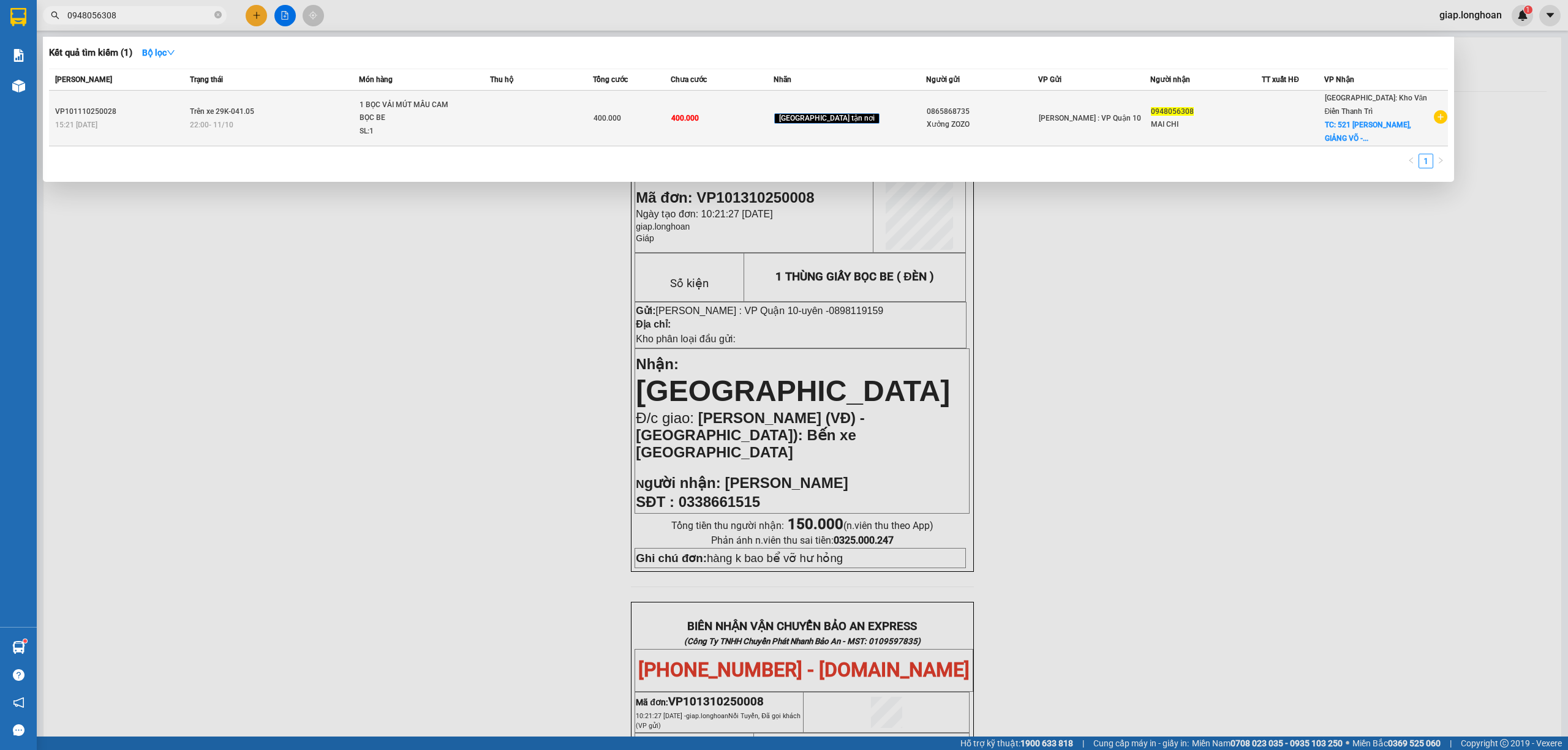
type input "0948056308"
click at [471, 131] on span "1 BỌC VẢI MÚT MẦU CAM BỌC BE SL: 1" at bounding box center [424, 119] width 130 height 40
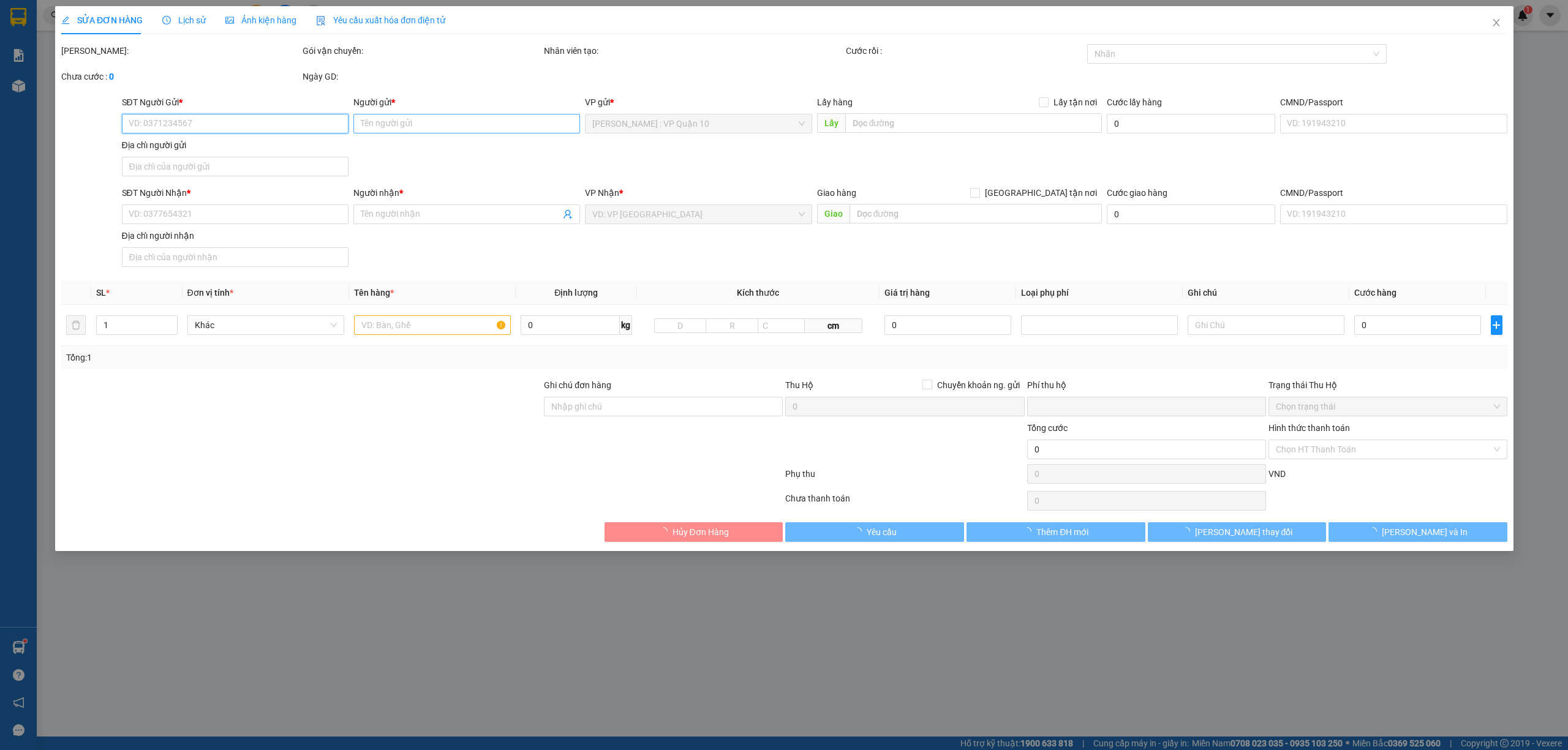
type input "0865868735"
type input "Xưởng ZOZO"
type input "0948056308"
type input "MAI CHI"
checkbox input "true"
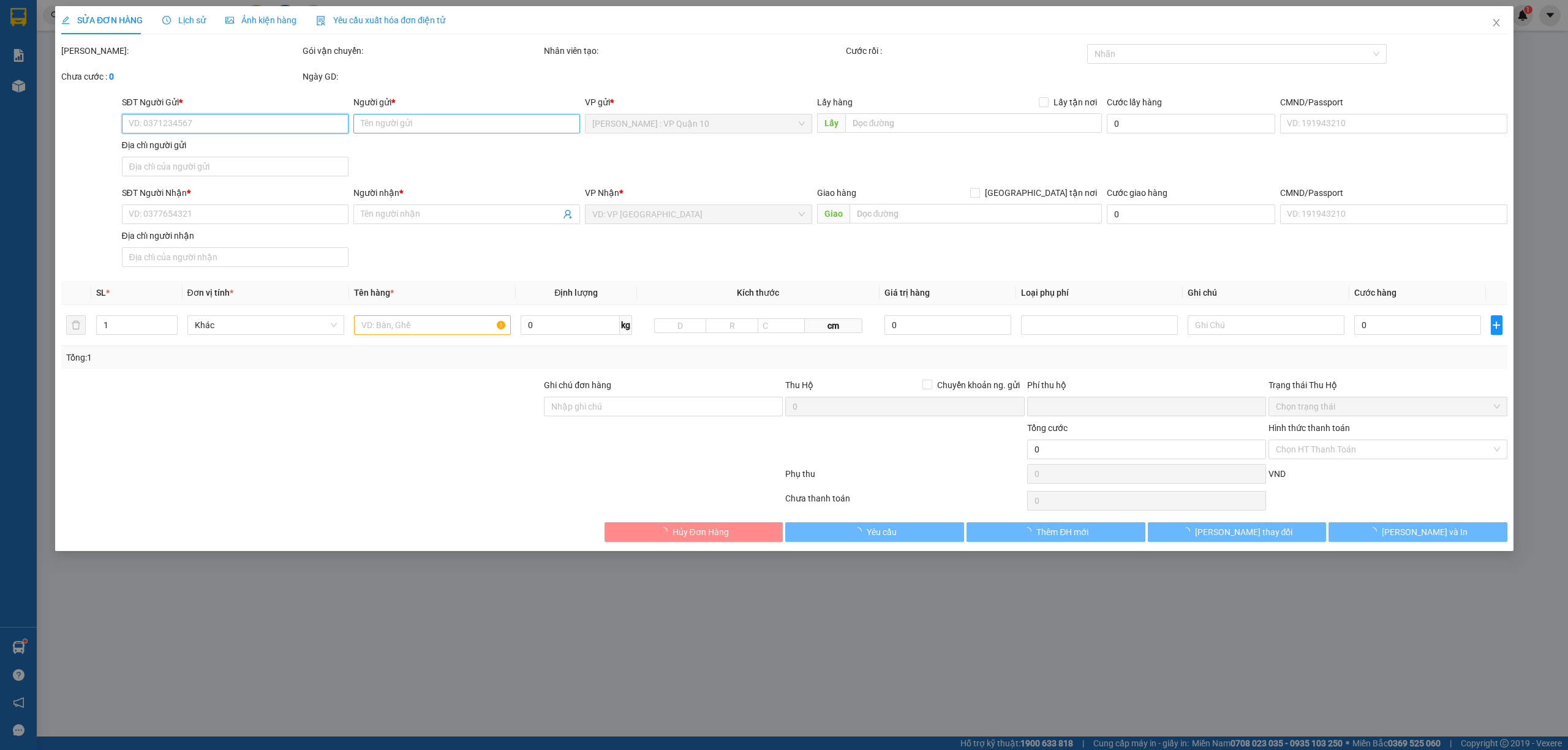
type input "521 [PERSON_NAME], GIẢNG VÕ - [GEOGRAPHIC_DATA]"
type input "hàng k bao bể vỡ hư hỏng"
type input "0"
type input "400.000"
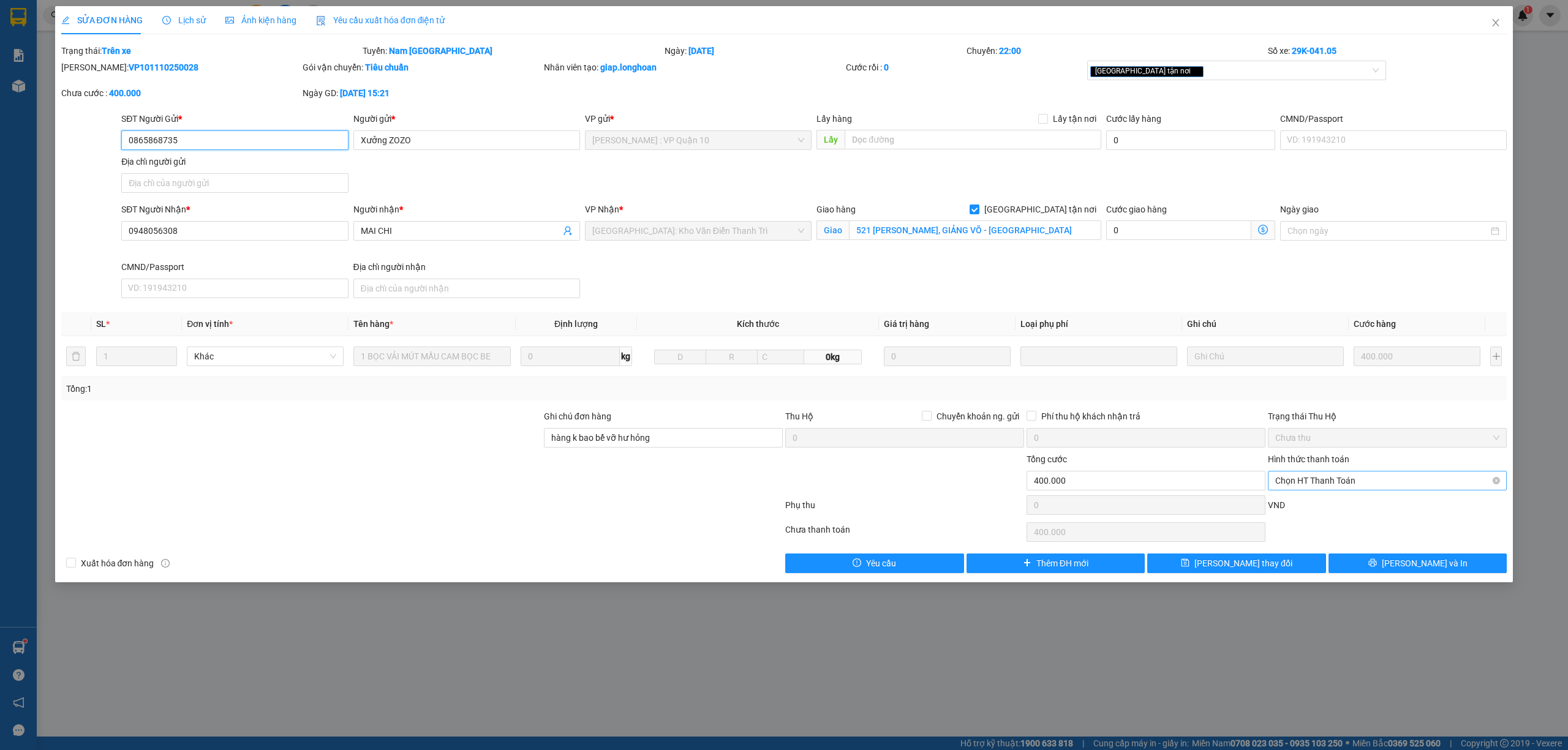
click at [1324, 483] on span "Chọn HT Thanh Toán" at bounding box center [1387, 481] width 225 height 18
drag, startPoint x: 1312, startPoint y: 508, endPoint x: 1297, endPoint y: 524, distance: 21.9
click at [1311, 508] on div "Tại văn phòng" at bounding box center [1387, 508] width 225 height 14
type input "0"
click at [704, 437] on input "hàng k bao bể vỡ hư hỏng" at bounding box center [664, 438] width 239 height 20
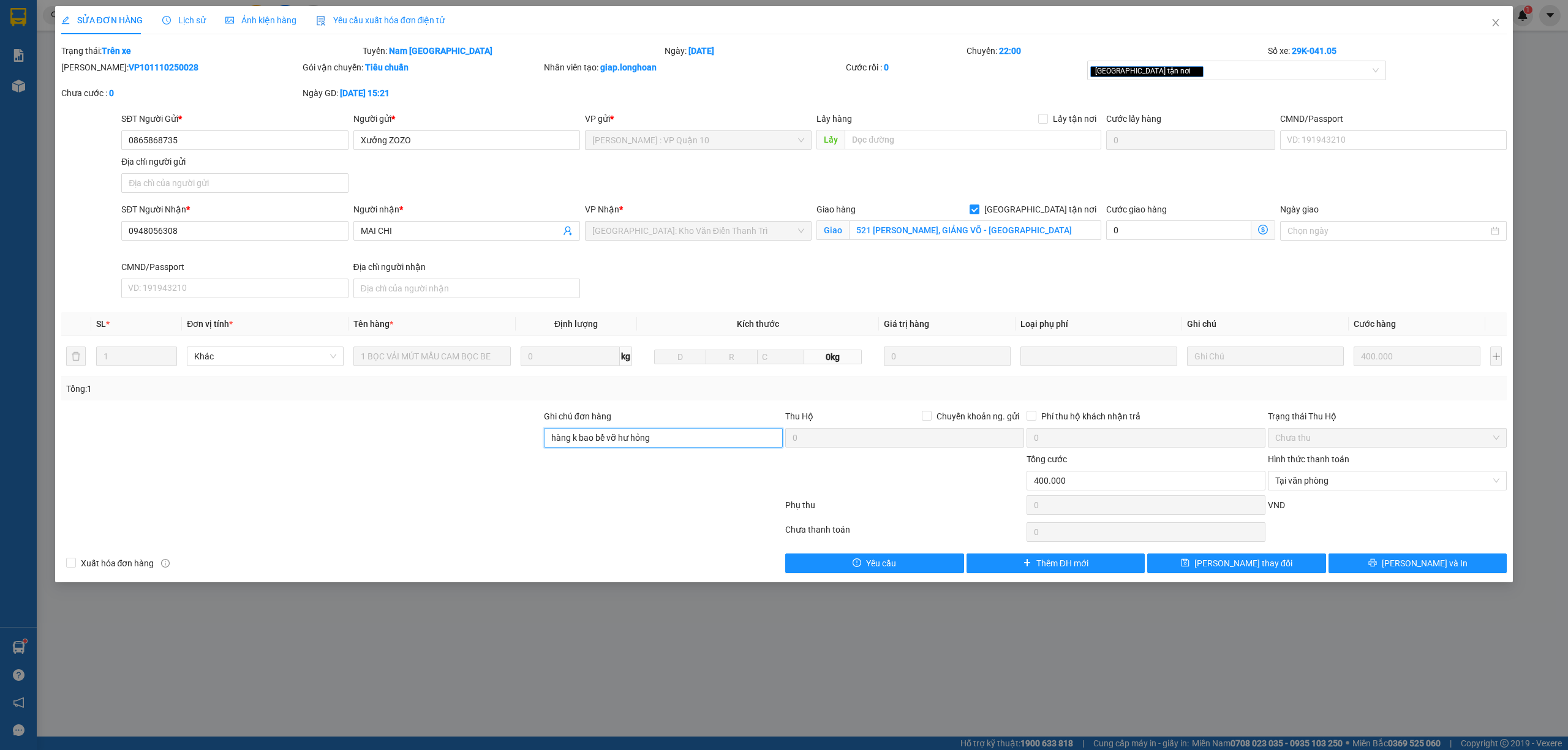
type input "hàng k bao bể vỡ hư hỏng ( THU THEO ÁP )"
click at [1171, 72] on div "[GEOGRAPHIC_DATA] tận nơi" at bounding box center [1231, 70] width 281 height 15
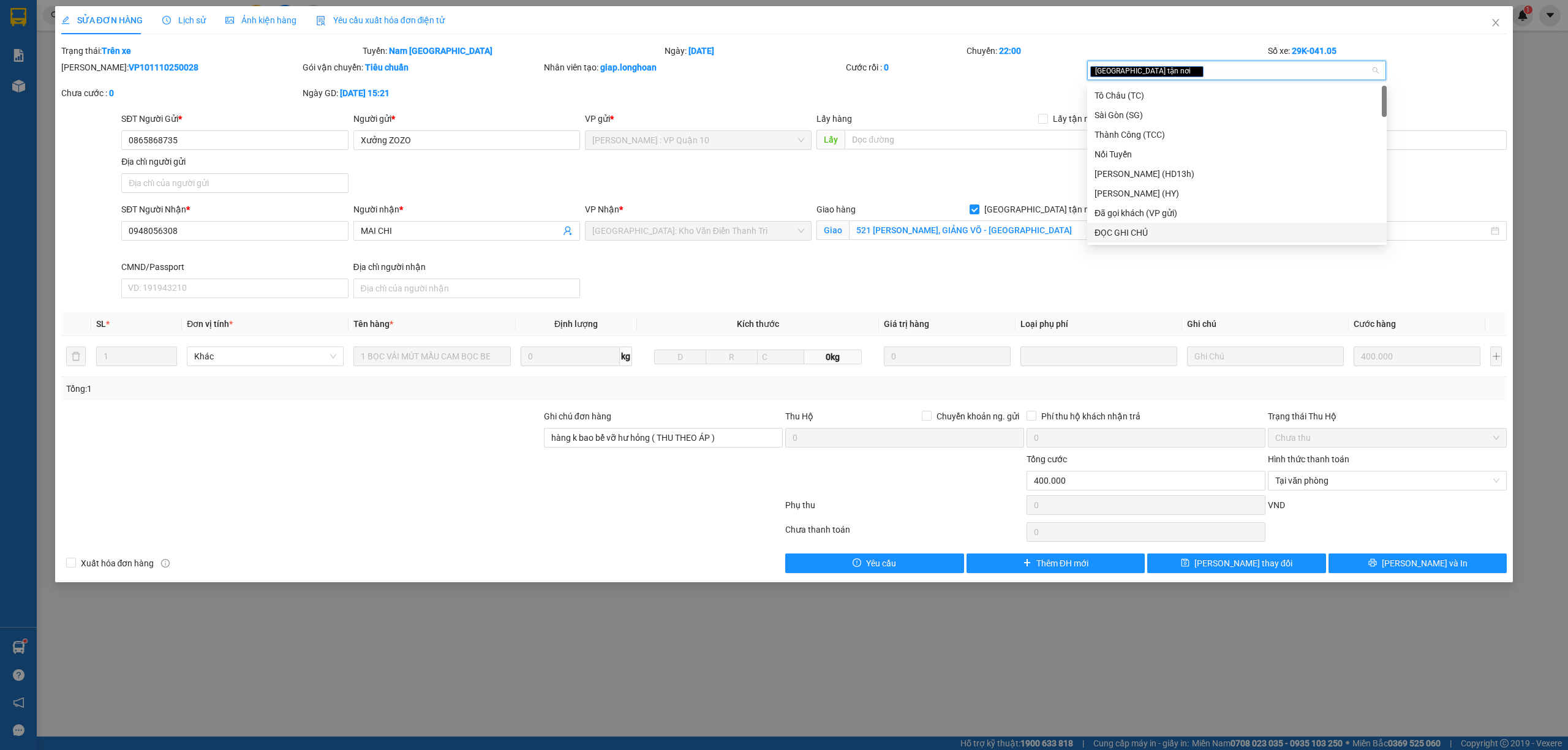
click at [1133, 224] on div "ĐỌC GHI CHÚ" at bounding box center [1237, 233] width 300 height 20
click at [517, 503] on div at bounding box center [422, 508] width 724 height 25
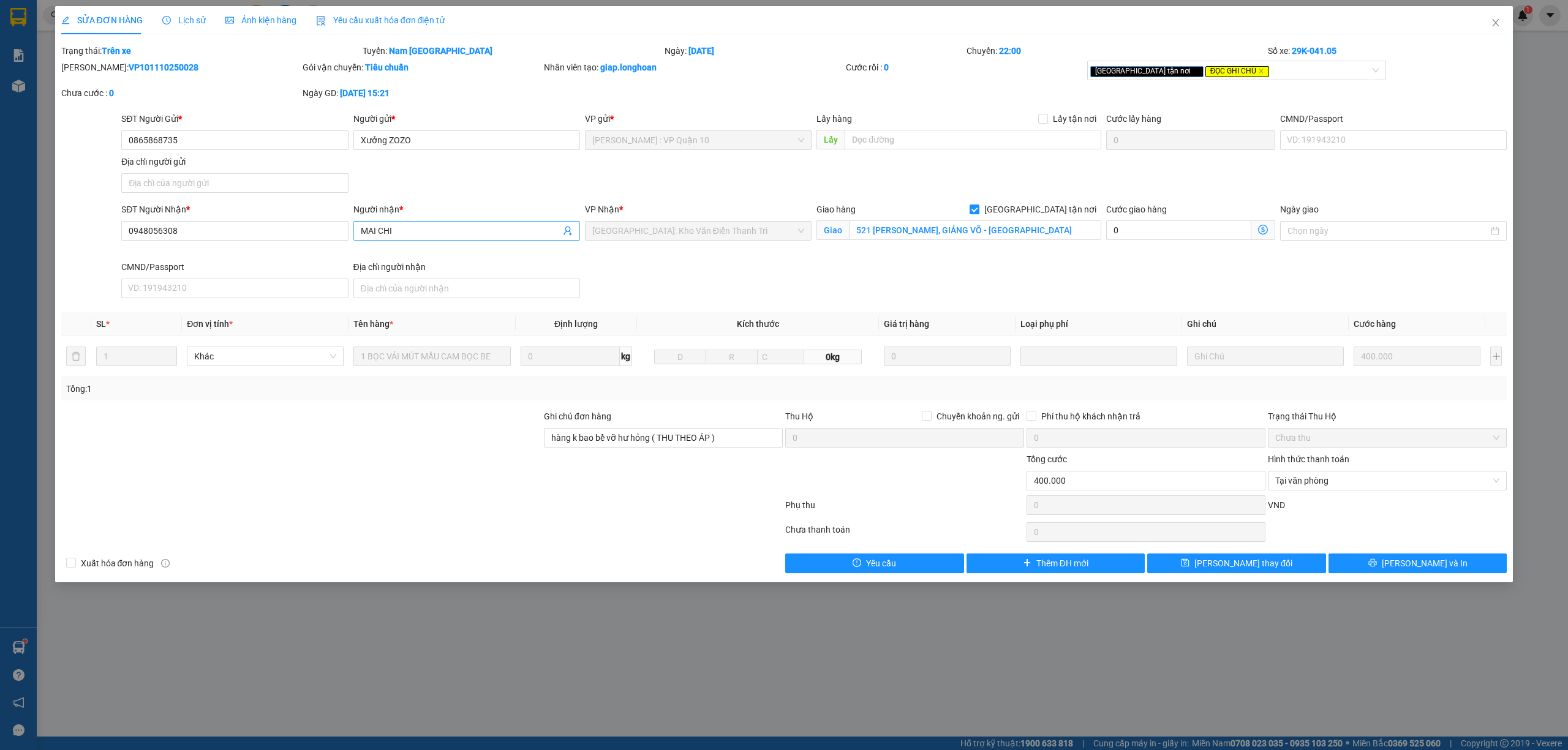
click at [457, 235] on input "MAI CHI" at bounding box center [461, 231] width 200 height 14
type input "MAI CHI ( CƯỚC ĐÃ THANH TOÁN )"
click at [1274, 566] on button "[PERSON_NAME] thay đổi" at bounding box center [1236, 564] width 179 height 20
